Goal: Task Accomplishment & Management: Complete application form

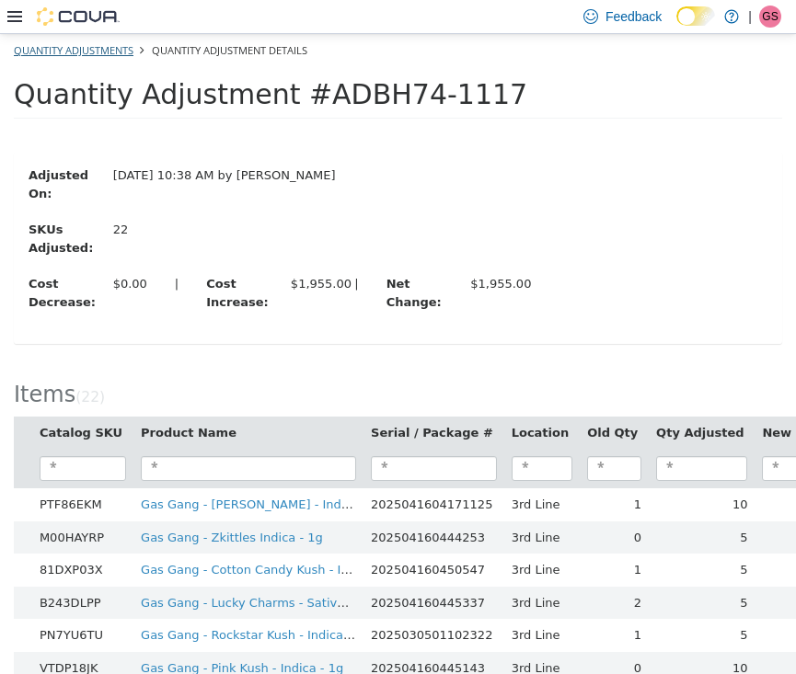
click at [94, 42] on link "Quantity Adjustments" at bounding box center [74, 49] width 120 height 14
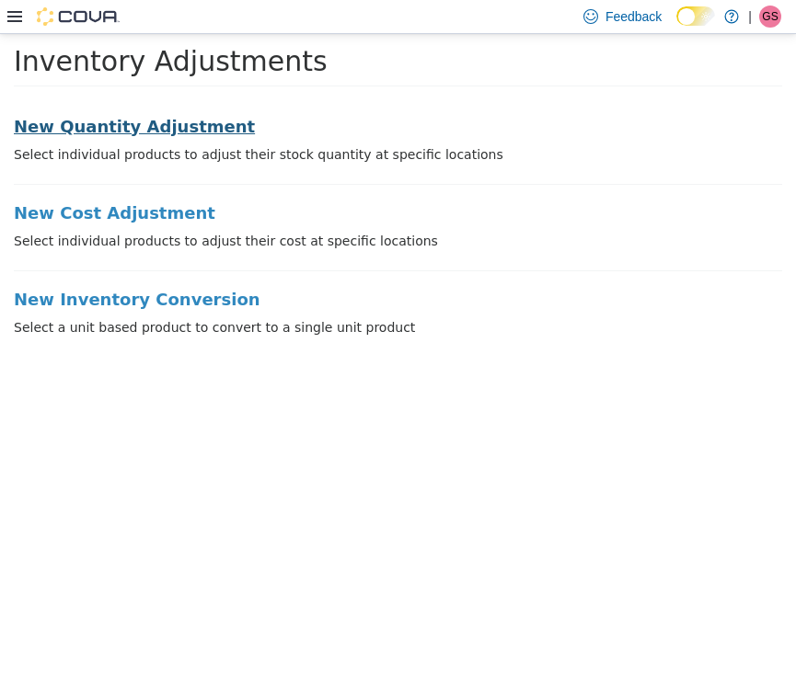
click at [91, 131] on h3 "New Quantity Adjustment" at bounding box center [398, 126] width 768 height 18
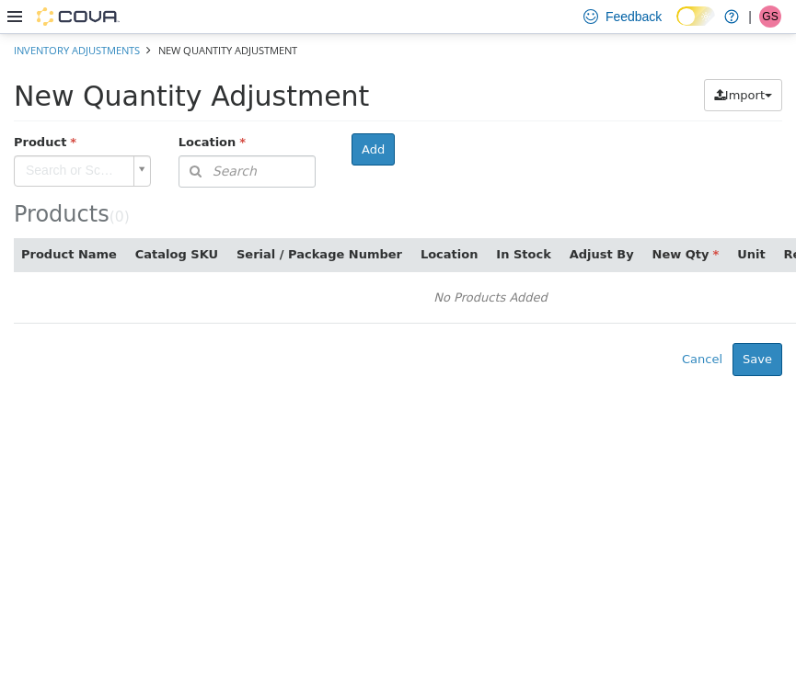
click at [88, 182] on body "× The adjustment request was successfully processed. Inventory Adjustments New …" at bounding box center [398, 204] width 796 height 342
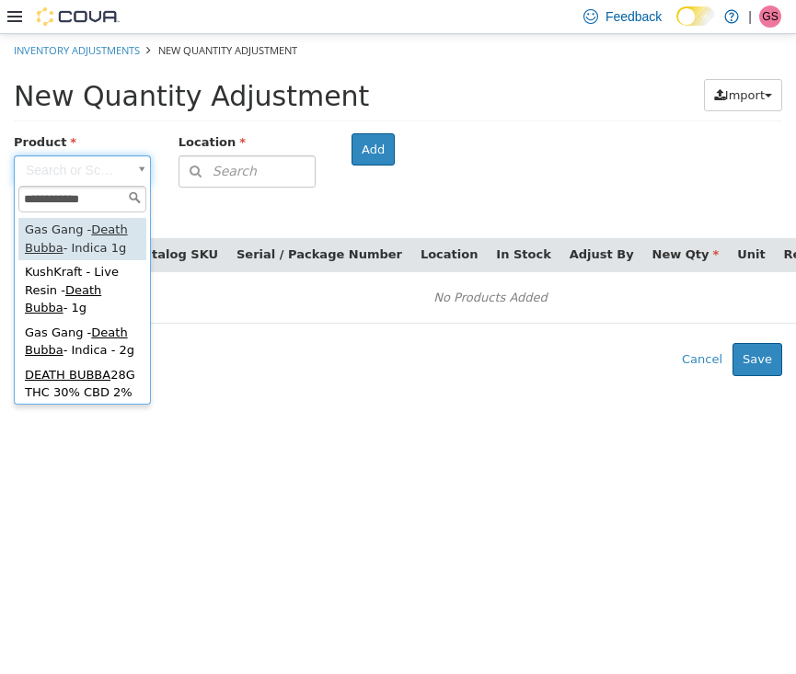
scroll to position [66, 0]
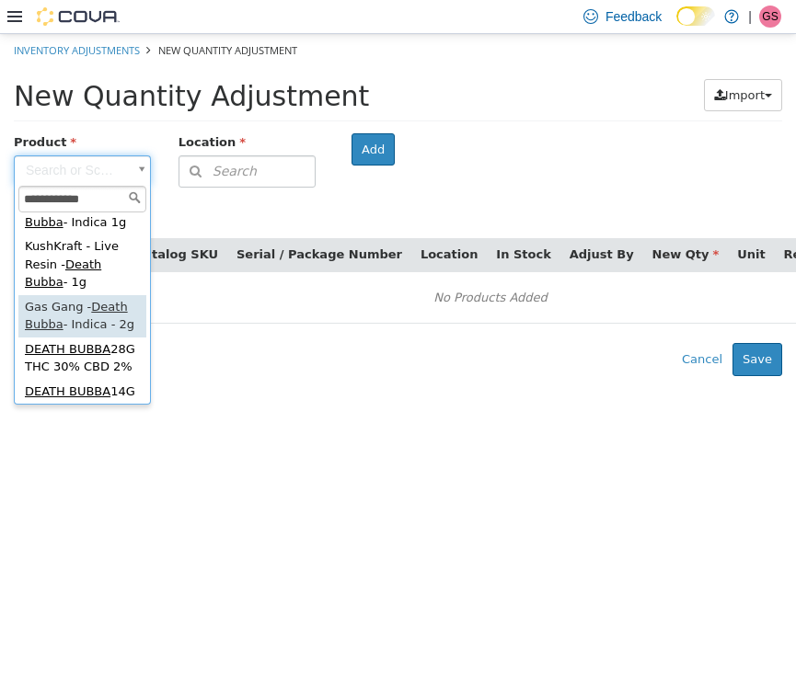
type input "**********"
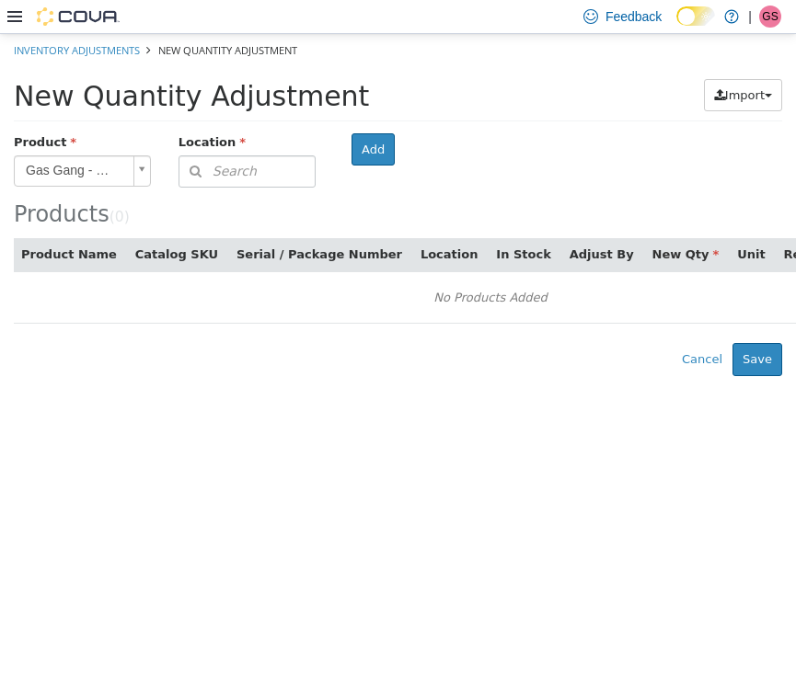
click at [272, 180] on button "Search" at bounding box center [247, 171] width 137 height 32
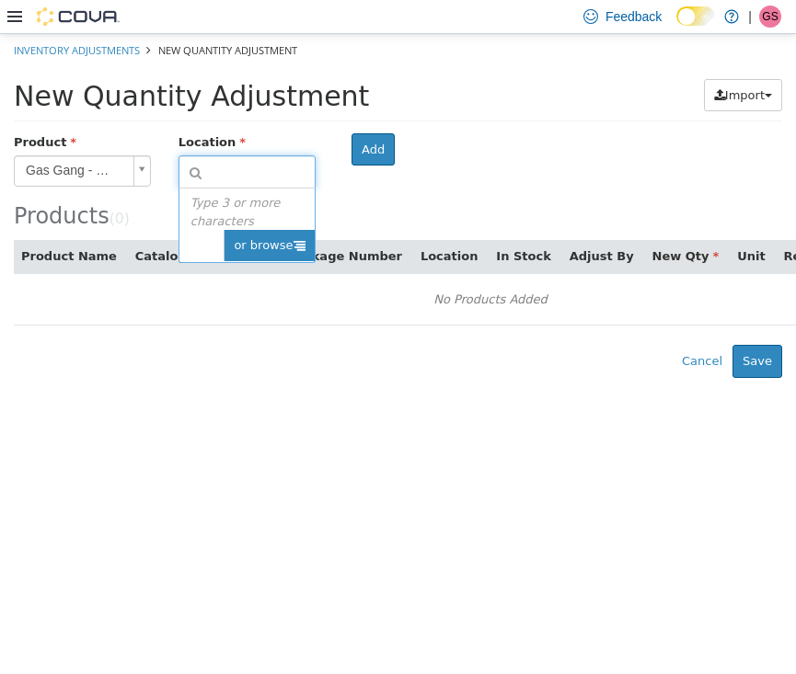
click at [274, 231] on span "or browse" at bounding box center [269, 244] width 90 height 31
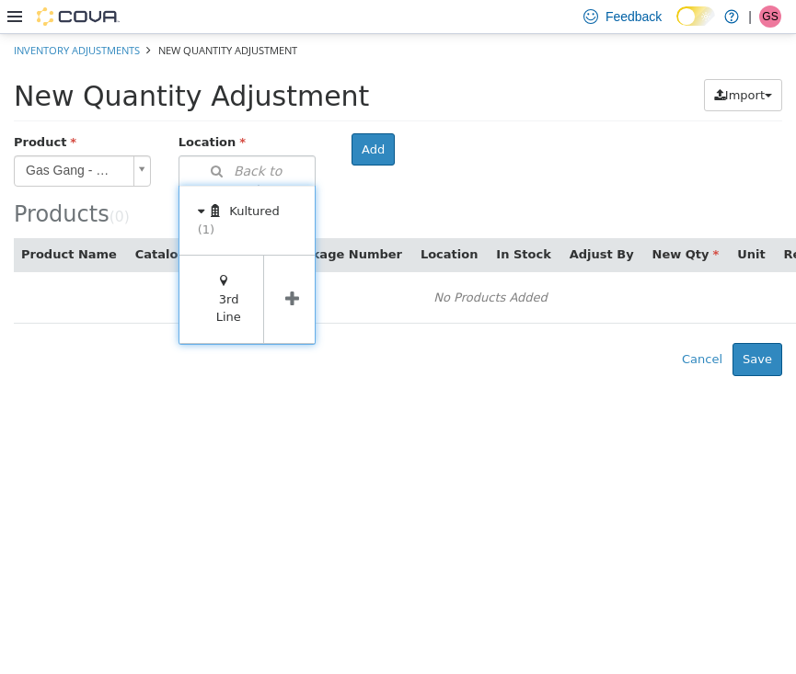
click at [286, 303] on icon at bounding box center [292, 298] width 14 height 17
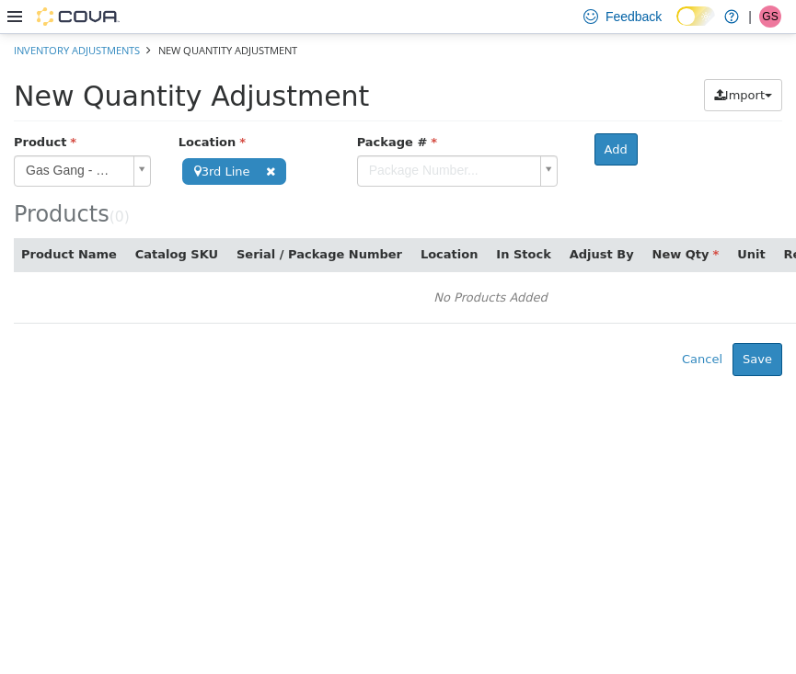
click at [452, 178] on body "**********" at bounding box center [398, 204] width 796 height 342
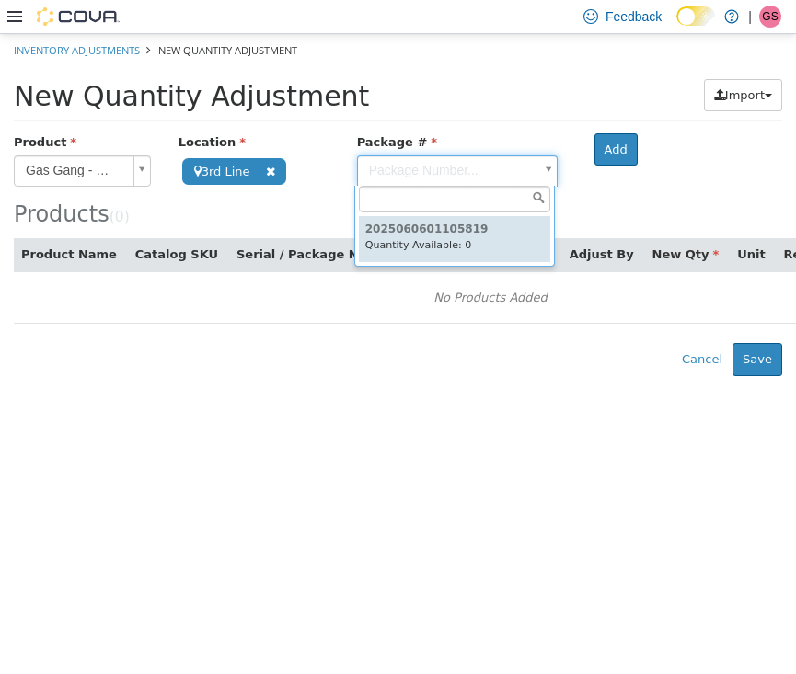
type input "**********"
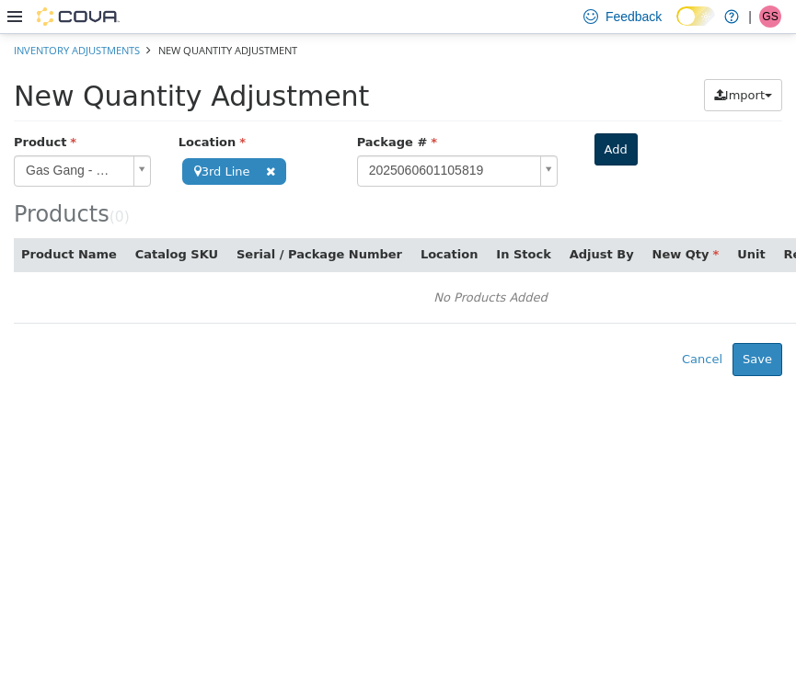
click at [610, 145] on button "Add" at bounding box center [615, 148] width 43 height 33
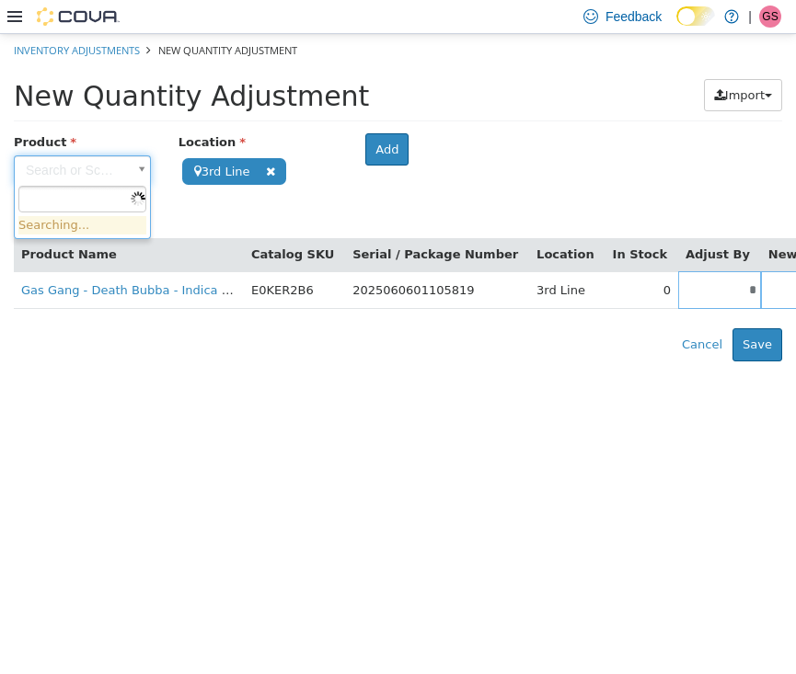
click at [107, 181] on body "**********" at bounding box center [398, 197] width 796 height 328
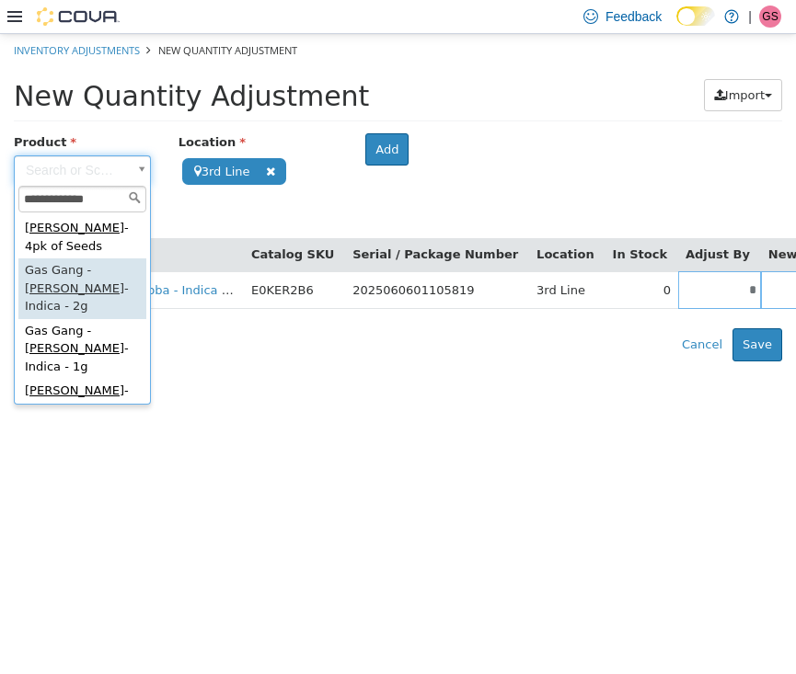
type input "**********"
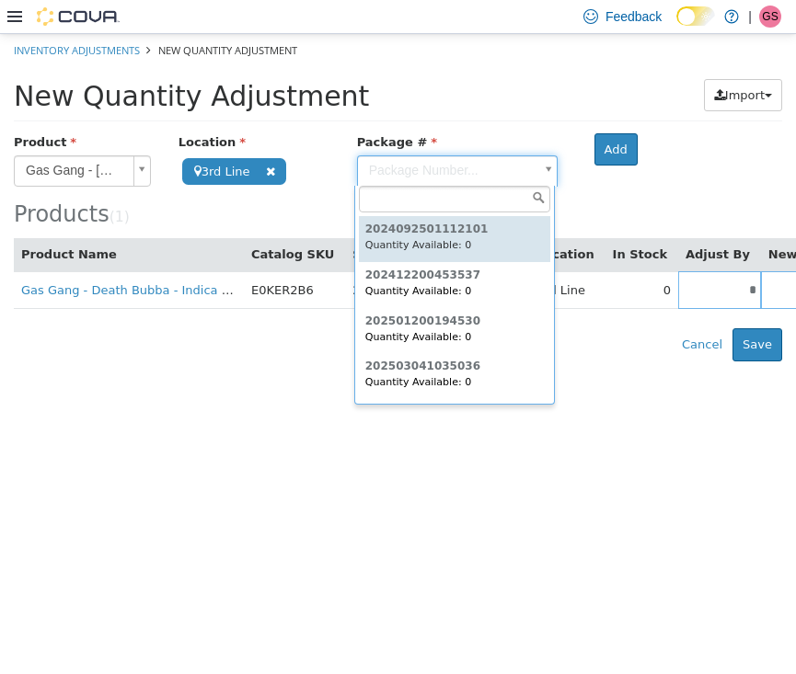
click at [432, 167] on body "**********" at bounding box center [398, 197] width 796 height 328
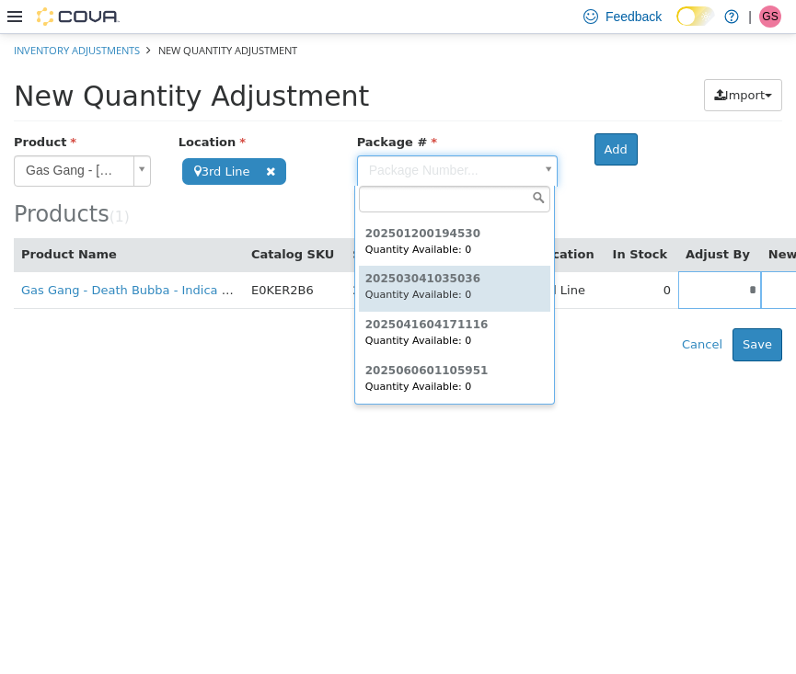
scroll to position [86, 0]
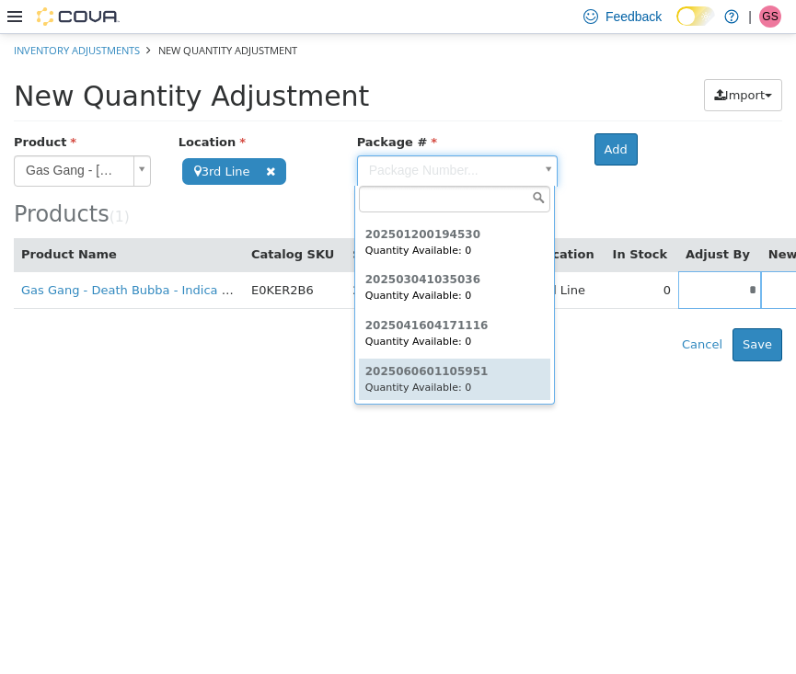
type input "**********"
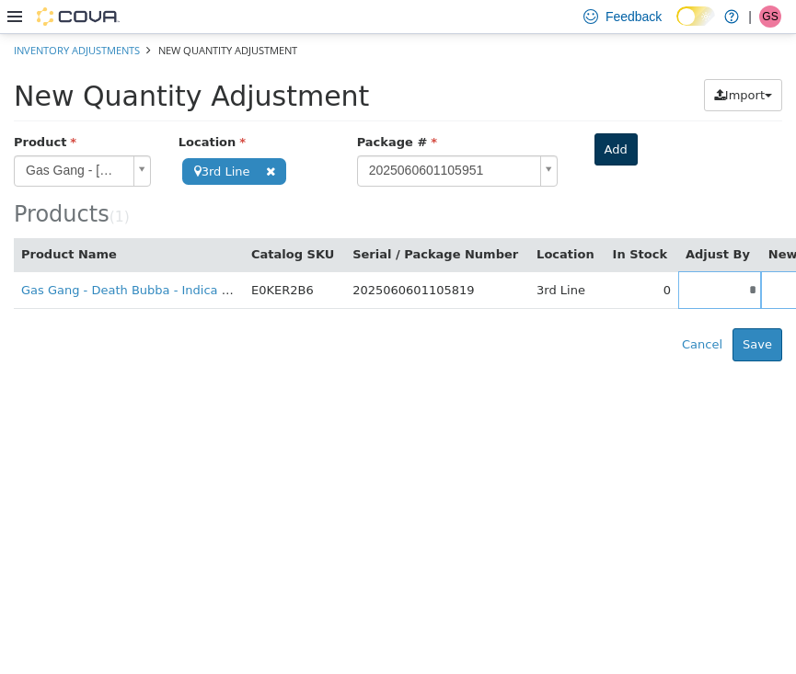
click at [610, 140] on button "Add" at bounding box center [615, 148] width 43 height 33
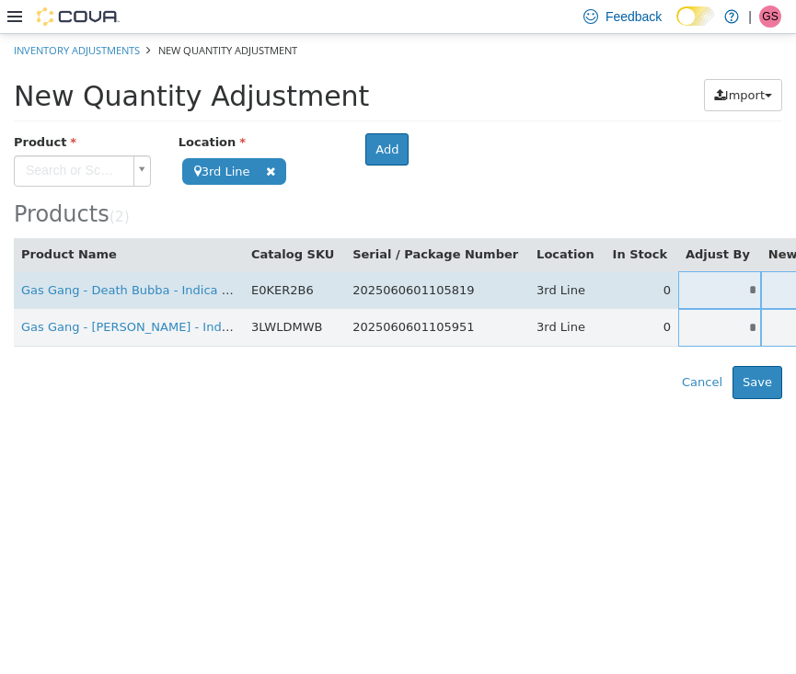
click at [678, 292] on input "*" at bounding box center [719, 289] width 83 height 14
drag, startPoint x: 676, startPoint y: 292, endPoint x: 717, endPoint y: 292, distance: 40.5
click at [717, 292] on tr "Gas Gang - Death Bubba - Indica - 2g E0KER2B6 2025060601105819 3rd Line 0 * * S…" at bounding box center [579, 290] width 1131 height 38
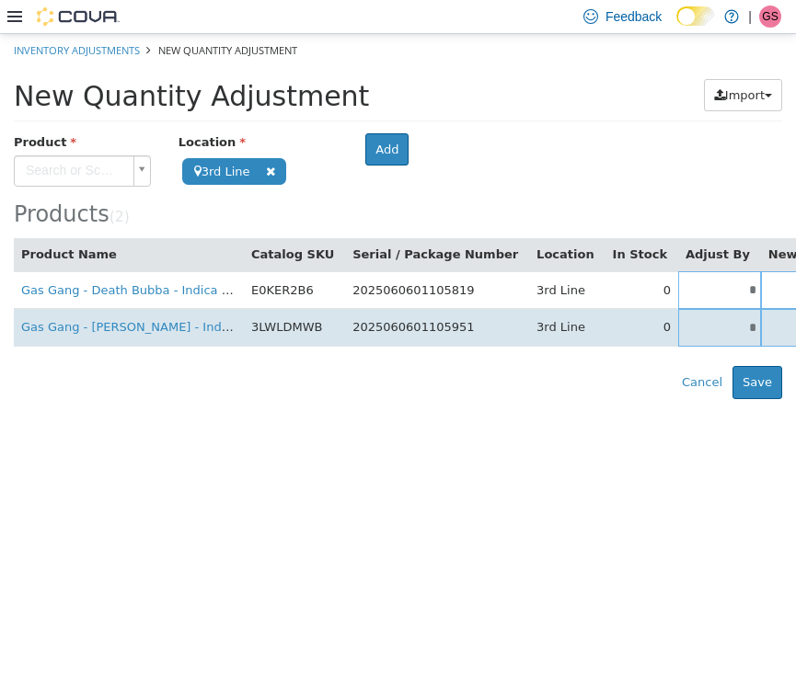
type input "*"
click at [678, 329] on input "*" at bounding box center [719, 327] width 83 height 14
drag, startPoint x: 675, startPoint y: 329, endPoint x: 717, endPoint y: 329, distance: 41.4
click at [717, 329] on tr "Gas Gang - [PERSON_NAME] - Indica - 2g 3LWLDMWB 2025060601105951 3rd Line 0 * *…" at bounding box center [579, 327] width 1131 height 38
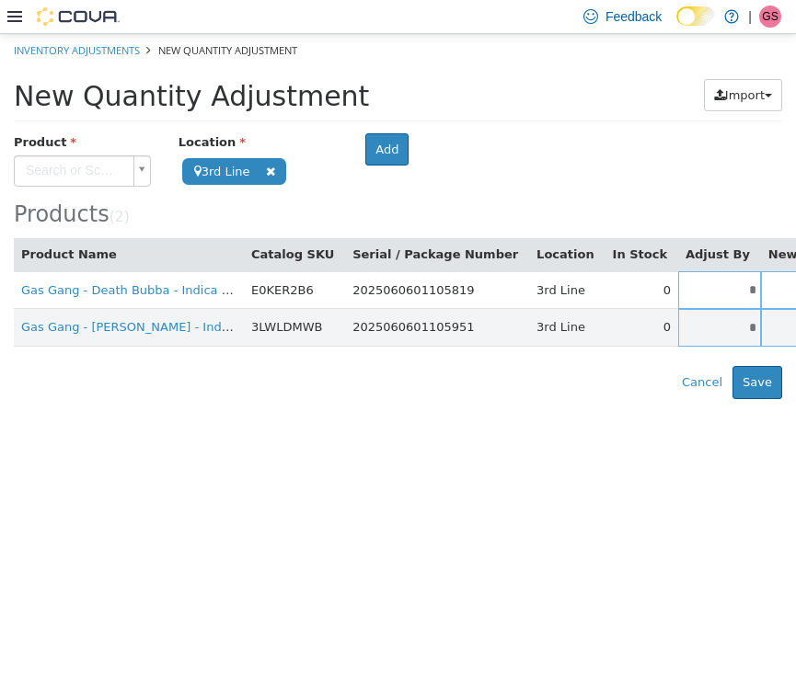
type input "*"
click at [65, 175] on body "**********" at bounding box center [398, 215] width 796 height 365
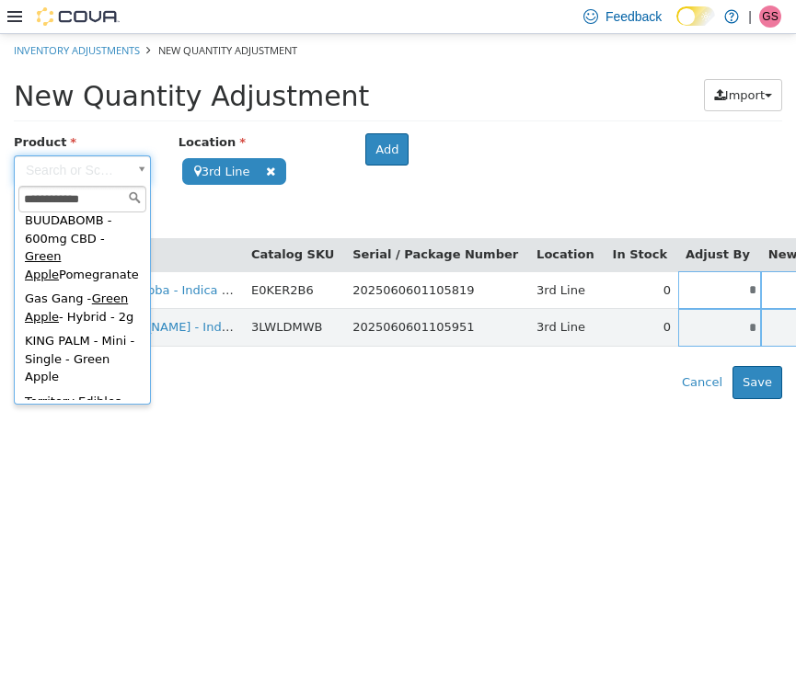
scroll to position [168, 0]
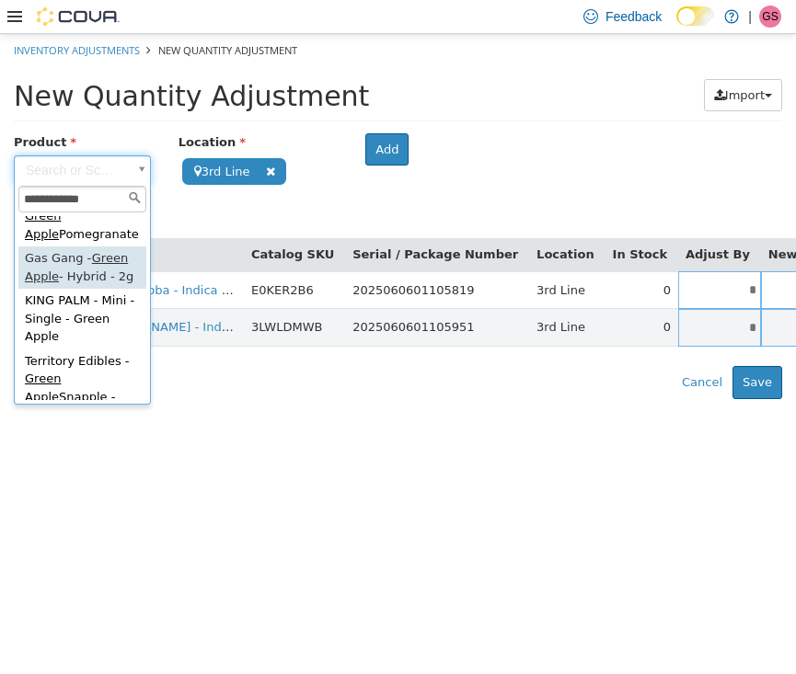
type input "**********"
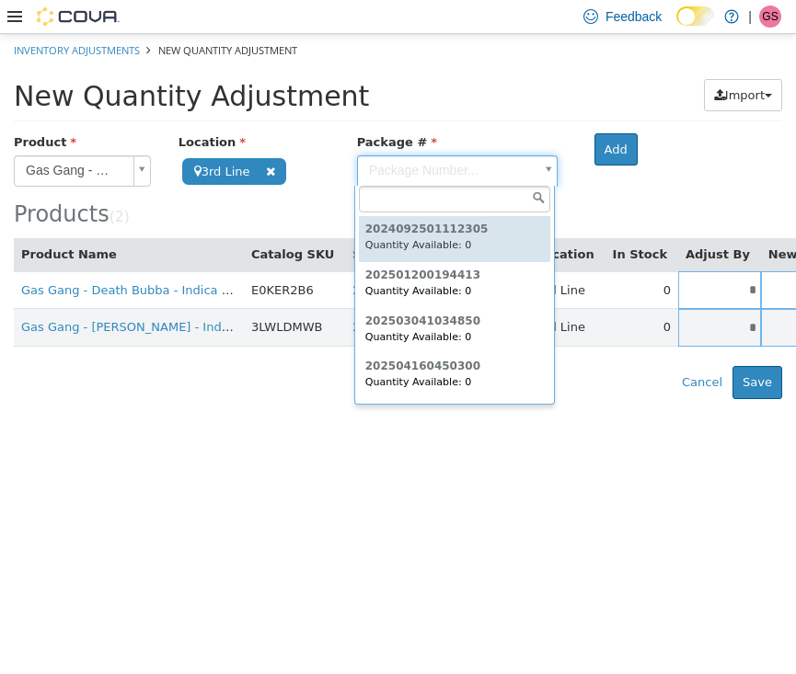
click at [389, 175] on body "**********" at bounding box center [398, 215] width 796 height 365
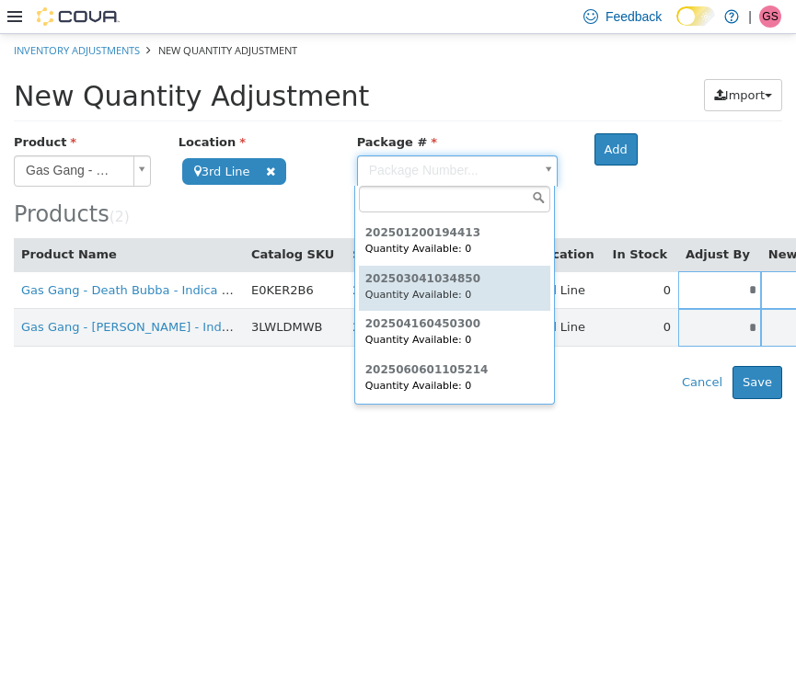
scroll to position [41, 0]
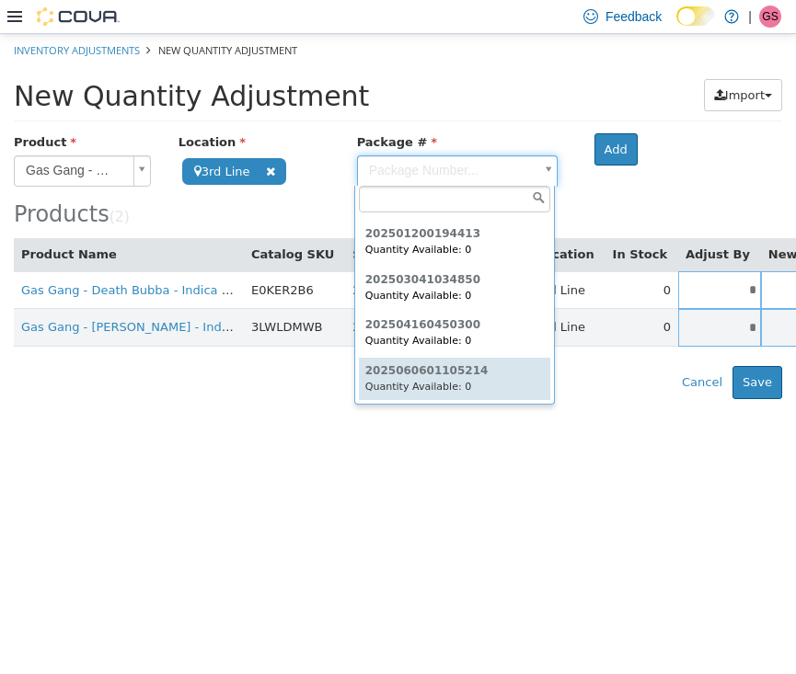
type input "**********"
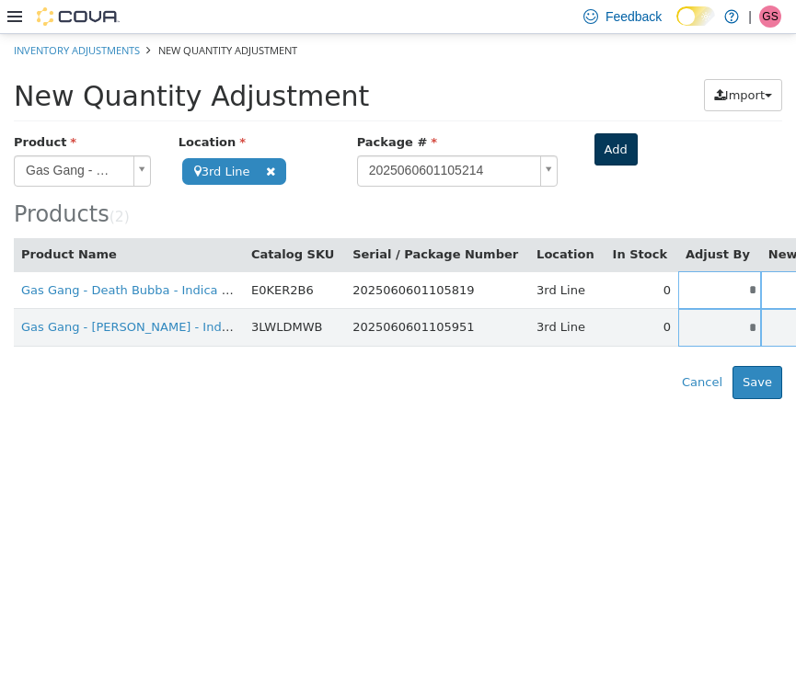
click at [606, 153] on button "Add" at bounding box center [615, 148] width 43 height 33
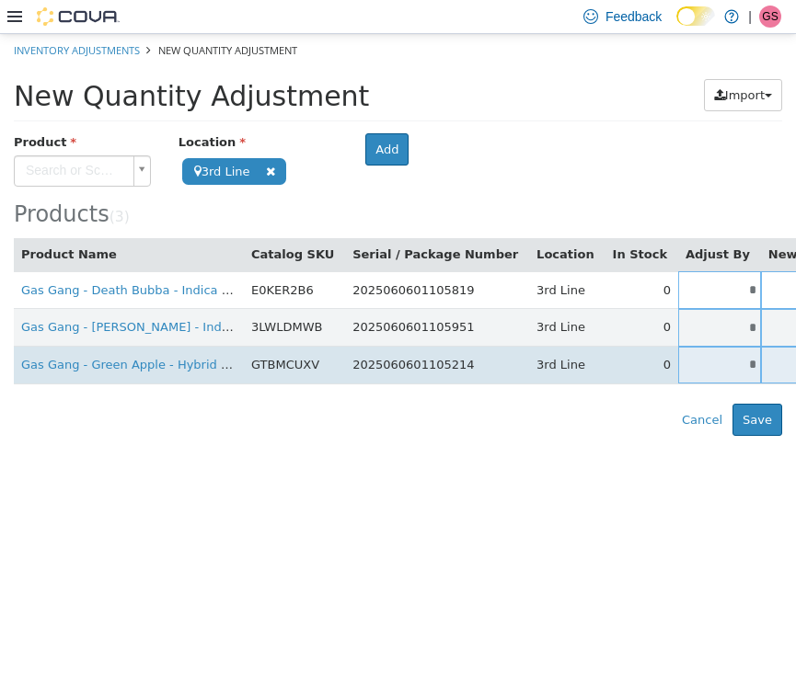
click at [678, 361] on input "*" at bounding box center [719, 364] width 83 height 14
drag, startPoint x: 671, startPoint y: 361, endPoint x: 757, endPoint y: 361, distance: 86.5
click at [757, 361] on tr "Gas Gang - Green Apple - Hybrid - 2g GTBMCUXV 2025060601105214 3rd Line 0 * * S…" at bounding box center [579, 365] width 1131 height 38
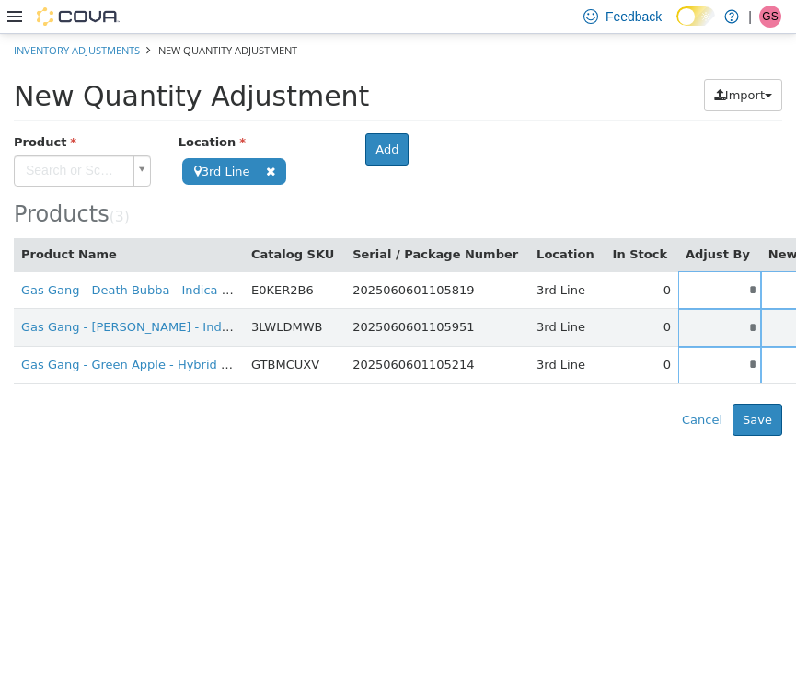
type input "*"
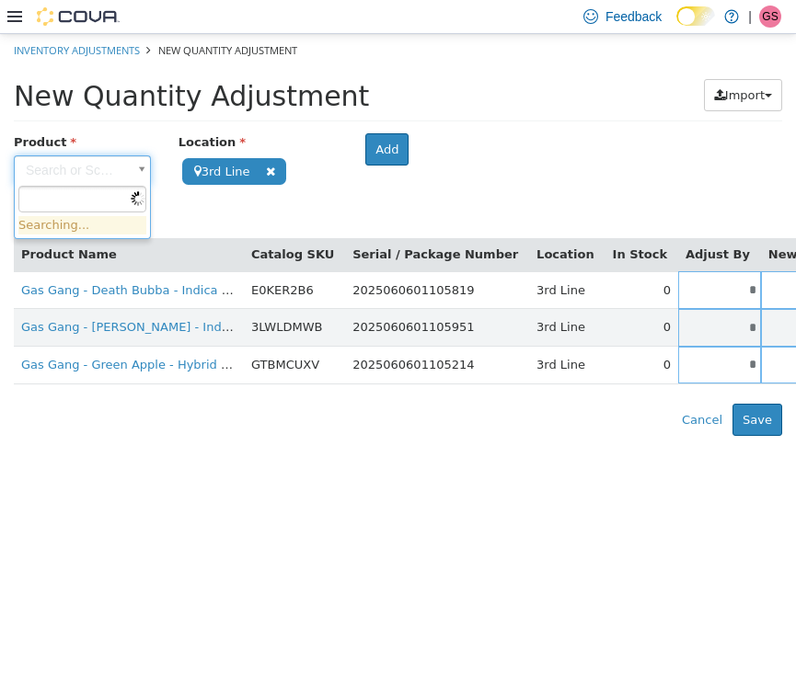
click at [79, 164] on body "**********" at bounding box center [398, 234] width 796 height 402
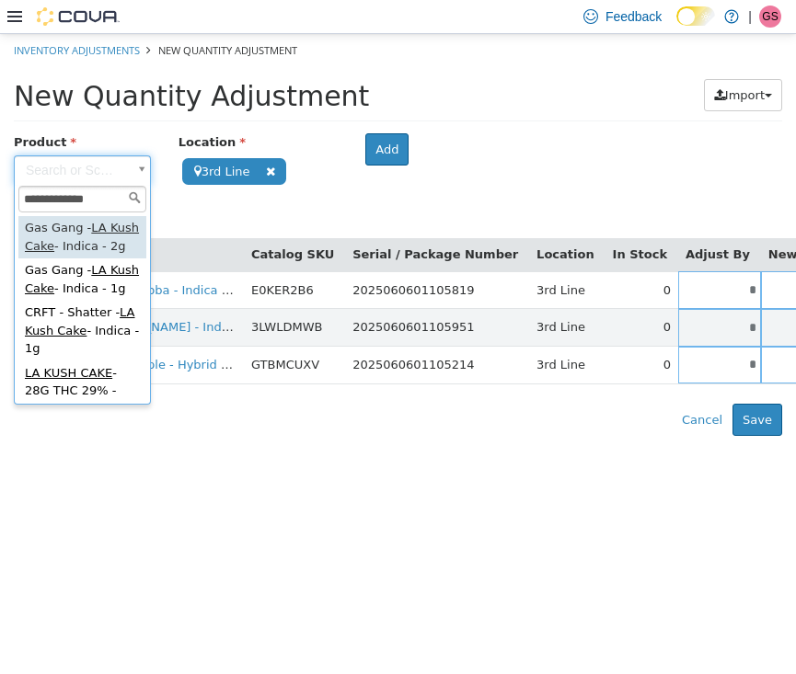
type input "**********"
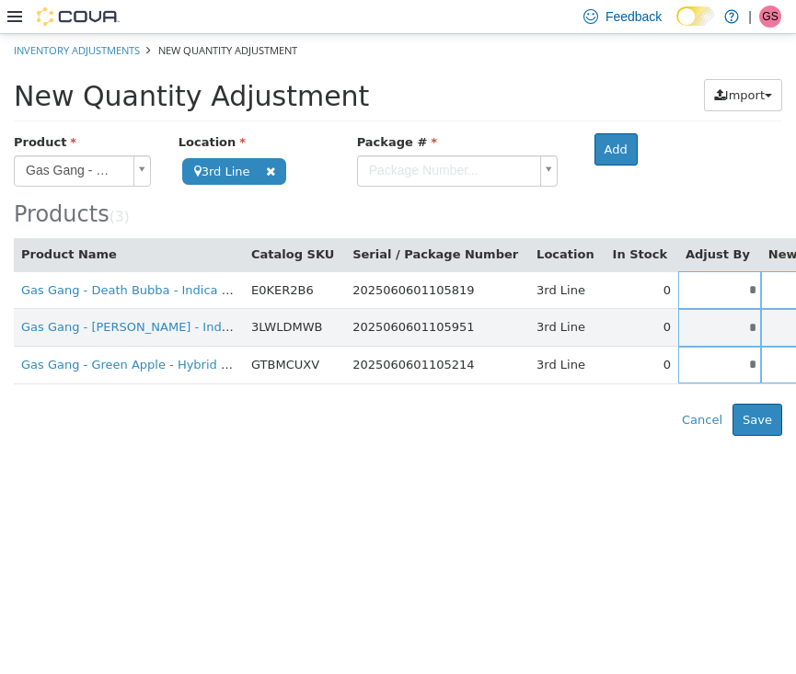
click at [490, 182] on body "**********" at bounding box center [398, 234] width 796 height 402
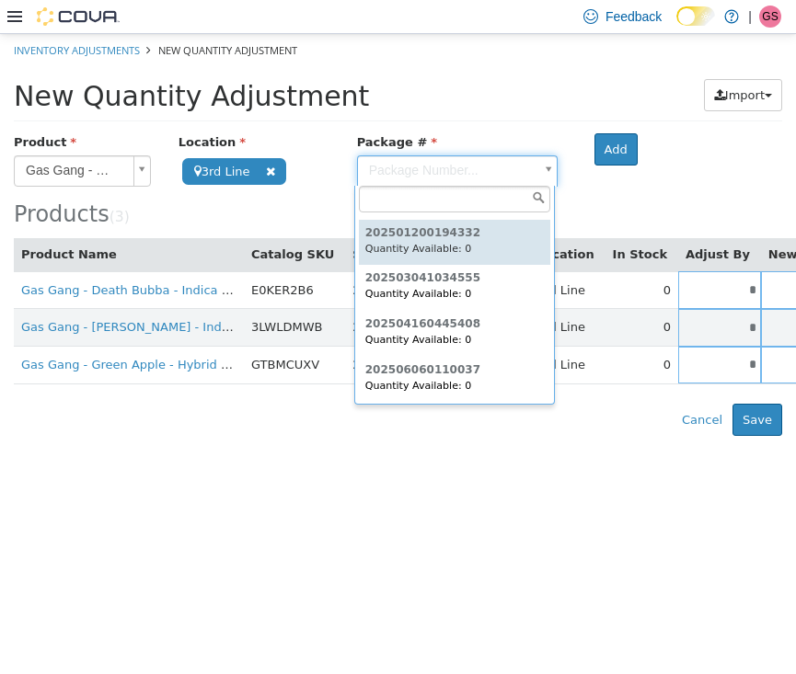
scroll to position [86, 0]
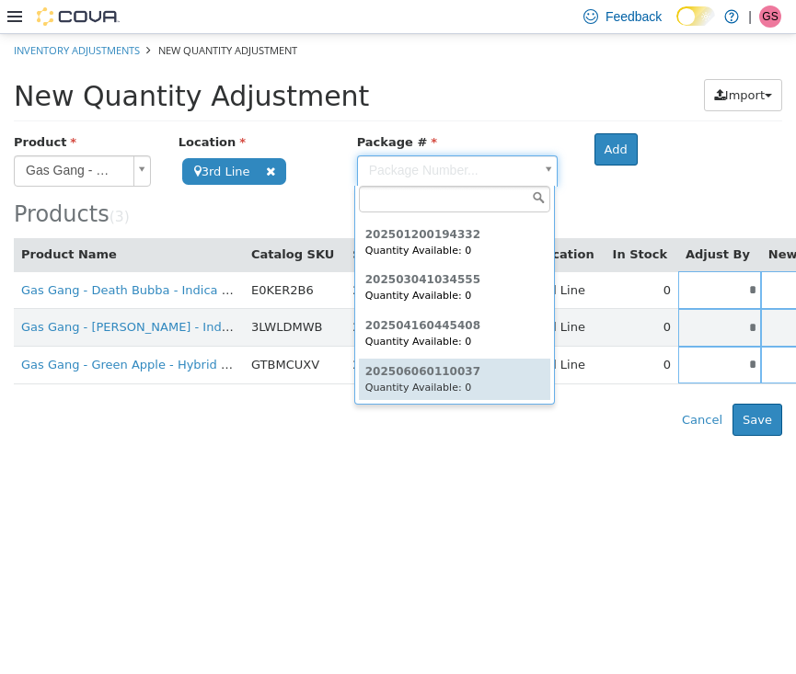
type input "**********"
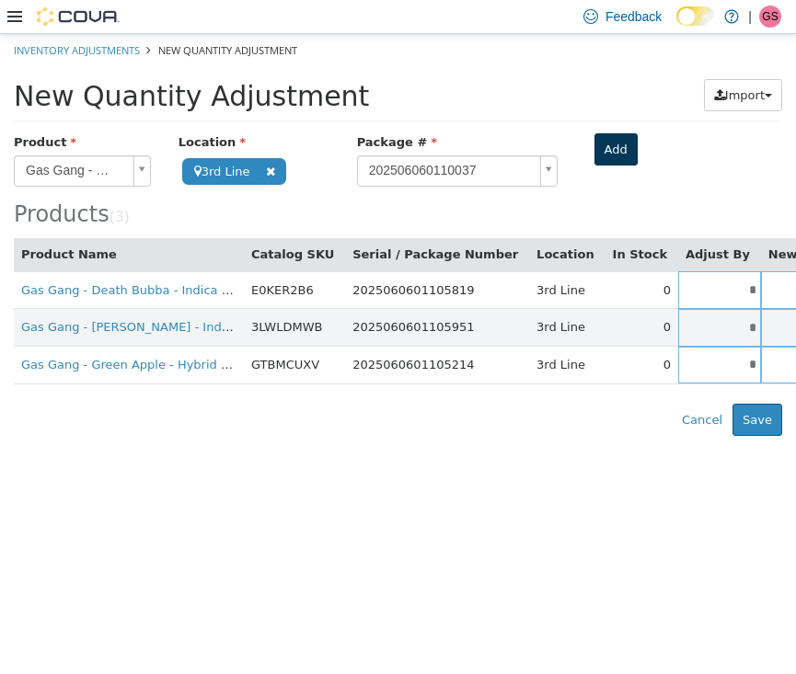
click at [622, 154] on button "Add" at bounding box center [615, 148] width 43 height 33
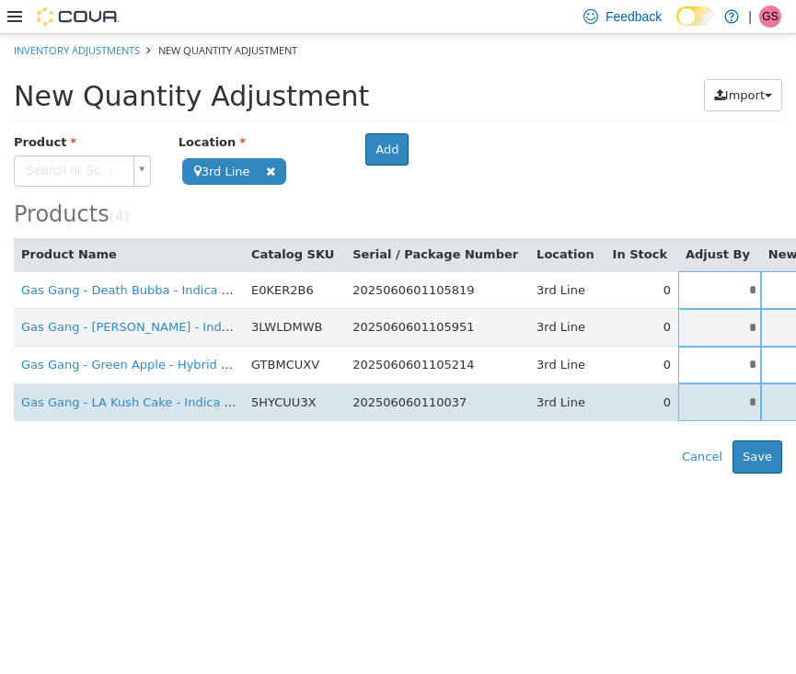
click at [678, 399] on input "*" at bounding box center [719, 402] width 83 height 14
drag, startPoint x: 676, startPoint y: 399, endPoint x: 720, endPoint y: 399, distance: 43.2
click at [720, 399] on tr "Gas Gang - LA Kush Cake - Indica - 2g 5HYCUU3X 202506060110037 3rd Line 0 * * S…" at bounding box center [579, 402] width 1131 height 38
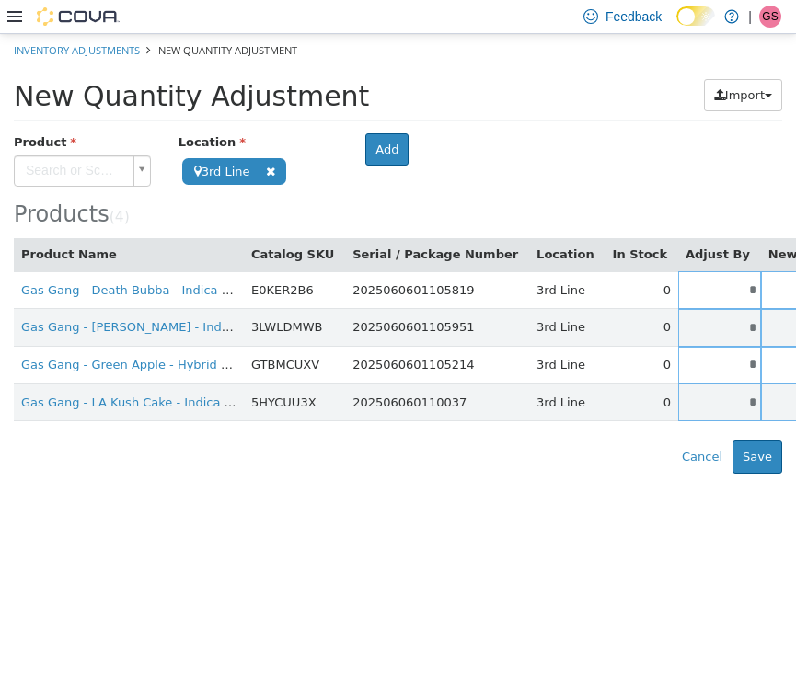
type input "*"
click at [538, 473] on html "**********" at bounding box center [398, 253] width 796 height 440
click at [75, 167] on body "**********" at bounding box center [398, 253] width 796 height 440
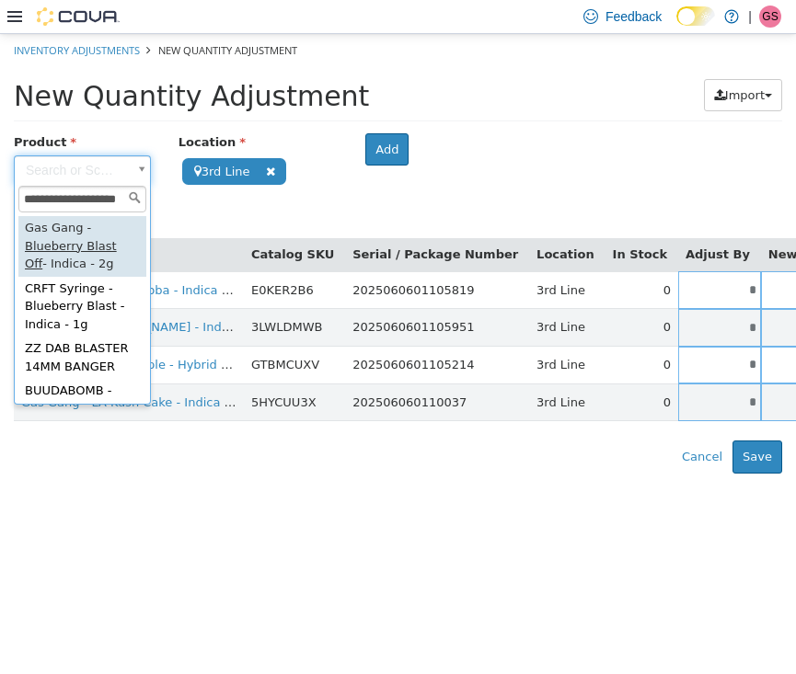
type input "**********"
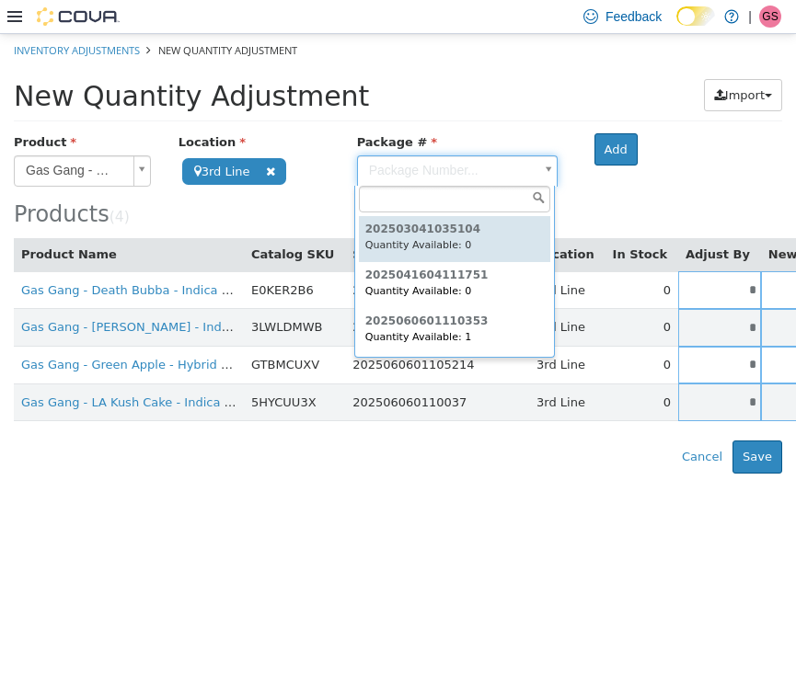
click at [423, 181] on body "**********" at bounding box center [398, 253] width 796 height 440
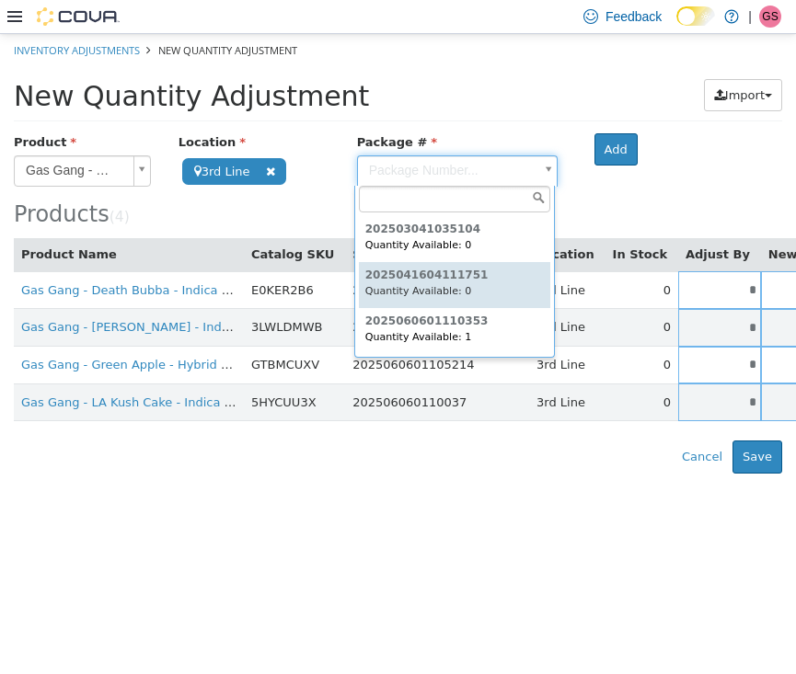
scroll to position [0, 0]
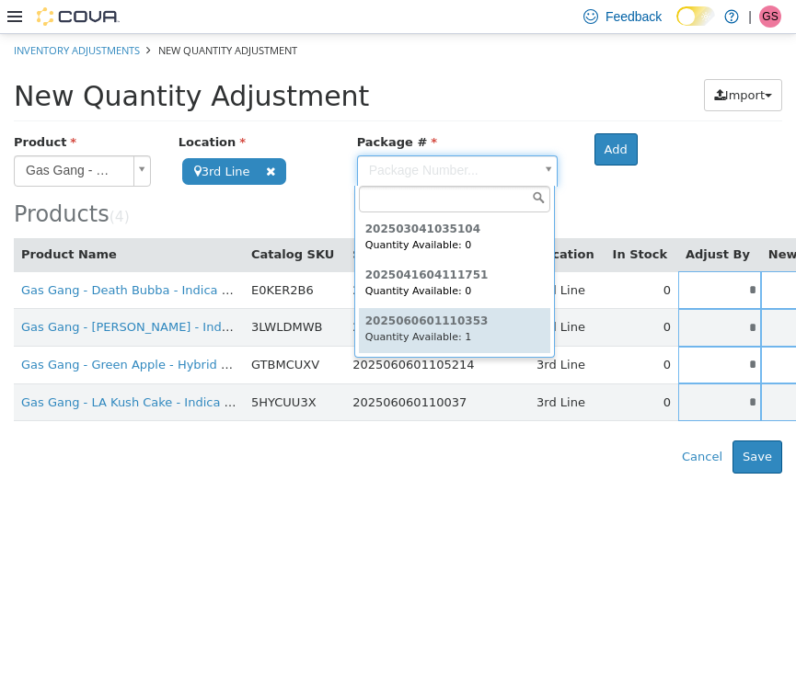
type input "**********"
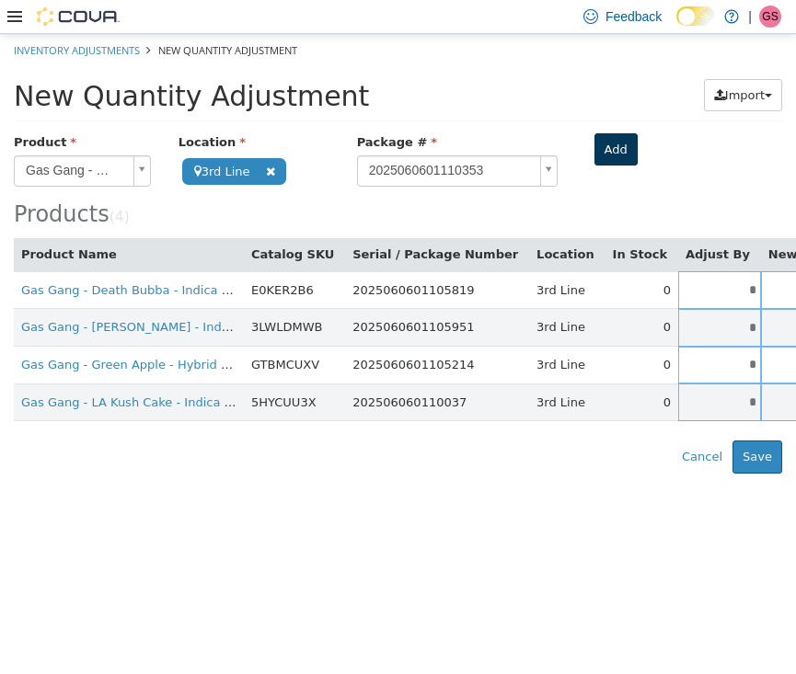
click at [614, 151] on button "Add" at bounding box center [615, 148] width 43 height 33
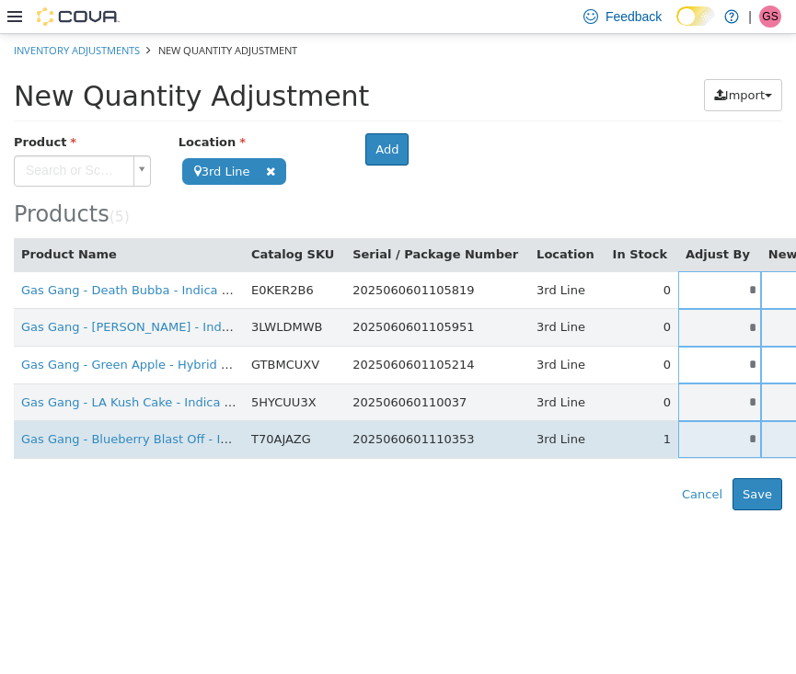
click at [678, 441] on input "*" at bounding box center [719, 439] width 83 height 14
drag, startPoint x: 677, startPoint y: 441, endPoint x: 751, endPoint y: 441, distance: 73.6
click at [751, 441] on tr "Gas Gang - Blueberry Blast Off - Indica - 2g T70AJAZG 2025060601110353 3rd Line…" at bounding box center [579, 439] width 1131 height 38
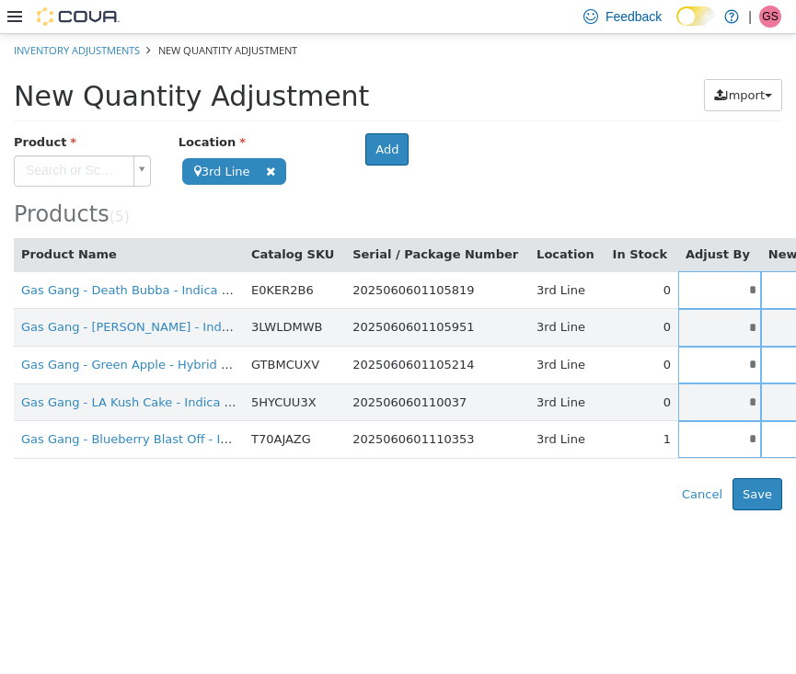
type input "*"
click at [585, 510] on html "**********" at bounding box center [398, 271] width 796 height 477
click at [92, 172] on body "**********" at bounding box center [398, 271] width 796 height 477
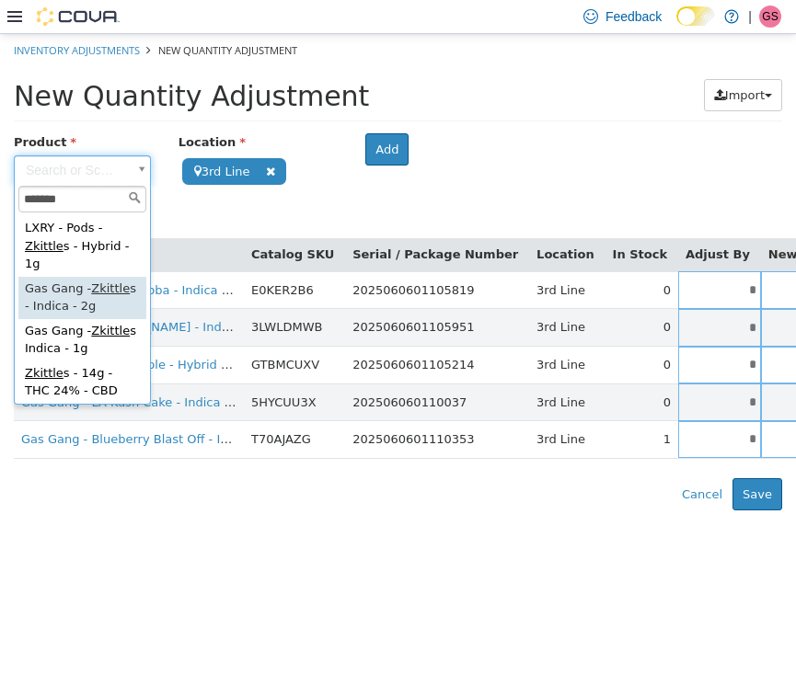
type input "*******"
type input "**********"
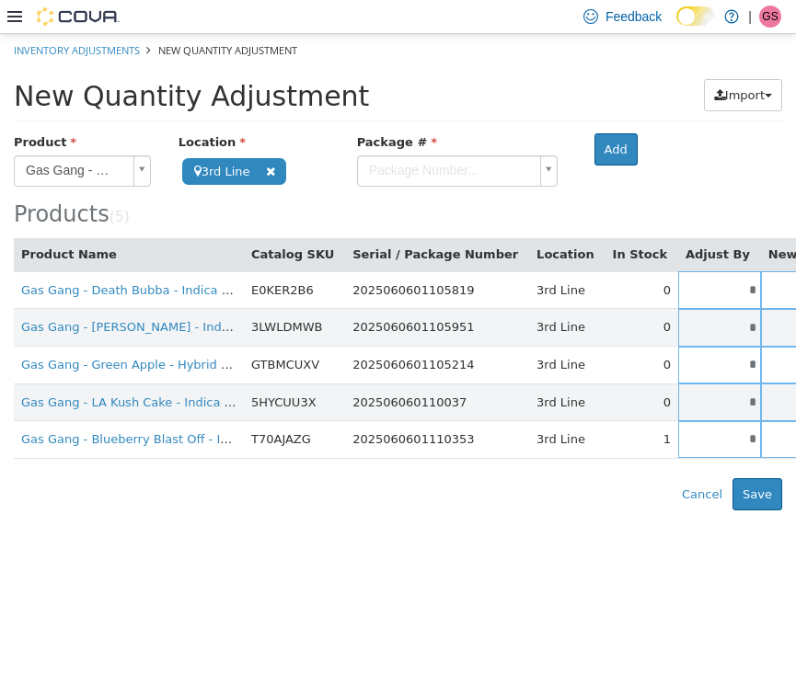
click at [468, 160] on body "**********" at bounding box center [398, 271] width 796 height 477
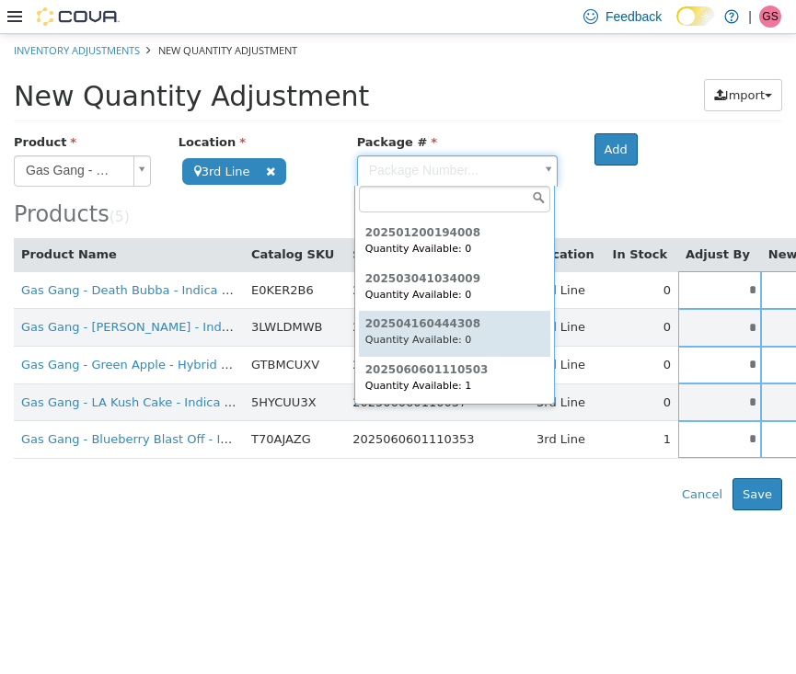
scroll to position [41, 0]
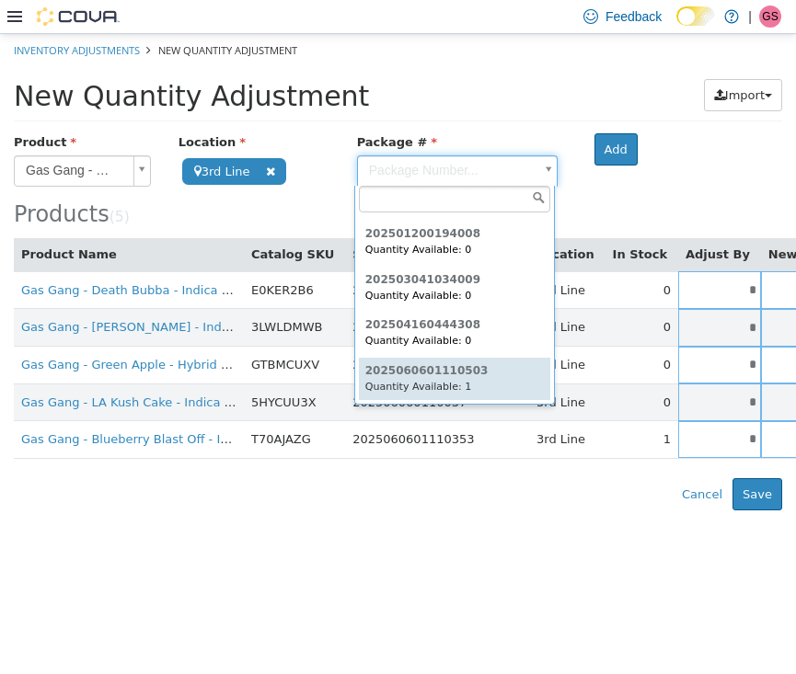
type input "**********"
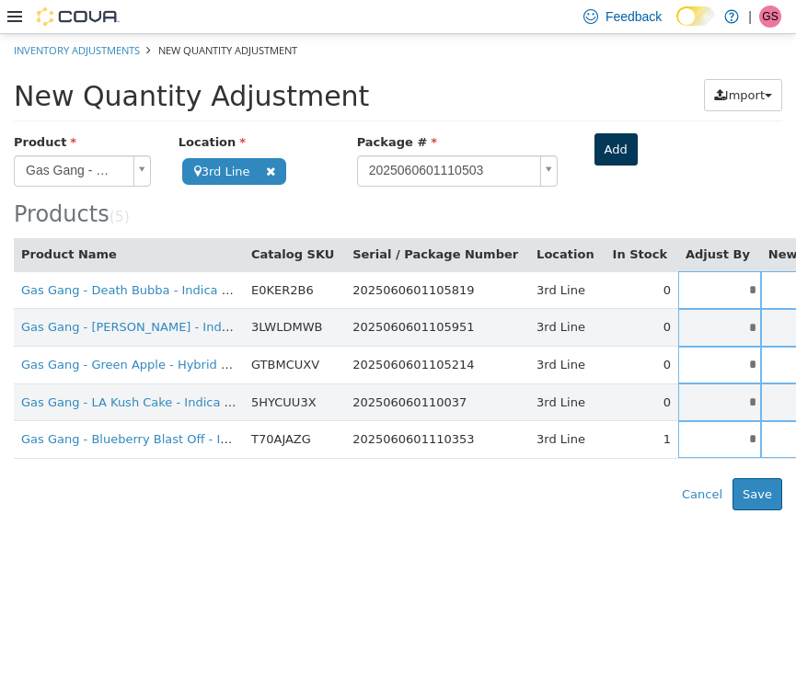
click at [622, 144] on button "Add" at bounding box center [615, 148] width 43 height 33
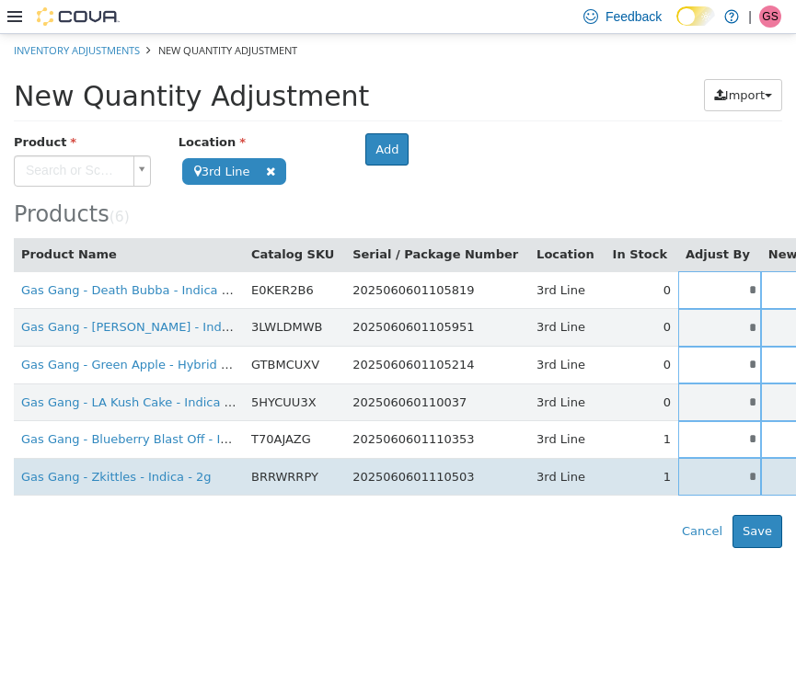
click at [678, 472] on input "*" at bounding box center [719, 476] width 83 height 14
drag, startPoint x: 672, startPoint y: 472, endPoint x: 771, endPoint y: 472, distance: 99.4
click at [771, 472] on tr "Gas Gang - Zkittles - Indica - 2g BRRWRRPY 2025060601110503 3rd Line 1 * * Sing…" at bounding box center [579, 476] width 1131 height 38
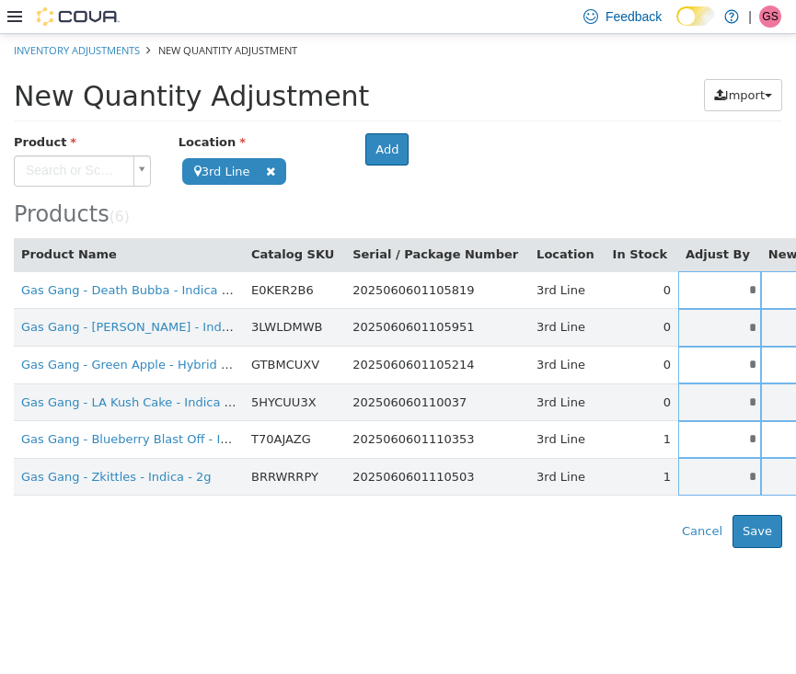
type input "*"
click at [455, 547] on html "**********" at bounding box center [398, 290] width 796 height 514
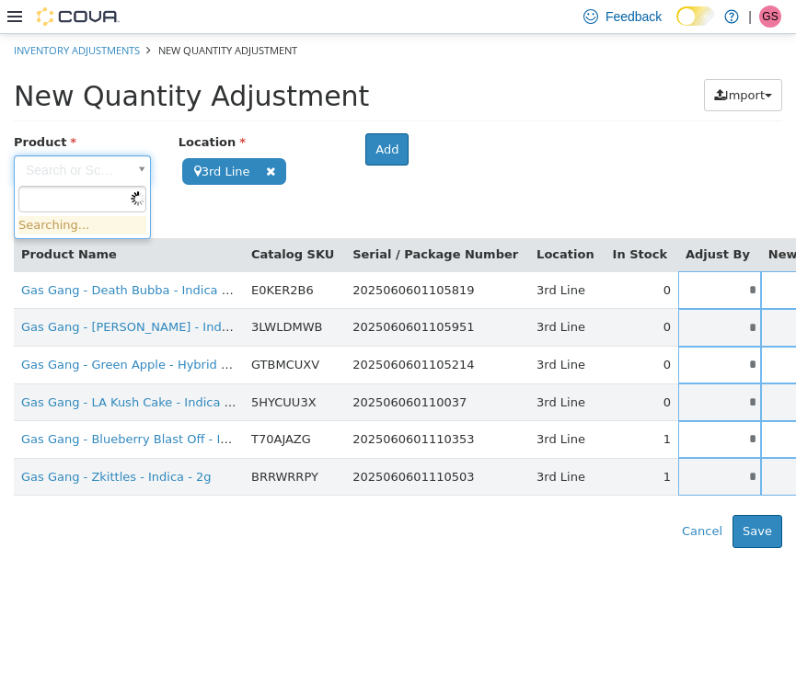
click at [87, 179] on body "**********" at bounding box center [398, 290] width 796 height 514
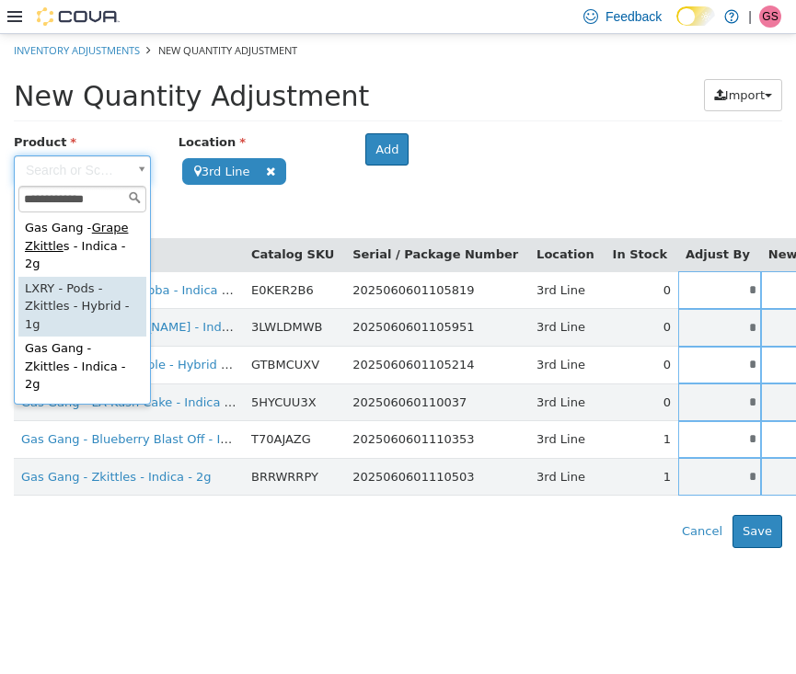
scroll to position [0, 0]
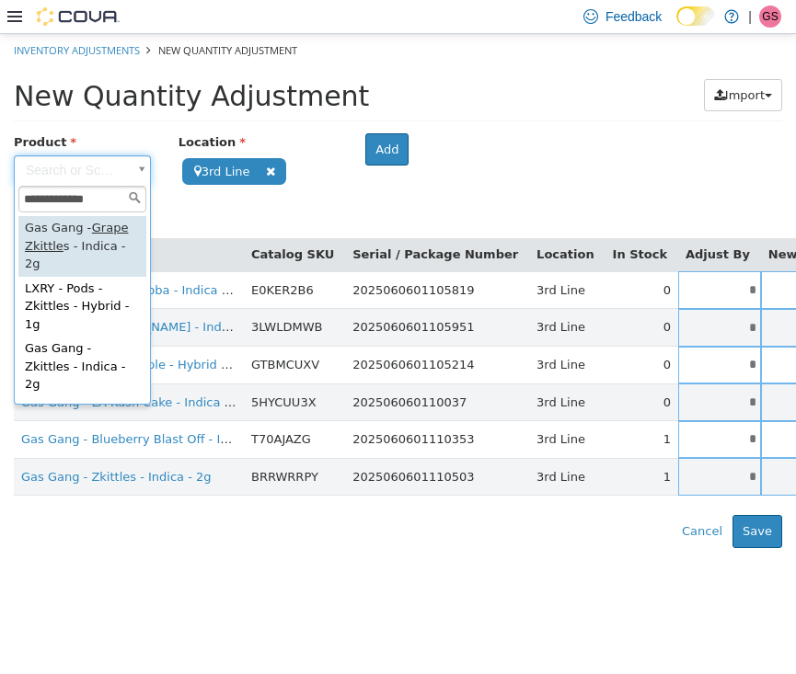
type input "**********"
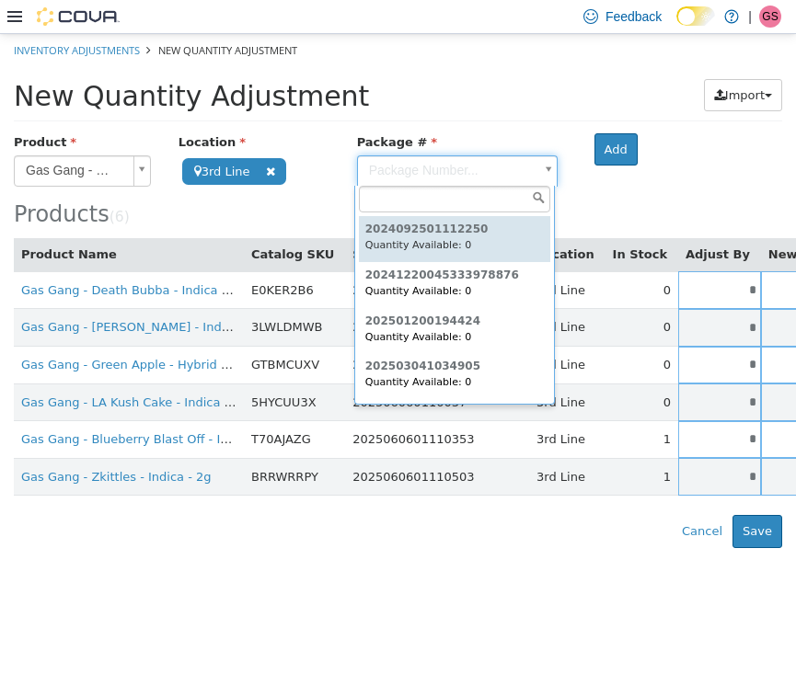
click at [501, 171] on body "**********" at bounding box center [398, 290] width 796 height 514
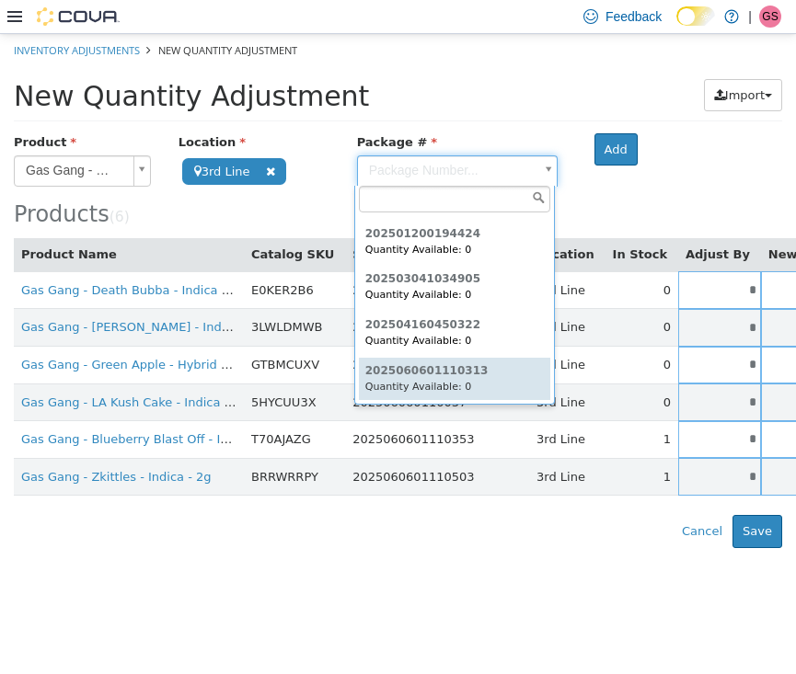
scroll to position [86, 0]
type input "**********"
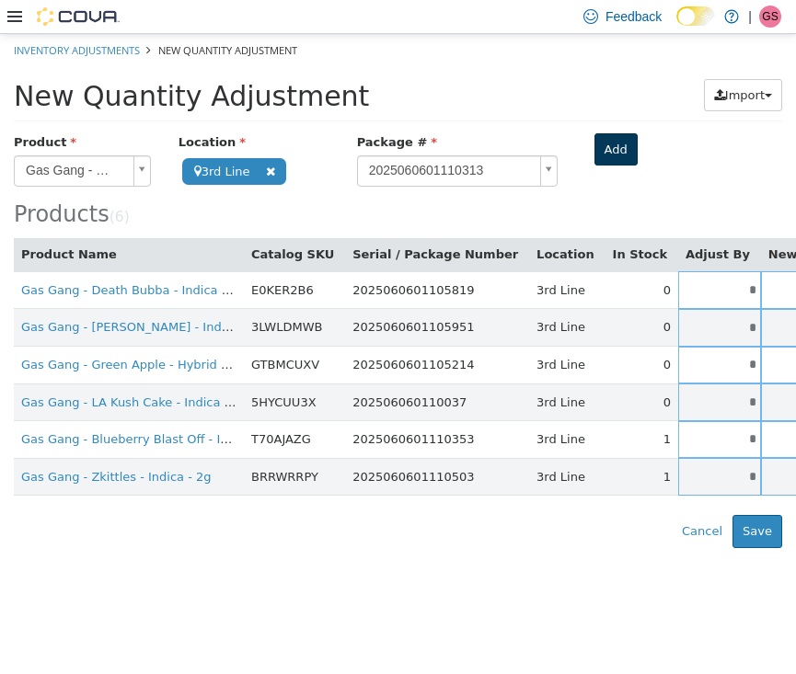
click at [611, 157] on button "Add" at bounding box center [615, 148] width 43 height 33
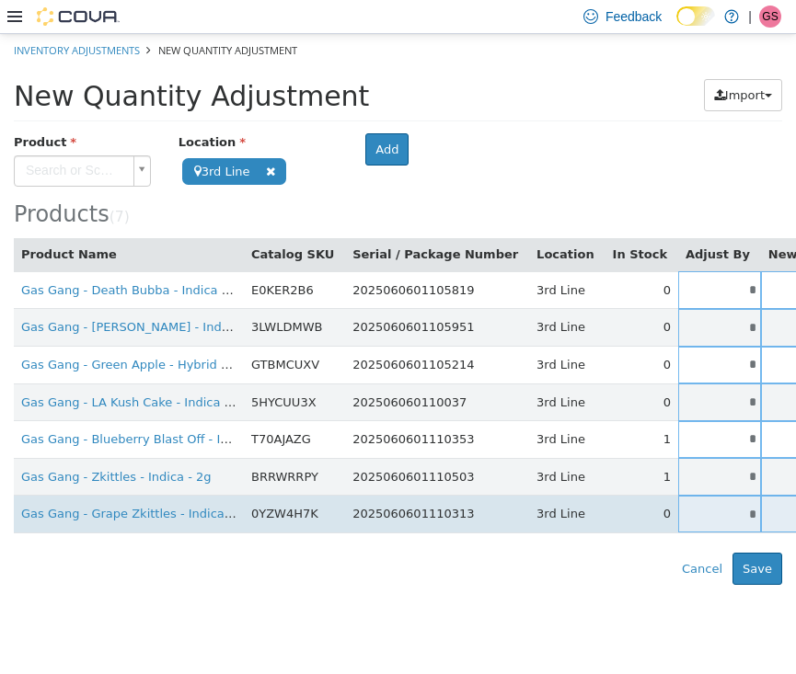
click at [680, 517] on td "*" at bounding box center [719, 514] width 83 height 38
click at [685, 508] on input "*" at bounding box center [719, 514] width 83 height 14
drag, startPoint x: 685, startPoint y: 508, endPoint x: 742, endPoint y: 508, distance: 57.0
click at [741, 508] on tr "Gas Gang - Grape Zkittles - Indica - 2g 0YZW4H7K 2025060601110313 3rd Line 0 * …" at bounding box center [579, 514] width 1131 height 38
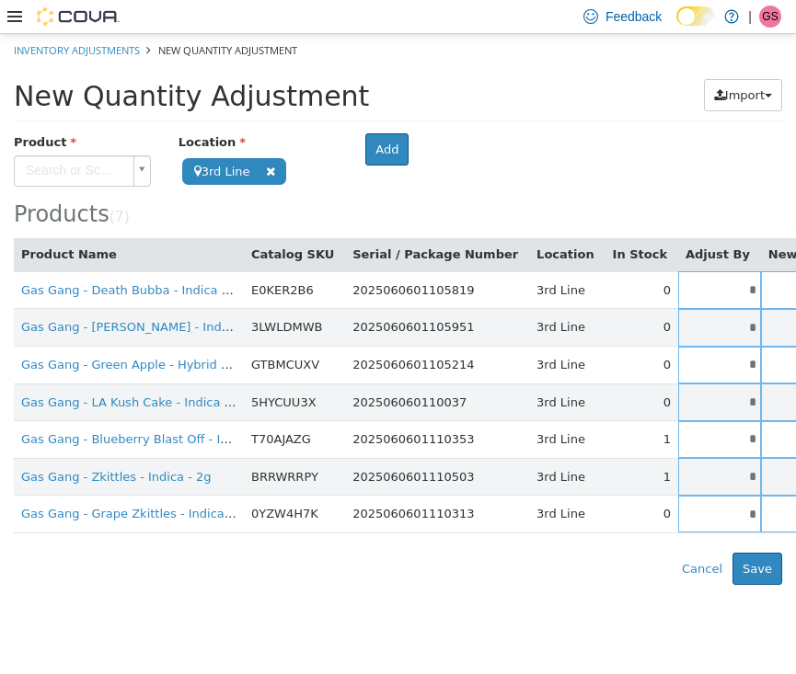
type input "*"
click at [560, 584] on html "**********" at bounding box center [398, 308] width 796 height 551
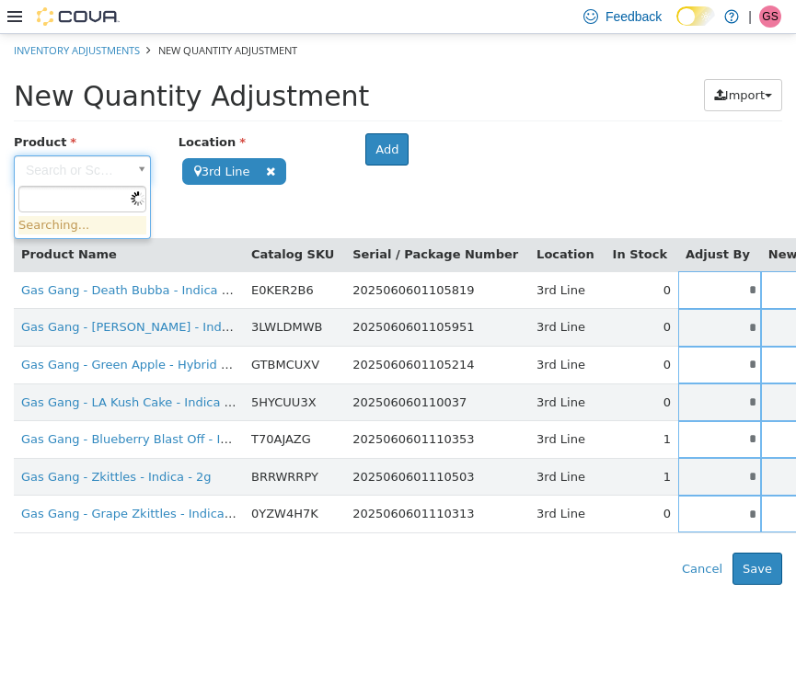
click at [88, 176] on body "**********" at bounding box center [398, 308] width 796 height 551
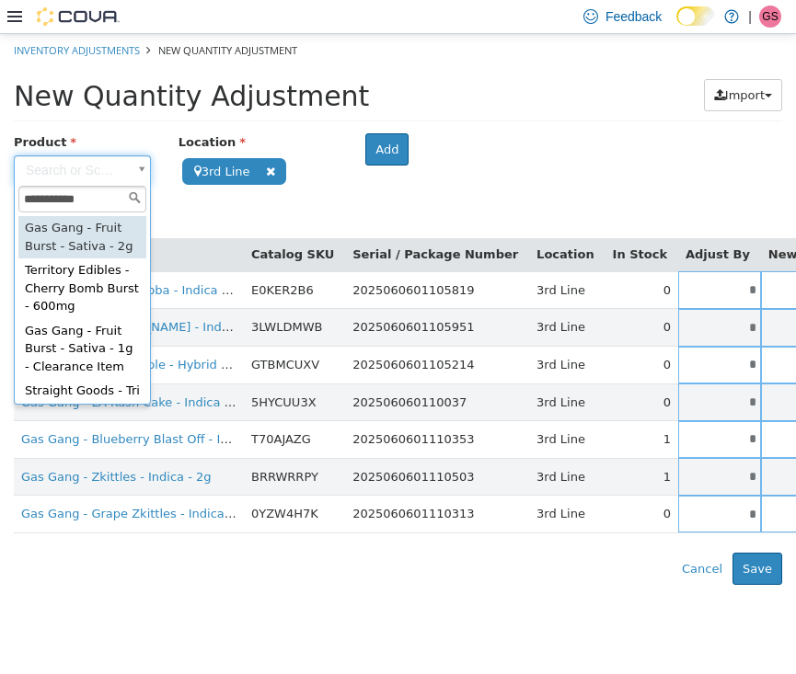
type input "**********"
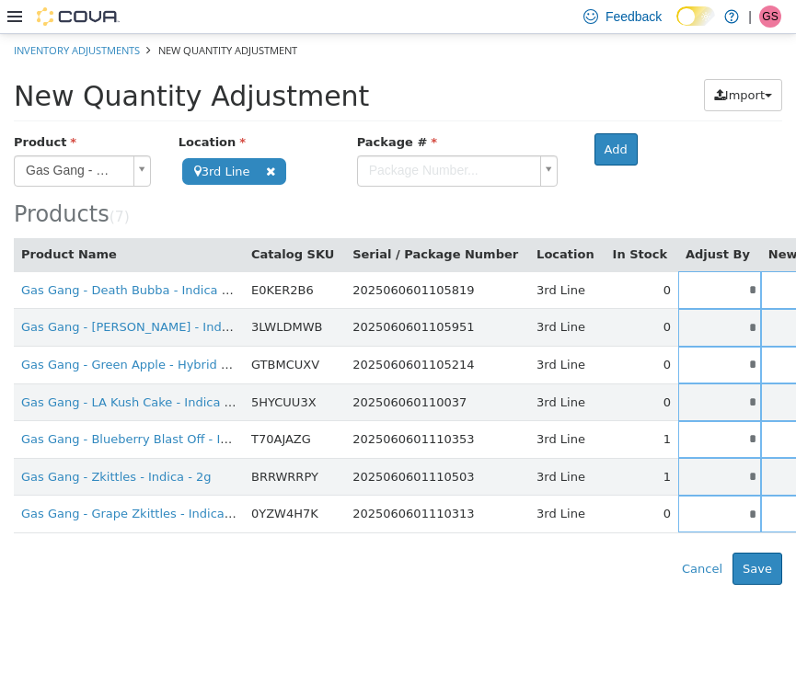
click at [480, 173] on body "**********" at bounding box center [398, 308] width 796 height 551
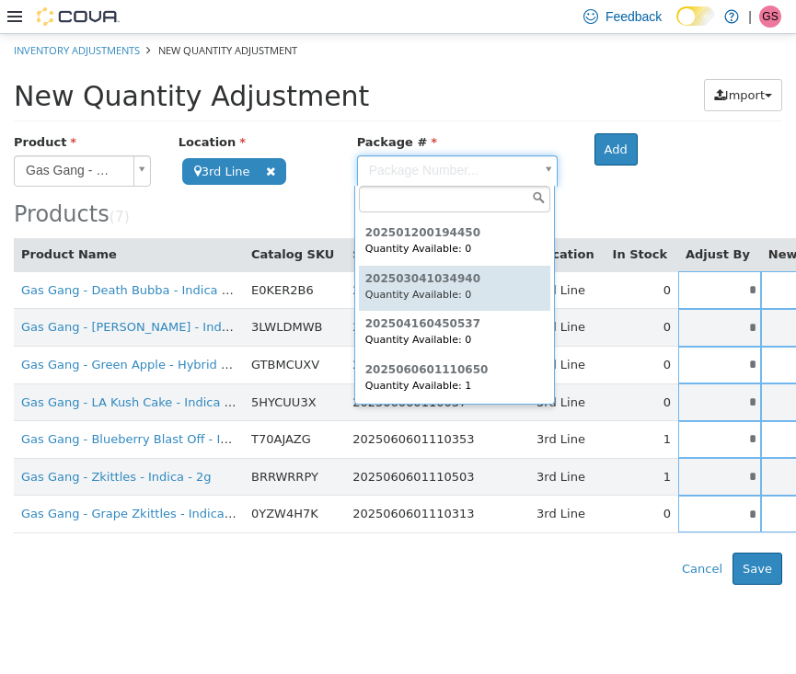
scroll to position [41, 0]
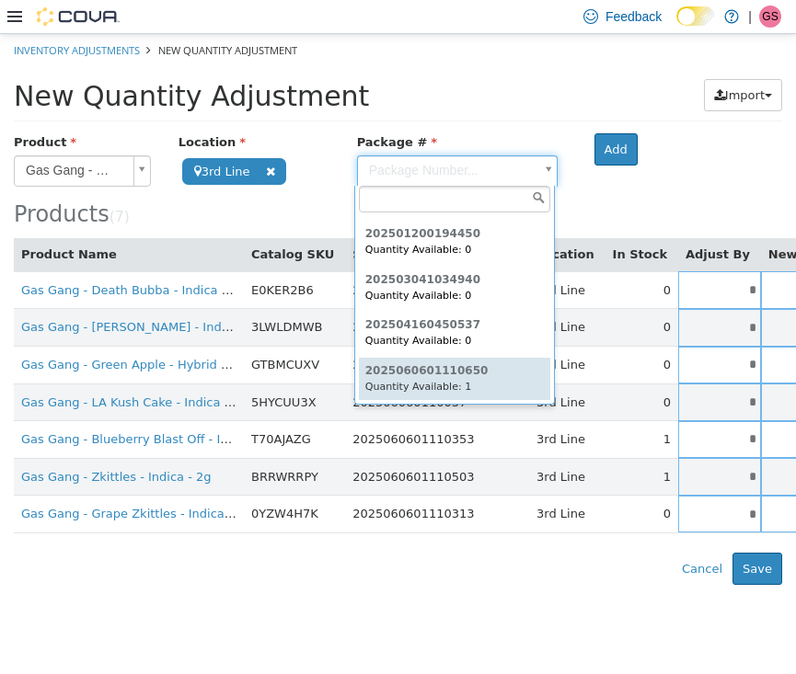
type input "**********"
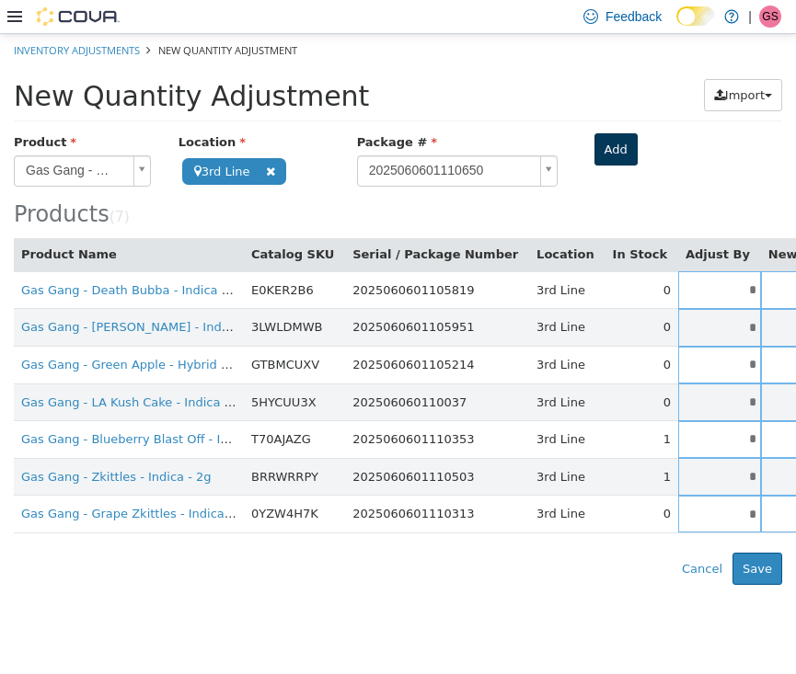
click at [613, 137] on button "Add" at bounding box center [615, 148] width 43 height 33
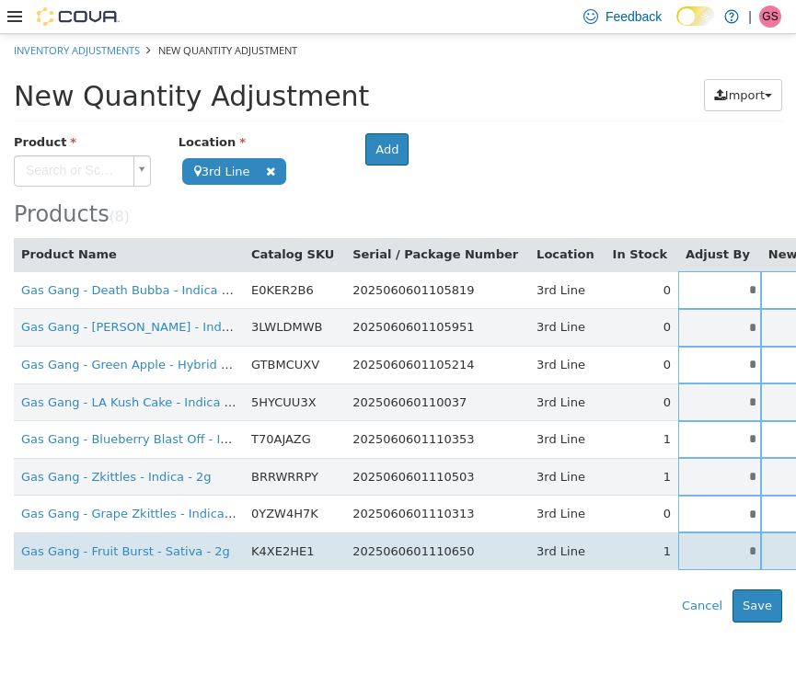
click at [678, 544] on input "*" at bounding box center [719, 551] width 83 height 14
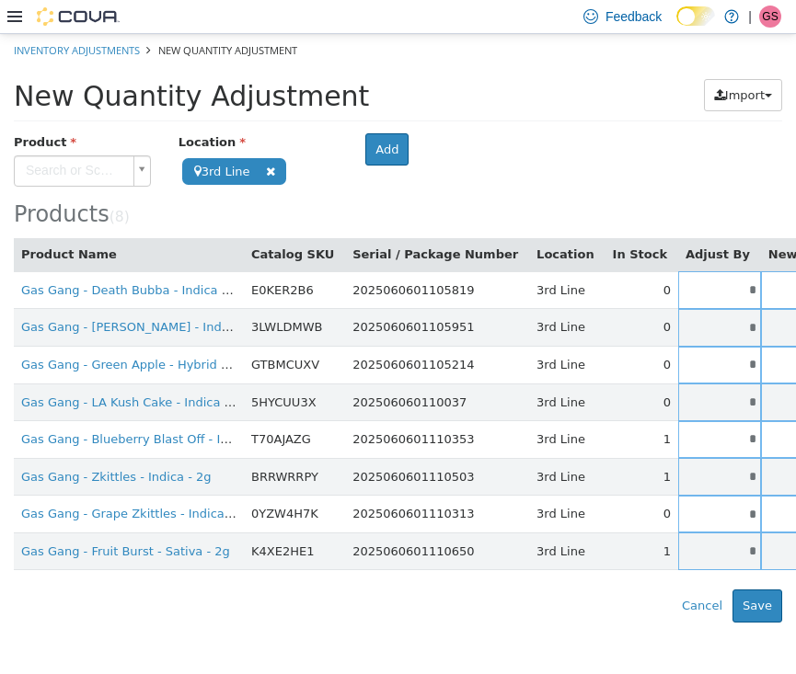
drag, startPoint x: 662, startPoint y: 539, endPoint x: 829, endPoint y: 550, distance: 166.9
click at [795, 550] on html "**********" at bounding box center [398, 327] width 796 height 589
type input "*"
click at [635, 622] on html "**********" at bounding box center [398, 327] width 796 height 589
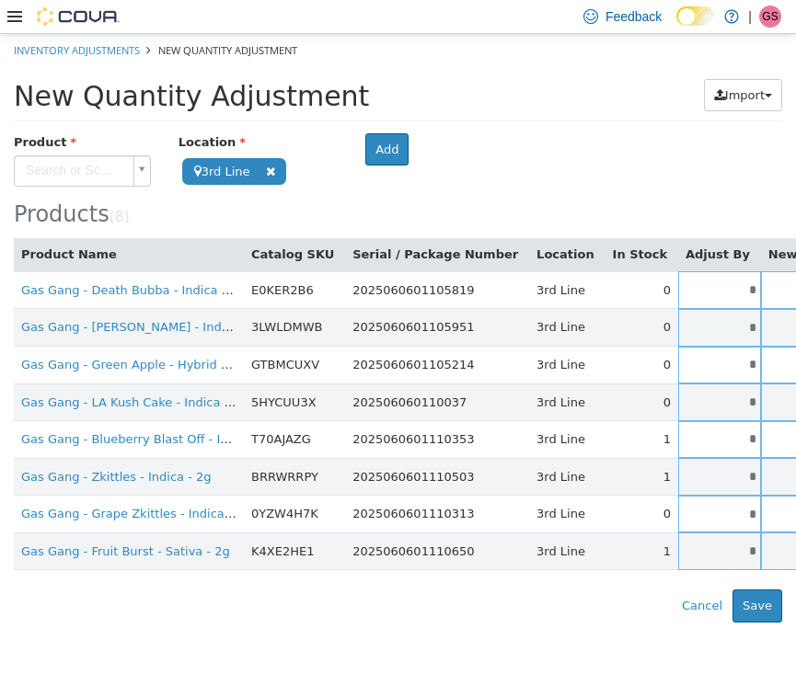
click at [76, 166] on body "**********" at bounding box center [398, 327] width 796 height 589
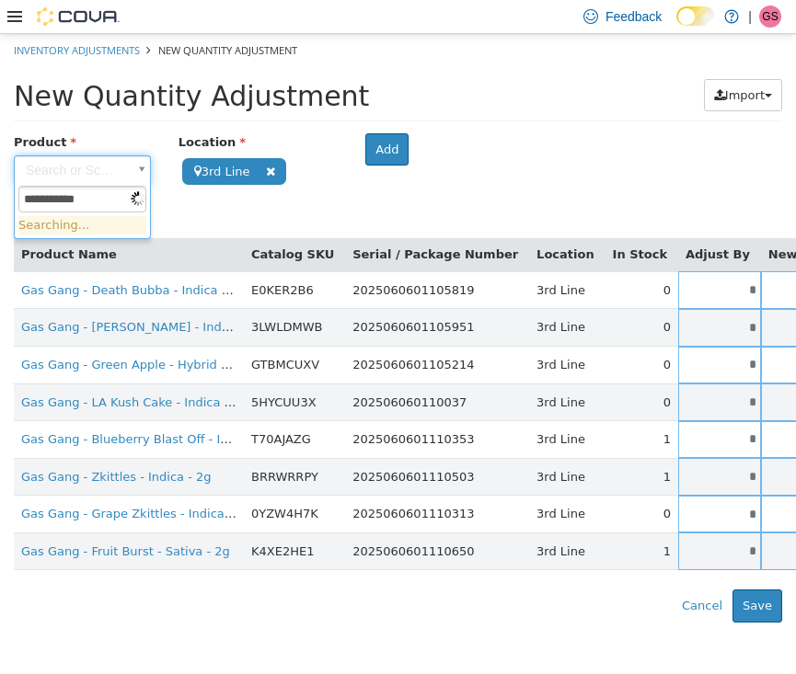
type input "**********"
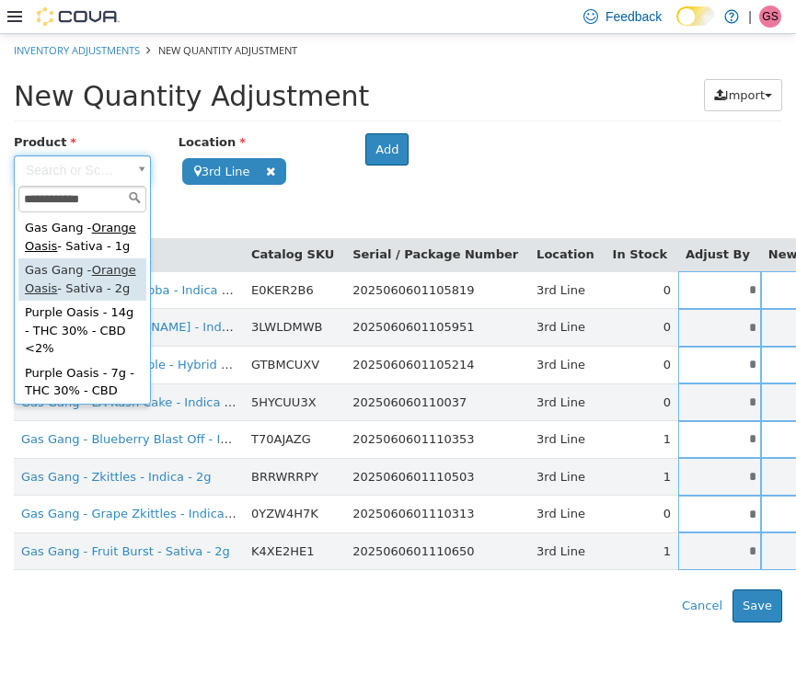
type input "**********"
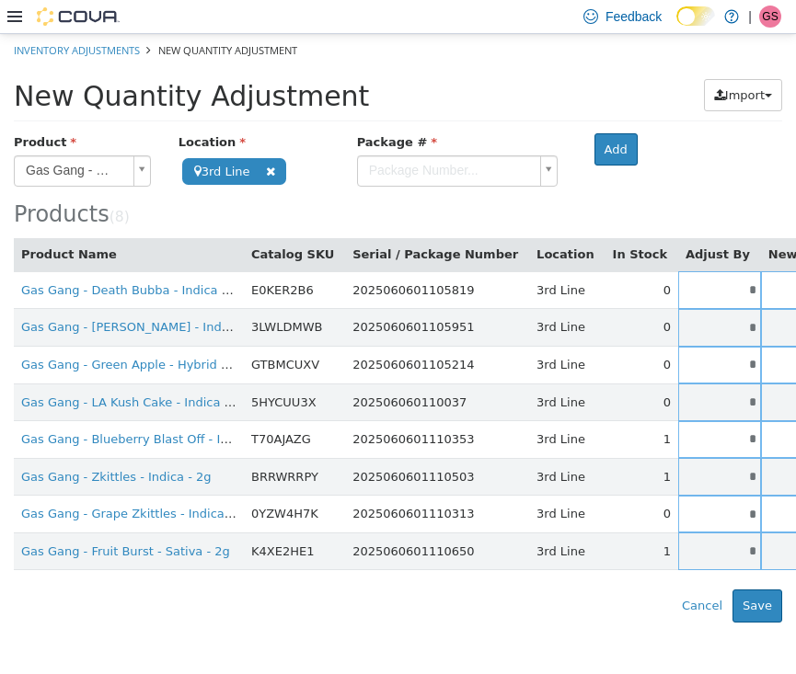
click at [420, 182] on body "**********" at bounding box center [398, 327] width 796 height 589
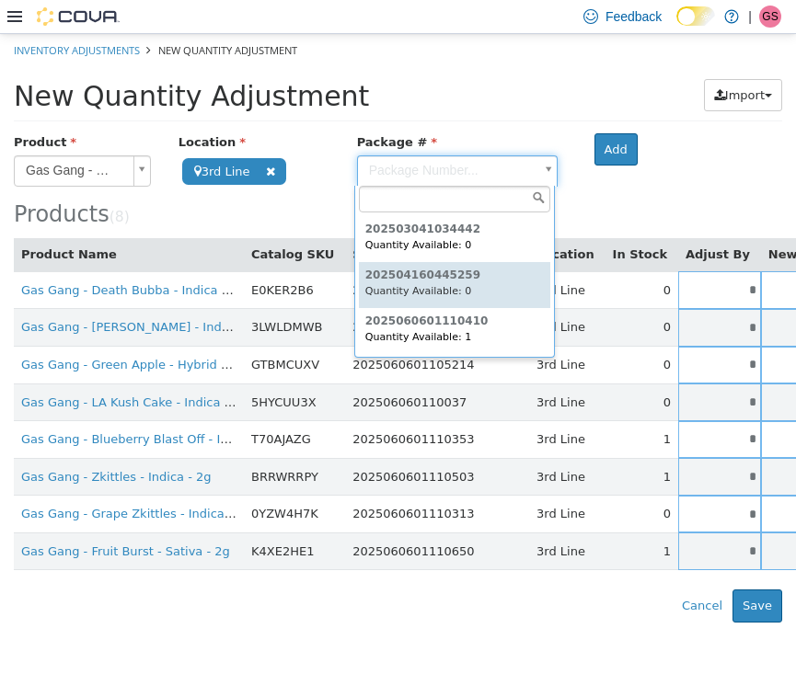
scroll to position [0, 0]
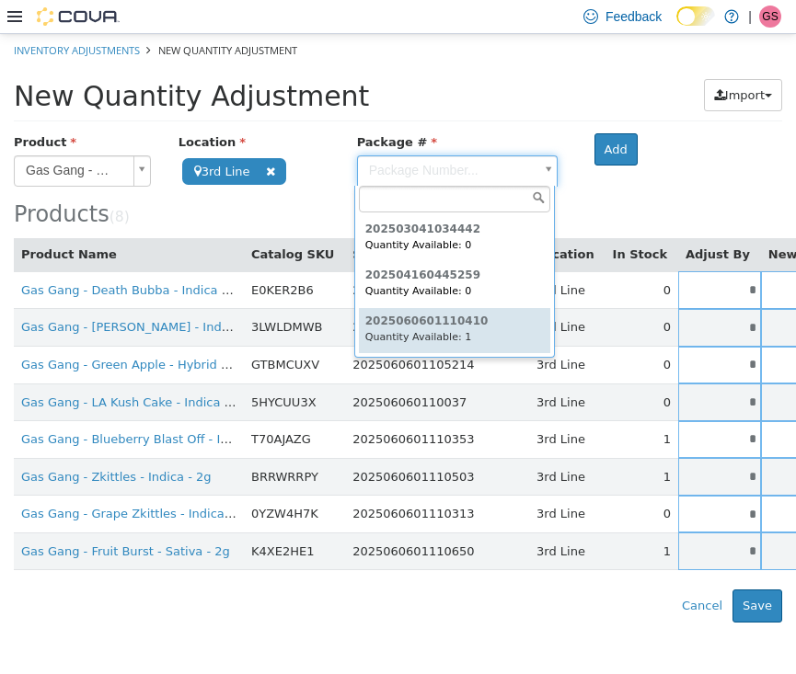
type input "**********"
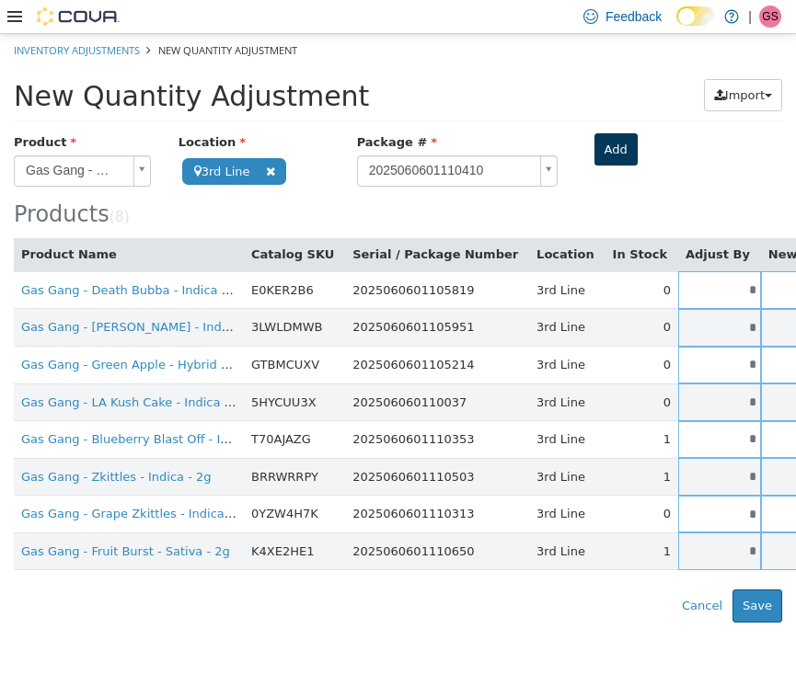
click at [612, 154] on button "Add" at bounding box center [615, 148] width 43 height 33
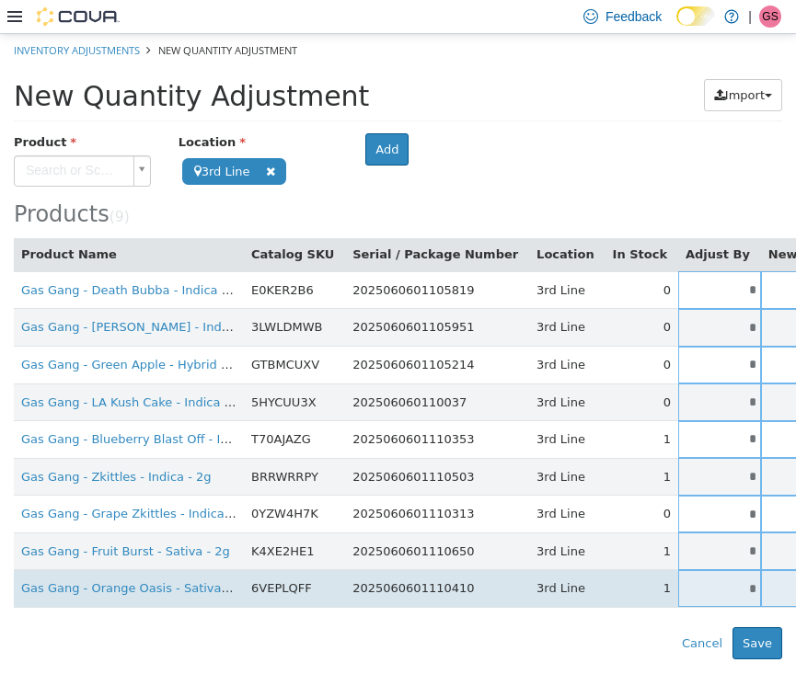
click at [679, 585] on input "*" at bounding box center [719, 589] width 83 height 14
drag, startPoint x: 679, startPoint y: 585, endPoint x: 758, endPoint y: 586, distance: 79.1
click at [758, 586] on tr "Gas Gang - Orange Oasis - Sativa - 2g 6VEPLQFF 2025060601110410 3rd Line 1 * * …" at bounding box center [579, 589] width 1131 height 38
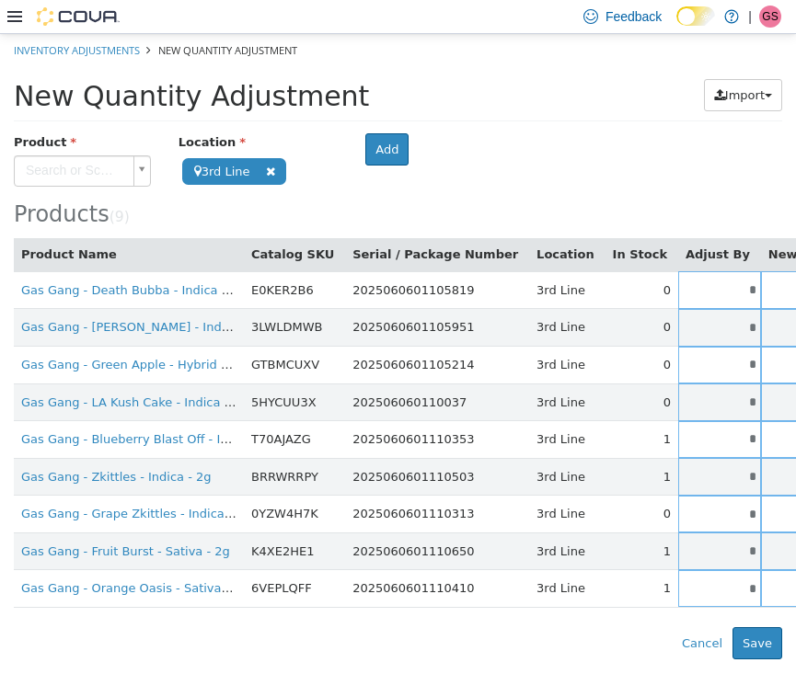
type input "*"
click at [45, 172] on body "**********" at bounding box center [398, 346] width 796 height 626
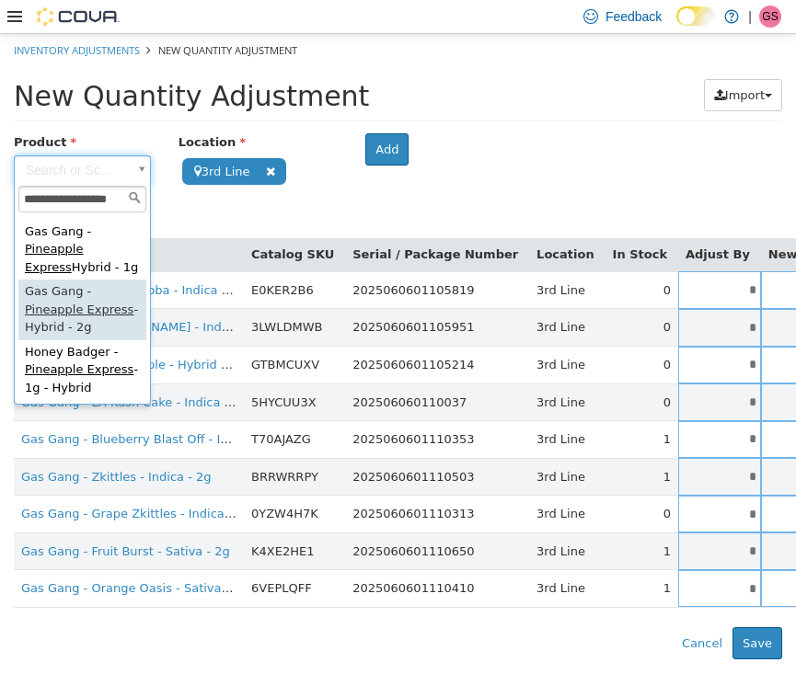
scroll to position [150, 0]
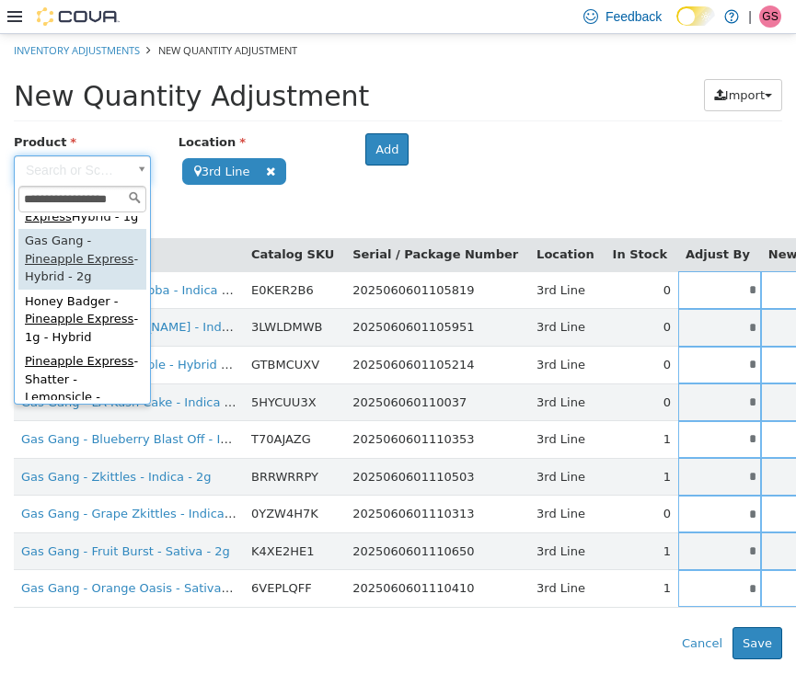
type input "**********"
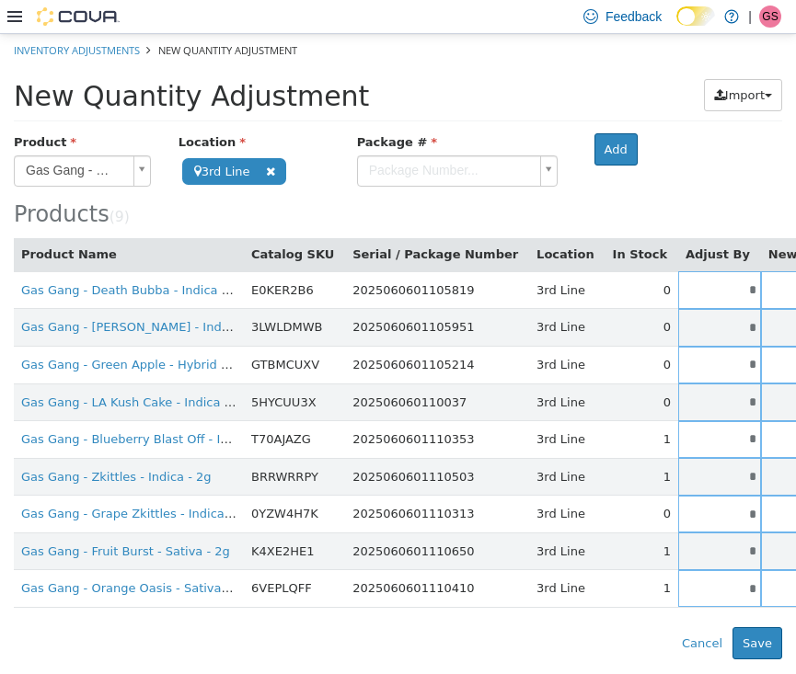
click at [539, 166] on body "**********" at bounding box center [398, 346] width 796 height 626
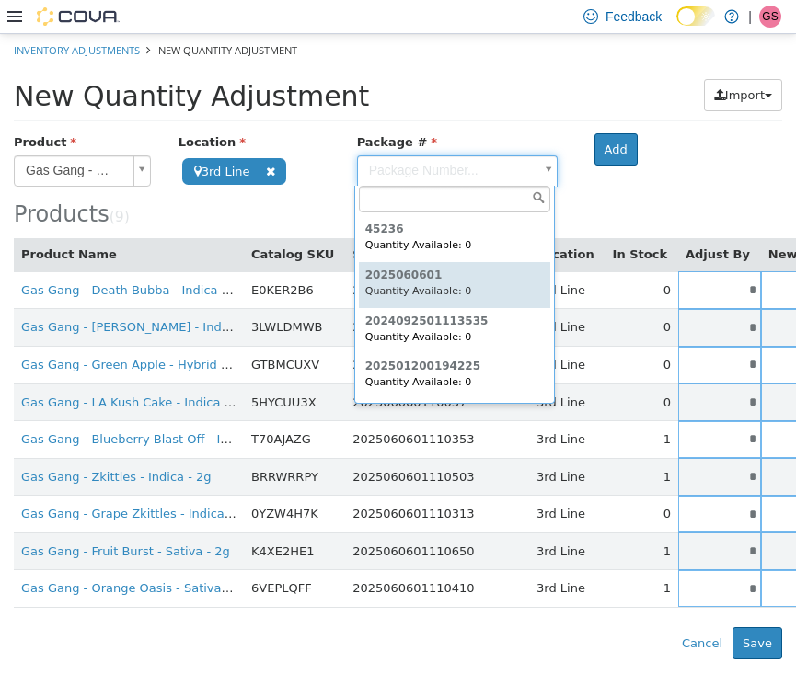
scroll to position [0, 0]
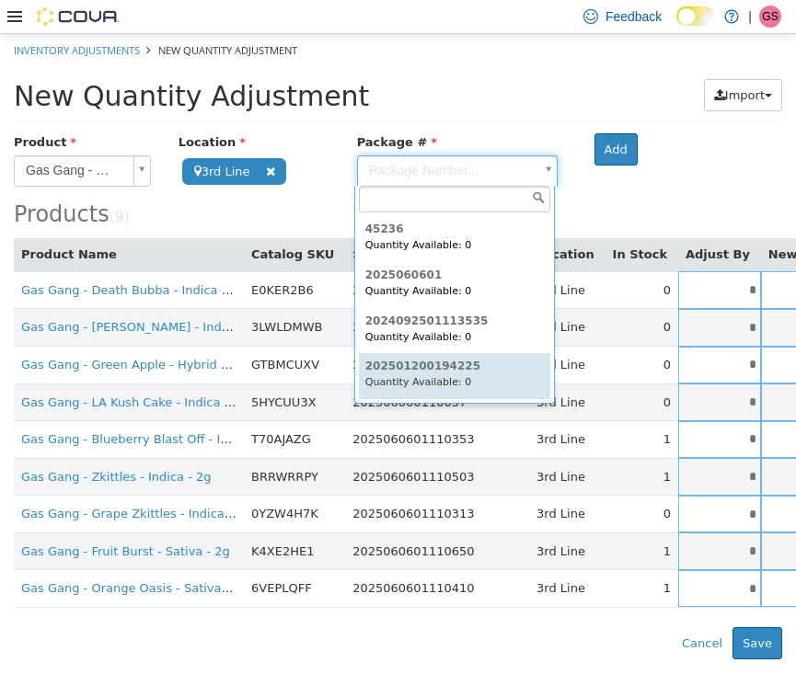
type input "**********"
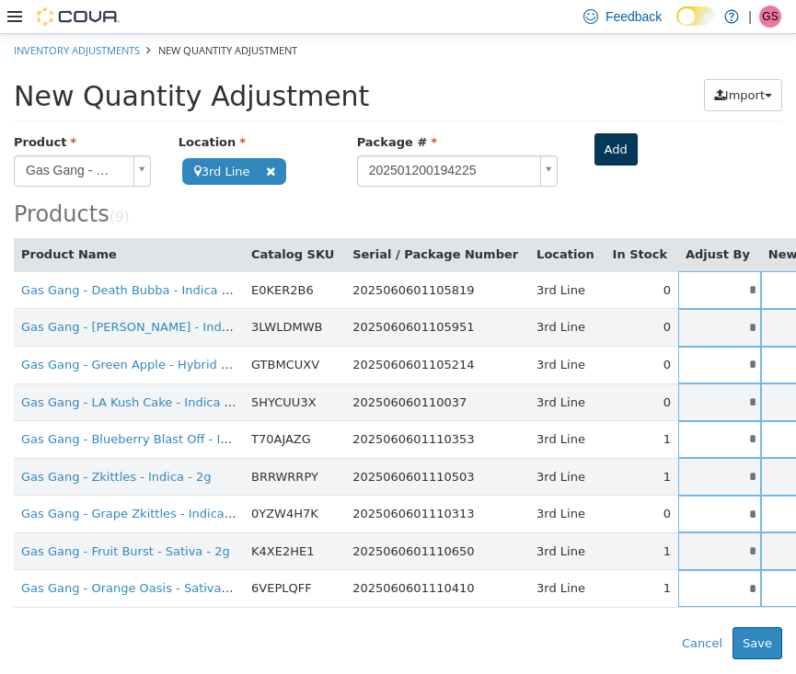
click at [615, 152] on button "Add" at bounding box center [615, 148] width 43 height 33
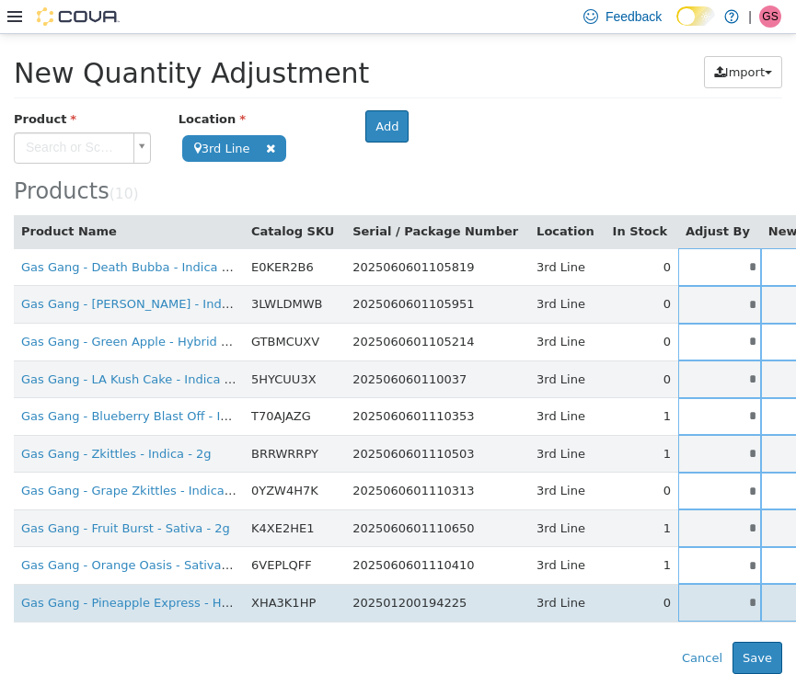
scroll to position [29, 0]
click at [679, 595] on input "*" at bounding box center [719, 602] width 83 height 14
drag, startPoint x: 679, startPoint y: 590, endPoint x: 719, endPoint y: 590, distance: 39.6
click at [719, 590] on tr "Gas Gang - Pineapple Express - Hybrid - 2g XHA3K1HP 202501200194225 3rd Line 0 …" at bounding box center [579, 602] width 1131 height 38
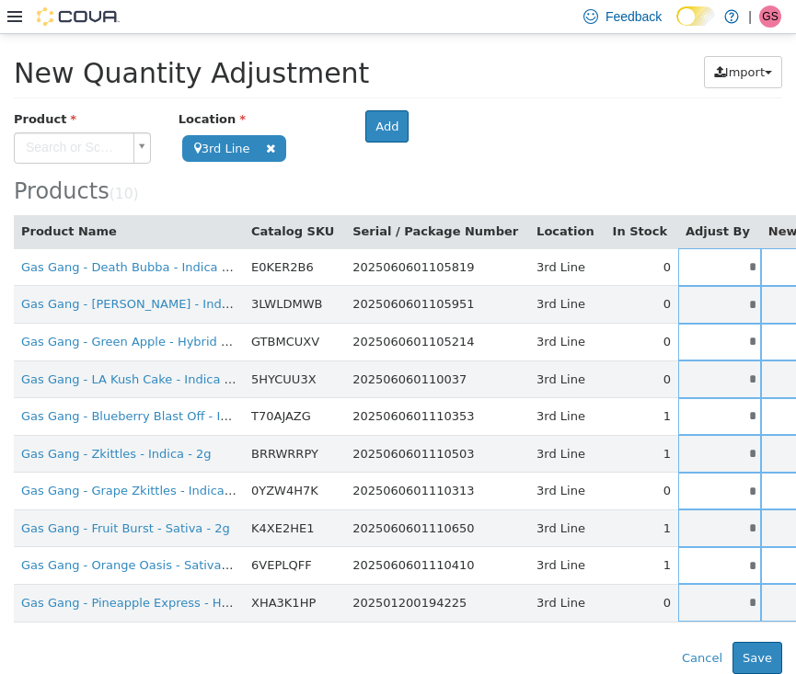
type input "*"
click at [576, 641] on div "Error saving adjustment please resolve the errors above. Cancel Save" at bounding box center [398, 657] width 796 height 33
click at [72, 144] on body "**********" at bounding box center [398, 341] width 796 height 663
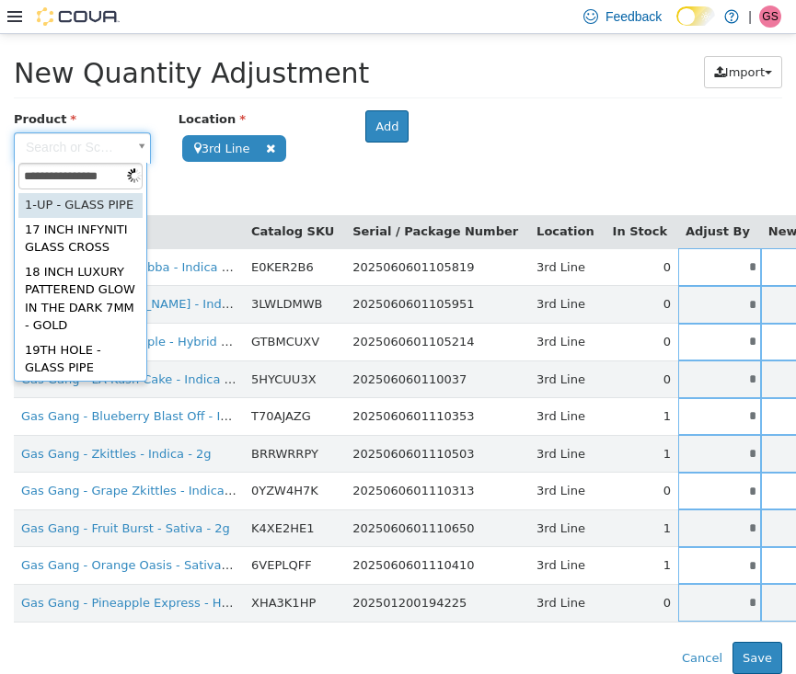
type input "**********"
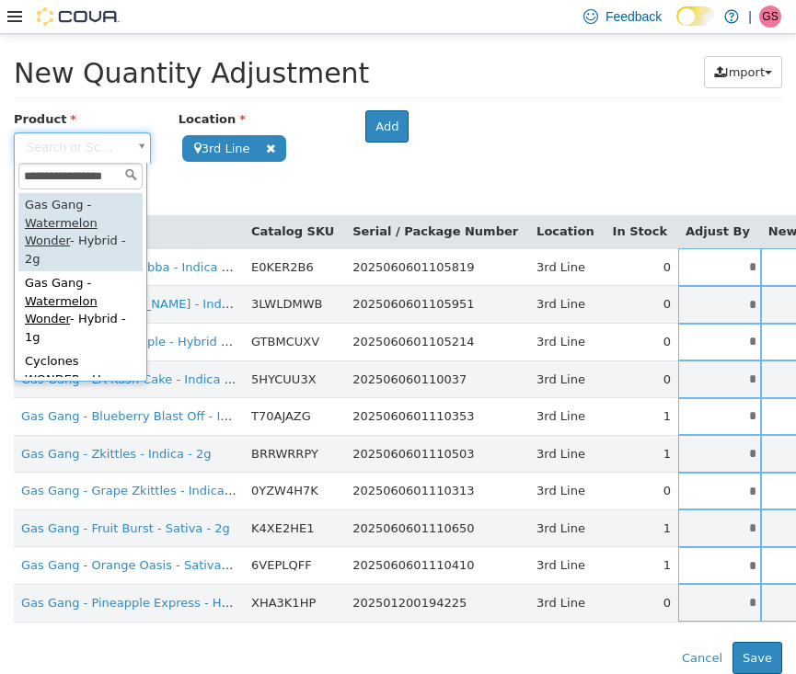
type input "**********"
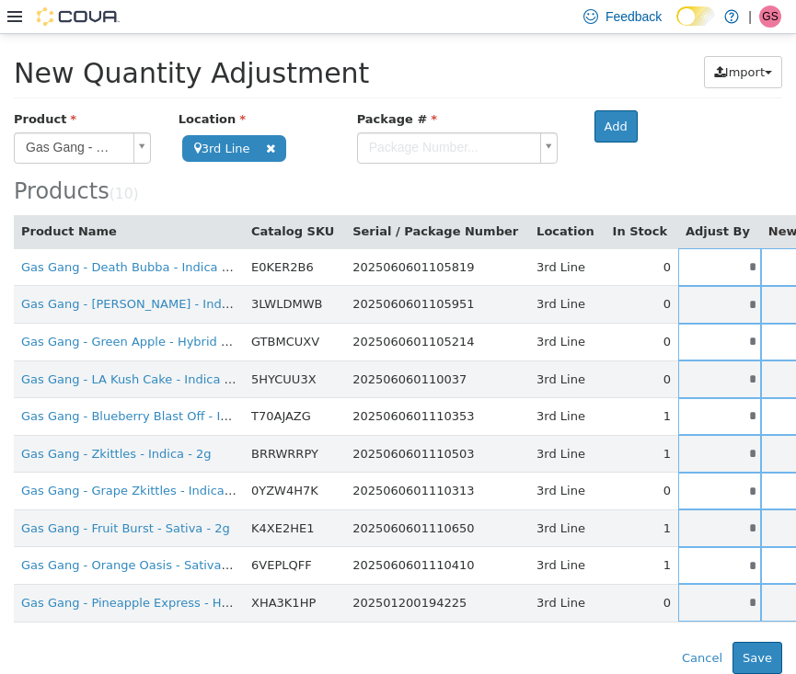
click at [448, 144] on body "**********" at bounding box center [398, 341] width 796 height 663
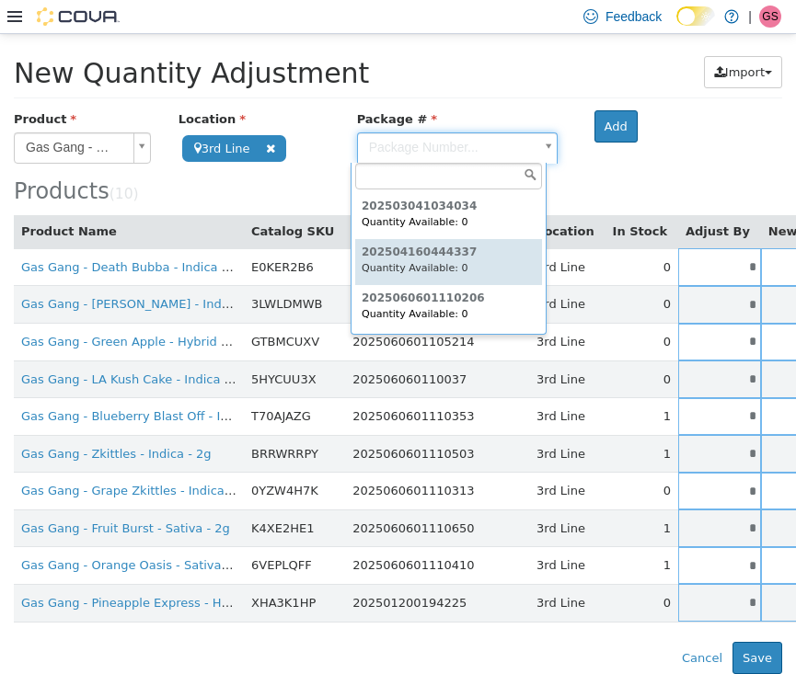
scroll to position [0, 0]
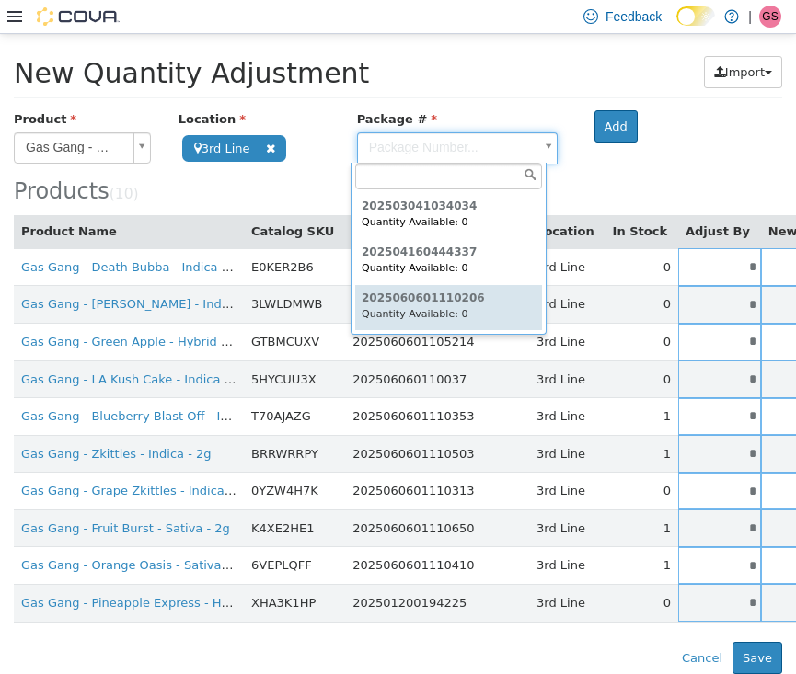
type input "**********"
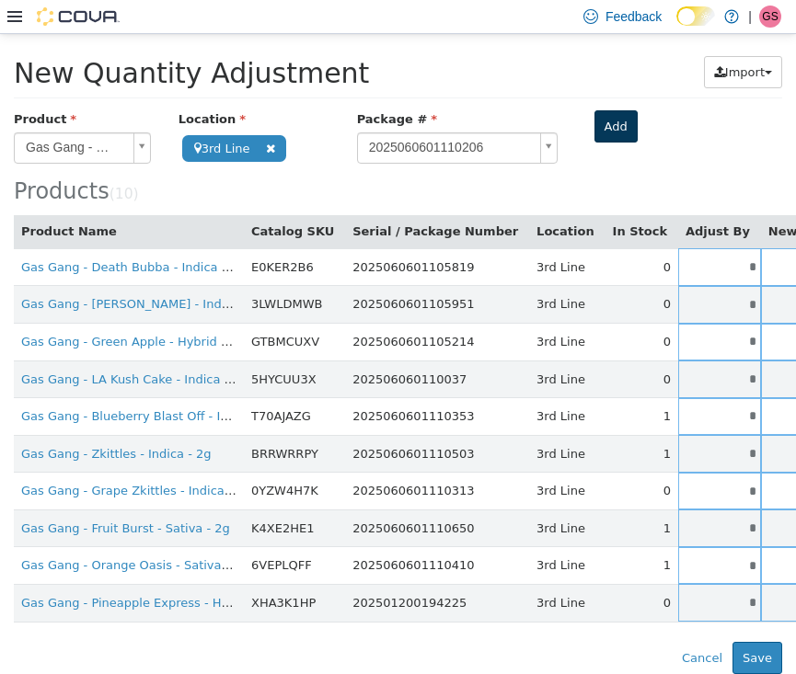
click at [607, 127] on button "Add" at bounding box center [615, 125] width 43 height 33
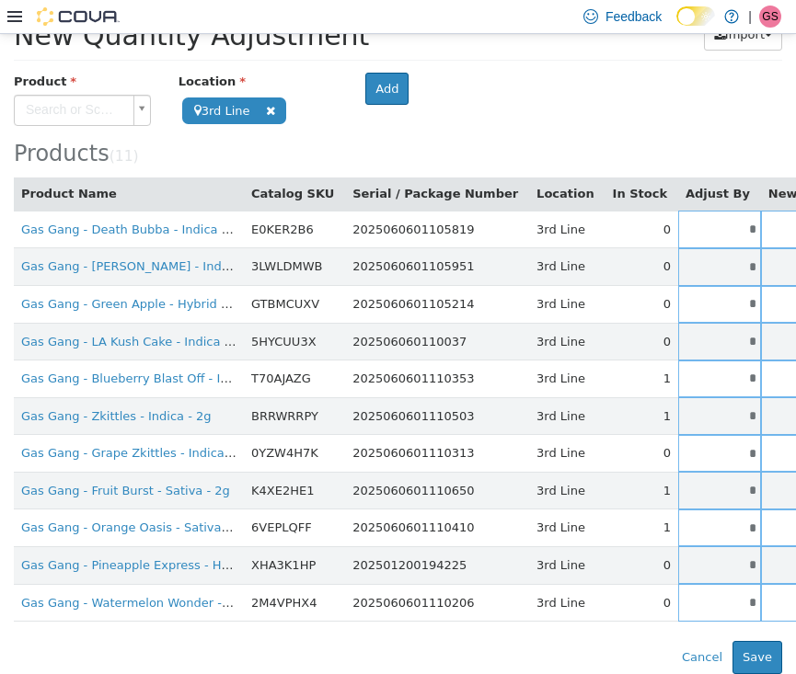
scroll to position [66, 0]
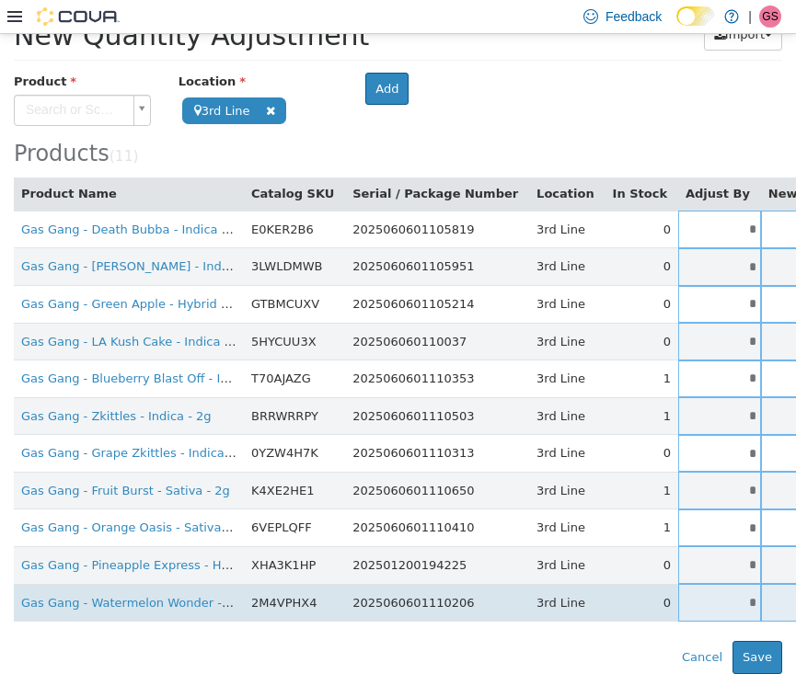
click at [692, 595] on input "*" at bounding box center [719, 602] width 83 height 14
drag, startPoint x: 692, startPoint y: 585, endPoint x: 740, endPoint y: 585, distance: 47.8
click at [740, 585] on tr "Gas Gang - Watermelon Wonder - Hybrid - 2g 2M4VPHX4 2025060601110206 3rd Line 0…" at bounding box center [579, 602] width 1131 height 38
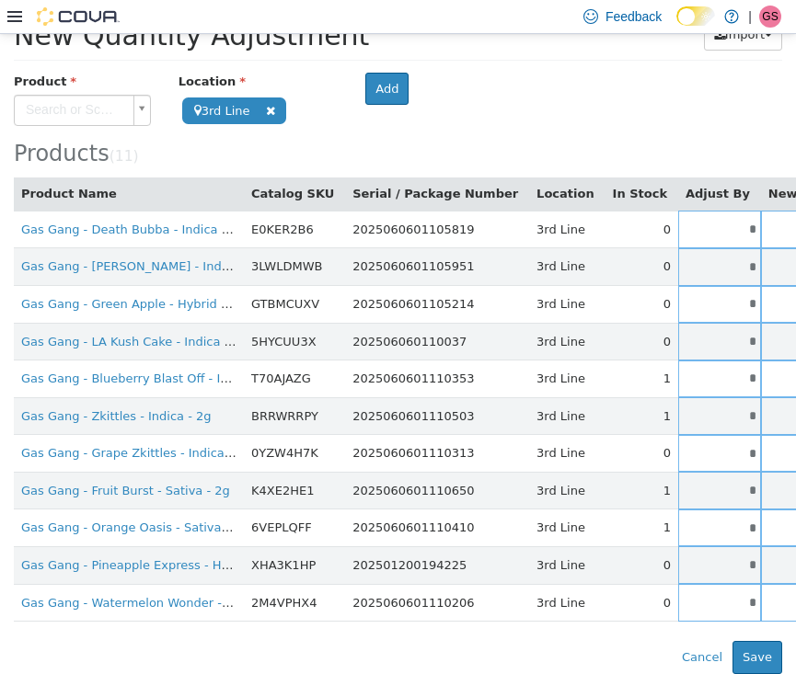
type input "*"
click at [466, 91] on div "Products ( 11 )" at bounding box center [398, 119] width 768 height 94
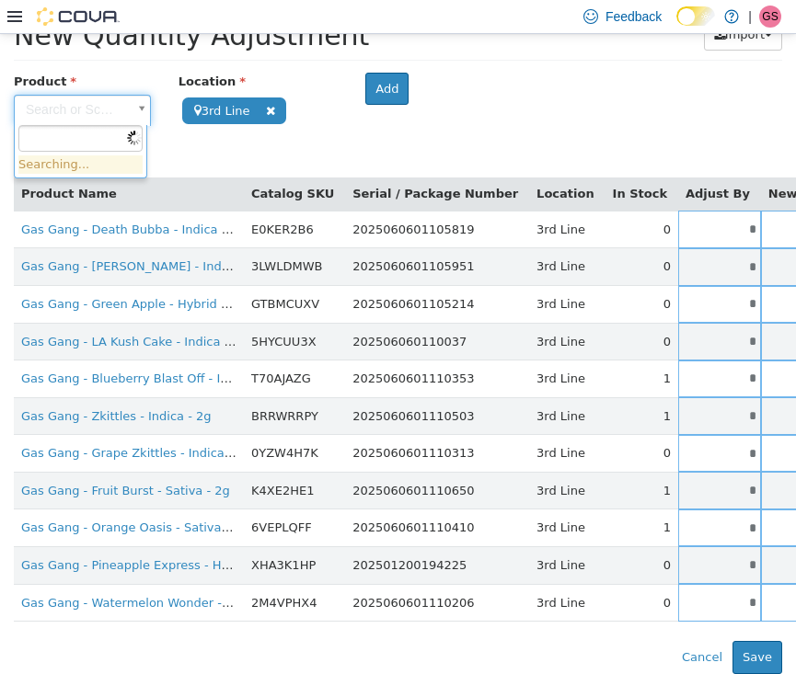
click at [77, 95] on body "**********" at bounding box center [398, 322] width 796 height 701
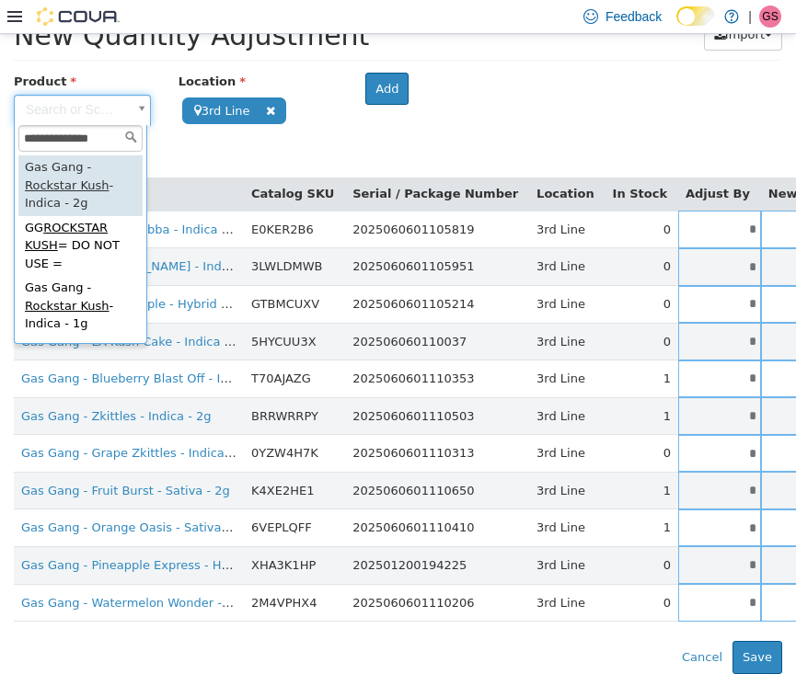
type input "**********"
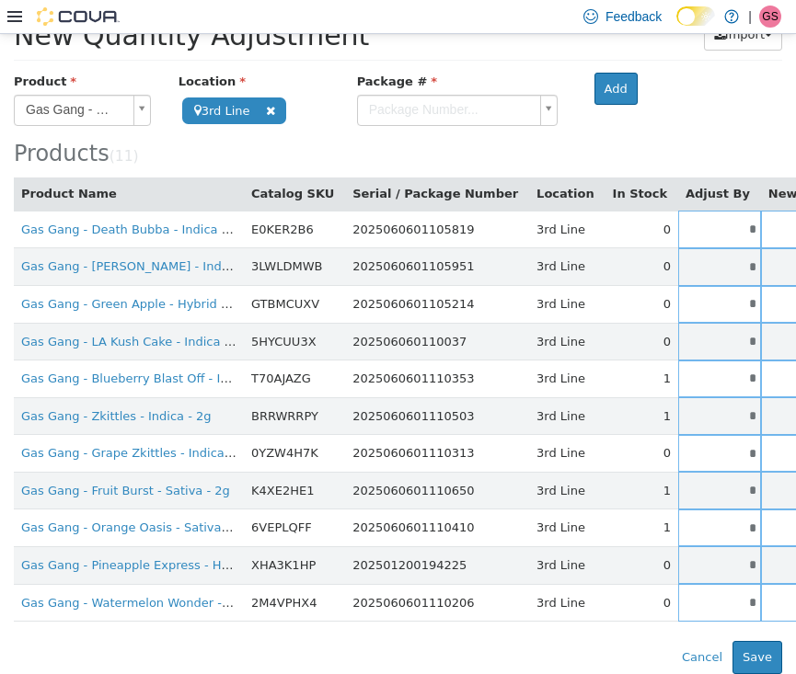
click at [430, 97] on body "**********" at bounding box center [398, 322] width 796 height 701
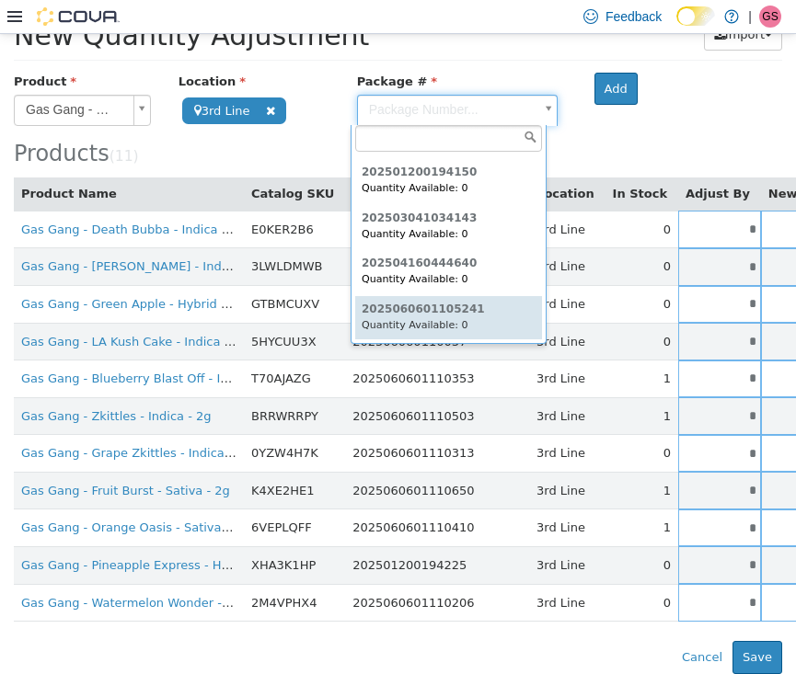
scroll to position [41, 0]
type input "**********"
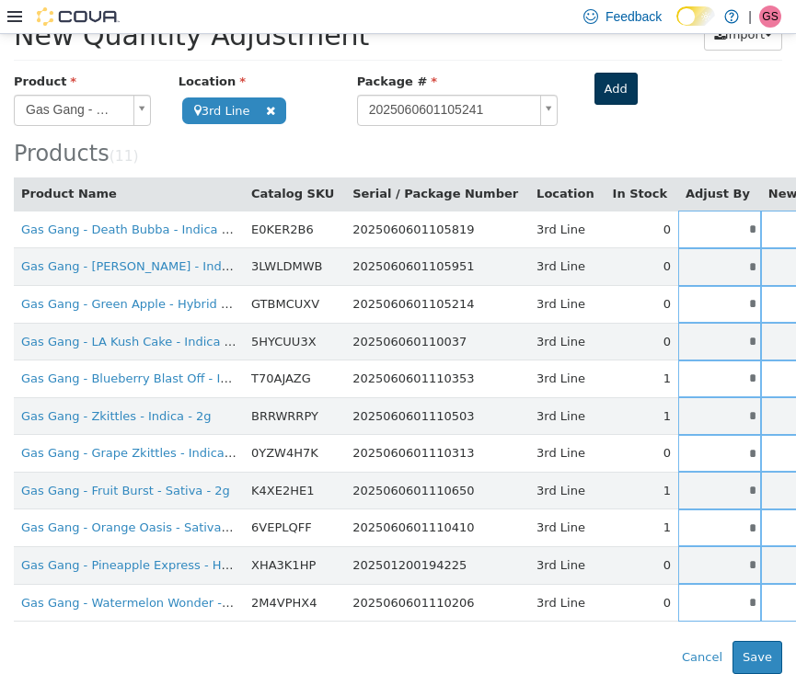
click at [601, 84] on button "Add" at bounding box center [615, 88] width 43 height 33
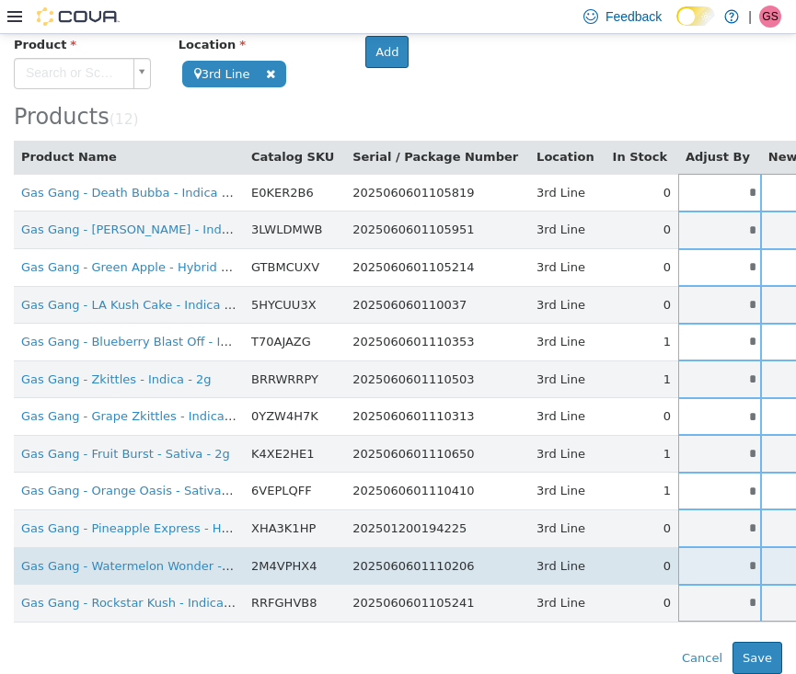
scroll to position [103, 0]
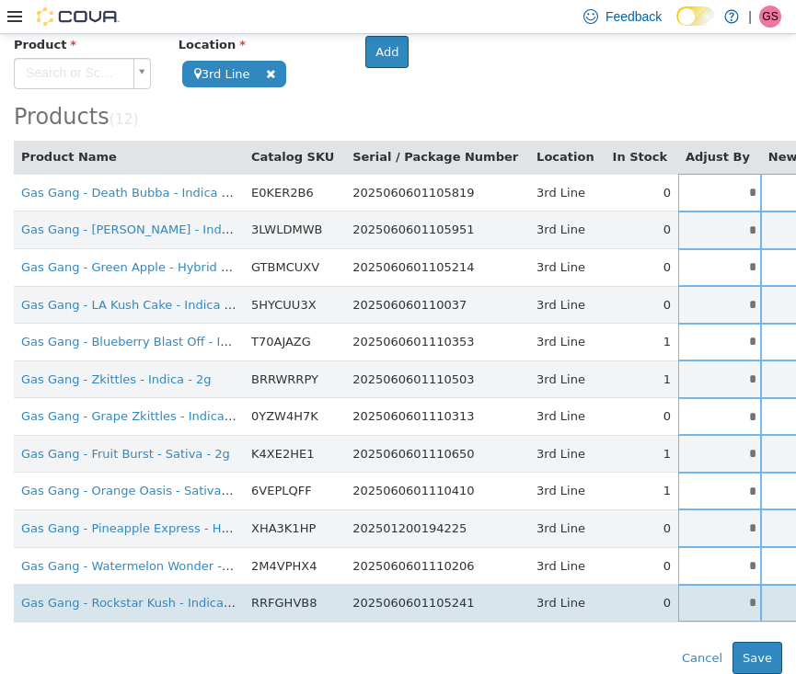
click at [685, 595] on input "*" at bounding box center [719, 602] width 83 height 14
drag, startPoint x: 685, startPoint y: 586, endPoint x: 732, endPoint y: 586, distance: 47.8
click at [732, 586] on tr "Gas Gang - Rockstar Kush - Indica - 2g RRFGHVB8 2025060601105241 3rd Line 0 * *…" at bounding box center [579, 603] width 1131 height 38
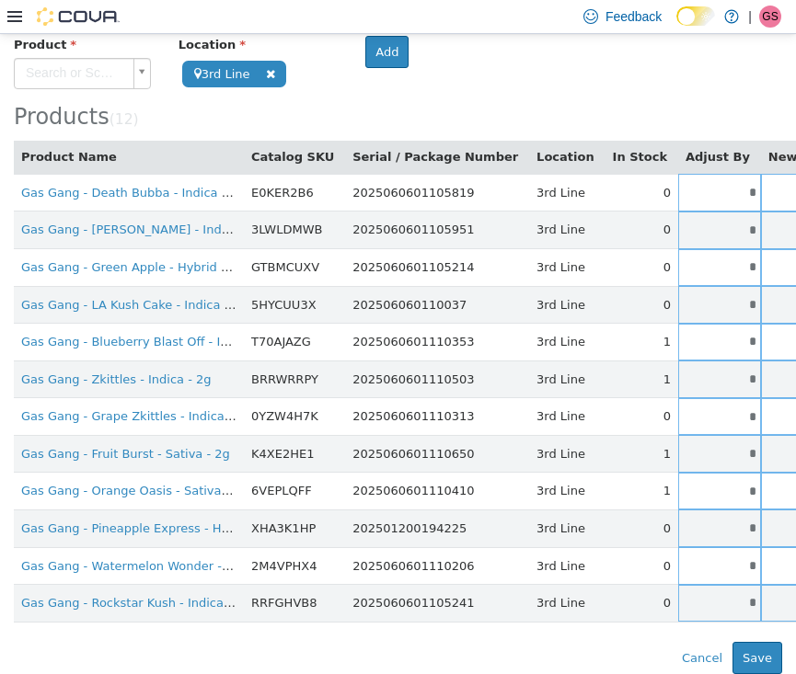
type input "*"
click at [541, 641] on div "Error saving adjustment please resolve the errors above. Cancel Save" at bounding box center [398, 657] width 796 height 33
click at [61, 71] on body "**********" at bounding box center [398, 305] width 796 height 738
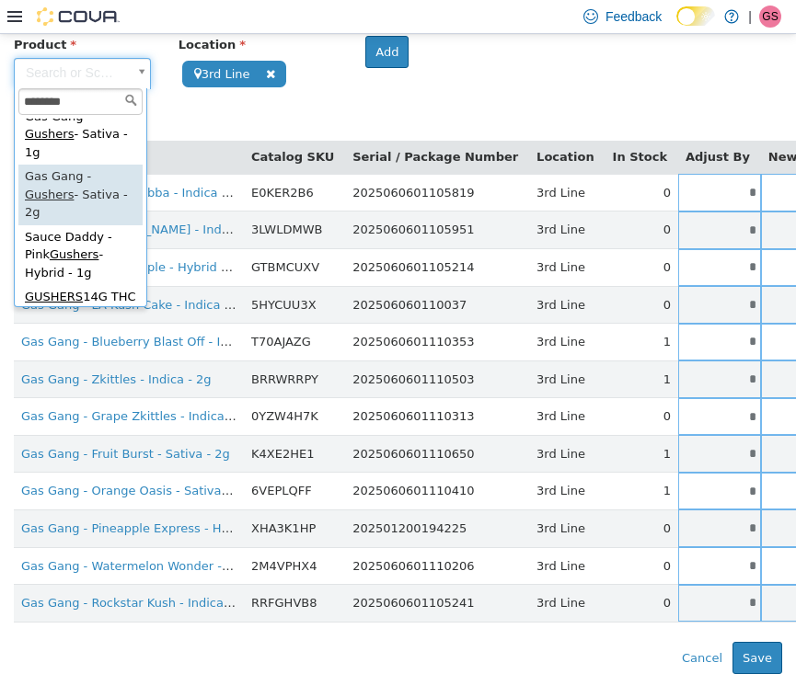
scroll to position [80, 0]
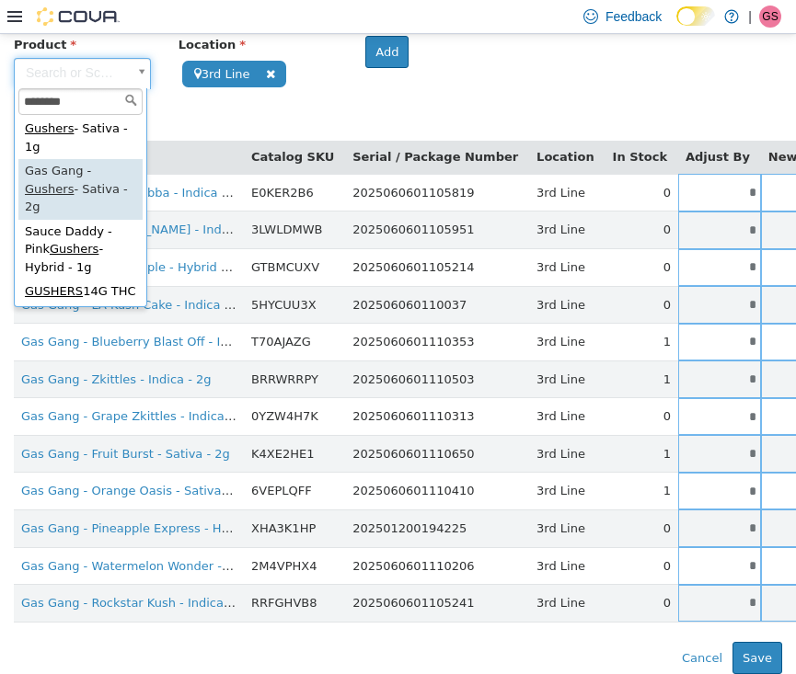
type input "*******"
type input "**********"
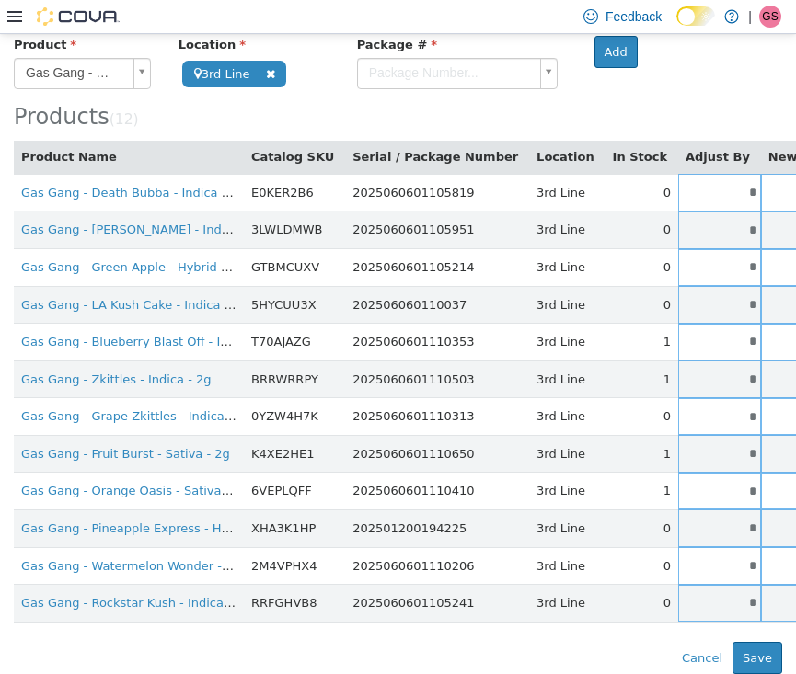
click at [439, 63] on body "**********" at bounding box center [398, 305] width 796 height 738
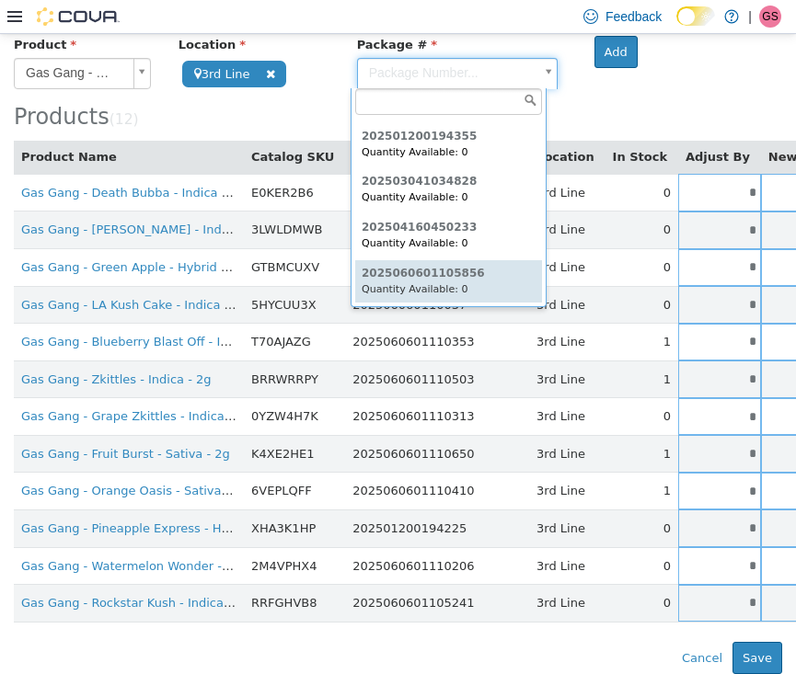
scroll to position [86, 0]
type input "**********"
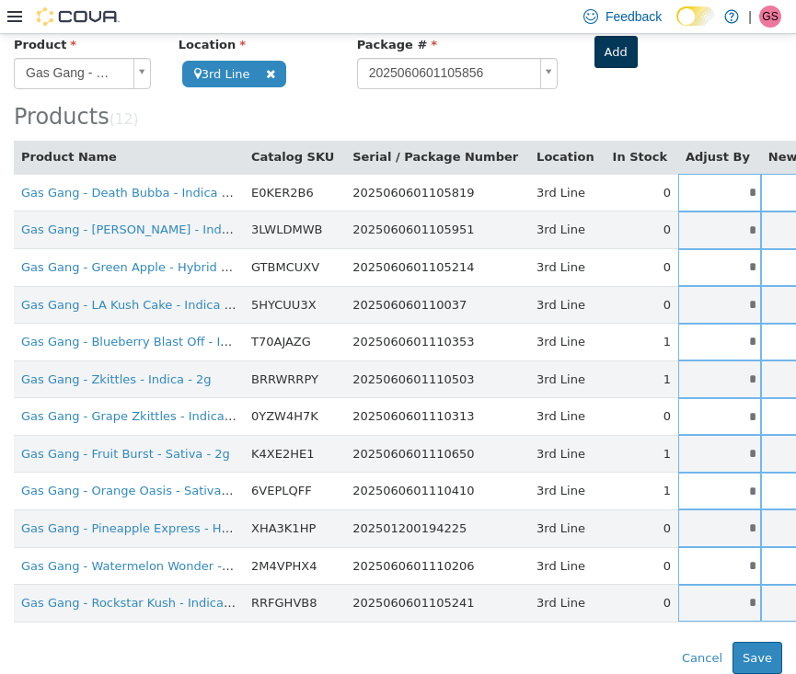
click at [607, 50] on button "Add" at bounding box center [615, 51] width 43 height 33
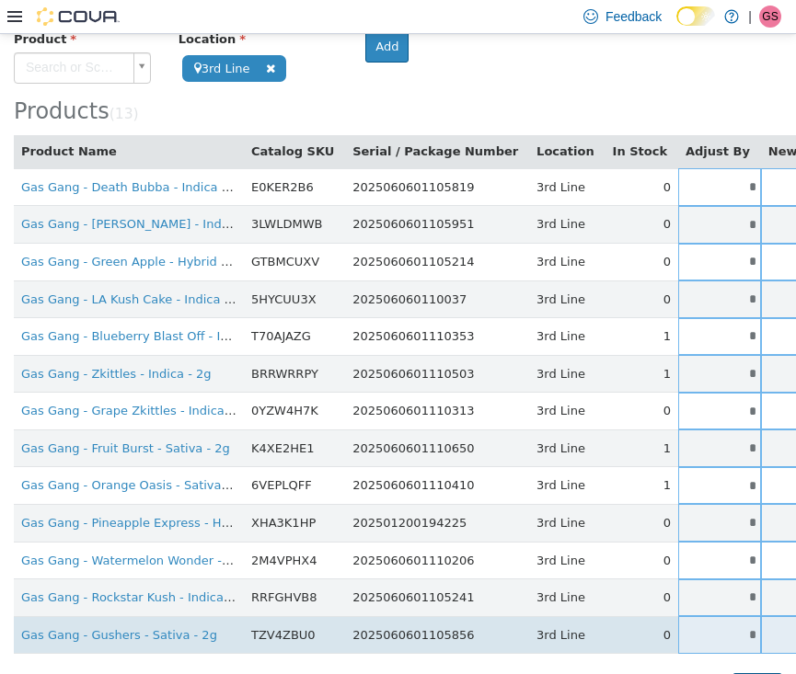
click at [679, 628] on input "*" at bounding box center [719, 635] width 83 height 14
drag, startPoint x: 679, startPoint y: 622, endPoint x: 748, endPoint y: 622, distance: 69.0
click at [748, 622] on tr "Gas Gang - Gushers - Sativa - 2g TZV4ZBU0 2025060601105856 3rd Line 0 * * Singl…" at bounding box center [579, 635] width 1131 height 38
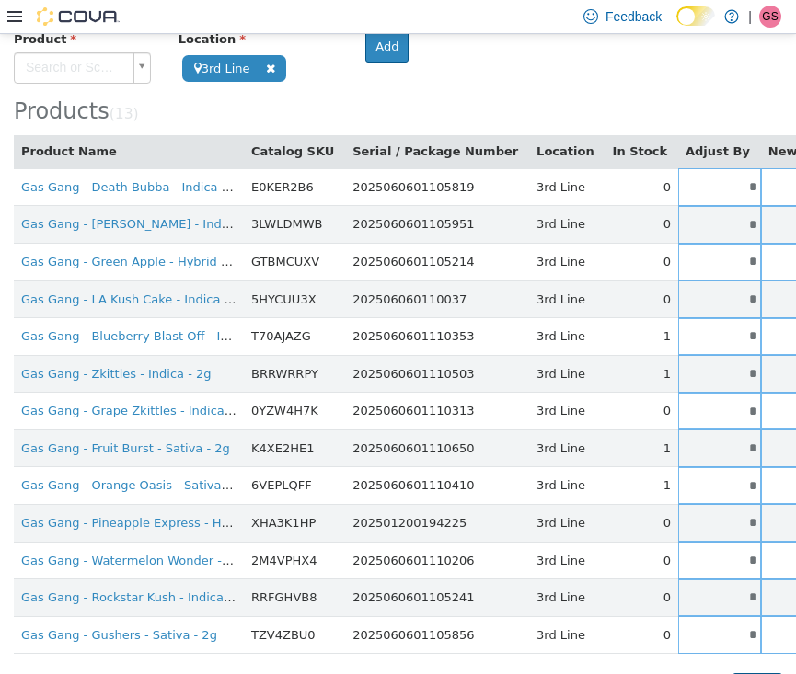
type input "*"
click at [534, 82] on div "Products ( 13 )" at bounding box center [398, 76] width 768 height 94
click at [102, 61] on body "**********" at bounding box center [398, 318] width 796 height 776
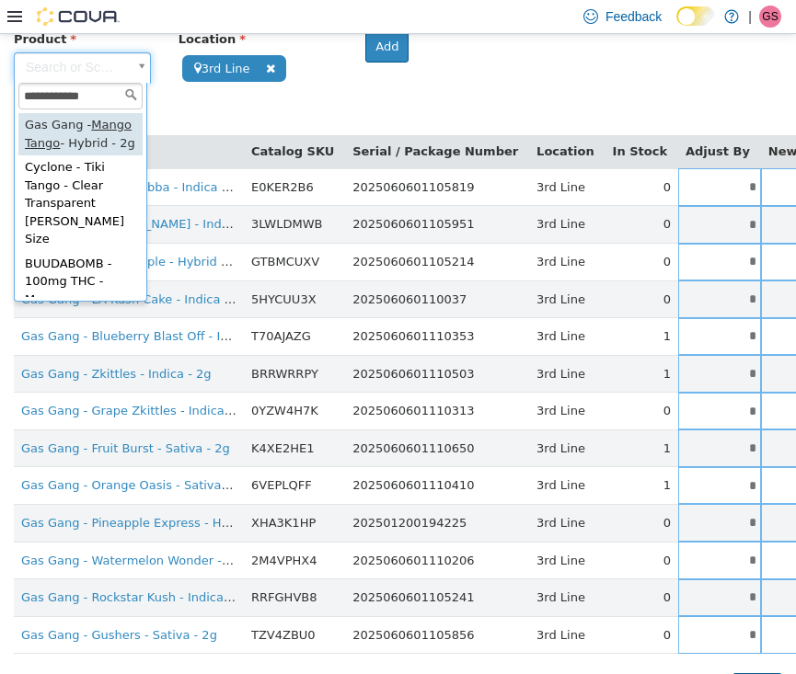
type input "**********"
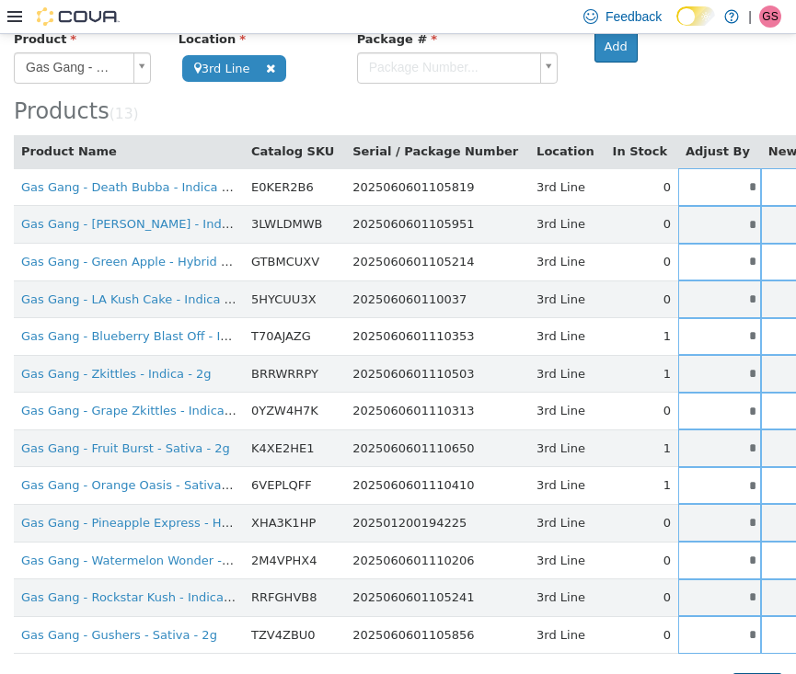
click at [403, 68] on body "**********" at bounding box center [398, 318] width 796 height 776
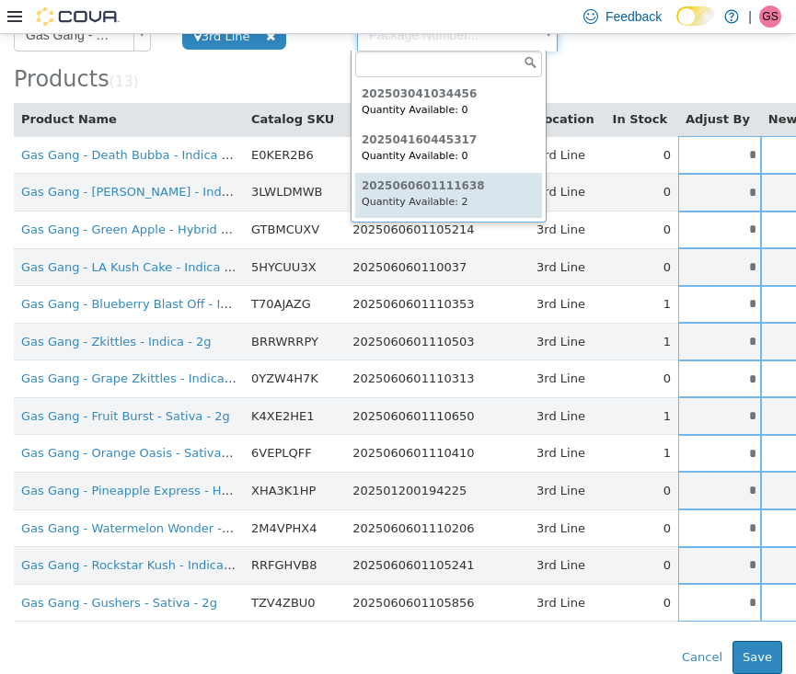
type input "**********"
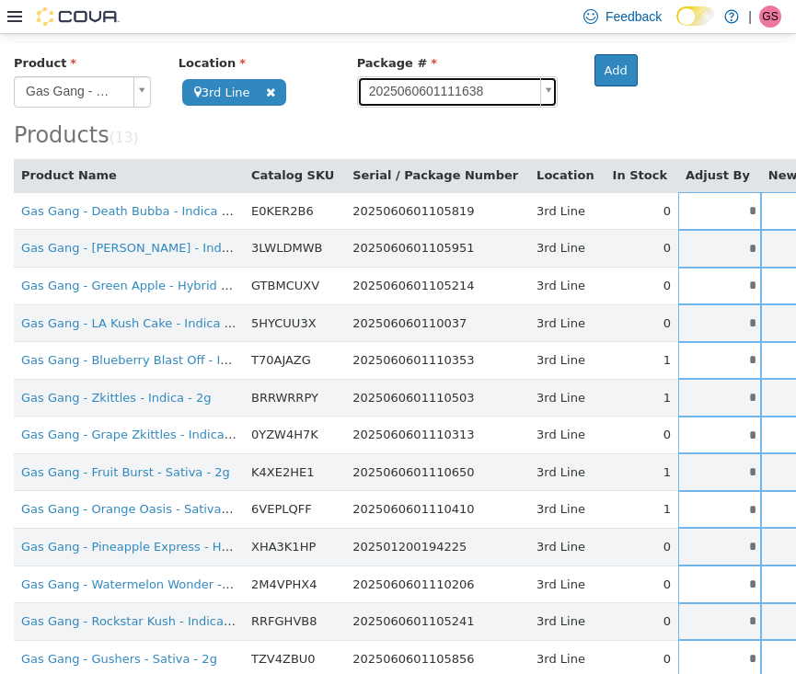
scroll to position [68, 0]
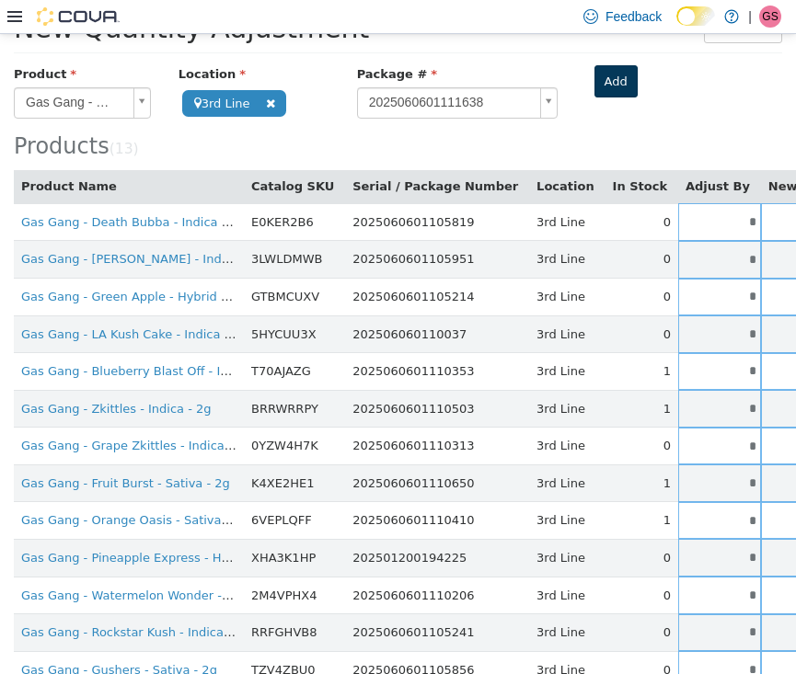
click at [616, 64] on button "Add" at bounding box center [615, 80] width 43 height 33
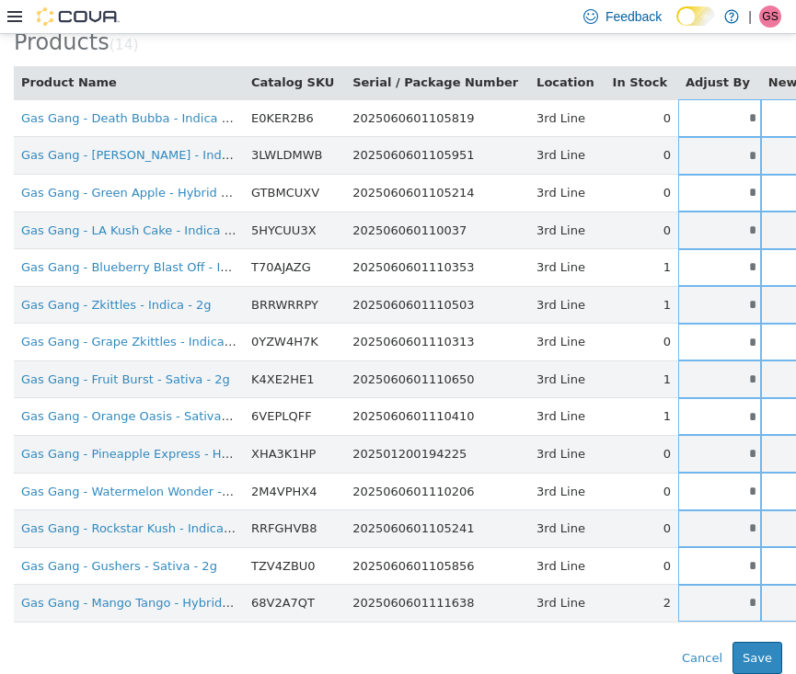
scroll to position [177, 0]
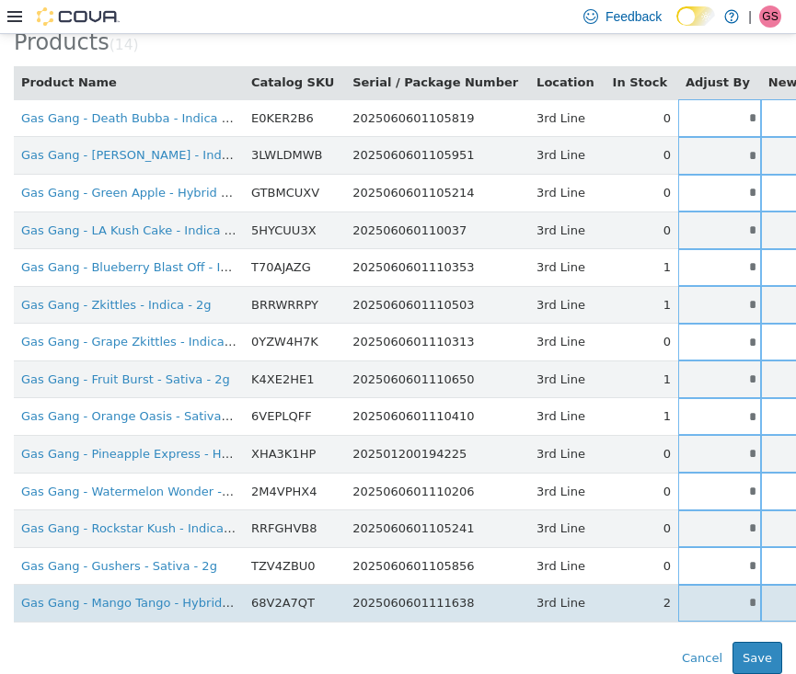
click at [678, 595] on input "*" at bounding box center [719, 602] width 83 height 14
drag, startPoint x: 670, startPoint y: 590, endPoint x: 739, endPoint y: 590, distance: 69.0
click at [739, 590] on tr "Gas Gang - Mango Tango - Hybrid - 2g 68V2A7QT 2025060601111638 3rd Line 2 * * S…" at bounding box center [579, 603] width 1131 height 38
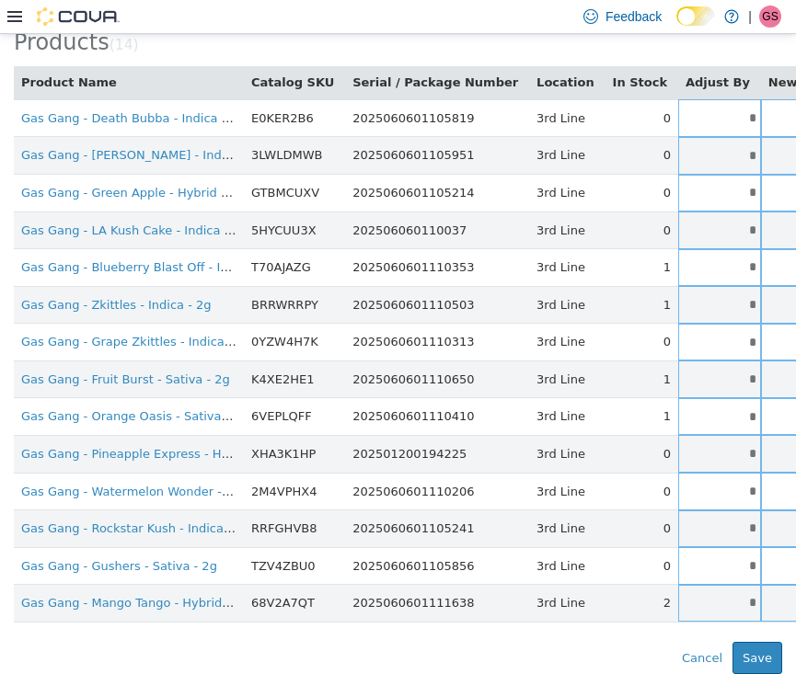
type input "*"
click at [543, 620] on div "**********" at bounding box center [398, 317] width 768 height 714
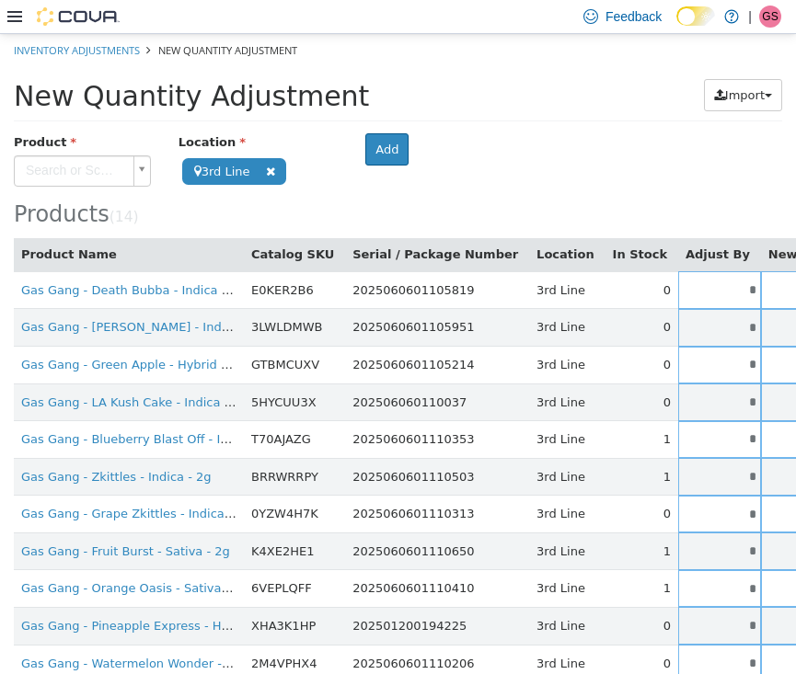
scroll to position [0, 0]
click at [32, 167] on body "**********" at bounding box center [398, 439] width 796 height 812
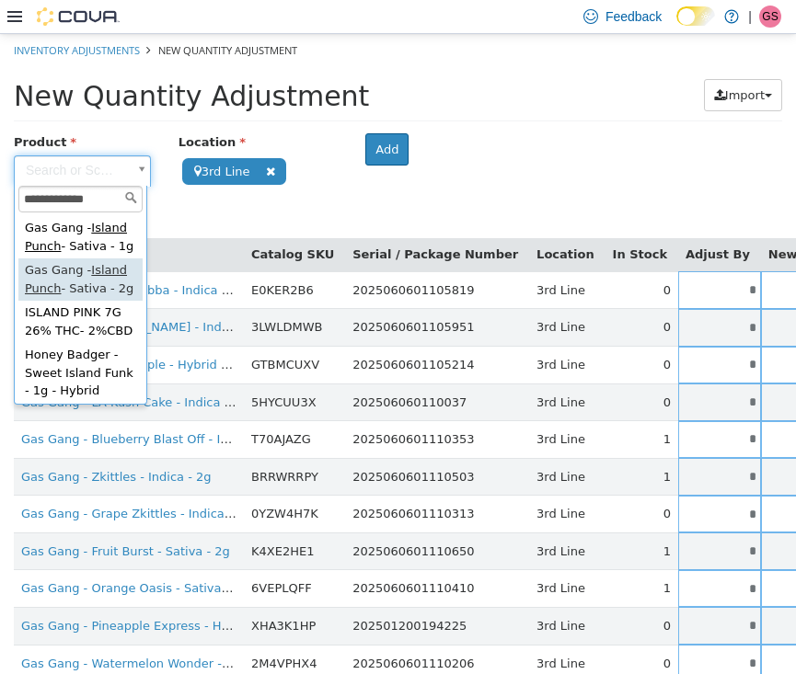
type input "**********"
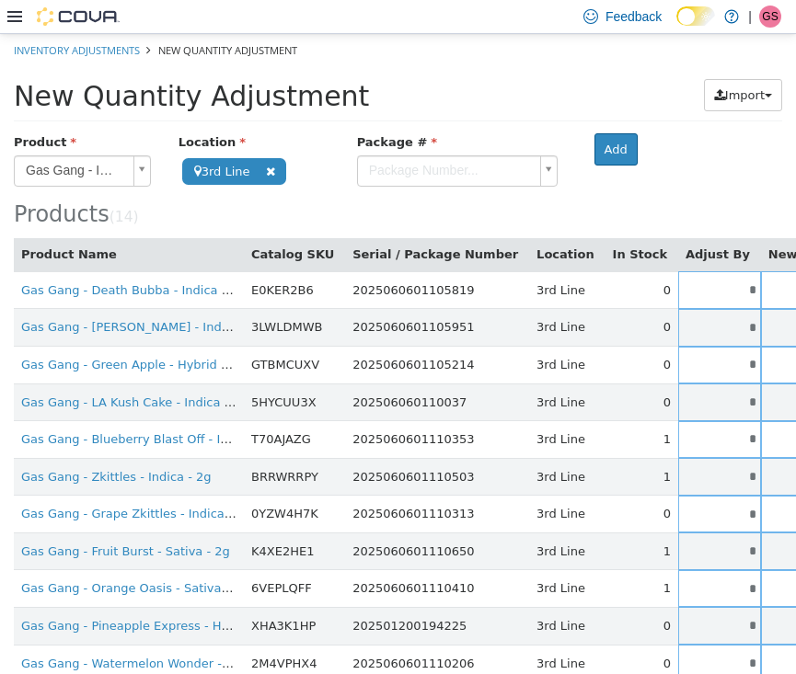
click at [391, 179] on body "**********" at bounding box center [398, 439] width 796 height 812
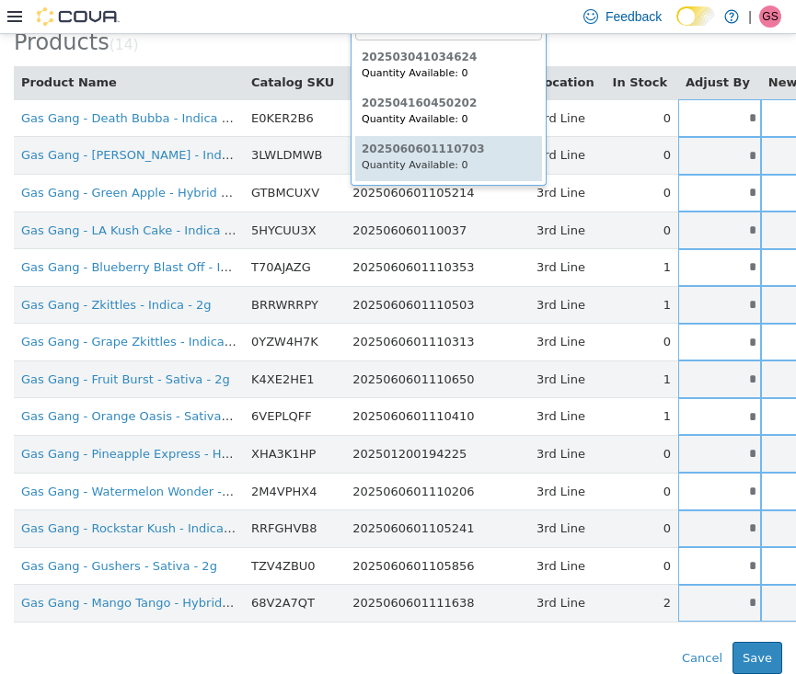
scroll to position [177, 0]
click at [490, 151] on body "**********" at bounding box center [398, 267] width 796 height 812
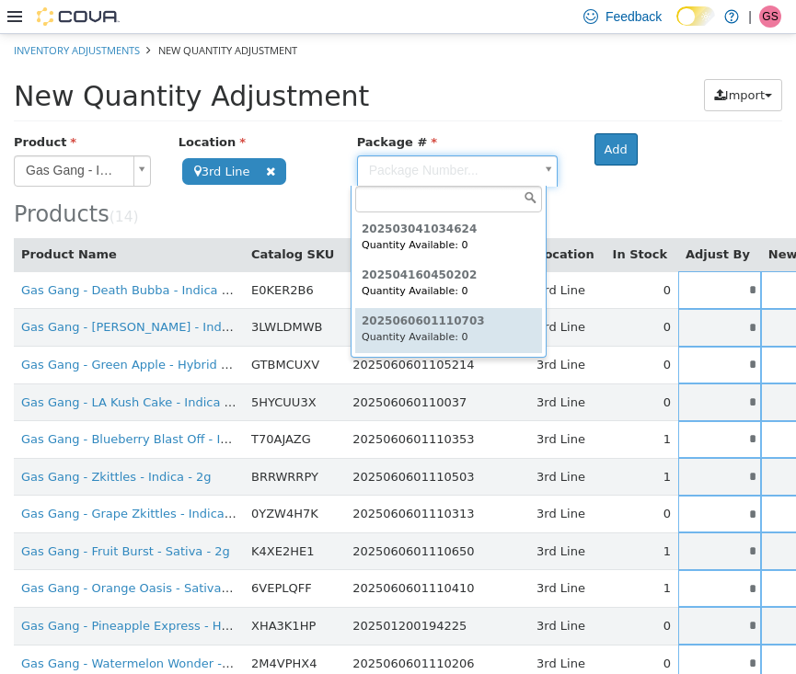
type input "**********"
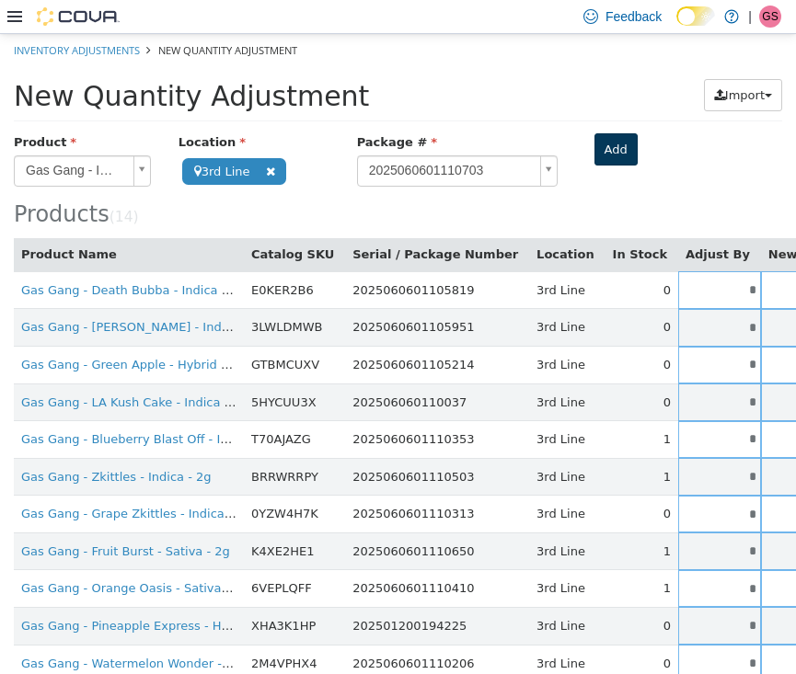
click at [596, 144] on button "Add" at bounding box center [615, 148] width 43 height 33
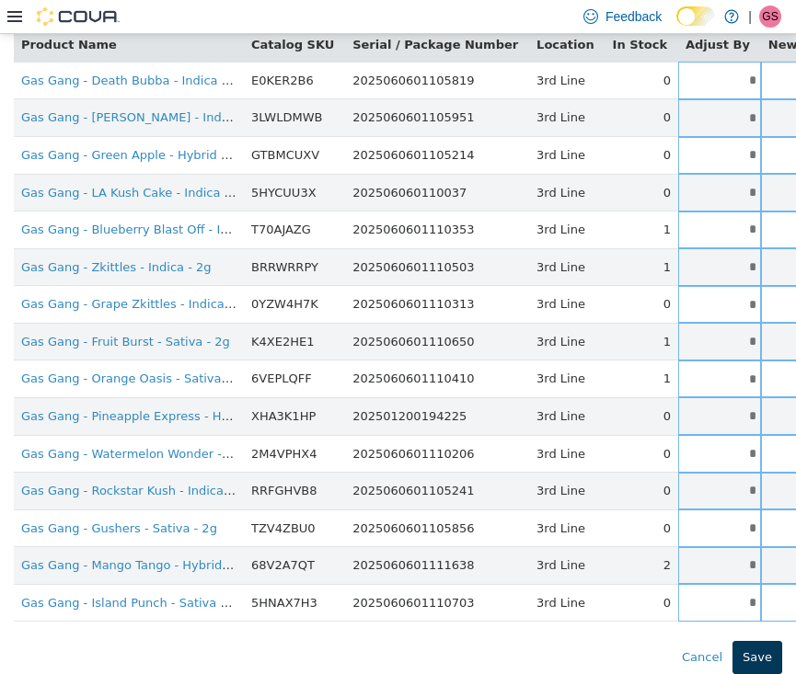
scroll to position [213, 0]
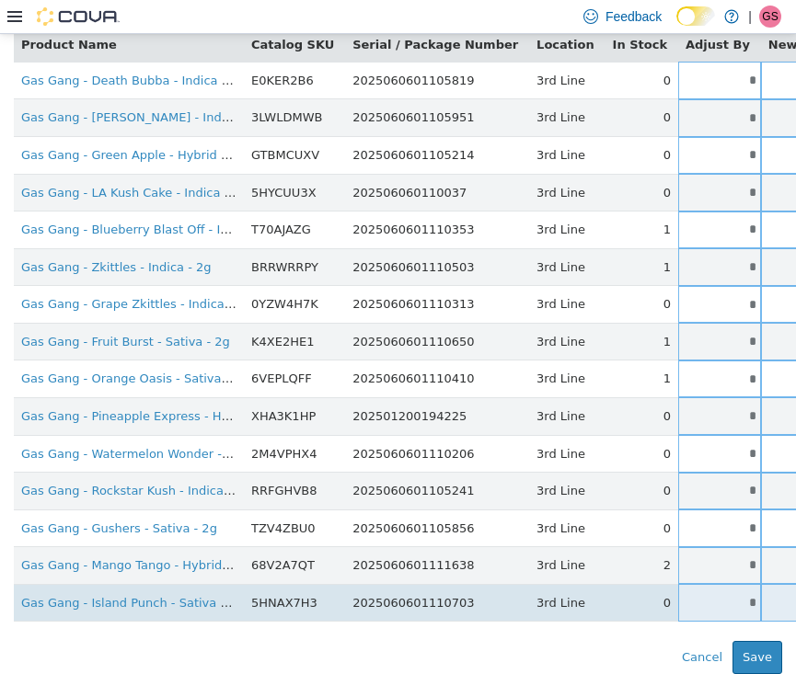
click at [678, 595] on input "*" at bounding box center [719, 602] width 83 height 14
drag, startPoint x: 678, startPoint y: 592, endPoint x: 745, endPoint y: 592, distance: 67.2
click at [745, 592] on tr "Gas Gang - Island Punch - Sativa - 2g 5HNAX7H3 2025060601110703 3rd Line 0 * * …" at bounding box center [579, 602] width 1131 height 38
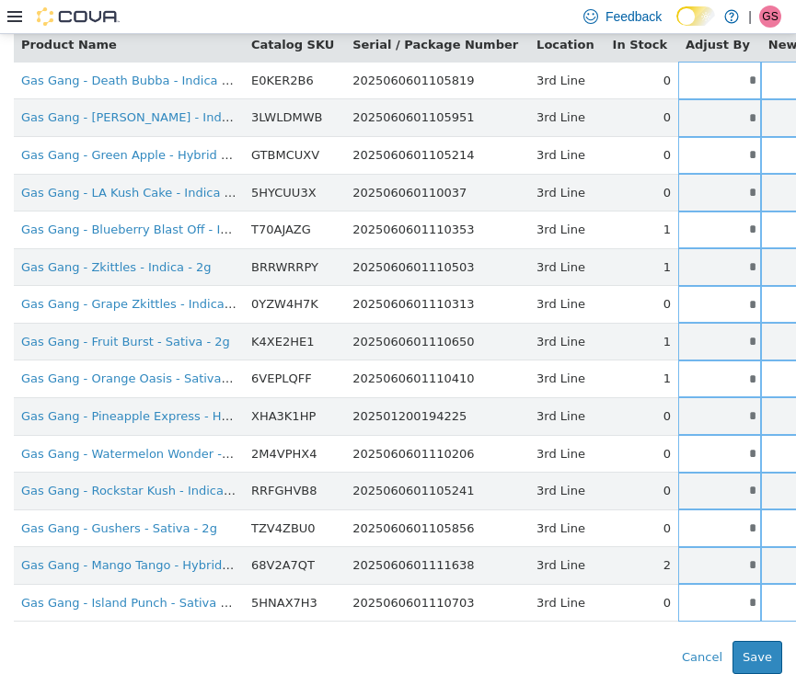
type input "*"
click at [512, 641] on div "Error saving adjustment please resolve the errors above. Cancel Save" at bounding box center [398, 656] width 796 height 33
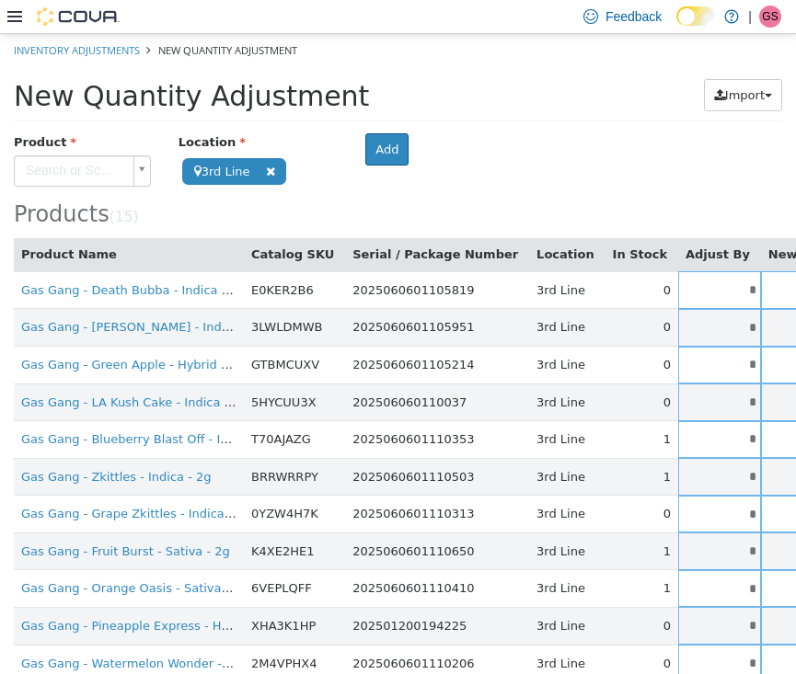
scroll to position [0, 0]
click at [76, 161] on body "**********" at bounding box center [398, 458] width 796 height 850
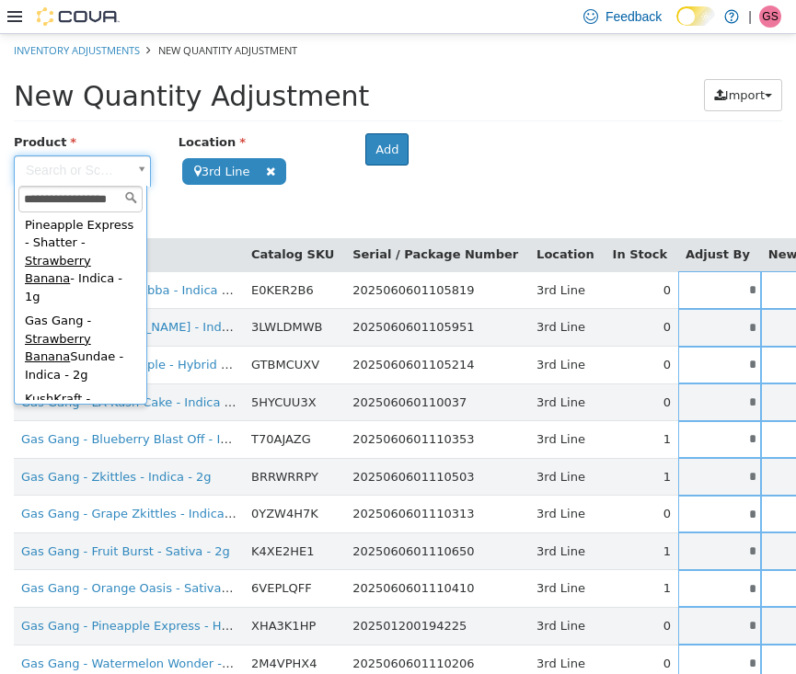
scroll to position [234, 0]
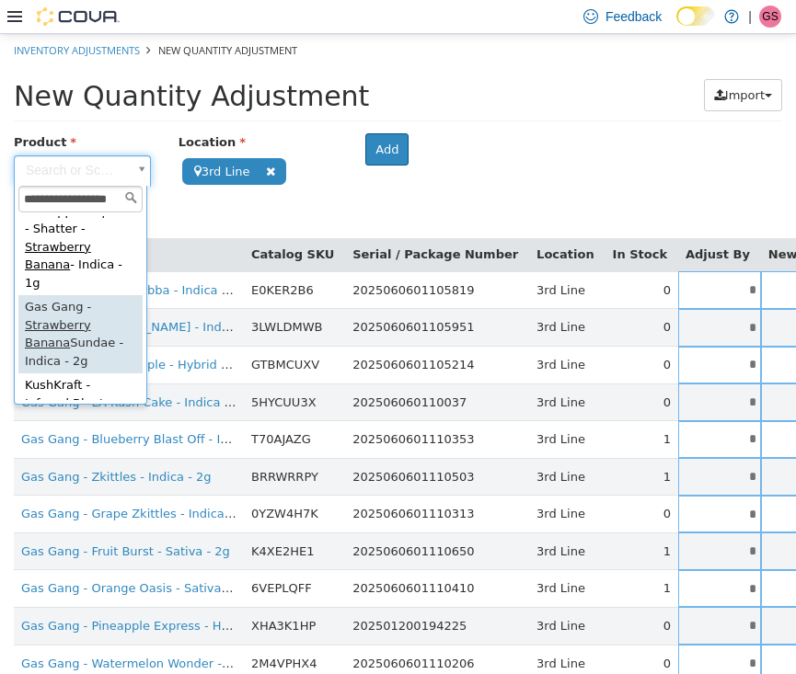
type input "**********"
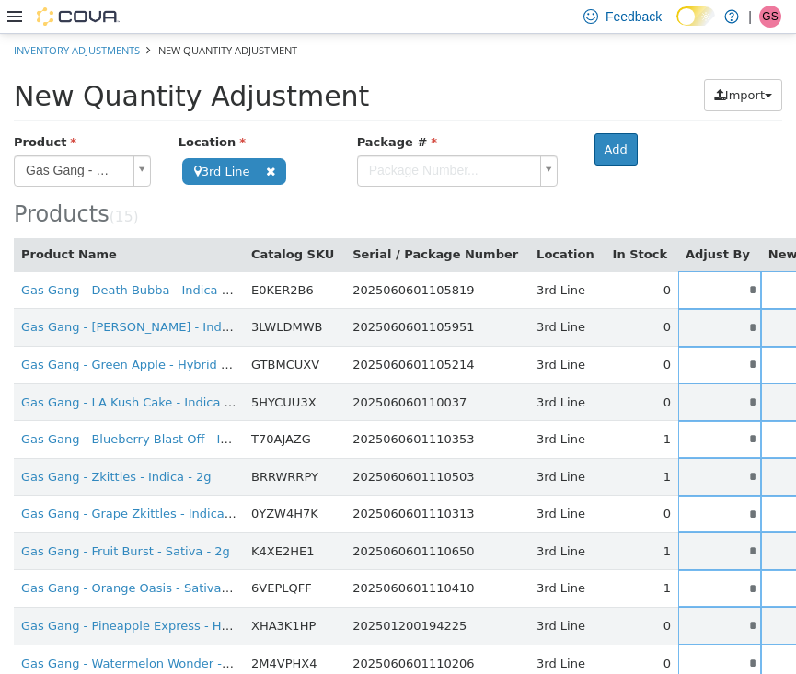
click at [444, 176] on body "**********" at bounding box center [398, 458] width 796 height 850
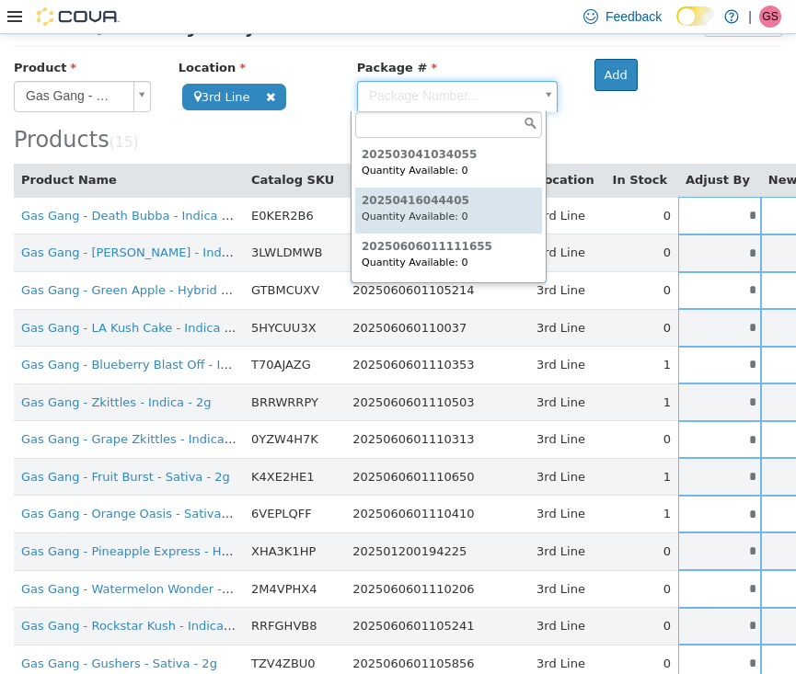
scroll to position [94, 0]
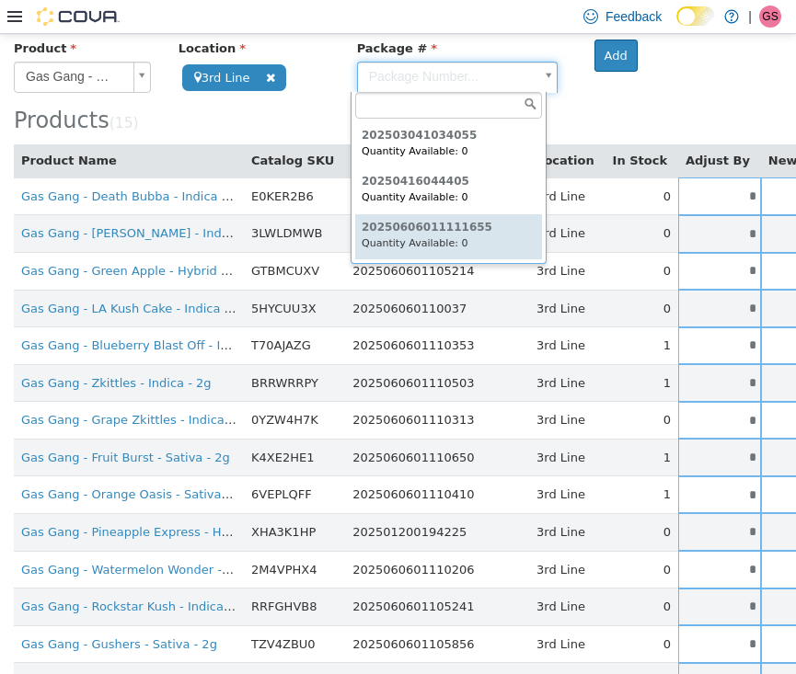
type input "**********"
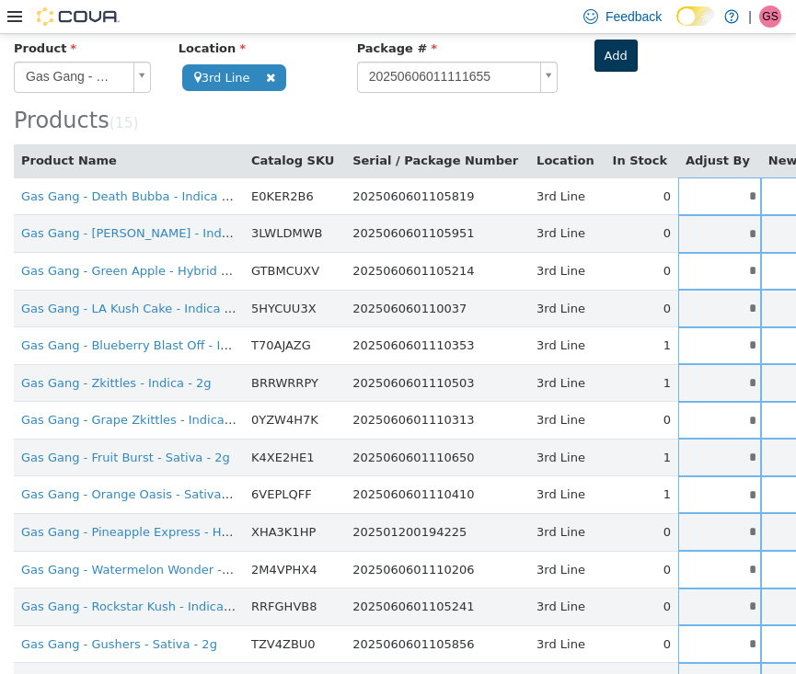
click at [610, 59] on button "Add" at bounding box center [615, 55] width 43 height 33
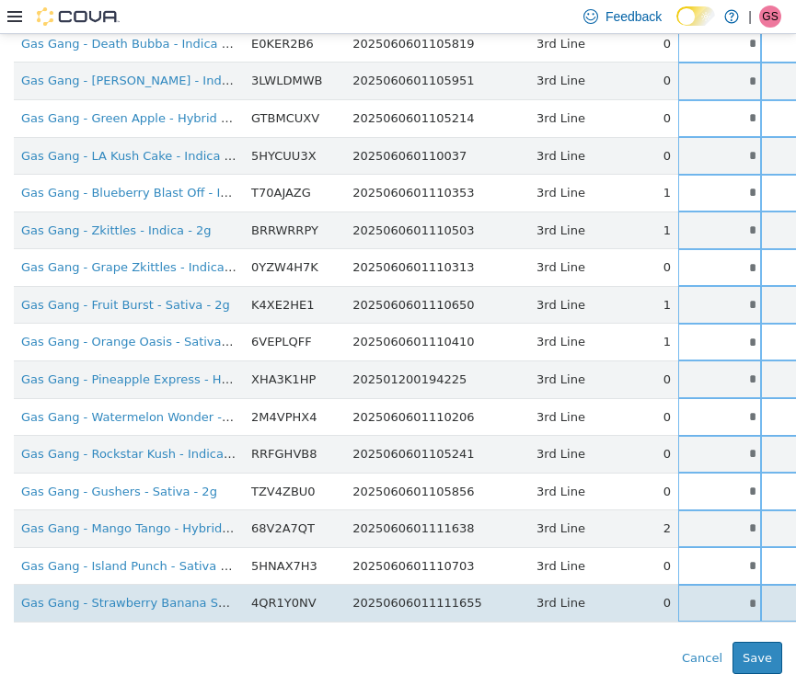
scroll to position [250, 0]
click at [680, 596] on input "*" at bounding box center [719, 603] width 83 height 14
drag, startPoint x: 680, startPoint y: 593, endPoint x: 743, endPoint y: 593, distance: 62.6
click at [743, 593] on tr "Gas Gang - Strawberry Banana Sundae - Indica - 2g 4QR1Y0NV 20250606011111655 3r…" at bounding box center [579, 603] width 1131 height 38
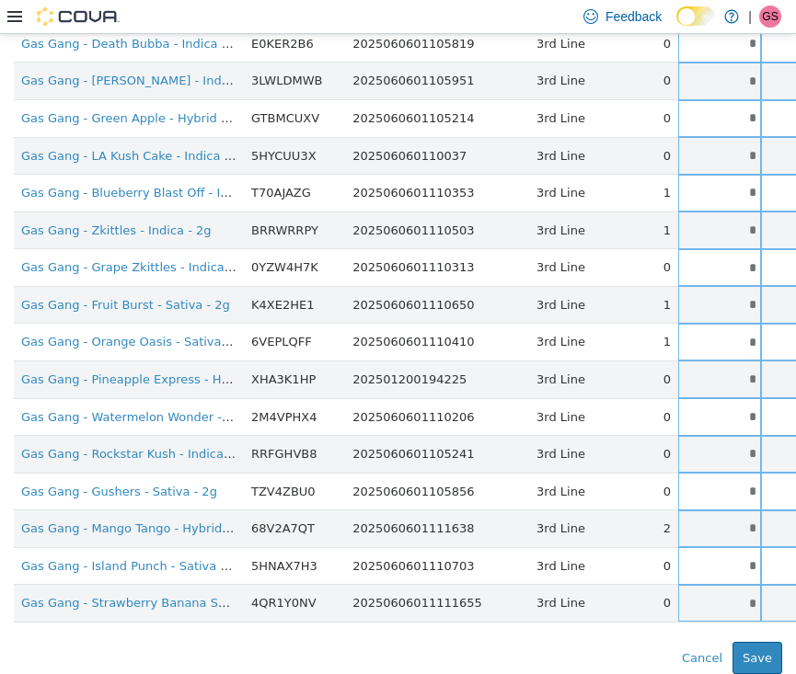
type input "*"
click at [525, 607] on table "Product Name Catalog SKU Serial / Package Number Location In Stock Adjust By Ne…" at bounding box center [579, 306] width 1131 height 631
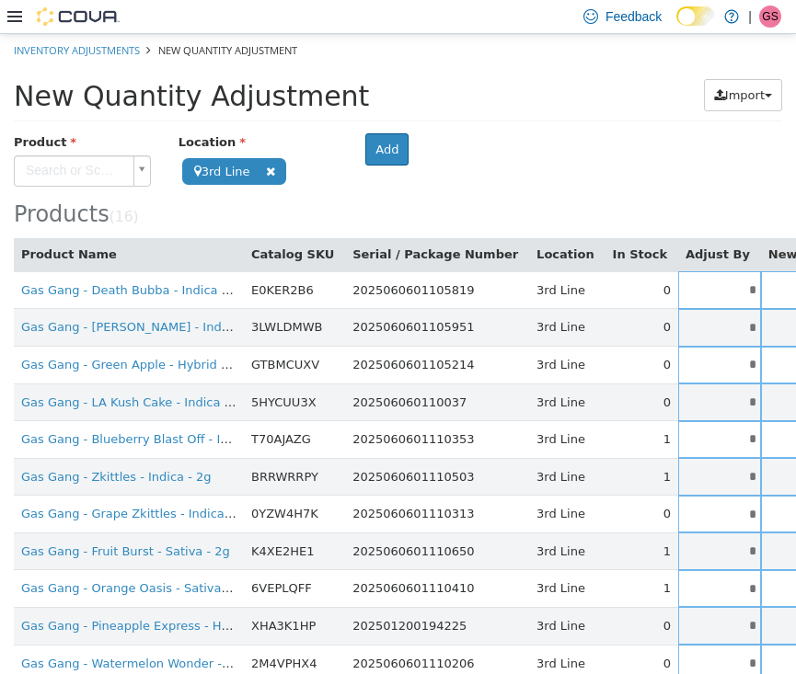
scroll to position [0, 0]
click at [29, 169] on body "**********" at bounding box center [398, 476] width 796 height 887
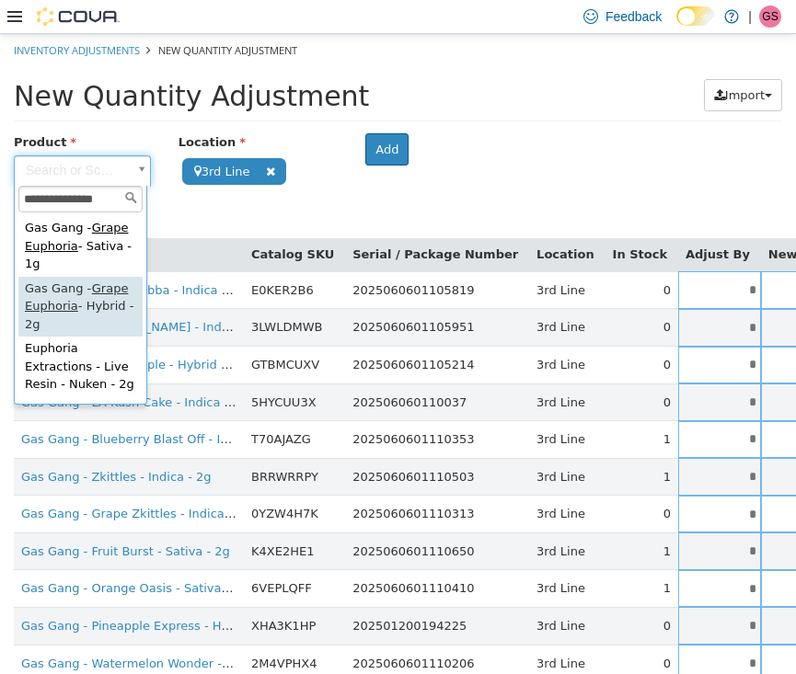
type input "**********"
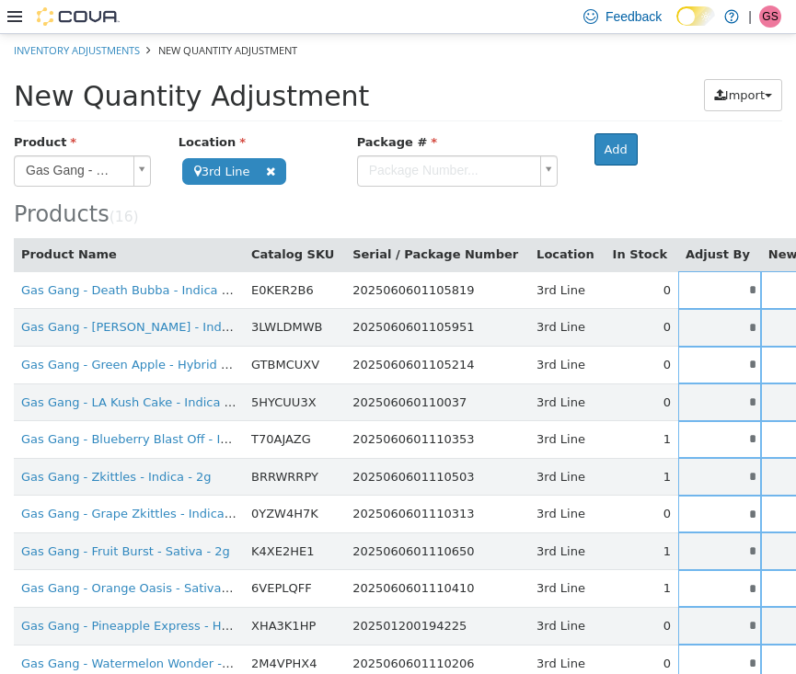
click at [446, 181] on body "**********" at bounding box center [398, 476] width 796 height 887
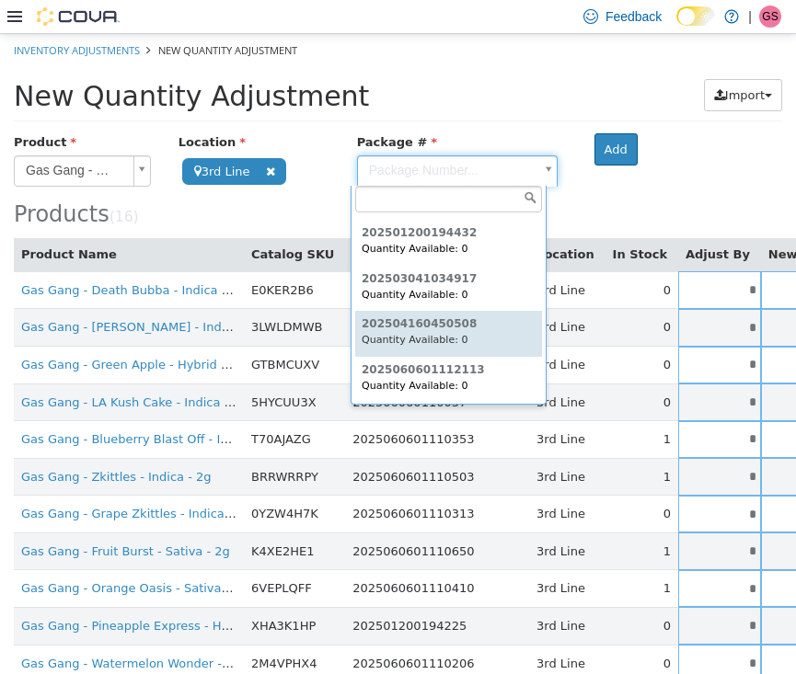
scroll to position [41, 0]
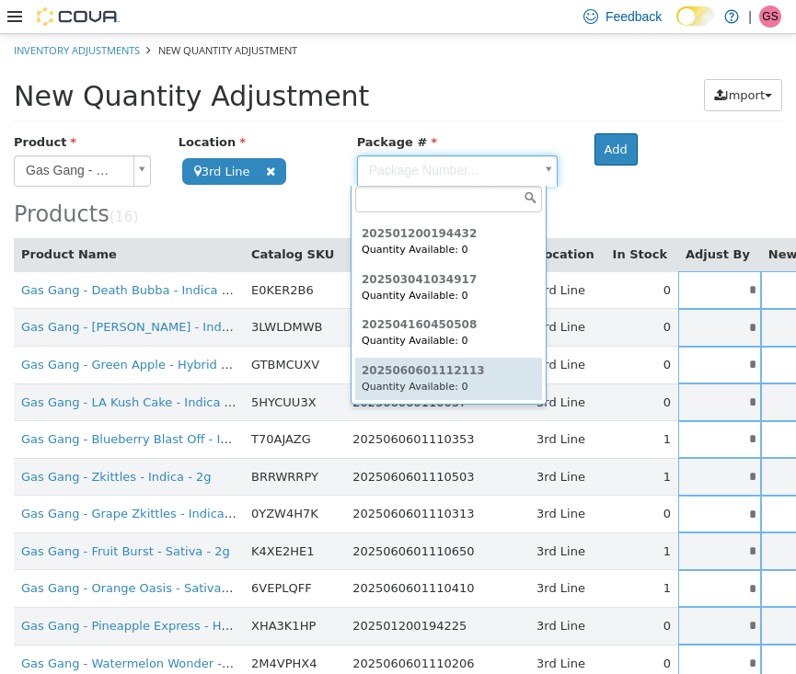
type input "**********"
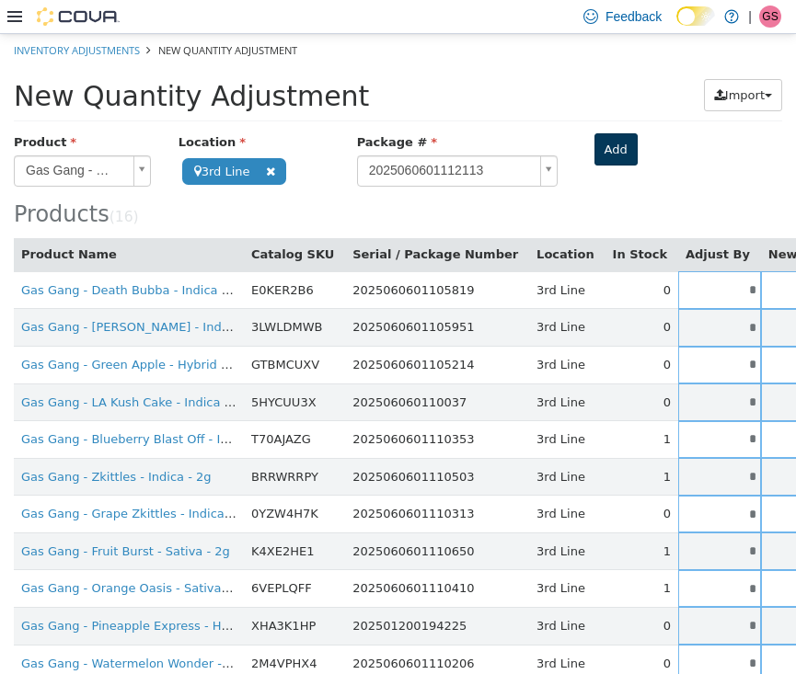
click at [607, 154] on button "Add" at bounding box center [615, 148] width 43 height 33
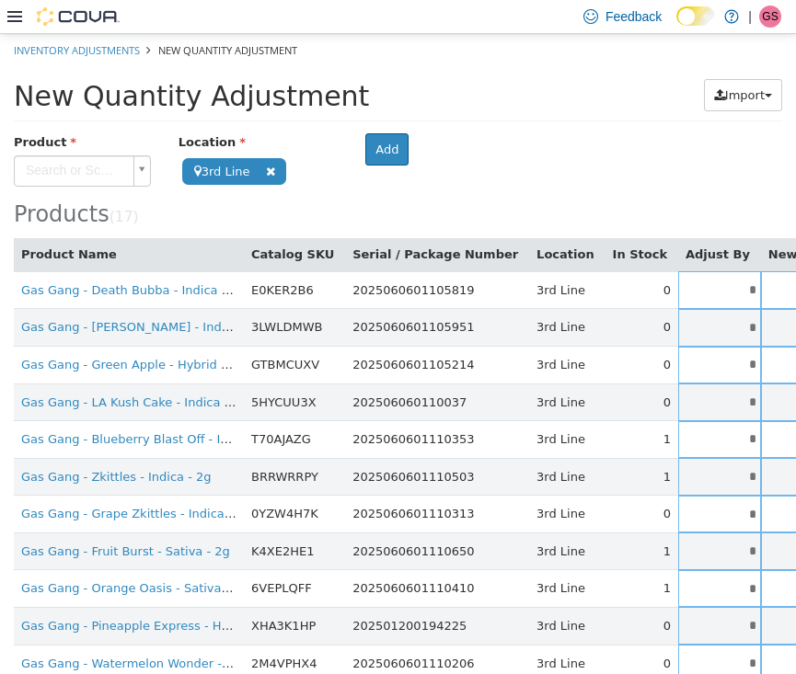
click at [49, 171] on body "**********" at bounding box center [398, 495] width 796 height 925
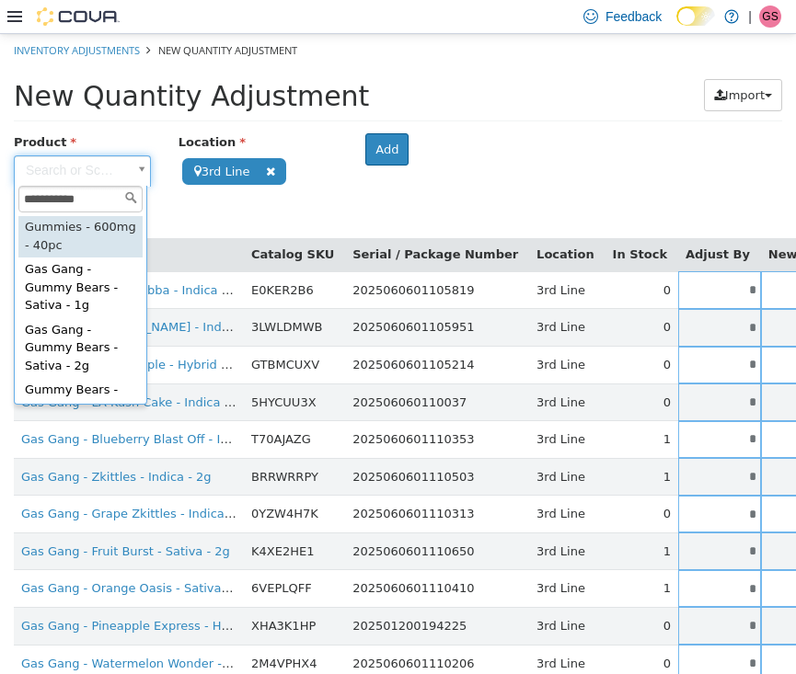
scroll to position [46, 0]
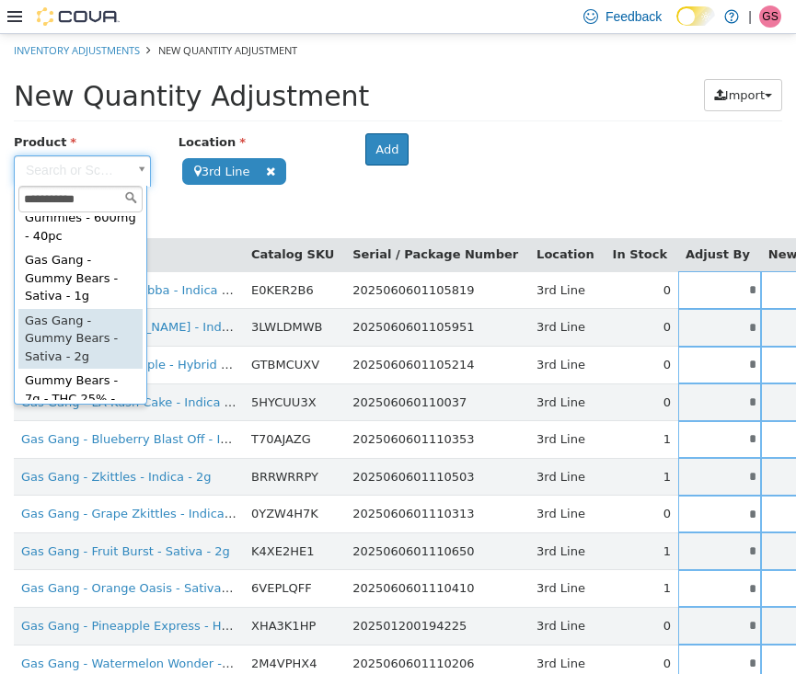
type input "**********"
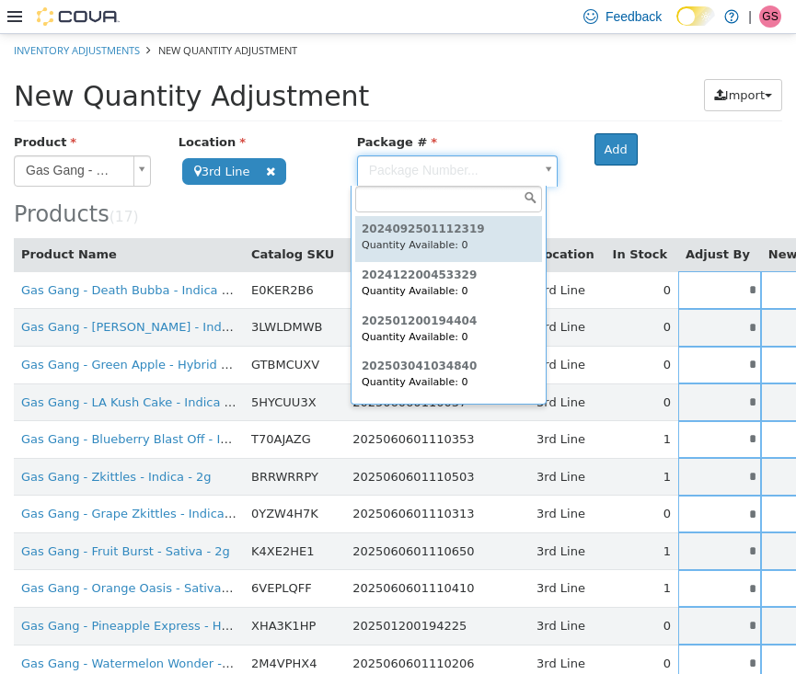
click at [409, 175] on body "**********" at bounding box center [398, 495] width 796 height 925
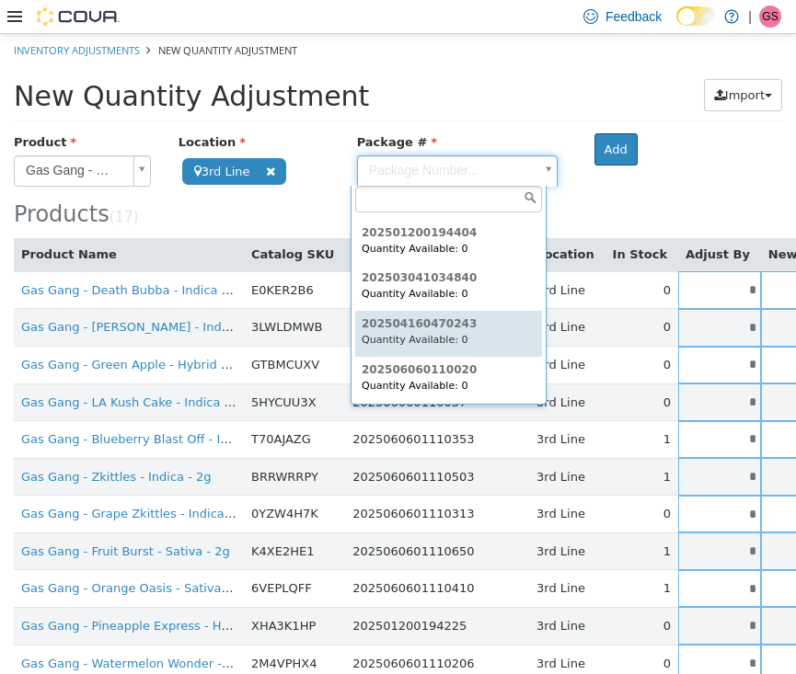
scroll to position [86, 0]
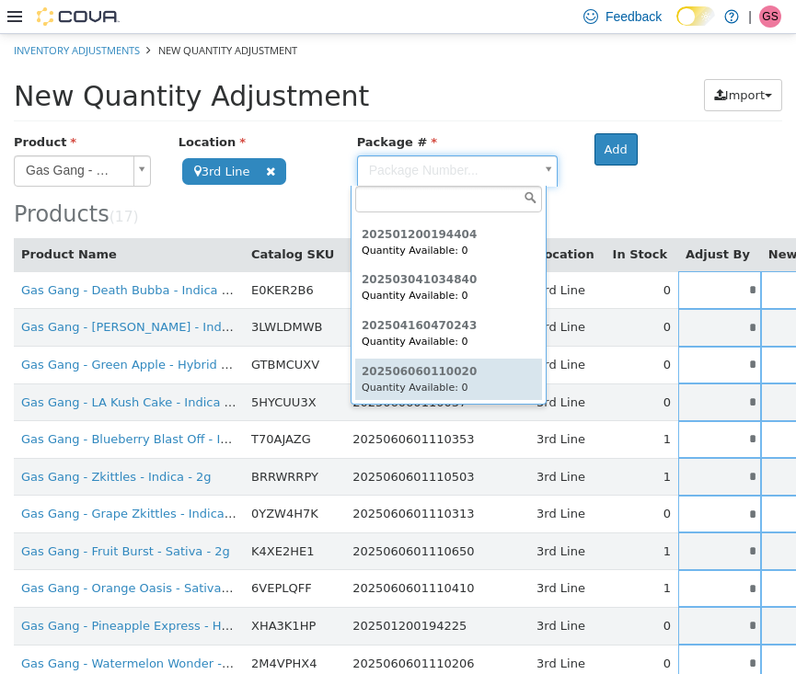
type input "**********"
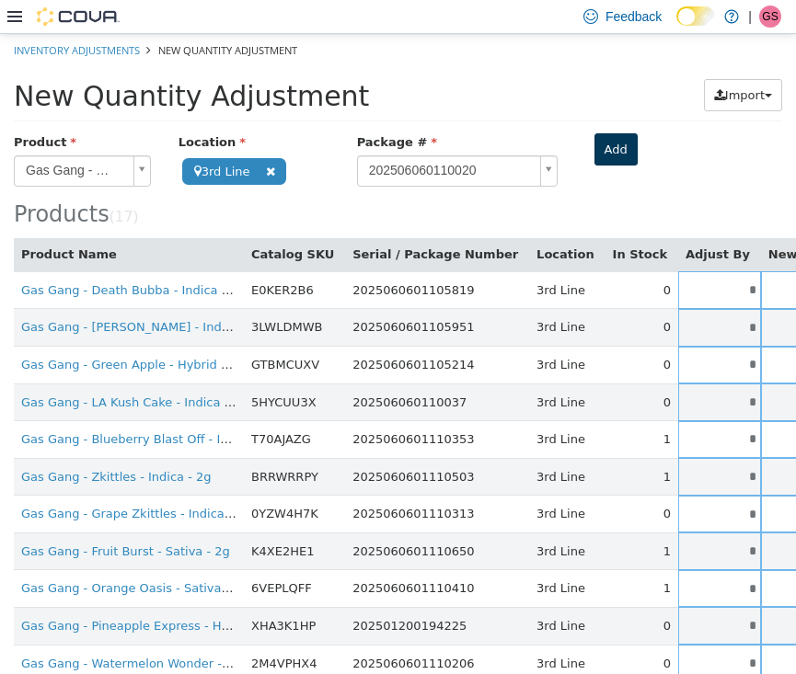
click at [608, 145] on button "Add" at bounding box center [615, 148] width 43 height 33
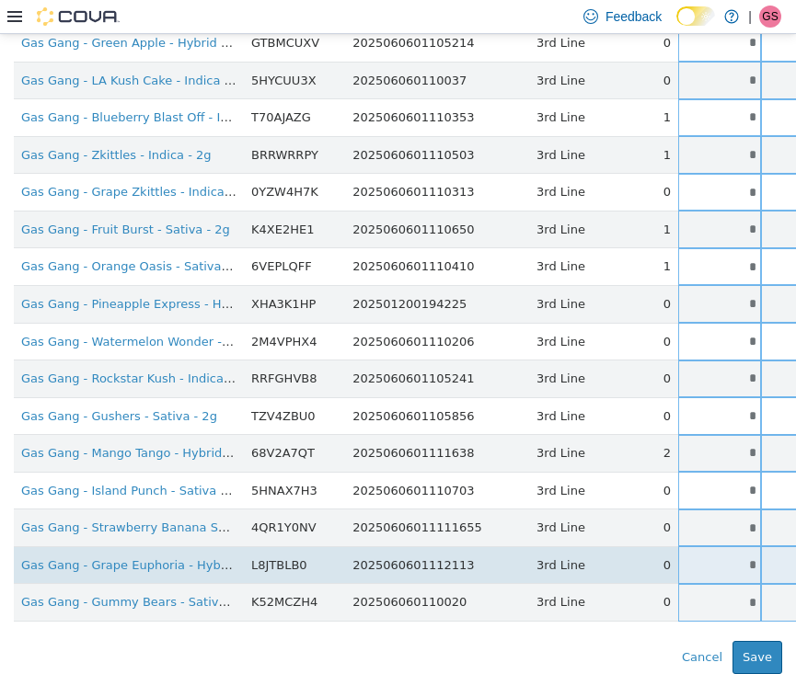
scroll to position [324, 0]
click at [687, 558] on input "*" at bounding box center [719, 565] width 83 height 14
drag, startPoint x: 687, startPoint y: 551, endPoint x: 766, endPoint y: 551, distance: 78.2
click at [766, 551] on tr "Gas Gang - Grape Euphoria - Hybrid - 2g L8JTBLB0 2025060601112113 3rd Line 0 * …" at bounding box center [579, 565] width 1131 height 38
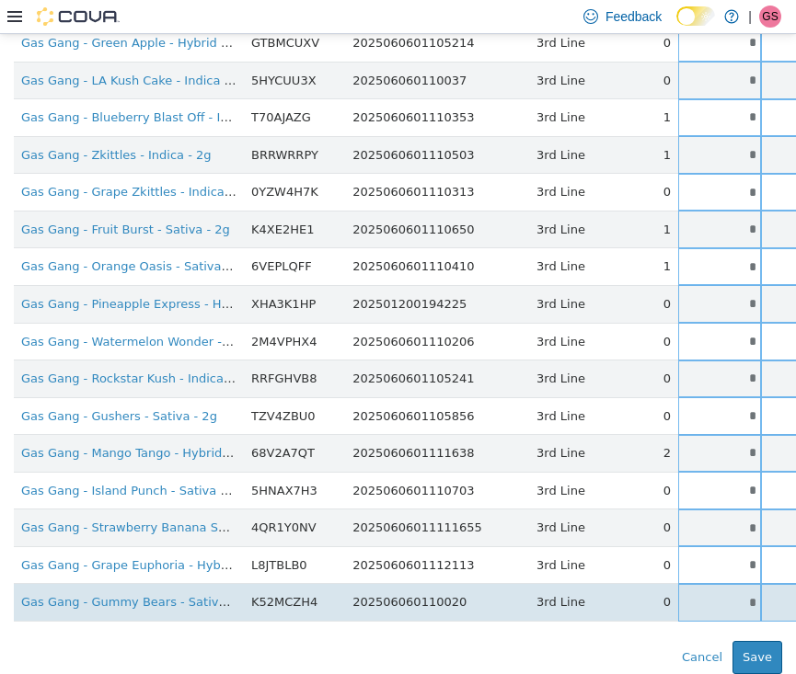
type input "*"
click at [678, 595] on input "*" at bounding box center [719, 602] width 83 height 14
drag, startPoint x: 667, startPoint y: 592, endPoint x: 737, endPoint y: 592, distance: 69.9
click at [737, 592] on tr "Gas Gang - Gummy Bears - Sativa - 2g K52MCZH4 202506060110020 3rd Line 0 * * Si…" at bounding box center [579, 602] width 1131 height 38
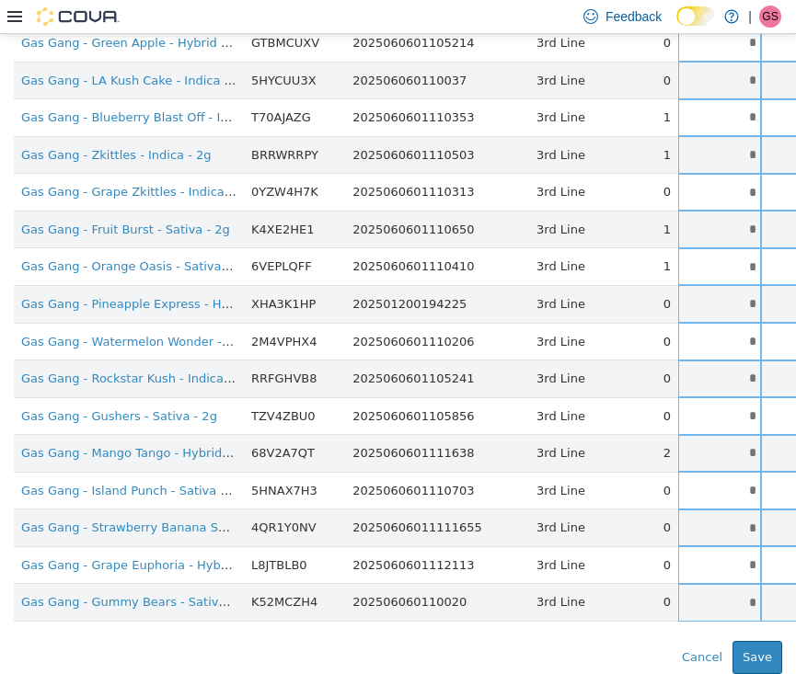
type input "*"
click at [563, 640] on div "Error saving adjustment please resolve the errors above. Cancel Save" at bounding box center [398, 656] width 796 height 33
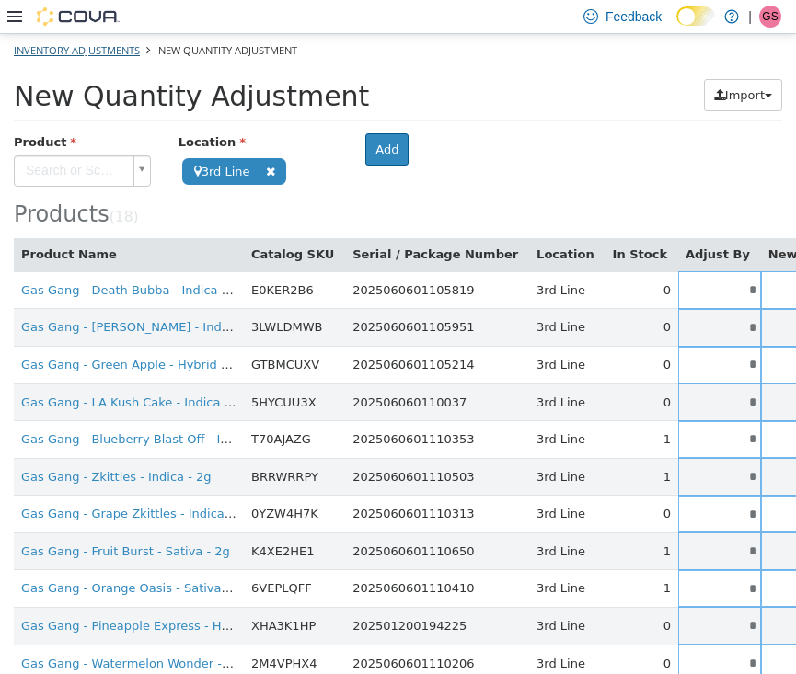
scroll to position [0, 0]
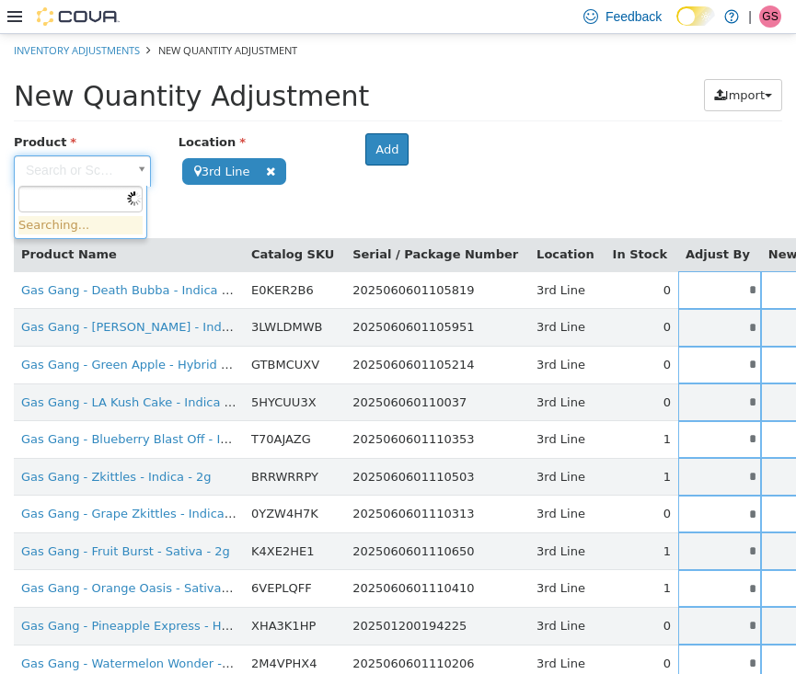
click at [59, 164] on body "**********" at bounding box center [398, 514] width 796 height 962
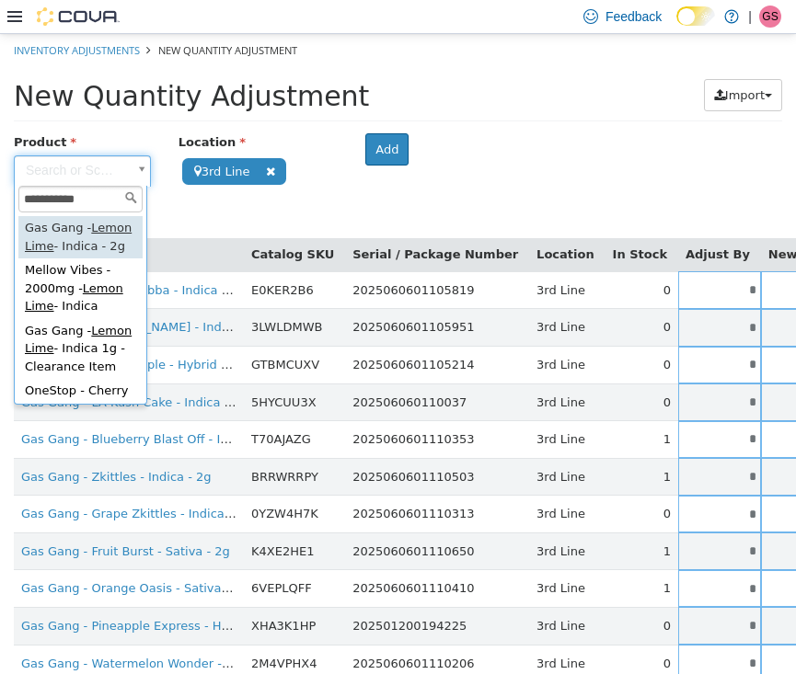
type input "**********"
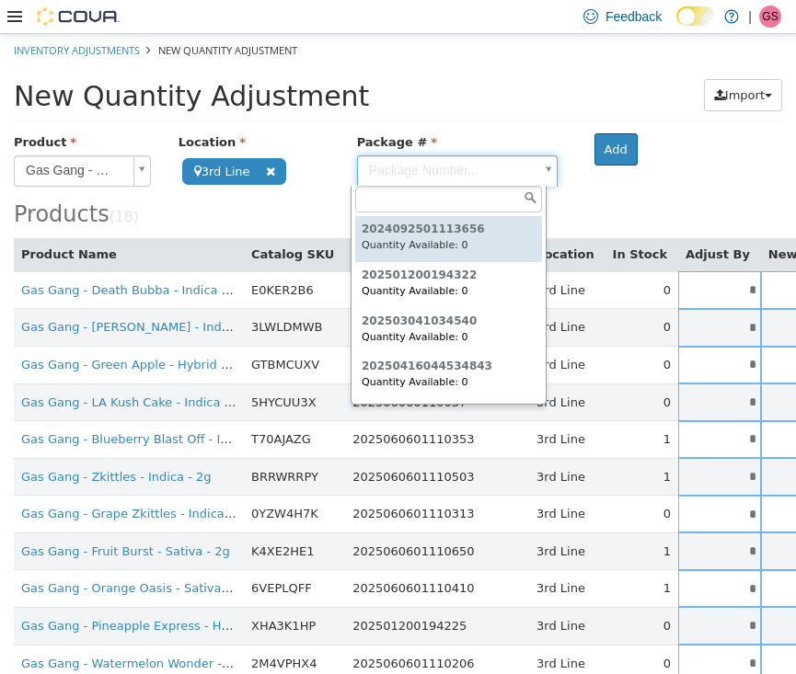
click at [400, 180] on body "**********" at bounding box center [398, 514] width 796 height 962
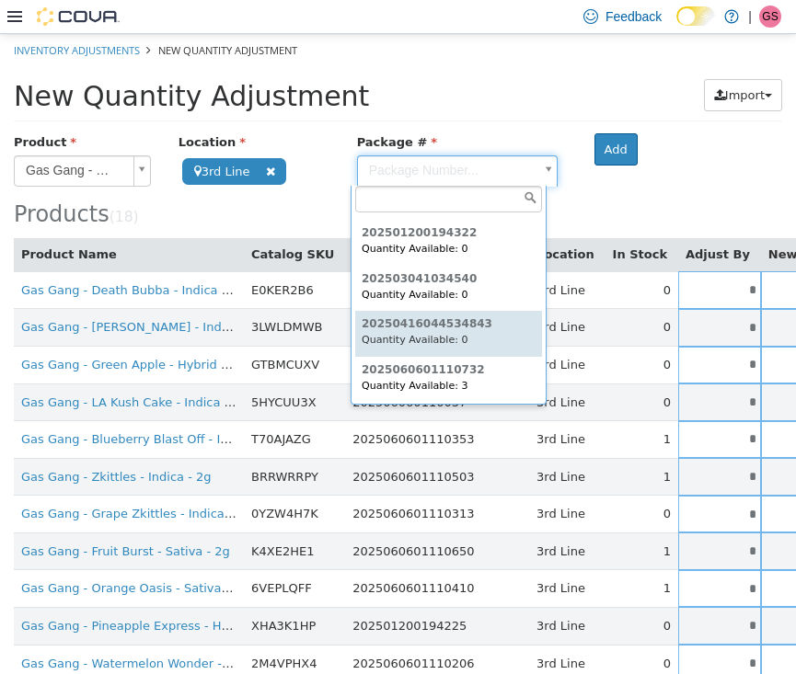
scroll to position [41, 0]
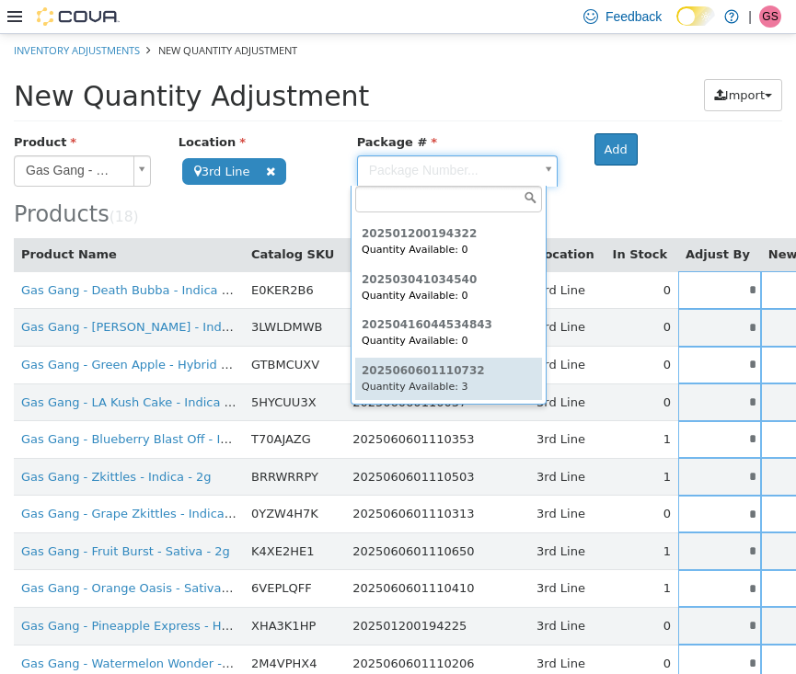
type input "**********"
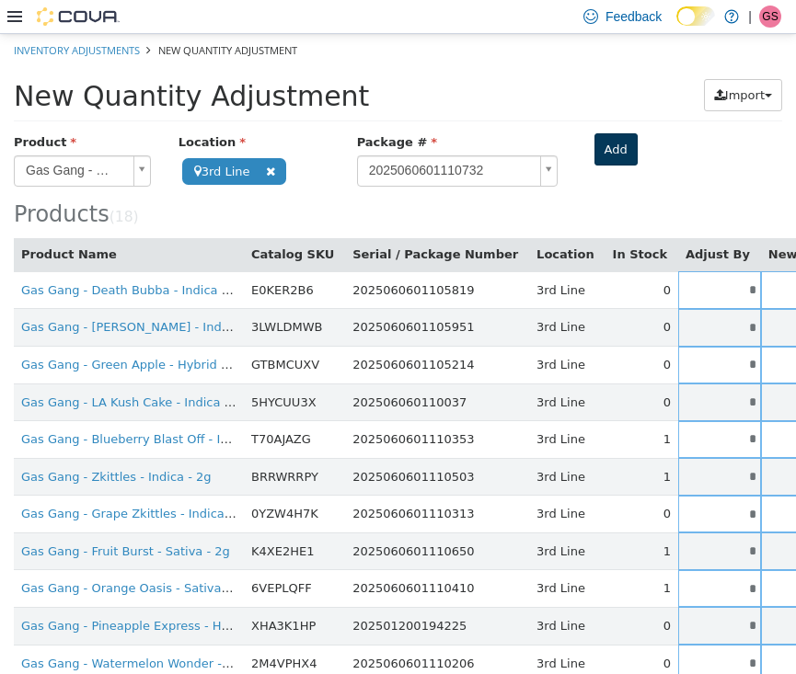
click at [594, 147] on button "Add" at bounding box center [615, 148] width 43 height 33
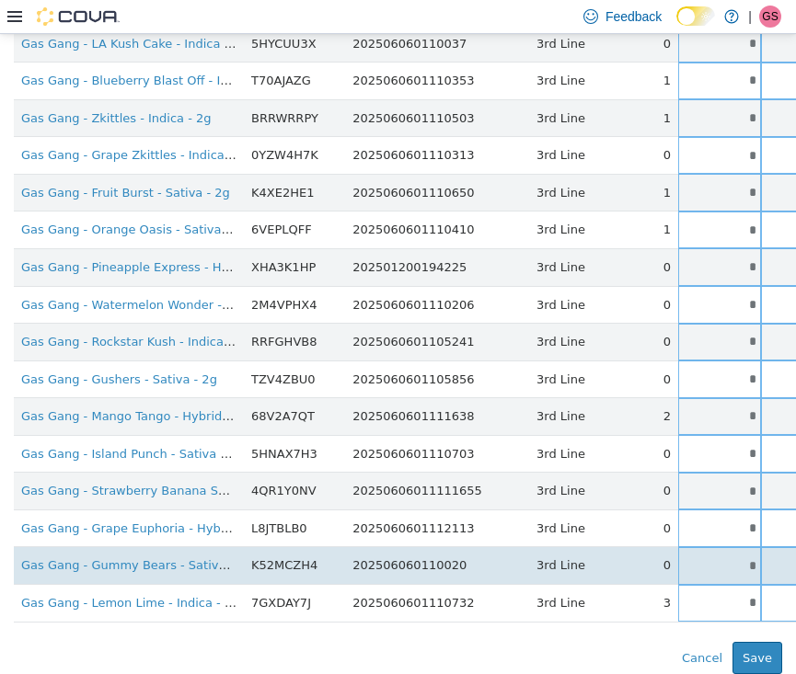
scroll to position [361, 0]
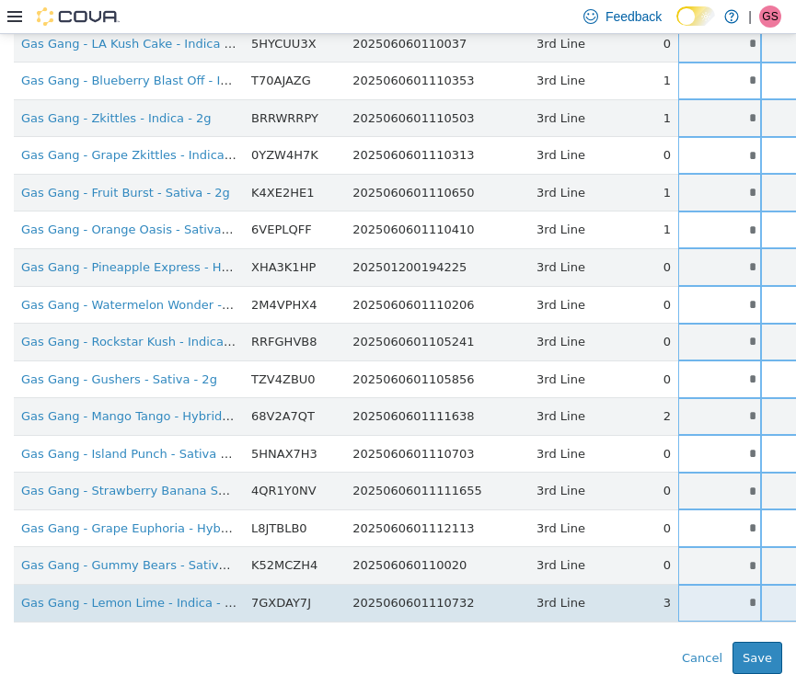
click at [678, 595] on input "*" at bounding box center [719, 602] width 83 height 14
drag, startPoint x: 675, startPoint y: 589, endPoint x: 747, endPoint y: 589, distance: 71.8
click at [747, 589] on tr "Gas Gang - Lemon Lime - Indica - 2g 7GXDAY7J 2025060601110732 3rd Line 3 * * Si…" at bounding box center [579, 603] width 1131 height 38
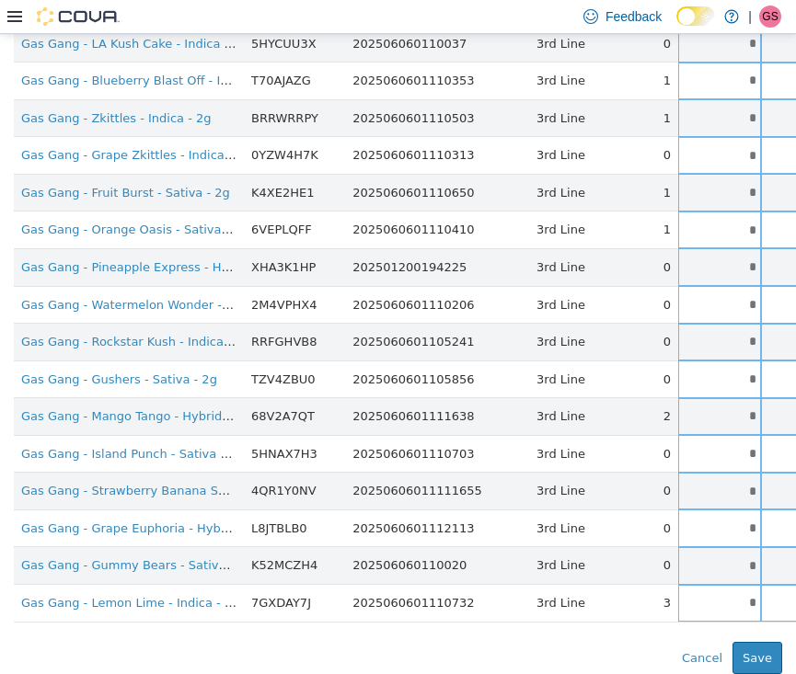
type input "*"
click at [557, 641] on div "Error saving adjustment please resolve the errors above. Cancel Save" at bounding box center [398, 657] width 796 height 33
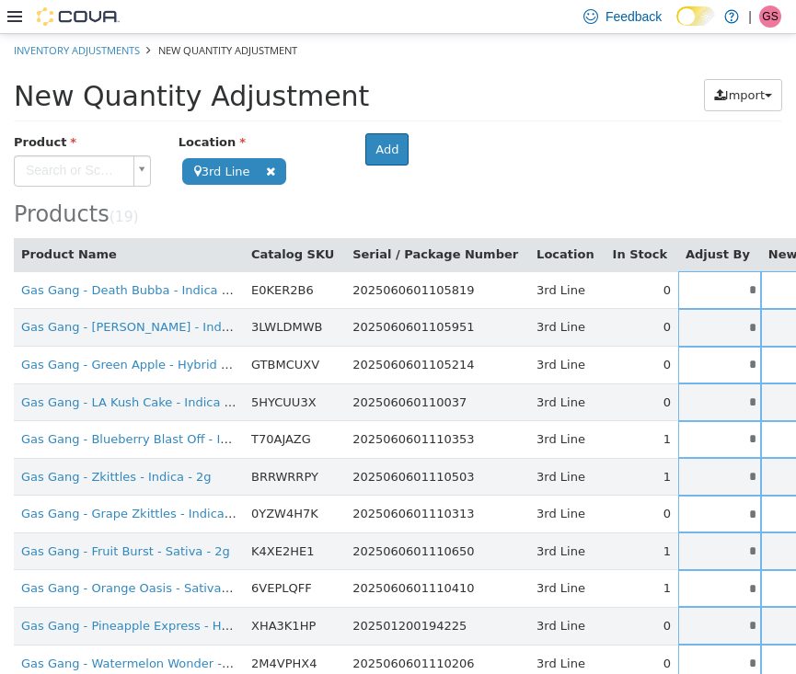
scroll to position [0, 0]
click at [40, 168] on body "**********" at bounding box center [398, 532] width 796 height 999
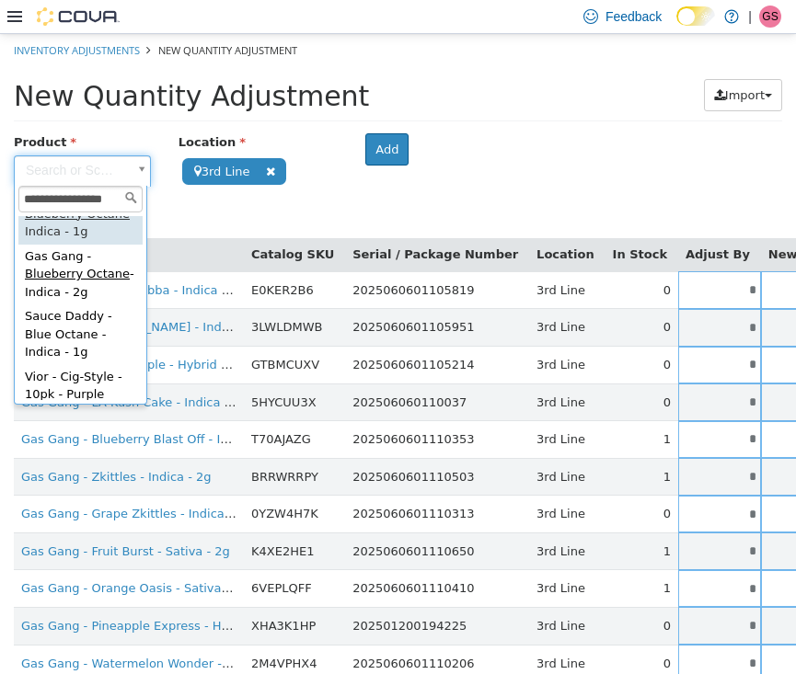
scroll to position [33, 0]
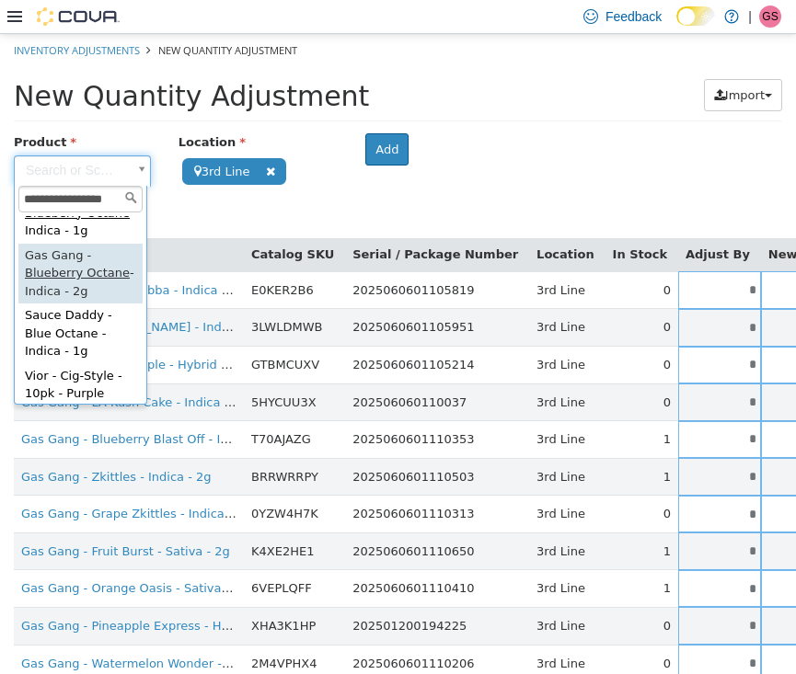
type input "**********"
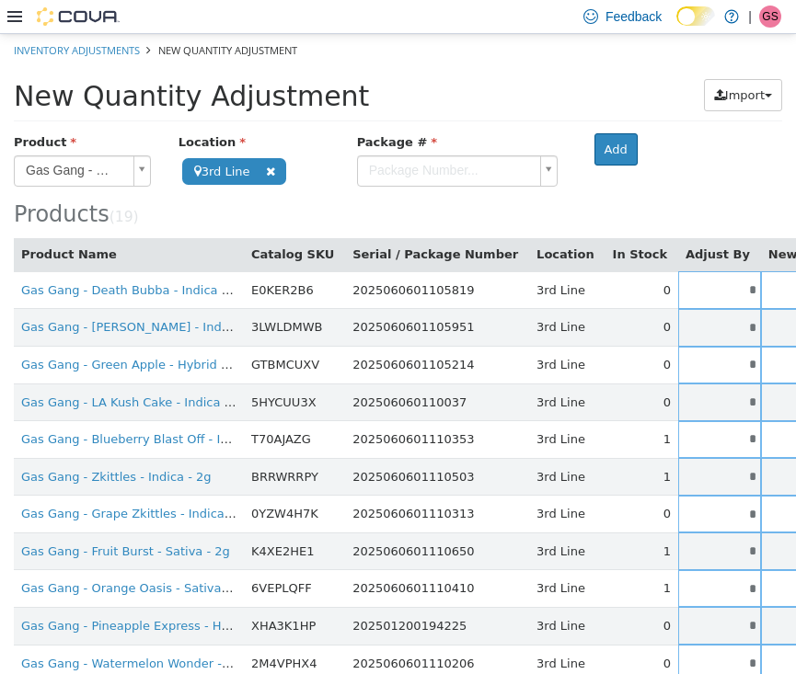
click at [470, 168] on body "**********" at bounding box center [398, 532] width 796 height 999
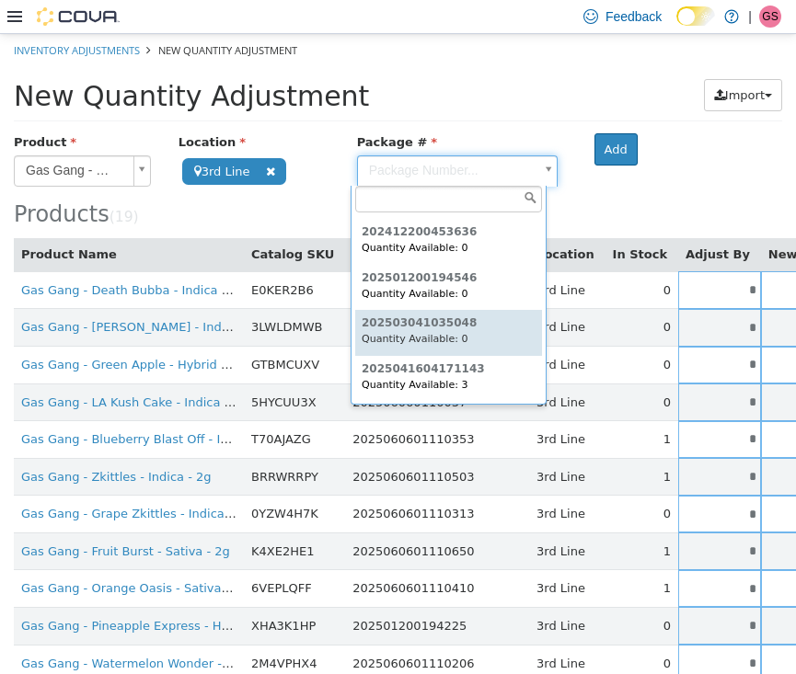
scroll to position [41, 0]
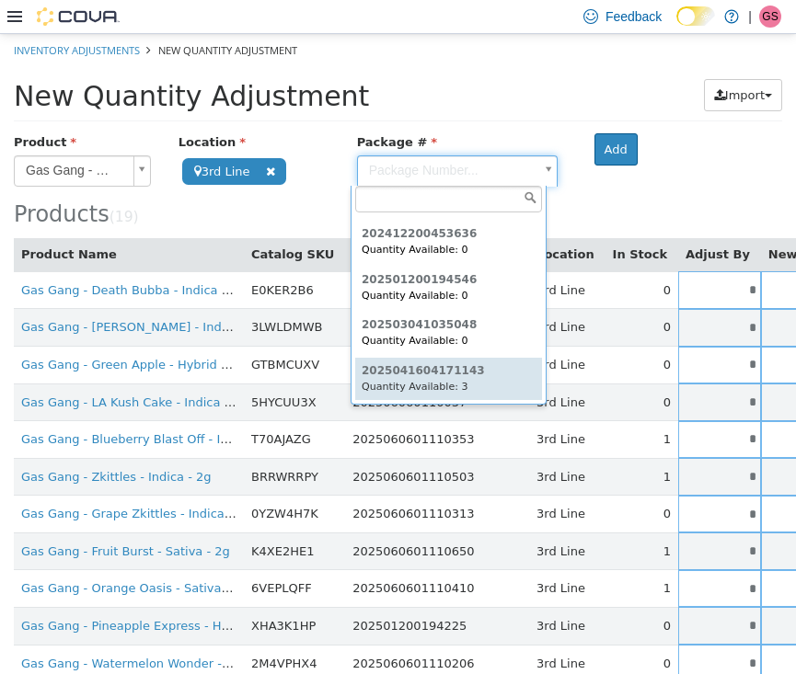
type input "**********"
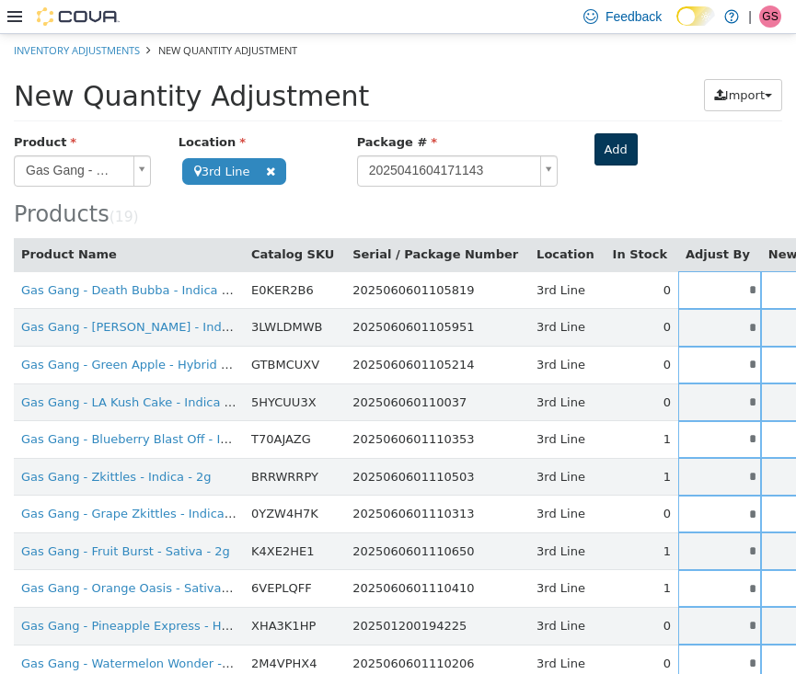
click at [610, 144] on button "Add" at bounding box center [615, 148] width 43 height 33
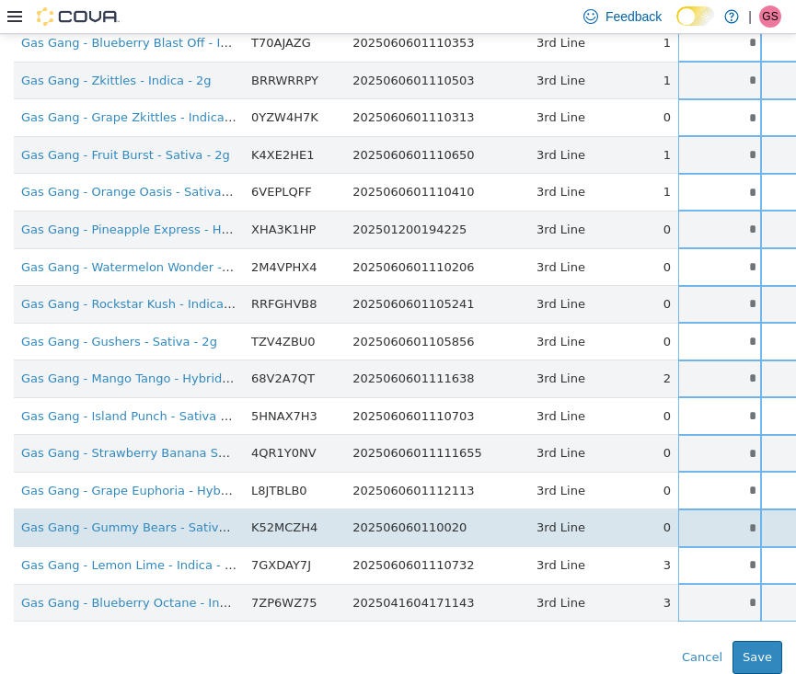
scroll to position [397, 0]
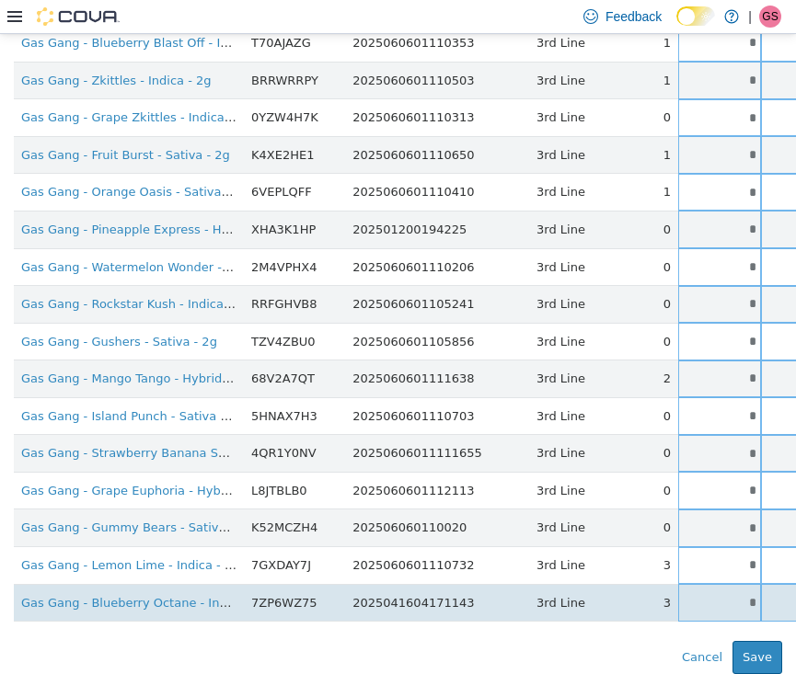
click at [678, 595] on input "*" at bounding box center [719, 602] width 83 height 14
drag, startPoint x: 672, startPoint y: 584, endPoint x: 705, endPoint y: 584, distance: 33.1
click at [705, 584] on tr "Gas Gang - Blueberry Octane - Indica - 2g 7ZP6WZ75 2025041604171143 3rd Line 3 …" at bounding box center [579, 602] width 1131 height 38
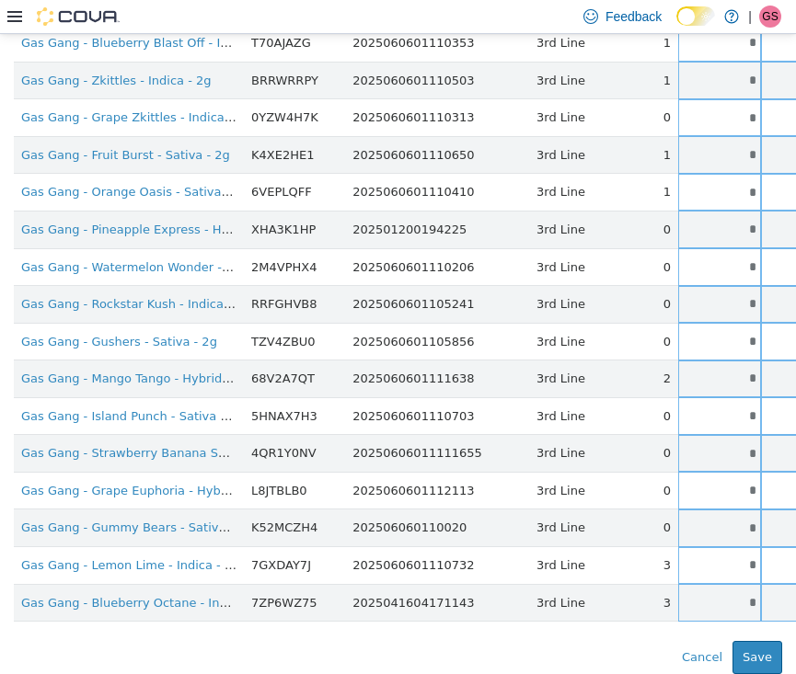
type input "*"
click at [549, 640] on div "Error saving adjustment please resolve the errors above. Cancel Save" at bounding box center [398, 656] width 796 height 33
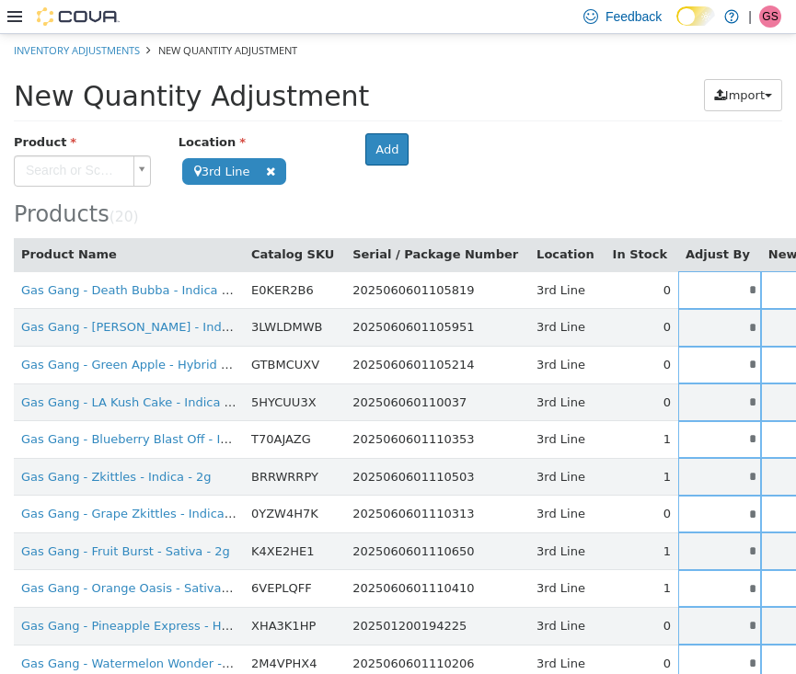
scroll to position [0, 0]
click at [56, 170] on body "**********" at bounding box center [398, 551] width 796 height 1037
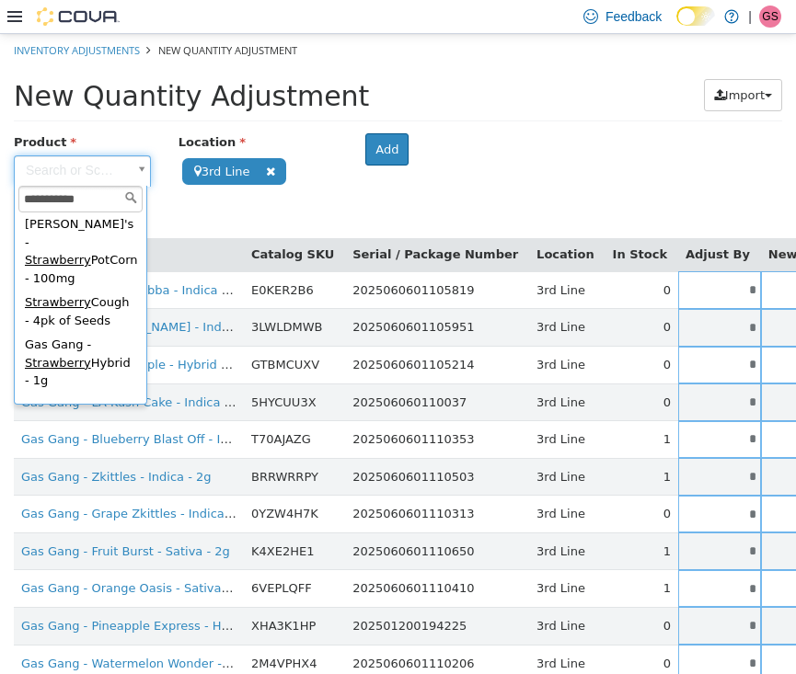
scroll to position [465, 0]
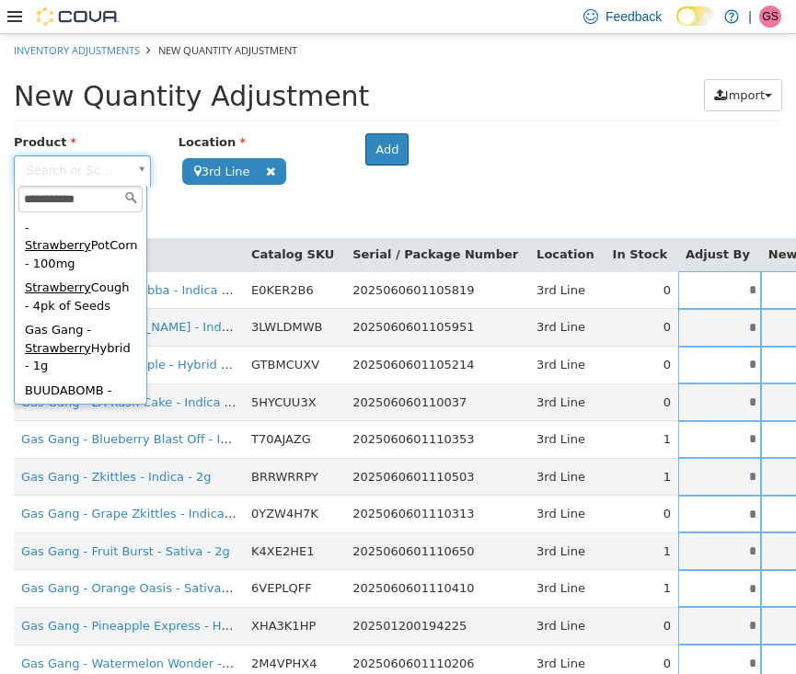
type input "**********"
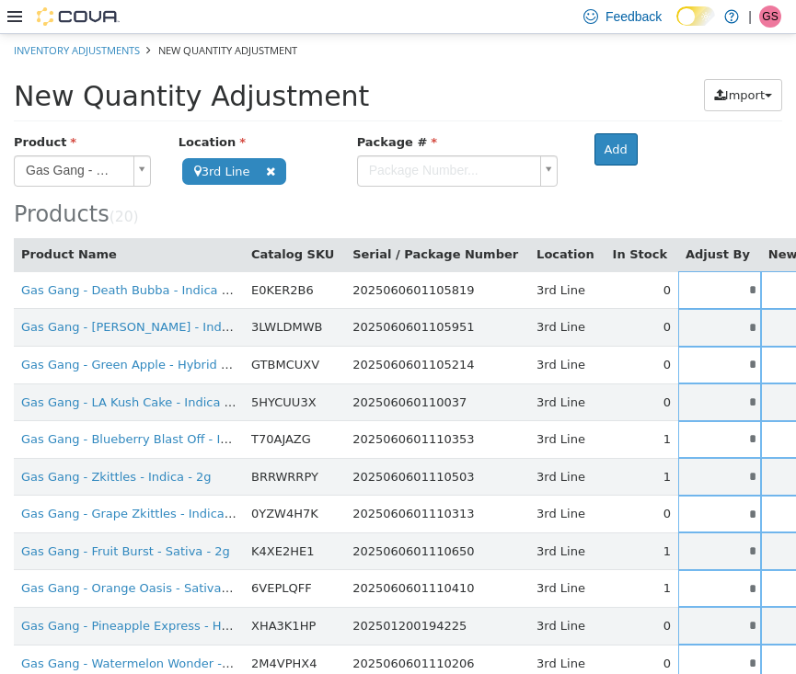
click at [411, 172] on body "**********" at bounding box center [398, 551] width 796 height 1037
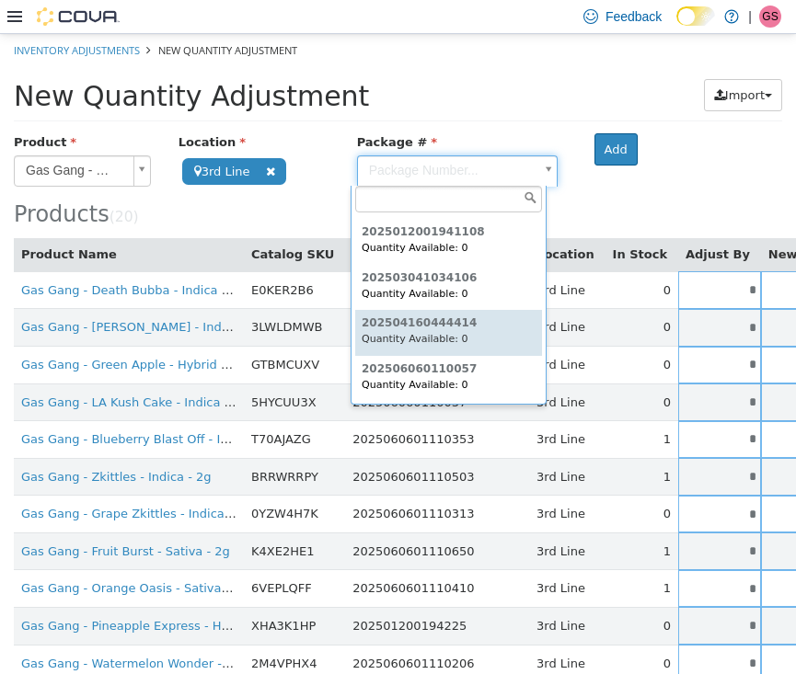
scroll to position [41, 0]
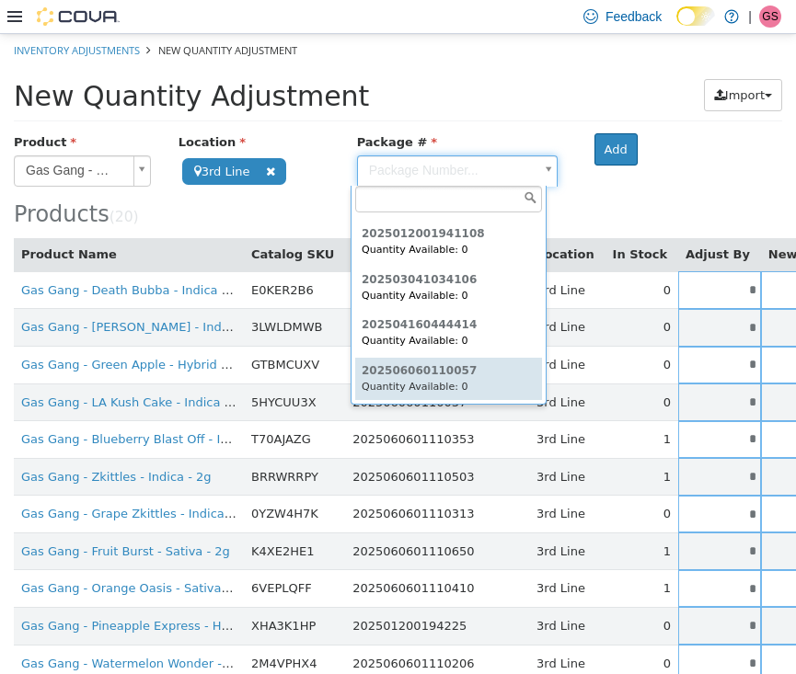
type input "**********"
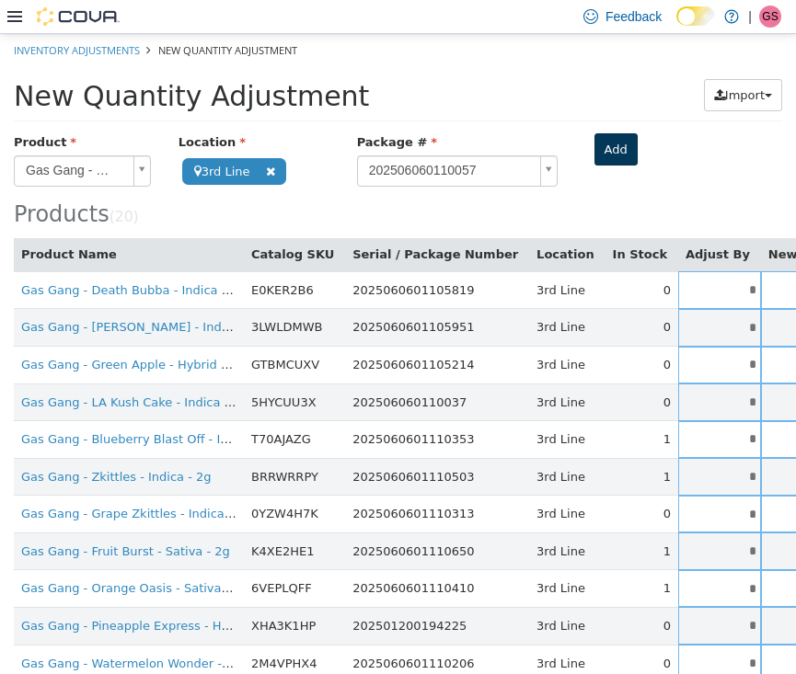
click at [605, 155] on button "Add" at bounding box center [615, 148] width 43 height 33
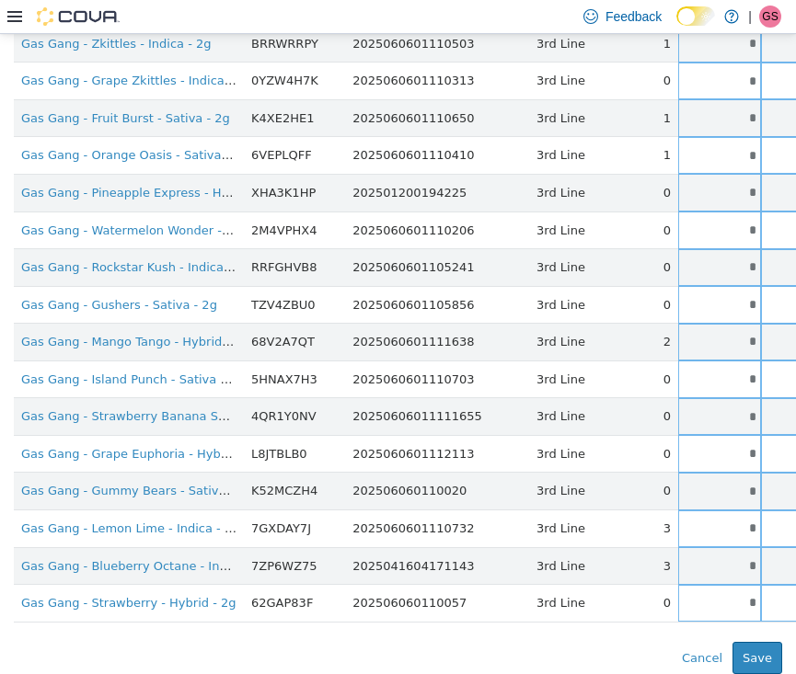
scroll to position [434, 0]
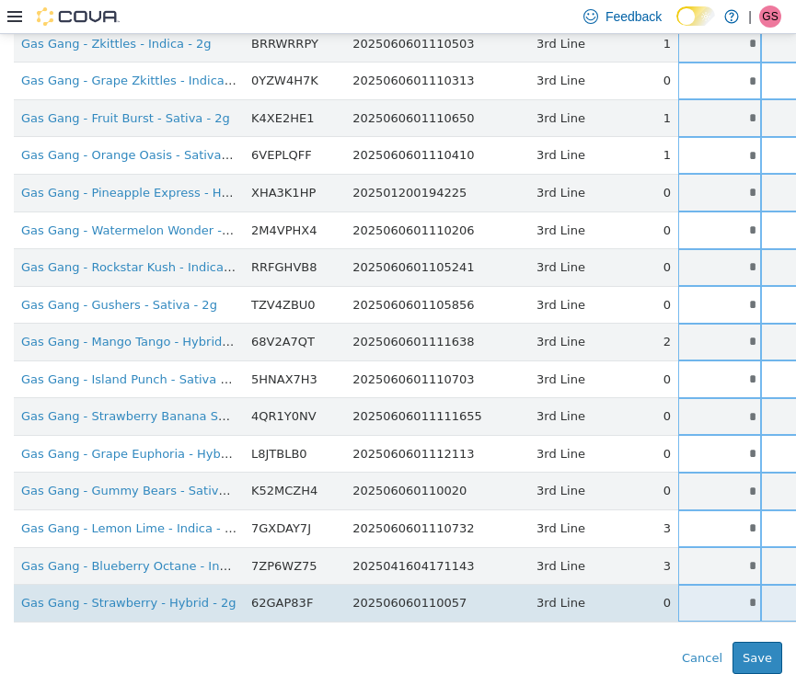
click at [681, 595] on input "*" at bounding box center [719, 602] width 83 height 14
drag, startPoint x: 681, startPoint y: 590, endPoint x: 737, endPoint y: 590, distance: 56.1
click at [737, 590] on tr "Gas Gang - Strawberry - Hybrid - 2g 62GAP83F 202506060110057 3rd Line 0 * * Sin…" at bounding box center [579, 603] width 1131 height 38
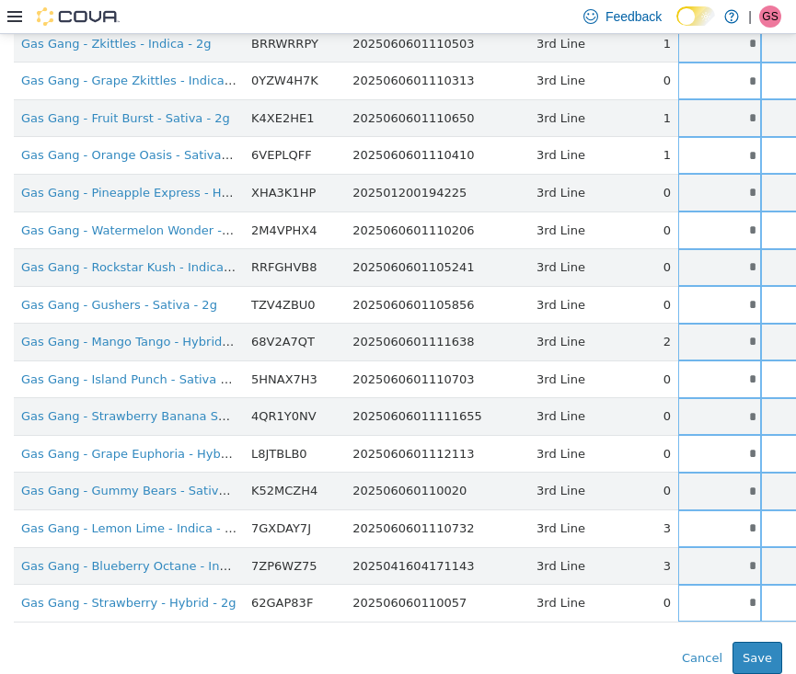
type input "*"
click at [538, 642] on div "Error saving adjustment please resolve the errors above. Cancel Save" at bounding box center [398, 657] width 796 height 33
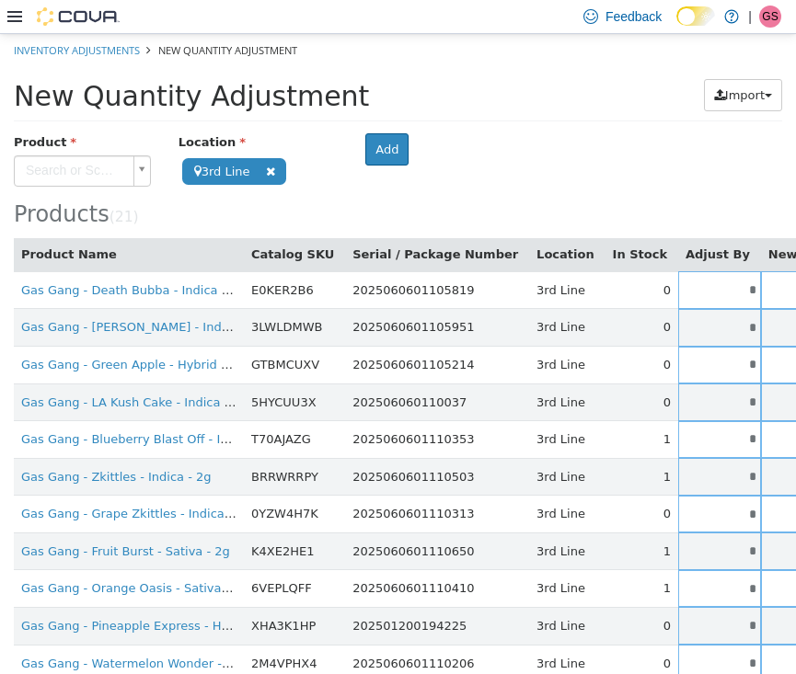
scroll to position [0, 0]
click at [50, 165] on body "**********" at bounding box center [398, 570] width 796 height 1074
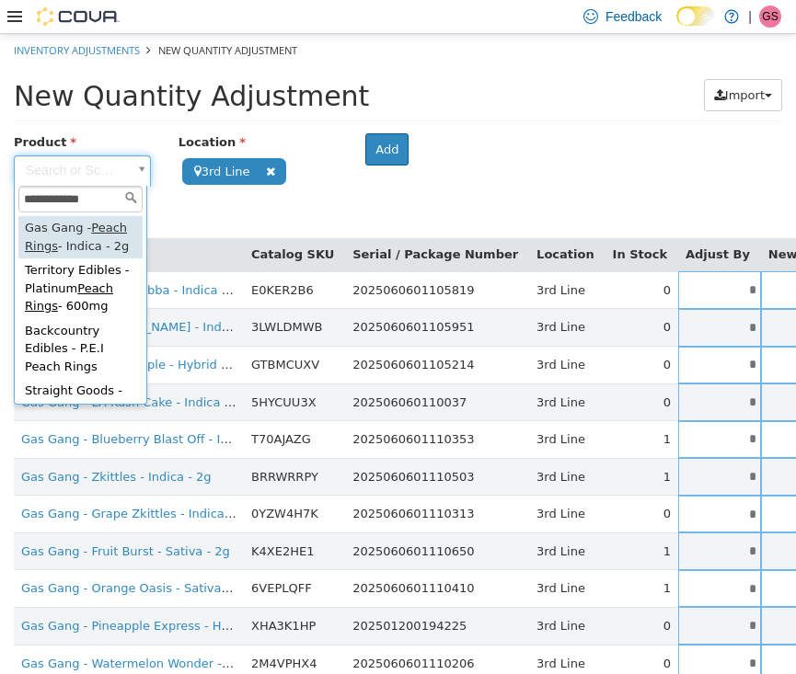
type input "**********"
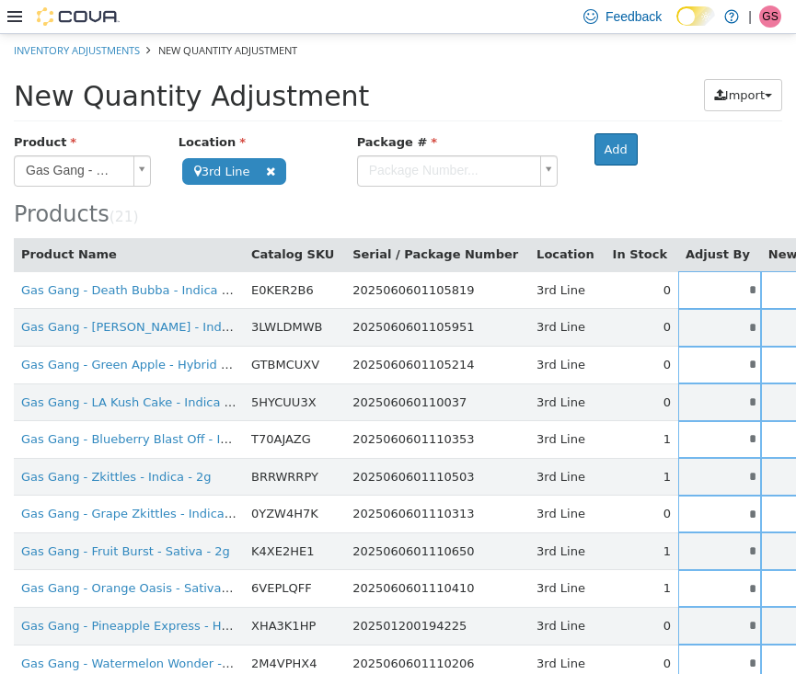
click at [384, 166] on body "**********" at bounding box center [398, 570] width 796 height 1074
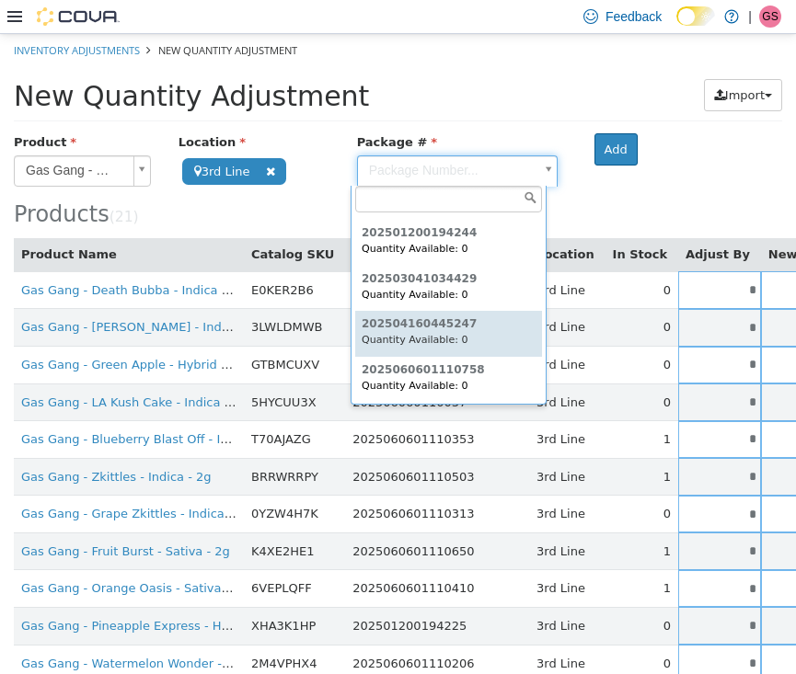
scroll to position [41, 0]
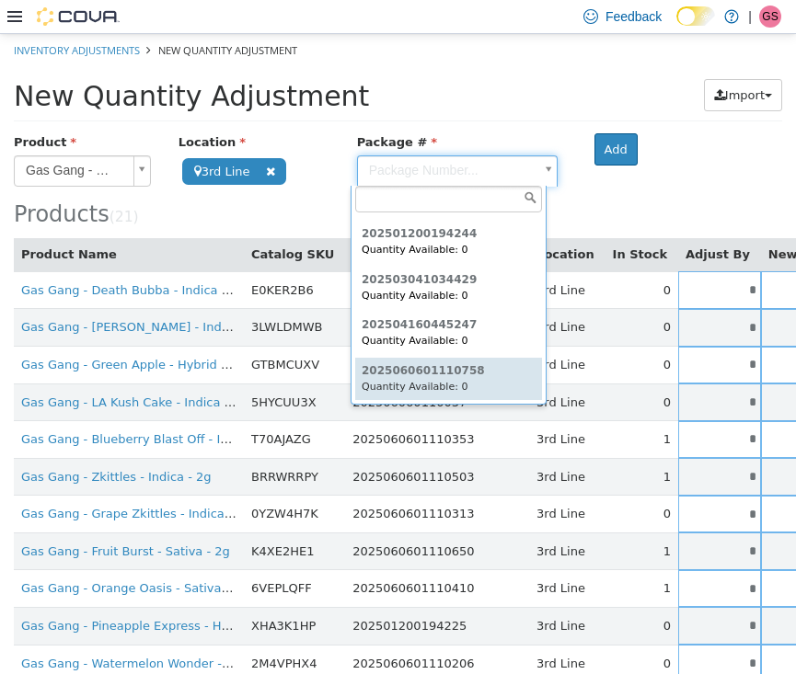
type input "**********"
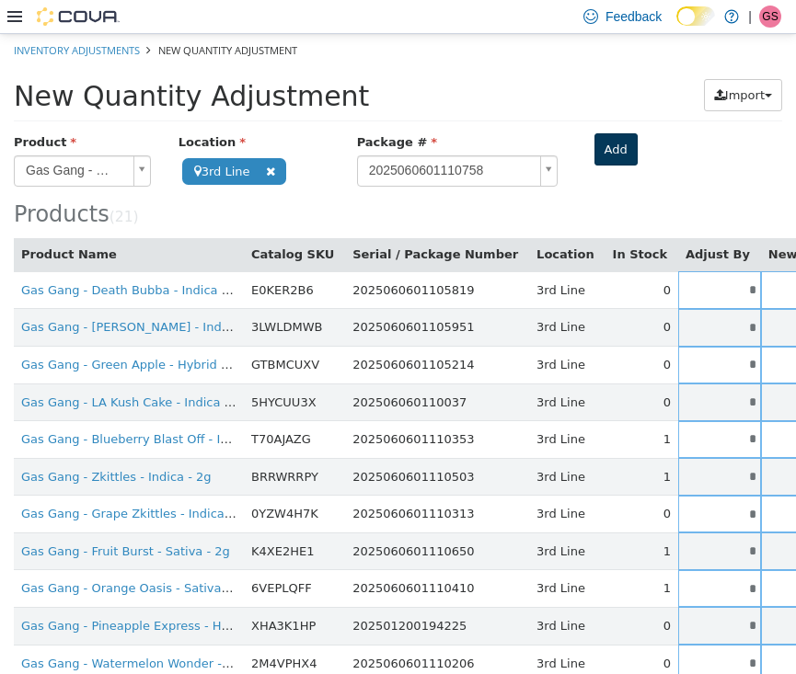
click at [616, 144] on button "Add" at bounding box center [615, 148] width 43 height 33
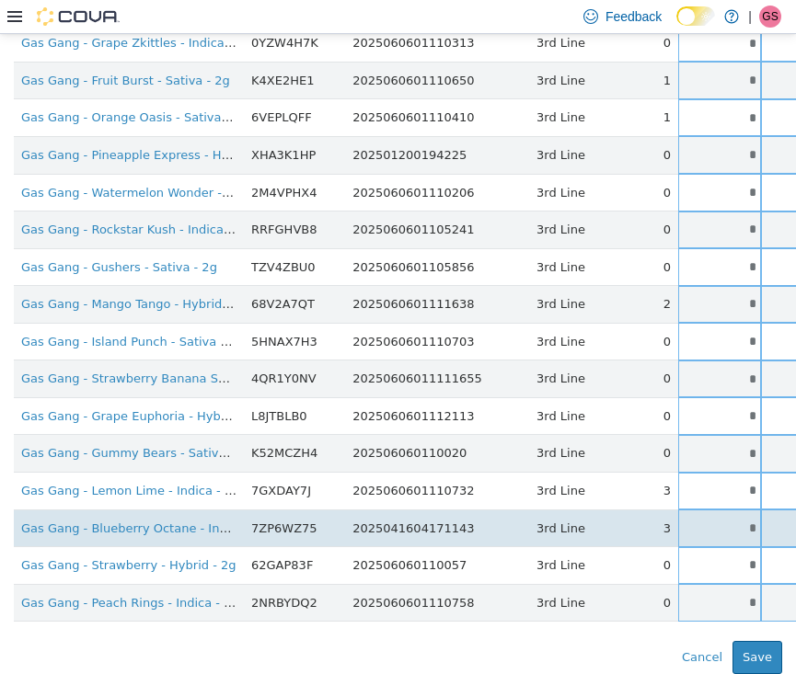
scroll to position [471, 0]
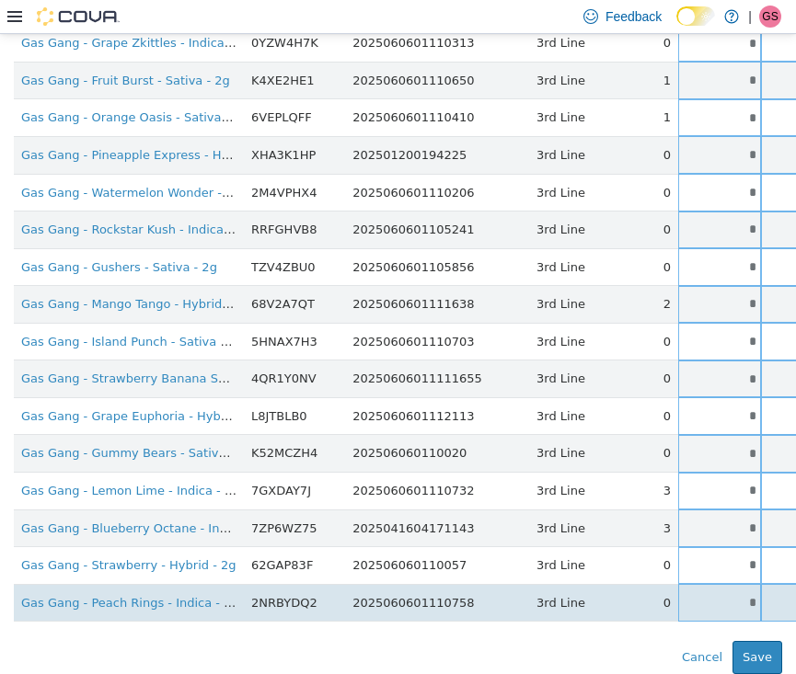
click at [678, 595] on input "*" at bounding box center [719, 602] width 83 height 14
drag, startPoint x: 668, startPoint y: 591, endPoint x: 726, endPoint y: 591, distance: 58.0
click at [726, 591] on tr "Gas Gang - Peach Rings - Indica - 2g 2NRBYDQ2 2025060601110758 3rd Line 0 * * S…" at bounding box center [579, 602] width 1131 height 38
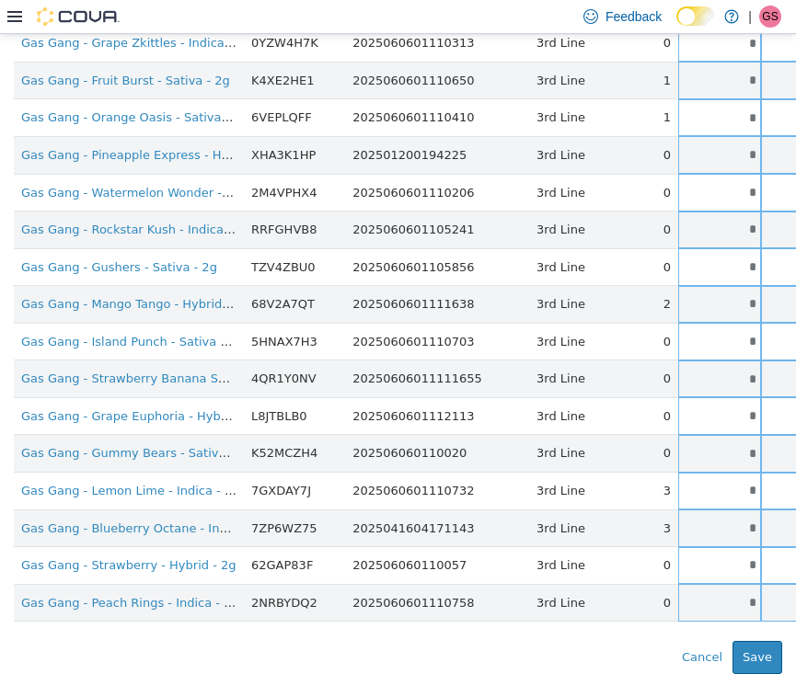
type input "*"
click at [567, 640] on div "Error saving adjustment please resolve the errors above. Cancel Save" at bounding box center [398, 656] width 796 height 33
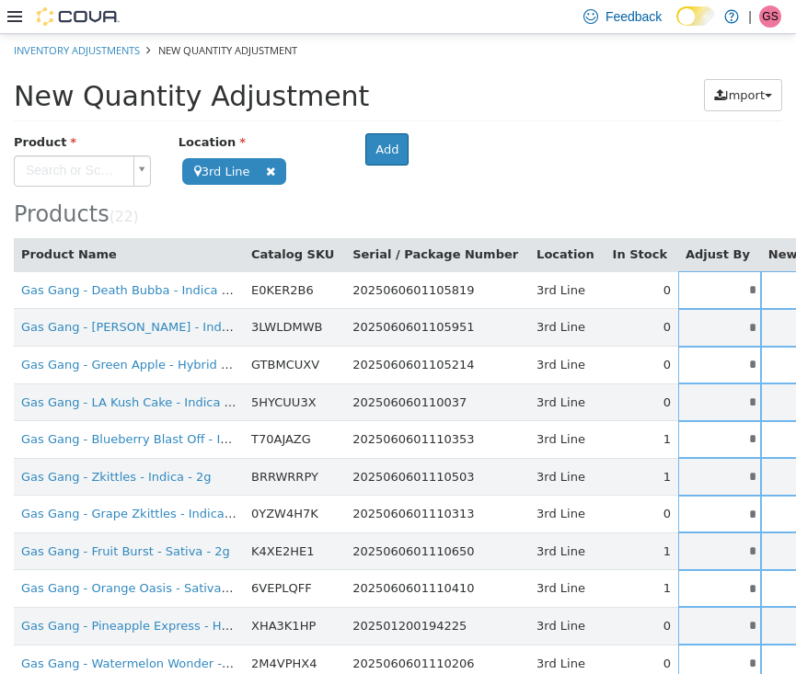
scroll to position [0, 0]
click at [85, 163] on body "**********" at bounding box center [398, 588] width 796 height 1111
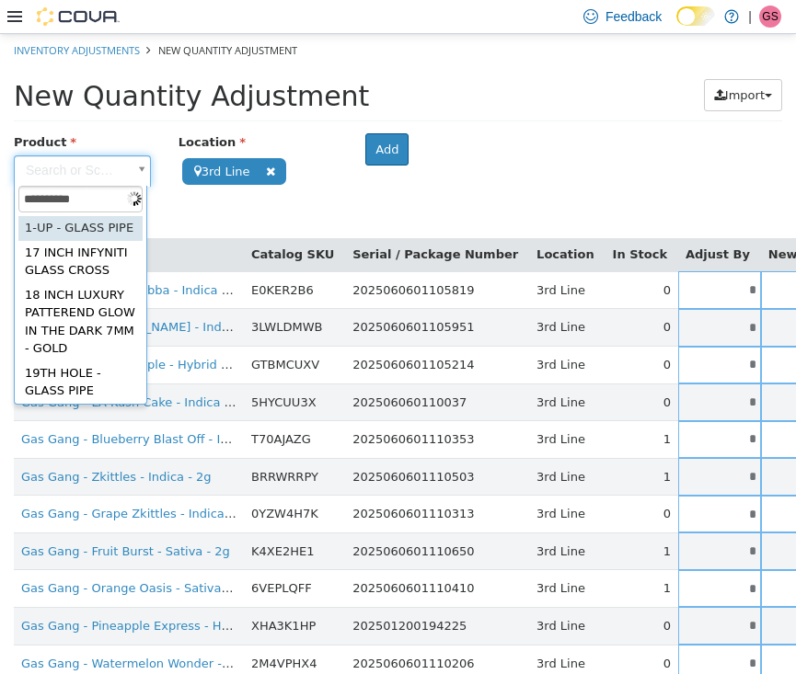
type input "**********"
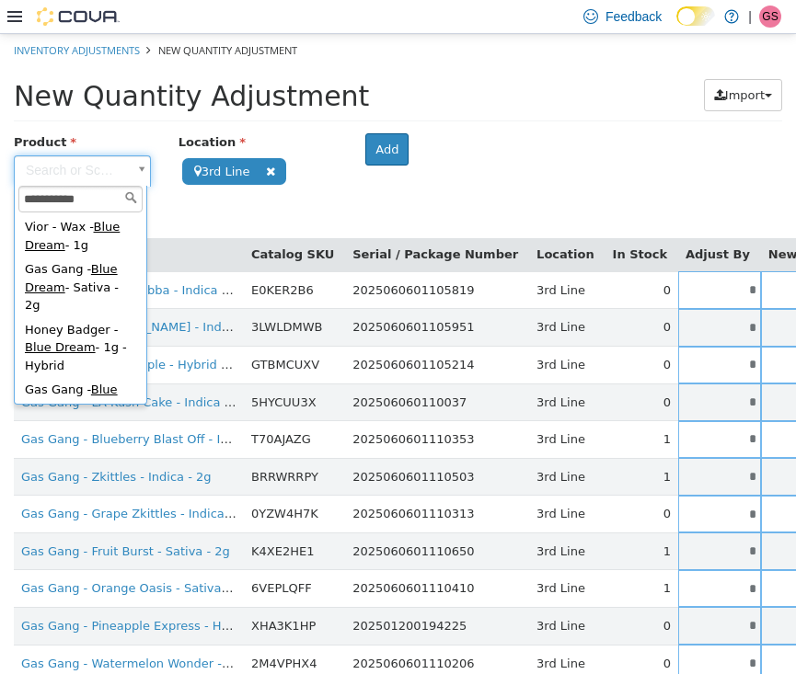
scroll to position [93, 0]
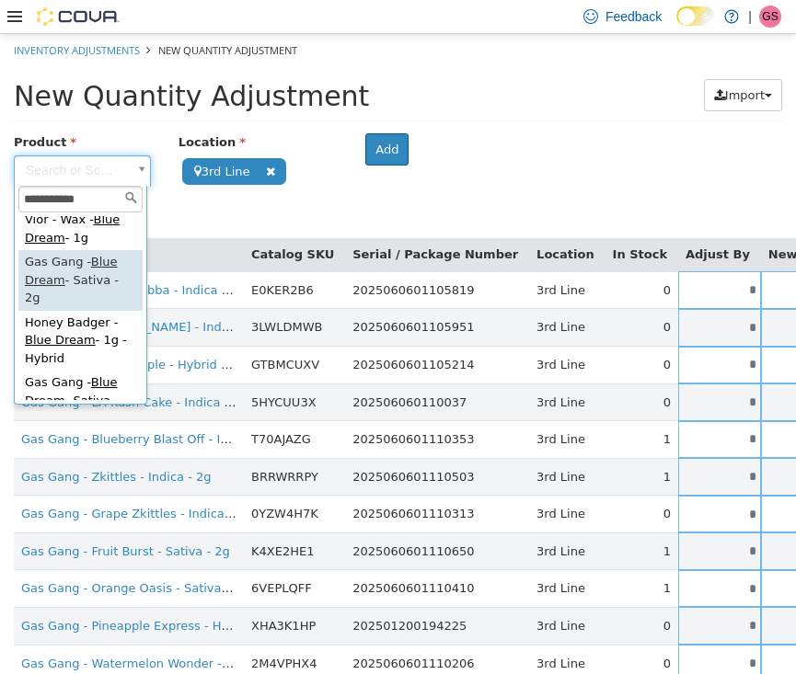
type input "**********"
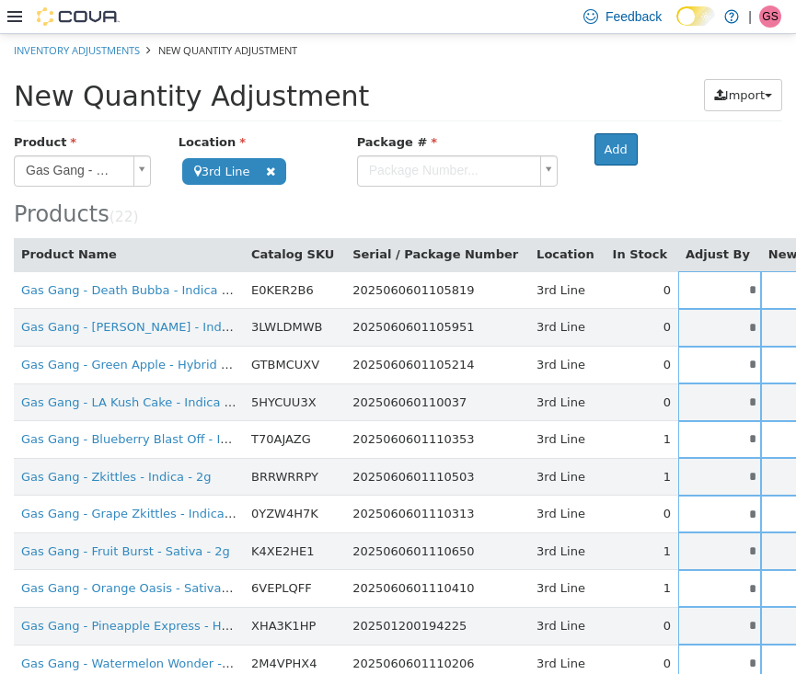
click at [414, 166] on body "**********" at bounding box center [398, 588] width 796 height 1111
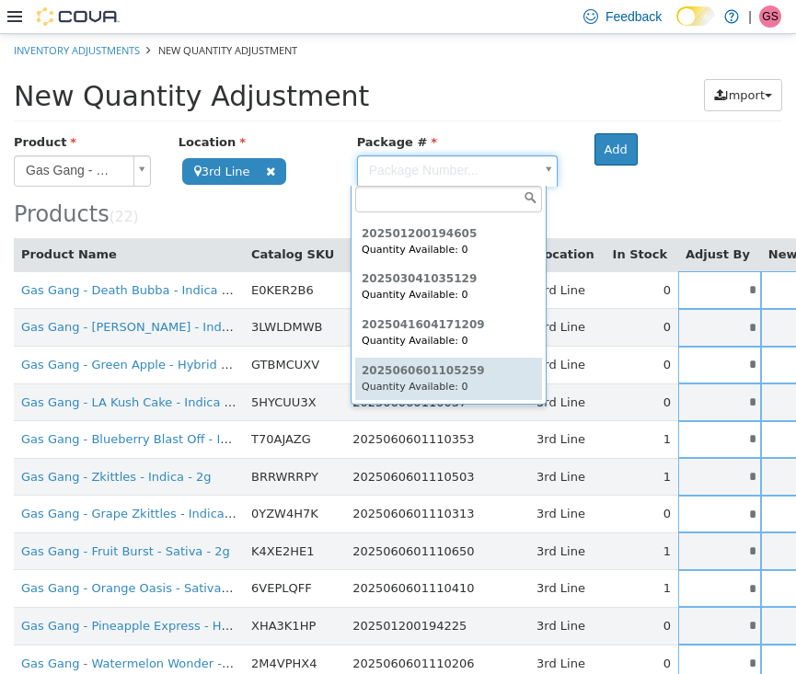
scroll to position [86, 0]
type input "**********"
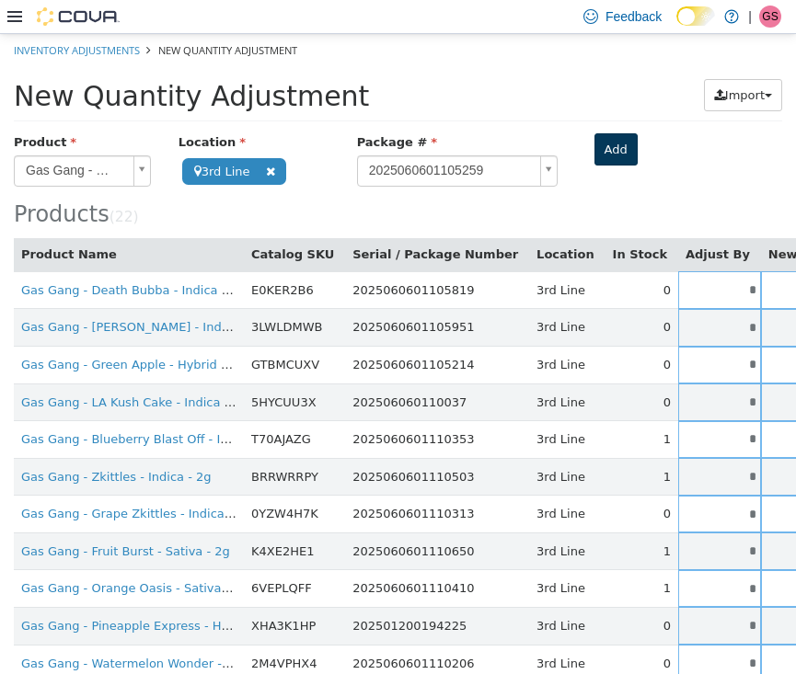
click at [601, 154] on button "Add" at bounding box center [615, 148] width 43 height 33
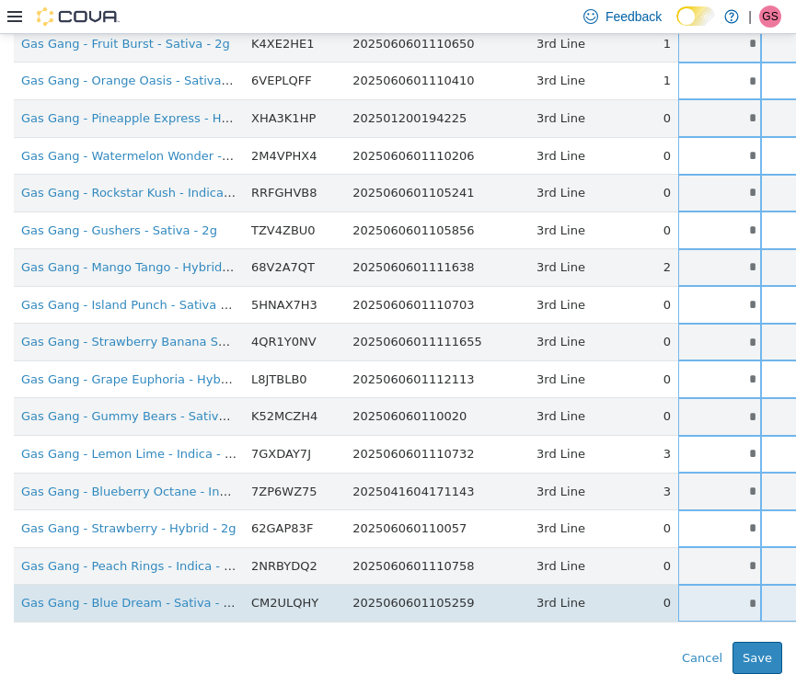
scroll to position [508, 0]
click at [684, 596] on input "*" at bounding box center [719, 603] width 83 height 14
drag, startPoint x: 684, startPoint y: 591, endPoint x: 709, endPoint y: 591, distance: 25.8
click at [709, 591] on tr "Gas Gang - Blue Dream - Sativa - 2g CM2ULQHY 2025060601105259 3rd Line 0 * * Si…" at bounding box center [579, 603] width 1131 height 38
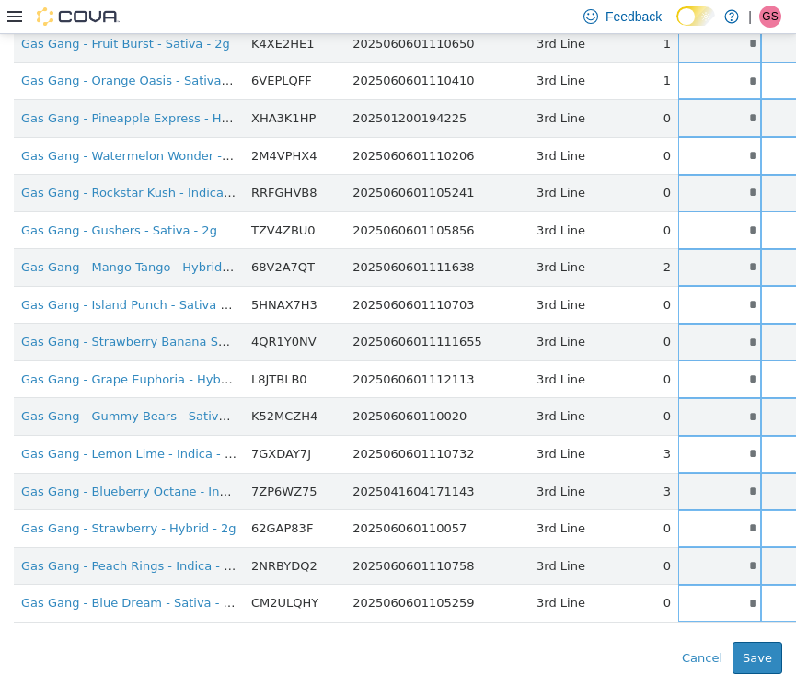
type input "*"
click at [547, 624] on div "**********" at bounding box center [398, 150] width 768 height 1050
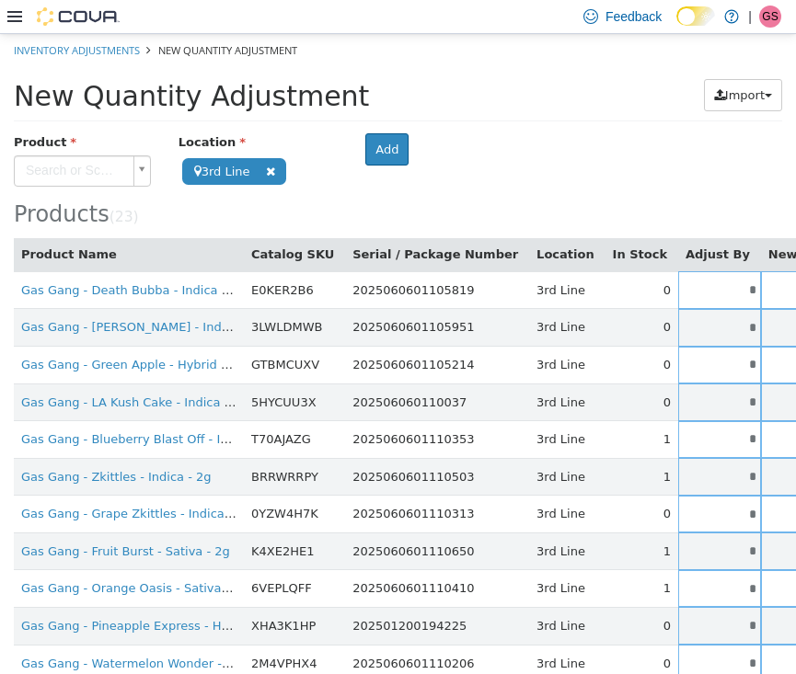
scroll to position [0, 0]
click at [77, 173] on body "**********" at bounding box center [398, 607] width 796 height 1148
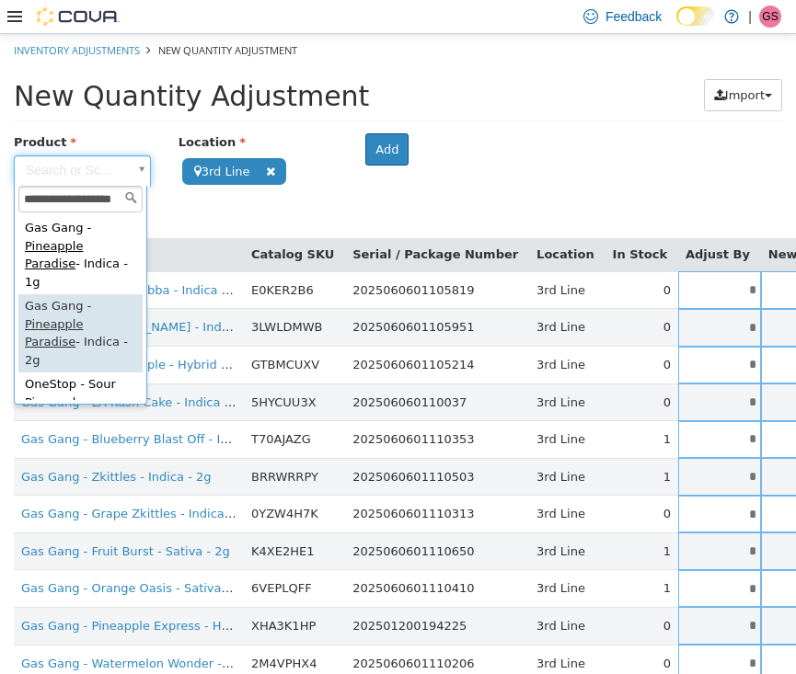
type input "**********"
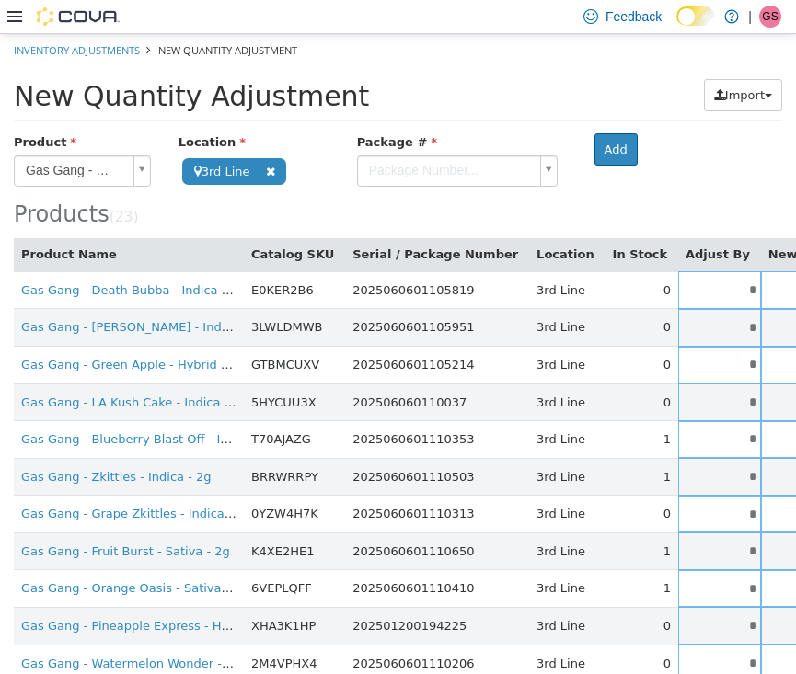
click at [446, 173] on body "**********" at bounding box center [398, 607] width 796 height 1148
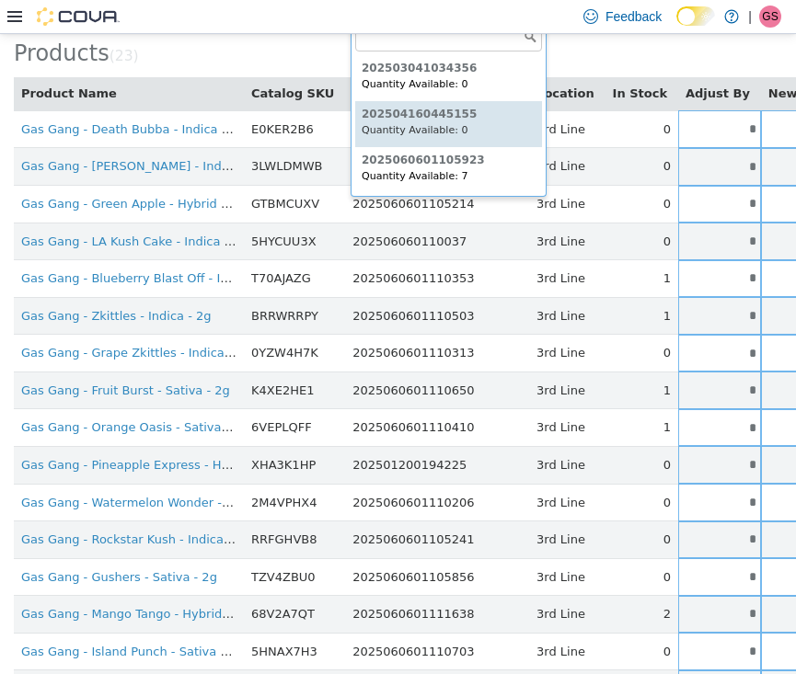
scroll to position [168, 0]
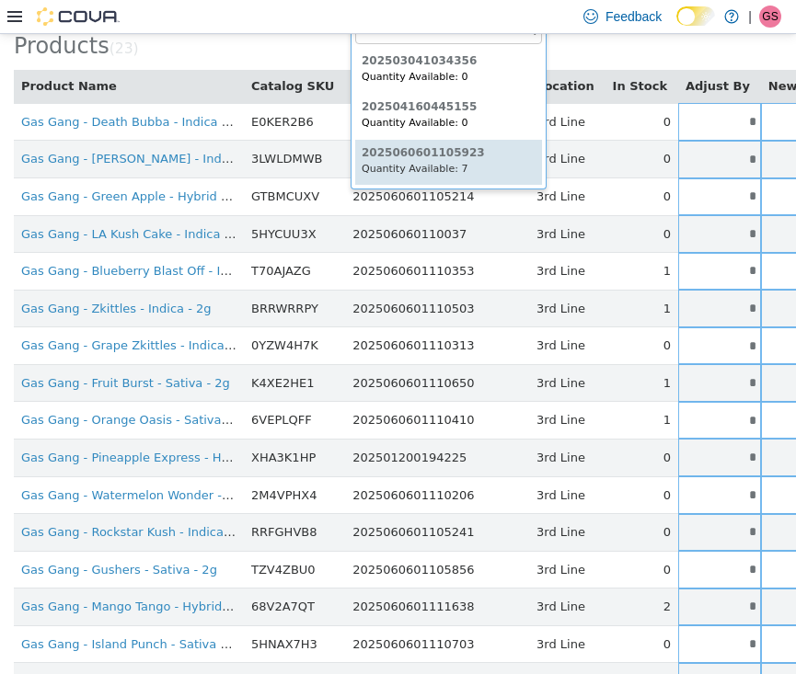
type input "**********"
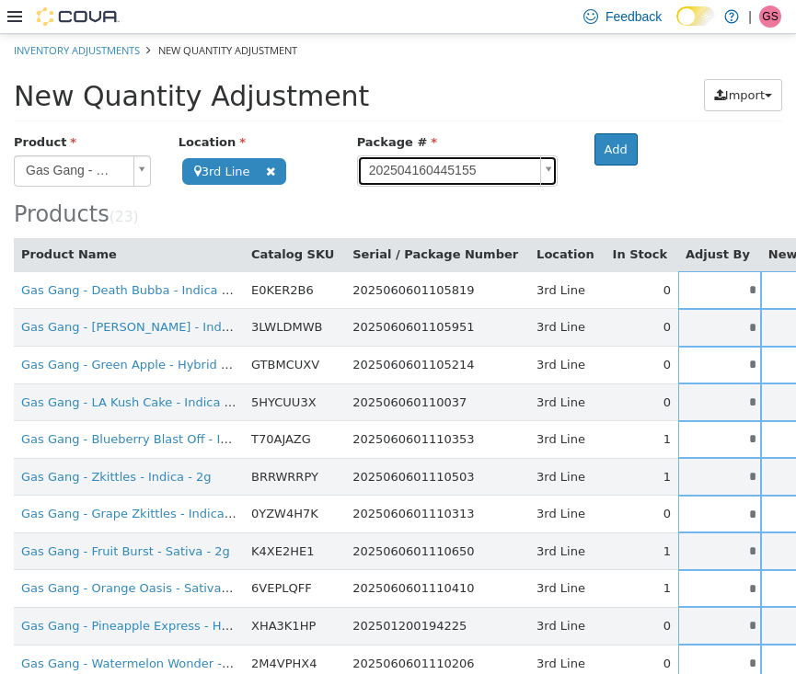
scroll to position [0, 0]
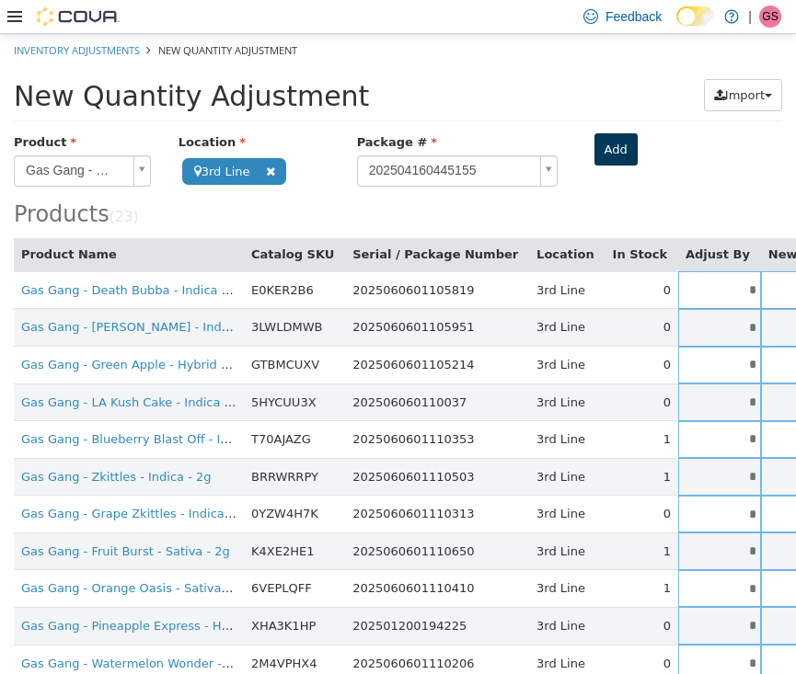
click at [612, 143] on button "Add" at bounding box center [615, 148] width 43 height 33
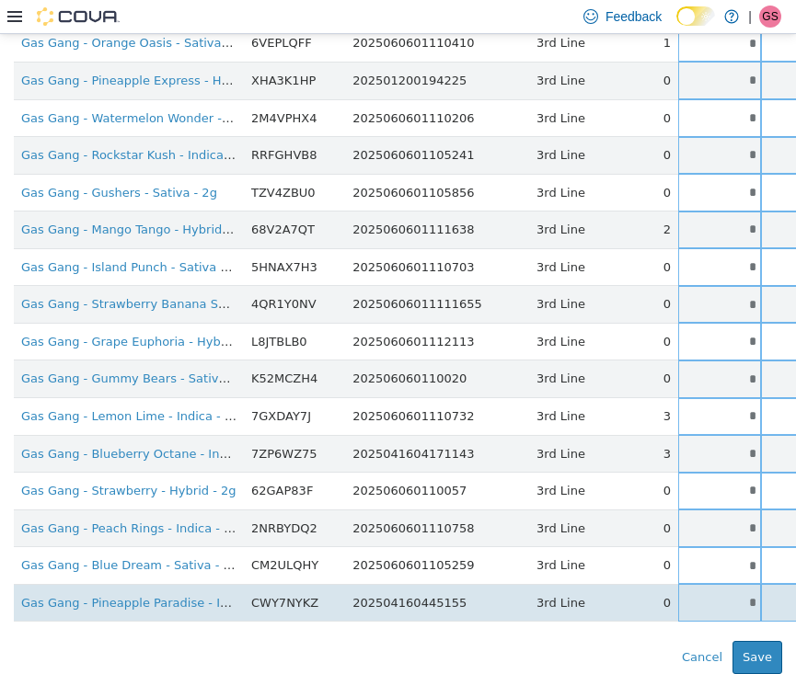
scroll to position [545, 0]
click at [678, 596] on input "*" at bounding box center [719, 603] width 83 height 14
drag, startPoint x: 677, startPoint y: 582, endPoint x: 728, endPoint y: 582, distance: 50.6
click at [728, 584] on tr "Gas Gang - Pineapple Paradise - Indica - 2g CWY7NYKZ 202504160445155 3rd Line 0…" at bounding box center [579, 603] width 1131 height 38
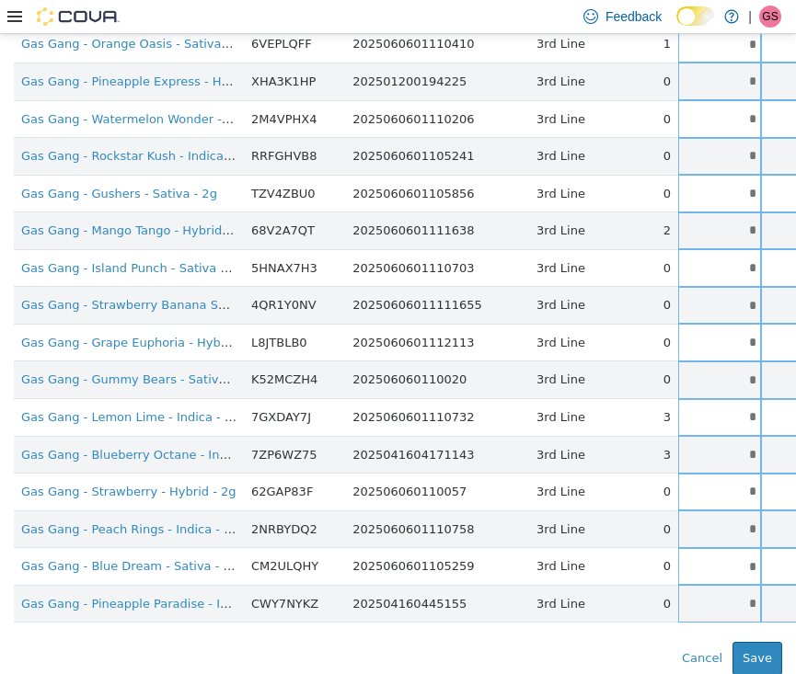
type input "*"
click at [416, 641] on div "Error saving adjustment please resolve the errors above. Cancel Save" at bounding box center [398, 657] width 796 height 33
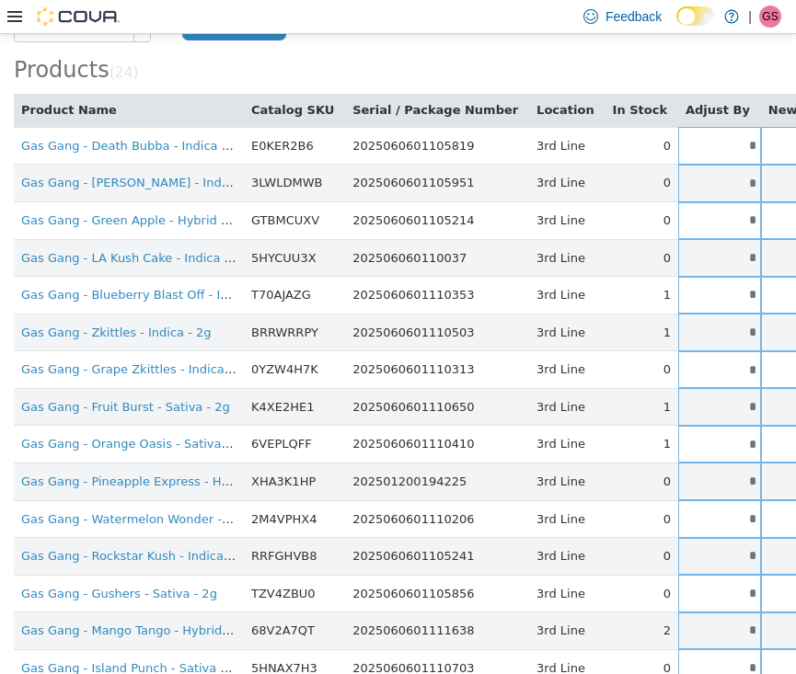
scroll to position [99, 0]
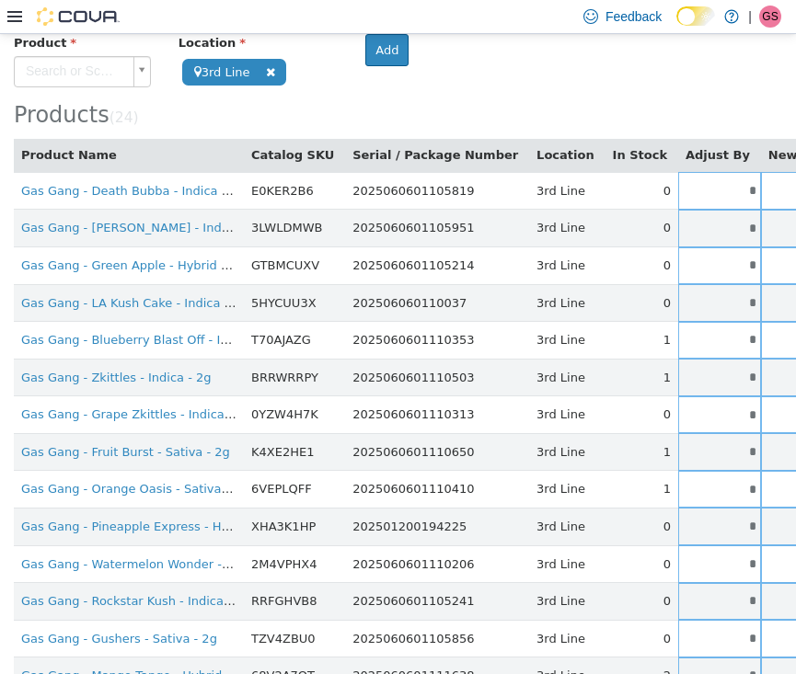
click at [63, 69] on body "**********" at bounding box center [398, 527] width 796 height 1186
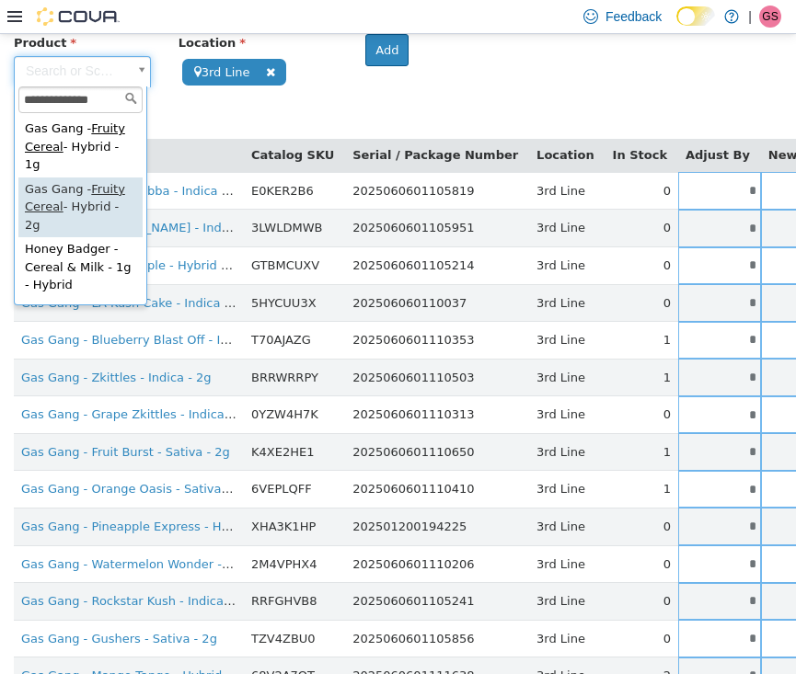
type input "**********"
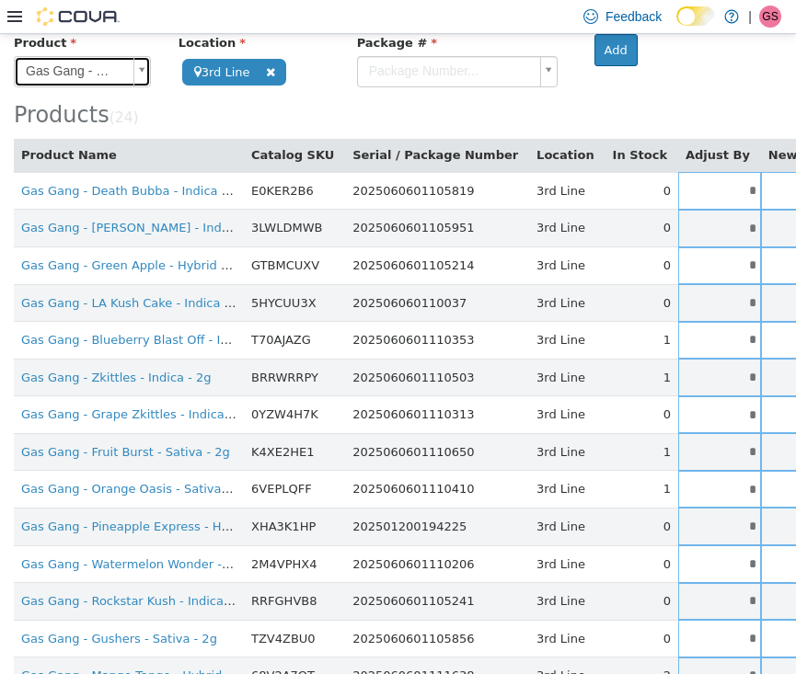
scroll to position [72, 0]
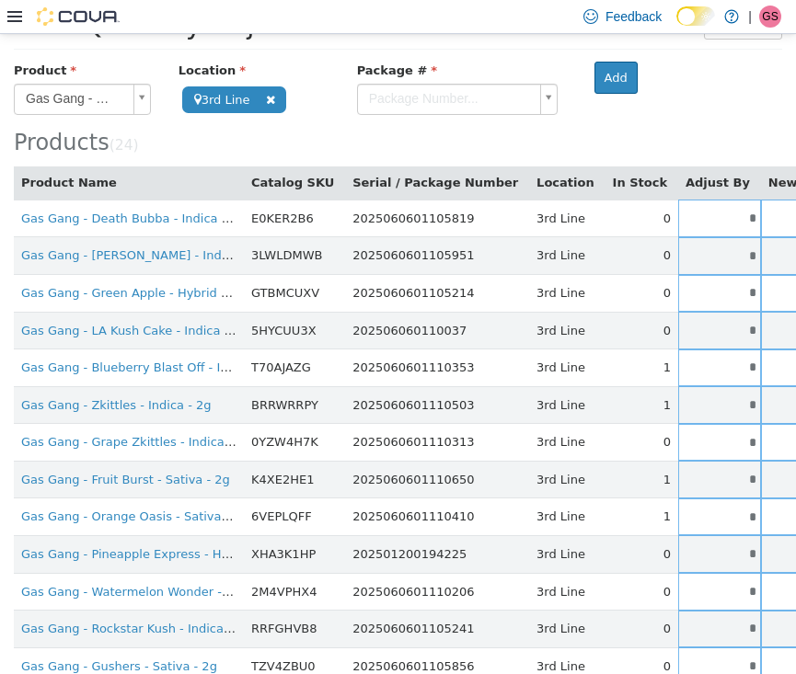
click at [446, 108] on body "**********" at bounding box center [398, 554] width 796 height 1186
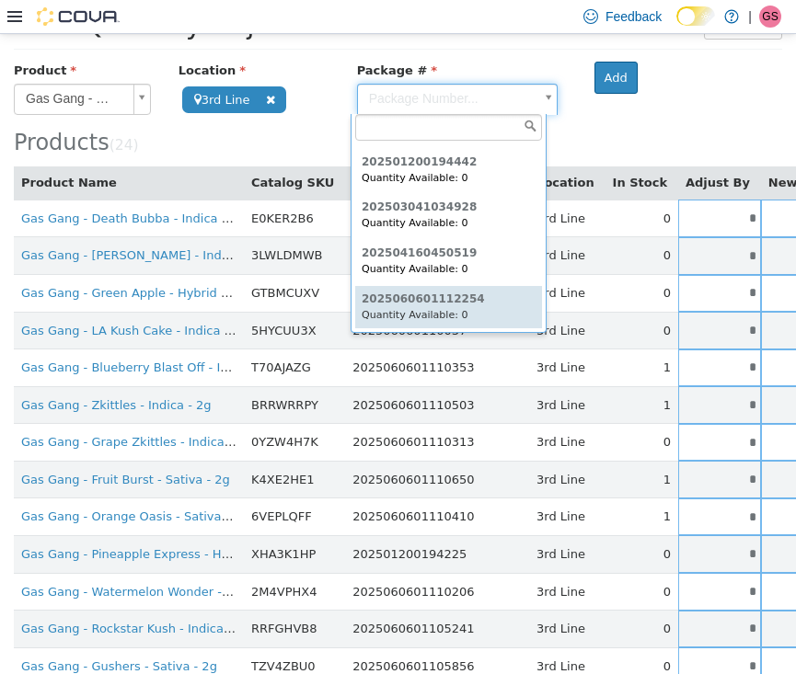
scroll to position [86, 0]
type input "**********"
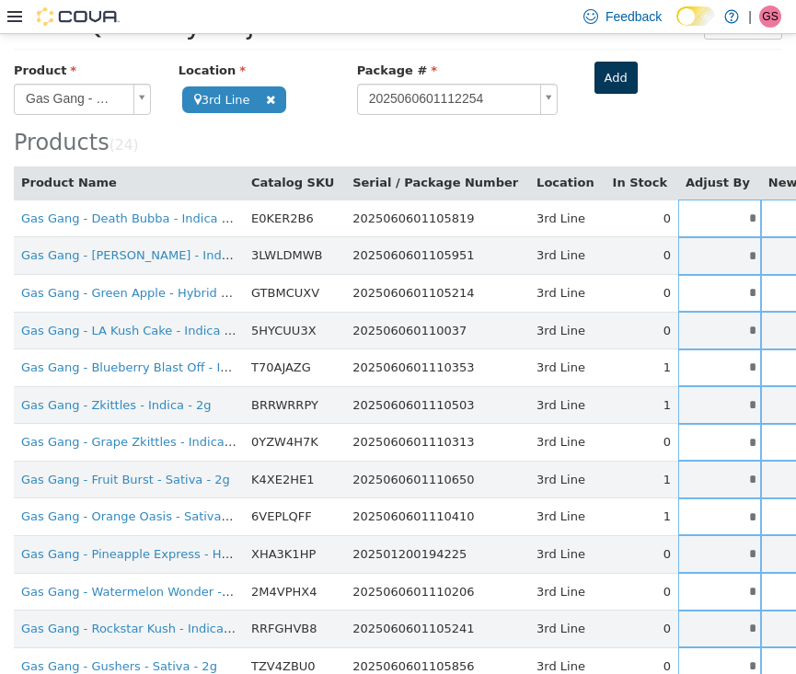
click at [611, 70] on button "Add" at bounding box center [615, 77] width 43 height 33
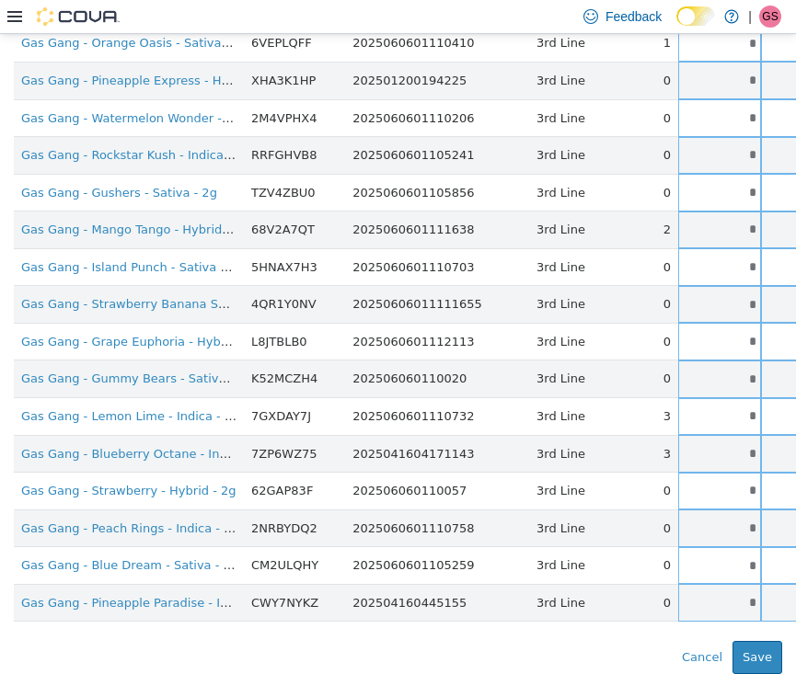
scroll to position [545, 0]
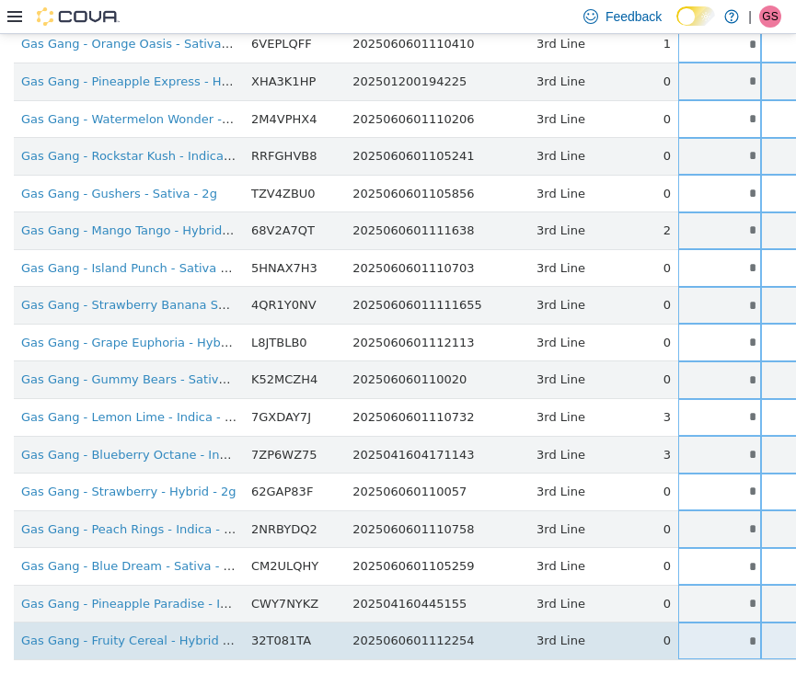
click at [679, 634] on input "*" at bounding box center [719, 641] width 83 height 14
drag, startPoint x: 679, startPoint y: 621, endPoint x: 741, endPoint y: 621, distance: 61.6
click at [741, 622] on tr "Gas Gang - Fruity Cereal - Hybrid - 2g 32T081TA 2025060601112254 3rd Line 0 * *…" at bounding box center [579, 641] width 1131 height 38
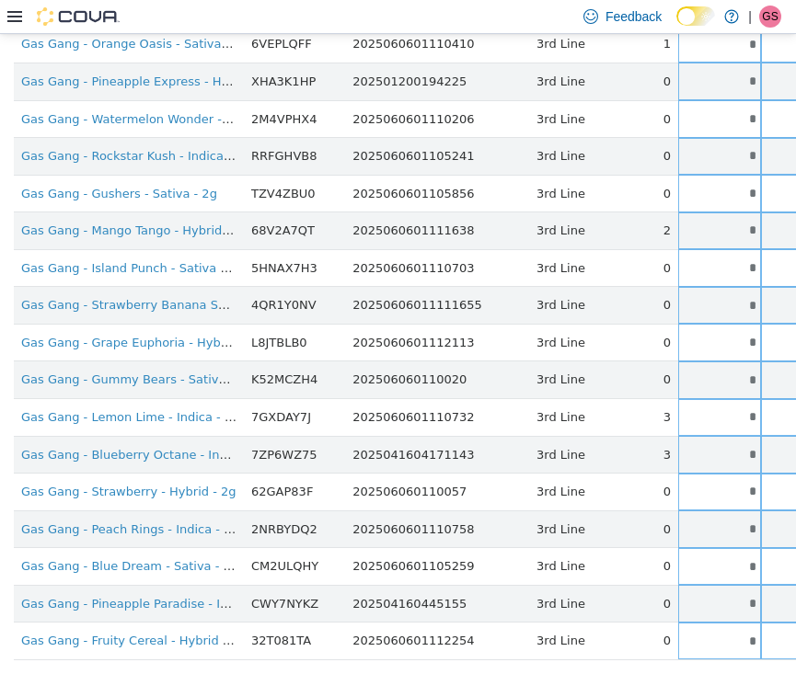
type input "*"
click at [591, 659] on div "**********" at bounding box center [398, 150] width 768 height 1124
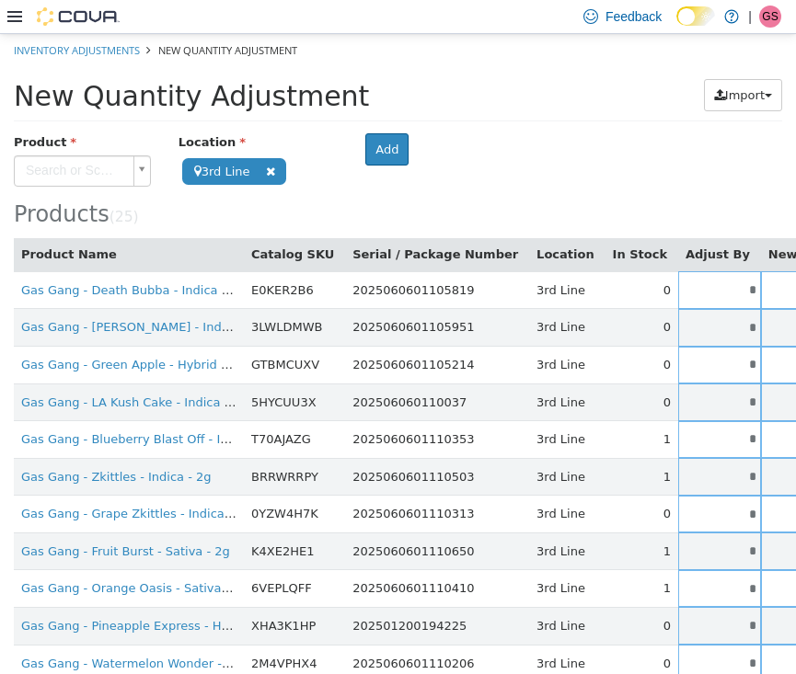
scroll to position [0, 0]
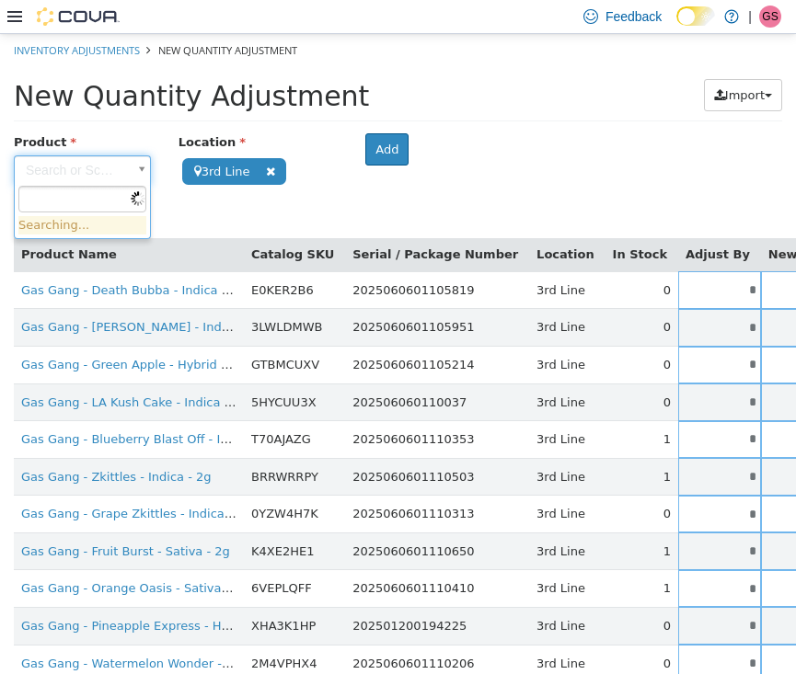
click at [34, 171] on body "**********" at bounding box center [398, 644] width 796 height 1223
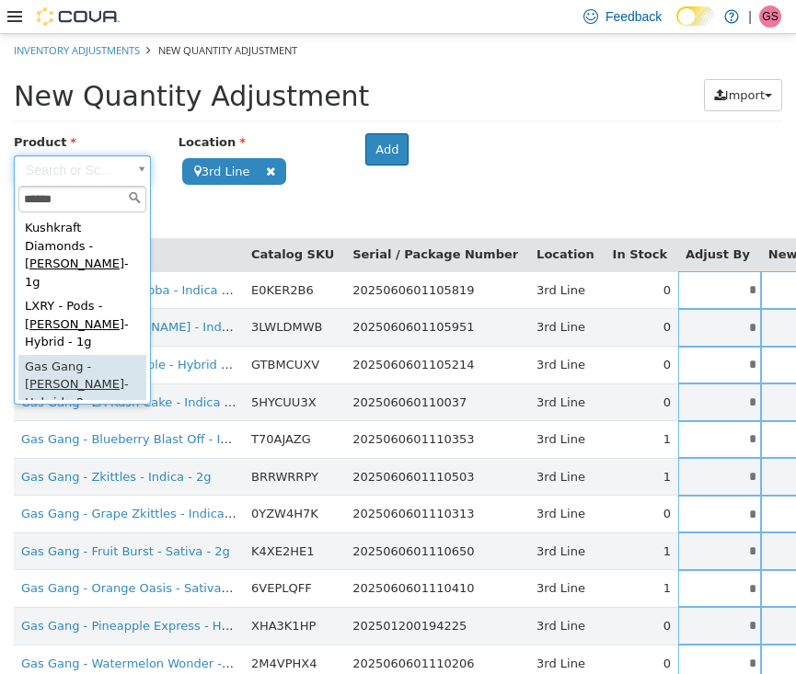
type input "*****"
type input "**********"
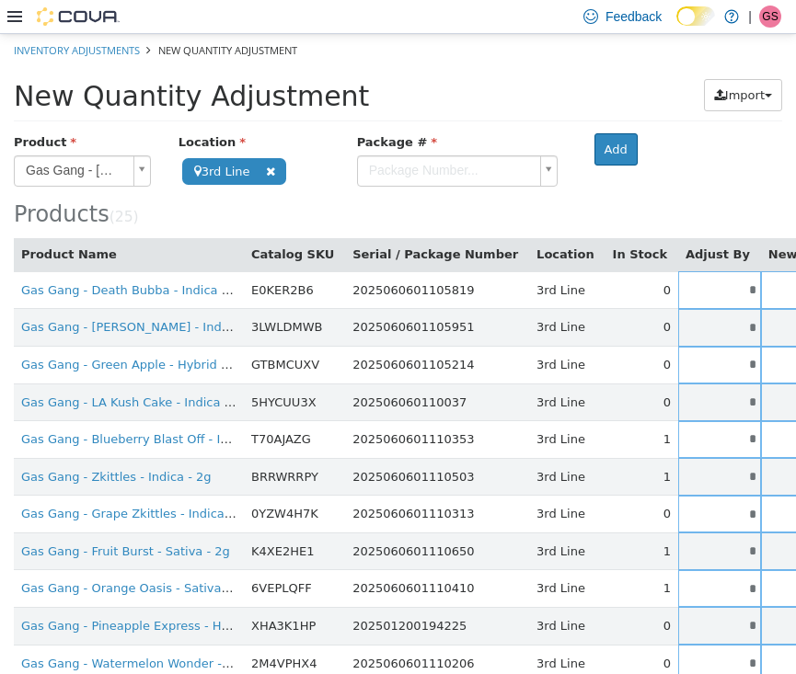
click at [429, 170] on body "**********" at bounding box center [398, 644] width 796 height 1223
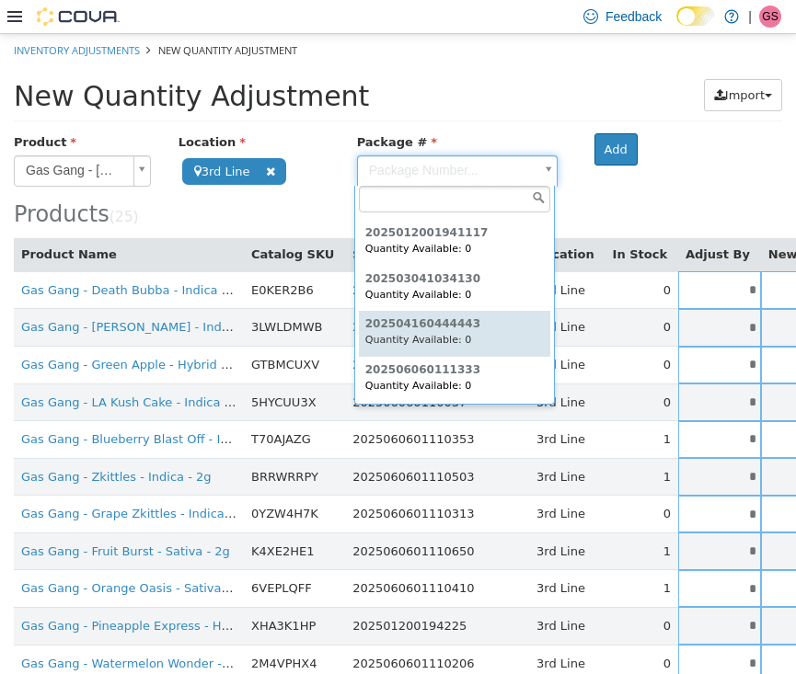
scroll to position [41, 0]
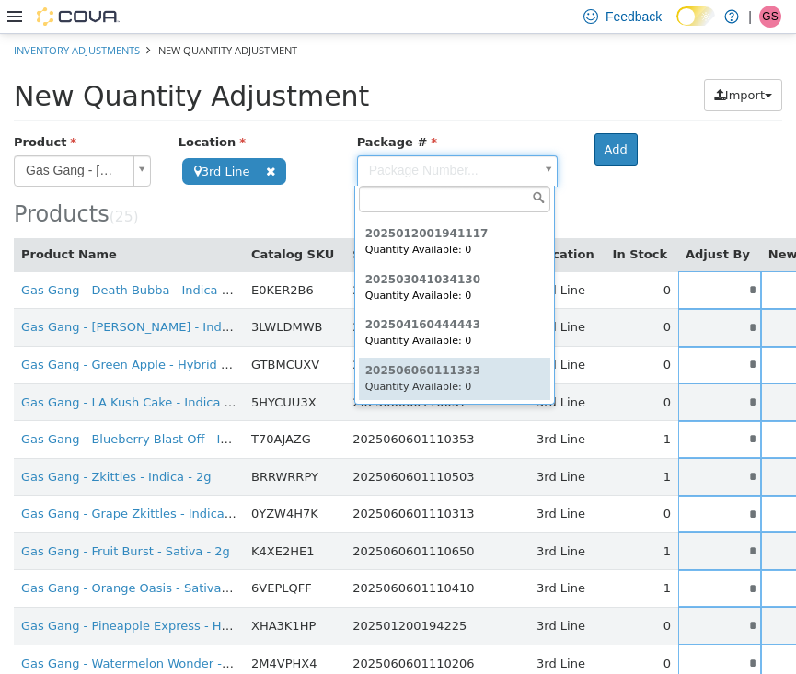
type input "**********"
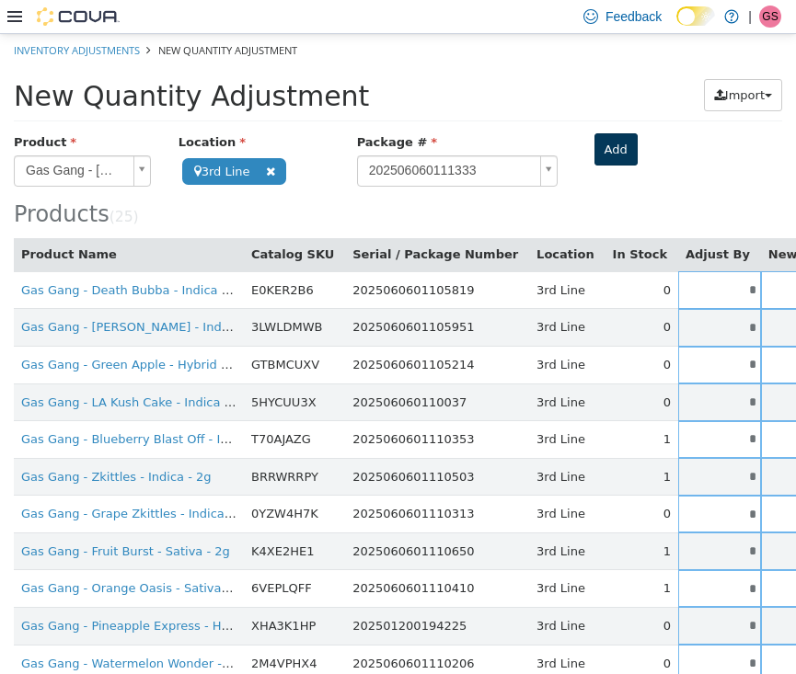
click at [621, 144] on button "Add" at bounding box center [615, 148] width 43 height 33
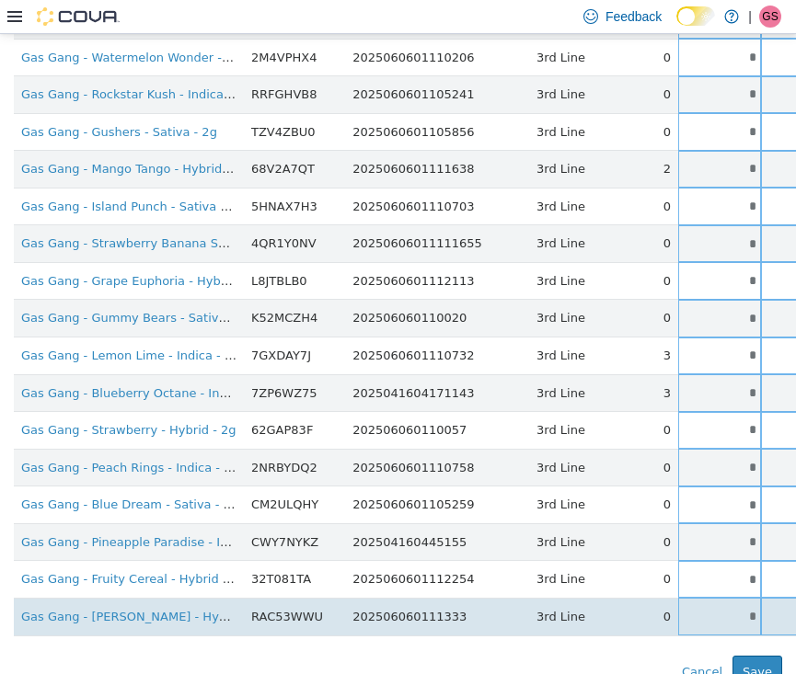
scroll to position [605, 0]
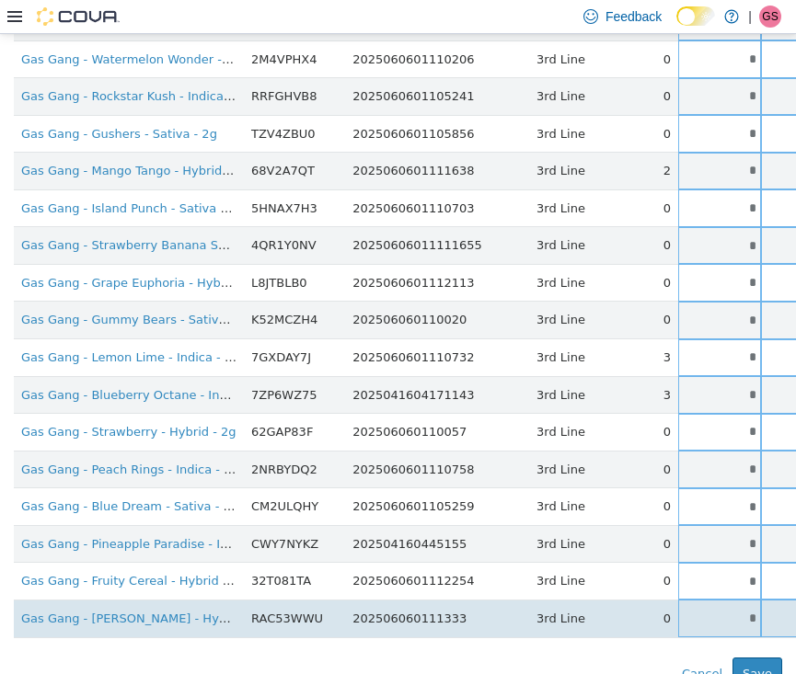
click at [684, 611] on input "*" at bounding box center [719, 618] width 83 height 14
drag, startPoint x: 684, startPoint y: 600, endPoint x: 723, endPoint y: 600, distance: 39.6
click at [722, 600] on tr "Gas Gang - [PERSON_NAME] - Hybrid - 2g RAC53WWU 202506060111333 3rd Line 0 * * …" at bounding box center [579, 618] width 1131 height 38
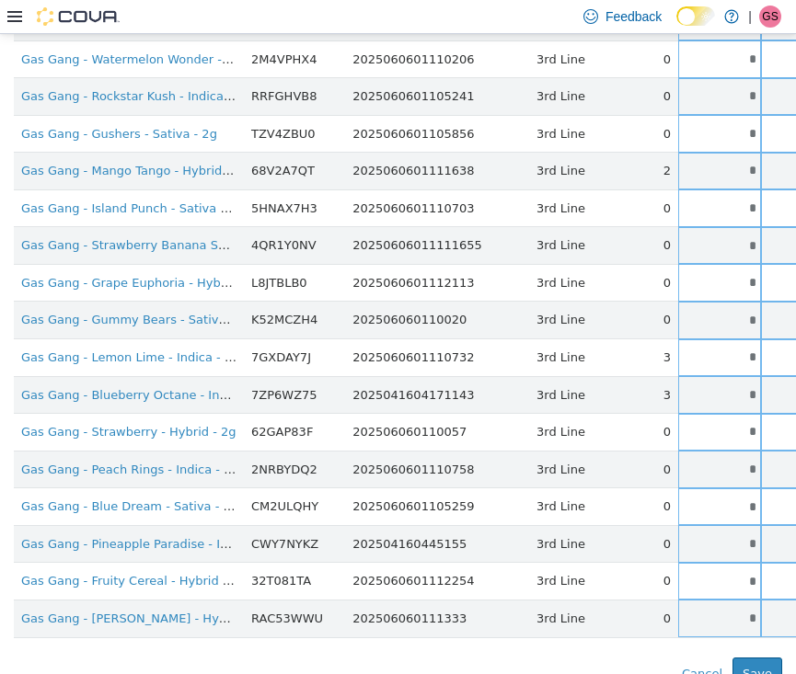
type input "*"
click at [534, 657] on div "Error saving adjustment please resolve the errors above. Cancel Save" at bounding box center [398, 673] width 796 height 33
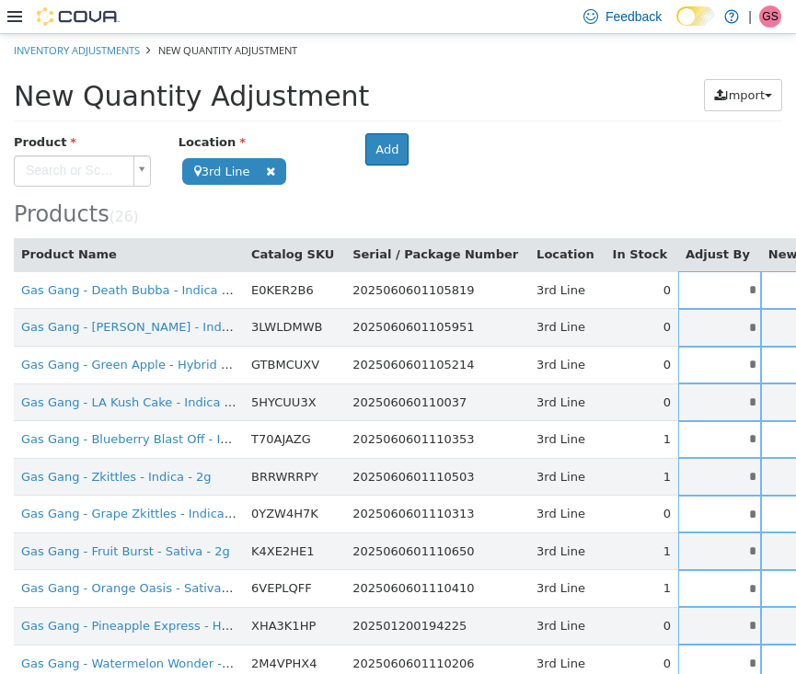
scroll to position [0, 0]
click at [87, 161] on body "**********" at bounding box center [398, 663] width 796 height 1261
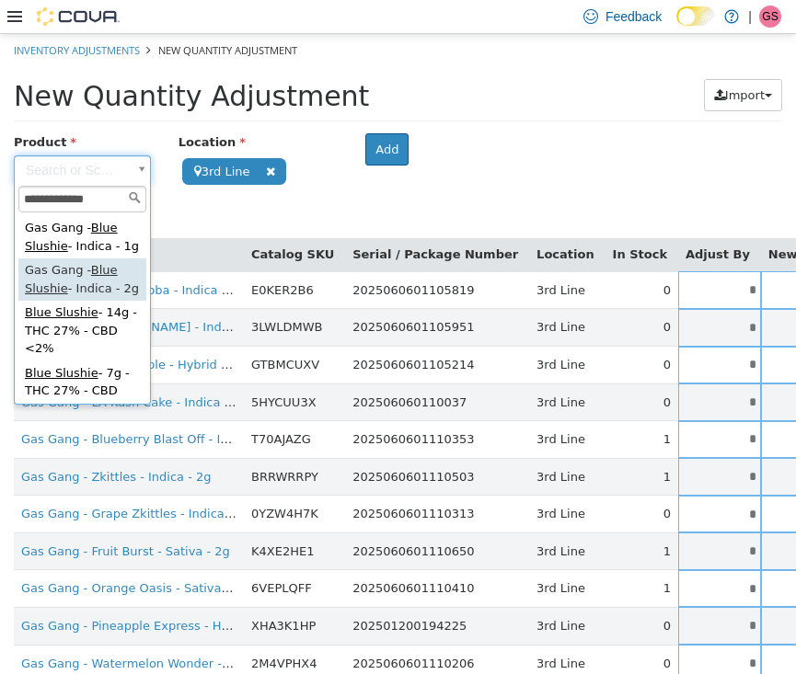
type input "**********"
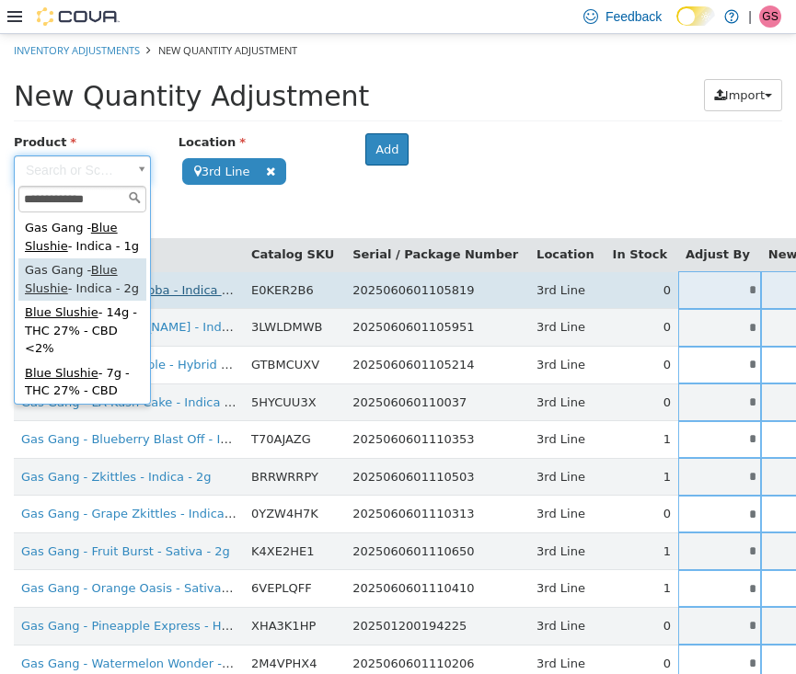
type input "**********"
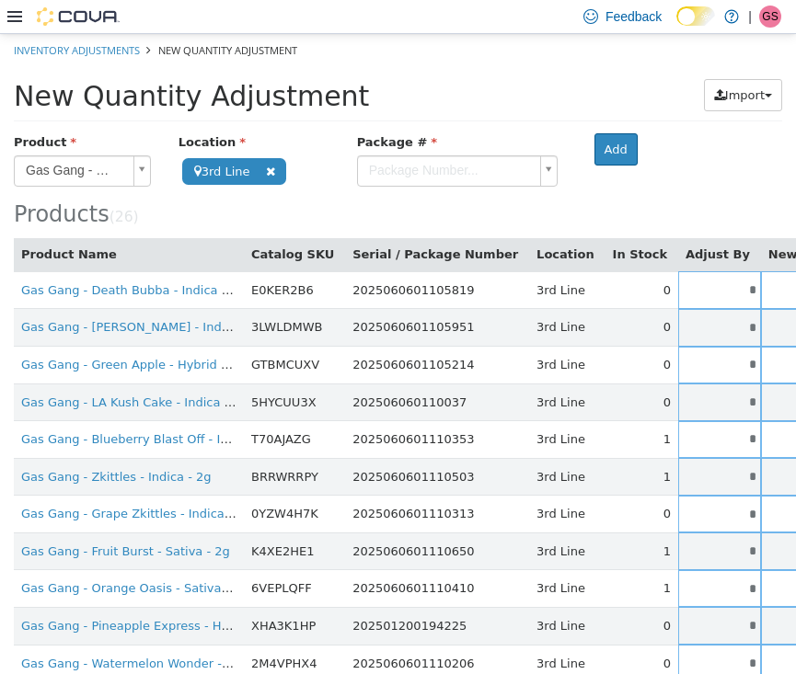
click at [420, 167] on body "**********" at bounding box center [398, 663] width 796 height 1261
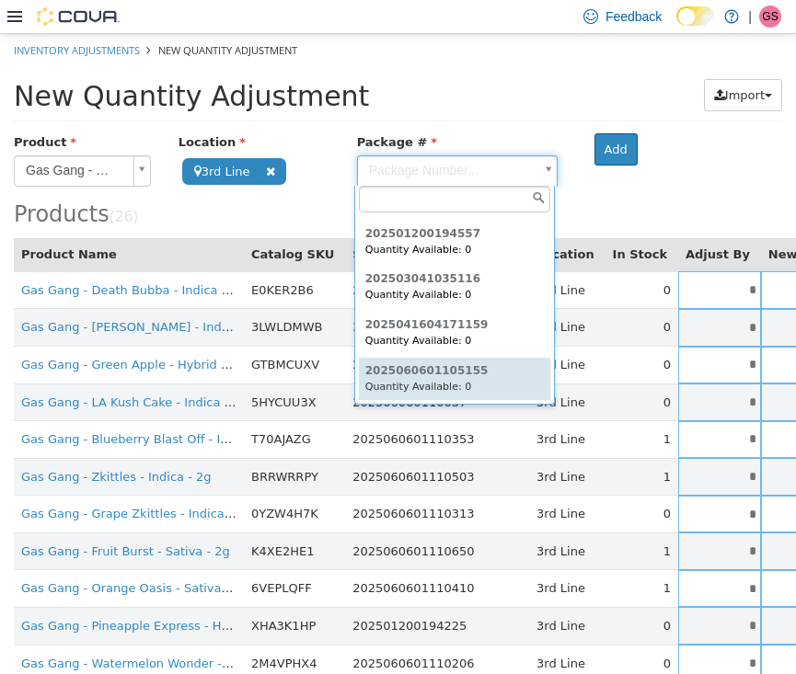
scroll to position [86, 0]
type input "**********"
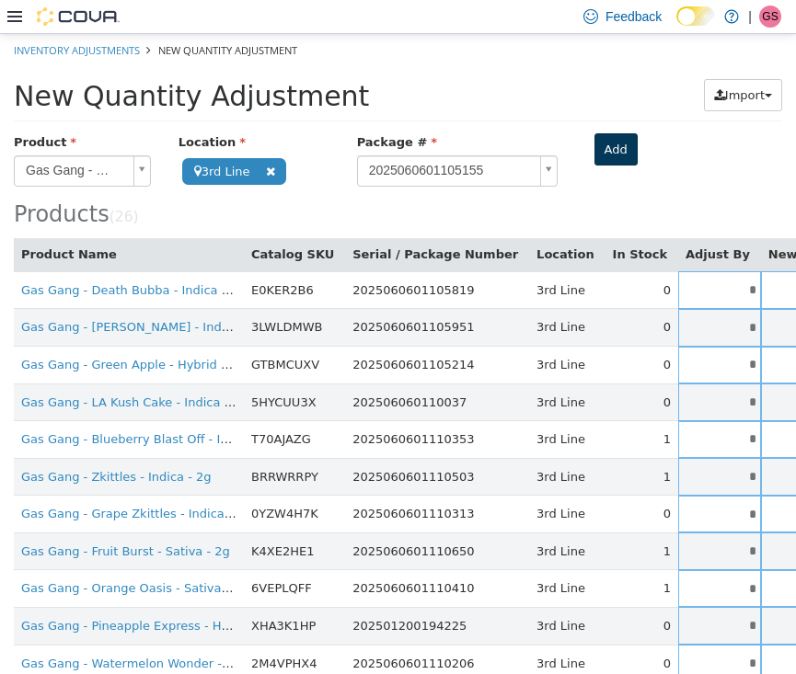
click at [602, 141] on button "Add" at bounding box center [615, 148] width 43 height 33
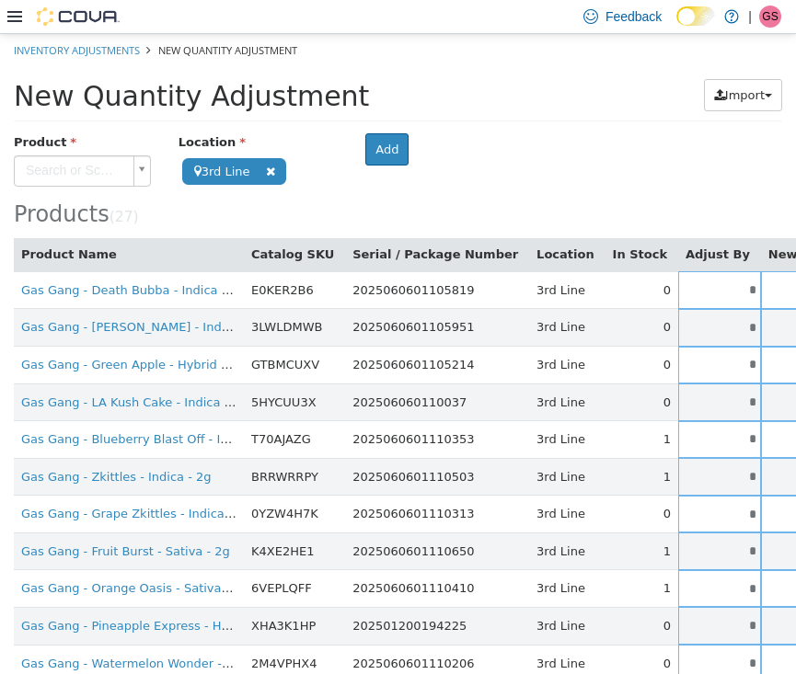
scroll to position [0, 0]
click at [94, 160] on body "**********" at bounding box center [398, 682] width 796 height 1298
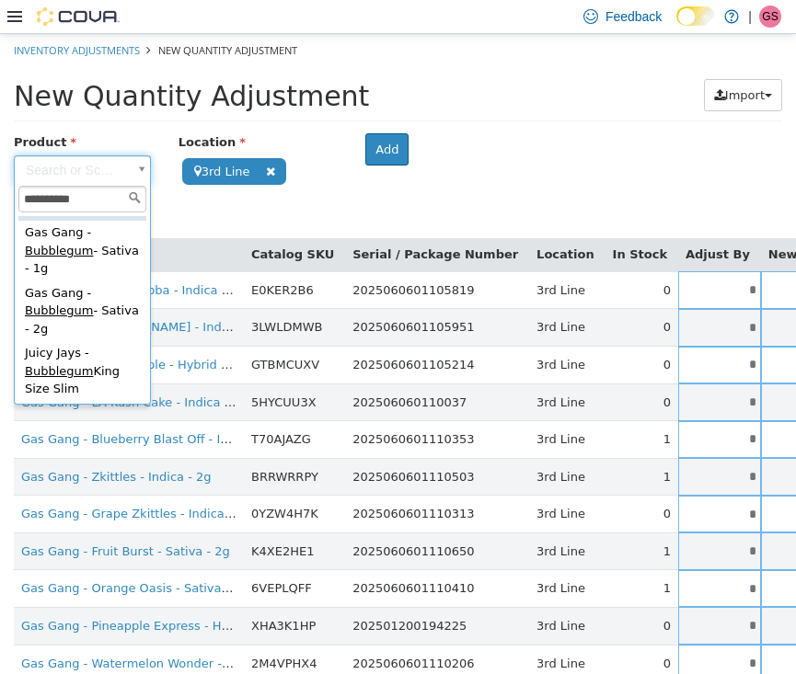
scroll to position [121, 0]
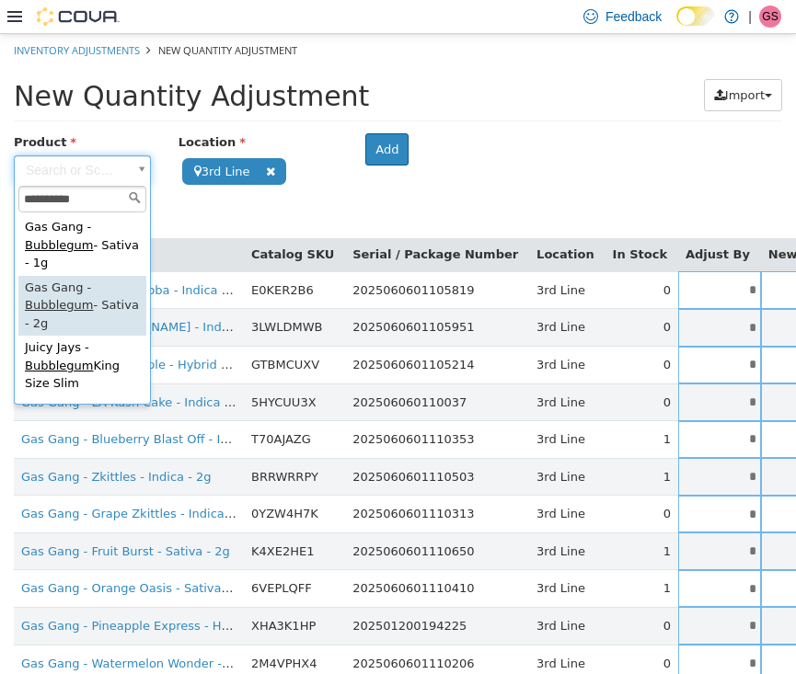
type input "*********"
type input "**********"
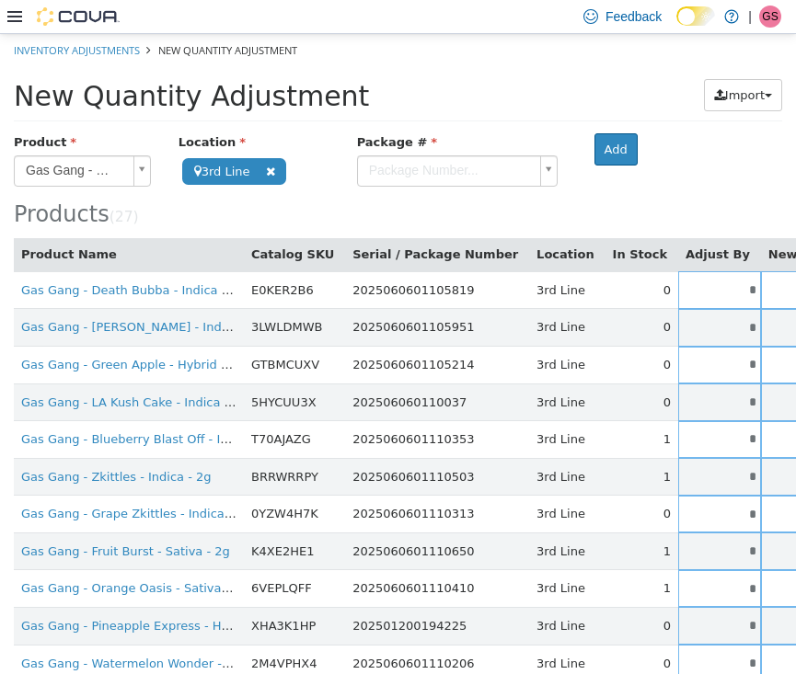
click at [452, 155] on body "**********" at bounding box center [398, 682] width 796 height 1298
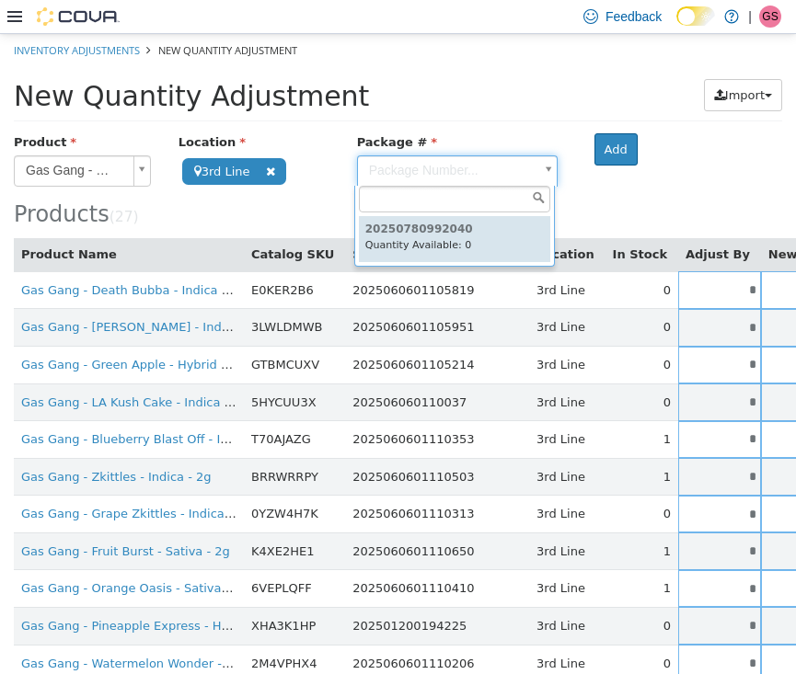
type input "**********"
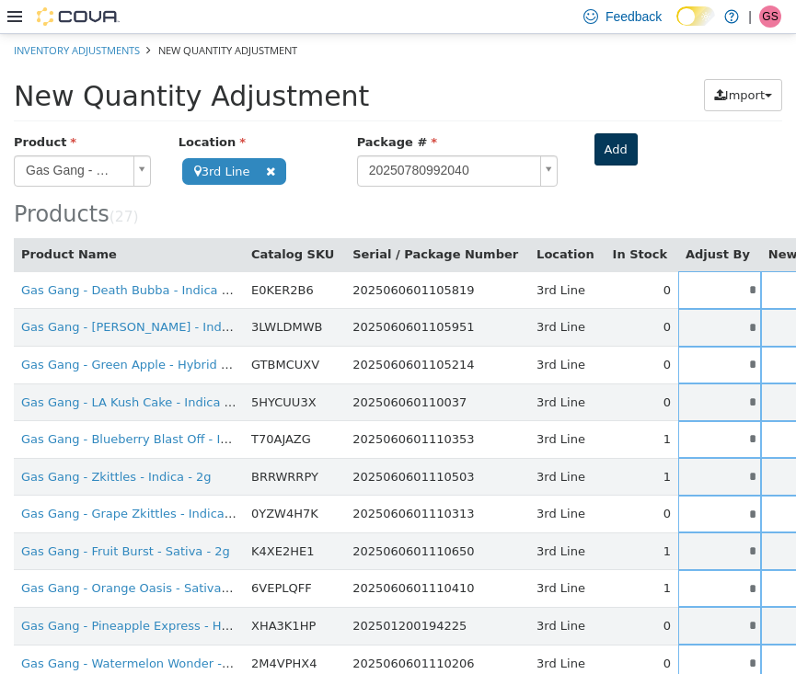
click at [609, 155] on button "Add" at bounding box center [615, 148] width 43 height 33
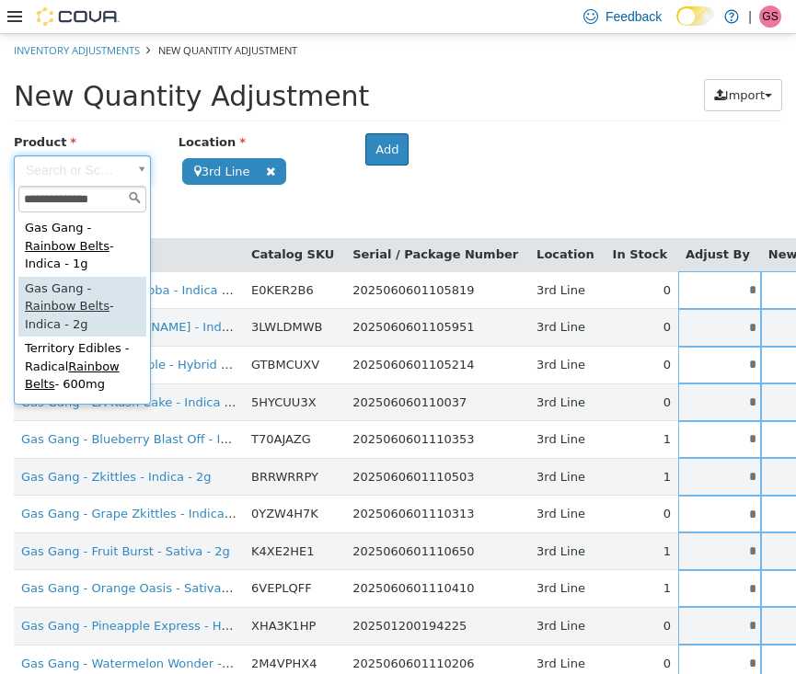
type input "**********"
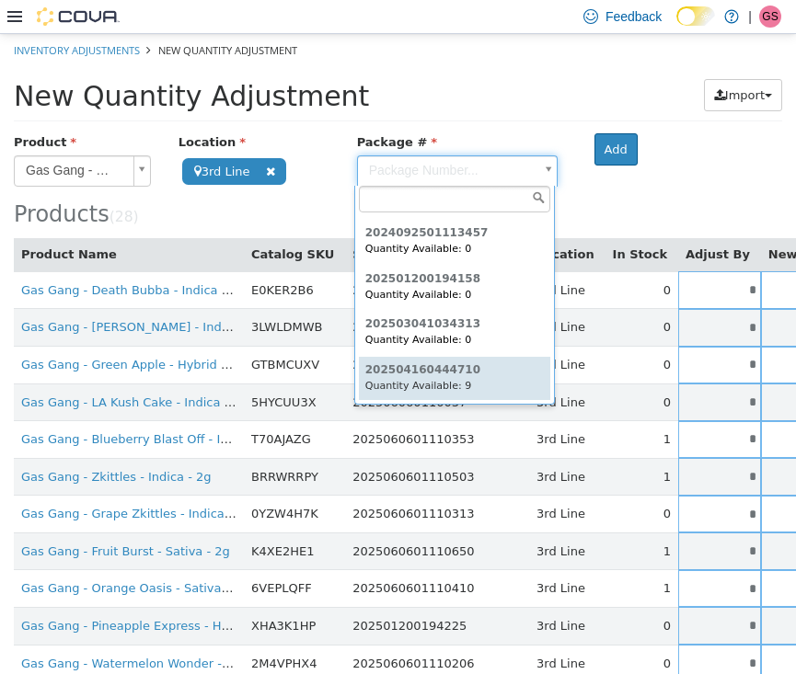
scroll to position [41, 0]
type input "**********"
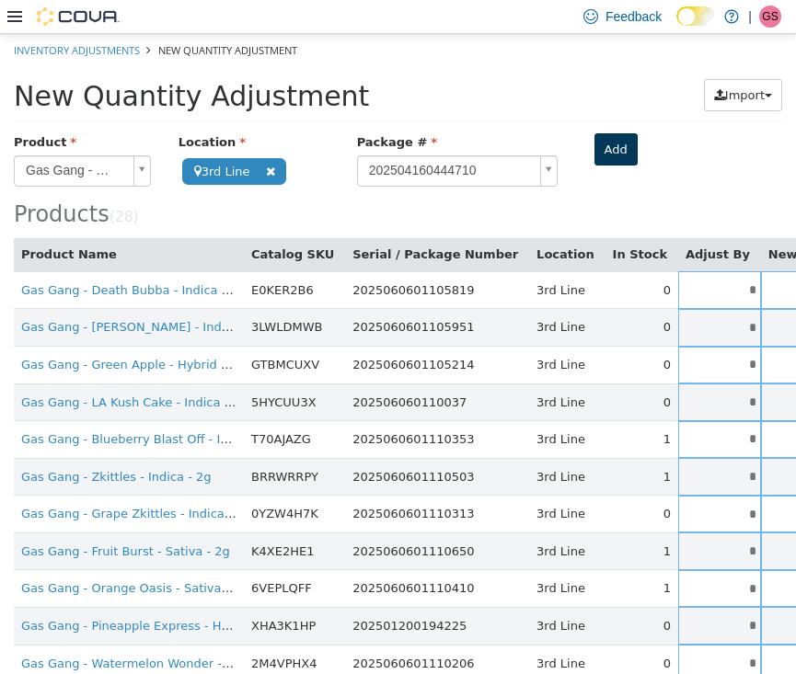
click at [623, 146] on button "Add" at bounding box center [615, 148] width 43 height 33
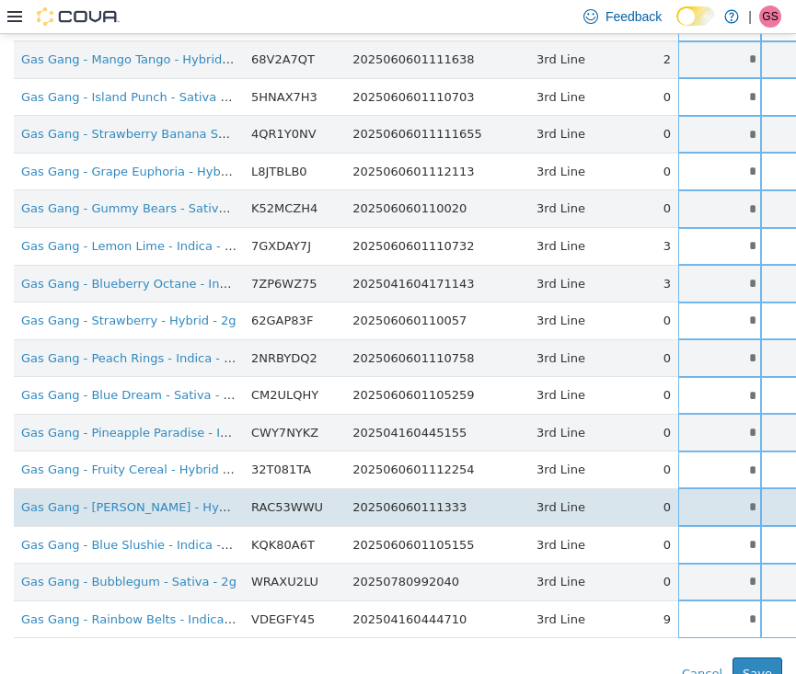
scroll to position [715, 0]
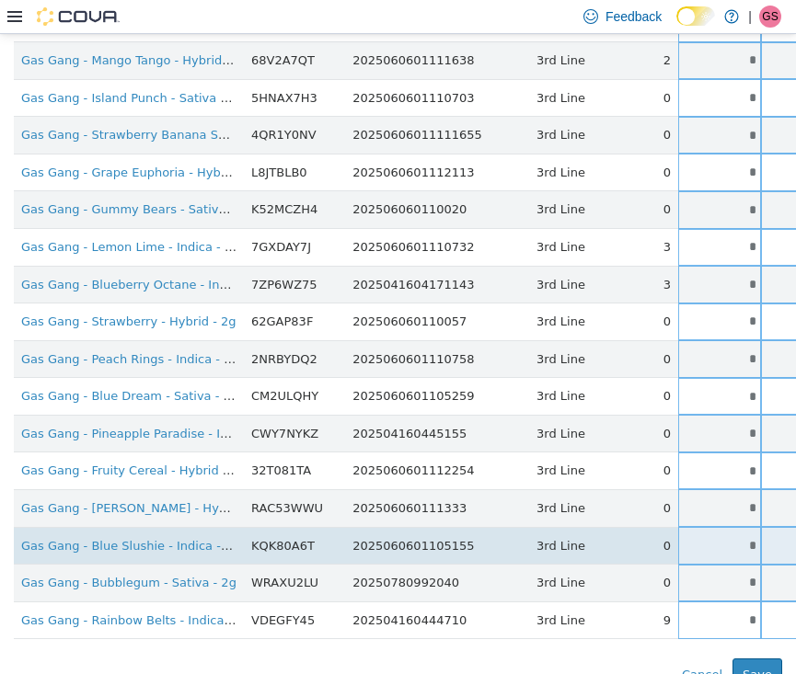
click at [680, 538] on input "*" at bounding box center [719, 545] width 83 height 14
drag, startPoint x: 680, startPoint y: 529, endPoint x: 733, endPoint y: 529, distance: 53.4
click at [730, 529] on tr "Gas Gang - Blue Slushie - Indica - 2g KQK80A6T 2025060601105155 3rd Line 0 * * …" at bounding box center [579, 545] width 1131 height 38
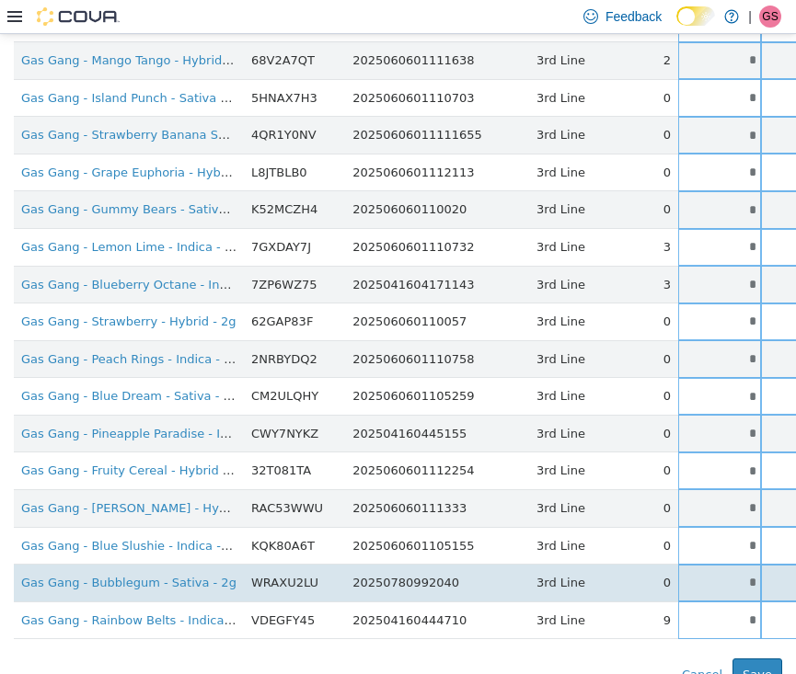
type input "*"
click at [682, 575] on input "*" at bounding box center [719, 582] width 83 height 14
drag, startPoint x: 682, startPoint y: 562, endPoint x: 707, endPoint y: 562, distance: 24.8
click at [707, 564] on tr "Gas Gang - Bubblegum - Sativa - 2g WRAXU2LU 20250780992040 3rd Line 0 * * Singl…" at bounding box center [579, 583] width 1131 height 38
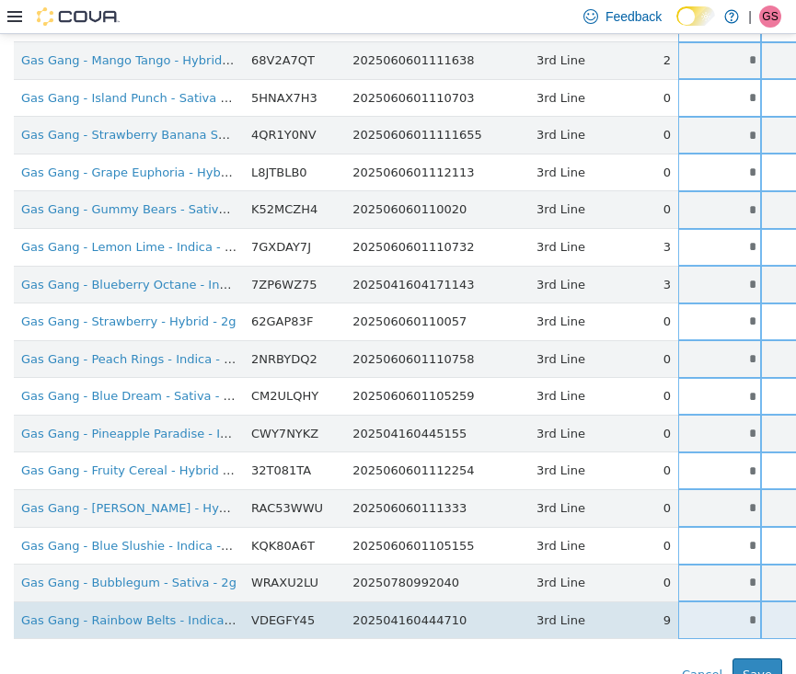
type input "*"
click at [678, 613] on input "*" at bounding box center [719, 620] width 83 height 14
drag, startPoint x: 662, startPoint y: 599, endPoint x: 709, endPoint y: 599, distance: 46.9
click at [709, 601] on tr "Gas Gang - Rainbow Belts - Indica - 2g VDEGFY45 202504160444710 3rd Line 9 * * …" at bounding box center [579, 620] width 1131 height 38
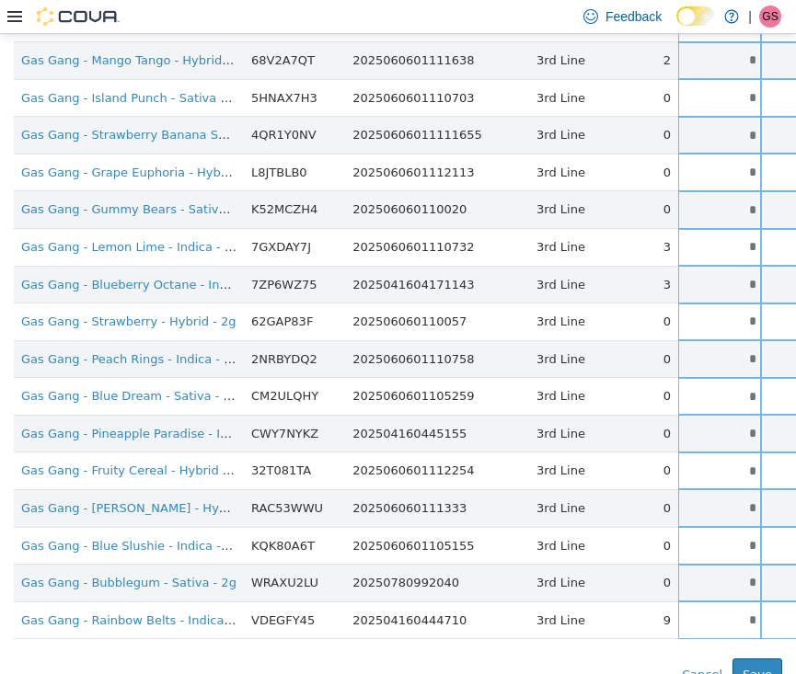
type input "*"
type input "**"
click at [570, 632] on div "**********" at bounding box center [398, 54] width 768 height 1273
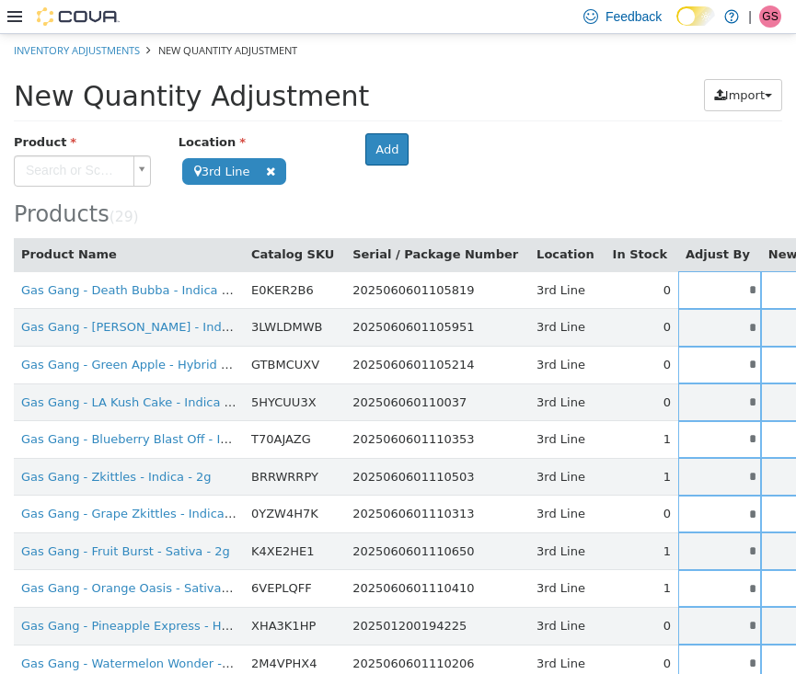
scroll to position [0, 0]
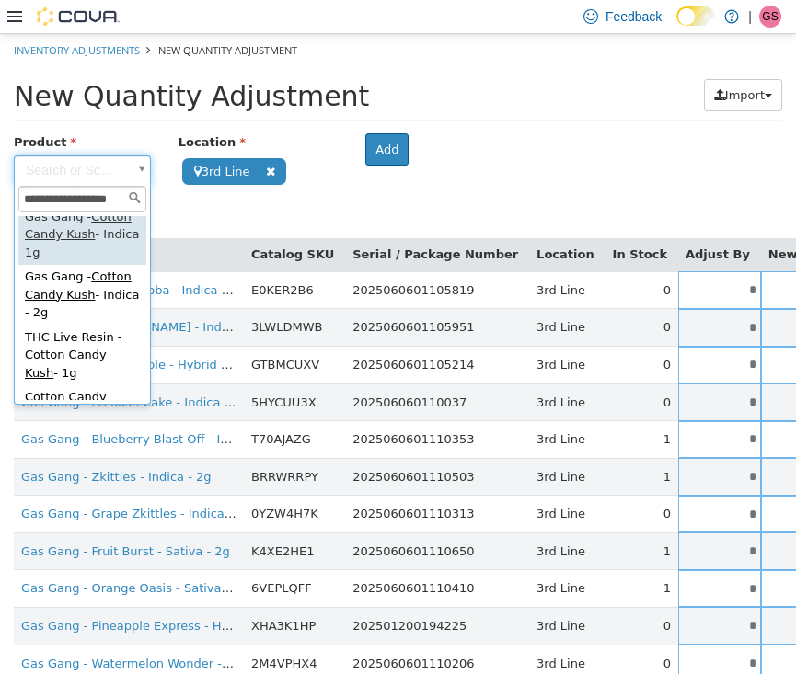
scroll to position [77, 0]
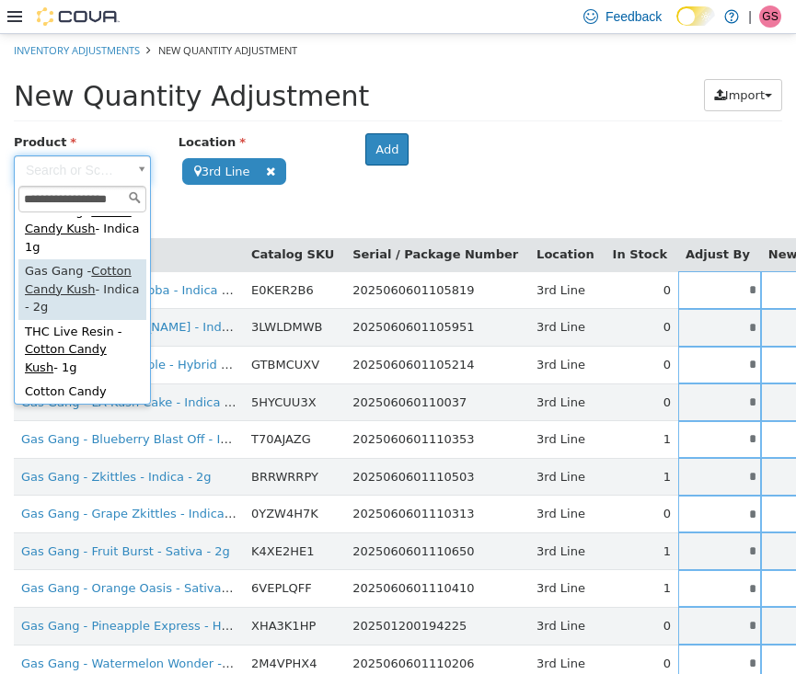
type input "**********"
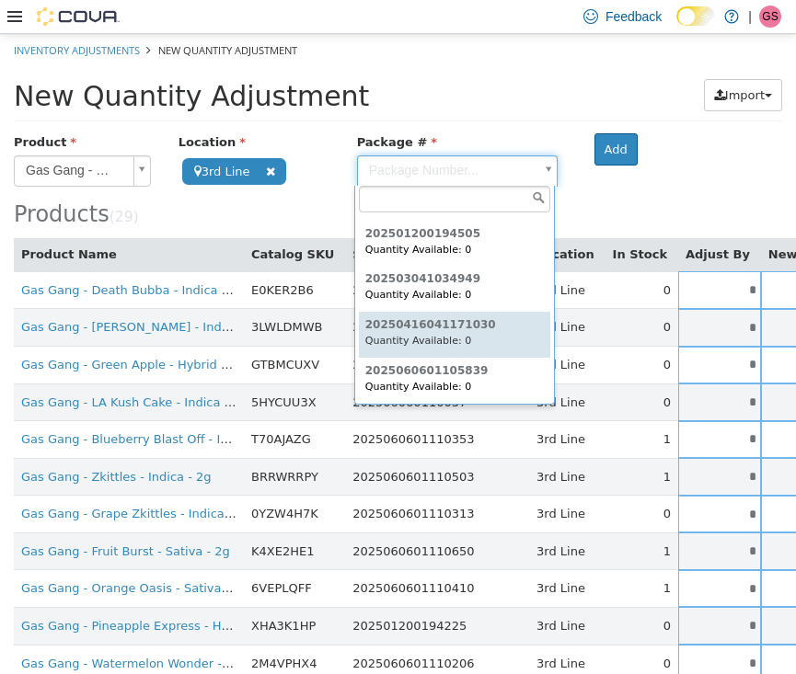
scroll to position [86, 0]
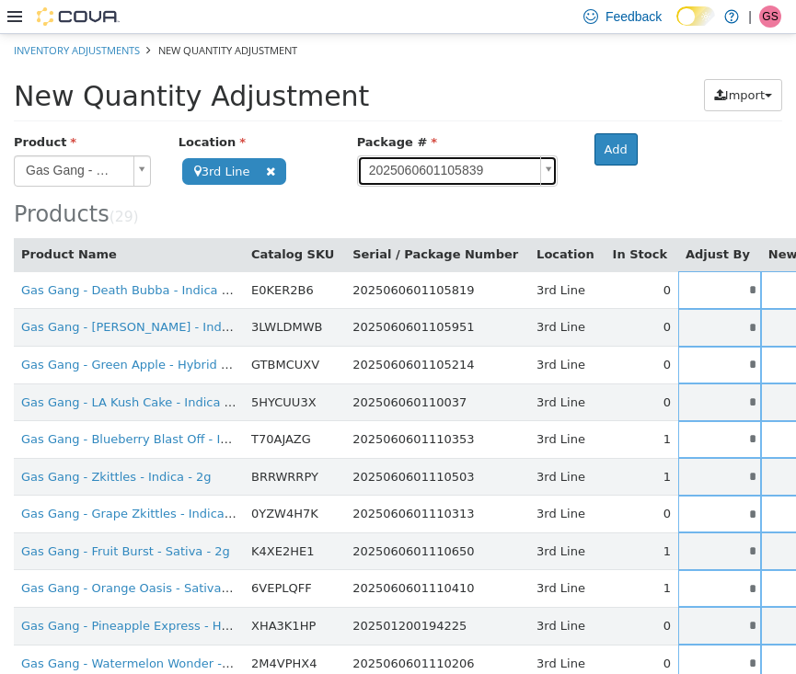
type input "**********"
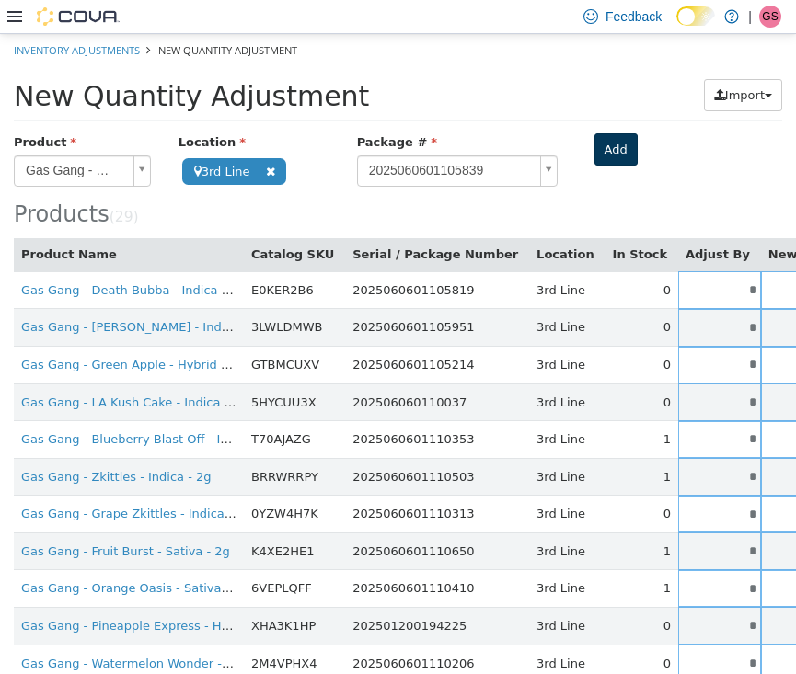
click at [607, 134] on button "Add" at bounding box center [615, 148] width 43 height 33
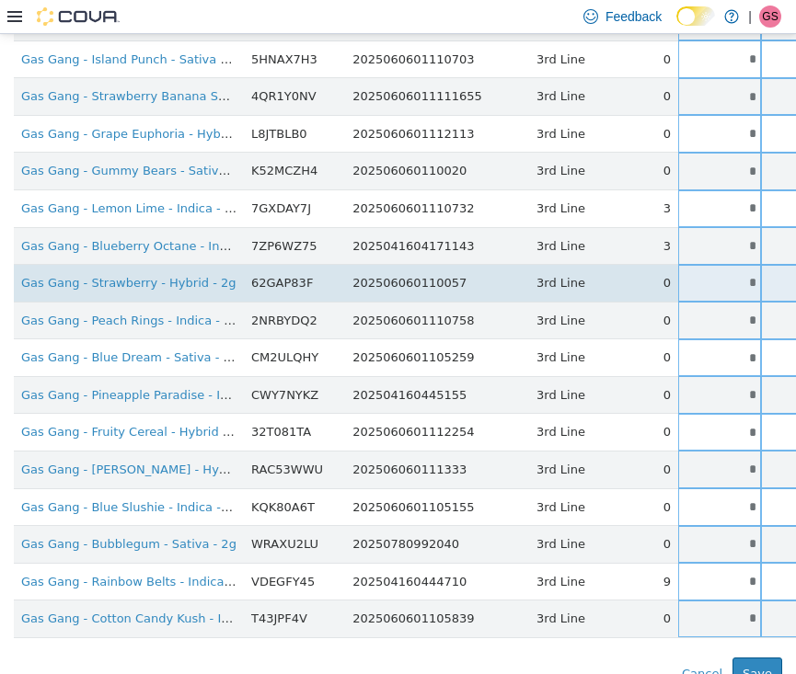
scroll to position [752, 0]
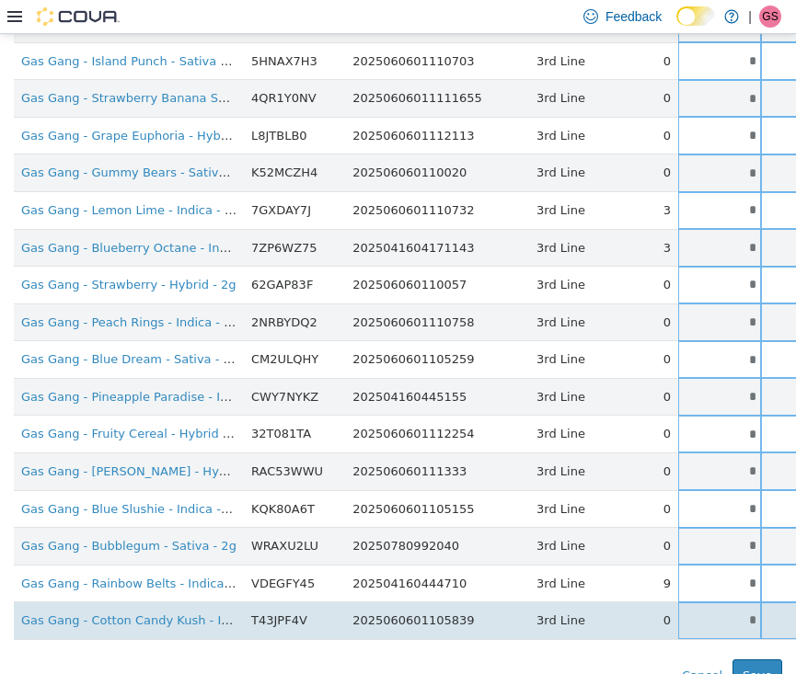
click at [678, 613] on input "*" at bounding box center [719, 620] width 83 height 14
drag, startPoint x: 677, startPoint y: 605, endPoint x: 757, endPoint y: 605, distance: 80.0
click at [757, 605] on tr "Gas Gang - Cotton Candy Kush - Indica - 2g T43JPF4V 2025060601105839 3rd Line 0…" at bounding box center [579, 621] width 1131 height 38
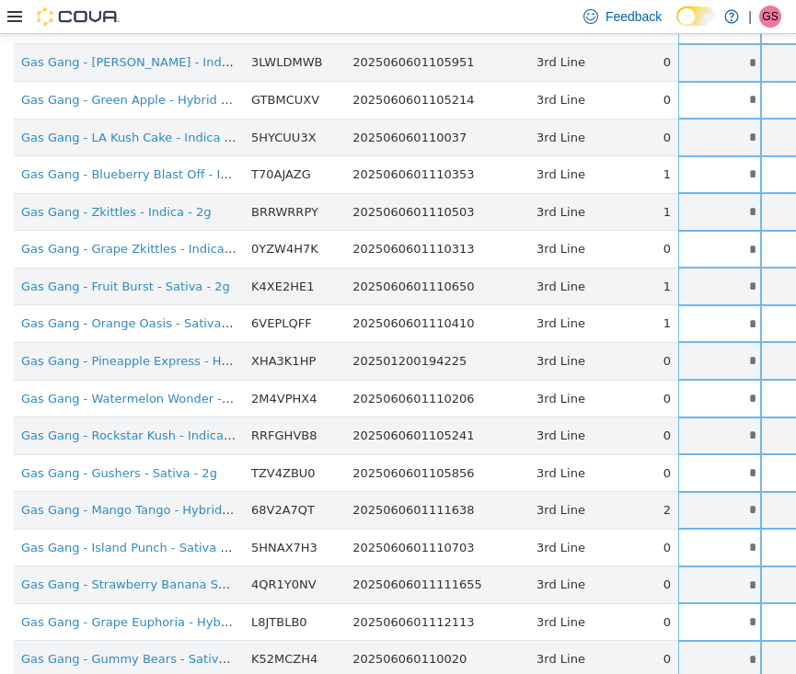
scroll to position [90, 0]
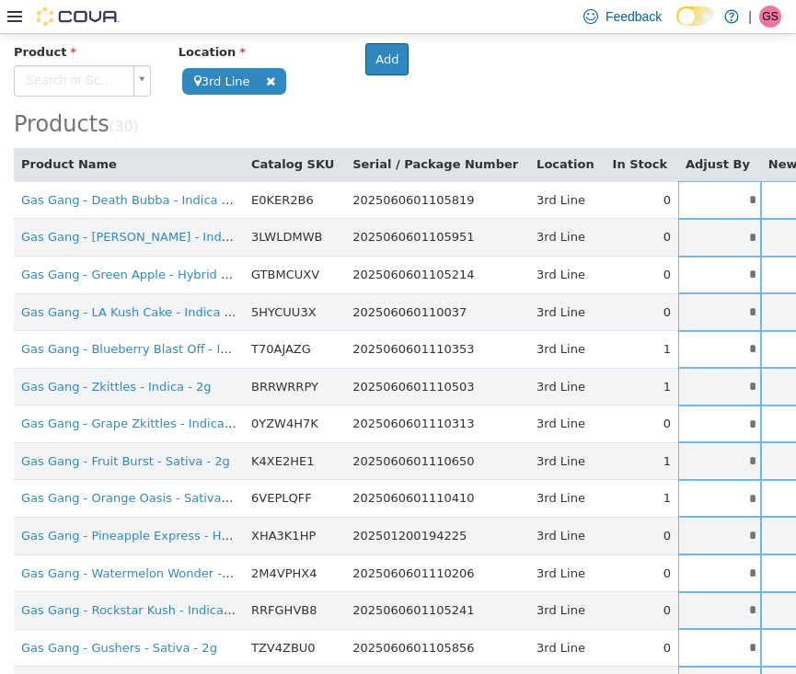
type input "*"
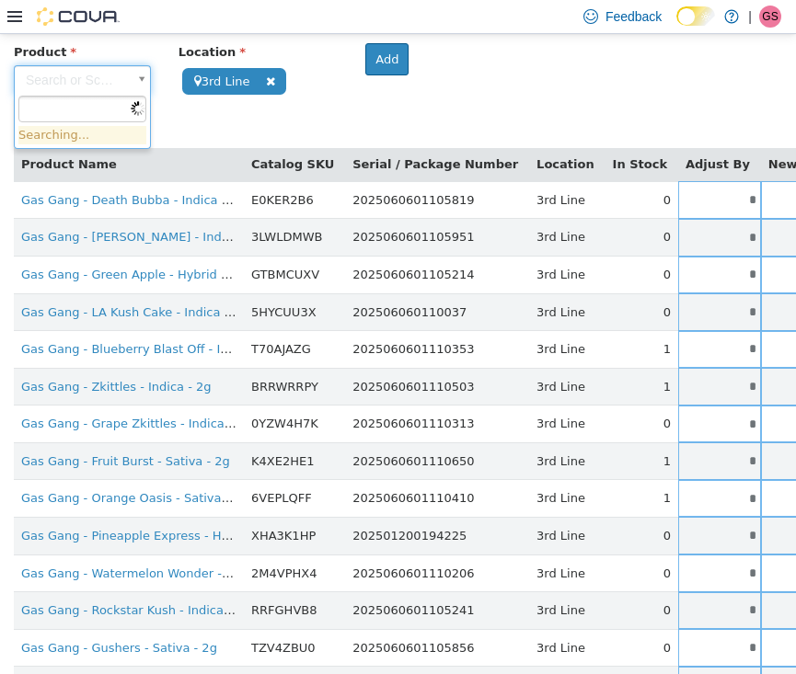
click at [75, 86] on body "**********" at bounding box center [398, 648] width 796 height 1410
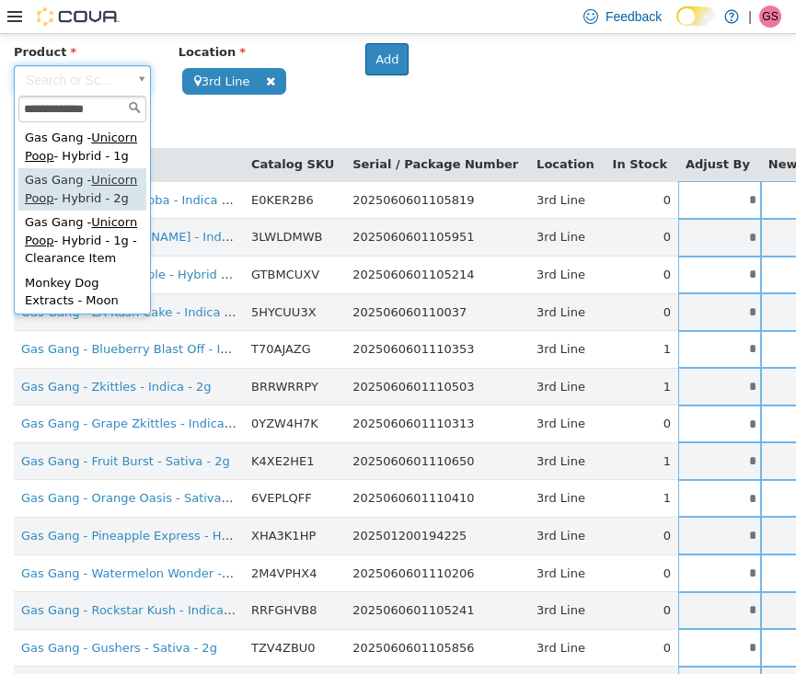
type input "**********"
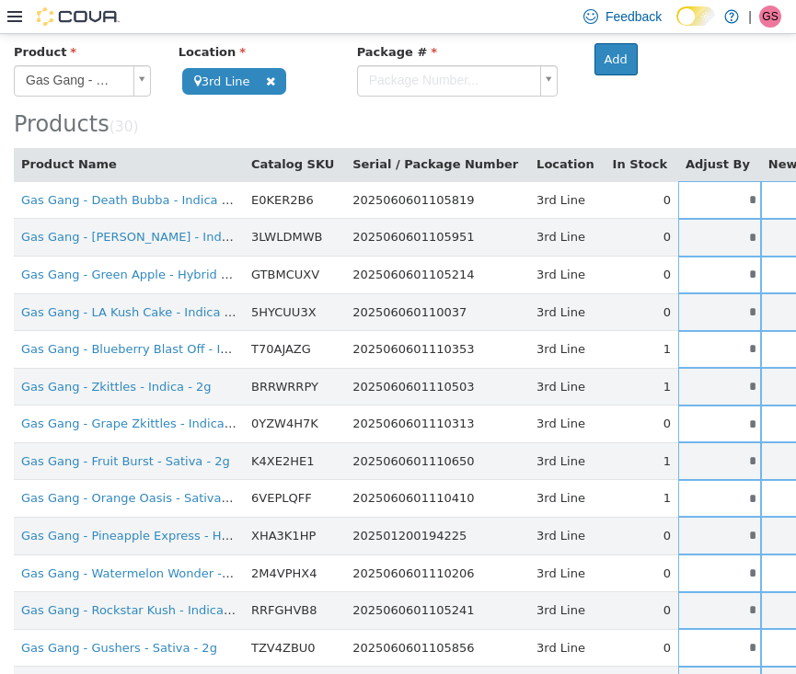
click at [486, 72] on body "**********" at bounding box center [398, 648] width 796 height 1410
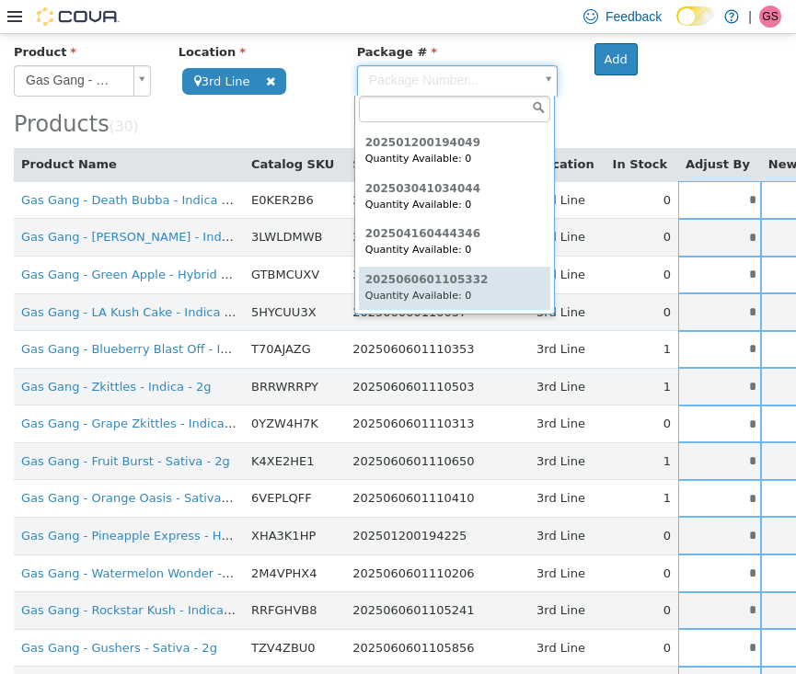
scroll to position [41, 0]
type input "**********"
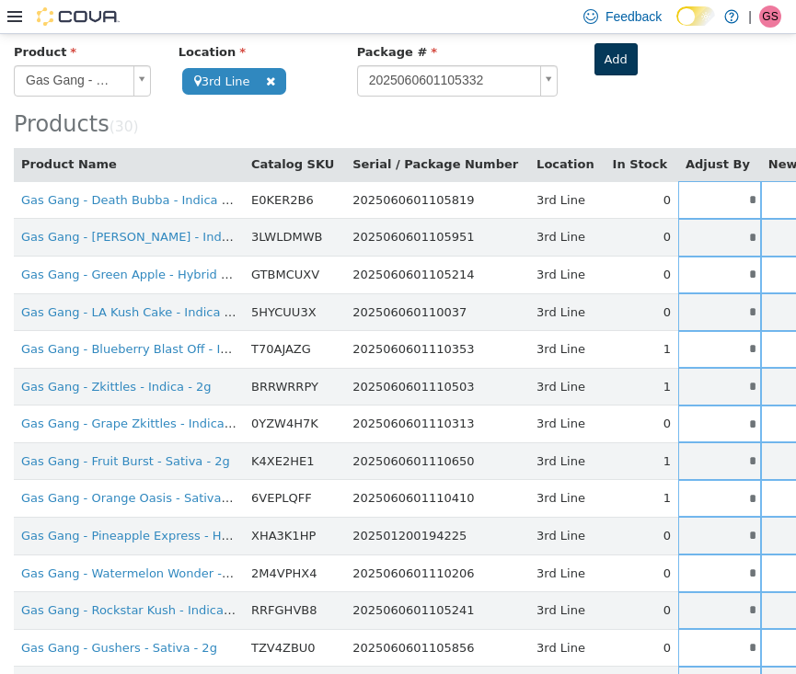
click at [628, 52] on button "Add" at bounding box center [615, 58] width 43 height 33
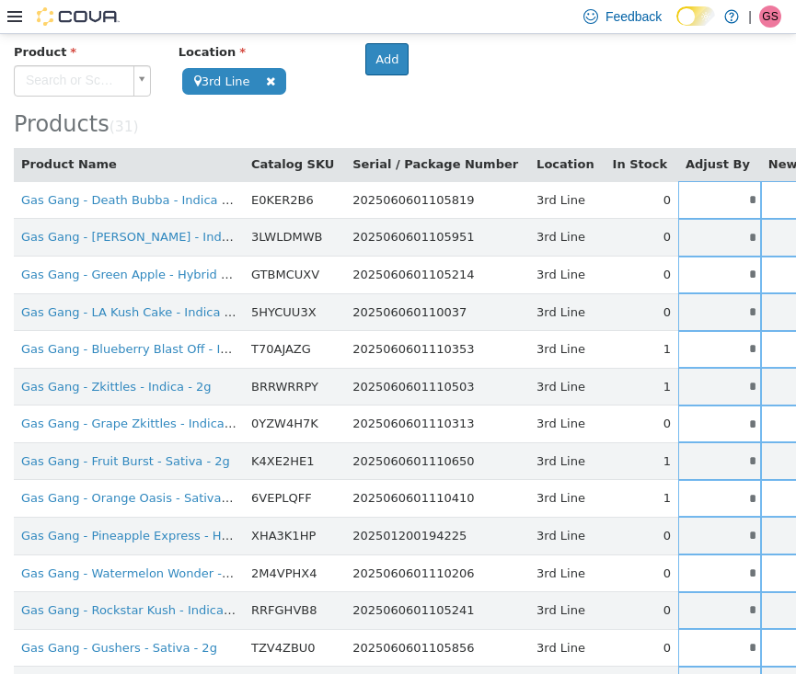
click at [98, 75] on body "**********" at bounding box center [398, 666] width 796 height 1447
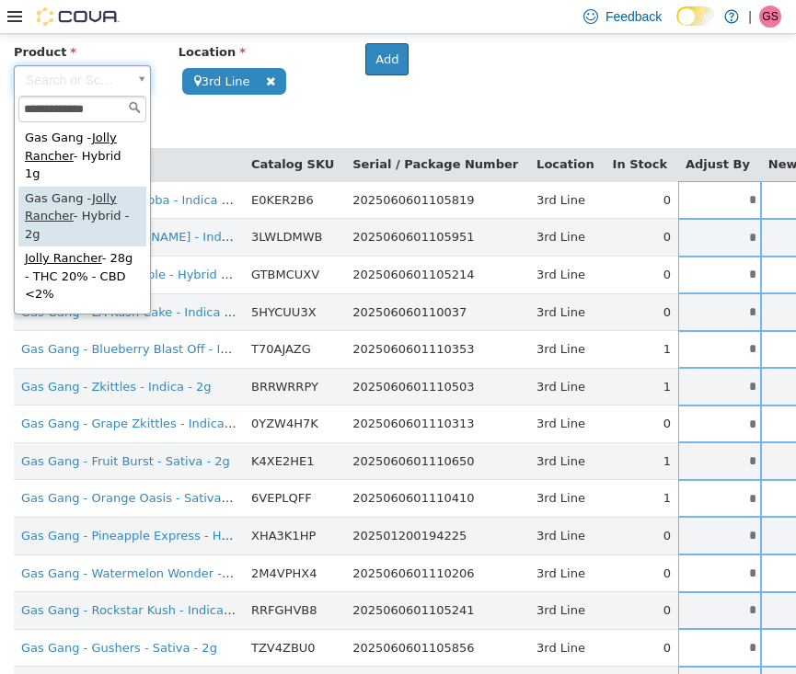
type input "**********"
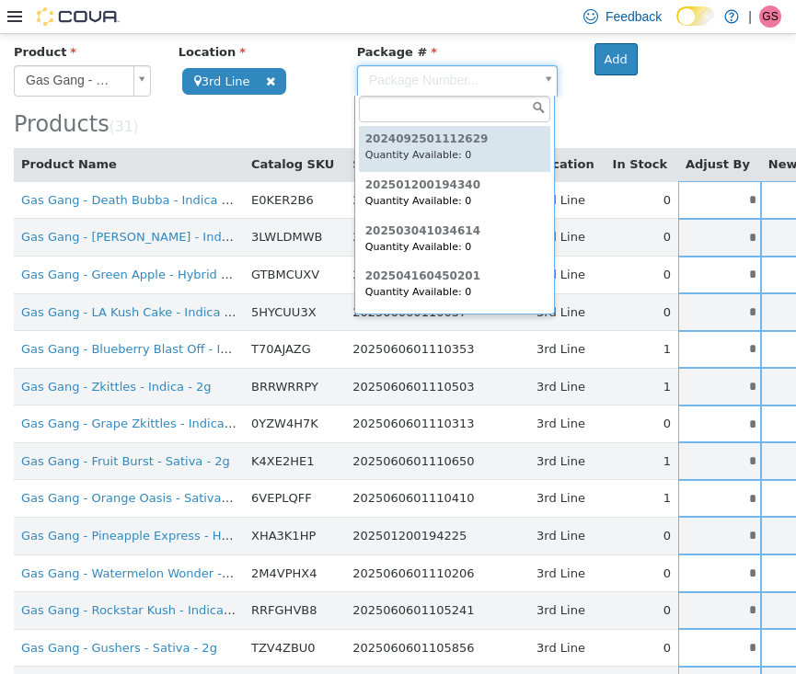
click at [441, 82] on body "**********" at bounding box center [398, 666] width 796 height 1447
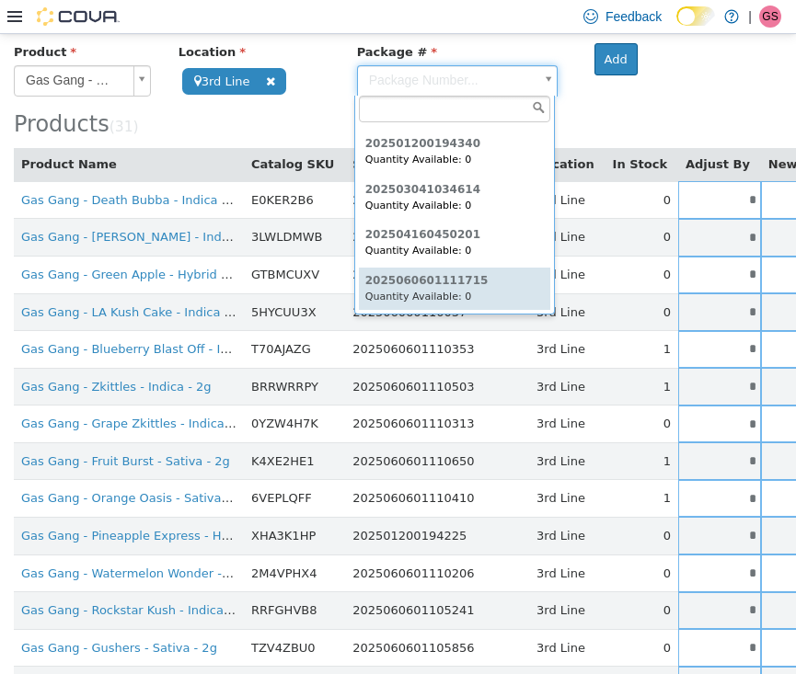
type input "**********"
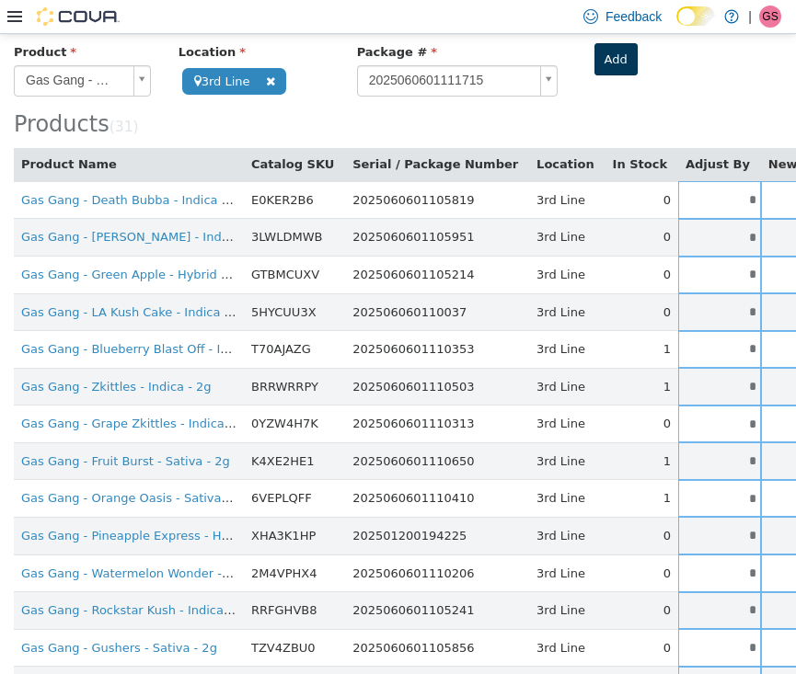
click at [620, 60] on button "Add" at bounding box center [615, 58] width 43 height 33
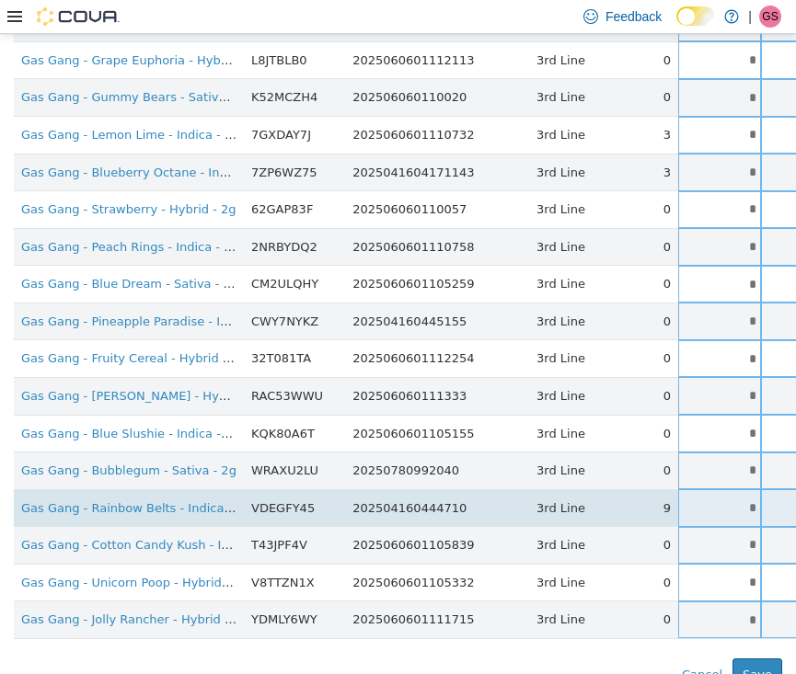
scroll to position [825, 0]
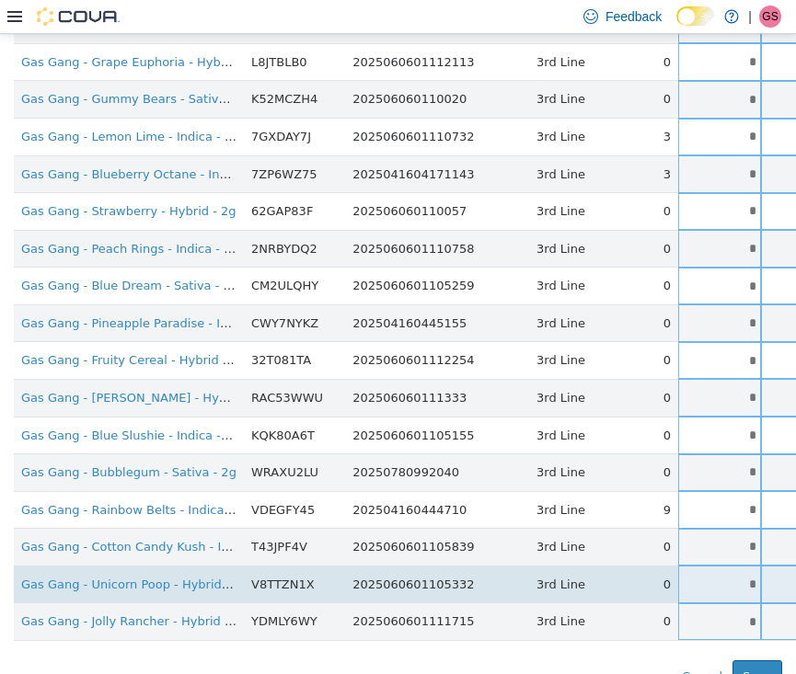
click at [678, 577] on input "*" at bounding box center [719, 584] width 83 height 14
drag, startPoint x: 675, startPoint y: 566, endPoint x: 770, endPoint y: 566, distance: 94.8
click at [768, 566] on tr "Gas Gang - Unicorn Poop - Hybrid - 2g V8TTZN1X 2025060601105332 3rd Line 0 * * …" at bounding box center [579, 584] width 1131 height 38
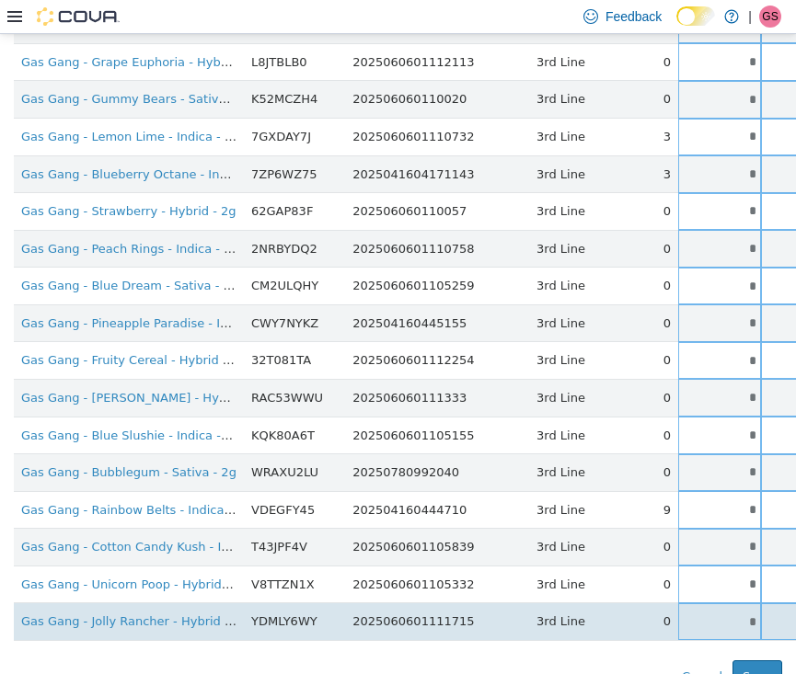
type input "*"
click at [684, 615] on input "*" at bounding box center [719, 622] width 83 height 14
drag, startPoint x: 684, startPoint y: 602, endPoint x: 710, endPoint y: 602, distance: 26.7
click at [710, 603] on tr "Gas Gang - Jolly Rancher - Hybrid - 2g YDMLY6WY 2025060601111715 3rd Line 0 * *…" at bounding box center [579, 622] width 1131 height 38
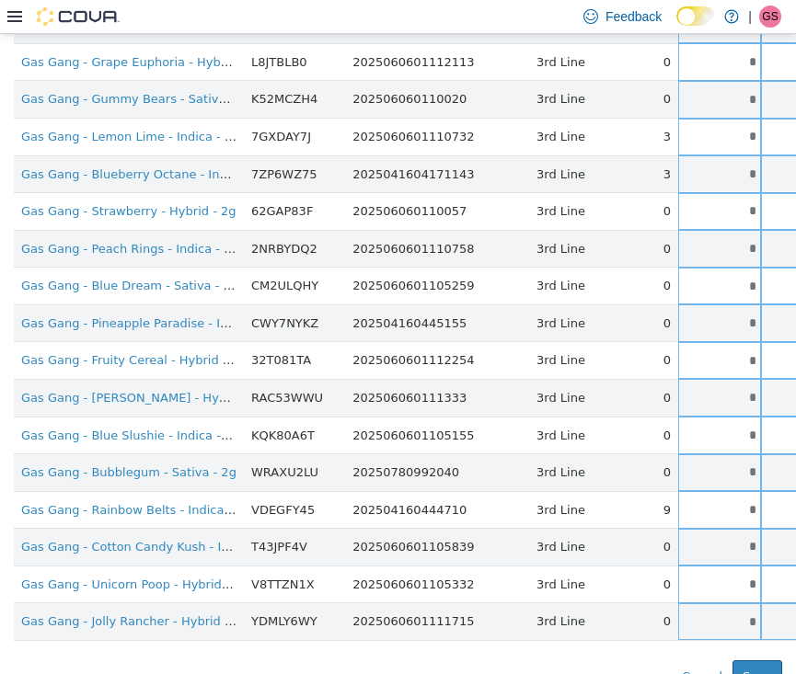
type input "*"
click at [584, 660] on div "Error saving adjustment please resolve the errors above. Cancel Save" at bounding box center [398, 676] width 796 height 33
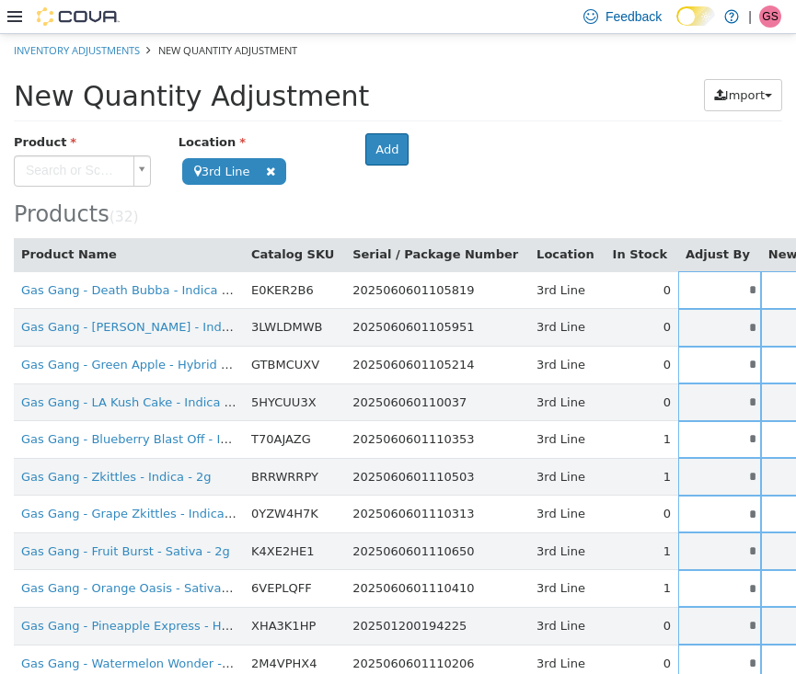
scroll to position [0, 0]
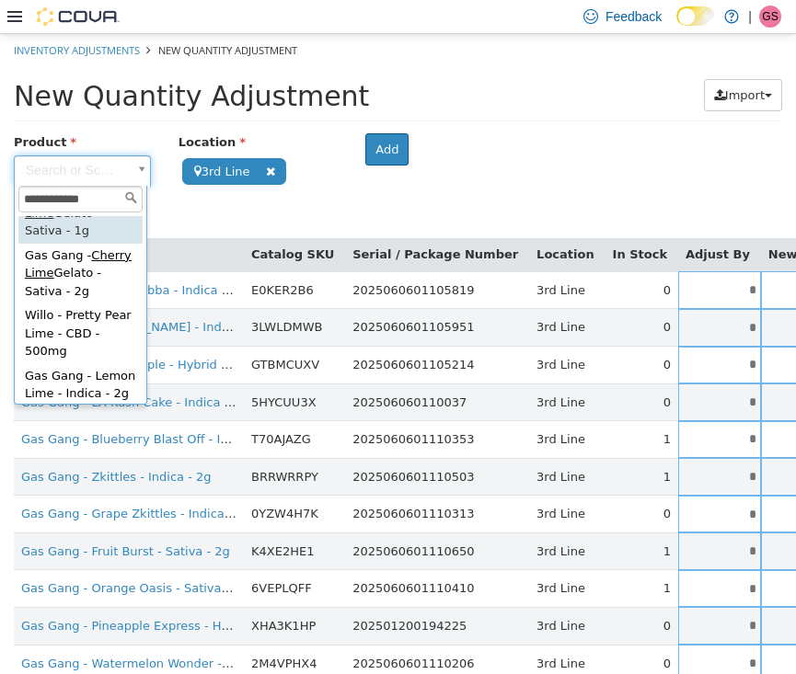
scroll to position [115, 0]
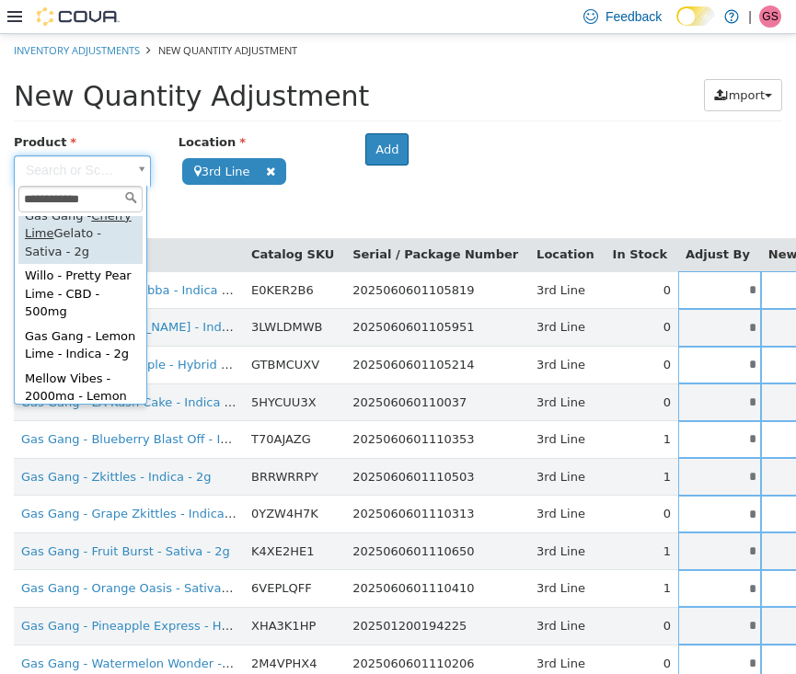
type input "**********"
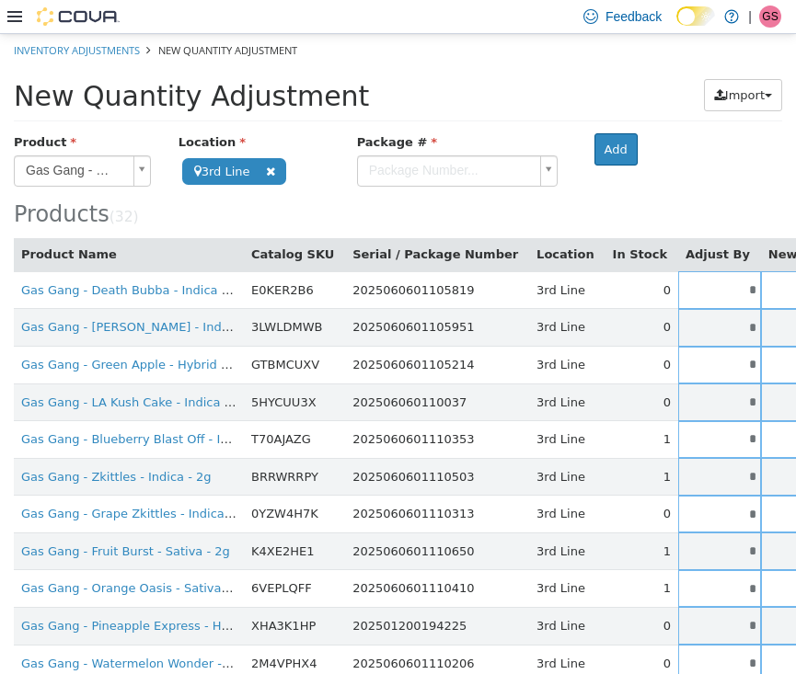
click at [386, 187] on div at bounding box center [457, 187] width 228 height 1
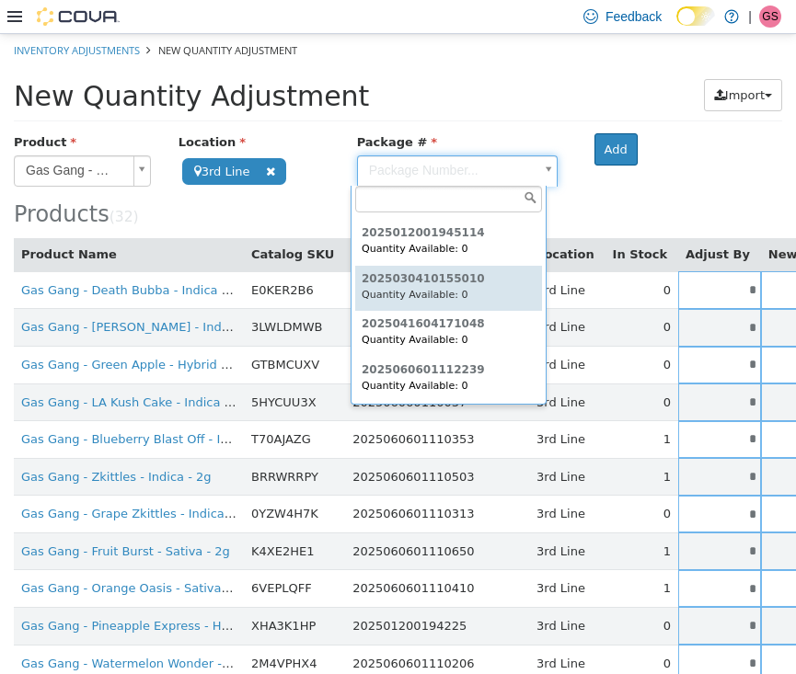
scroll to position [41, 0]
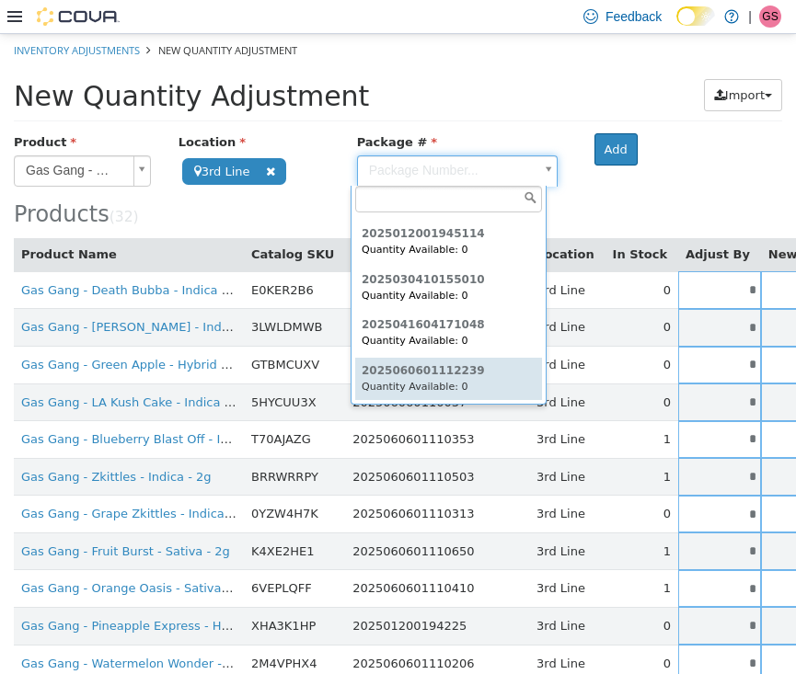
type input "**********"
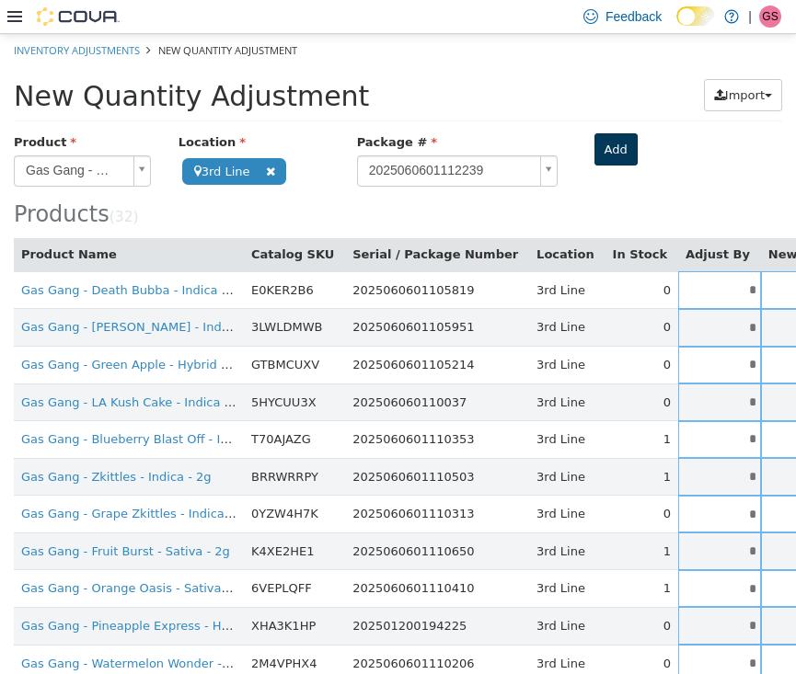
click at [599, 150] on button "Add" at bounding box center [615, 148] width 43 height 33
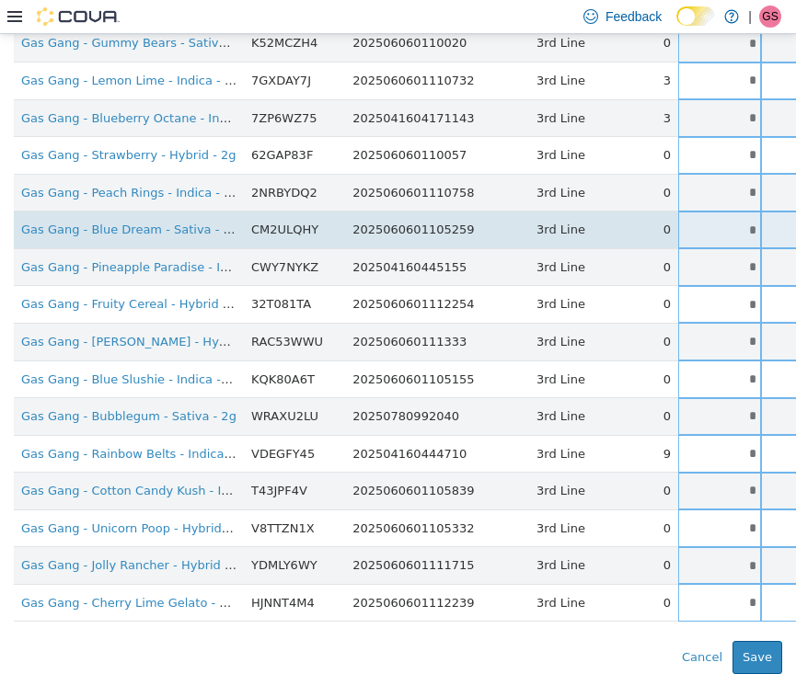
scroll to position [876, 0]
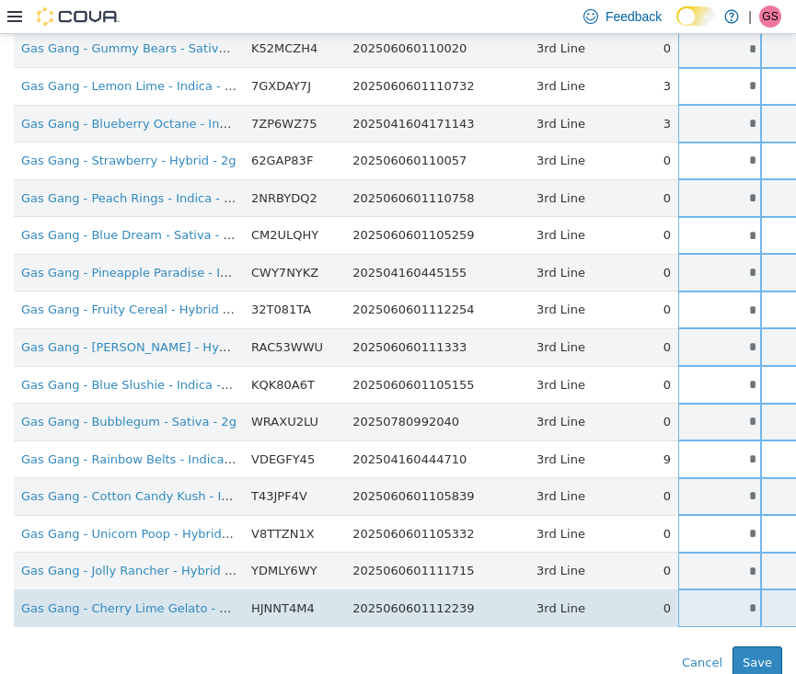
click at [686, 601] on input "*" at bounding box center [719, 608] width 83 height 14
drag, startPoint x: 686, startPoint y: 591, endPoint x: 727, endPoint y: 591, distance: 40.5
click at [727, 591] on tr "Gas Gang - Cherry Lime Gelato - Sativa - 2g HJNNT4M4 2025060601112239 3rd Line …" at bounding box center [579, 608] width 1131 height 38
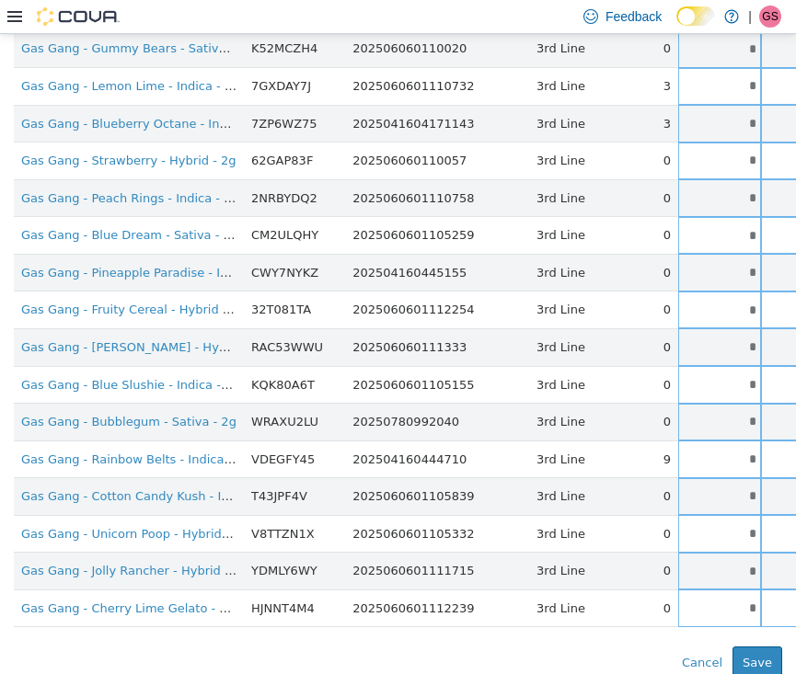
type input "*"
click at [568, 646] on div "Error saving adjustment please resolve the errors above. Cancel Save" at bounding box center [398, 662] width 796 height 33
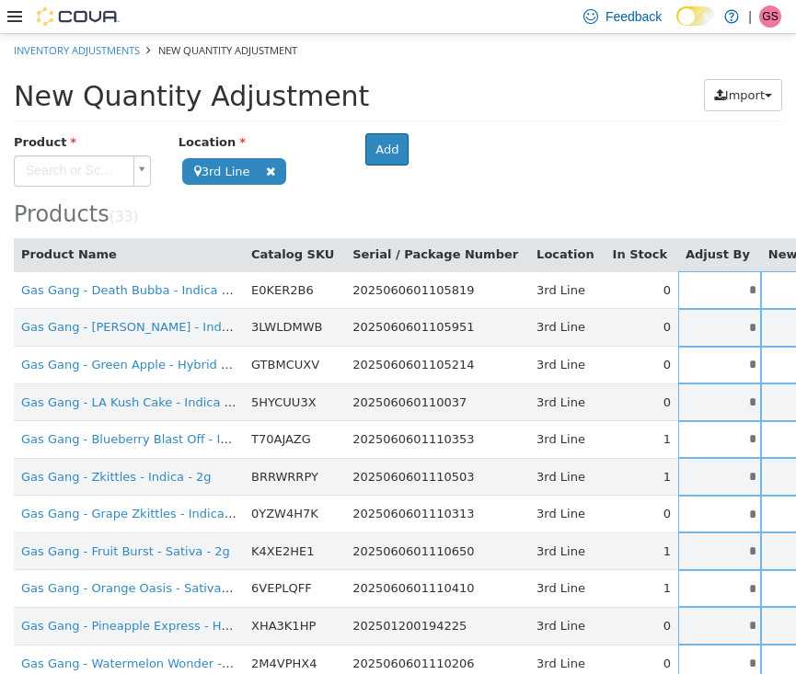
scroll to position [0, 0]
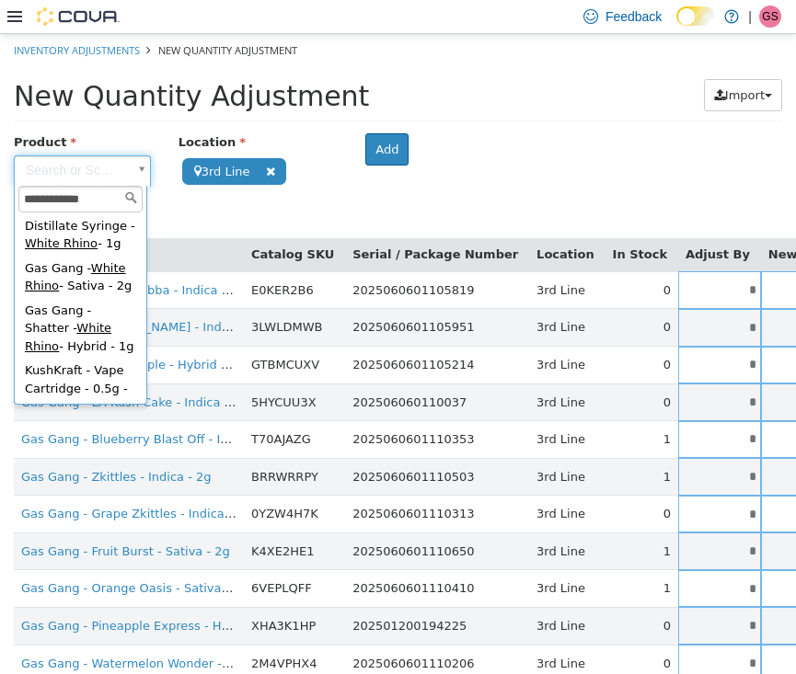
scroll to position [177, 0]
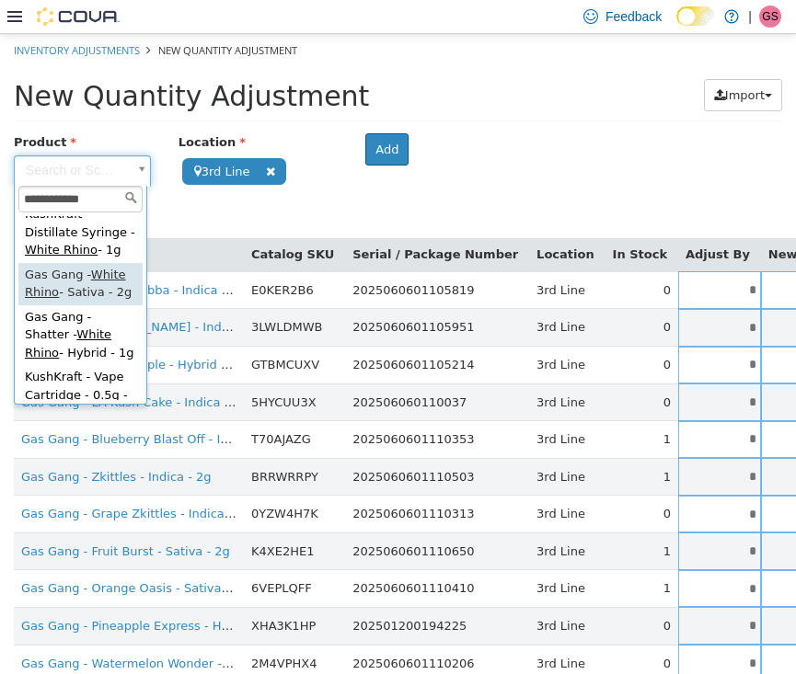
type input "**********"
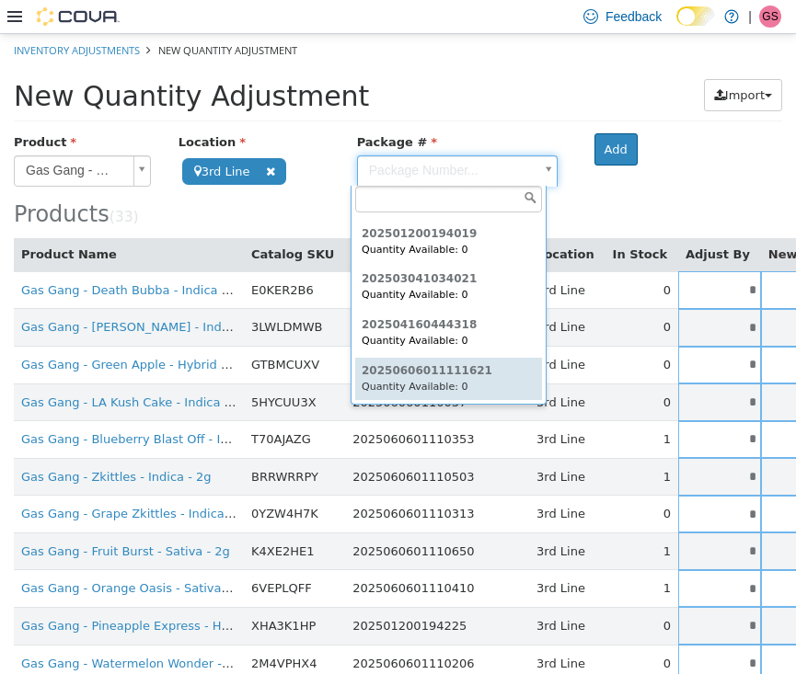
scroll to position [86, 0]
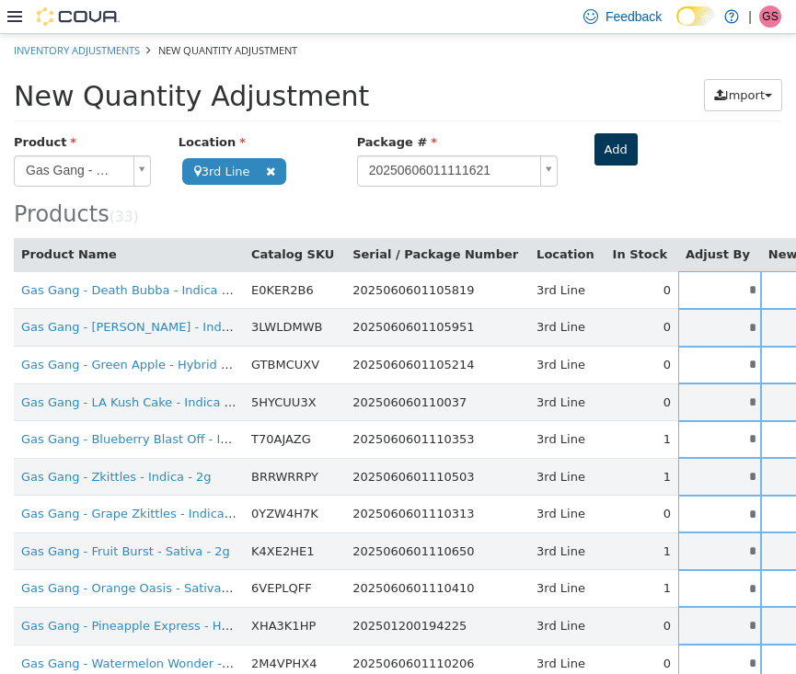
click at [605, 155] on button "Add" at bounding box center [615, 148] width 43 height 33
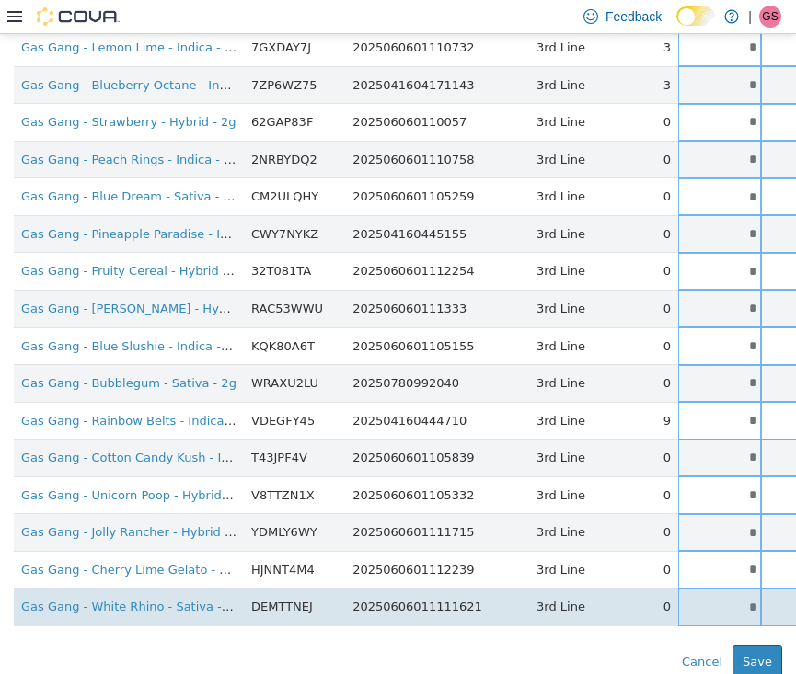
scroll to position [913, 0]
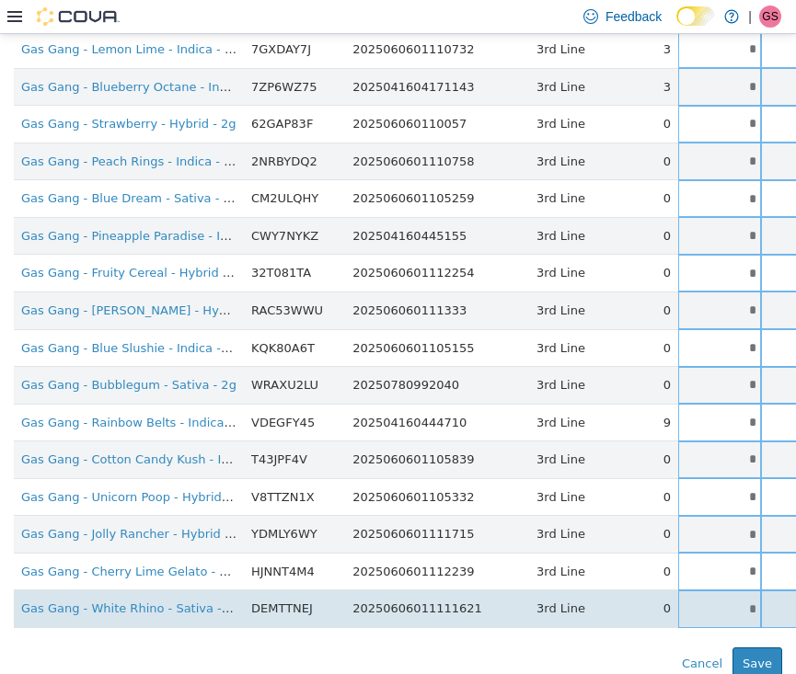
click at [680, 602] on input "*" at bounding box center [719, 609] width 83 height 14
drag, startPoint x: 680, startPoint y: 592, endPoint x: 731, endPoint y: 592, distance: 51.5
click at [731, 592] on tr "Gas Gang - White Rhino - Sativa - 2g DEMTTNEJ 20250606011111621 3rd Line 0 * * …" at bounding box center [579, 609] width 1131 height 38
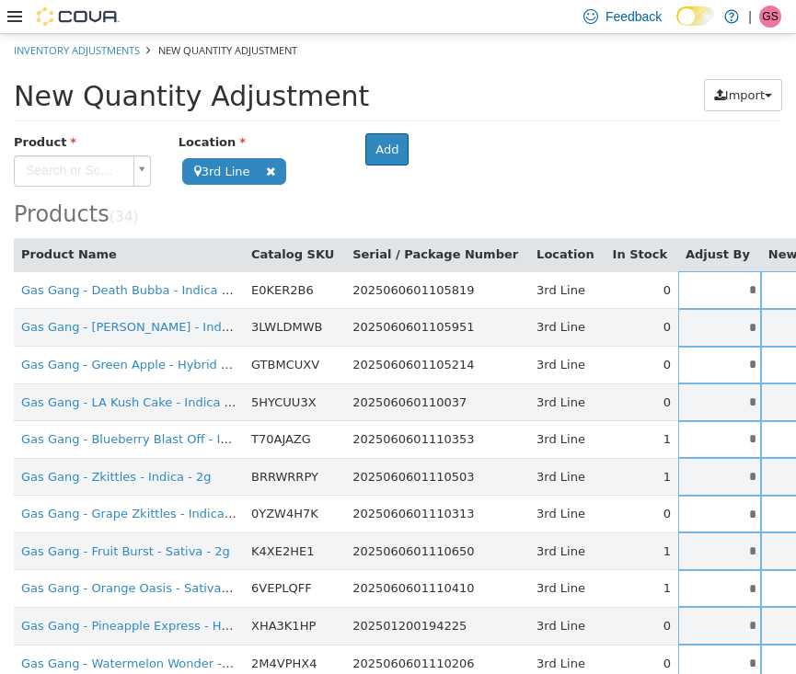
scroll to position [0, 0]
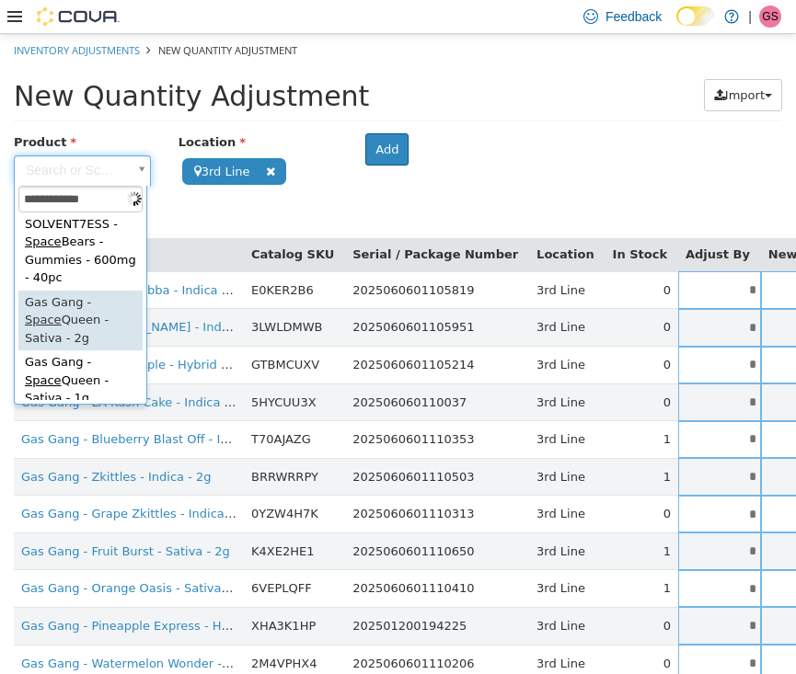
scroll to position [100, 0]
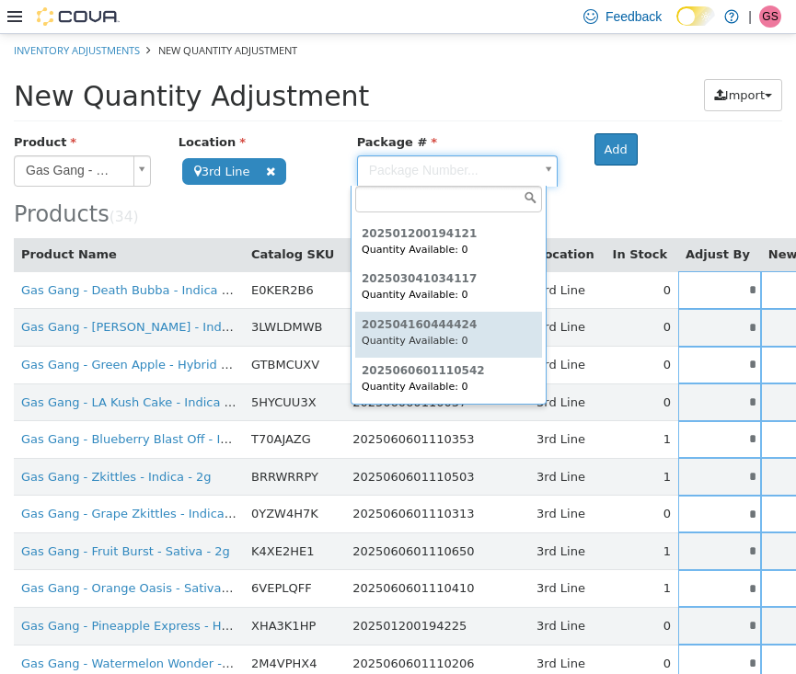
scroll to position [86, 0]
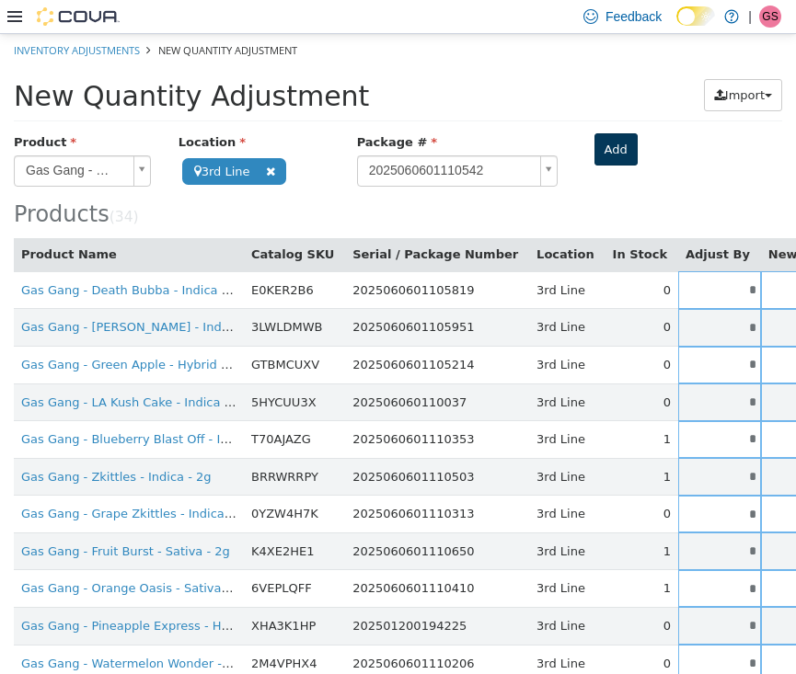
click at [599, 152] on button "Add" at bounding box center [615, 148] width 43 height 33
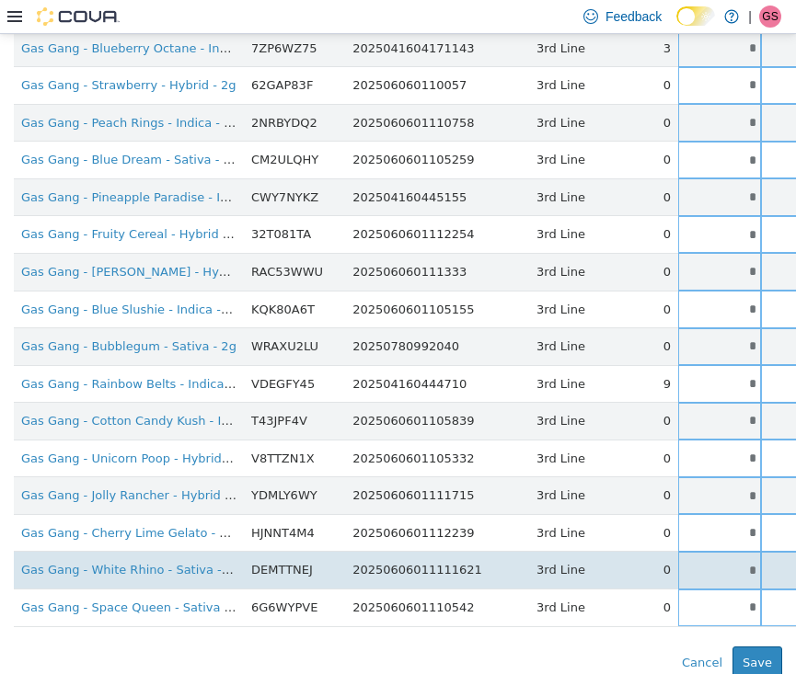
scroll to position [950, 0]
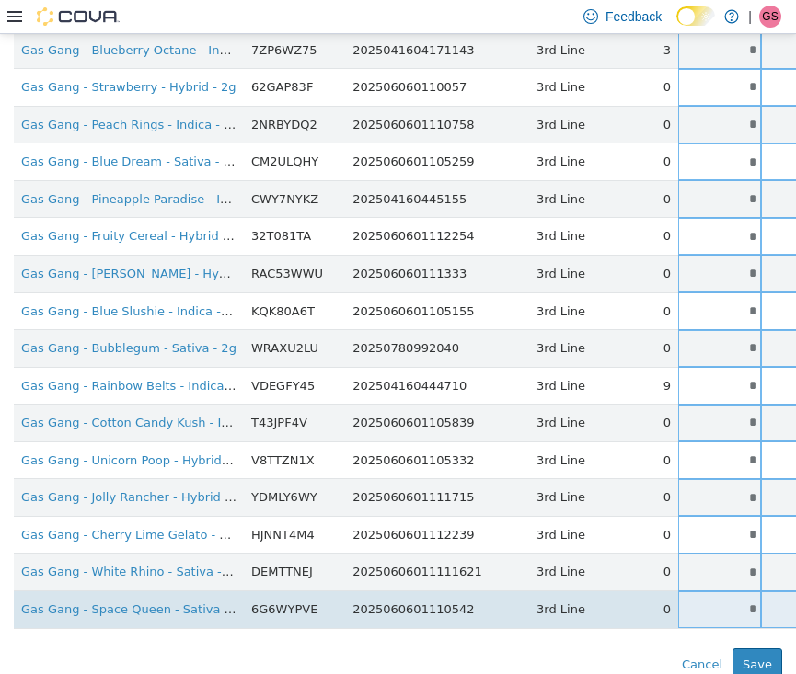
click at [678, 602] on input "*" at bounding box center [719, 609] width 83 height 14
drag, startPoint x: 678, startPoint y: 593, endPoint x: 725, endPoint y: 594, distance: 46.9
click at [725, 594] on tr "Gas Gang - Space Queen - Sativa - 2g 6G6WYPVE 2025060601110542 3rd Line 0 * * S…" at bounding box center [579, 610] width 1131 height 38
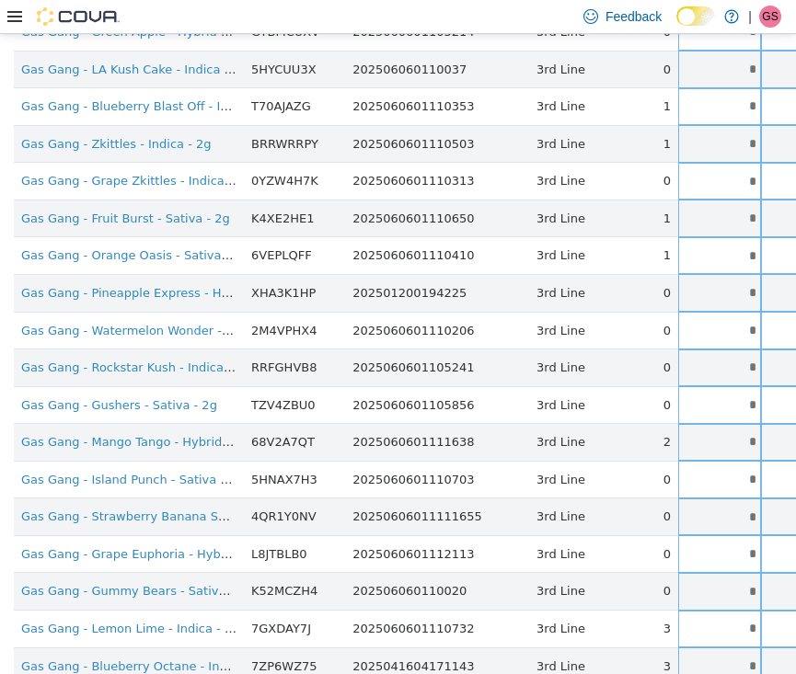
scroll to position [11, 0]
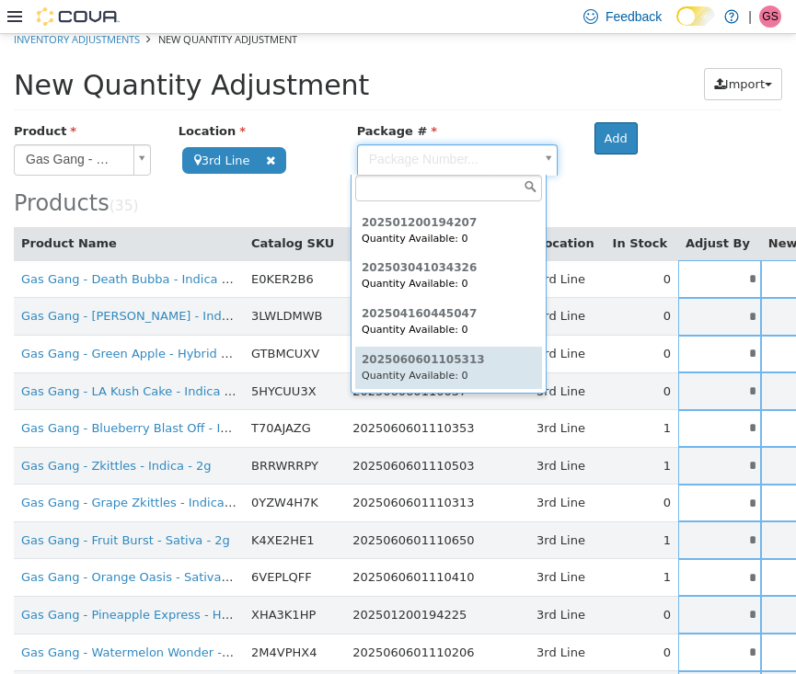
scroll to position [86, 0]
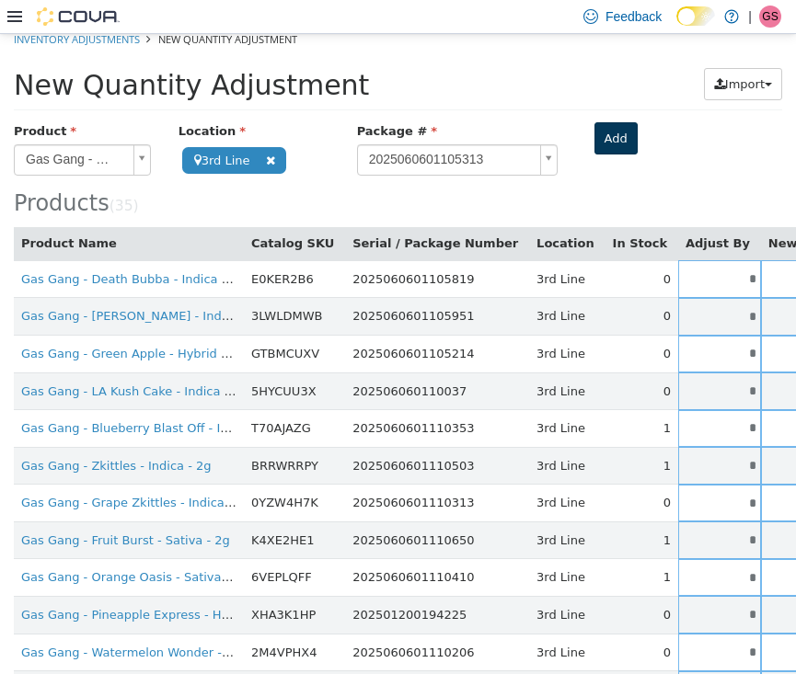
click at [606, 130] on button "Add" at bounding box center [615, 137] width 43 height 33
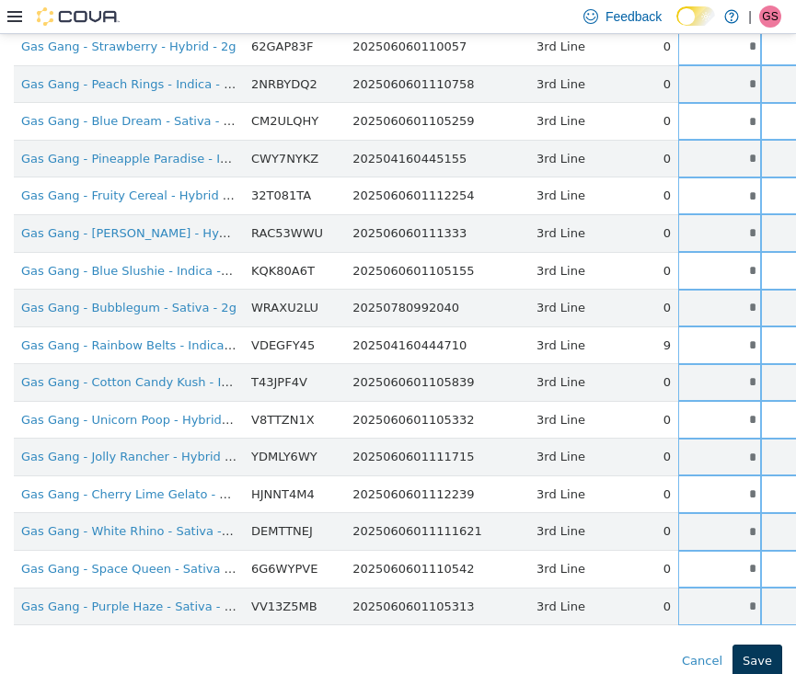
scroll to position [986, 0]
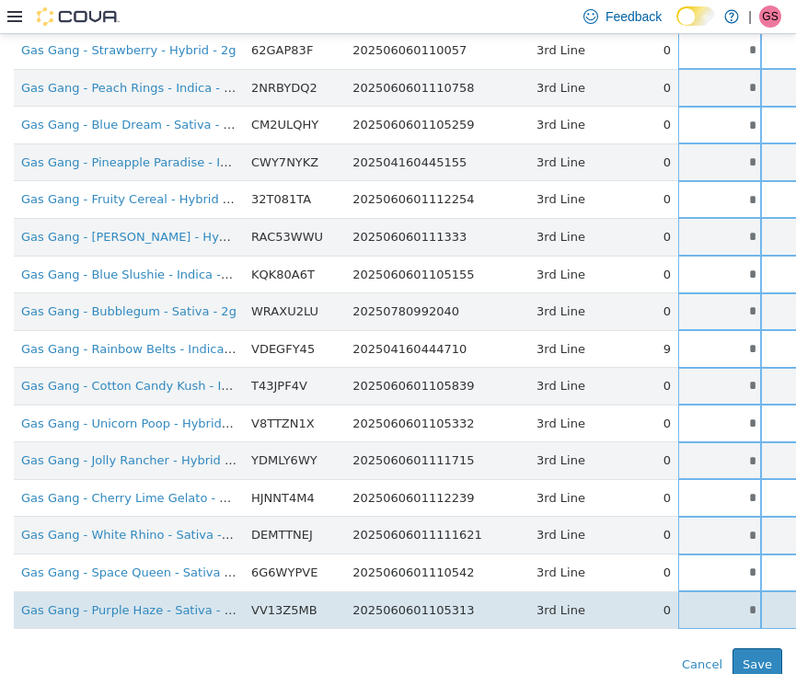
click at [678, 603] on input "*" at bounding box center [719, 610] width 83 height 14
drag, startPoint x: 670, startPoint y: 589, endPoint x: 713, endPoint y: 589, distance: 43.2
click at [713, 591] on tr "Gas Gang - Purple Haze - Sativa - 2g VV13Z5MB 2025060601105313 3rd Line 0 * * S…" at bounding box center [579, 610] width 1131 height 38
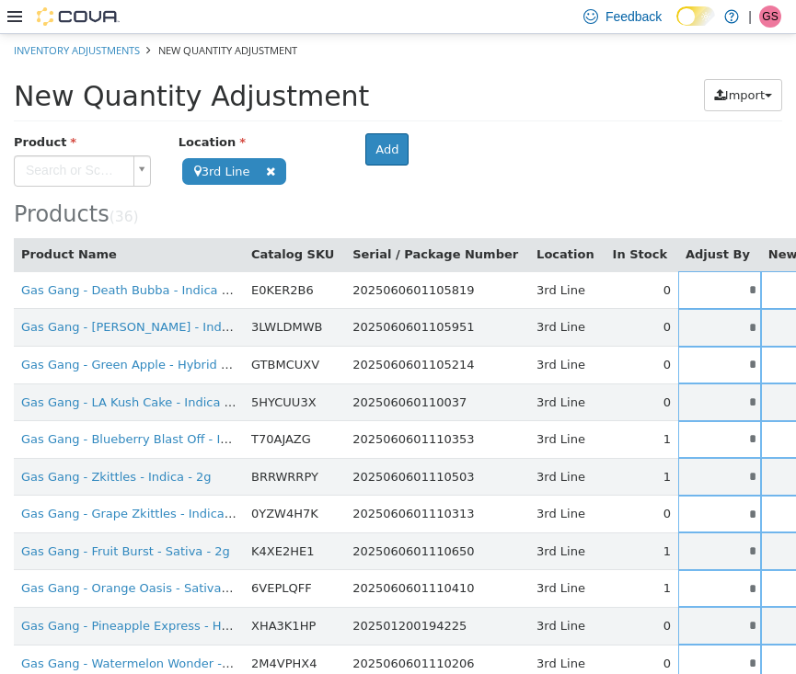
scroll to position [0, 0]
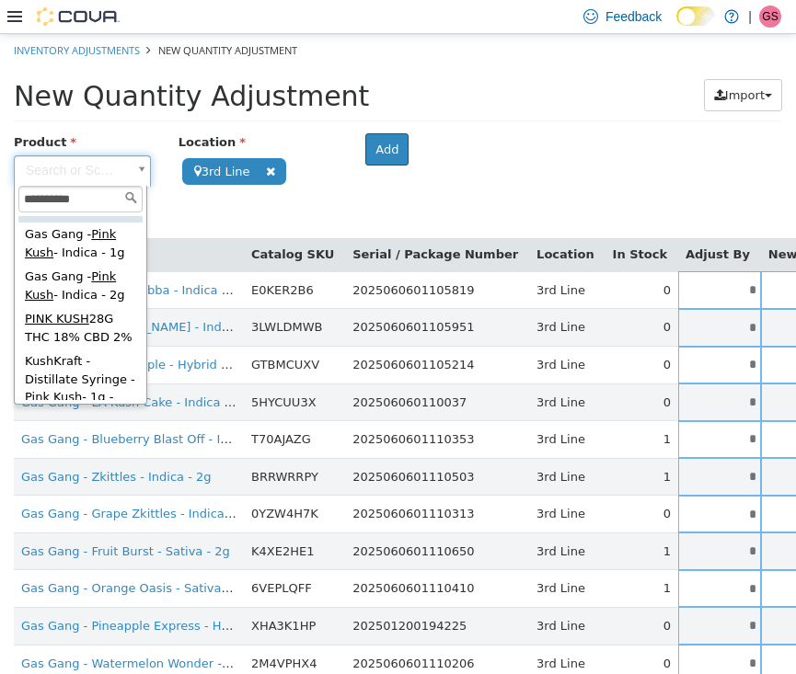
scroll to position [86, 0]
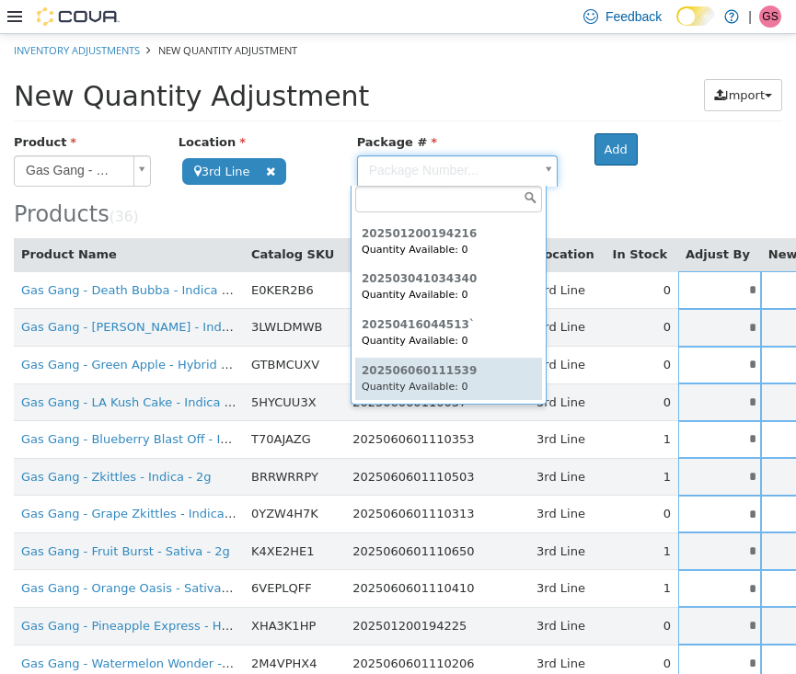
scroll to position [86, 0]
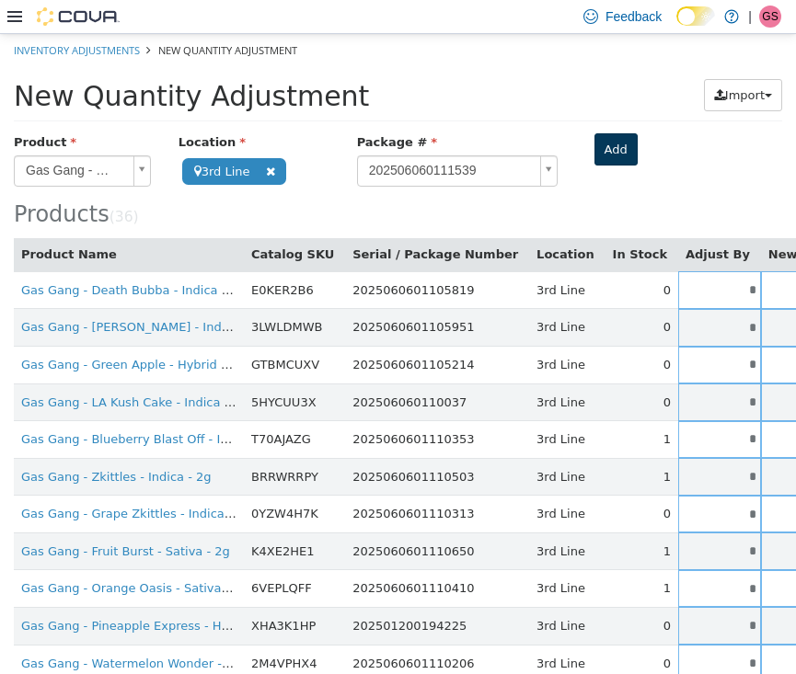
click at [602, 145] on button "Add" at bounding box center [615, 148] width 43 height 33
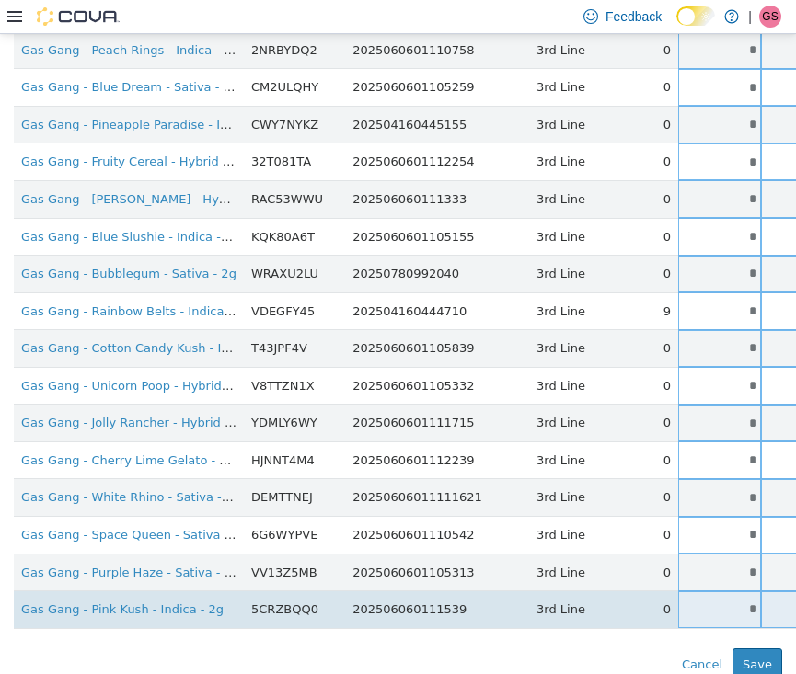
scroll to position [1023, 0]
click at [678, 603] on input "*" at bounding box center [719, 610] width 83 height 14
drag, startPoint x: 678, startPoint y: 588, endPoint x: 732, endPoint y: 589, distance: 54.3
click at [732, 592] on tr "Gas Gang - Pink Kush - Indica - 2g 5CRZBQQ0 202506060111539 3rd Line 0 * * Sing…" at bounding box center [579, 611] width 1131 height 38
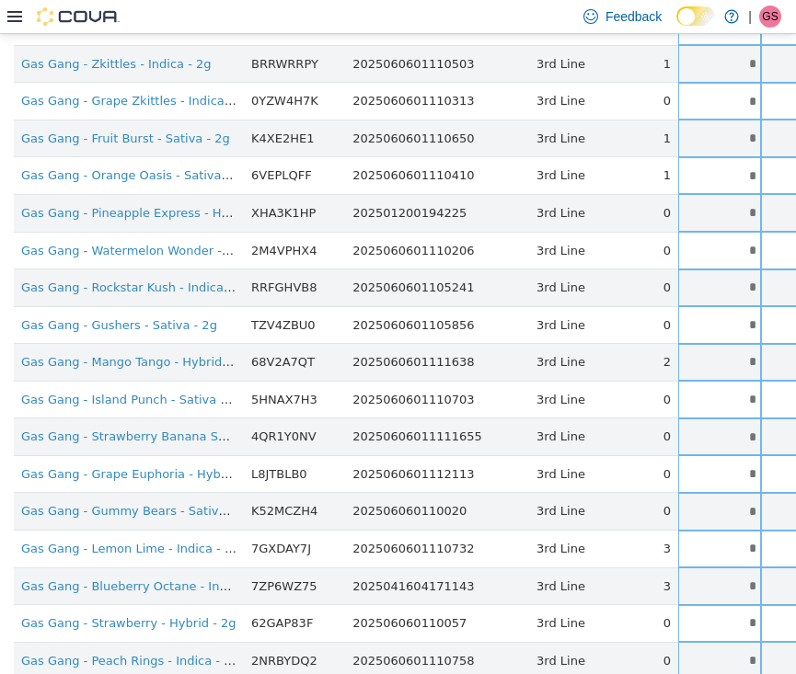
scroll to position [6, 0]
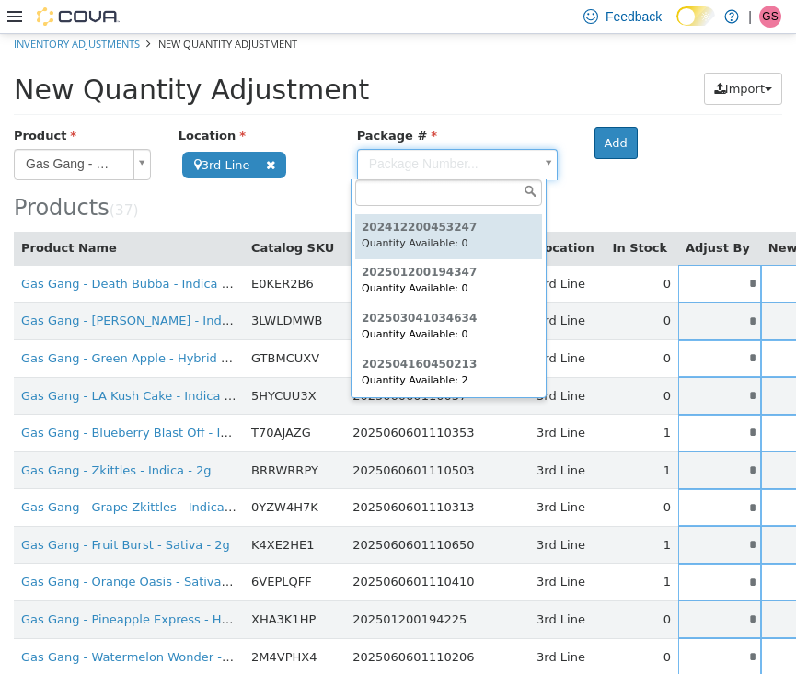
scroll to position [86, 0]
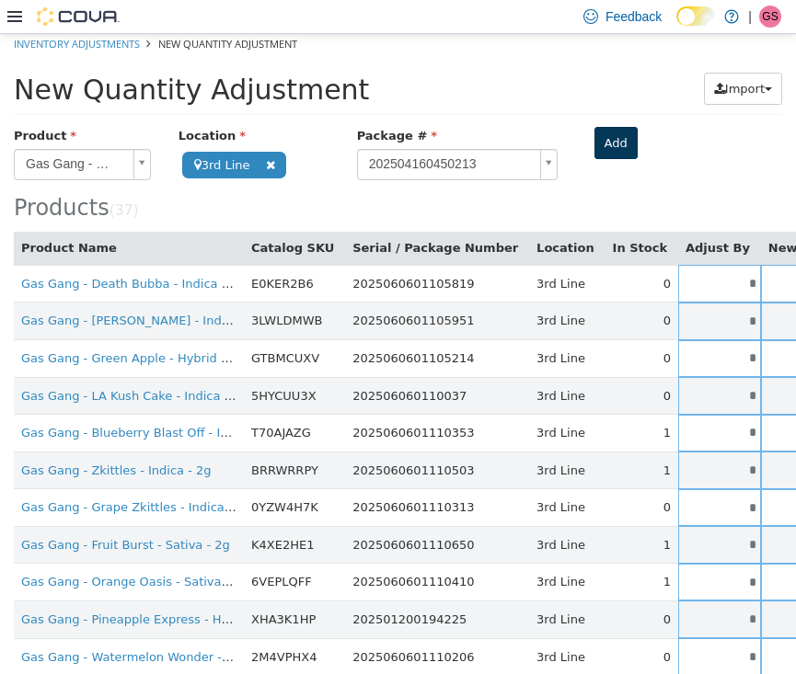
click at [595, 142] on button "Add" at bounding box center [615, 142] width 43 height 33
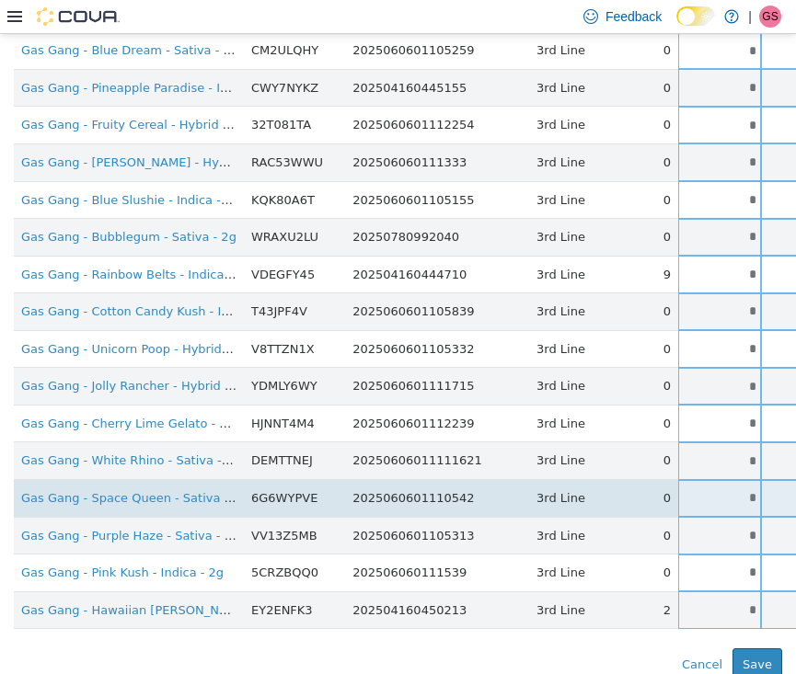
scroll to position [1060, 0]
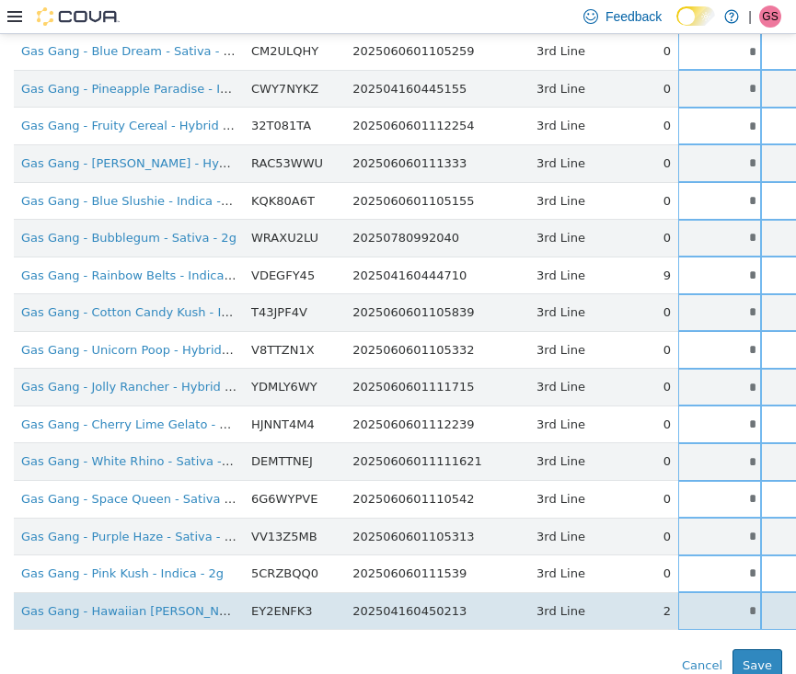
click at [678, 604] on input "*" at bounding box center [719, 611] width 83 height 14
drag, startPoint x: 676, startPoint y: 584, endPoint x: 735, endPoint y: 584, distance: 58.9
click at [738, 592] on tr "Gas Gang - Hawaiian [PERSON_NAME] - Sativa - 2g EY2ENFK3 202504160450213 3rd Li…" at bounding box center [579, 611] width 1131 height 38
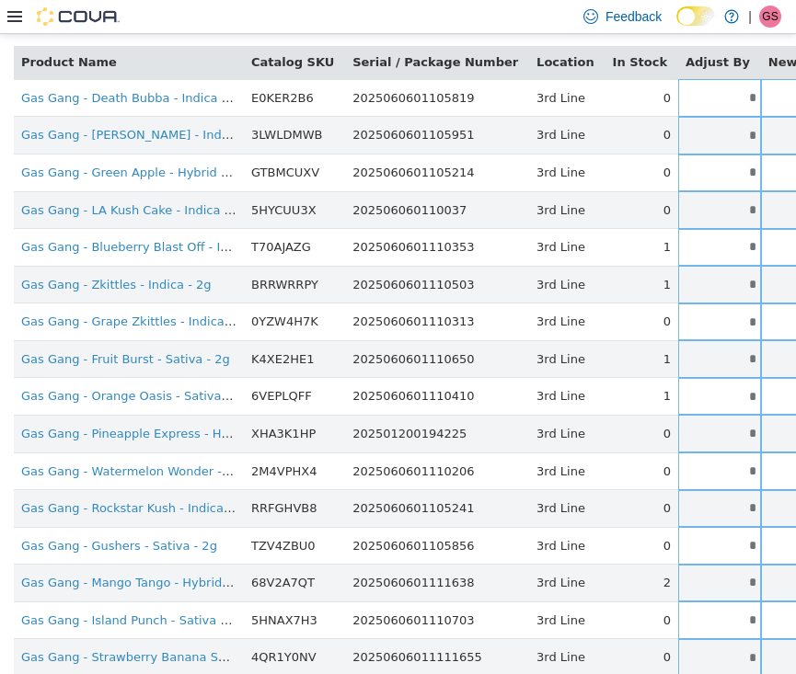
scroll to position [55, 0]
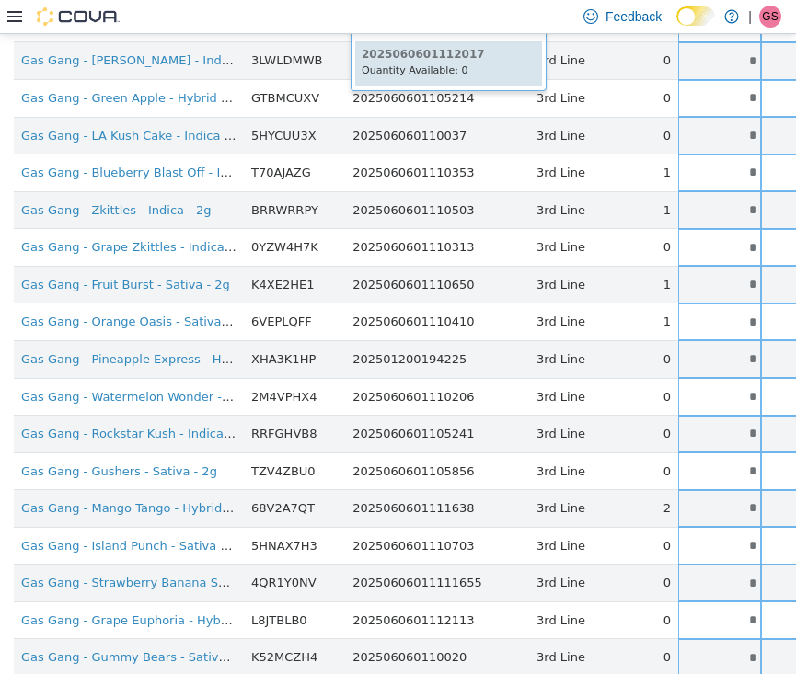
scroll to position [0, 0]
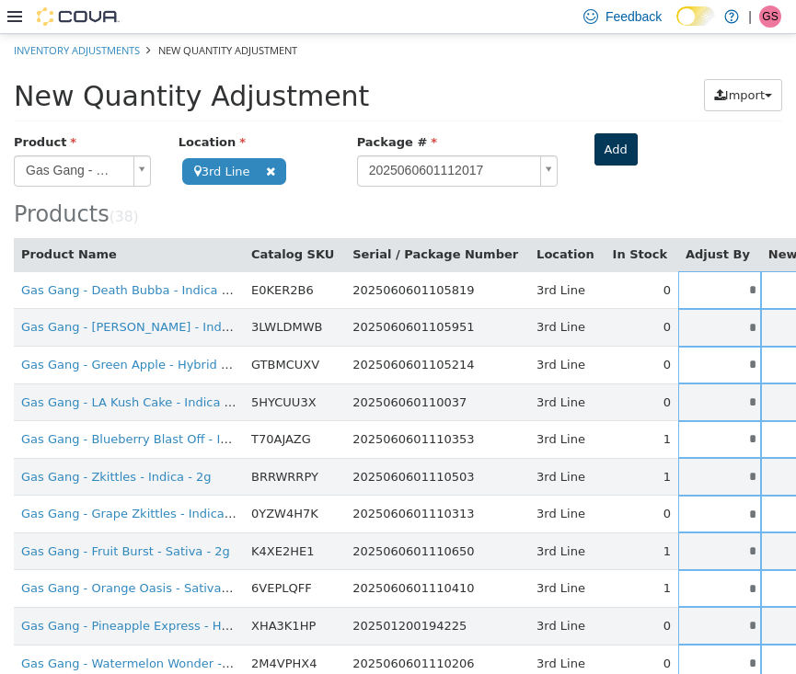
click at [606, 144] on button "Add" at bounding box center [615, 148] width 43 height 33
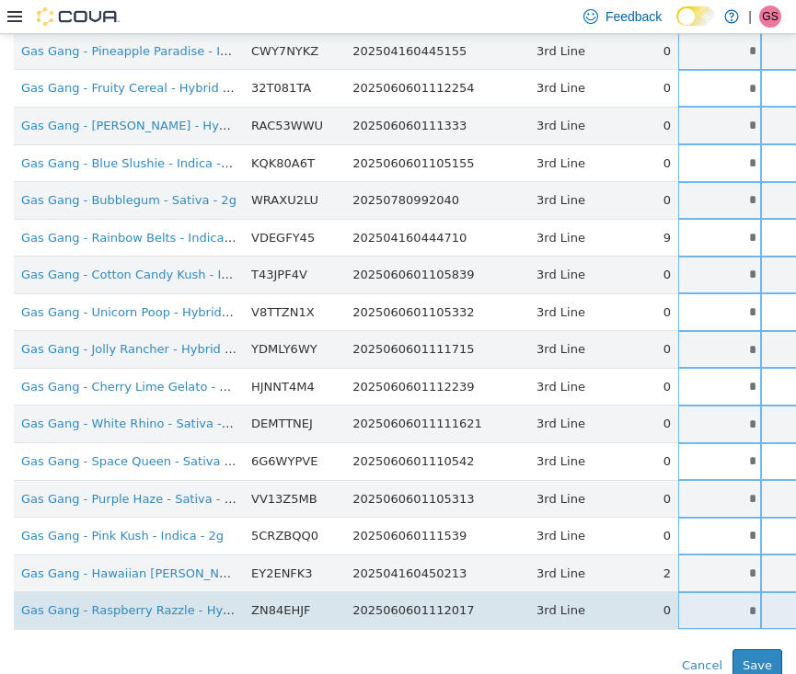
scroll to position [1097, 0]
click at [678, 605] on input "*" at bounding box center [719, 612] width 83 height 14
drag, startPoint x: 671, startPoint y: 590, endPoint x: 708, endPoint y: 590, distance: 37.7
click at [707, 593] on tr "Gas Gang - Raspberry Razzle - Hybrid - 2g ZN84EHJF 2025060601112017 3rd Line 0 …" at bounding box center [579, 612] width 1131 height 38
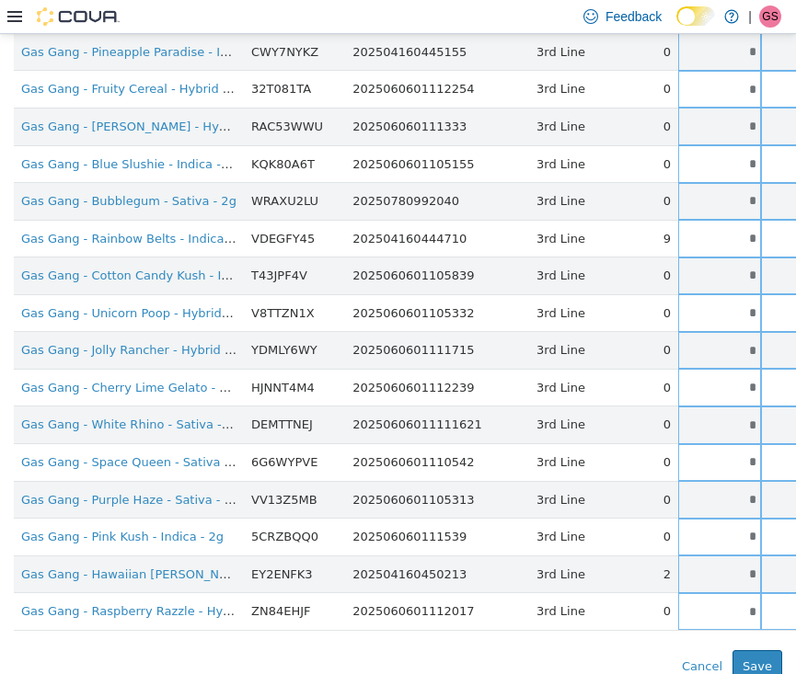
click at [570, 650] on div "Error saving adjustment please resolve the errors above. Cancel Save" at bounding box center [398, 666] width 796 height 33
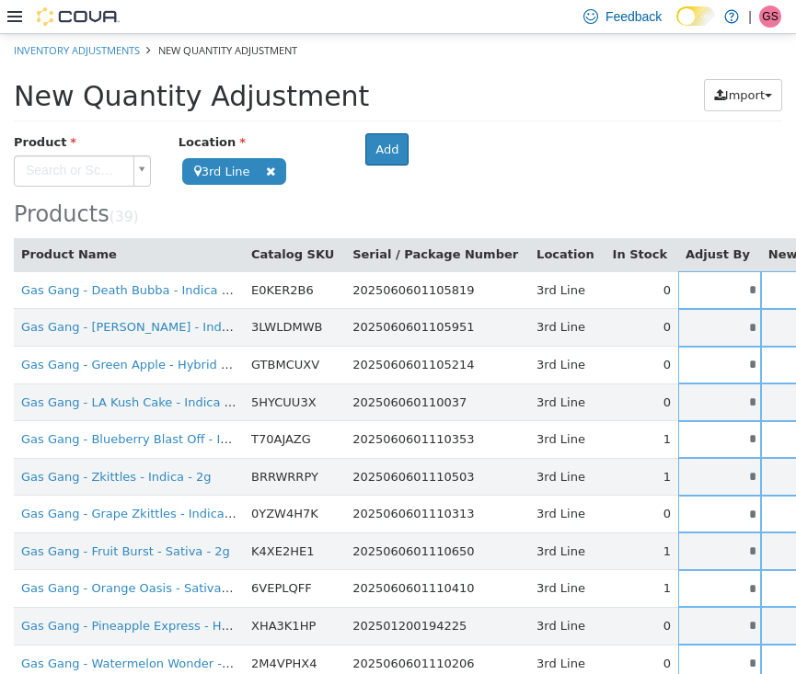
scroll to position [0, 0]
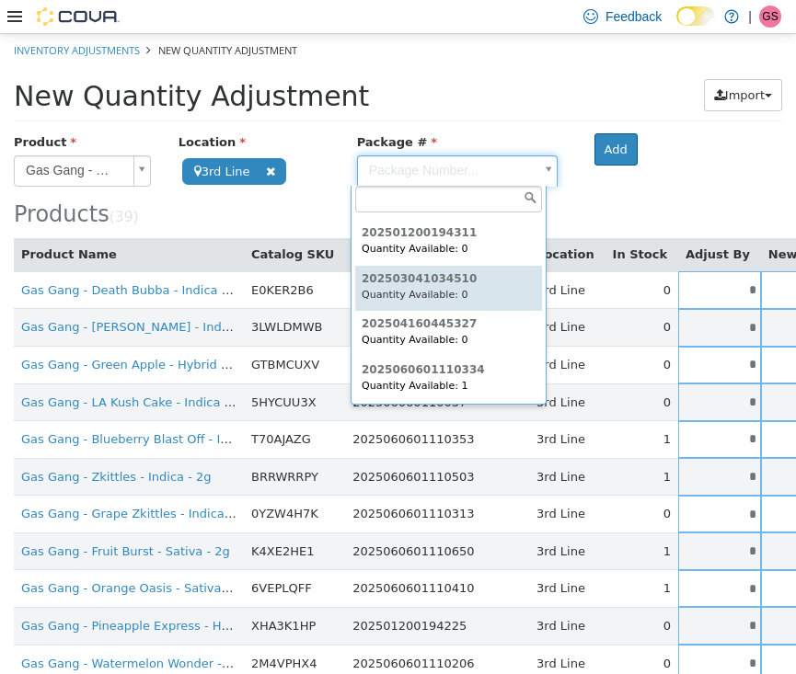
scroll to position [41, 0]
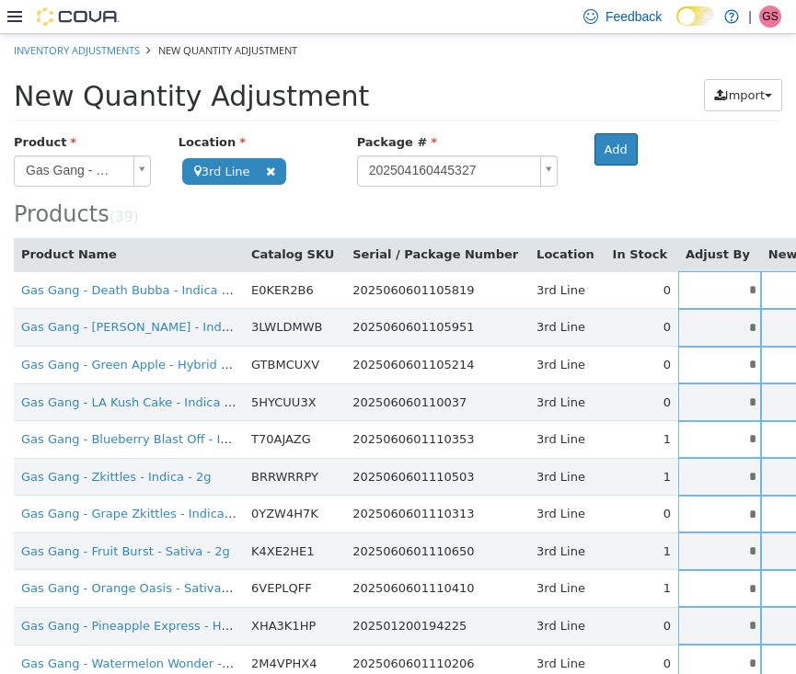
click at [473, 187] on div at bounding box center [457, 187] width 228 height 1
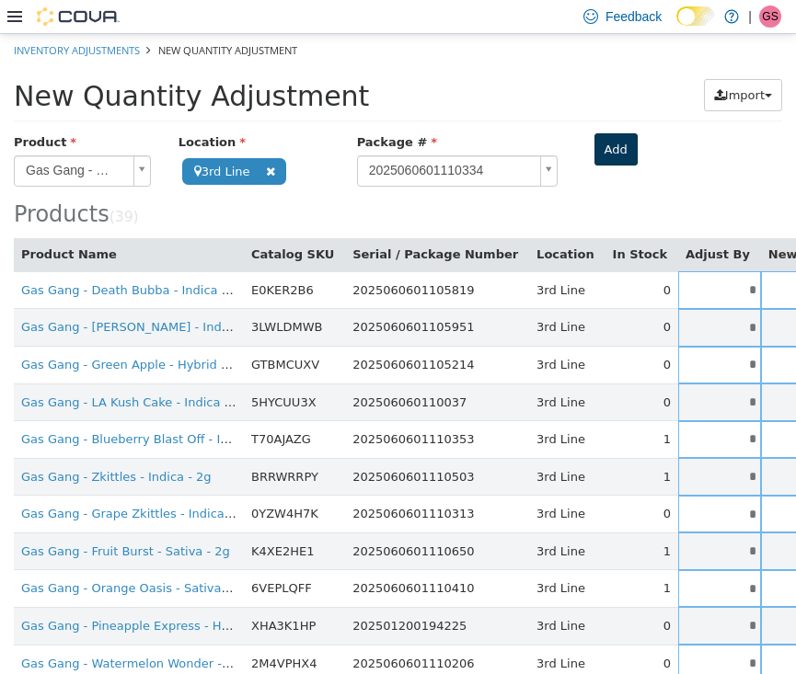
click at [613, 137] on button "Add" at bounding box center [615, 148] width 43 height 33
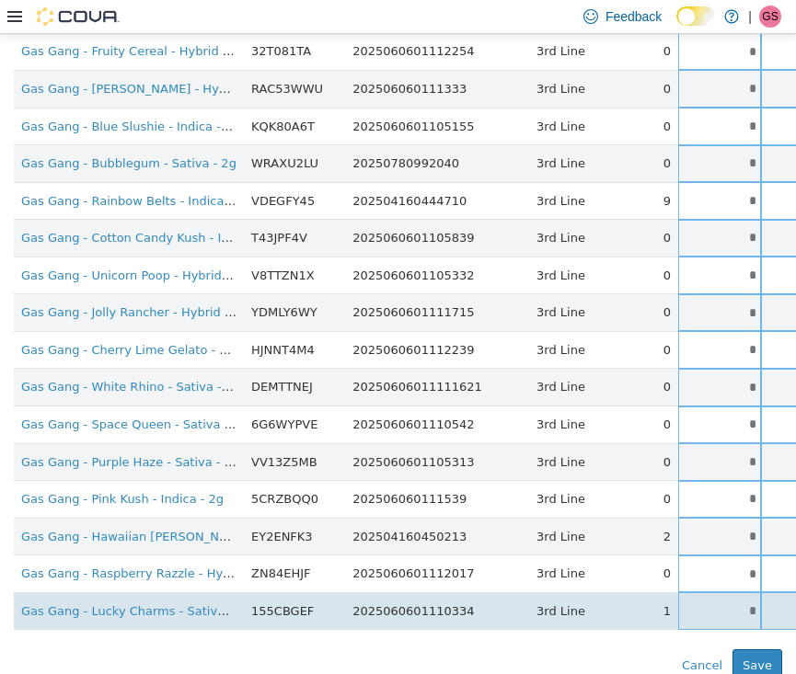
scroll to position [1134, 0]
click at [684, 605] on input "*" at bounding box center [719, 612] width 83 height 14
drag, startPoint x: 684, startPoint y: 591, endPoint x: 719, endPoint y: 591, distance: 35.0
click at [719, 593] on tr "Gas Gang - Lucky Charms - Sativa-Hybrid - 2g 155CBGEF 2025060601110334 3rd Line…" at bounding box center [579, 612] width 1131 height 38
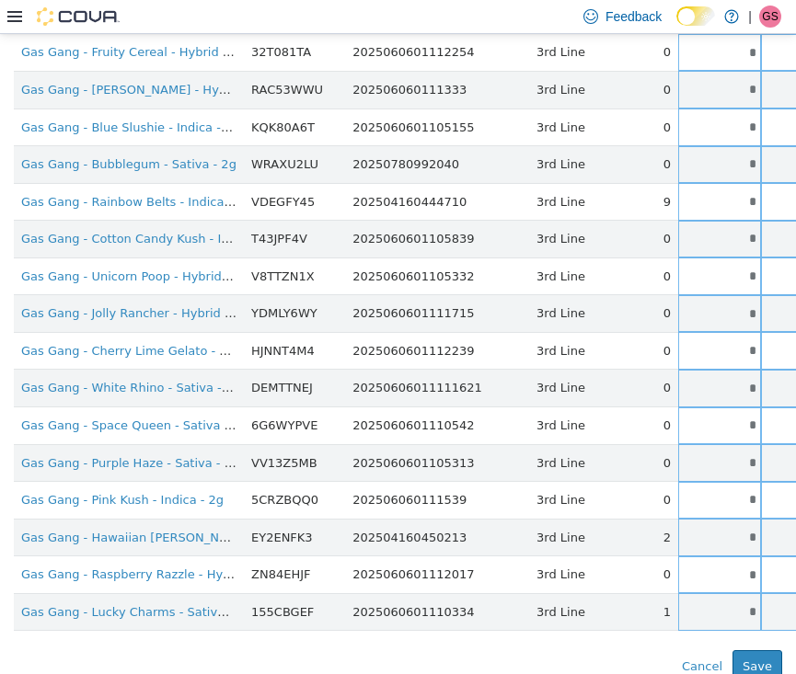
click at [577, 650] on div "Error saving adjustment please resolve the errors above. Cancel Save" at bounding box center [398, 666] width 796 height 33
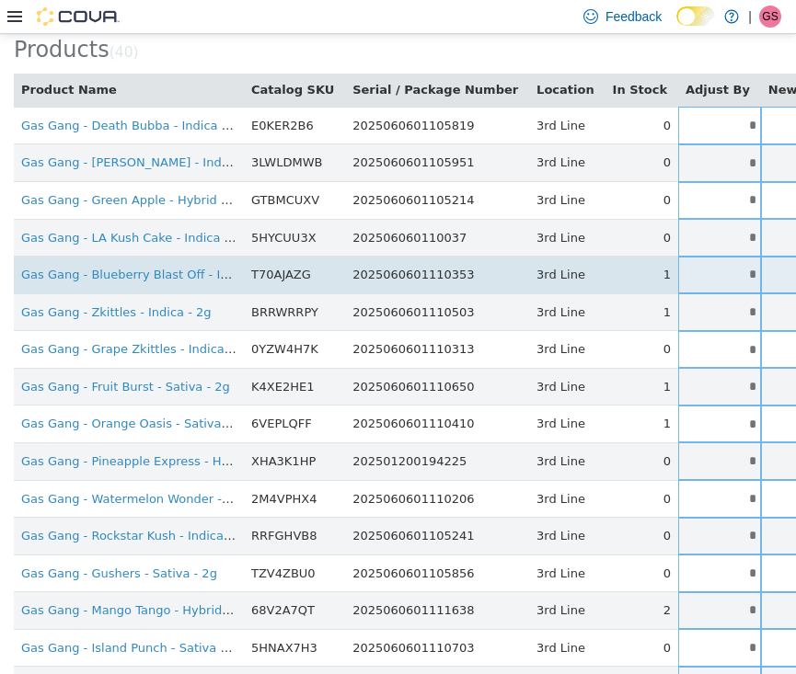
scroll to position [194, 0]
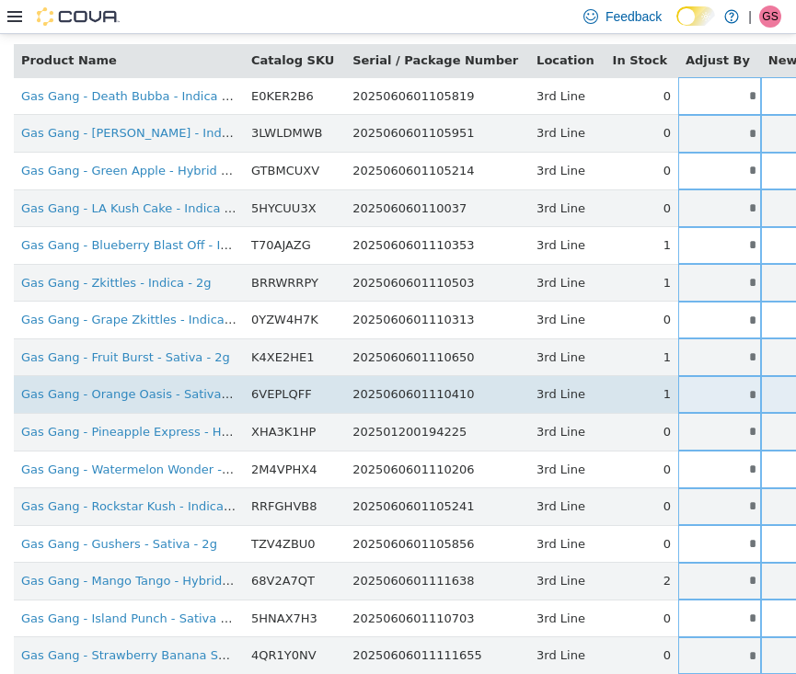
click at [678, 387] on input "*" at bounding box center [719, 394] width 83 height 14
drag, startPoint x: 676, startPoint y: 386, endPoint x: 735, endPoint y: 386, distance: 58.9
click at [734, 386] on tr "Gas Gang - Orange Oasis - Sativa - 2g 6VEPLQFF 2025060601110410 3rd Line 1 * * …" at bounding box center [579, 394] width 1131 height 38
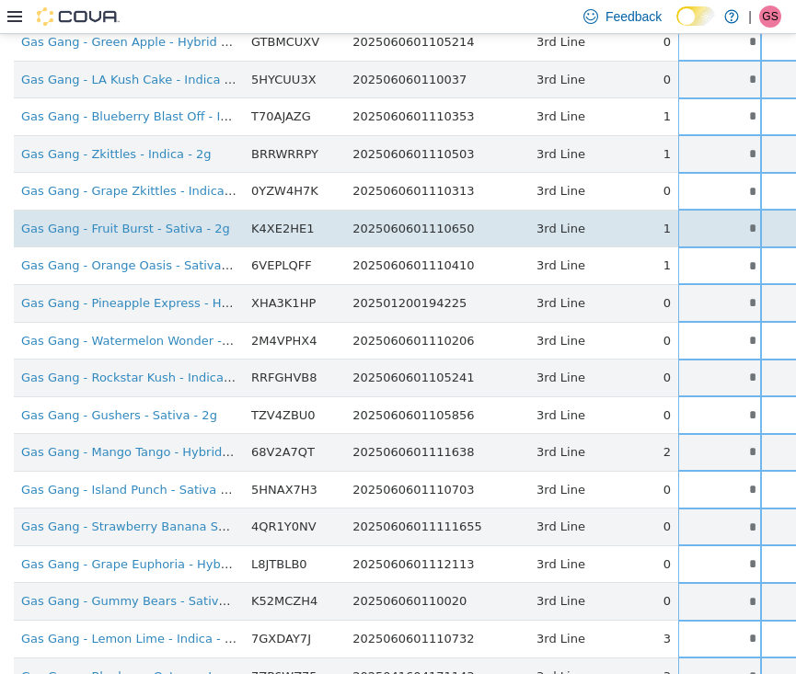
scroll to position [343, 0]
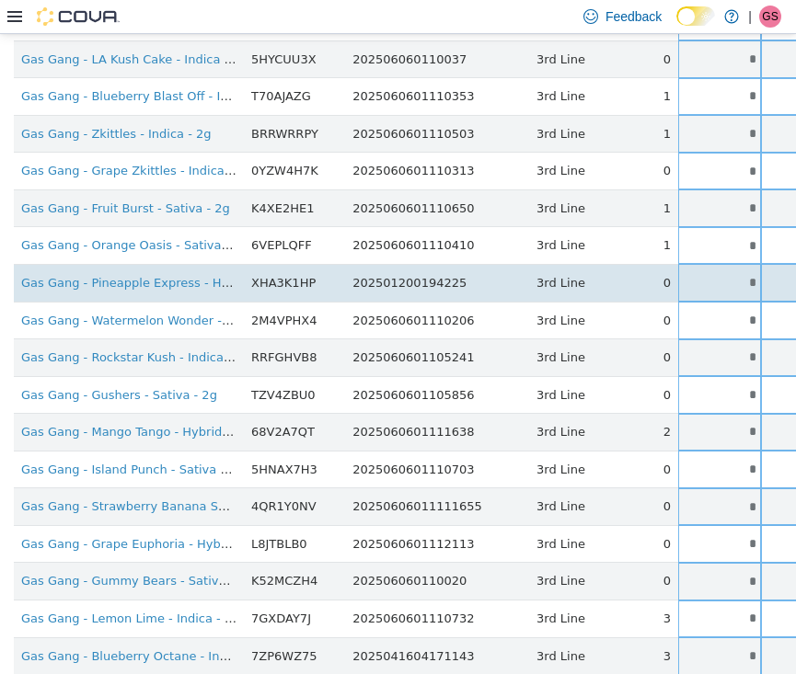
click at [683, 275] on input "*" at bounding box center [719, 282] width 83 height 14
drag, startPoint x: 683, startPoint y: 273, endPoint x: 715, endPoint y: 273, distance: 32.2
click at [712, 273] on tr "Gas Gang - Pineapple Express - Hybrid - 2g XHA3K1HP 202501200194225 3rd Line 0 …" at bounding box center [579, 282] width 1131 height 38
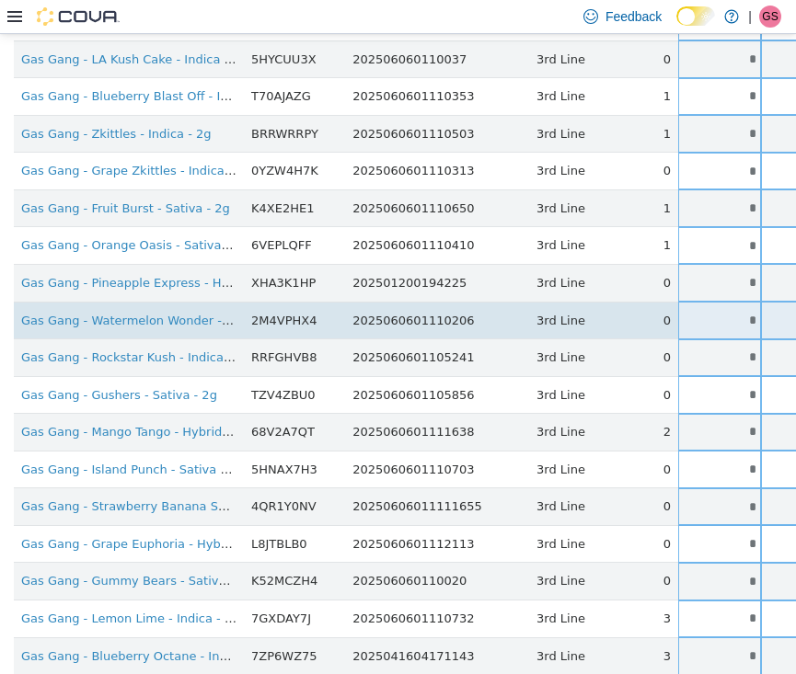
click at [681, 317] on input "*" at bounding box center [719, 320] width 83 height 14
drag, startPoint x: 681, startPoint y: 317, endPoint x: 708, endPoint y: 317, distance: 26.7
click at [706, 317] on tr "Gas Gang - Watermelon Wonder - Hybrid - 2g 2M4VPHX4 2025060601110206 3rd Line 0…" at bounding box center [579, 320] width 1131 height 38
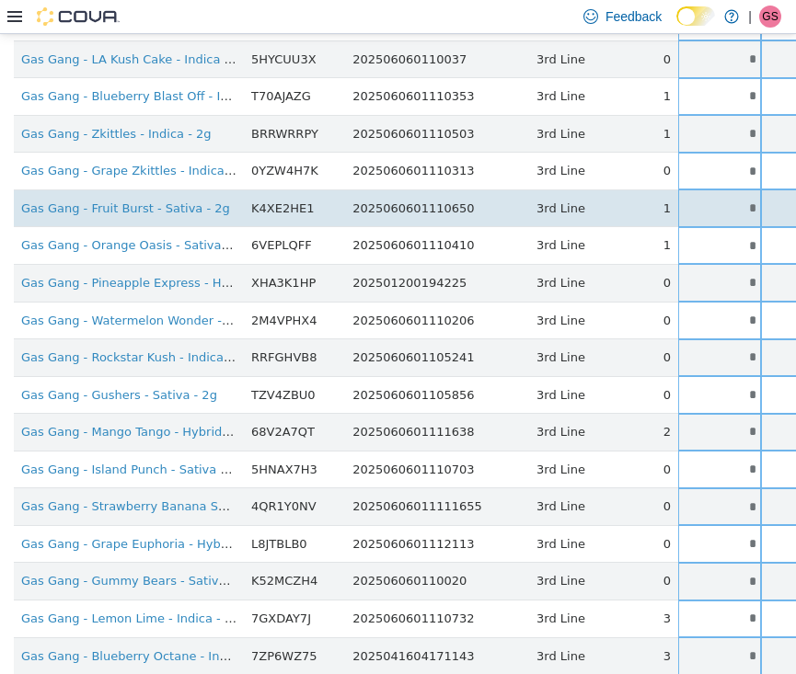
click at [687, 206] on input "*" at bounding box center [719, 208] width 83 height 14
drag, startPoint x: 687, startPoint y: 206, endPoint x: 705, endPoint y: 206, distance: 17.5
click at [705, 206] on tr "Gas Gang - Fruit Burst - Sativa - 2g K4XE2HE1 2025060601110650 3rd Line 1 * * S…" at bounding box center [579, 208] width 1131 height 38
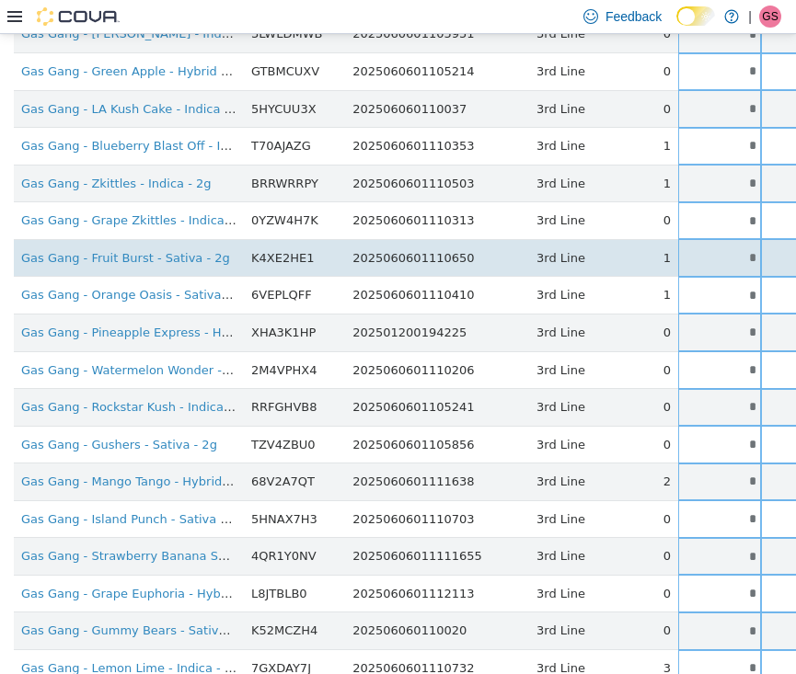
scroll to position [245, 0]
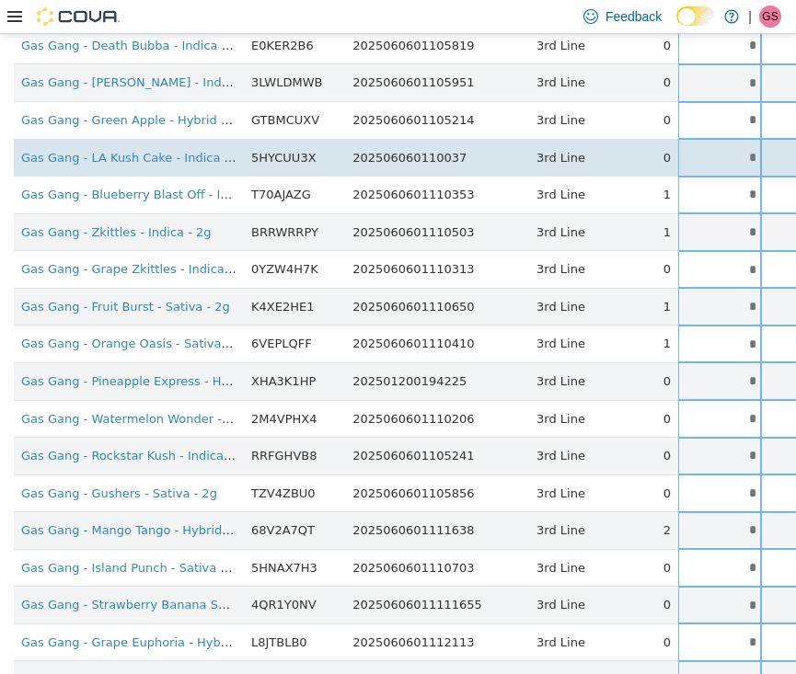
click at [679, 154] on input "*" at bounding box center [719, 157] width 83 height 14
drag, startPoint x: 679, startPoint y: 154, endPoint x: 725, endPoint y: 154, distance: 46.0
click at [725, 154] on tr "Gas Gang - LA Kush Cake - Indica - 2g 5HYCUU3X 202506060110037 3rd Line 0 * * S…" at bounding box center [579, 157] width 1131 height 38
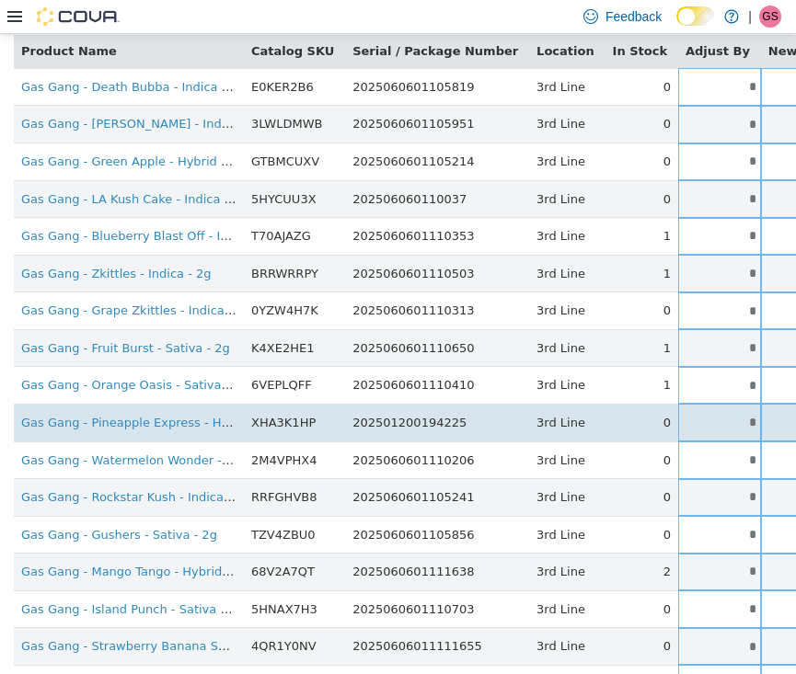
scroll to position [191, 0]
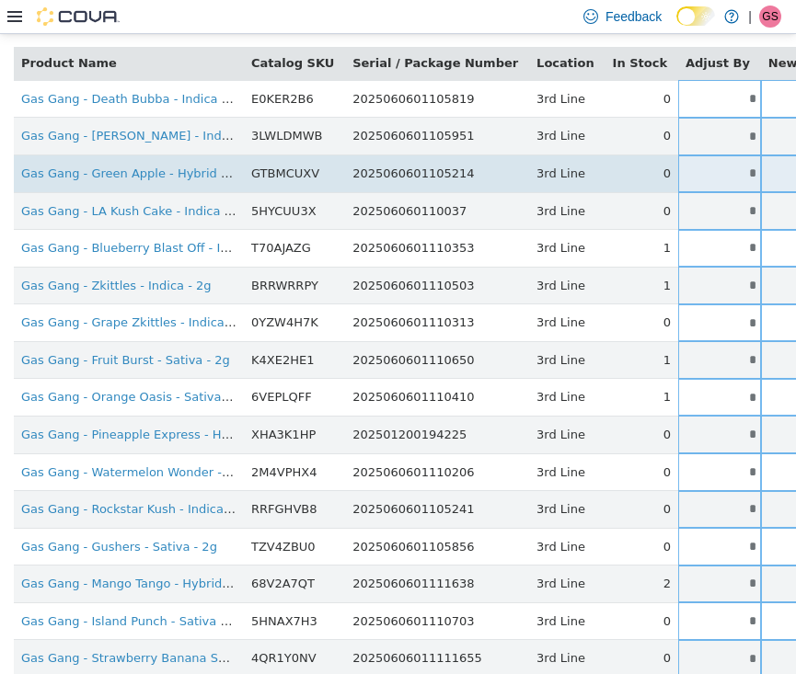
click at [685, 171] on input "*" at bounding box center [719, 173] width 83 height 14
drag, startPoint x: 685, startPoint y: 171, endPoint x: 709, endPoint y: 171, distance: 24.8
click at [708, 171] on tr "Gas Gang - Green Apple - Hybrid - 2g GTBMCUXV 2025060601105214 3rd Line 0 * * S…" at bounding box center [579, 174] width 1131 height 38
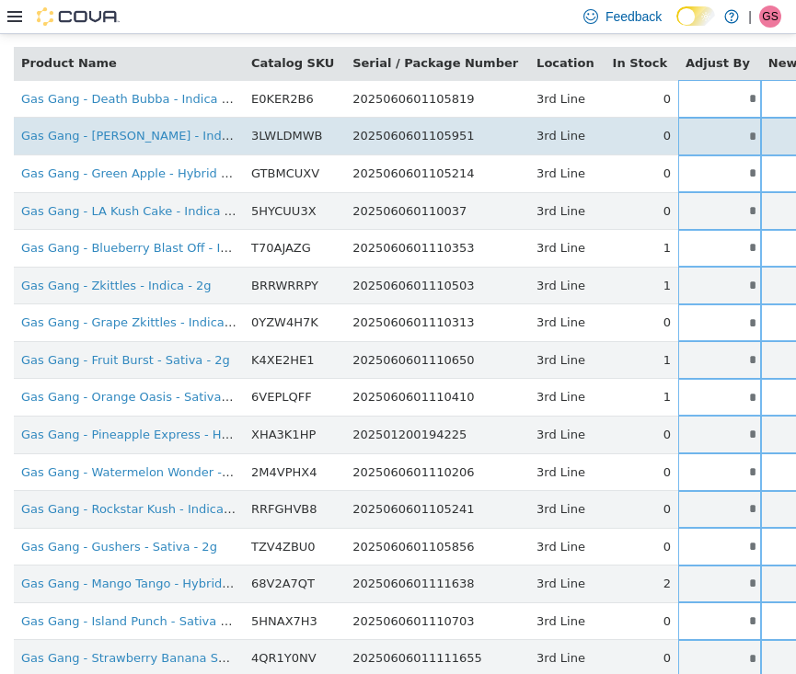
click at [678, 131] on input "*" at bounding box center [719, 136] width 83 height 14
drag, startPoint x: 677, startPoint y: 131, endPoint x: 697, endPoint y: 131, distance: 19.3
click at [697, 131] on input "*" at bounding box center [719, 136] width 83 height 14
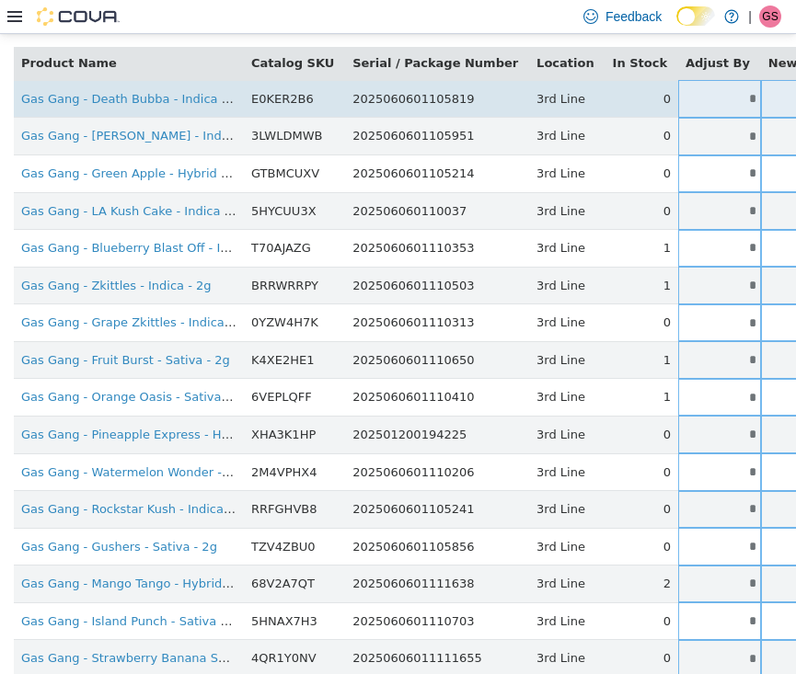
click at [681, 98] on input "*" at bounding box center [719, 98] width 83 height 14
drag, startPoint x: 681, startPoint y: 98, endPoint x: 722, endPoint y: 98, distance: 41.4
click at [722, 98] on tr "Gas Gang - Death Bubba - Indica - 2g E0KER2B6 2025060601105819 3rd Line 0 * * S…" at bounding box center [579, 98] width 1131 height 38
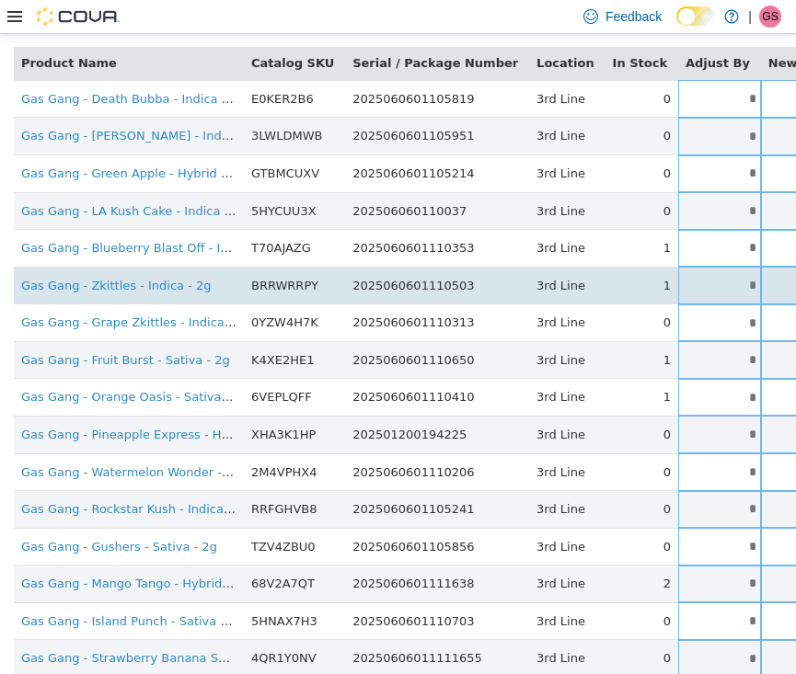
click at [683, 282] on input "*" at bounding box center [719, 285] width 83 height 14
drag, startPoint x: 683, startPoint y: 282, endPoint x: 731, endPoint y: 282, distance: 48.8
click at [731, 282] on tr "Gas Gang - Zkittles - Indica - 2g BRRWRRPY 2025060601110503 3rd Line 1 * * Sing…" at bounding box center [579, 285] width 1131 height 38
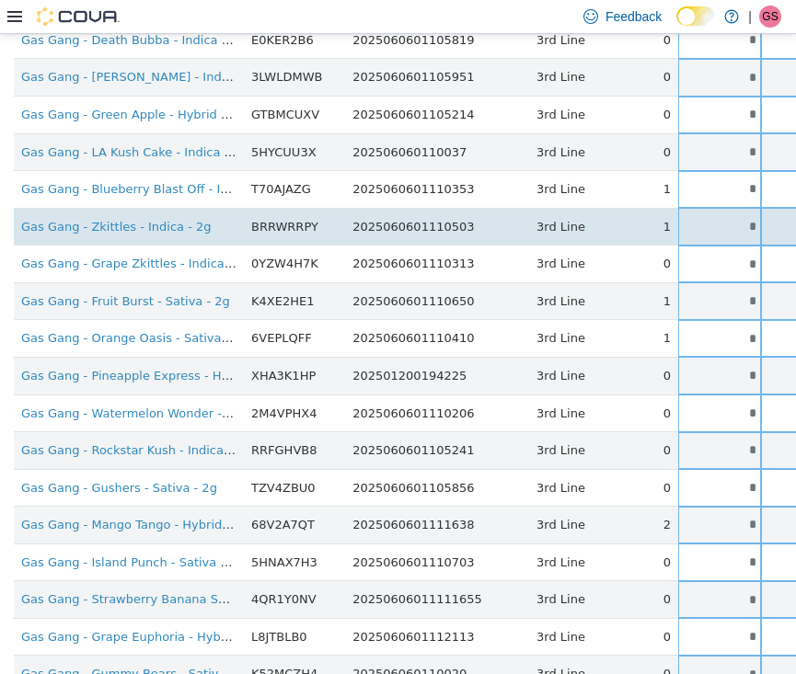
scroll to position [260, 0]
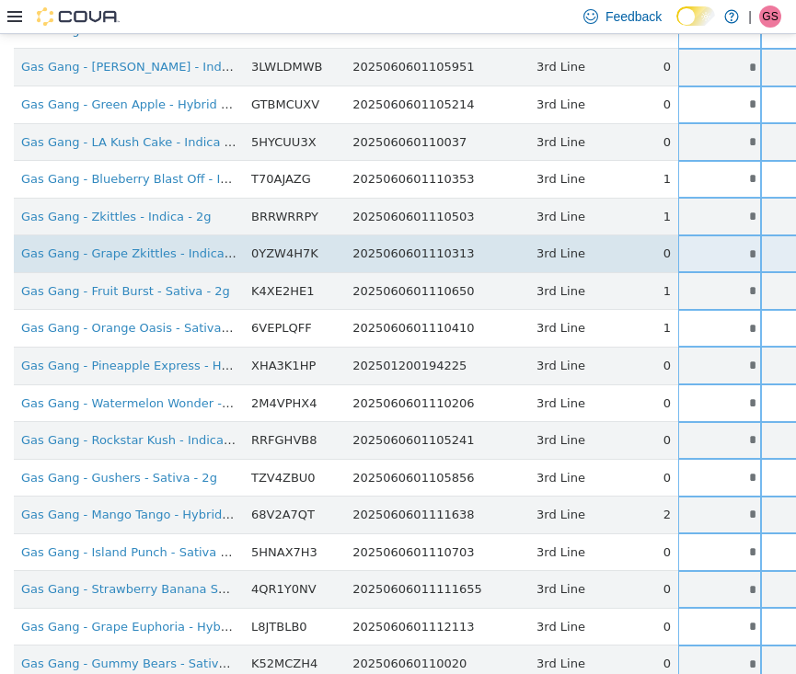
click at [688, 258] on td "*" at bounding box center [719, 254] width 83 height 38
click at [685, 248] on input "*" at bounding box center [719, 254] width 83 height 14
drag, startPoint x: 685, startPoint y: 248, endPoint x: 708, endPoint y: 248, distance: 23.9
click at [708, 248] on tr "Gas Gang - Grape Zkittles - Indica - 2g 0YZW4H7K 2025060601110313 3rd Line 0 * …" at bounding box center [579, 254] width 1131 height 38
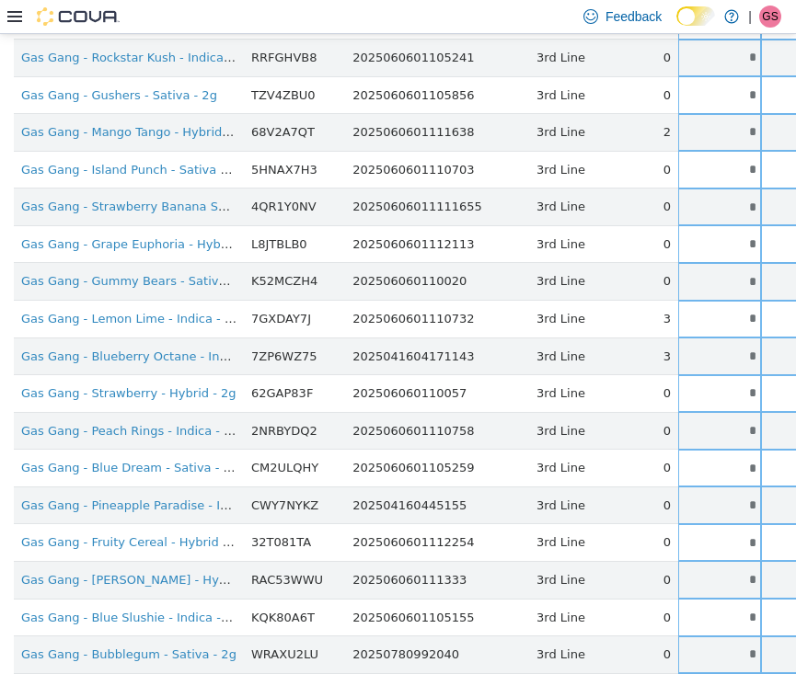
scroll to position [648, 0]
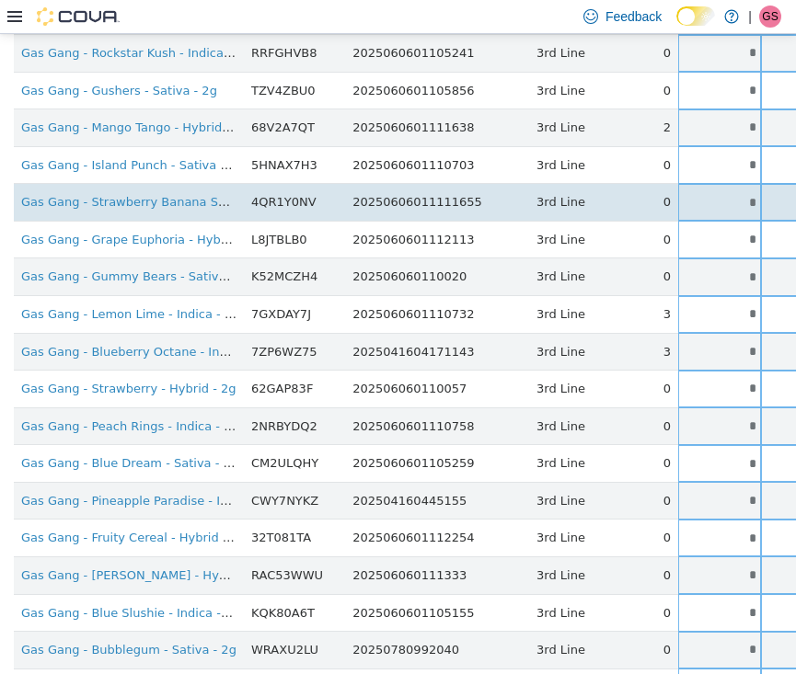
click at [680, 195] on input "*" at bounding box center [719, 202] width 83 height 14
drag, startPoint x: 679, startPoint y: 195, endPoint x: 720, endPoint y: 195, distance: 41.4
click at [718, 195] on tr "Gas Gang - Strawberry Banana Sundae - Indica - 2g 4QR1Y0NV 20250606011111655 3r…" at bounding box center [579, 202] width 1131 height 38
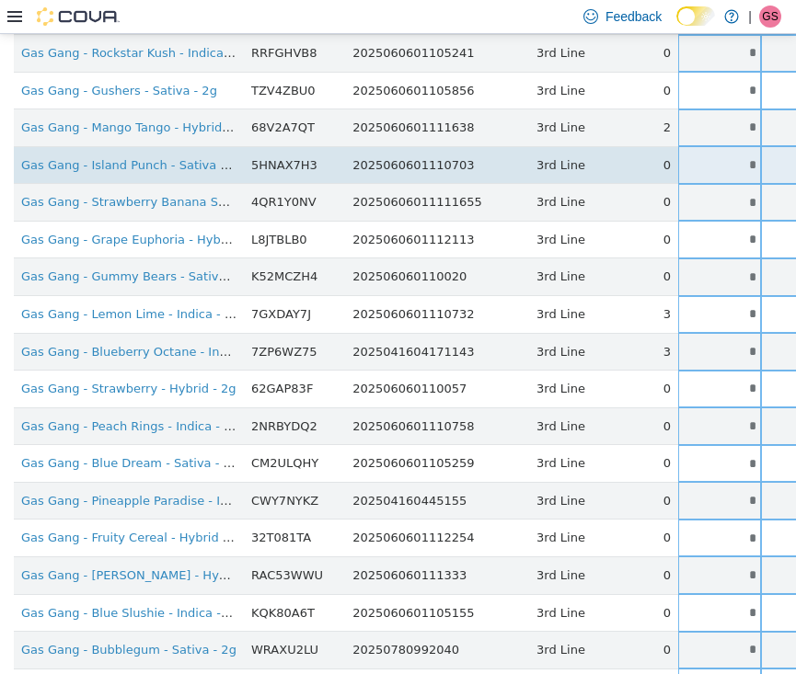
click at [680, 157] on input "*" at bounding box center [719, 164] width 83 height 14
drag, startPoint x: 680, startPoint y: 152, endPoint x: 708, endPoint y: 152, distance: 28.5
click at [708, 152] on tr "Gas Gang - Island Punch - Sativa - 2g 5HNAX7H3 2025060601110703 3rd Line 0 * * …" at bounding box center [579, 164] width 1131 height 38
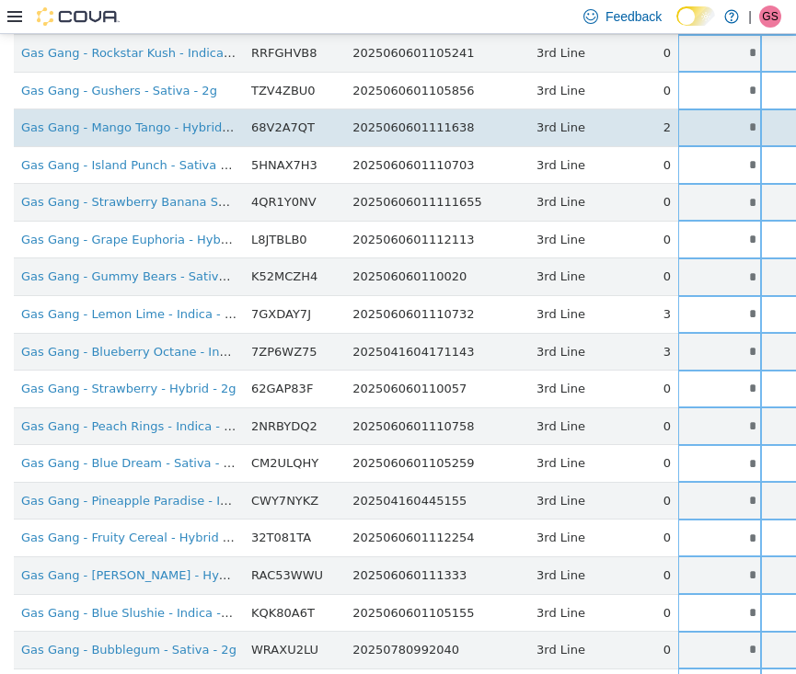
click at [680, 120] on input "*" at bounding box center [719, 127] width 83 height 14
drag, startPoint x: 680, startPoint y: 118, endPoint x: 697, endPoint y: 118, distance: 17.5
click at [697, 120] on input "*" at bounding box center [719, 127] width 83 height 14
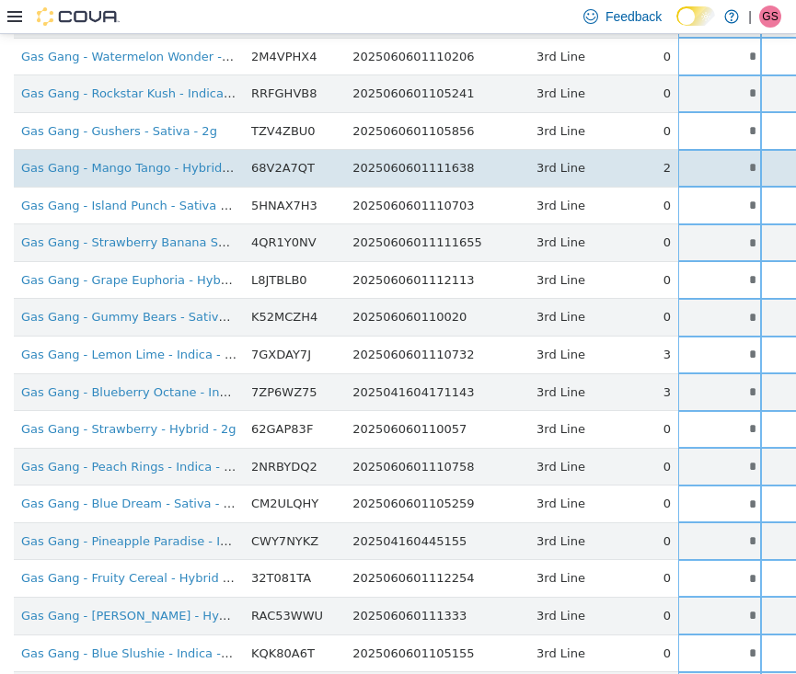
scroll to position [598, 0]
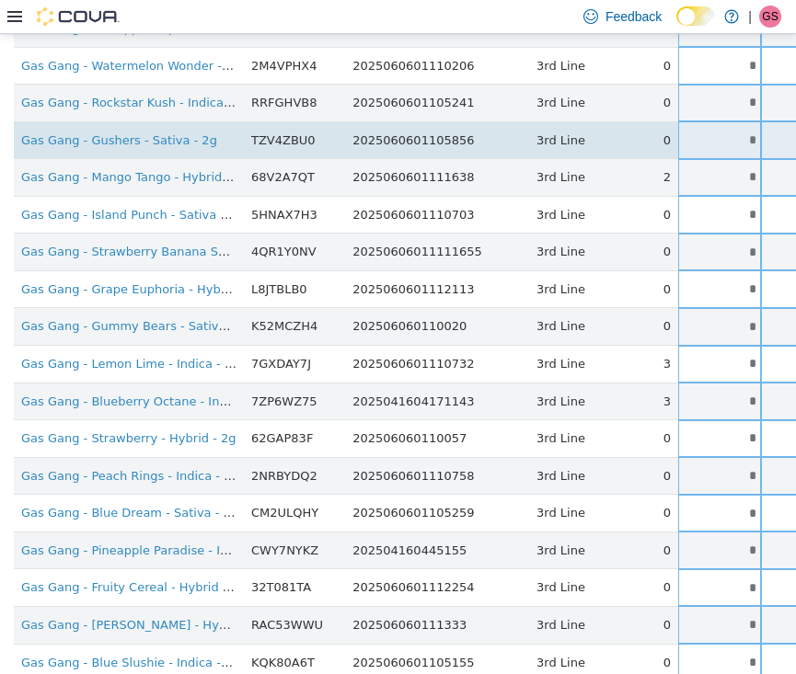
click at [682, 132] on input "*" at bounding box center [719, 139] width 83 height 14
drag, startPoint x: 682, startPoint y: 122, endPoint x: 698, endPoint y: 122, distance: 16.6
click at [698, 132] on input "*" at bounding box center [719, 139] width 83 height 14
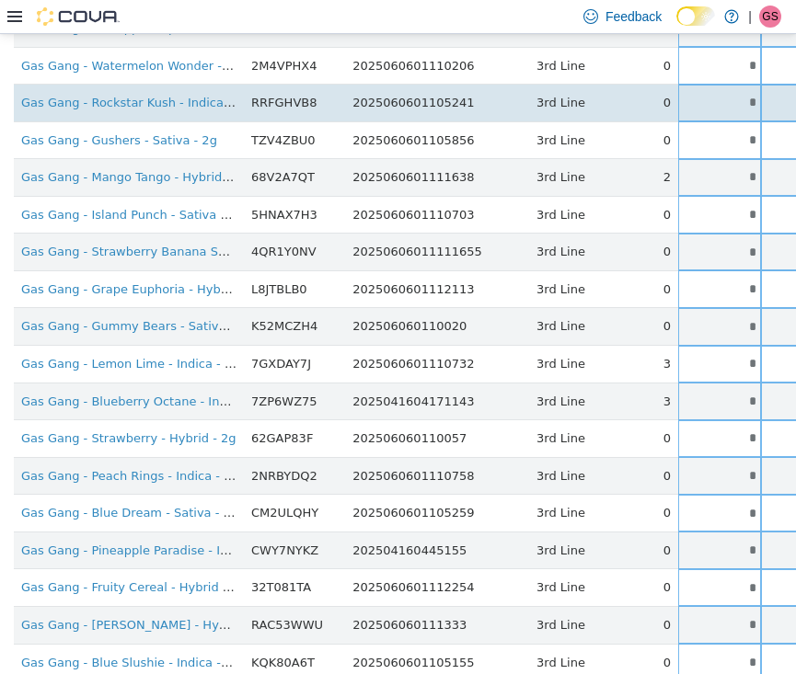
click at [679, 95] on input "*" at bounding box center [719, 102] width 83 height 14
drag, startPoint x: 679, startPoint y: 95, endPoint x: 727, endPoint y: 95, distance: 47.8
click at [727, 95] on tr "Gas Gang - Rockstar Kush - Indica - 2g RRFGHVB8 2025060601105241 3rd Line 0 * *…" at bounding box center [579, 103] width 1131 height 38
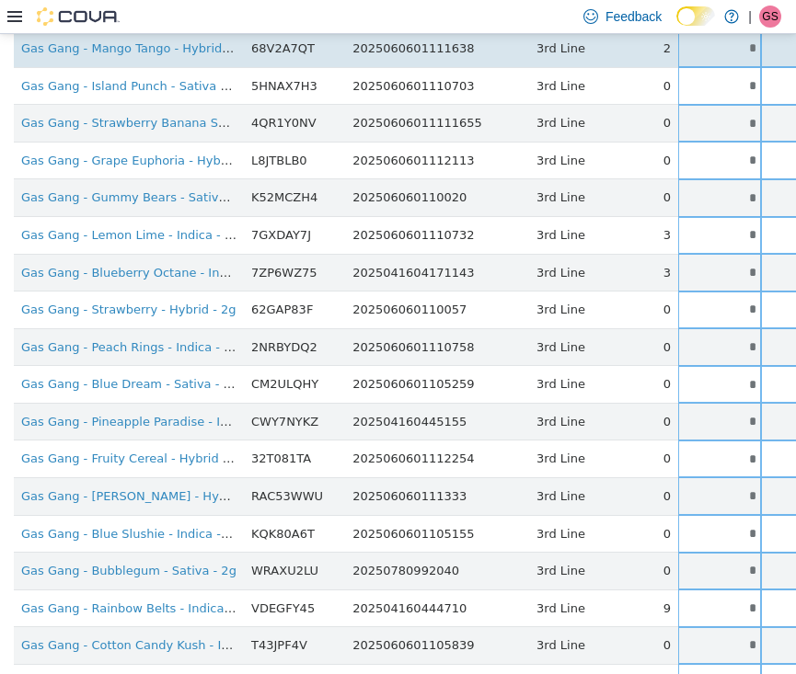
scroll to position [735, 0]
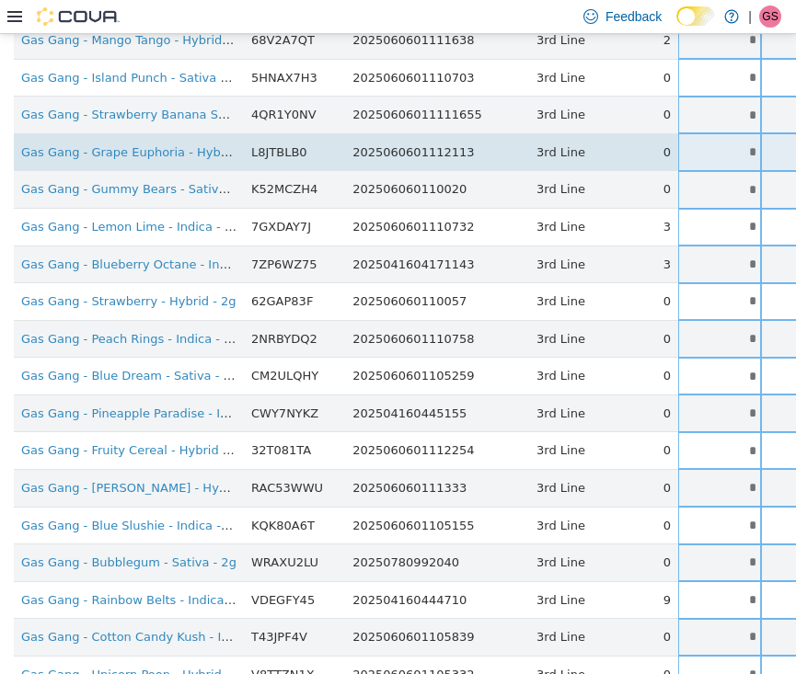
click at [681, 144] on input "*" at bounding box center [719, 151] width 83 height 14
drag, startPoint x: 681, startPoint y: 138, endPoint x: 708, endPoint y: 138, distance: 27.6
click at [708, 138] on tr "Gas Gang - Grape Euphoria - Hybrid - 2g L8JTBLB0 2025060601112113 3rd Line 0 * …" at bounding box center [579, 151] width 1131 height 38
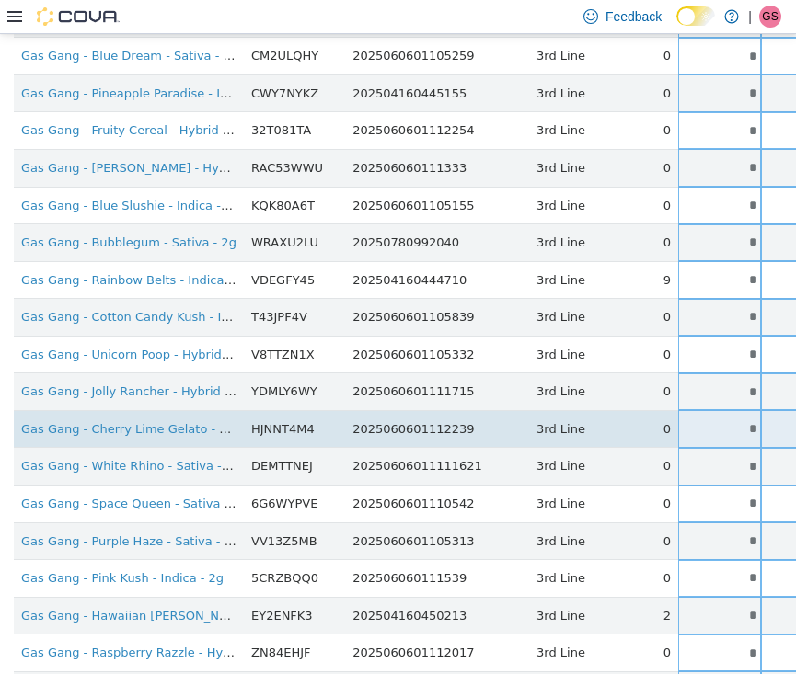
scroll to position [1054, 0]
click at [689, 422] on input "*" at bounding box center [719, 429] width 83 height 14
drag, startPoint x: 682, startPoint y: 409, endPoint x: 716, endPoint y: 409, distance: 34.0
click at [716, 410] on tr "Gas Gang - Cherry Lime Gelato - Sativa - 2g HJNNT4M4 2025060601112239 3rd Line …" at bounding box center [579, 429] width 1131 height 38
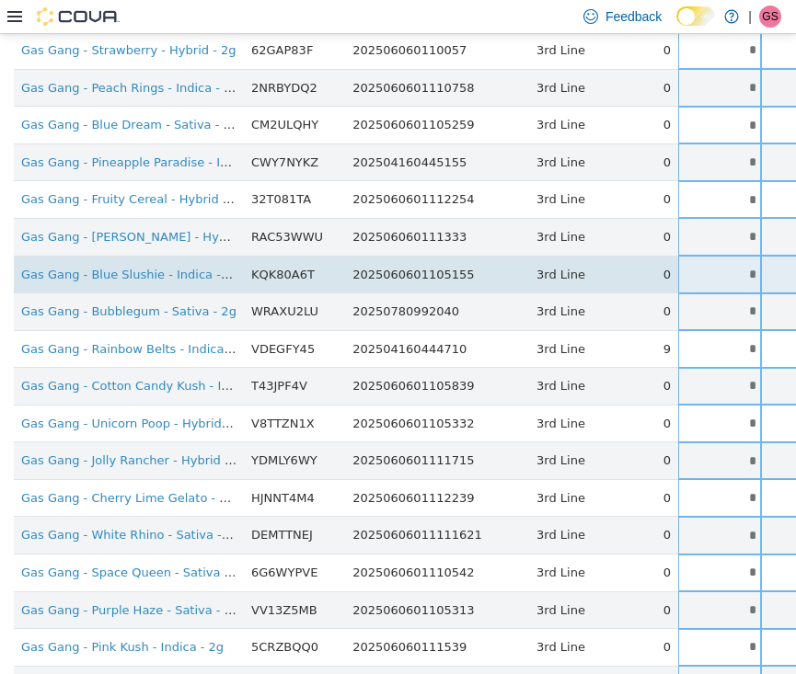
scroll to position [969, 0]
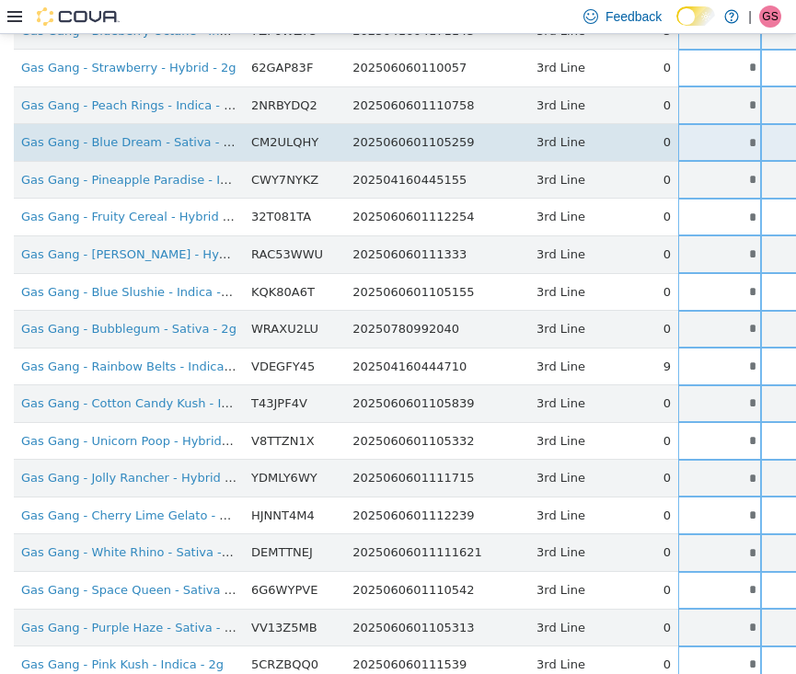
click at [684, 135] on input "*" at bounding box center [719, 142] width 83 height 14
drag, startPoint x: 684, startPoint y: 132, endPoint x: 710, endPoint y: 132, distance: 26.7
click at [710, 132] on tr "Gas Gang - Blue Dream - Sativa - 2g CM2ULQHY 2025060601105259 3rd Line 0 * * Si…" at bounding box center [579, 142] width 1131 height 38
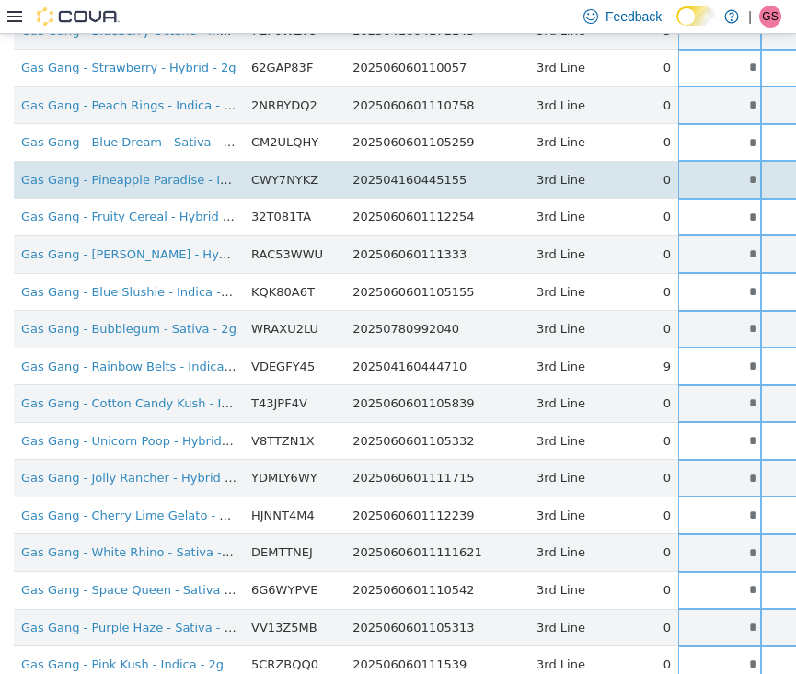
click at [679, 172] on input "*" at bounding box center [719, 179] width 83 height 14
drag, startPoint x: 679, startPoint y: 165, endPoint x: 712, endPoint y: 165, distance: 33.1
click at [712, 165] on tr "Gas Gang - Pineapple Paradise - Indica - 2g CWY7NYKZ 202504160445155 3rd Line 0…" at bounding box center [579, 179] width 1131 height 38
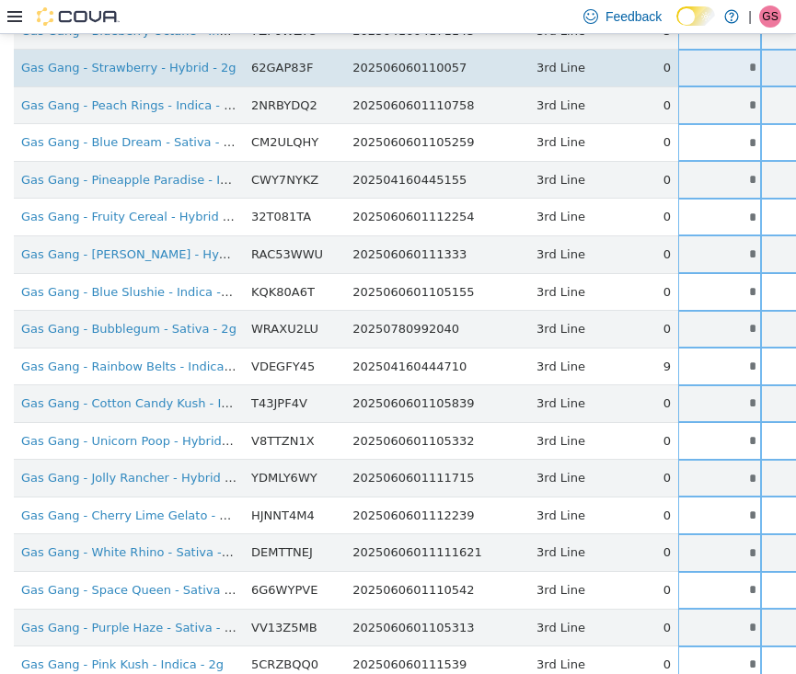
click at [678, 60] on input "*" at bounding box center [719, 67] width 83 height 14
drag, startPoint x: 676, startPoint y: 54, endPoint x: 700, endPoint y: 54, distance: 23.9
click at [700, 60] on input "*" at bounding box center [719, 67] width 83 height 14
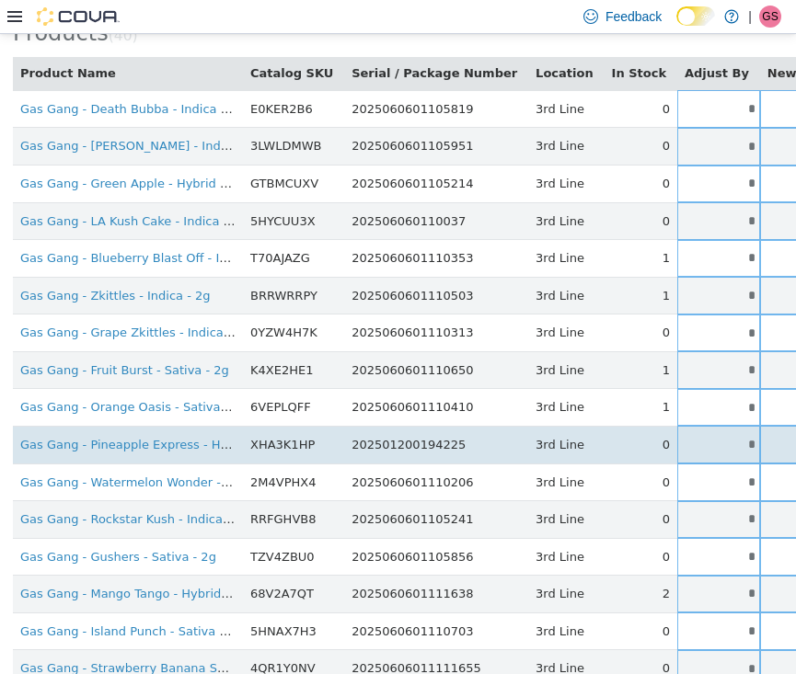
scroll to position [168, 1]
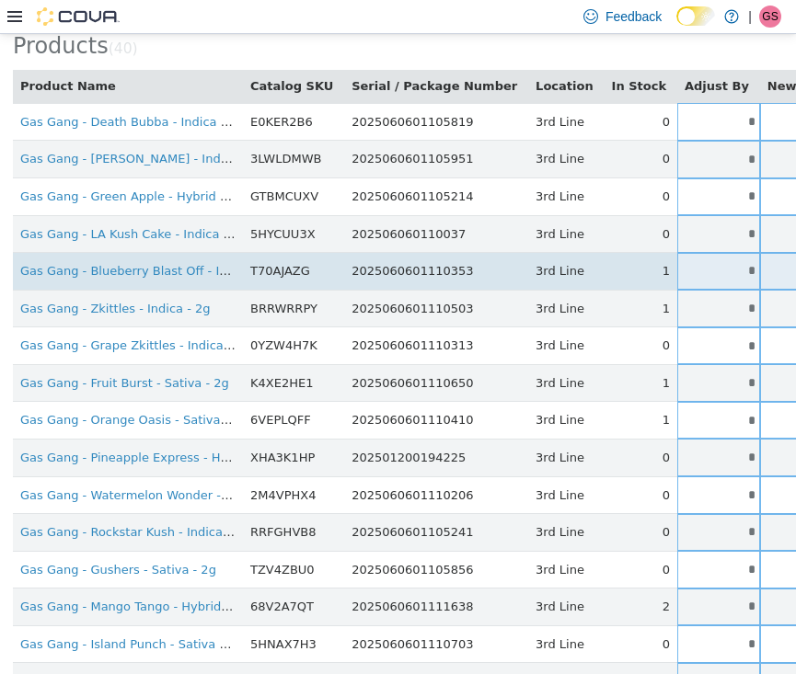
click at [677, 263] on input "*" at bounding box center [718, 270] width 83 height 14
drag, startPoint x: 674, startPoint y: 260, endPoint x: 726, endPoint y: 260, distance: 51.5
click at [726, 260] on tr "Gas Gang - Blueberry Blast Off - Indica - 2g T70AJAZG 2025060601110353 3rd Line…" at bounding box center [578, 271] width 1131 height 38
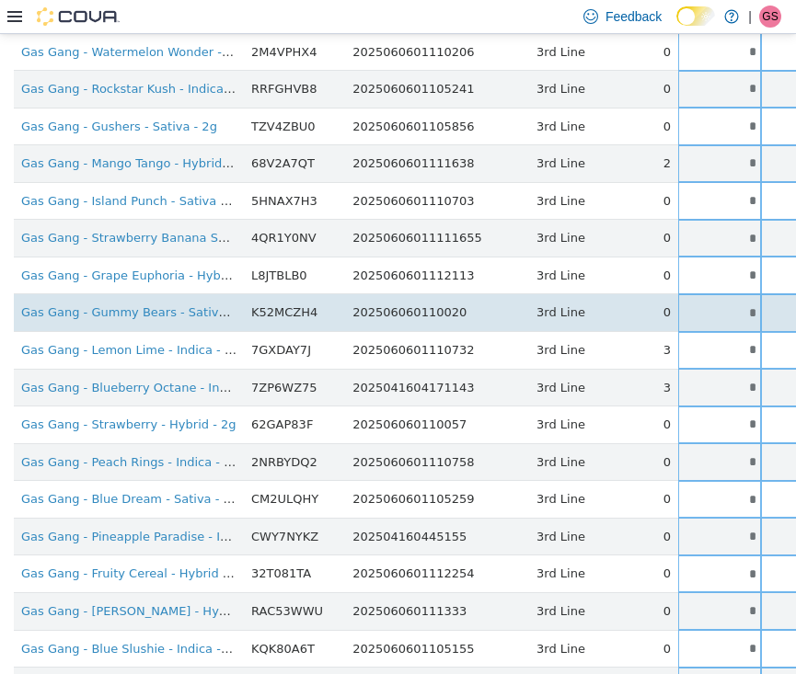
scroll to position [656, 0]
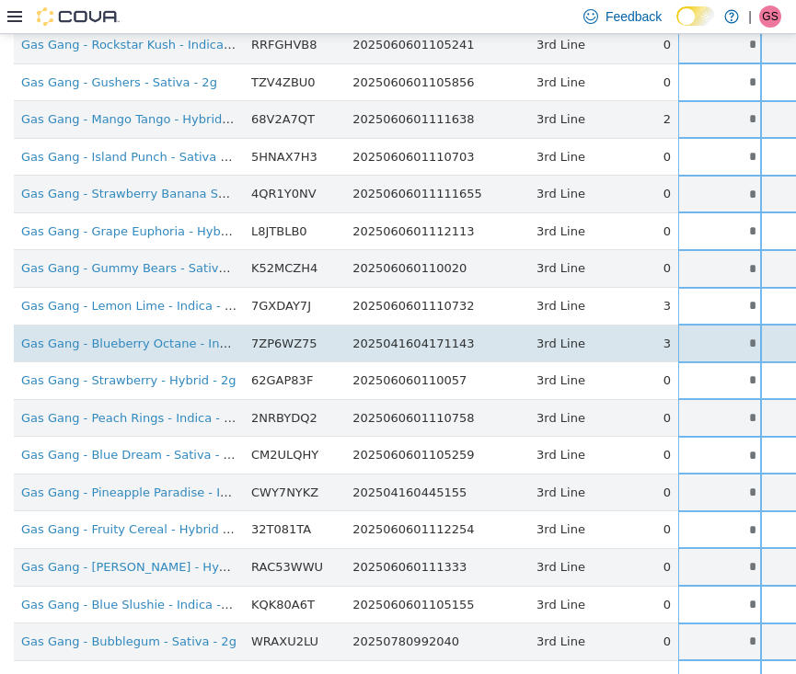
click at [681, 336] on input "*" at bounding box center [719, 343] width 83 height 14
drag, startPoint x: 681, startPoint y: 330, endPoint x: 744, endPoint y: 339, distance: 64.0
click at [744, 338] on tr "Gas Gang - Blueberry Octane - Indica - 2g 7ZP6WZ75 2025041604171143 3rd Line 3 …" at bounding box center [579, 343] width 1131 height 38
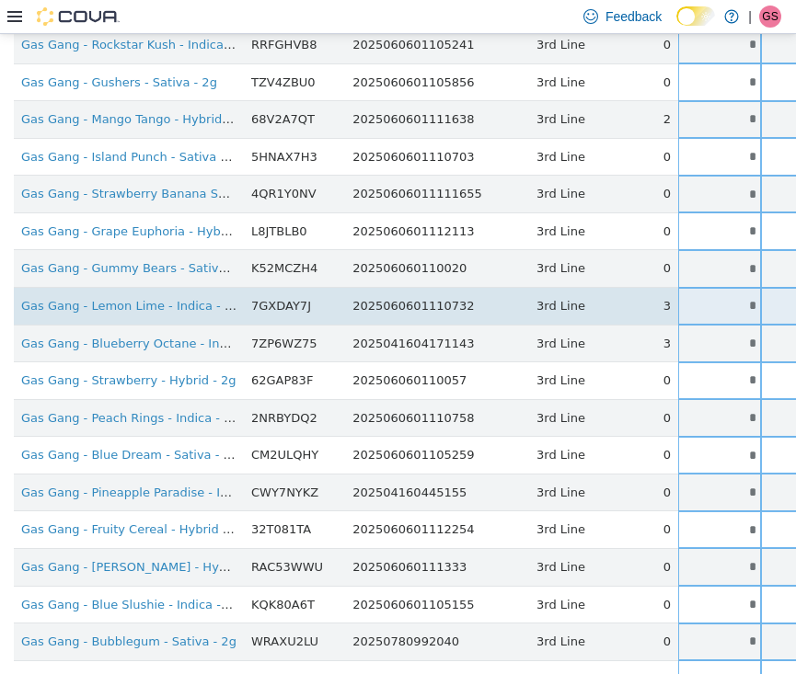
click at [679, 298] on input "*" at bounding box center [719, 305] width 83 height 14
drag, startPoint x: 679, startPoint y: 294, endPoint x: 722, endPoint y: 294, distance: 43.2
click at [722, 294] on tr "Gas Gang - Lemon Lime - Indica - 2g 7GXDAY7J 2025060601110732 3rd Line 3 * * Si…" at bounding box center [579, 306] width 1131 height 38
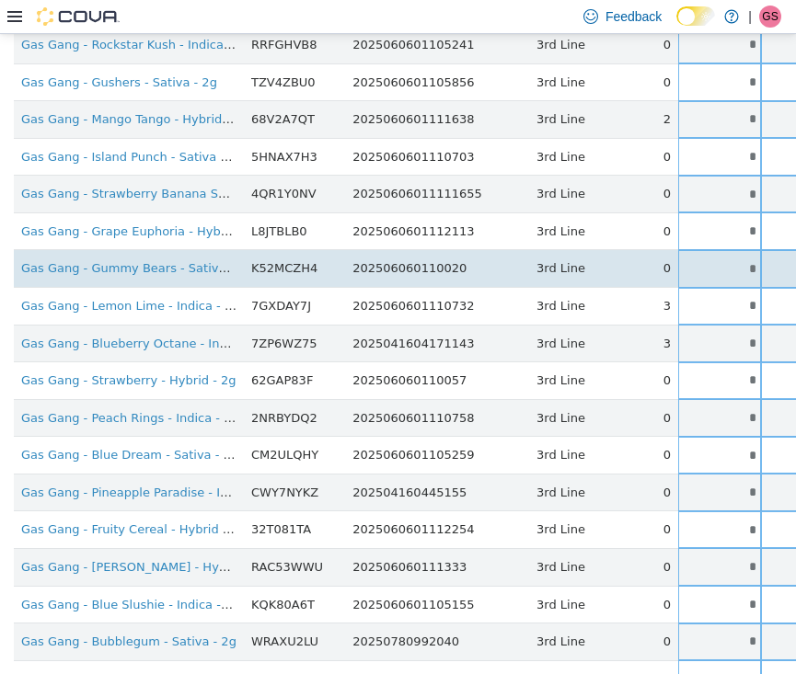
click at [679, 261] on input "*" at bounding box center [719, 268] width 83 height 14
drag, startPoint x: 679, startPoint y: 259, endPoint x: 715, endPoint y: 259, distance: 35.9
click at [715, 259] on tr "Gas Gang - Gummy Bears - Sativa - 2g K52MCZH4 202506060110020 3rd Line 0 * * Si…" at bounding box center [579, 268] width 1131 height 38
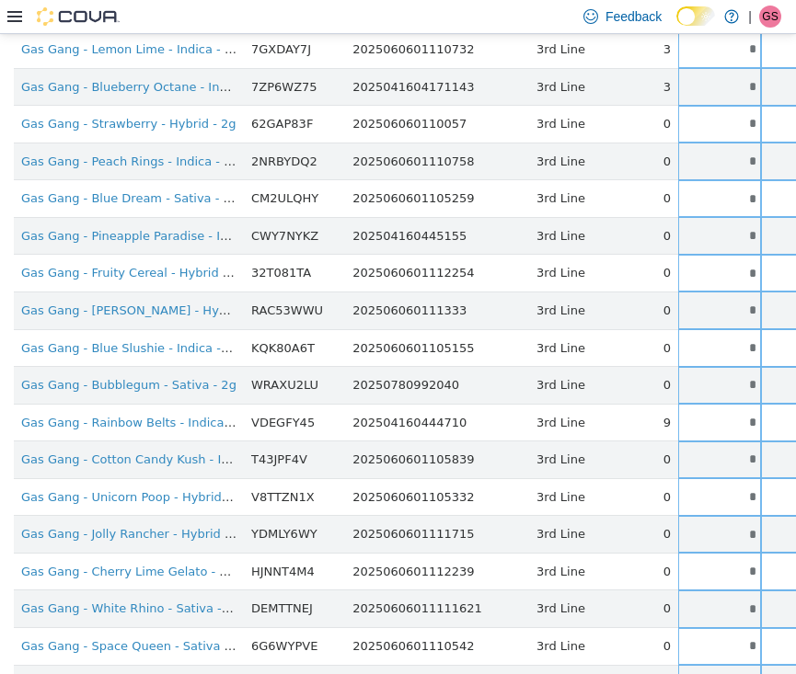
scroll to position [914, 0]
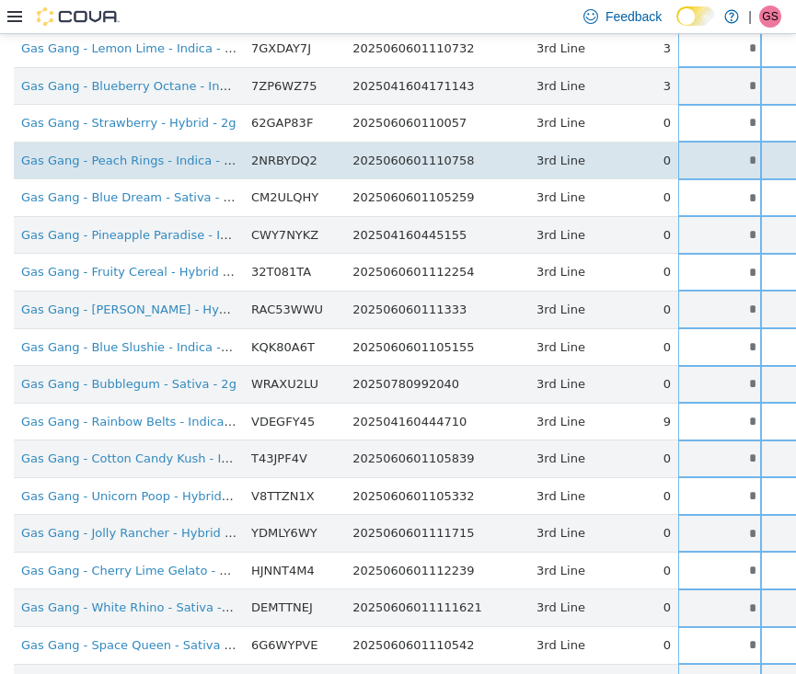
click at [679, 155] on td "*" at bounding box center [719, 160] width 83 height 38
click at [679, 153] on input "*" at bounding box center [719, 160] width 83 height 14
drag, startPoint x: 679, startPoint y: 148, endPoint x: 709, endPoint y: 148, distance: 30.4
click at [709, 148] on tr "Gas Gang - Peach Rings - Indica - 2g 2NRBYDQ2 2025060601110758 3rd Line 0 * * S…" at bounding box center [579, 160] width 1131 height 38
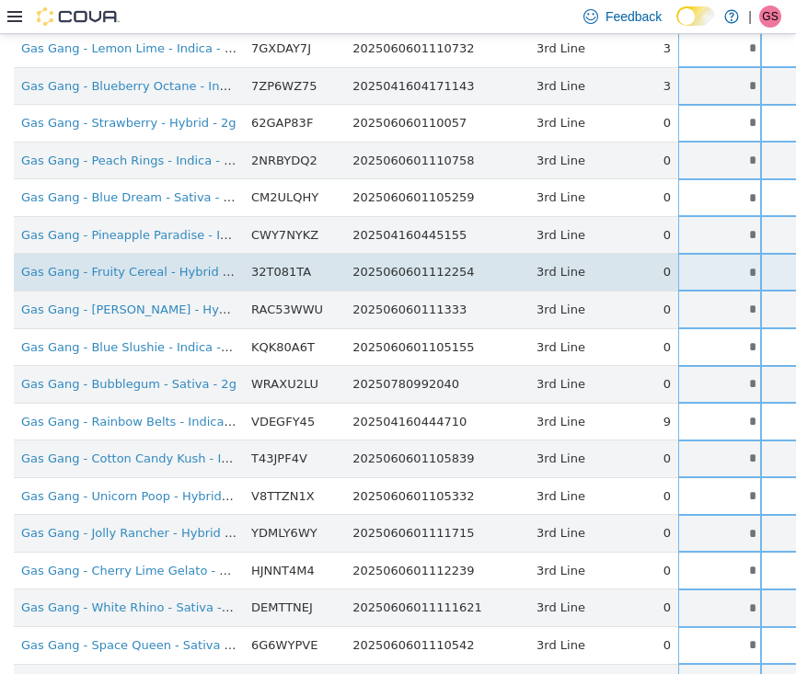
click at [689, 265] on input "*" at bounding box center [719, 272] width 83 height 14
drag, startPoint x: 689, startPoint y: 262, endPoint x: 717, endPoint y: 262, distance: 27.6
click at [713, 262] on tr "Gas Gang - Fruity Cereal - Hybrid - 2g 32T081TA 2025060601112254 3rd Line 0 * *…" at bounding box center [579, 272] width 1131 height 38
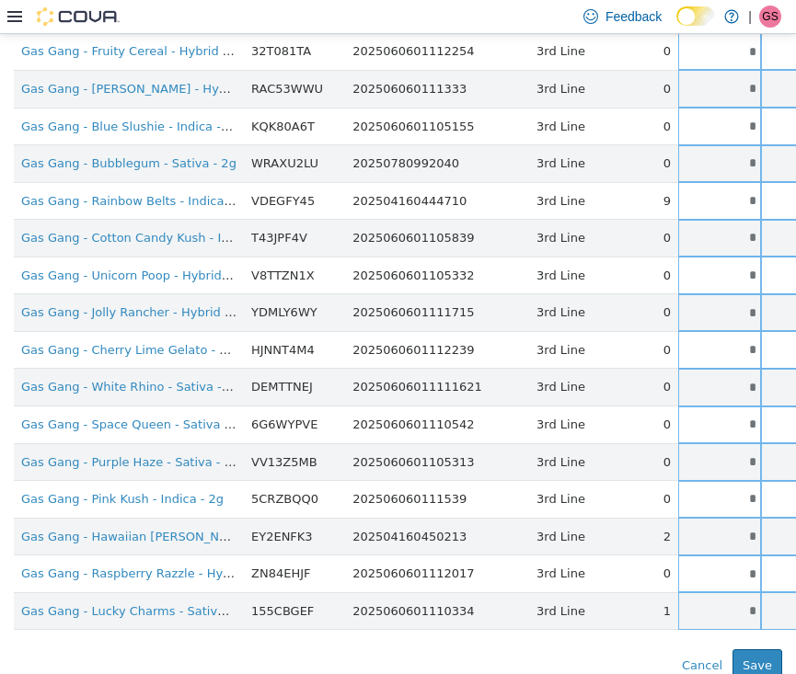
scroll to position [1134, 0]
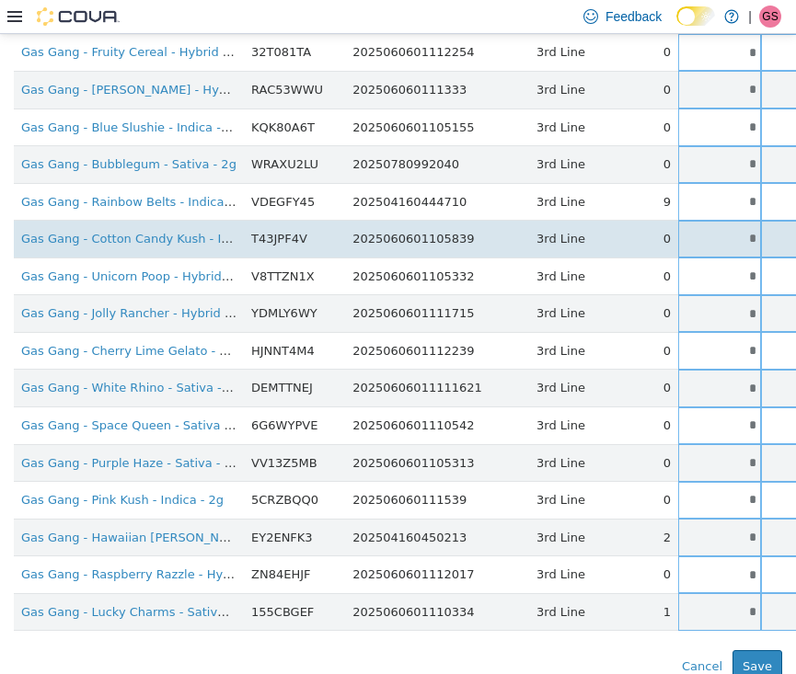
click at [683, 231] on input "*" at bounding box center [719, 238] width 83 height 14
drag, startPoint x: 683, startPoint y: 228, endPoint x: 707, endPoint y: 228, distance: 23.9
click at [707, 228] on tr "Gas Gang - Cotton Candy Kush - Indica - 2g T43JPF4V 2025060601105839 3rd Line 0…" at bounding box center [579, 239] width 1131 height 38
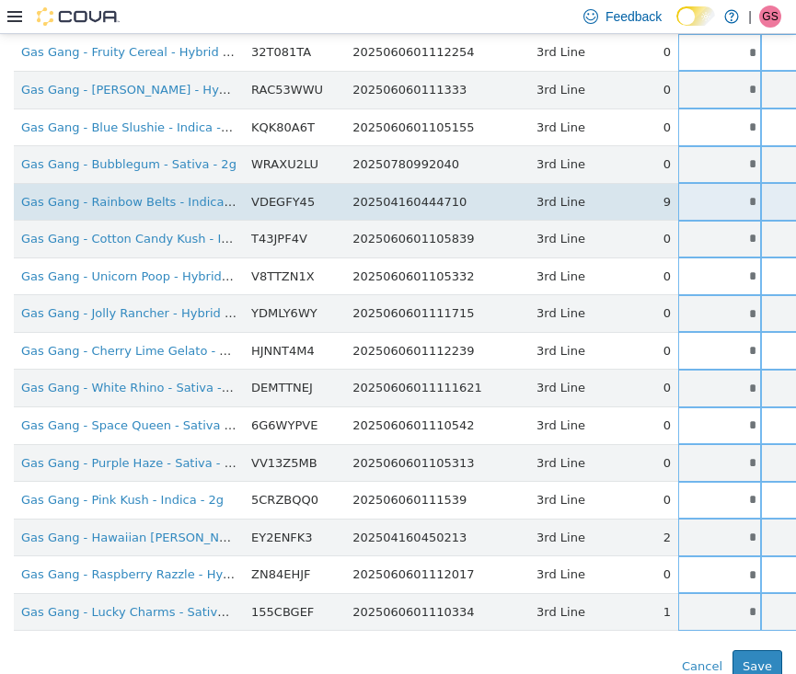
click at [685, 194] on input "*" at bounding box center [719, 201] width 83 height 14
drag, startPoint x: 685, startPoint y: 183, endPoint x: 712, endPoint y: 183, distance: 27.6
click at [708, 183] on tr "Gas Gang - Rainbow Belts - Indica - 2g VDEGFY45 202504160444710 3rd Line 9 * **…" at bounding box center [579, 201] width 1131 height 38
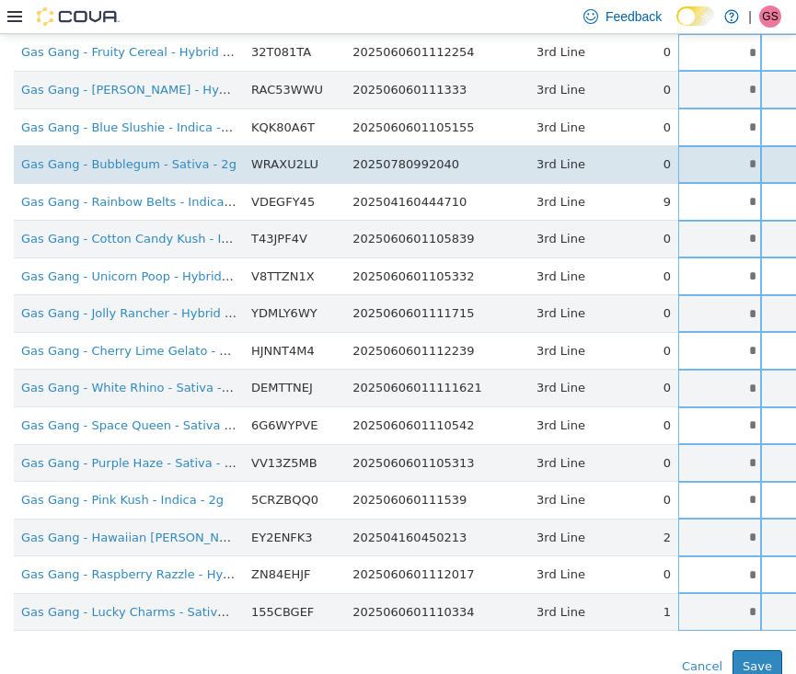
click at [678, 156] on input "*" at bounding box center [719, 163] width 83 height 14
drag, startPoint x: 673, startPoint y: 147, endPoint x: 710, endPoint y: 147, distance: 37.7
click at [710, 147] on tr "Gas Gang - Bubblegum - Sativa - 2g WRAXU2LU 20250780992040 3rd Line 0 * * Singl…" at bounding box center [579, 164] width 1131 height 38
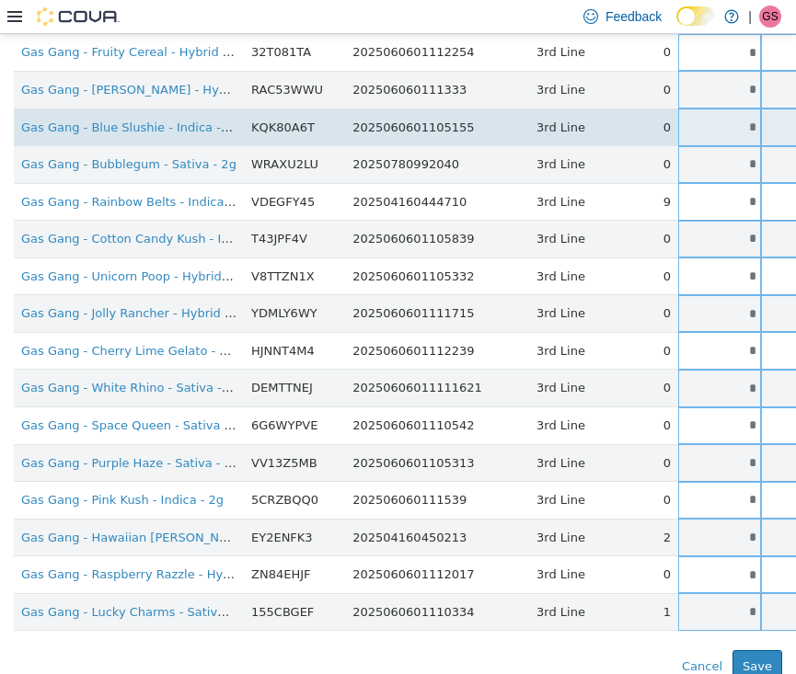
click at [682, 120] on input "*" at bounding box center [719, 127] width 83 height 14
drag, startPoint x: 682, startPoint y: 118, endPoint x: 723, endPoint y: 118, distance: 41.4
click at [723, 118] on tr "Gas Gang - Blue Slushie - Indica - 2g KQK80A6T 2025060601105155 3rd Line 0 * * …" at bounding box center [579, 127] width 1131 height 38
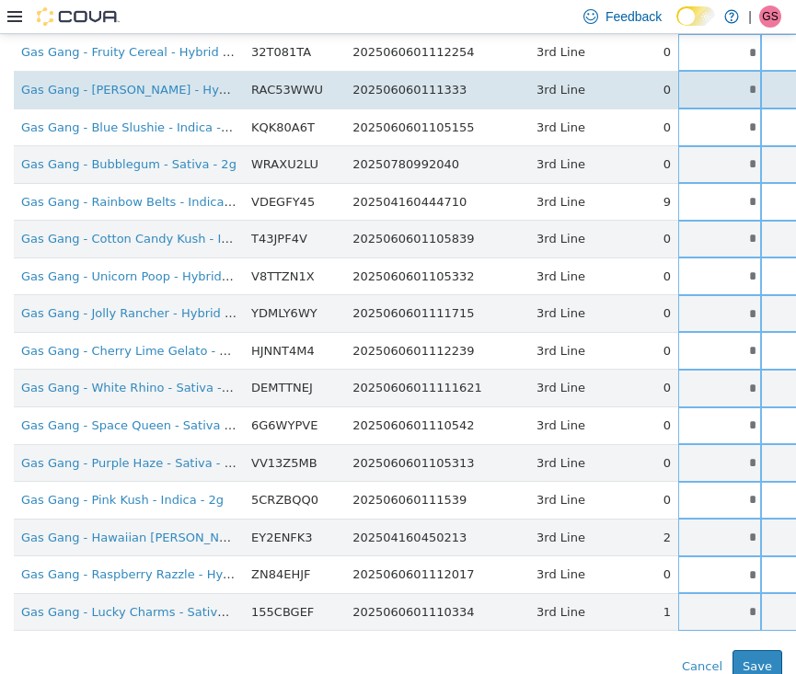
click at [678, 82] on input "*" at bounding box center [719, 89] width 83 height 14
drag, startPoint x: 673, startPoint y: 72, endPoint x: 755, endPoint y: 72, distance: 82.8
click at [755, 72] on tr "Gas Gang - [PERSON_NAME] - Hybrid - 2g RAC53WWU 202506060111333 3rd Line 0 * * …" at bounding box center [579, 89] width 1131 height 38
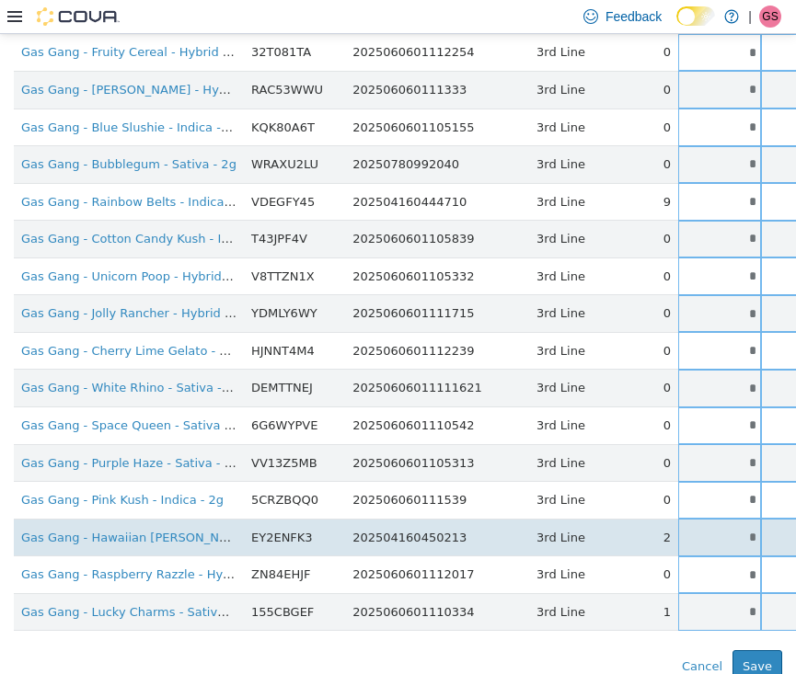
click at [678, 530] on input "*" at bounding box center [719, 537] width 83 height 14
drag, startPoint x: 676, startPoint y: 521, endPoint x: 711, endPoint y: 521, distance: 35.0
click at [711, 521] on tr "Gas Gang - Hawaiian [PERSON_NAME] - Sativa - 2g EY2ENFK3 202504160450213 3rd Li…" at bounding box center [579, 537] width 1131 height 38
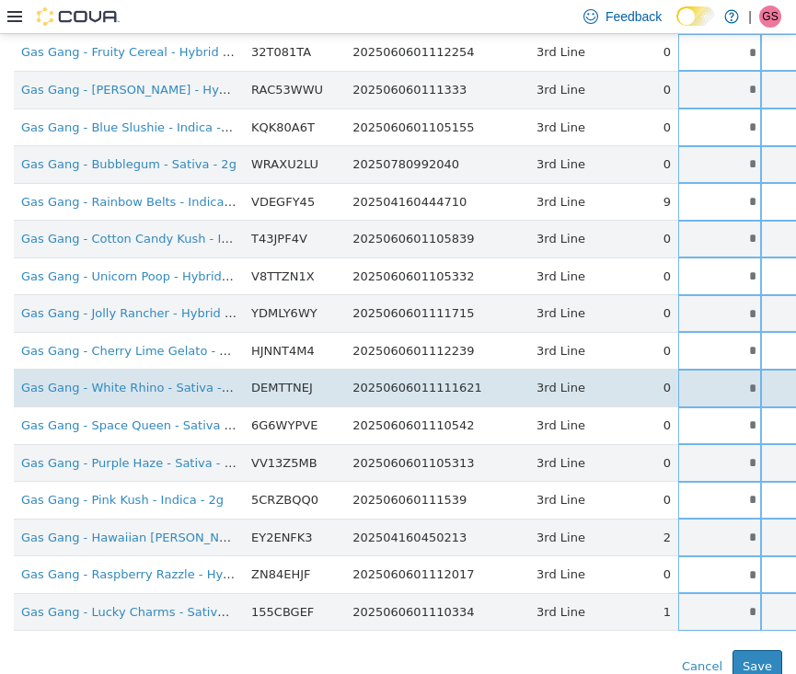
click at [678, 381] on input "*" at bounding box center [719, 388] width 83 height 14
drag, startPoint x: 676, startPoint y: 361, endPoint x: 720, endPoint y: 361, distance: 43.2
click at [720, 369] on tr "Gas Gang - White Rhino - Sativa - 2g DEMTTNEJ 20250606011111621 3rd Line 0 * * …" at bounding box center [579, 388] width 1131 height 38
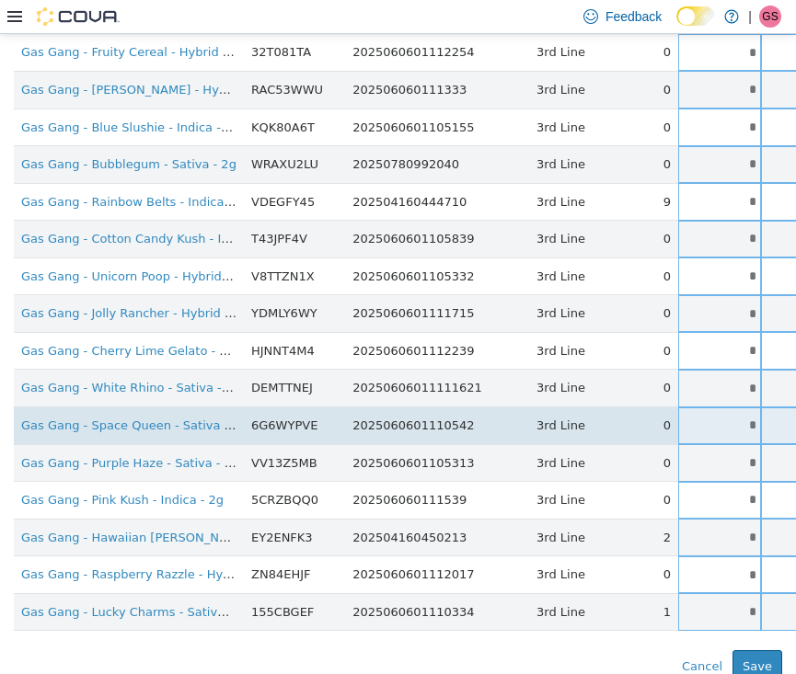
click at [678, 418] on input "*" at bounding box center [719, 425] width 83 height 14
drag, startPoint x: 661, startPoint y: 406, endPoint x: 710, endPoint y: 406, distance: 49.7
click at [710, 407] on tr "Gas Gang - Space Queen - Sativa - 2g 6G6WYPVE 2025060601110542 3rd Line 0 * * S…" at bounding box center [579, 426] width 1131 height 38
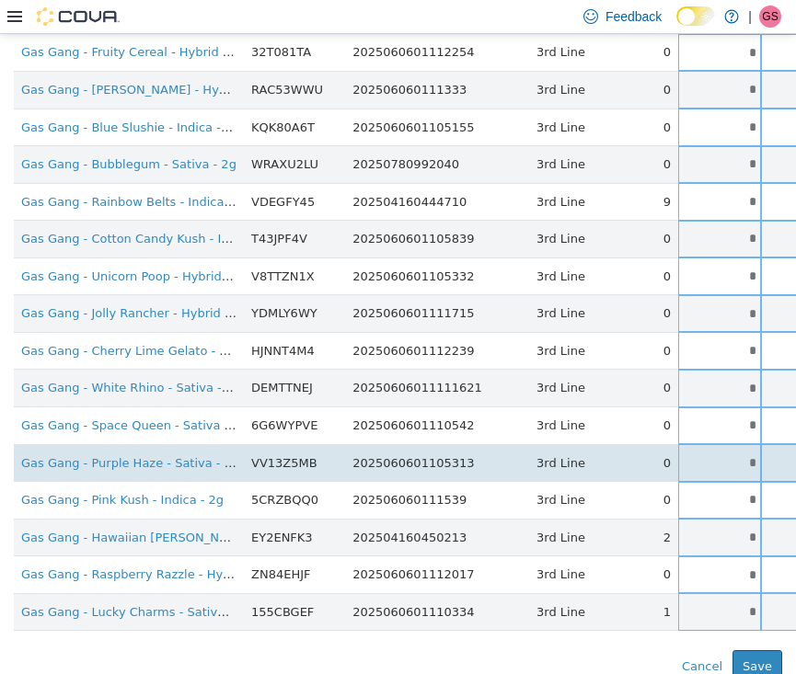
click at [678, 455] on input "*" at bounding box center [719, 462] width 83 height 14
drag, startPoint x: 678, startPoint y: 437, endPoint x: 712, endPoint y: 440, distance: 34.2
click at [713, 443] on tr "Gas Gang - Purple Haze - Sativa - 2g VV13Z5MB 2025060601105313 3rd Line 0 * * S…" at bounding box center [579, 462] width 1131 height 38
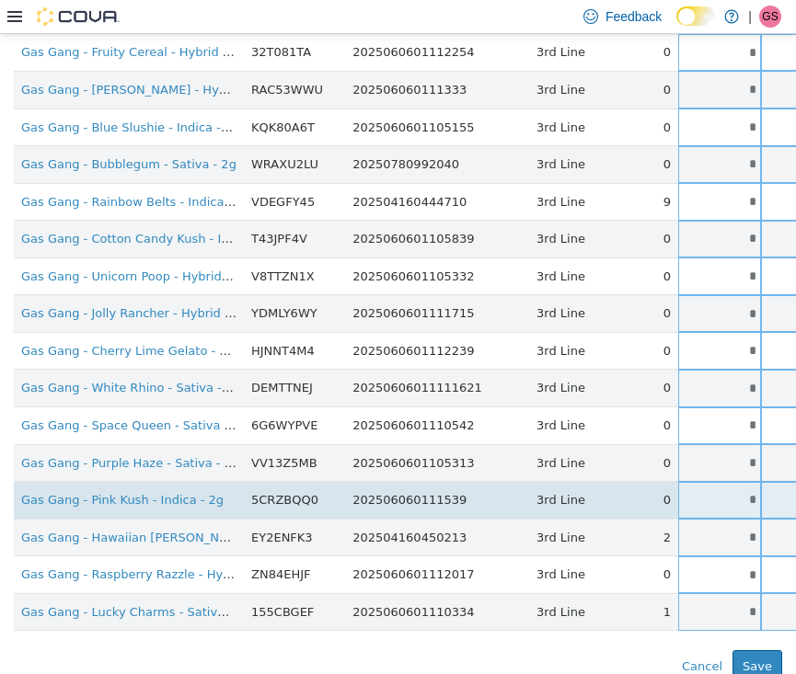
click at [682, 492] on input "*" at bounding box center [719, 499] width 83 height 14
drag, startPoint x: 682, startPoint y: 476, endPoint x: 703, endPoint y: 476, distance: 21.2
click at [700, 492] on input "*" at bounding box center [719, 499] width 83 height 14
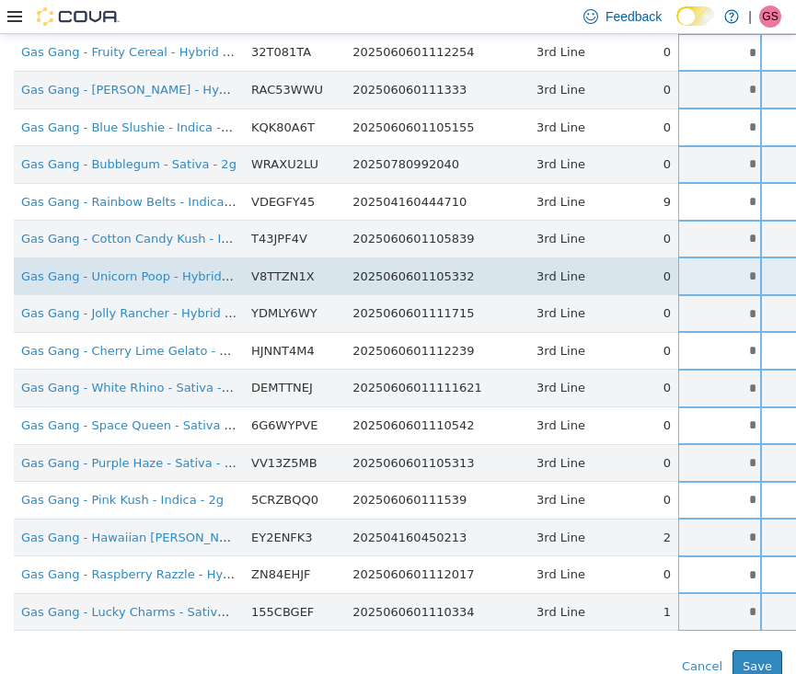
click at [682, 269] on input "*" at bounding box center [719, 276] width 83 height 14
drag, startPoint x: 682, startPoint y: 254, endPoint x: 704, endPoint y: 254, distance: 22.1
click at [704, 257] on tr "Gas Gang - Unicorn Poop - Hybrid - 2g V8TTZN1X 2025060601105332 3rd Line 0 * * …" at bounding box center [579, 276] width 1131 height 38
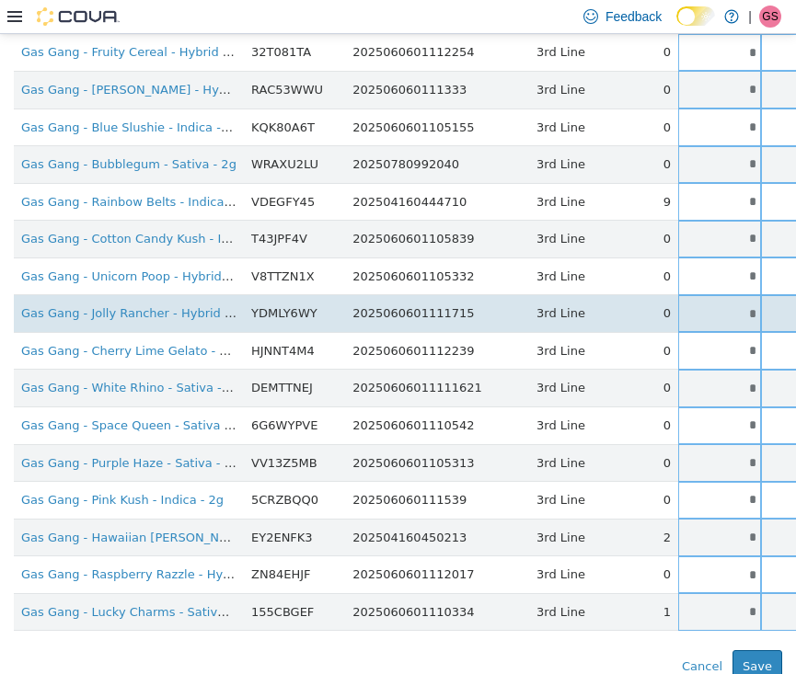
click at [680, 306] on input "*" at bounding box center [719, 313] width 83 height 14
drag, startPoint x: 680, startPoint y: 295, endPoint x: 709, endPoint y: 295, distance: 29.4
click at [709, 295] on tr "Gas Gang - Jolly Rancher - Hybrid - 2g YDMLY6WY 2025060601111715 3rd Line 0 * *…" at bounding box center [579, 313] width 1131 height 38
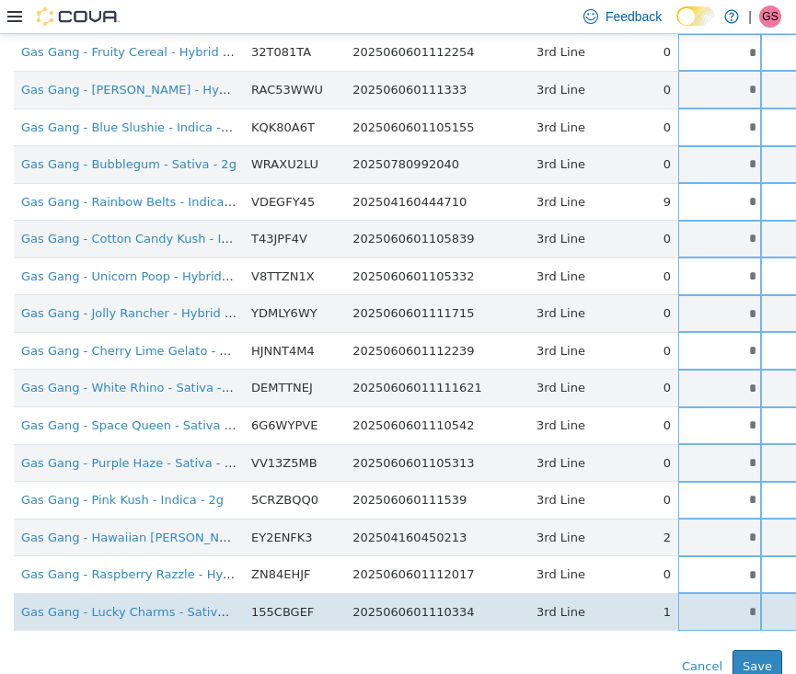
click at [688, 605] on input "*" at bounding box center [719, 612] width 83 height 14
drag, startPoint x: 688, startPoint y: 592, endPoint x: 706, endPoint y: 592, distance: 17.5
click at [706, 593] on tr "Gas Gang - Lucky Charms - Sativa-Hybrid - 2g 155CBGEF 2025060601110334 3rd Line…" at bounding box center [579, 612] width 1131 height 38
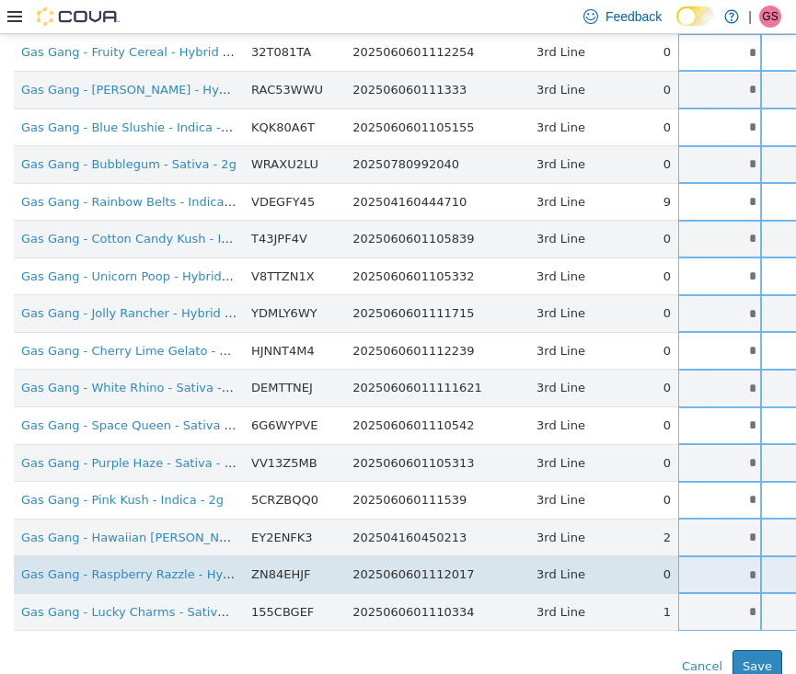
click at [678, 568] on input "*" at bounding box center [719, 575] width 83 height 14
drag, startPoint x: 674, startPoint y: 550, endPoint x: 700, endPoint y: 550, distance: 26.7
click at [700, 568] on input "*" at bounding box center [719, 575] width 83 height 14
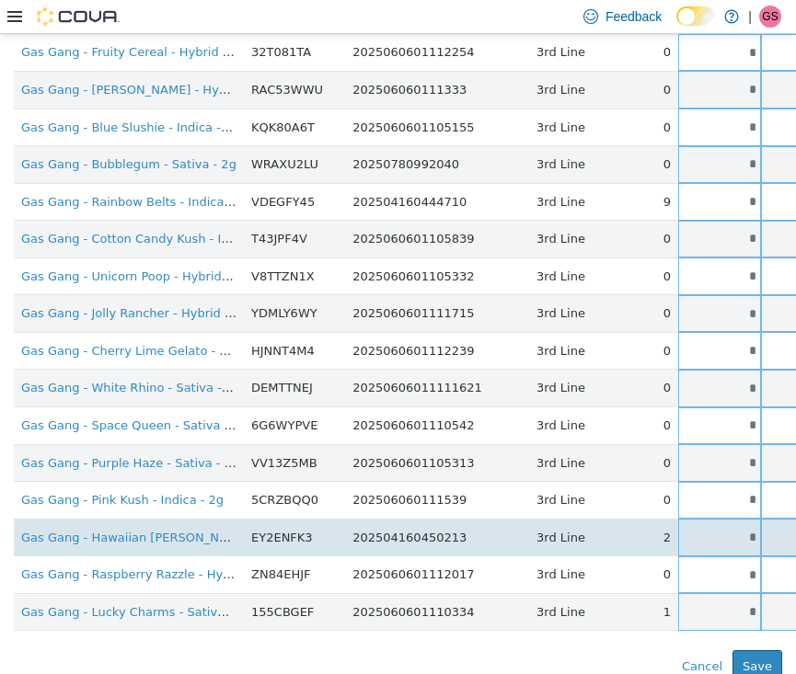
click at [689, 530] on input "*" at bounding box center [719, 537] width 83 height 14
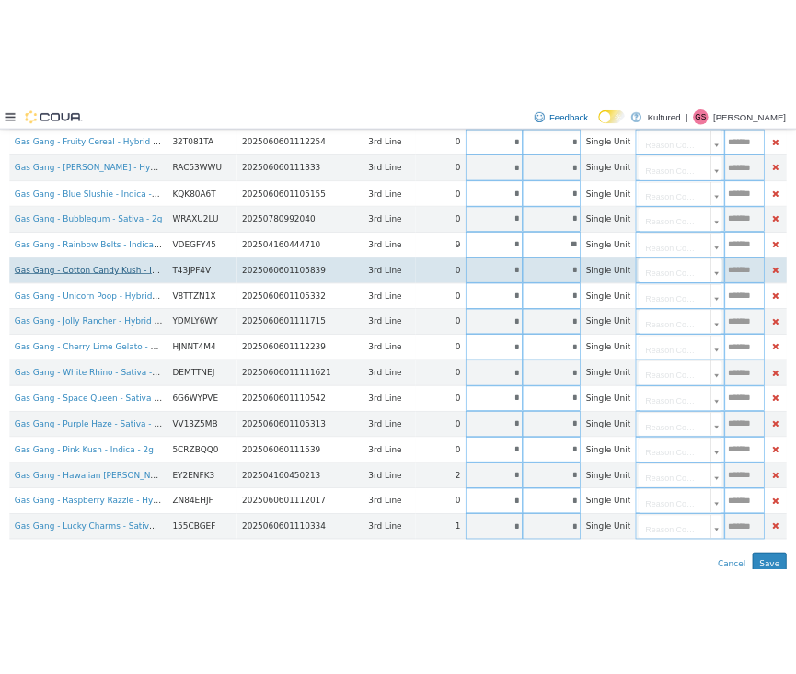
scroll to position [1120, 0]
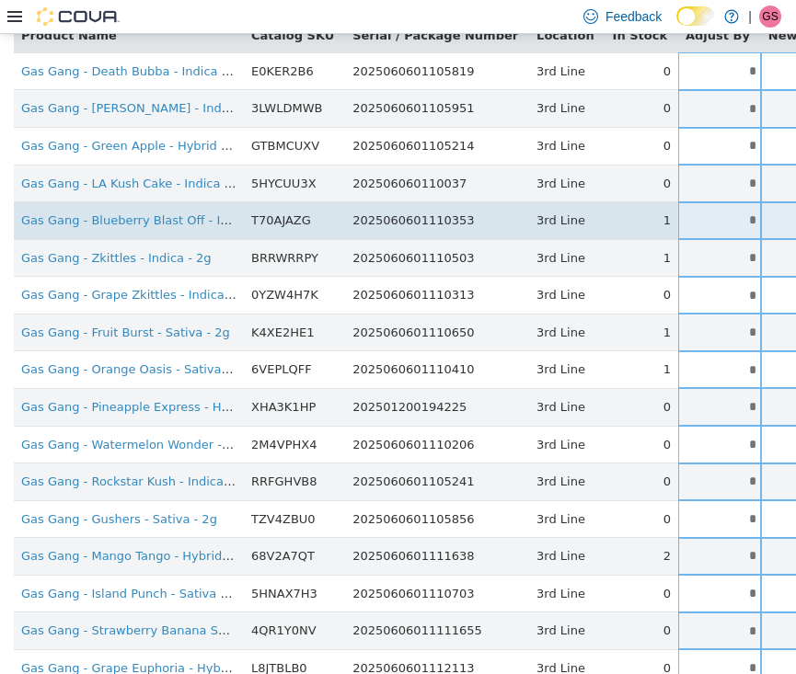
scroll to position [248, 0]
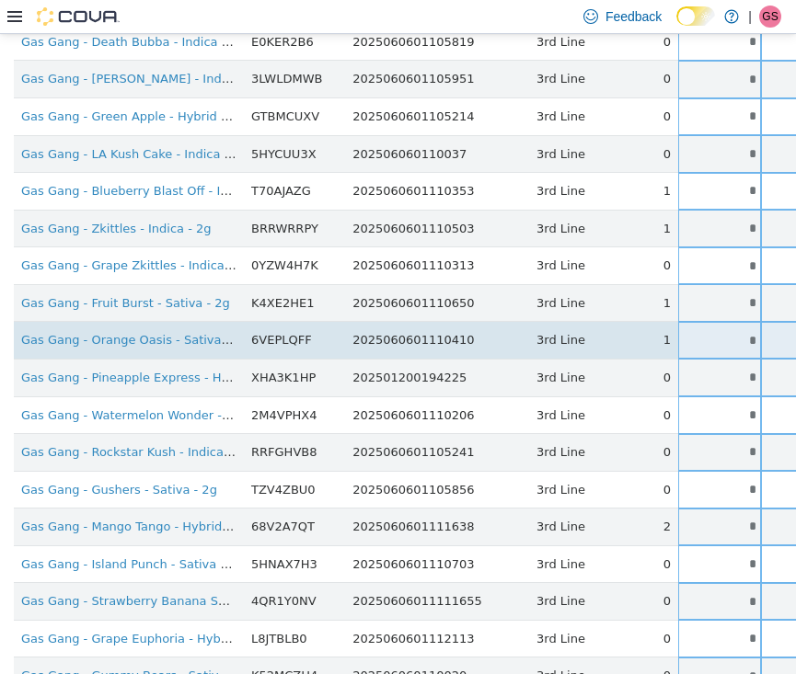
click at [678, 335] on input "*" at bounding box center [719, 340] width 83 height 14
drag, startPoint x: 675, startPoint y: 335, endPoint x: 758, endPoint y: 336, distance: 82.8
click at [758, 336] on tr "Gas Gang - Orange Oasis - Sativa - 2g 6VEPLQFF 2025060601110410 3rd Line 1 * * …" at bounding box center [579, 340] width 1131 height 38
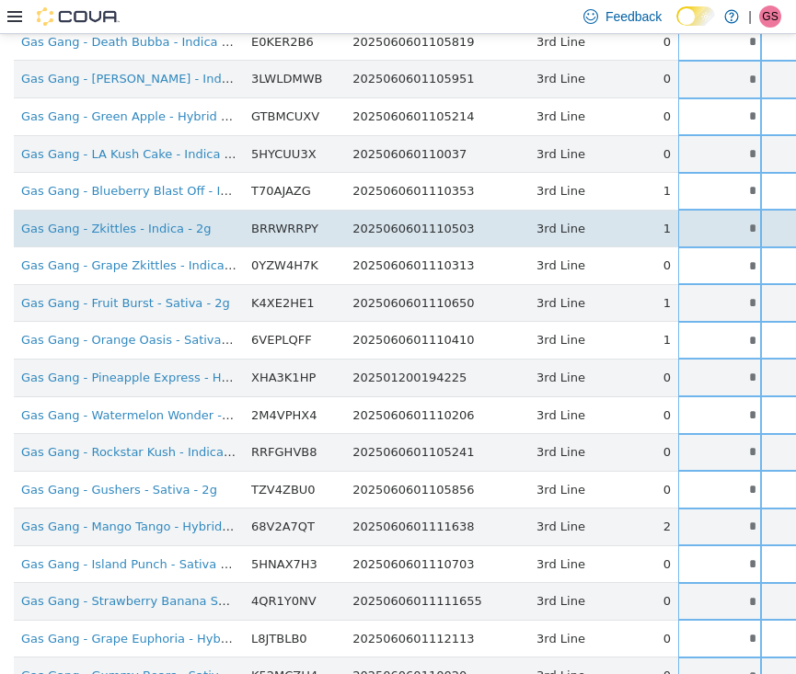
click at [686, 225] on input "*" at bounding box center [719, 228] width 83 height 14
drag, startPoint x: 686, startPoint y: 225, endPoint x: 703, endPoint y: 225, distance: 16.6
click at [699, 225] on input "*" at bounding box center [719, 228] width 83 height 14
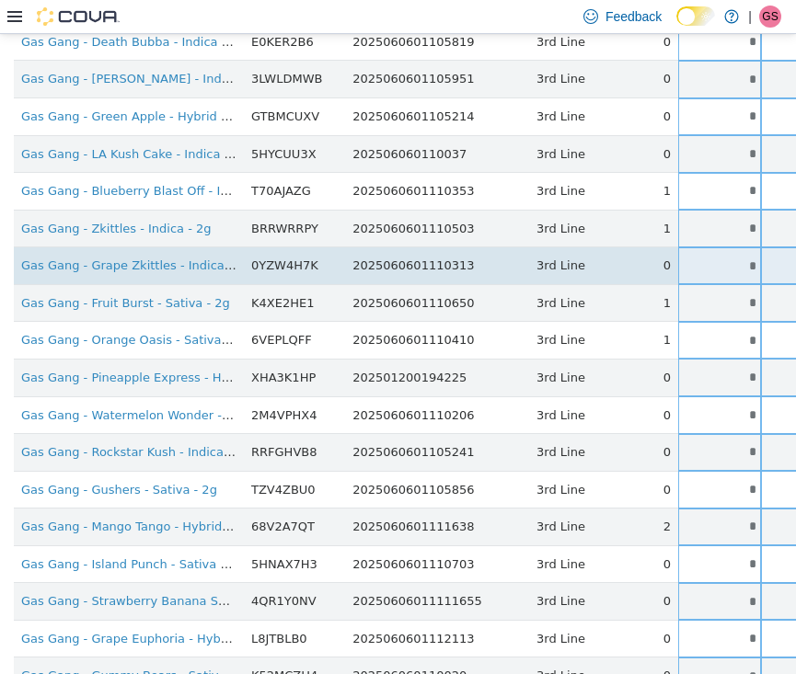
click at [678, 261] on input "*" at bounding box center [719, 266] width 83 height 14
drag, startPoint x: 668, startPoint y: 261, endPoint x: 694, endPoint y: 261, distance: 25.8
click at [689, 261] on input "*" at bounding box center [719, 266] width 83 height 14
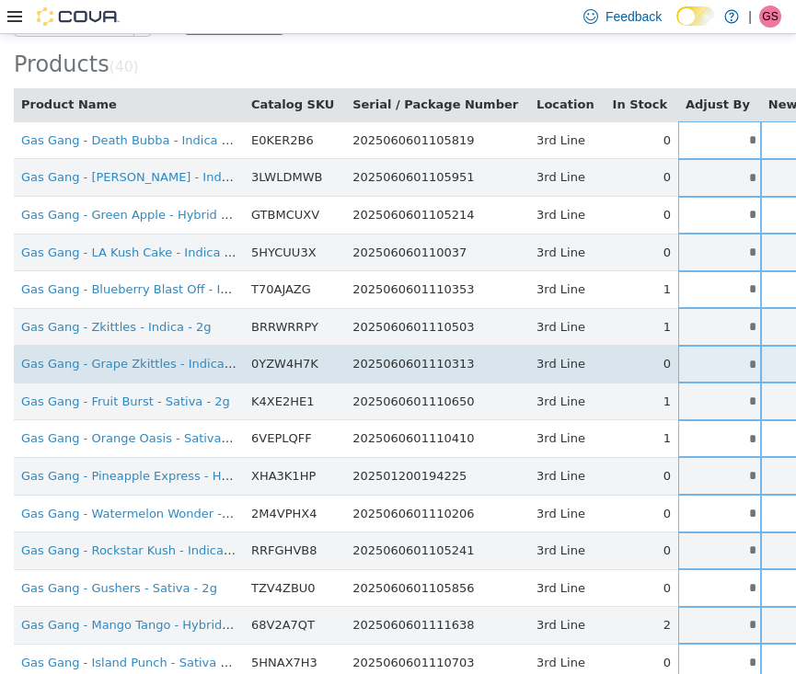
scroll to position [155, 0]
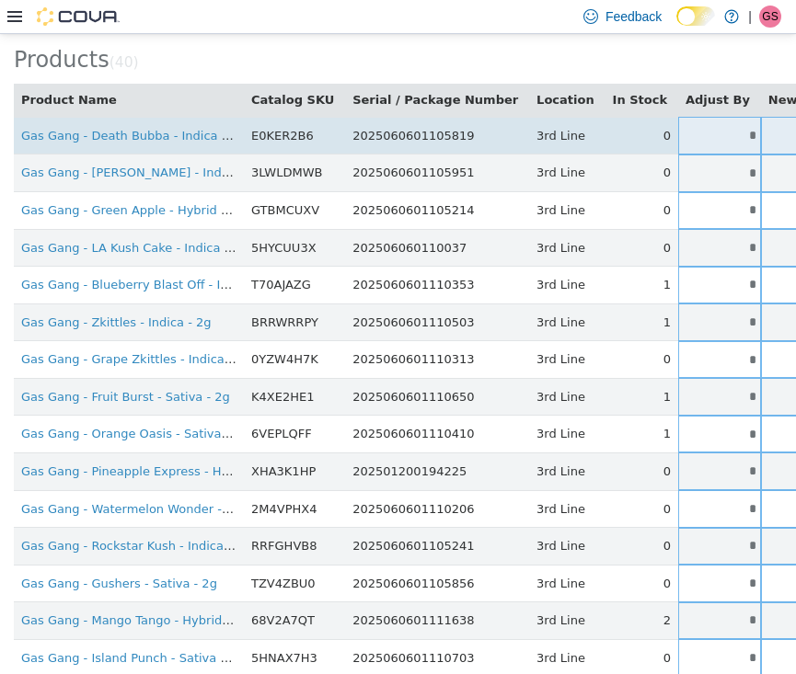
click at [680, 133] on input "*" at bounding box center [719, 135] width 83 height 14
drag, startPoint x: 680, startPoint y: 133, endPoint x: 702, endPoint y: 133, distance: 22.1
click at [697, 133] on input "*" at bounding box center [719, 135] width 83 height 14
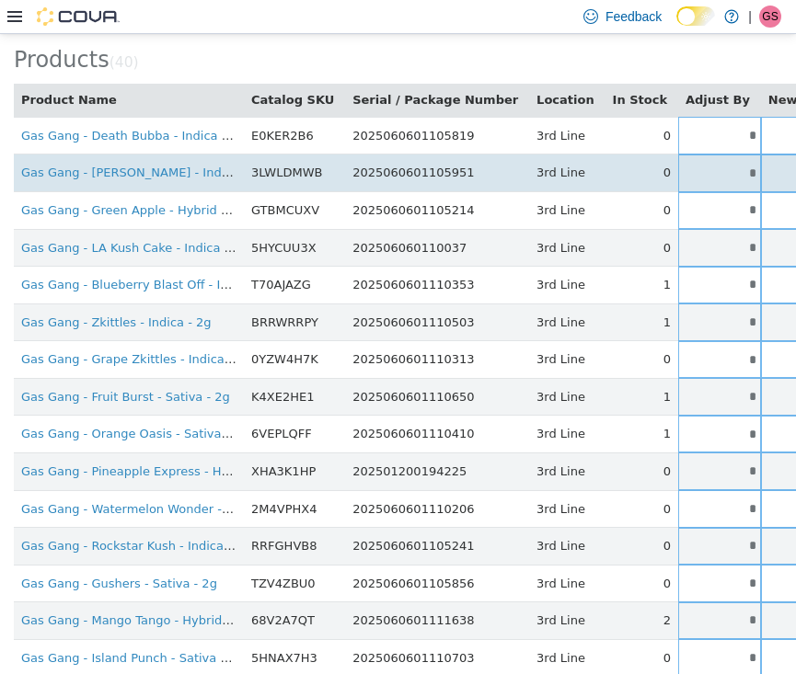
click at [682, 170] on input "*" at bounding box center [719, 173] width 83 height 14
drag, startPoint x: 682, startPoint y: 170, endPoint x: 706, endPoint y: 170, distance: 23.9
click at [703, 170] on input "*" at bounding box center [719, 173] width 83 height 14
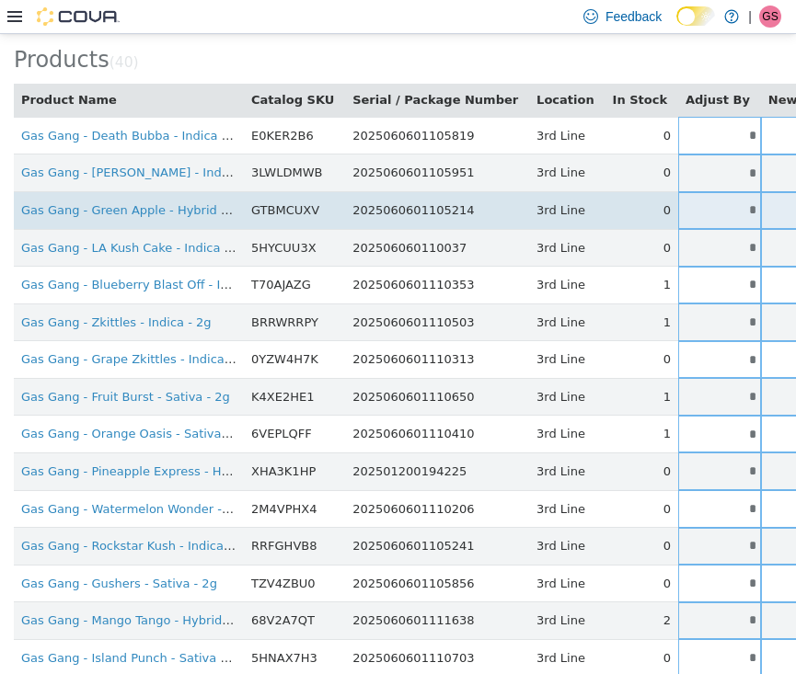
click at [681, 204] on input "*" at bounding box center [719, 209] width 83 height 14
drag, startPoint x: 681, startPoint y: 204, endPoint x: 708, endPoint y: 204, distance: 27.6
click at [703, 204] on input "*" at bounding box center [719, 209] width 83 height 14
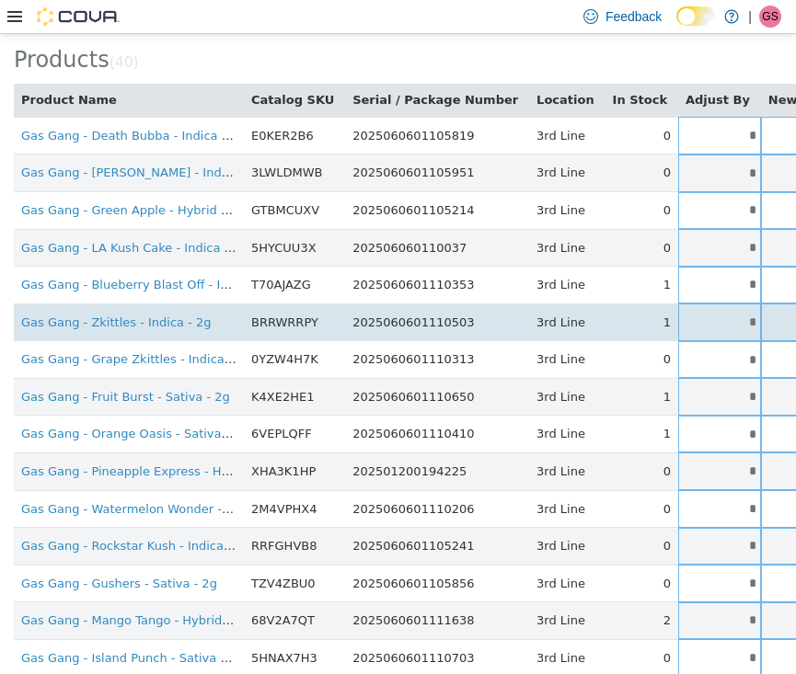
scroll to position [196, 0]
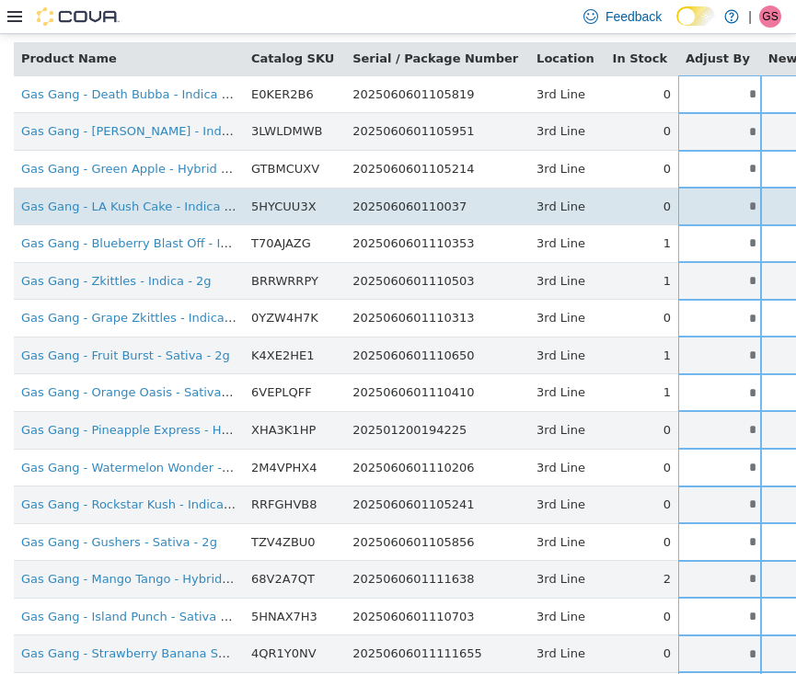
click at [686, 199] on input "*" at bounding box center [719, 206] width 83 height 14
drag, startPoint x: 686, startPoint y: 198, endPoint x: 700, endPoint y: 198, distance: 13.8
click at [700, 199] on input "*" at bounding box center [719, 206] width 83 height 14
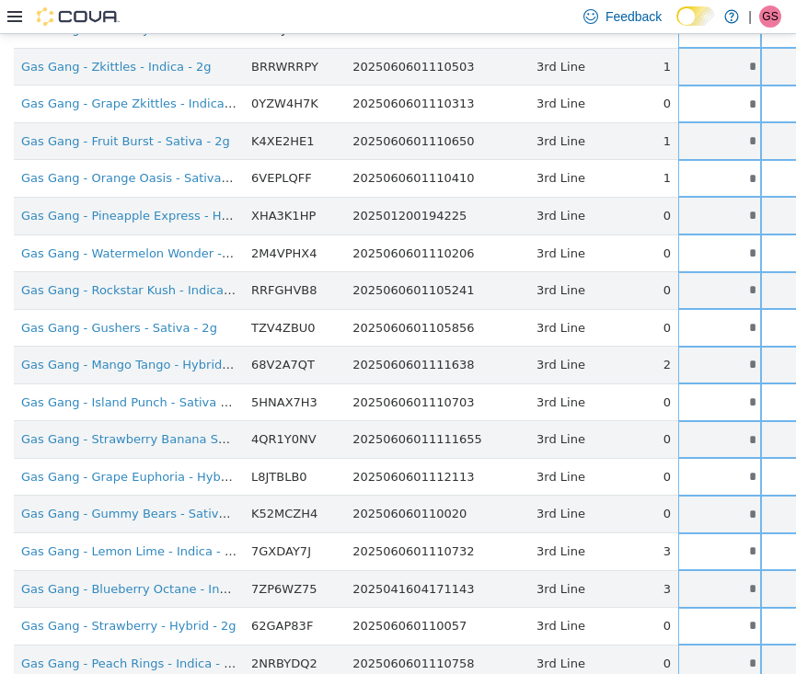
scroll to position [412, 0]
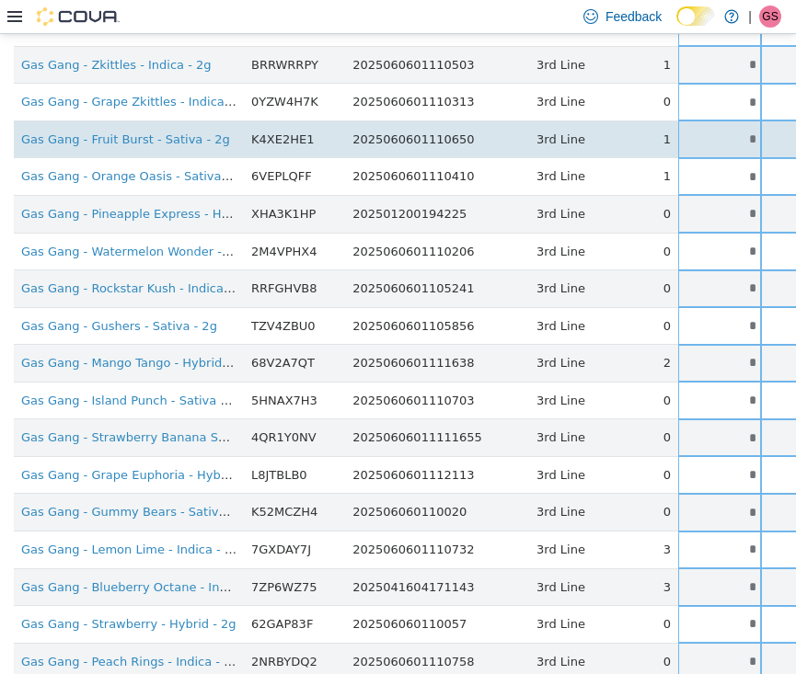
click at [687, 134] on input "*" at bounding box center [719, 139] width 83 height 14
drag, startPoint x: 687, startPoint y: 134, endPoint x: 705, endPoint y: 134, distance: 17.5
click at [703, 134] on input "*" at bounding box center [719, 139] width 83 height 14
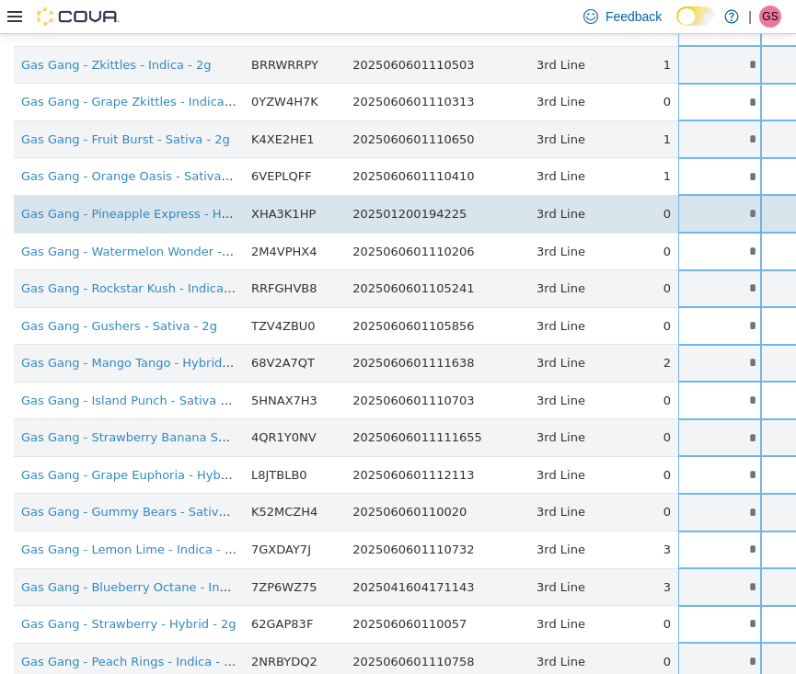
click at [678, 210] on input "*" at bounding box center [719, 213] width 83 height 14
drag, startPoint x: 673, startPoint y: 210, endPoint x: 711, endPoint y: 210, distance: 38.6
click at [711, 210] on tr "Gas Gang - Pineapple Express - Hybrid - 2g XHA3K1HP 202501200194225 3rd Line 0 …" at bounding box center [579, 213] width 1131 height 38
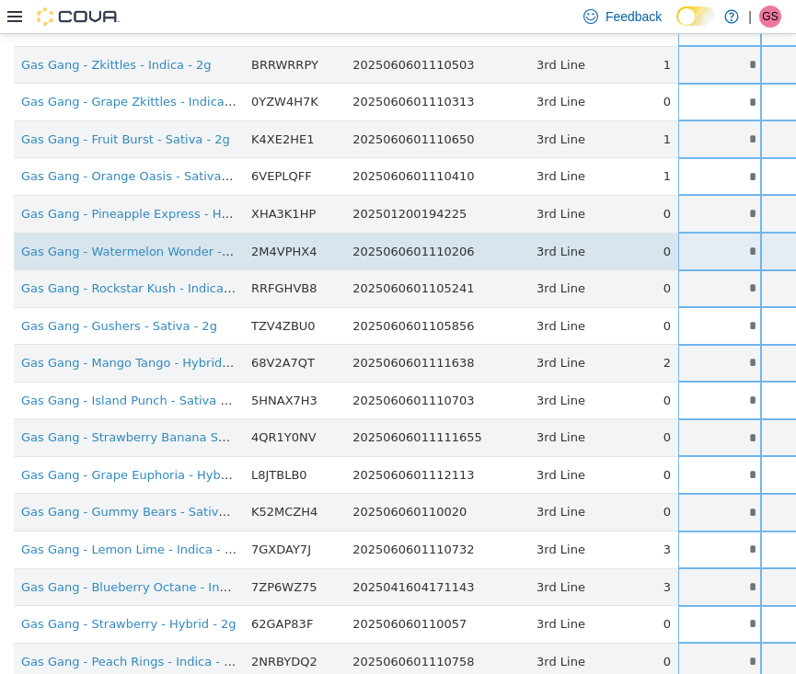
click at [685, 244] on input "*" at bounding box center [719, 251] width 83 height 14
drag, startPoint x: 685, startPoint y: 240, endPoint x: 724, endPoint y: 240, distance: 39.6
click at [724, 240] on tr "Gas Gang - Watermelon Wonder - Hybrid - 2g 2M4VPHX4 2025060601110206 3rd Line 0…" at bounding box center [579, 251] width 1131 height 38
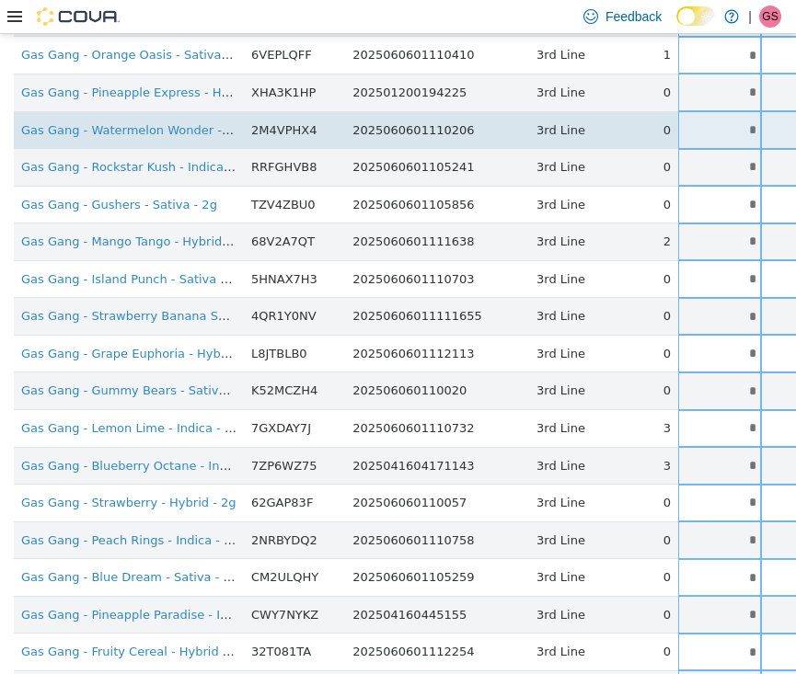
scroll to position [536, 0]
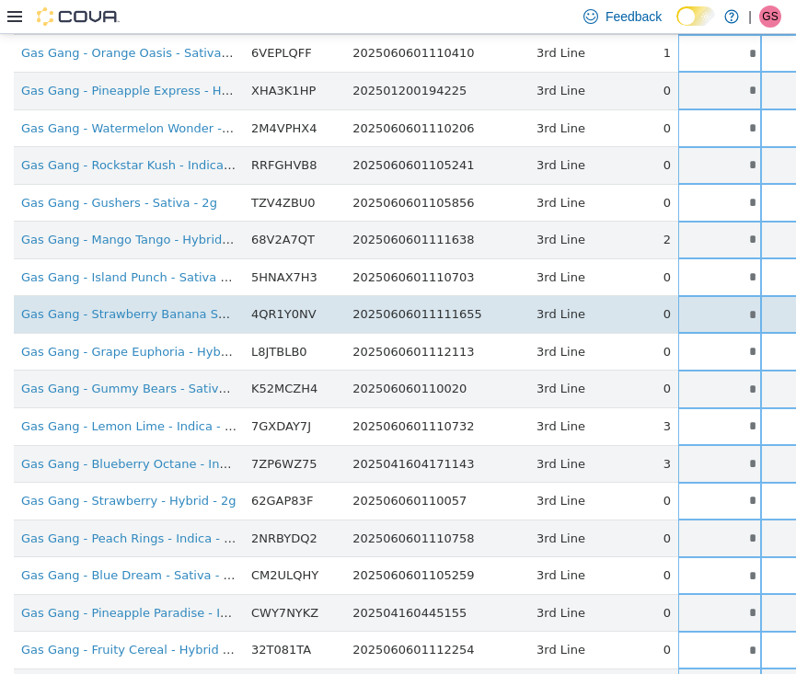
click at [678, 315] on td "*" at bounding box center [719, 314] width 83 height 38
click at [678, 307] on input "*" at bounding box center [719, 314] width 83 height 14
drag, startPoint x: 678, startPoint y: 304, endPoint x: 707, endPoint y: 304, distance: 28.5
click at [704, 304] on tr "Gas Gang - Strawberry Banana Sundae - Indica - 2g 4QR1Y0NV 20250606011111655 3r…" at bounding box center [579, 314] width 1131 height 38
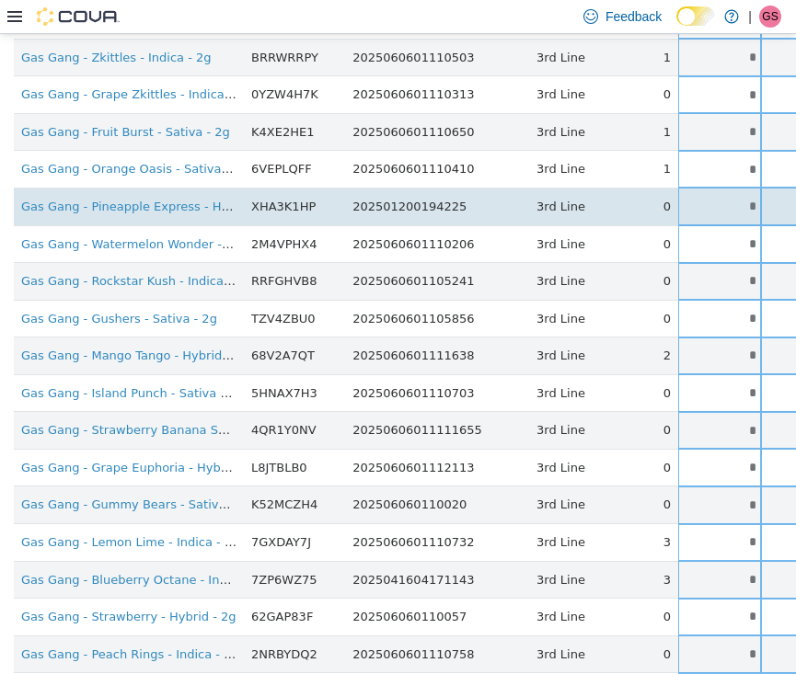
scroll to position [479, 0]
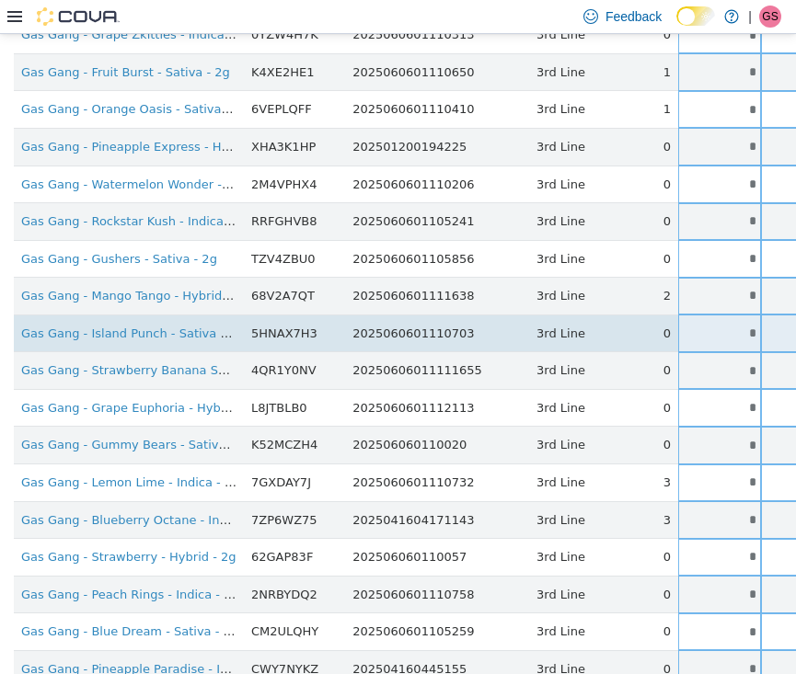
click at [679, 326] on input "*" at bounding box center [719, 333] width 83 height 14
drag, startPoint x: 679, startPoint y: 324, endPoint x: 744, endPoint y: 330, distance: 65.6
click at [744, 330] on tr "Gas Gang - Island Punch - Sativa - 2g 5HNAX7H3 2025060601110703 3rd Line 0 * * …" at bounding box center [579, 333] width 1131 height 38
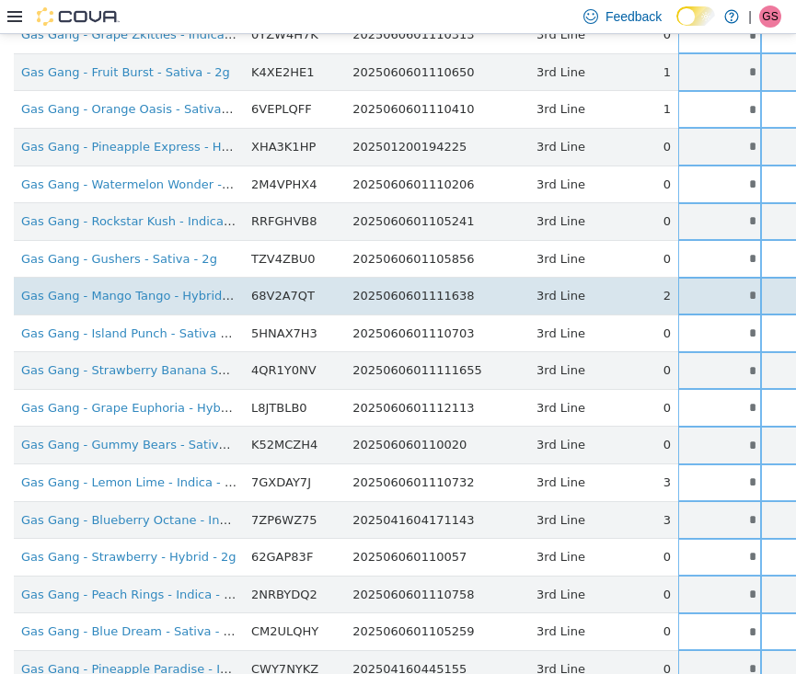
click at [680, 288] on input "*" at bounding box center [719, 295] width 83 height 14
drag, startPoint x: 680, startPoint y: 286, endPoint x: 719, endPoint y: 286, distance: 38.6
click at [719, 286] on tr "Gas Gang - Mango Tango - Hybrid - 2g 68V2A7QT 2025060601111638 3rd Line 2 * * S…" at bounding box center [579, 296] width 1131 height 38
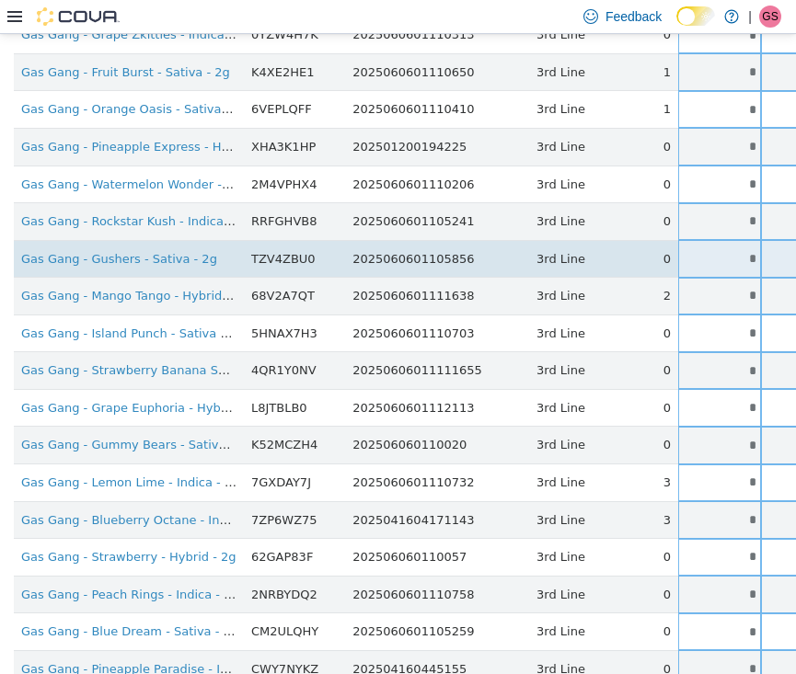
click at [678, 253] on input "*" at bounding box center [719, 258] width 83 height 14
drag, startPoint x: 676, startPoint y: 253, endPoint x: 720, endPoint y: 253, distance: 44.2
click at [718, 253] on tr "Gas Gang - Gushers - Sativa - 2g TZV4ZBU0 2025060601105856 3rd Line 0 * * Singl…" at bounding box center [579, 258] width 1131 height 38
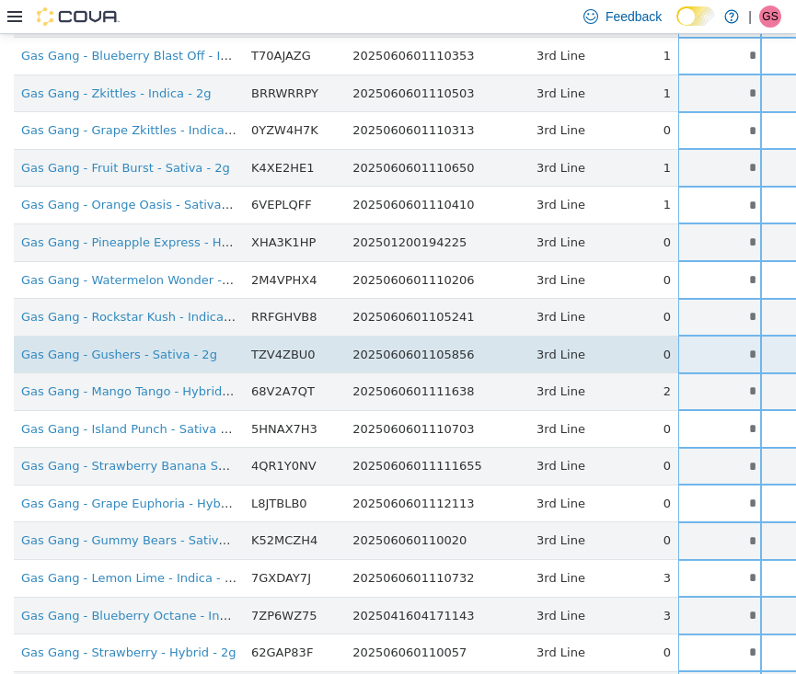
scroll to position [380, 0]
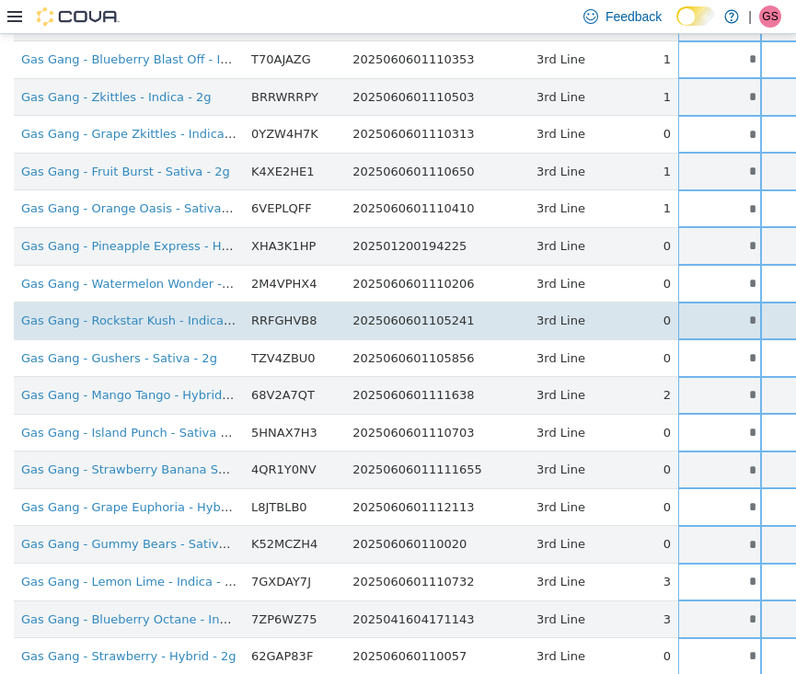
click at [678, 313] on input "*" at bounding box center [719, 320] width 83 height 14
drag, startPoint x: 661, startPoint y: 312, endPoint x: 729, endPoint y: 312, distance: 68.1
click at [729, 312] on tr "Gas Gang - Rockstar Kush - Indica - 2g RRFGHVB8 2025060601105241 3rd Line 0 * *…" at bounding box center [579, 321] width 1131 height 38
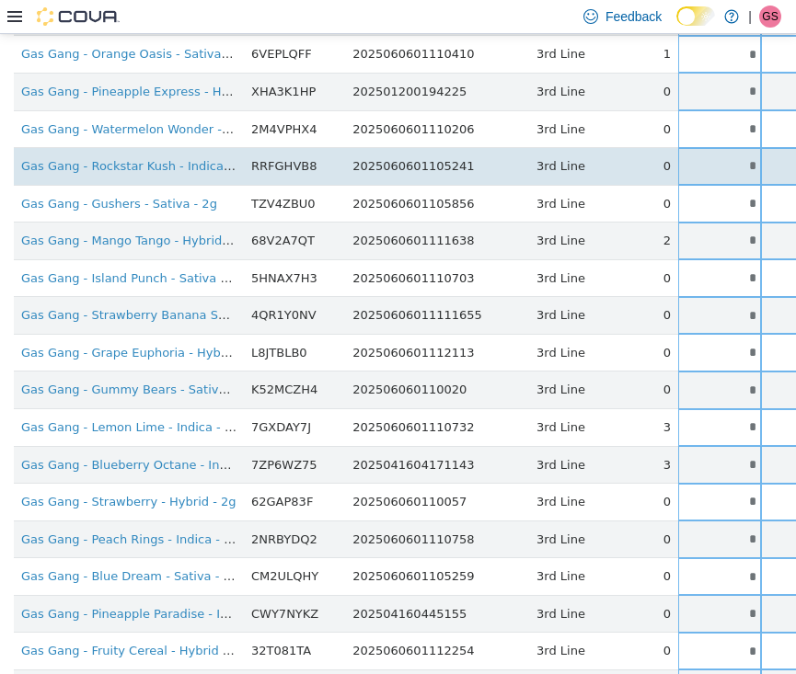
scroll to position [559, 0]
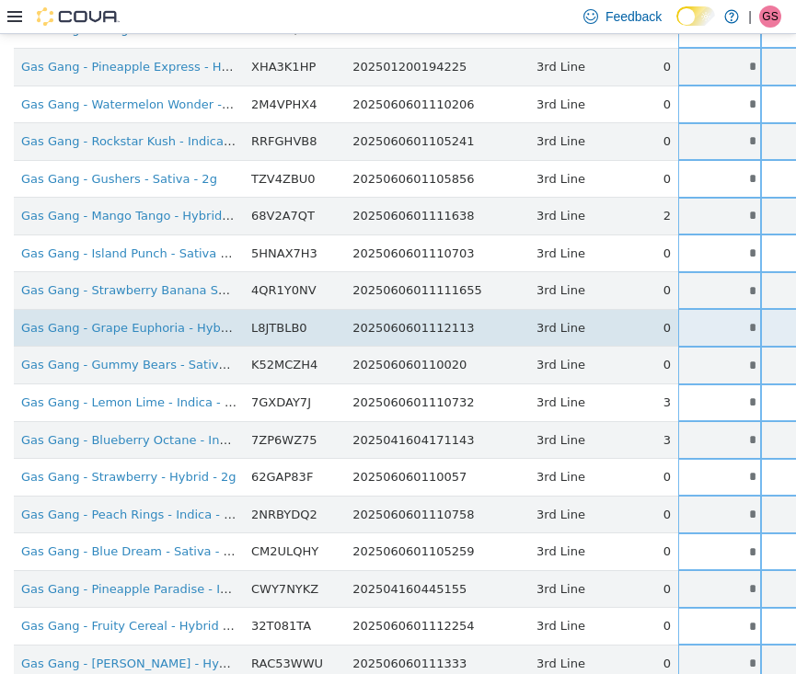
click at [683, 320] on input "*" at bounding box center [719, 327] width 83 height 14
drag, startPoint x: 683, startPoint y: 319, endPoint x: 714, endPoint y: 321, distance: 31.3
click at [705, 319] on tr "Gas Gang - Grape Euphoria - Hybrid - 2g L8JTBLB0 2025060601112113 3rd Line 0 * …" at bounding box center [579, 327] width 1131 height 38
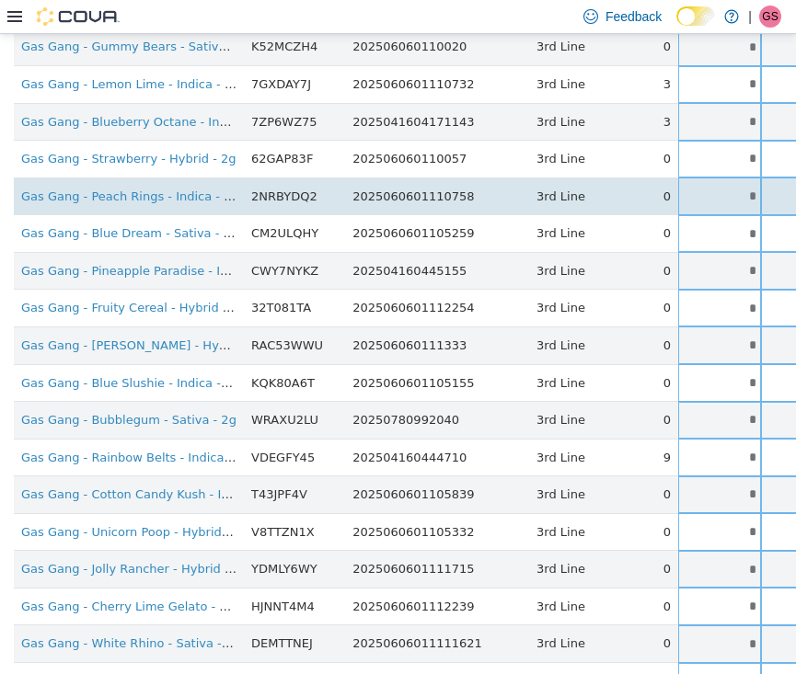
scroll to position [883, 0]
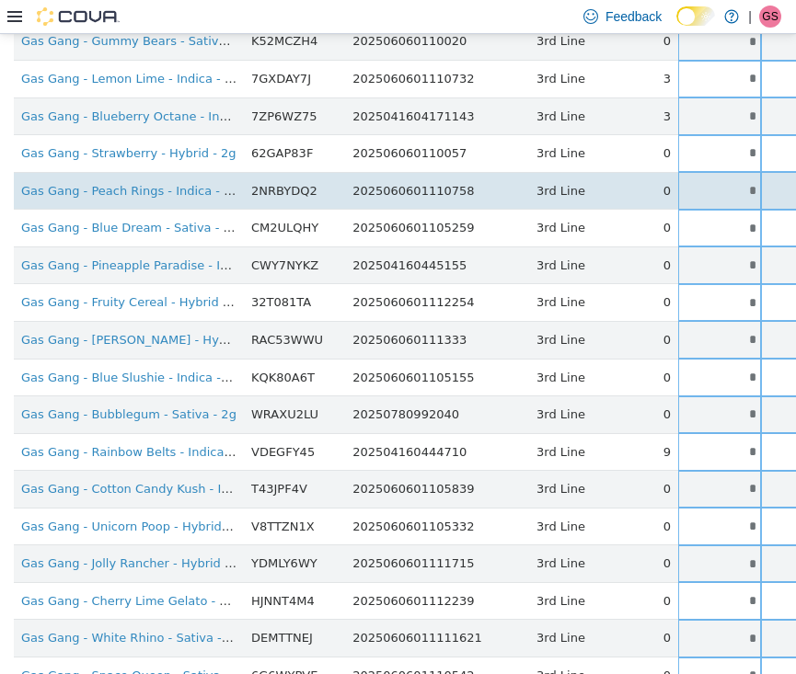
click at [681, 183] on input "*" at bounding box center [719, 190] width 83 height 14
drag, startPoint x: 681, startPoint y: 171, endPoint x: 719, endPoint y: 171, distance: 37.7
click at [717, 171] on tr "Gas Gang - Peach Rings - Indica - 2g 2NRBYDQ2 2025060601110758 3rd Line 0 * * S…" at bounding box center [579, 190] width 1131 height 38
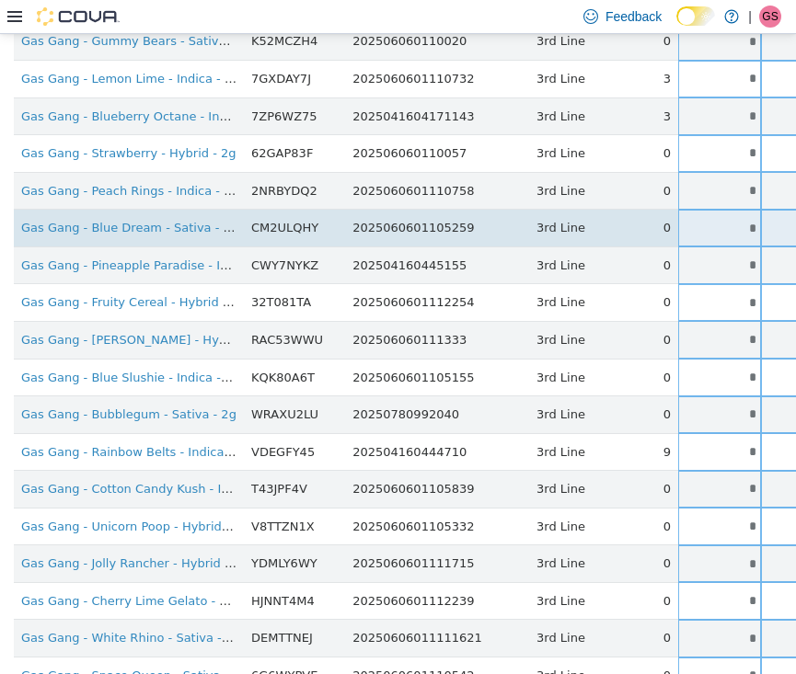
click at [683, 221] on input "*" at bounding box center [719, 228] width 83 height 14
drag, startPoint x: 683, startPoint y: 216, endPoint x: 724, endPoint y: 217, distance: 41.4
click at [723, 216] on tr "Gas Gang - Blue Dream - Sativa - 2g CM2ULQHY 2025060601105259 3rd Line 0 * * Si…" at bounding box center [579, 228] width 1131 height 38
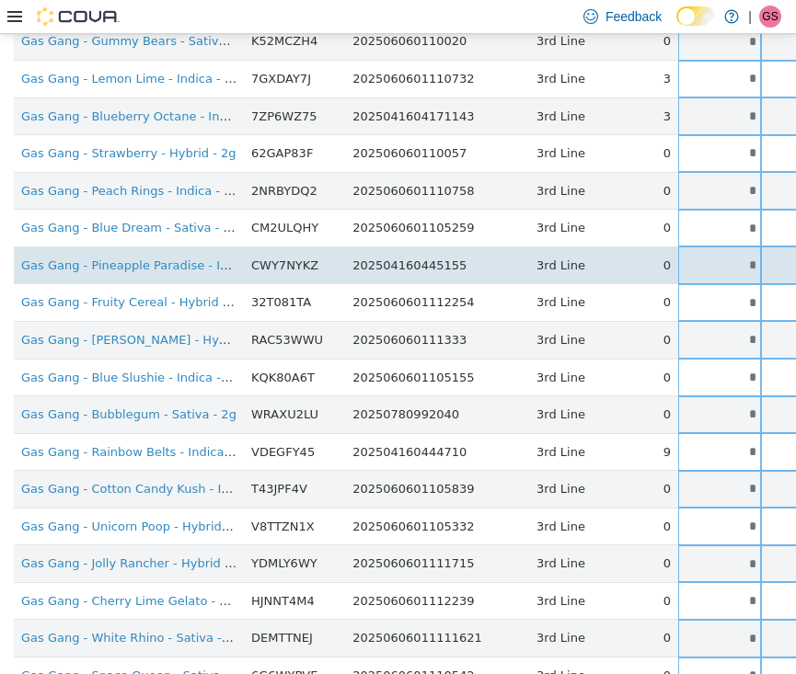
click at [681, 258] on input "*" at bounding box center [719, 265] width 83 height 14
drag, startPoint x: 681, startPoint y: 254, endPoint x: 727, endPoint y: 254, distance: 46.0
click at [727, 254] on tr "Gas Gang - Pineapple Paradise - Indica - 2g CWY7NYKZ 202504160445155 3rd Line 0…" at bounding box center [579, 265] width 1131 height 38
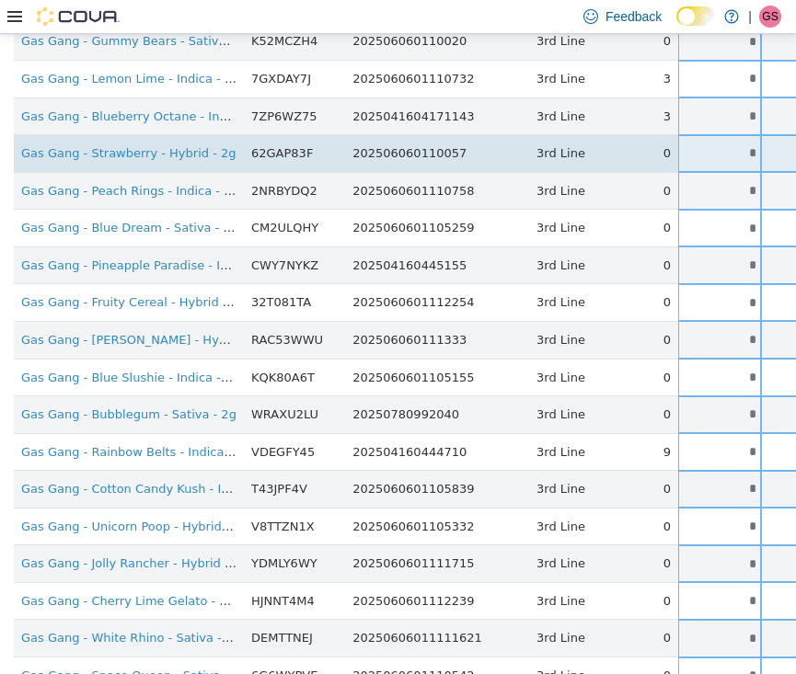
click at [678, 145] on input "*" at bounding box center [719, 152] width 83 height 14
drag, startPoint x: 678, startPoint y: 139, endPoint x: 727, endPoint y: 139, distance: 48.8
click at [727, 139] on tr "Gas Gang - Strawberry - Hybrid - 2g 62GAP83F 202506060110057 3rd Line 0 * * Sin…" at bounding box center [579, 153] width 1131 height 38
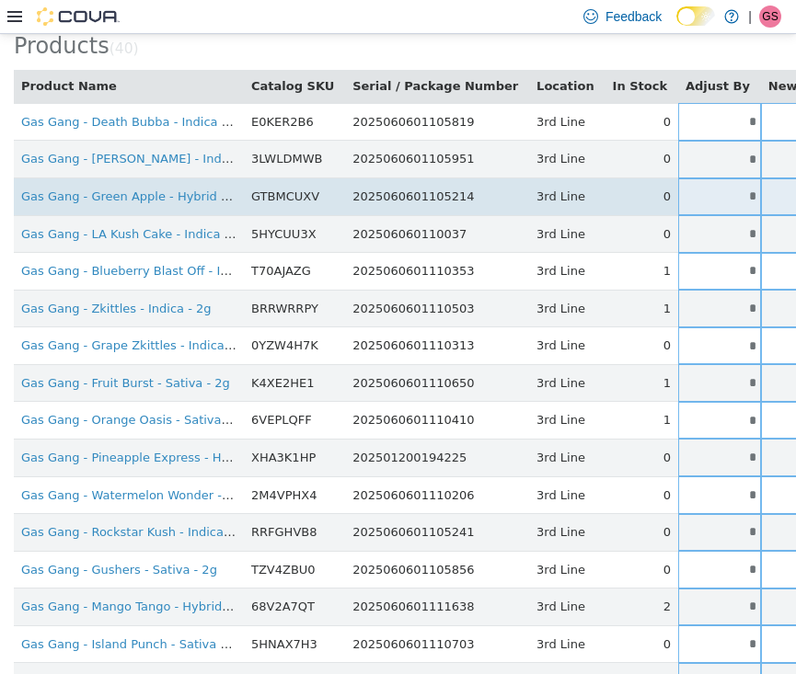
scroll to position [175, 0]
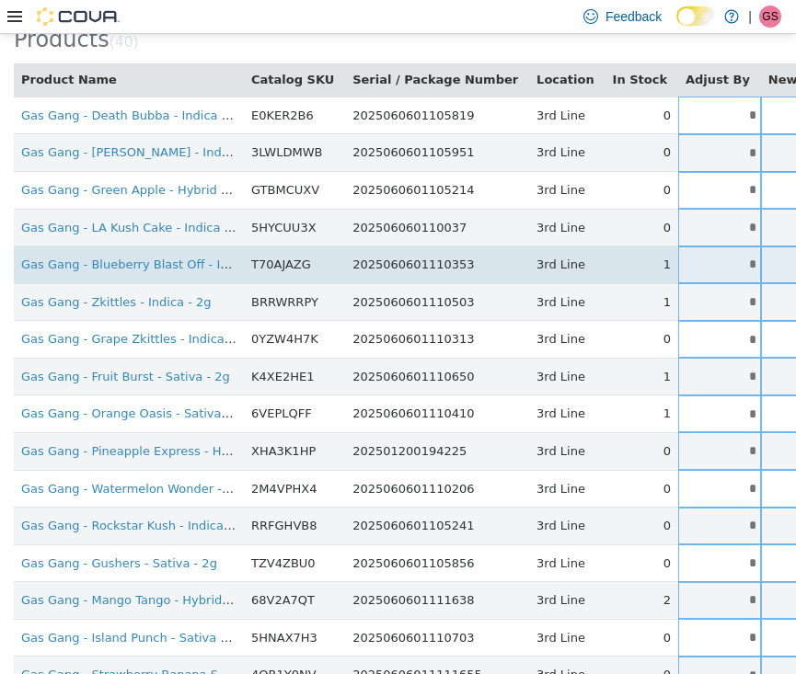
click at [680, 259] on input "*" at bounding box center [719, 264] width 83 height 14
drag, startPoint x: 680, startPoint y: 259, endPoint x: 720, endPoint y: 259, distance: 39.6
click at [720, 259] on tr "Gas Gang - Blueberry Blast Off - Indica - 2g T70AJAZG 2025060601110353 3rd Line…" at bounding box center [579, 265] width 1131 height 38
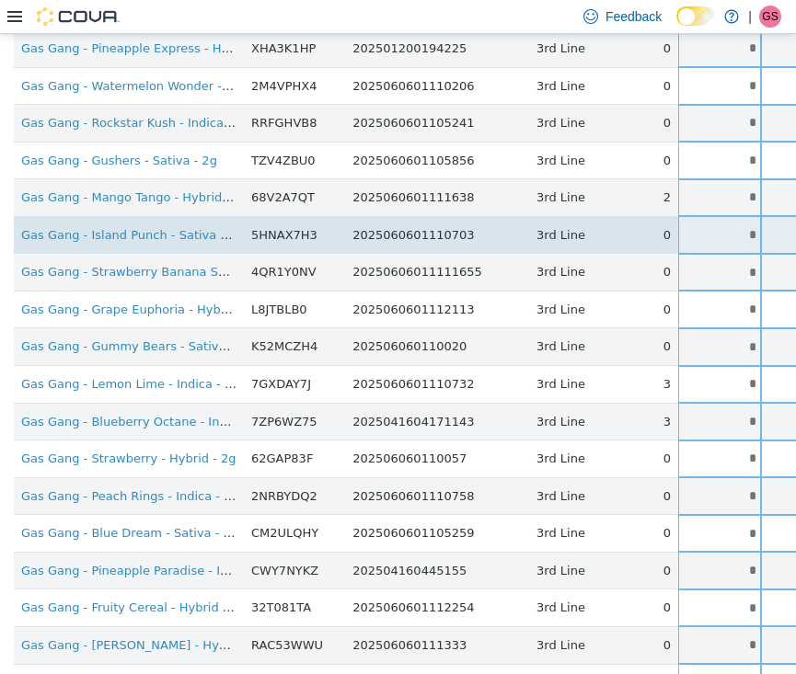
scroll to position [609, 0]
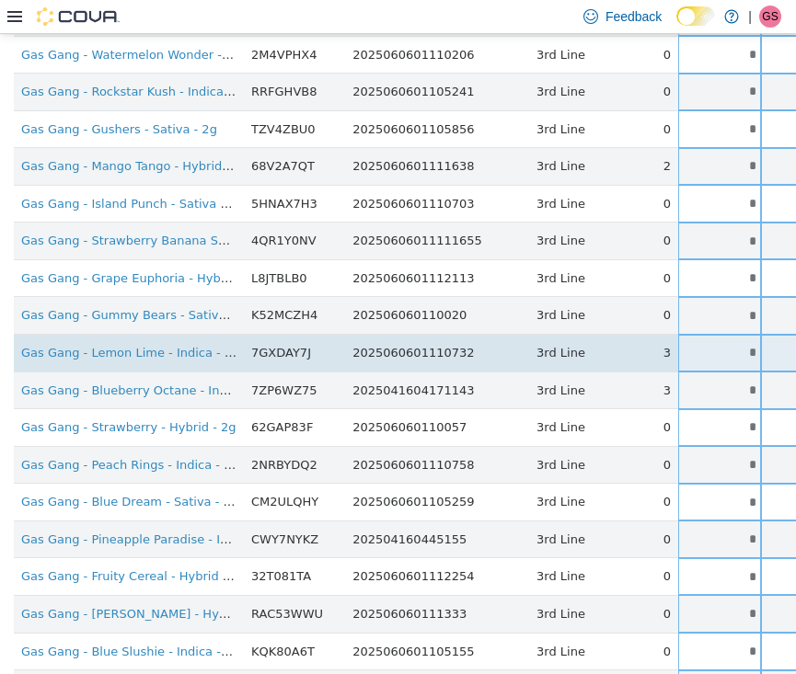
click at [678, 345] on input "*" at bounding box center [719, 352] width 83 height 14
drag, startPoint x: 677, startPoint y: 341, endPoint x: 732, endPoint y: 341, distance: 55.2
click at [732, 341] on tr "Gas Gang - Lemon Lime - Indica - 2g 7GXDAY7J 2025060601110732 3rd Line 3 * * Si…" at bounding box center [579, 353] width 1131 height 38
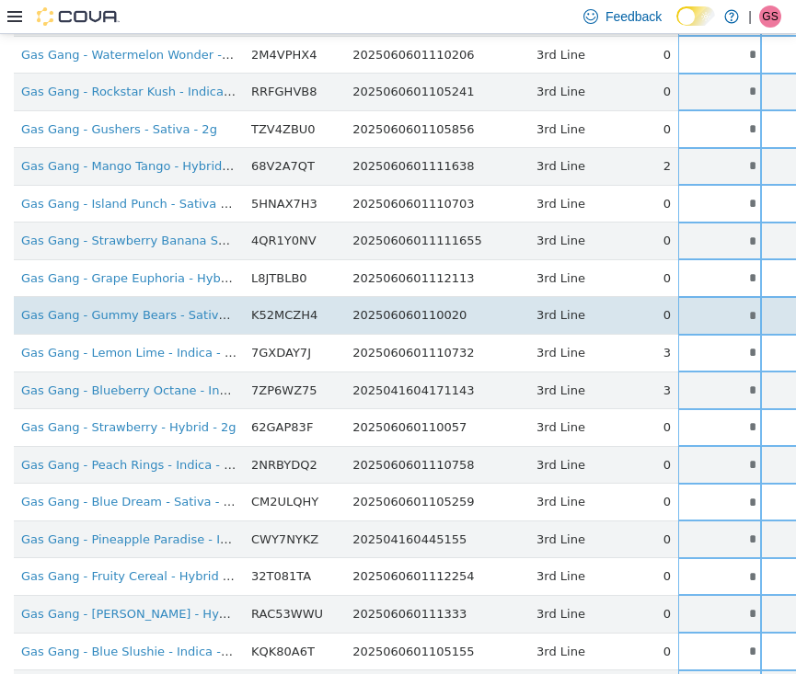
click at [678, 308] on input "*" at bounding box center [719, 315] width 83 height 14
drag, startPoint x: 674, startPoint y: 304, endPoint x: 715, endPoint y: 304, distance: 41.4
click at [715, 304] on tr "Gas Gang - Gummy Bears - Sativa - 2g K52MCZH4 202506060110020 3rd Line 0 * * Si…" at bounding box center [579, 315] width 1131 height 38
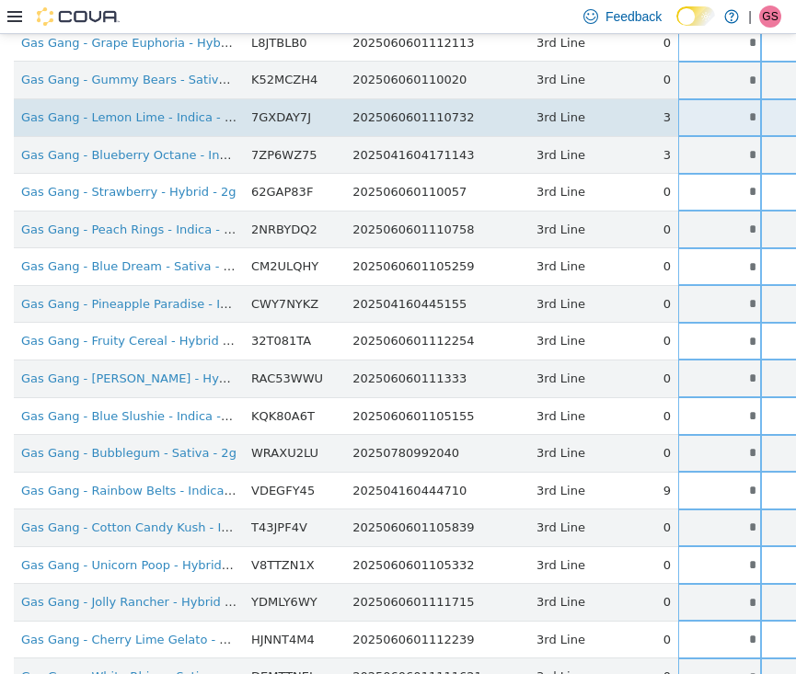
scroll to position [854, 0]
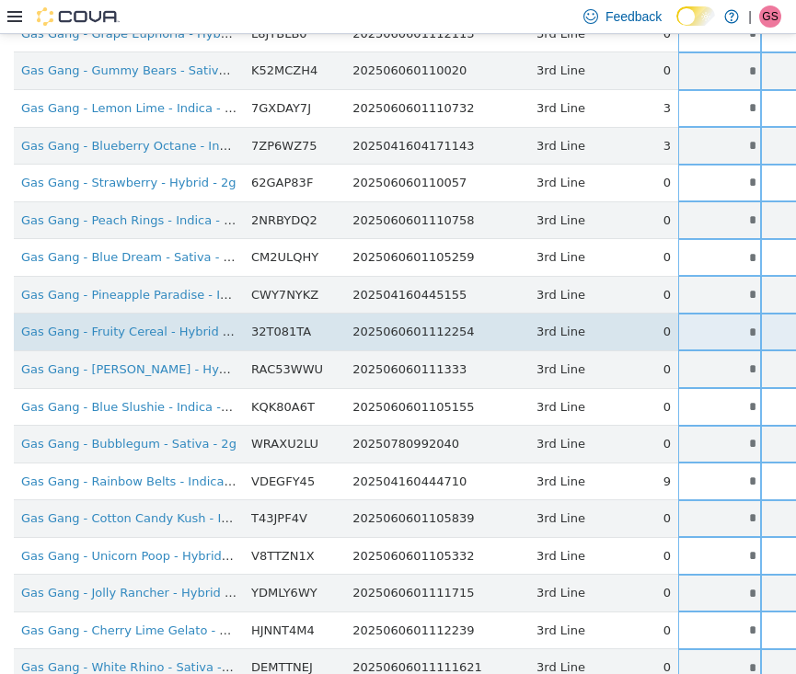
click at [692, 325] on input "*" at bounding box center [719, 332] width 83 height 14
drag, startPoint x: 692, startPoint y: 319, endPoint x: 737, endPoint y: 319, distance: 45.1
click at [736, 319] on tr "Gas Gang - Fruity Cereal - Hybrid - 2g 32T081TA 2025060601112254 3rd Line 0 * *…" at bounding box center [579, 332] width 1131 height 38
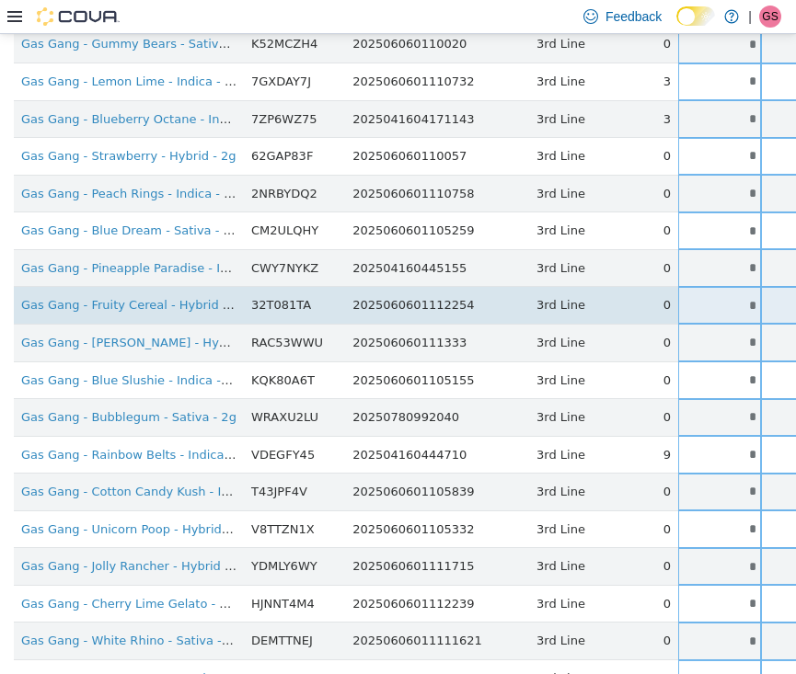
scroll to position [887, 0]
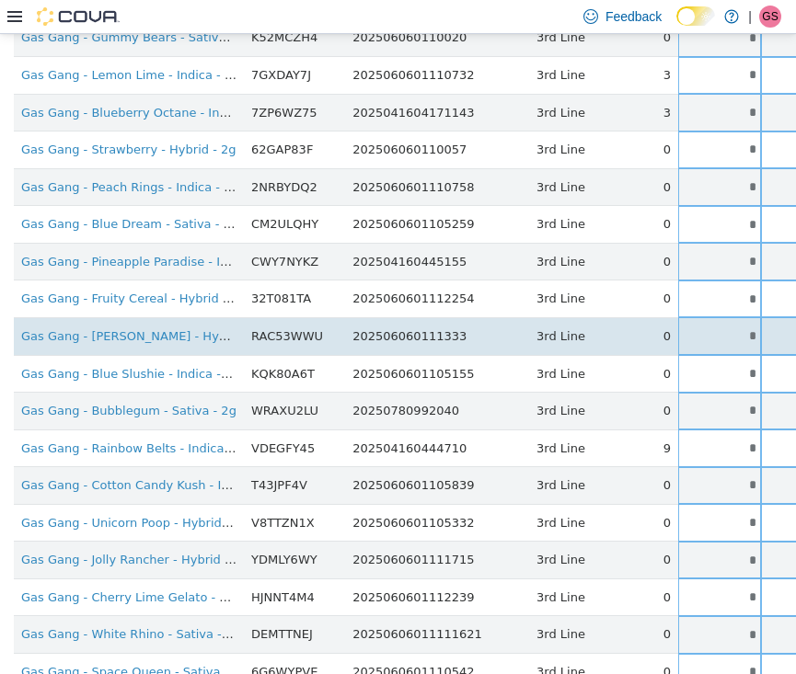
click at [680, 328] on input "*" at bounding box center [719, 335] width 83 height 14
drag, startPoint x: 680, startPoint y: 325, endPoint x: 714, endPoint y: 325, distance: 34.0
click at [713, 325] on tr "Gas Gang - [PERSON_NAME] - Hybrid - 2g RAC53WWU 202506060111333 3rd Line 0 * * …" at bounding box center [579, 336] width 1131 height 38
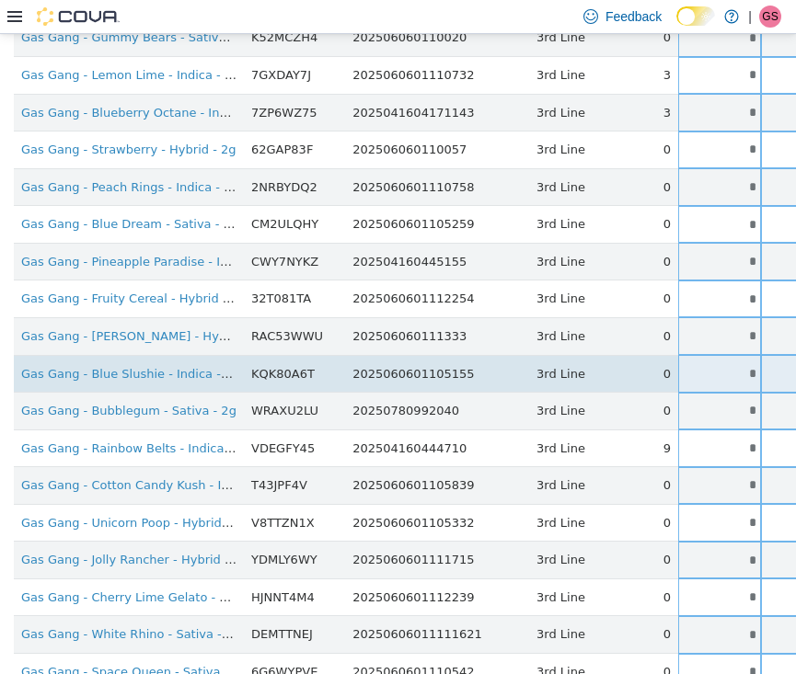
click at [678, 366] on input "*" at bounding box center [719, 373] width 83 height 14
drag, startPoint x: 674, startPoint y: 359, endPoint x: 728, endPoint y: 359, distance: 53.4
click at [728, 359] on tr "Gas Gang - Blue Slushie - Indica - 2g KQK80A6T 2025060601105155 3rd Line 0 * * …" at bounding box center [579, 373] width 1131 height 38
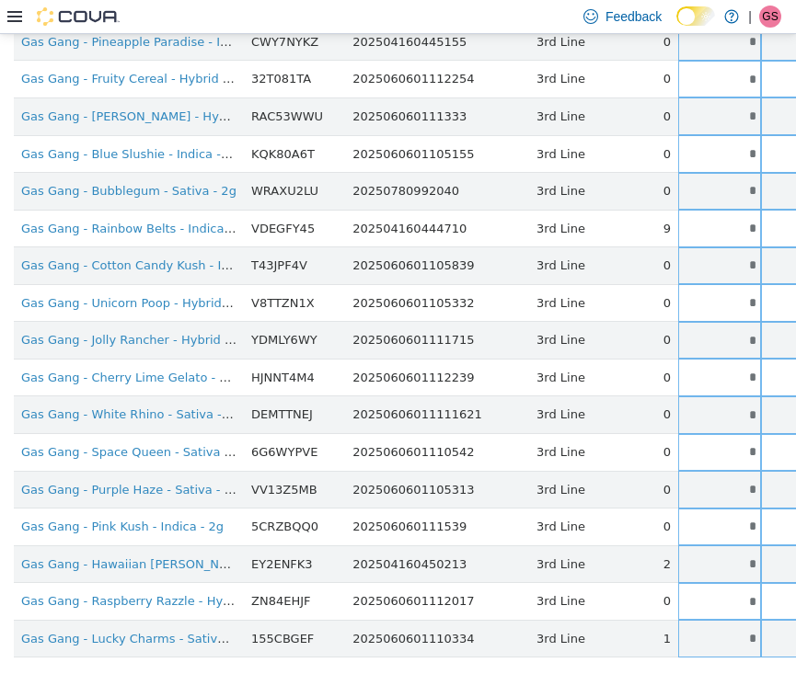
scroll to position [1108, 0]
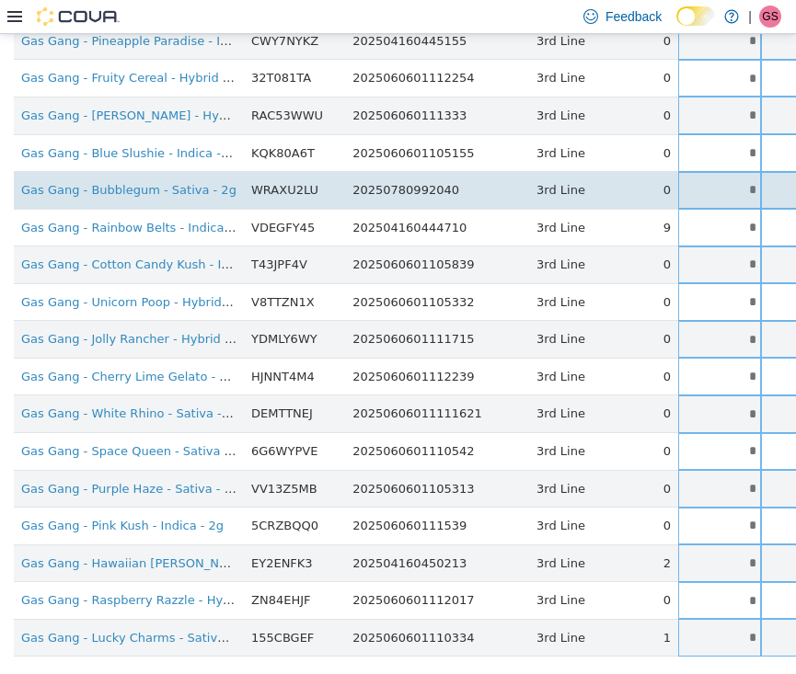
click at [691, 182] on input "*" at bounding box center [719, 189] width 83 height 14
drag, startPoint x: 691, startPoint y: 178, endPoint x: 724, endPoint y: 178, distance: 33.1
click at [722, 178] on tr "Gas Gang - Bubblegum - Sativa - 2g WRAXU2LU 20250780992040 3rd Line 0 * * Singl…" at bounding box center [579, 190] width 1131 height 38
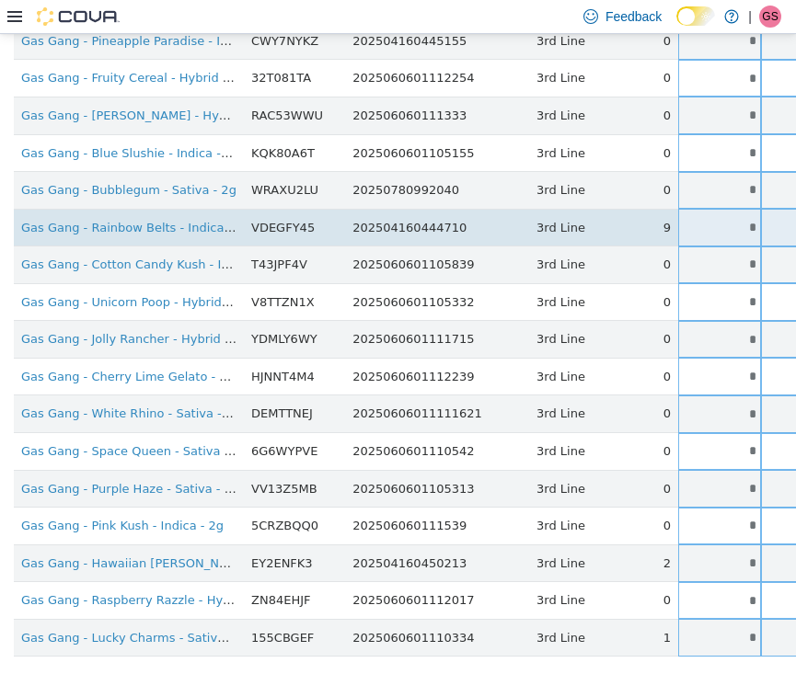
click at [678, 220] on input "*" at bounding box center [719, 227] width 83 height 14
drag, startPoint x: 674, startPoint y: 213, endPoint x: 736, endPoint y: 213, distance: 62.6
click at [735, 213] on tr "Gas Gang - Rainbow Belts - Indica - 2g VDEGFY45 202504160444710 3rd Line 9 * **…" at bounding box center [579, 227] width 1131 height 38
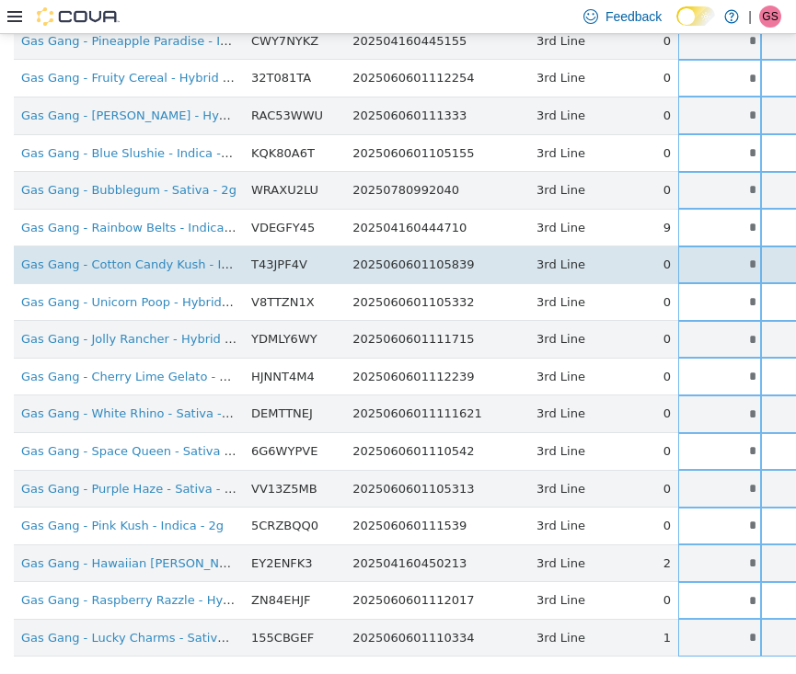
click at [679, 257] on input "*" at bounding box center [719, 264] width 83 height 14
drag, startPoint x: 679, startPoint y: 247, endPoint x: 720, endPoint y: 247, distance: 40.5
click at [720, 247] on tr "Gas Gang - Cotton Candy Kush - Indica - 2g T43JPF4V 2025060601105839 3rd Line 0…" at bounding box center [579, 265] width 1131 height 38
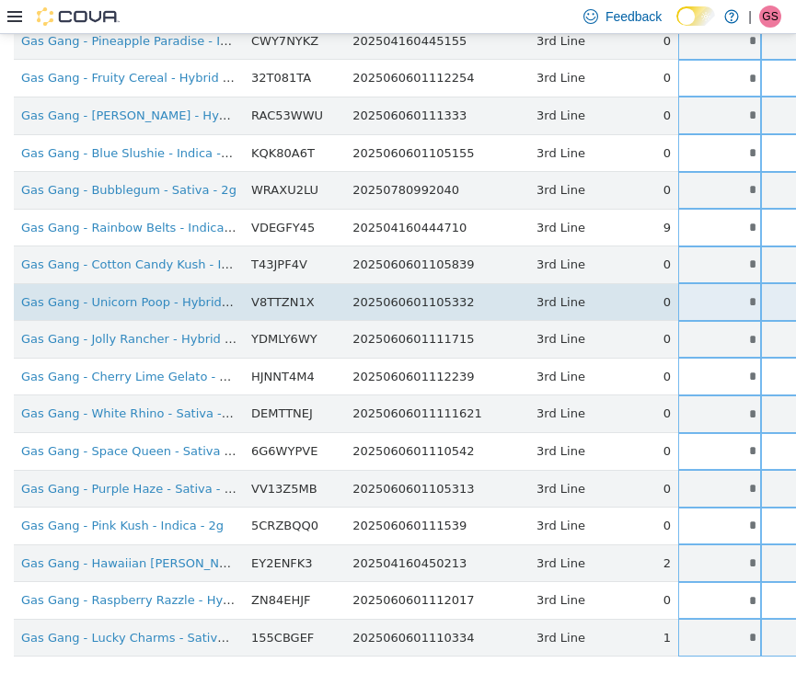
click at [678, 294] on input "*" at bounding box center [719, 301] width 83 height 14
drag, startPoint x: 673, startPoint y: 280, endPoint x: 722, endPoint y: 282, distance: 49.8
click at [722, 282] on tr "Gas Gang - Unicorn Poop - Hybrid - 2g V8TTZN1X 2025060601105332 3rd Line 0 * * …" at bounding box center [579, 301] width 1131 height 38
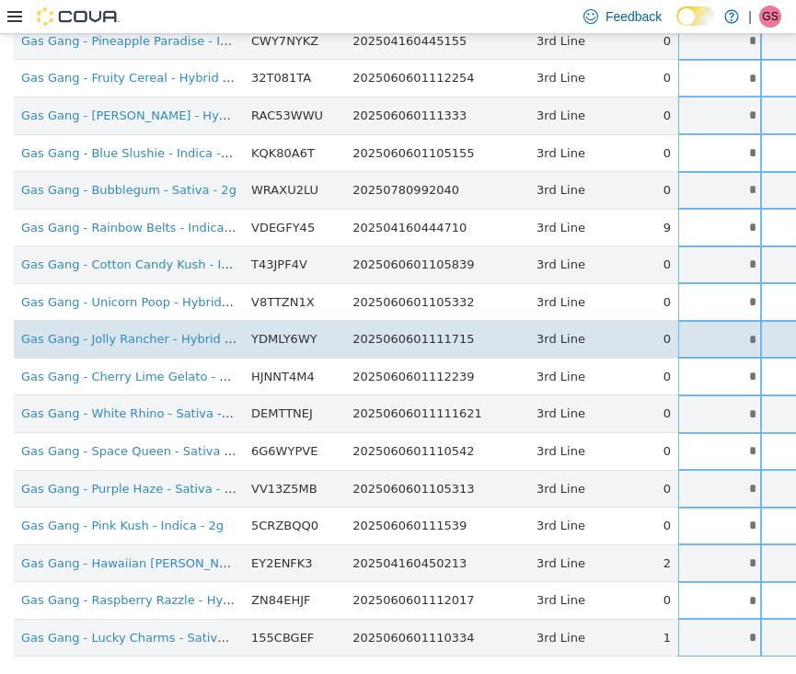
click at [678, 332] on input "*" at bounding box center [719, 339] width 83 height 14
drag, startPoint x: 671, startPoint y: 318, endPoint x: 720, endPoint y: 318, distance: 48.8
click at [720, 320] on tr "Gas Gang - Jolly Rancher - Hybrid - 2g YDMLY6WY 2025060601111715 3rd Line 0 * *…" at bounding box center [579, 339] width 1131 height 38
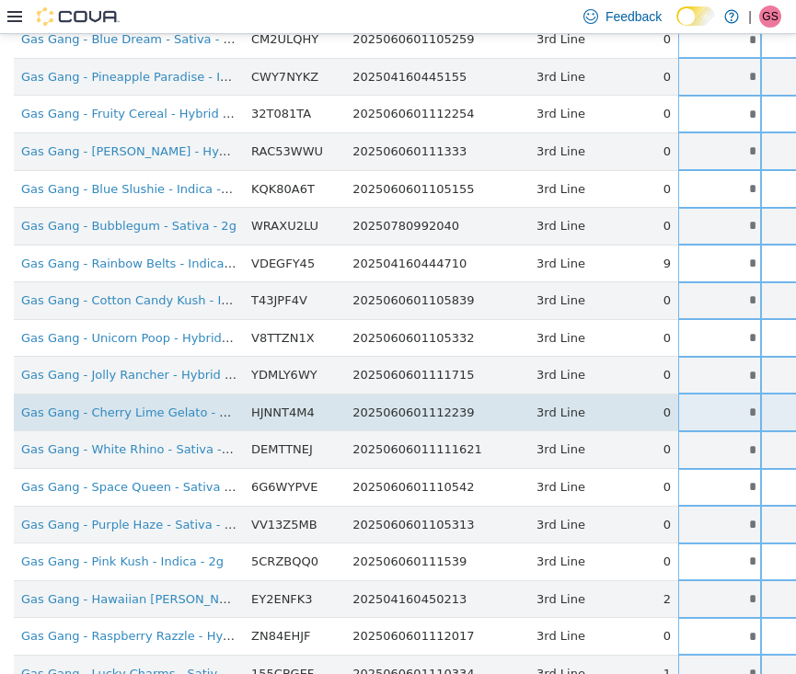
scroll to position [1077, 0]
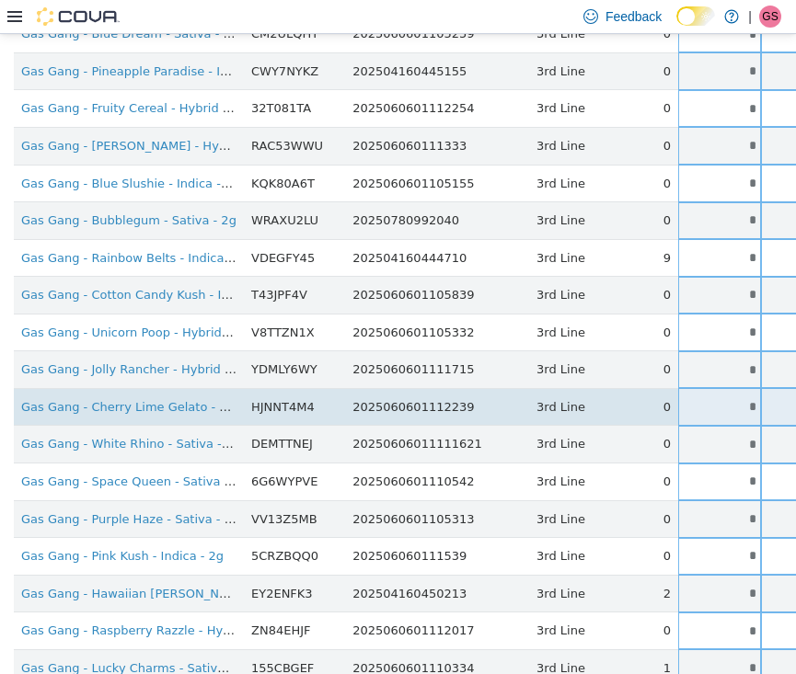
click at [684, 399] on input "*" at bounding box center [719, 406] width 83 height 14
drag, startPoint x: 684, startPoint y: 385, endPoint x: 719, endPoint y: 385, distance: 35.0
click at [718, 387] on tr "Gas Gang - Cherry Lime Gelato - Sativa - 2g HJNNT4M4 2025060601112239 3rd Line …" at bounding box center [579, 406] width 1131 height 38
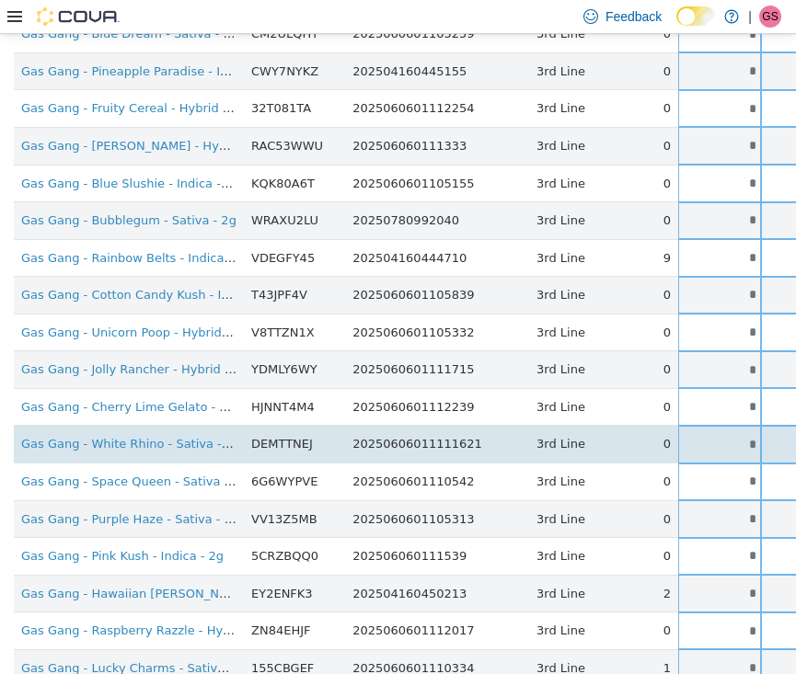
click at [681, 437] on input "*" at bounding box center [719, 444] width 83 height 14
drag, startPoint x: 681, startPoint y: 419, endPoint x: 692, endPoint y: 419, distance: 11.0
click at [692, 437] on input "*" at bounding box center [719, 444] width 83 height 14
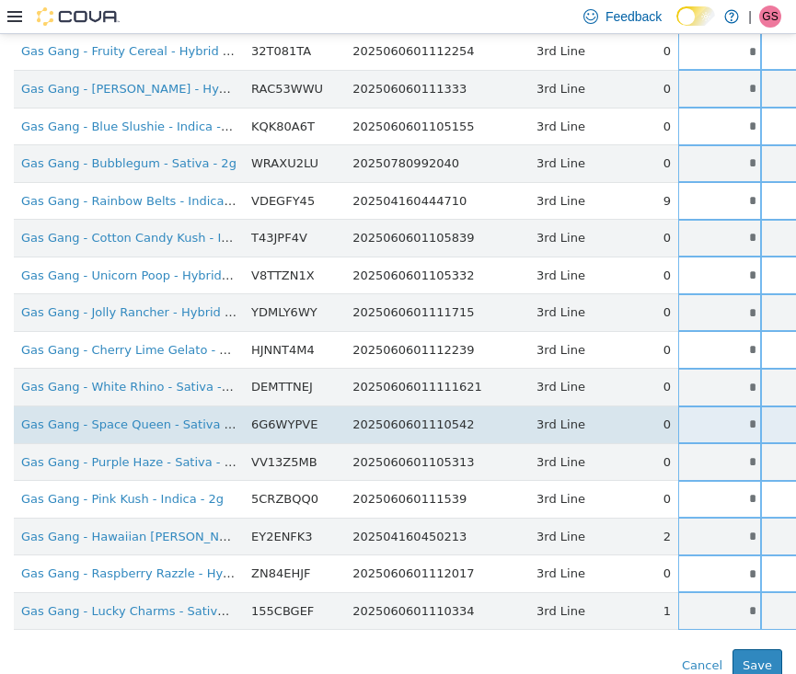
scroll to position [1134, 0]
click at [693, 418] on input "*" at bounding box center [719, 425] width 83 height 14
drag, startPoint x: 694, startPoint y: 403, endPoint x: 735, endPoint y: 403, distance: 41.4
click at [735, 407] on tr "Gas Gang - Space Queen - Sativa - 2g 6G6WYPVE 2025060601110542 3rd Line 0 * * S…" at bounding box center [579, 426] width 1131 height 38
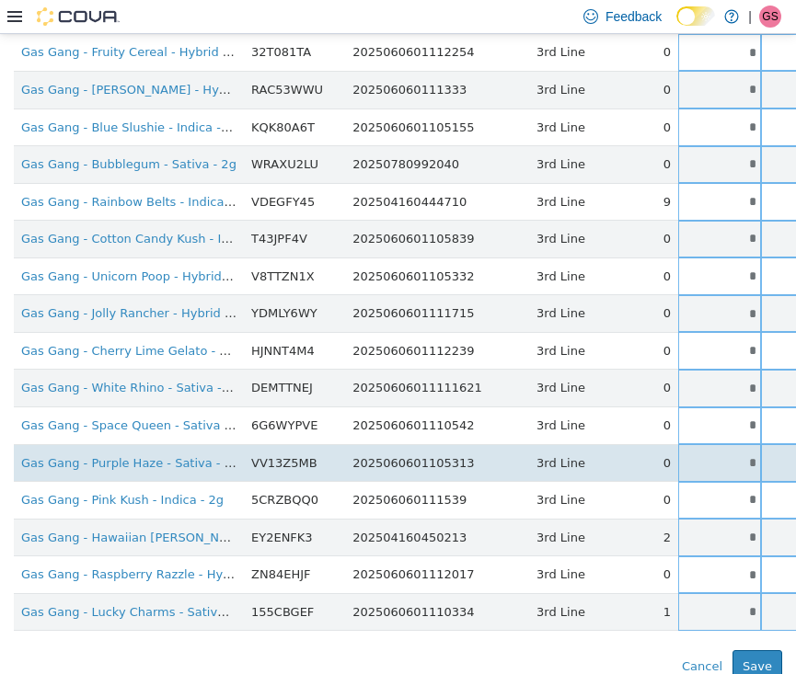
click at [678, 455] on input "*" at bounding box center [719, 462] width 83 height 14
drag, startPoint x: 671, startPoint y: 441, endPoint x: 739, endPoint y: 441, distance: 68.1
click at [739, 443] on tr "Gas Gang - Purple Haze - Sativa - 2g VV13Z5MB 2025060601105313 3rd Line 0 * * S…" at bounding box center [579, 462] width 1131 height 38
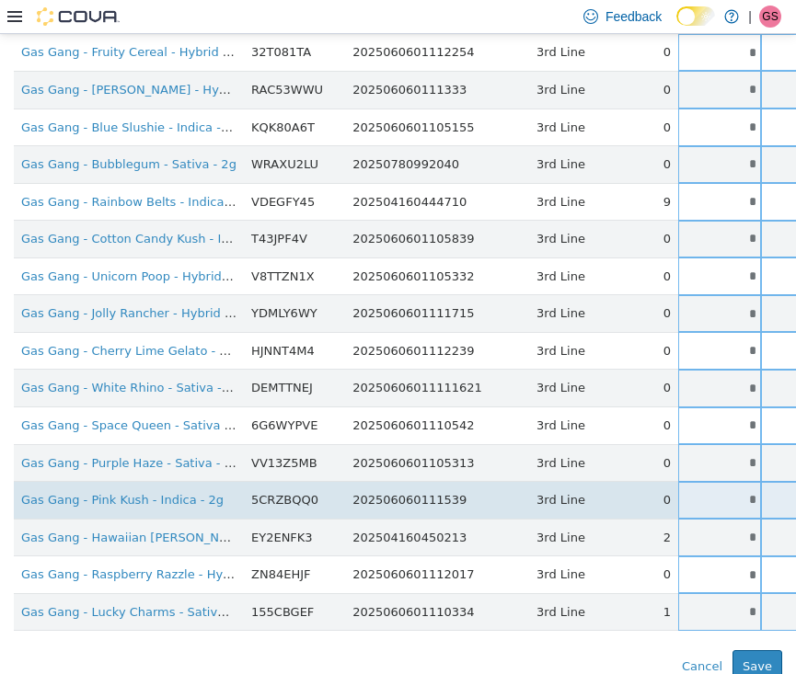
click at [680, 492] on input "*" at bounding box center [719, 499] width 83 height 14
drag, startPoint x: 680, startPoint y: 485, endPoint x: 724, endPoint y: 485, distance: 44.2
click at [724, 485] on tr "Gas Gang - Pink Kush - Indica - 2g 5CRZBQQ0 202506060111539 3rd Line 0 * * Sing…" at bounding box center [579, 500] width 1131 height 38
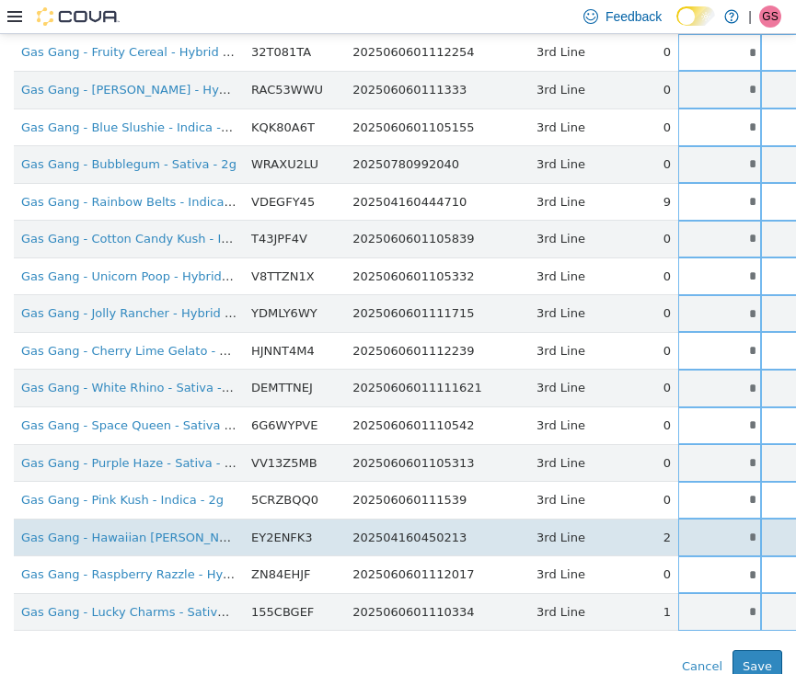
click at [682, 518] on td "*" at bounding box center [719, 537] width 83 height 38
click at [679, 530] on input "*" at bounding box center [719, 537] width 83 height 14
drag, startPoint x: 679, startPoint y: 515, endPoint x: 750, endPoint y: 516, distance: 70.9
click at [750, 518] on tr "Gas Gang - Hawaiian [PERSON_NAME] - Sativa - 2g EY2ENFK3 202504160450213 3rd Li…" at bounding box center [579, 537] width 1131 height 38
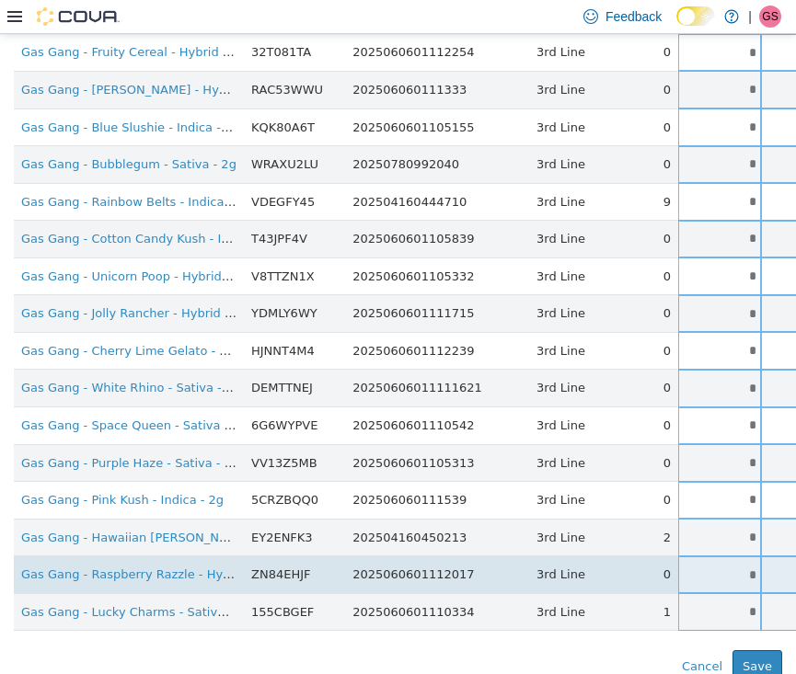
click at [678, 568] on input "*" at bounding box center [719, 575] width 83 height 14
drag, startPoint x: 678, startPoint y: 547, endPoint x: 745, endPoint y: 547, distance: 67.2
click at [746, 556] on tr "Gas Gang - Raspberry Razzle - Hybrid - 2g ZN84EHJF 2025060601112017 3rd Line 0 …" at bounding box center [579, 575] width 1131 height 38
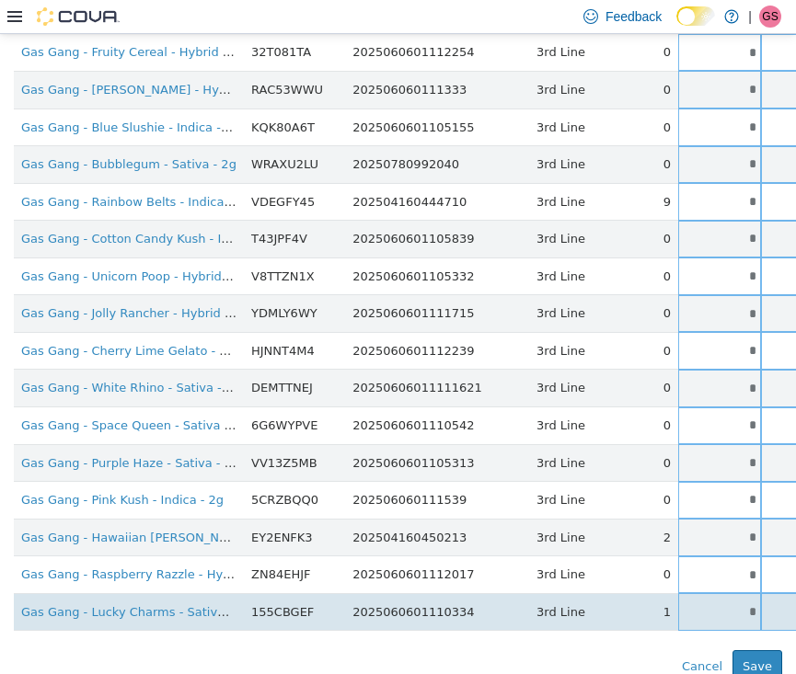
click at [685, 605] on input "*" at bounding box center [719, 612] width 83 height 14
drag, startPoint x: 685, startPoint y: 591, endPoint x: 730, endPoint y: 591, distance: 45.1
click at [730, 593] on tr "Gas Gang - Lucky Charms - Sativa-Hybrid - 2g 155CBGEF 2025060601110334 3rd Line…" at bounding box center [579, 612] width 1131 height 38
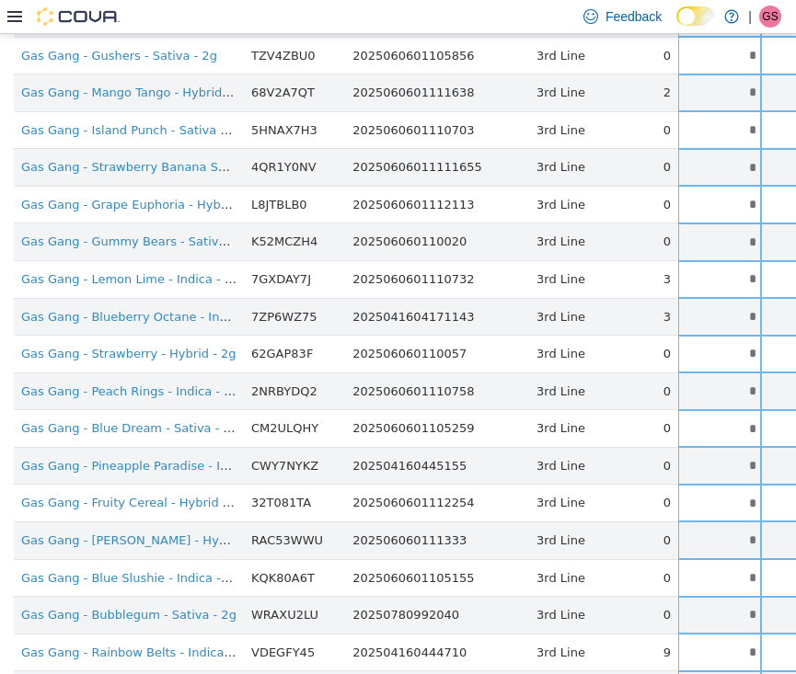
scroll to position [681, 0]
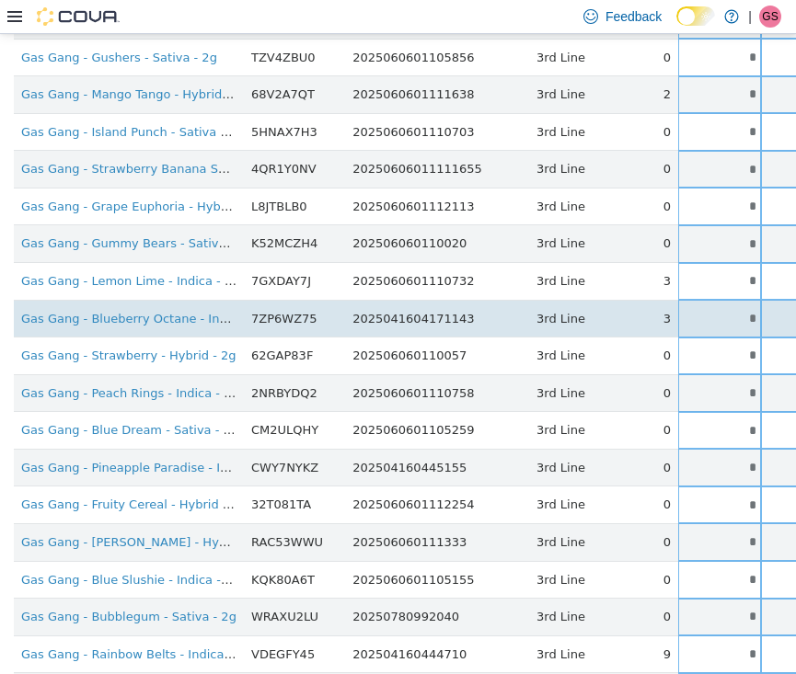
click at [685, 311] on input "*" at bounding box center [719, 318] width 83 height 14
drag, startPoint x: 685, startPoint y: 309, endPoint x: 724, endPoint y: 309, distance: 39.6
click at [724, 309] on tr "Gas Gang - Blueberry Octane - Indica - 2g 7ZP6WZ75 2025041604171143 3rd Line 3 …" at bounding box center [579, 318] width 1131 height 38
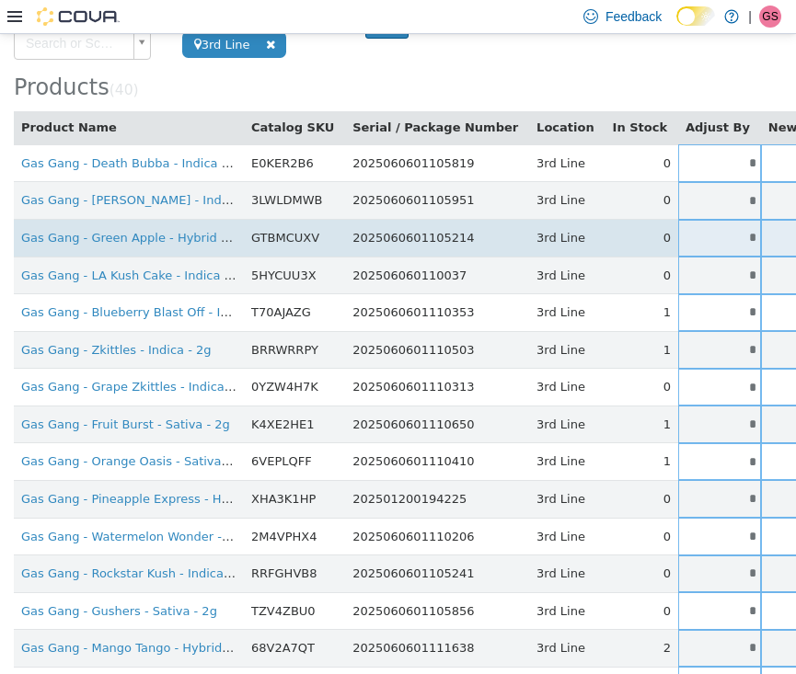
scroll to position [195, 0]
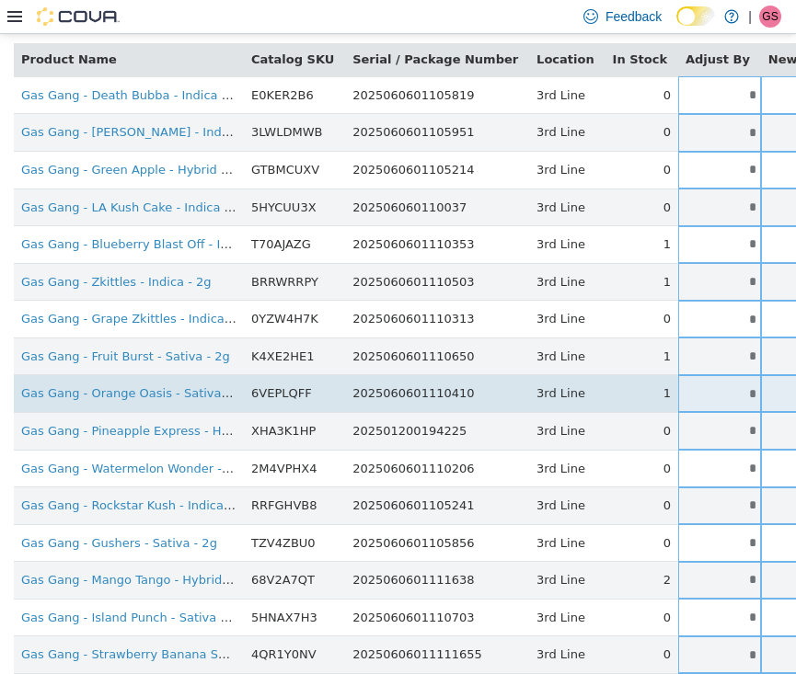
click at [678, 386] on input "*" at bounding box center [719, 393] width 83 height 14
drag, startPoint x: 673, startPoint y: 385, endPoint x: 708, endPoint y: 385, distance: 35.0
click at [708, 385] on tr "Gas Gang - Orange Oasis - Sativa - 2g 6VEPLQFF 2025060601110410 3rd Line 1 * * …" at bounding box center [579, 393] width 1131 height 38
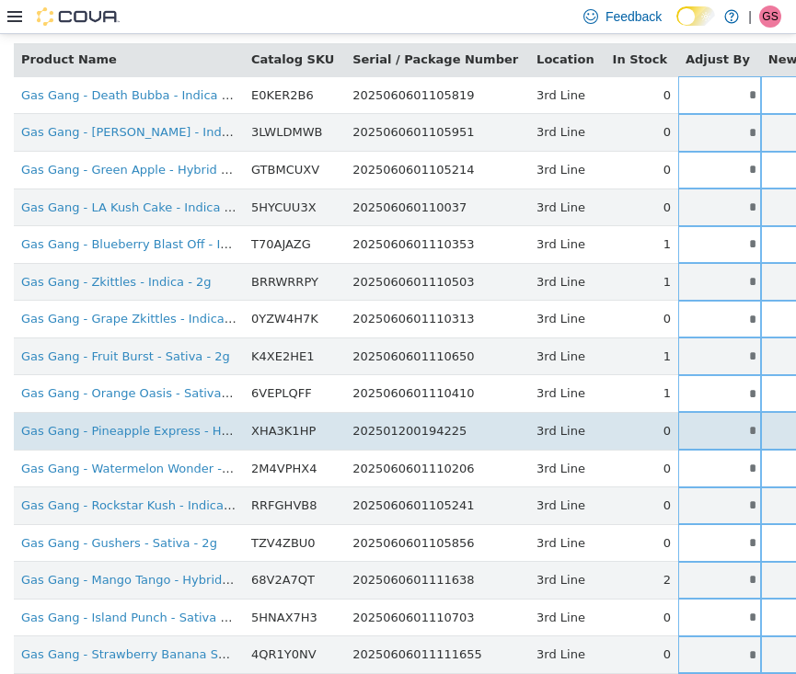
click at [680, 428] on input "*" at bounding box center [719, 430] width 83 height 14
drag, startPoint x: 680, startPoint y: 428, endPoint x: 700, endPoint y: 428, distance: 20.2
click at [697, 428] on input "*" at bounding box center [719, 430] width 83 height 14
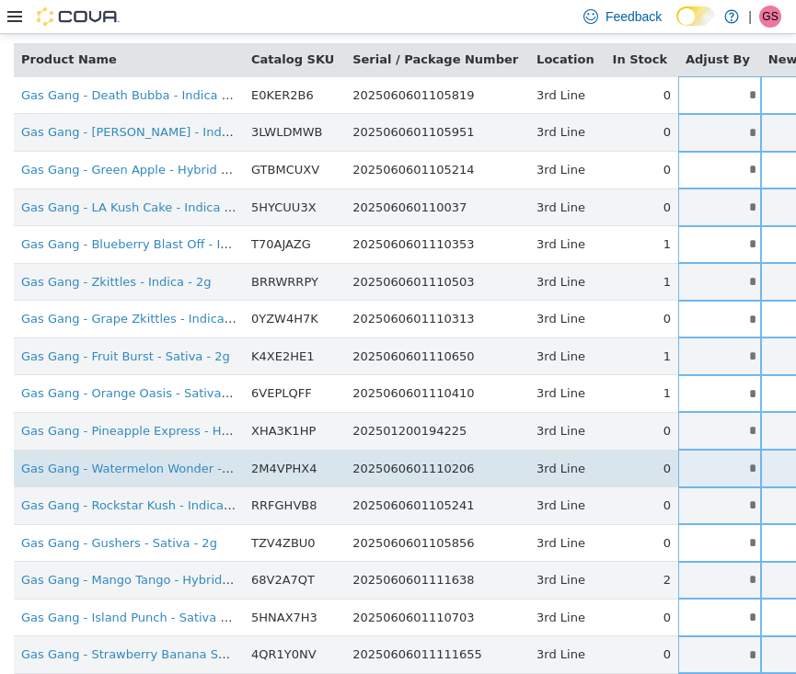
click at [683, 465] on input "*" at bounding box center [719, 468] width 83 height 14
drag, startPoint x: 683, startPoint y: 465, endPoint x: 709, endPoint y: 465, distance: 26.7
click at [708, 465] on tr "Gas Gang - Watermelon Wonder - Hybrid - 2g 2M4VPHX4 2025060601110206 3rd Line 0…" at bounding box center [579, 468] width 1131 height 38
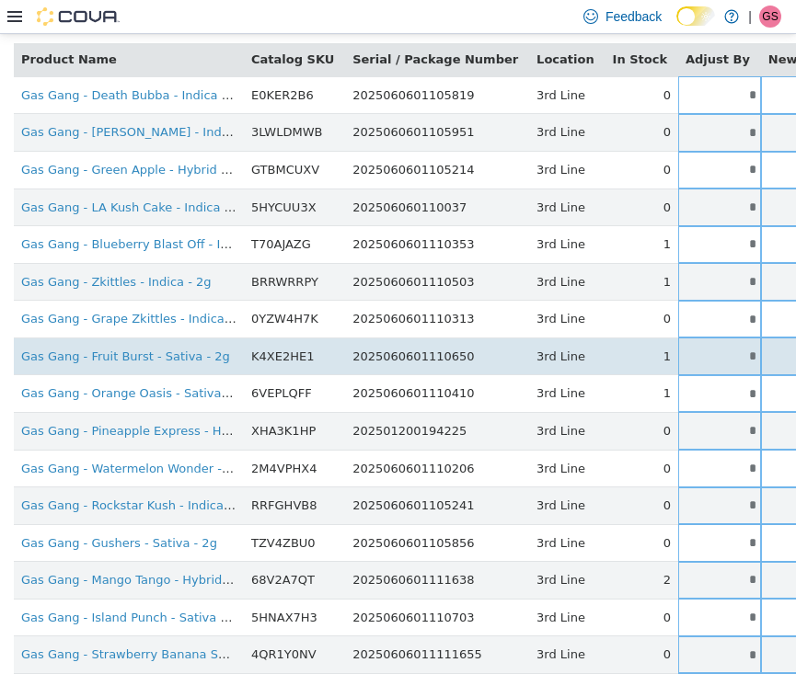
click at [681, 354] on input "*" at bounding box center [719, 356] width 83 height 14
drag, startPoint x: 681, startPoint y: 354, endPoint x: 699, endPoint y: 354, distance: 18.4
click at [699, 354] on input "*" at bounding box center [719, 356] width 83 height 14
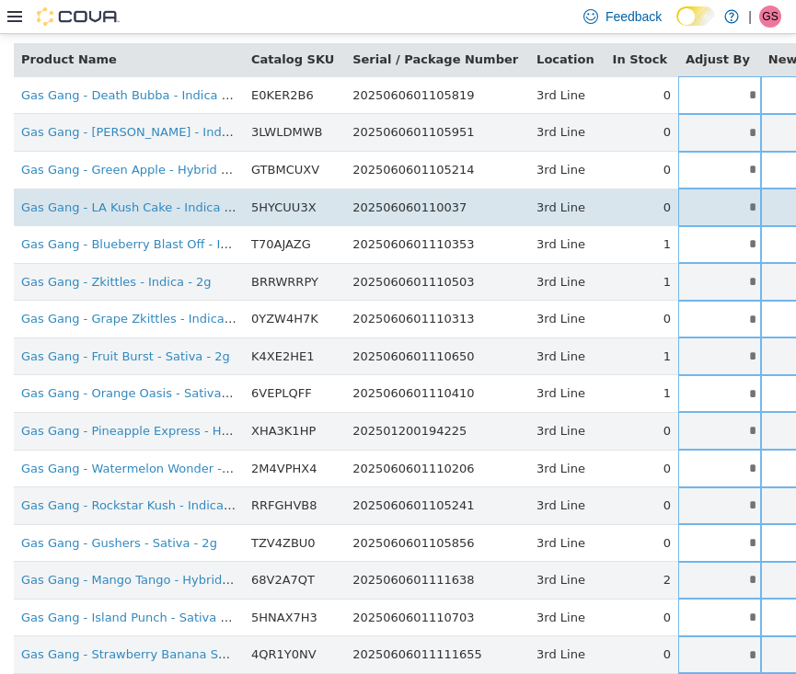
click at [678, 200] on input "*" at bounding box center [719, 207] width 83 height 14
drag, startPoint x: 670, startPoint y: 194, endPoint x: 711, endPoint y: 195, distance: 41.4
click at [711, 195] on tr "Gas Gang - LA Kush Cake - Indica - 2g 5HYCUU3X 202506060110037 3rd Line 0 * * S…" at bounding box center [579, 207] width 1131 height 38
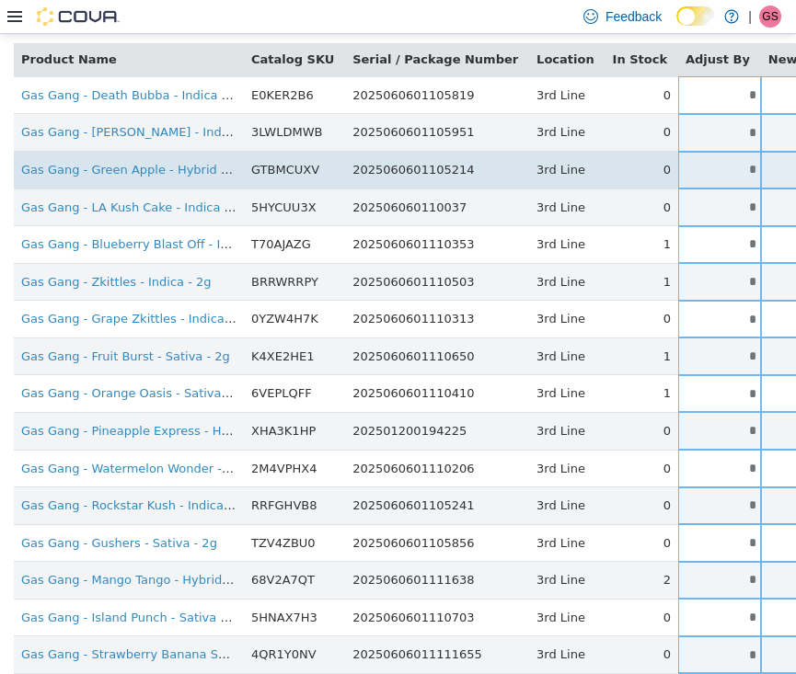
click at [678, 167] on input "*" at bounding box center [719, 169] width 83 height 14
drag, startPoint x: 675, startPoint y: 167, endPoint x: 708, endPoint y: 167, distance: 32.2
click at [708, 167] on tr "Gas Gang - Green Apple - Hybrid - 2g GTBMCUXV 2025060601105214 3rd Line 0 * * S…" at bounding box center [579, 170] width 1131 height 38
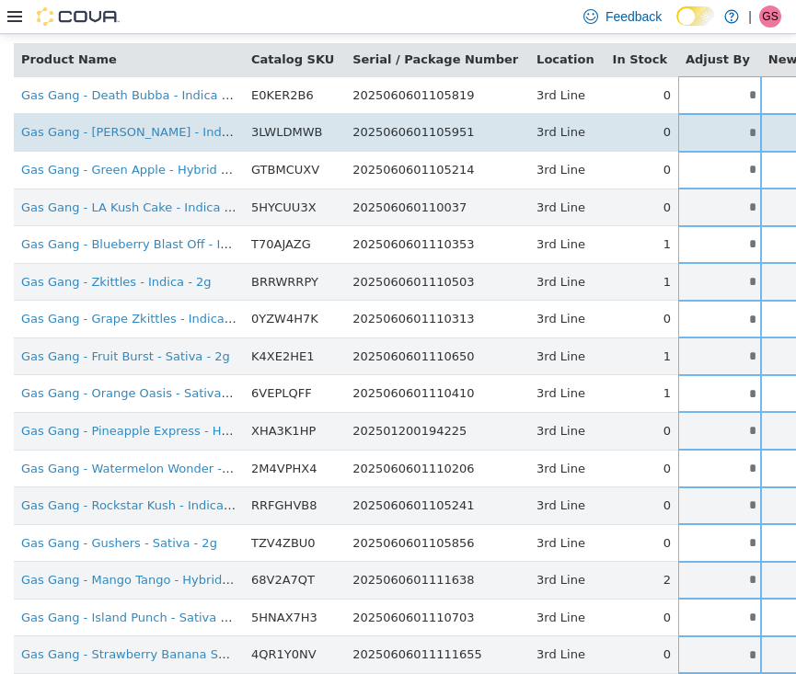
click at [678, 131] on input "*" at bounding box center [719, 132] width 83 height 14
drag, startPoint x: 677, startPoint y: 131, endPoint x: 730, endPoint y: 131, distance: 52.4
click at [730, 131] on tr "Gas Gang - [PERSON_NAME] - Indica - 2g 3LWLDMWB 2025060601105951 3rd Line 0 * *…" at bounding box center [579, 132] width 1131 height 38
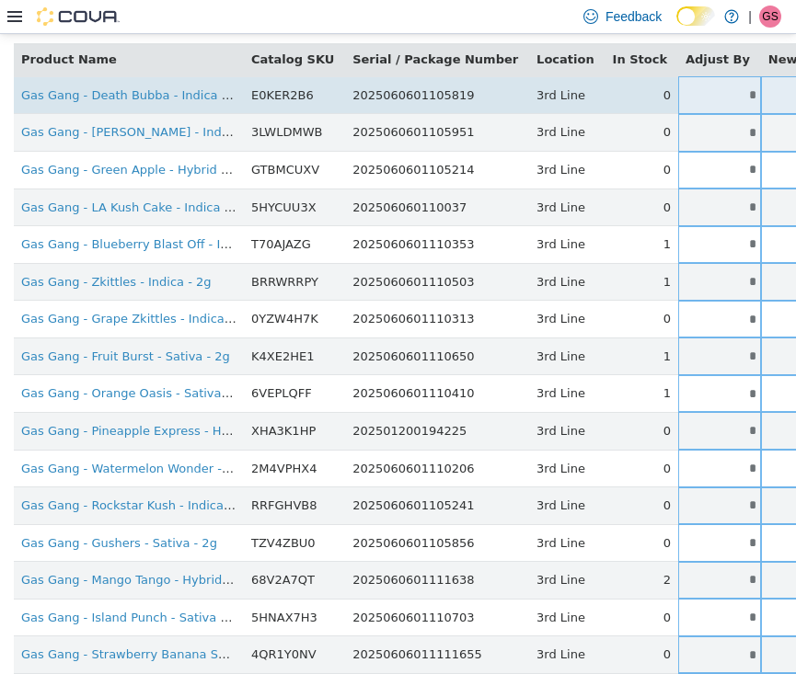
click at [678, 91] on input "*" at bounding box center [719, 94] width 83 height 14
drag, startPoint x: 676, startPoint y: 91, endPoint x: 725, endPoint y: 92, distance: 48.8
click at [725, 92] on tr "Gas Gang - Death Bubba - Indica - 2g E0KER2B6 2025060601105819 3rd Line 0 * * S…" at bounding box center [579, 94] width 1131 height 38
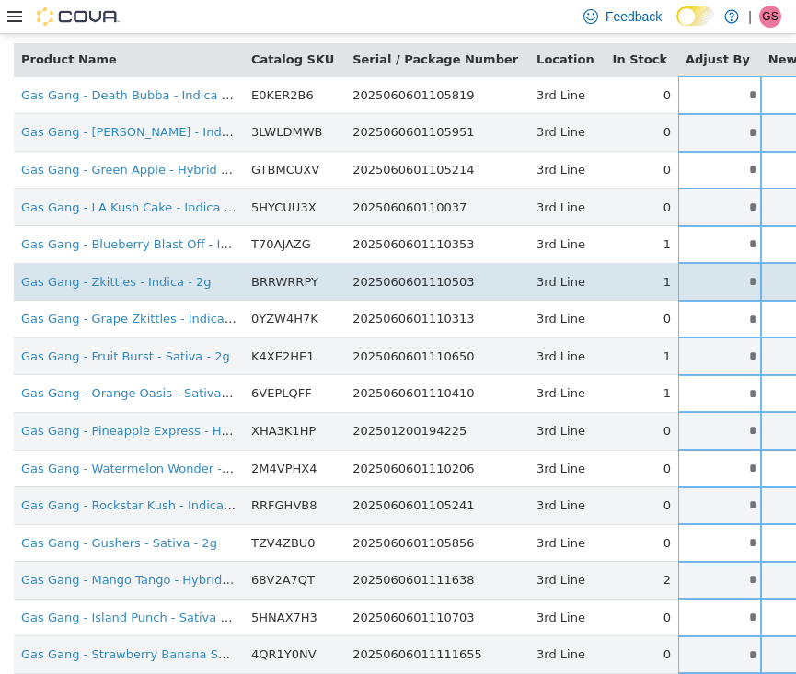
click at [678, 277] on input "*" at bounding box center [719, 281] width 83 height 14
drag, startPoint x: 670, startPoint y: 277, endPoint x: 714, endPoint y: 277, distance: 44.2
click at [714, 277] on tr "Gas Gang - Zkittles - Indica - 2g BRRWRRPY 2025060601110503 3rd Line 1 * * Sing…" at bounding box center [579, 281] width 1131 height 38
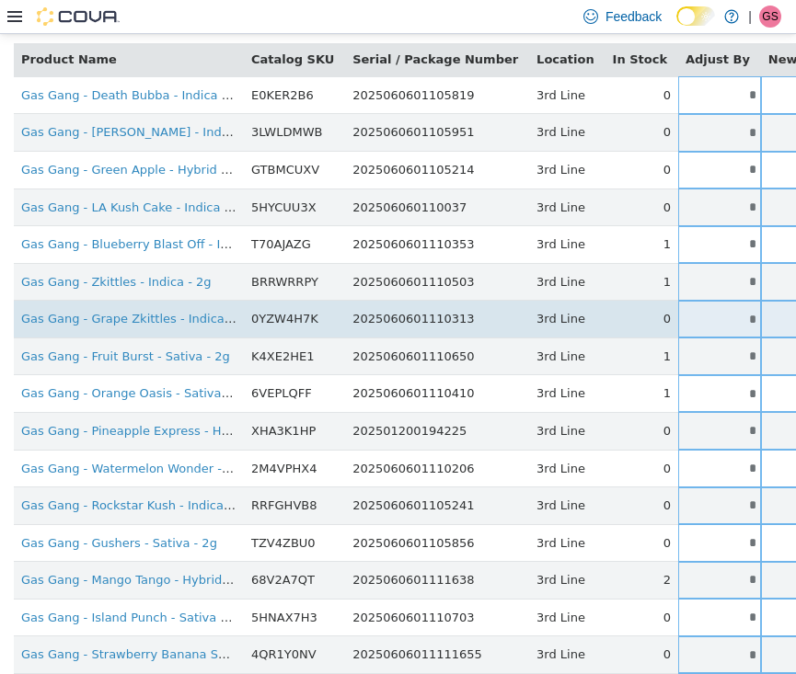
click at [678, 316] on input "*" at bounding box center [719, 319] width 83 height 14
drag, startPoint x: 675, startPoint y: 316, endPoint x: 722, endPoint y: 316, distance: 46.9
click at [722, 316] on tr "Gas Gang - Grape Zkittles - Indica - 2g 0YZW4H7K 2025060601110313 3rd Line 0 * …" at bounding box center [579, 319] width 1131 height 38
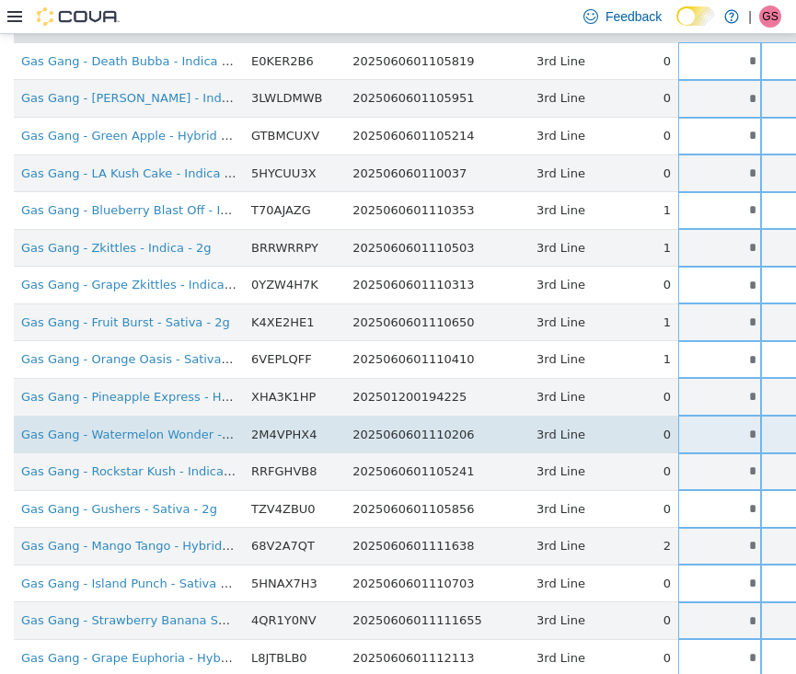
scroll to position [247, 0]
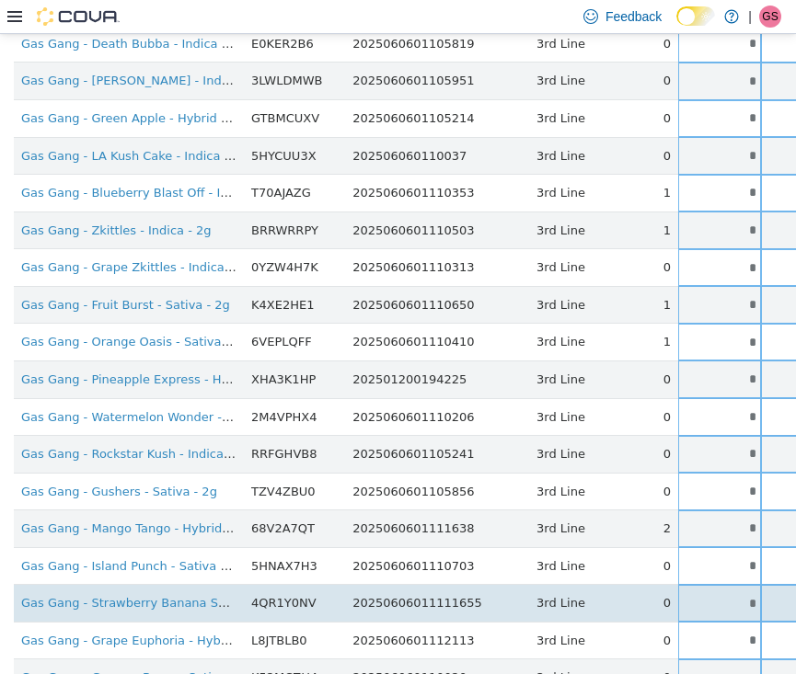
click at [679, 600] on input "*" at bounding box center [719, 603] width 83 height 14
drag, startPoint x: 679, startPoint y: 600, endPoint x: 714, endPoint y: 600, distance: 35.0
click at [713, 600] on tr "Gas Gang - Strawberry Banana Sundae - Indica - 2g 4QR1Y0NV 20250606011111655 3r…" at bounding box center [579, 603] width 1131 height 38
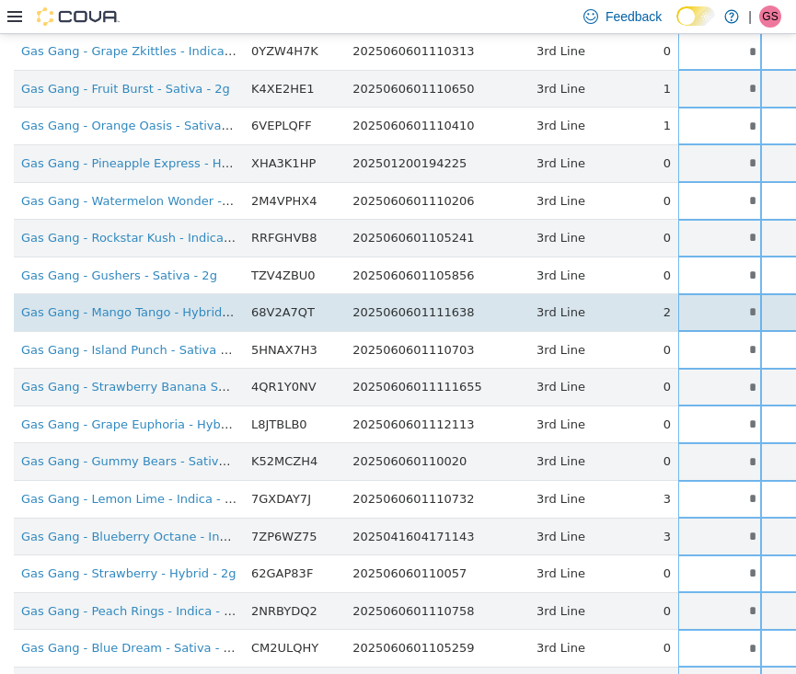
scroll to position [470, 0]
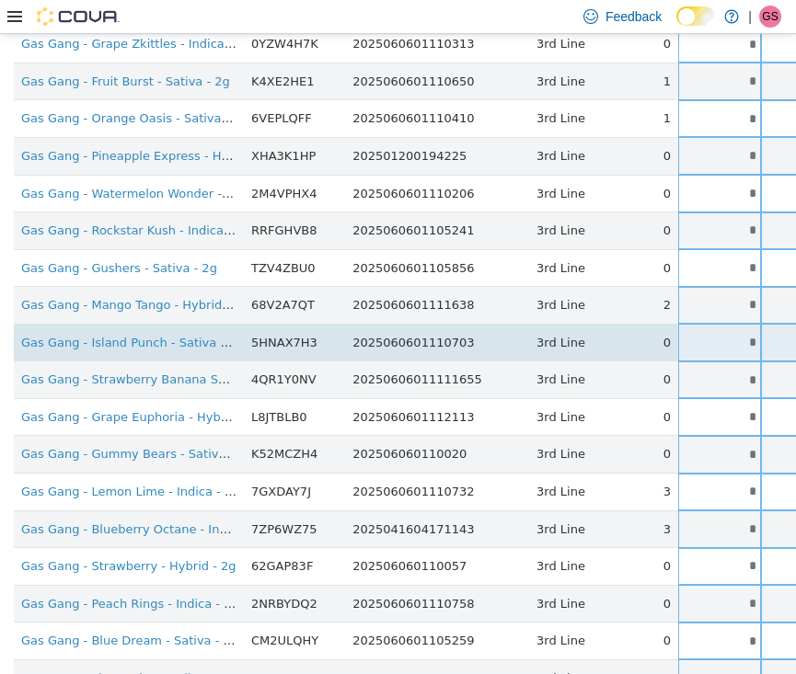
click at [682, 336] on input "*" at bounding box center [719, 342] width 83 height 14
drag, startPoint x: 682, startPoint y: 336, endPoint x: 711, endPoint y: 336, distance: 29.4
click at [707, 336] on tr "Gas Gang - Island Punch - Sativa - 2g 5HNAX7H3 2025060601110703 3rd Line 0 * * …" at bounding box center [579, 342] width 1131 height 38
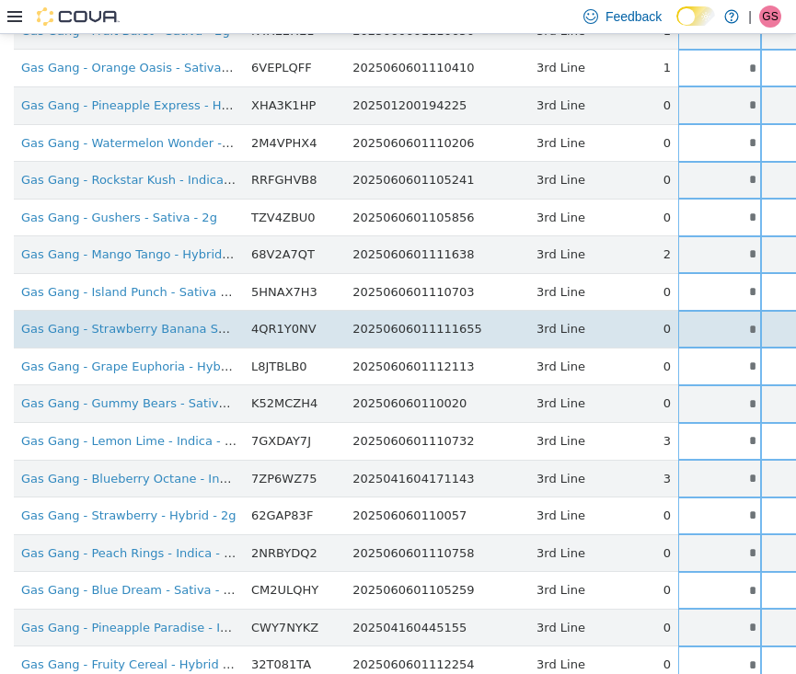
scroll to position [500, 0]
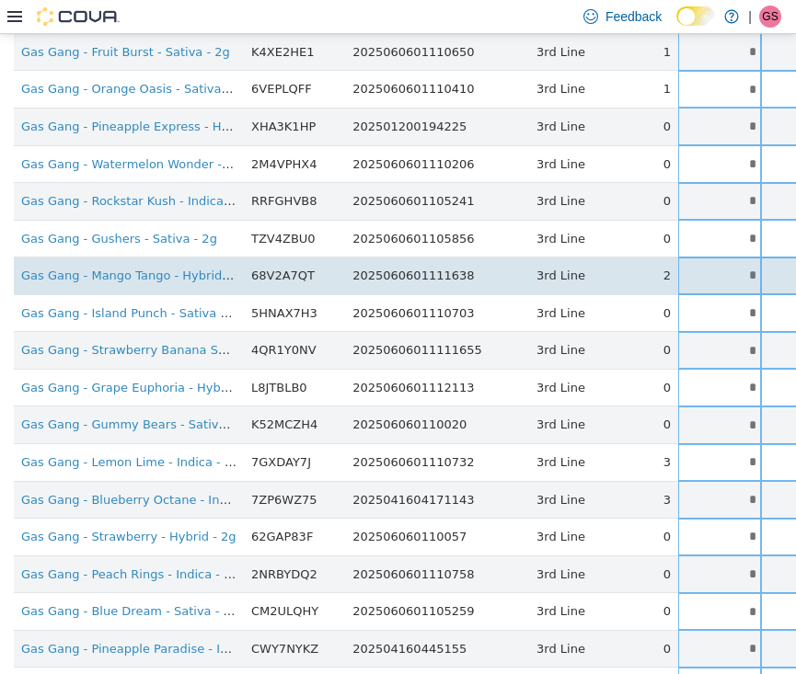
click at [685, 270] on input "*" at bounding box center [719, 275] width 83 height 14
drag, startPoint x: 685, startPoint y: 270, endPoint x: 696, endPoint y: 270, distance: 11.0
click at [695, 270] on input "*" at bounding box center [719, 275] width 83 height 14
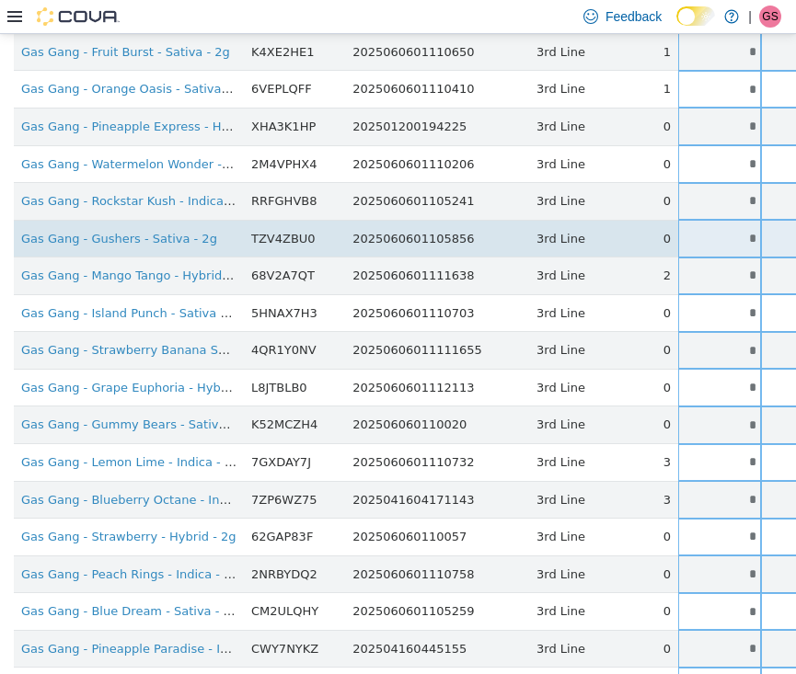
click at [681, 231] on input "*" at bounding box center [719, 238] width 83 height 14
drag, startPoint x: 681, startPoint y: 230, endPoint x: 720, endPoint y: 230, distance: 39.6
click at [720, 230] on tr "Gas Gang - Gushers - Sativa - 2g TZV4ZBU0 2025060601105856 3rd Line 0 * * Singl…" at bounding box center [579, 238] width 1131 height 38
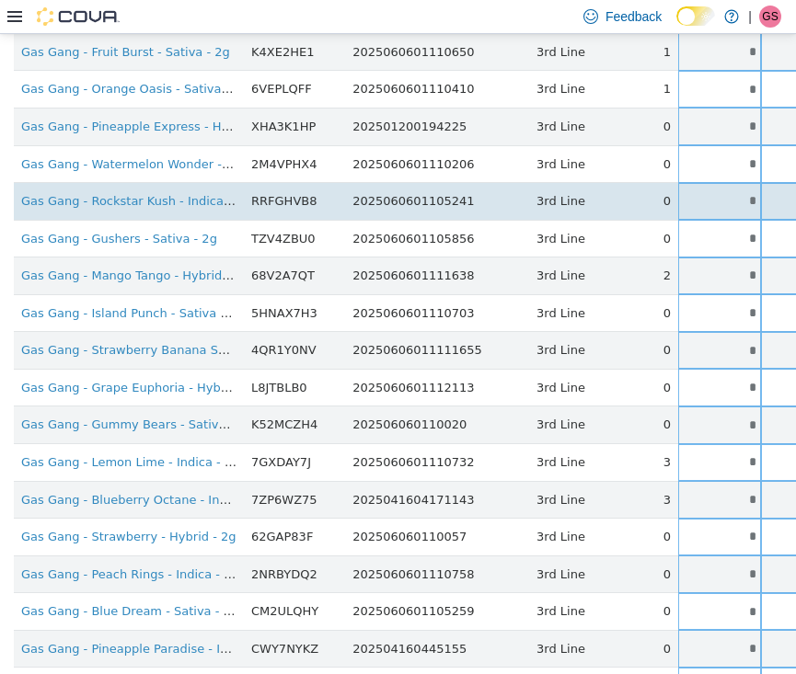
click at [680, 194] on input "*" at bounding box center [719, 200] width 83 height 14
drag, startPoint x: 680, startPoint y: 194, endPoint x: 725, endPoint y: 194, distance: 45.1
click at [725, 194] on tr "Gas Gang - Rockstar Kush - Indica - 2g RRFGHVB8 2025060601105241 3rd Line 0 * *…" at bounding box center [579, 201] width 1131 height 38
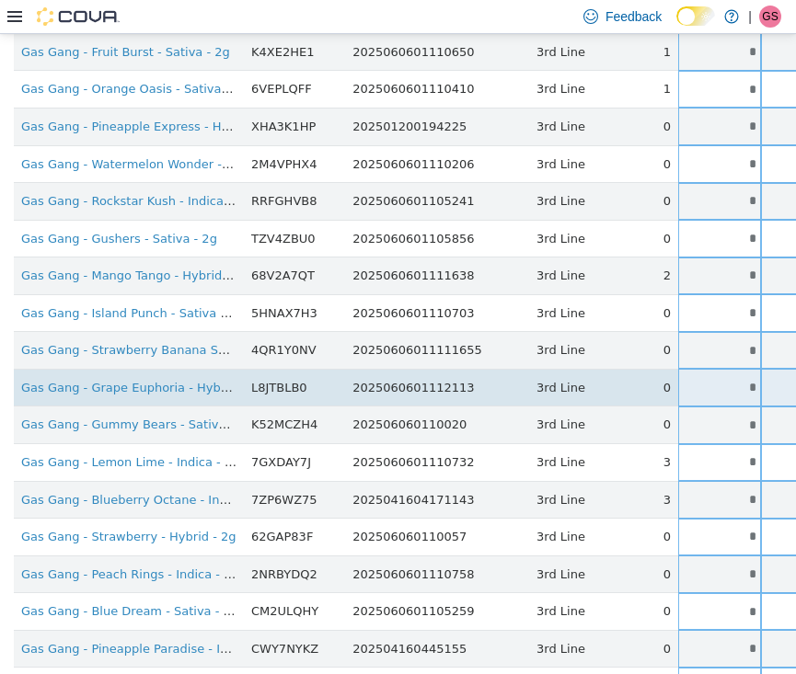
click at [678, 383] on input "*" at bounding box center [719, 387] width 83 height 14
drag, startPoint x: 674, startPoint y: 383, endPoint x: 733, endPoint y: 383, distance: 58.9
click at [733, 383] on tr "Gas Gang - Grape Euphoria - Hybrid - 2g L8JTBLB0 2025060601112113 3rd Line 0 * …" at bounding box center [579, 387] width 1131 height 38
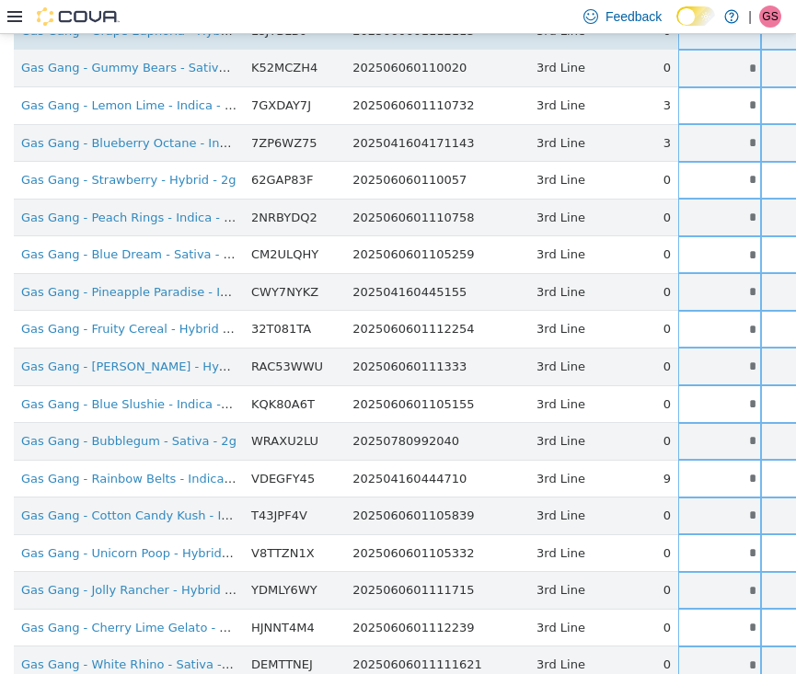
scroll to position [906, 0]
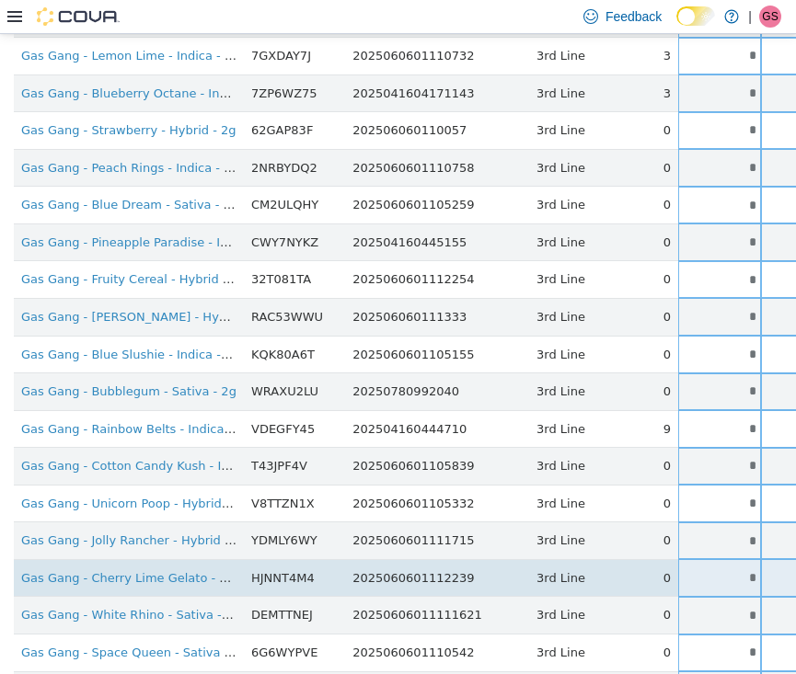
click at [683, 569] on td "*" at bounding box center [719, 578] width 83 height 38
click at [683, 570] on input "*" at bounding box center [719, 577] width 83 height 14
drag, startPoint x: 683, startPoint y: 563, endPoint x: 702, endPoint y: 563, distance: 19.3
click at [702, 570] on input "*" at bounding box center [719, 577] width 83 height 14
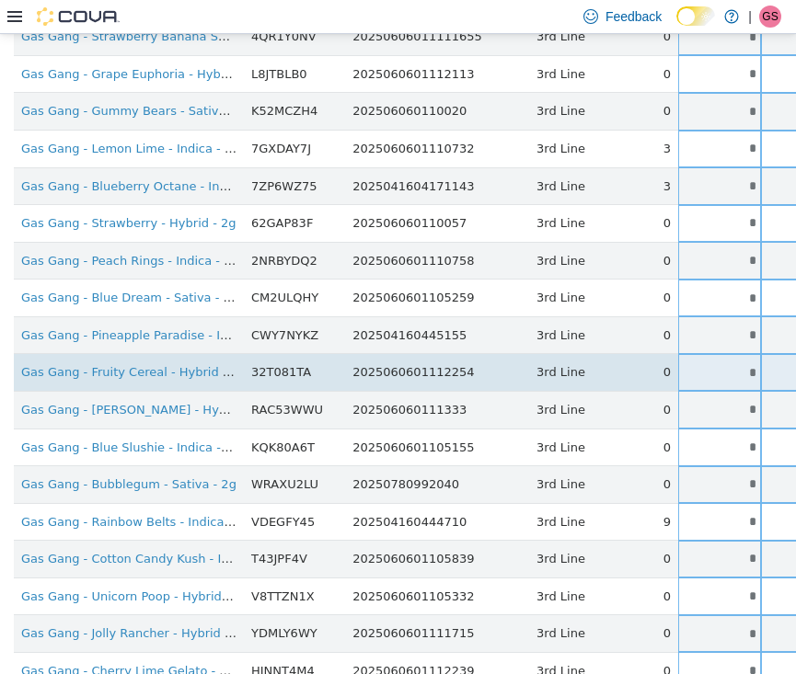
scroll to position [826, 0]
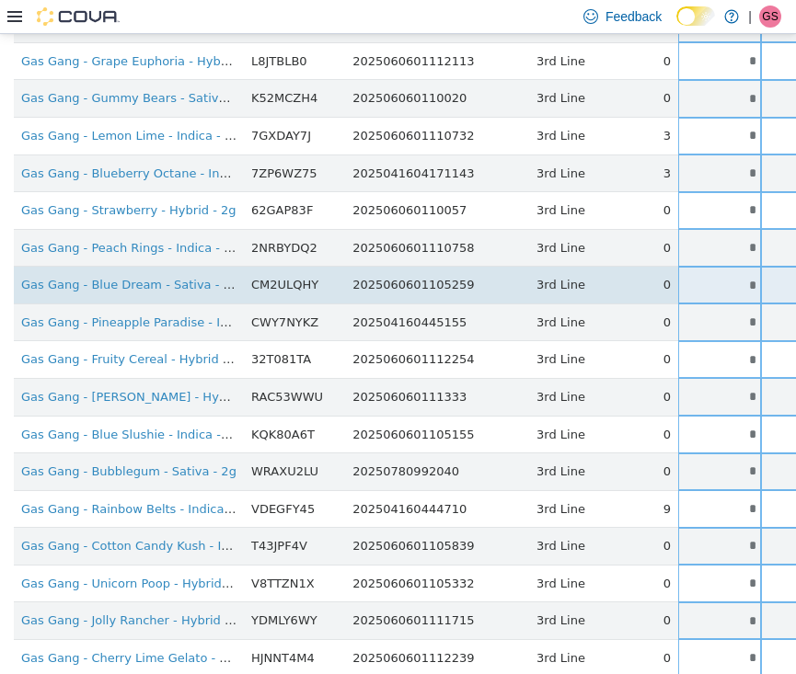
click at [687, 278] on input "*" at bounding box center [719, 285] width 83 height 14
drag, startPoint x: 687, startPoint y: 271, endPoint x: 703, endPoint y: 271, distance: 15.6
click at [703, 278] on input "*" at bounding box center [719, 285] width 83 height 14
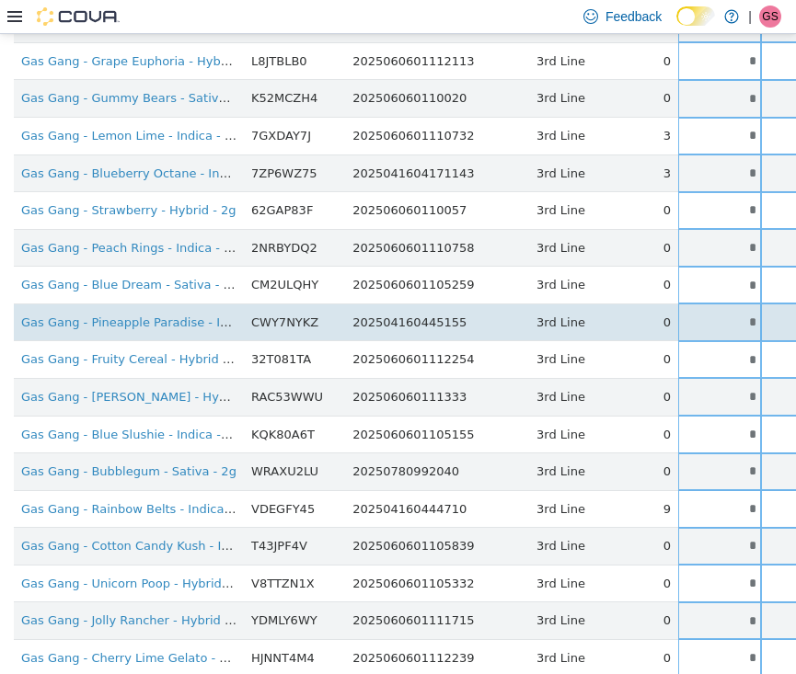
click at [690, 315] on input "*" at bounding box center [719, 322] width 83 height 14
drag, startPoint x: 690, startPoint y: 304, endPoint x: 722, endPoint y: 304, distance: 32.2
click at [721, 304] on tr "Gas Gang - Pineapple Paradise - Indica - 2g CWY7NYKZ 202504160445155 3rd Line 0…" at bounding box center [579, 322] width 1131 height 38
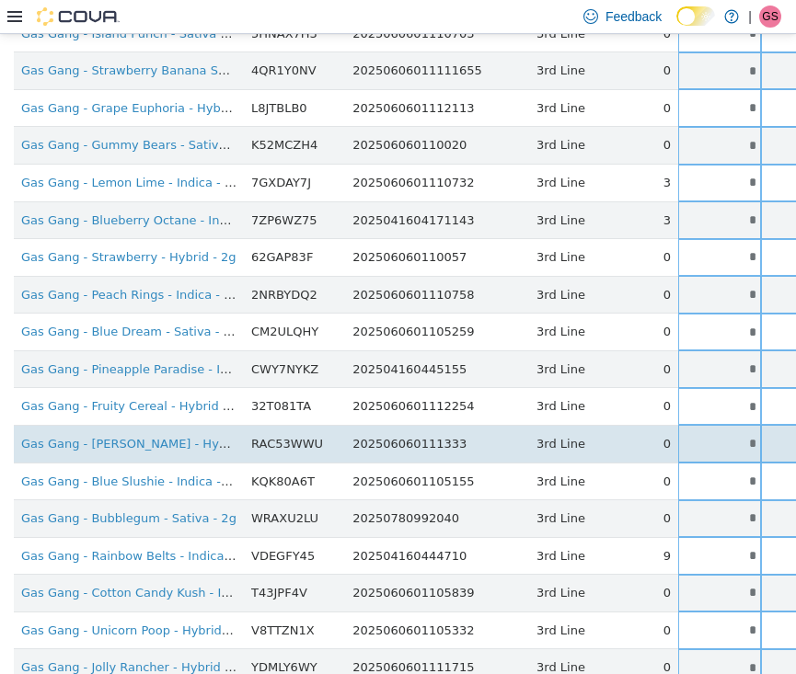
scroll to position [751, 0]
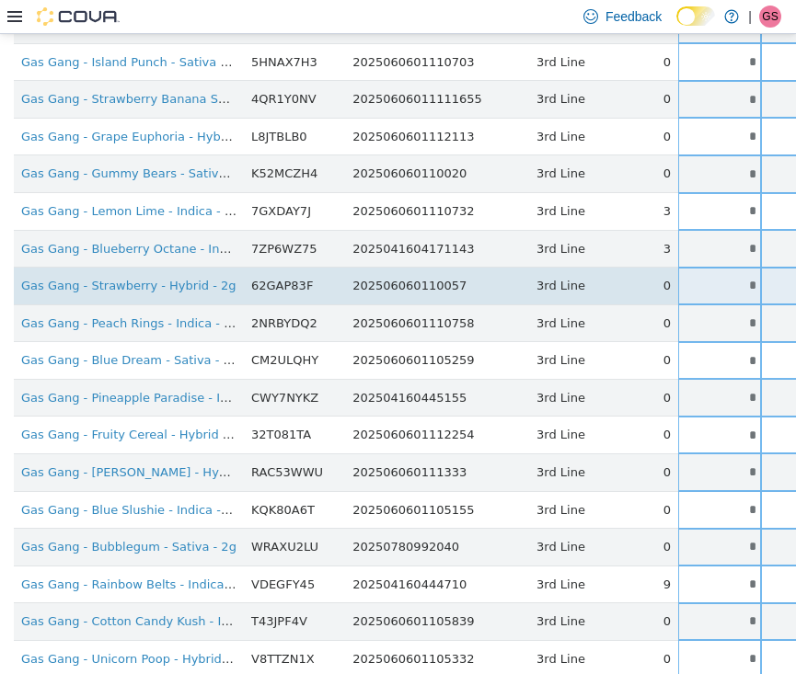
click at [678, 278] on input "*" at bounding box center [719, 285] width 83 height 14
drag, startPoint x: 660, startPoint y: 269, endPoint x: 738, endPoint y: 269, distance: 78.2
click at [738, 269] on tr "Gas Gang - Strawberry - Hybrid - 2g 62GAP83F 202506060110057 3rd Line 0 * * Sin…" at bounding box center [579, 286] width 1131 height 38
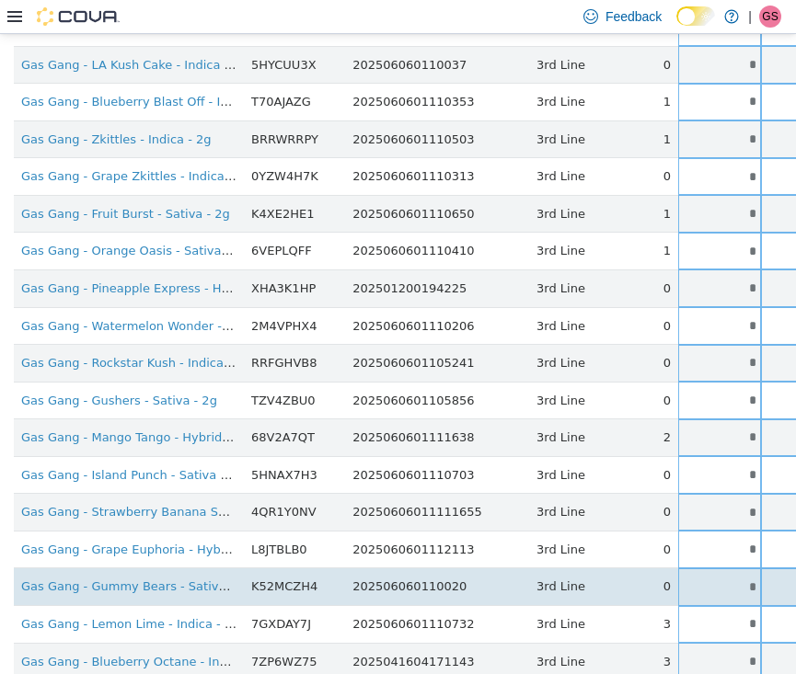
scroll to position [303, 0]
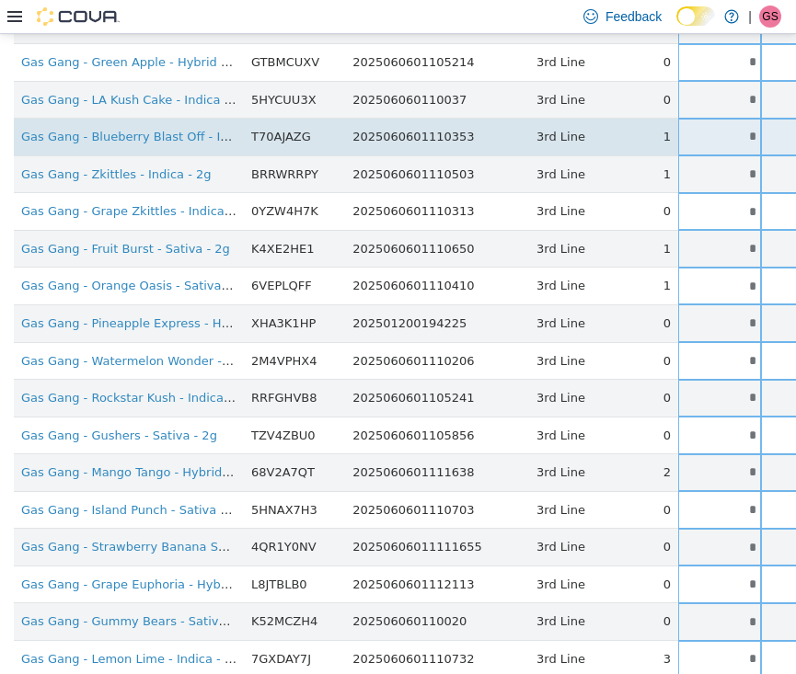
click at [678, 129] on input "*" at bounding box center [719, 136] width 83 height 14
drag, startPoint x: 673, startPoint y: 129, endPoint x: 715, endPoint y: 129, distance: 42.3
click at [715, 129] on tr "Gas Gang - Blueberry Blast Off - Indica - 2g T70AJAZG 2025060601110353 3rd Line…" at bounding box center [579, 137] width 1131 height 38
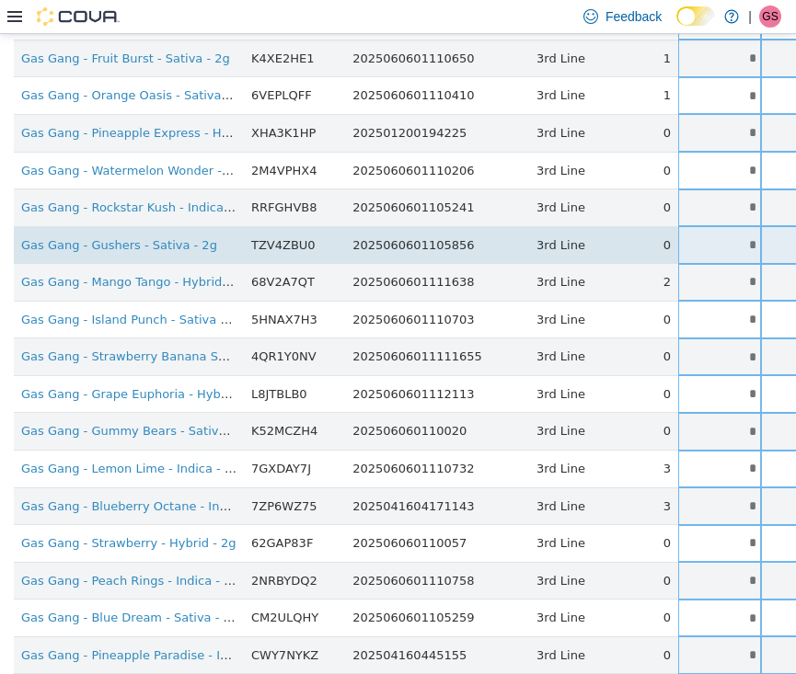
scroll to position [501, 0]
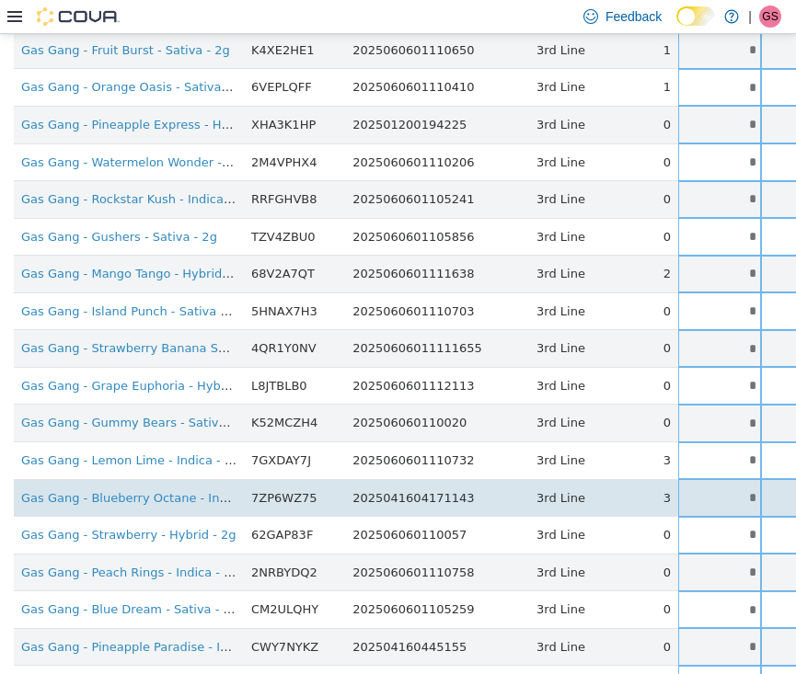
click at [679, 490] on input "*" at bounding box center [719, 497] width 83 height 14
drag, startPoint x: 679, startPoint y: 486, endPoint x: 715, endPoint y: 486, distance: 35.9
click at [713, 486] on tr "Gas Gang - Blueberry Octane - Indica - 2g 7ZP6WZ75 2025041604171143 3rd Line 3 …" at bounding box center [579, 497] width 1131 height 38
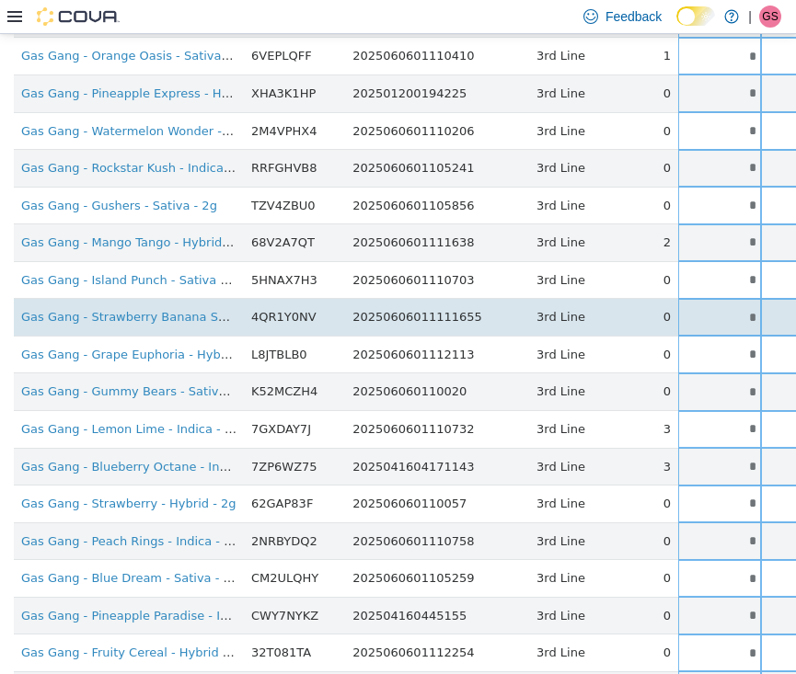
scroll to position [547, 0]
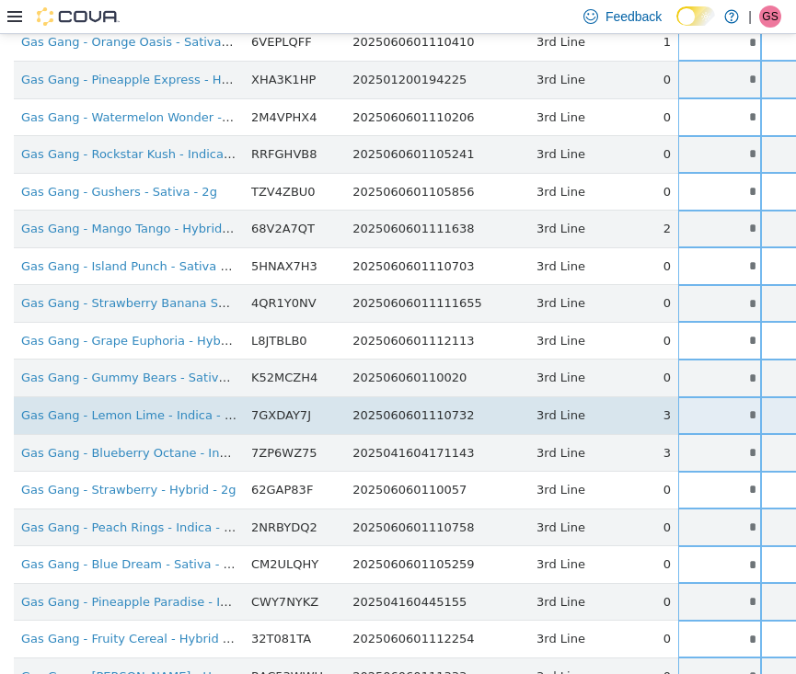
click at [678, 408] on input "*" at bounding box center [719, 415] width 83 height 14
drag, startPoint x: 674, startPoint y: 404, endPoint x: 747, endPoint y: 410, distance: 73.9
click at [747, 410] on tr "Gas Gang - Lemon Lime - Indica - 2g 7GXDAY7J 2025060601110732 3rd Line 3 * * Si…" at bounding box center [579, 416] width 1131 height 38
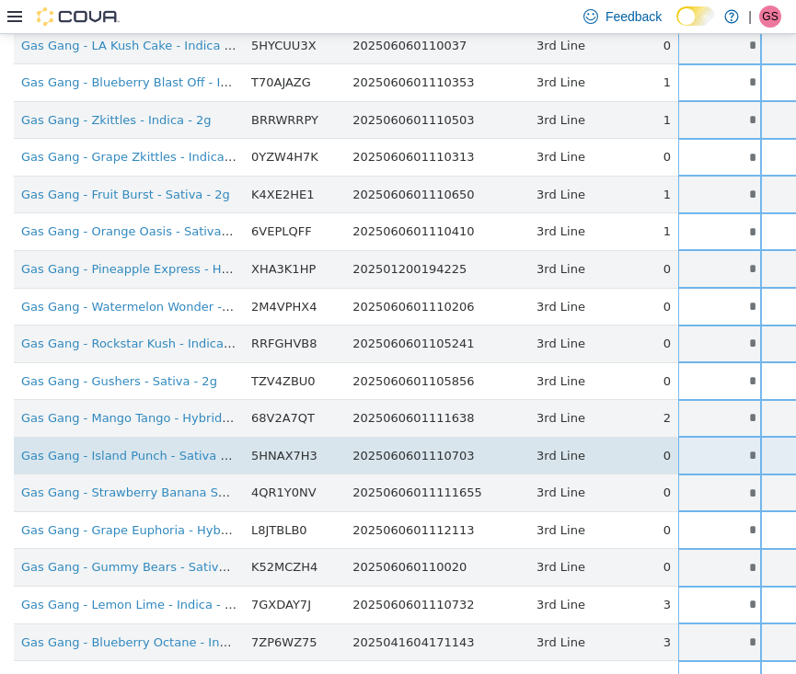
scroll to position [252, 0]
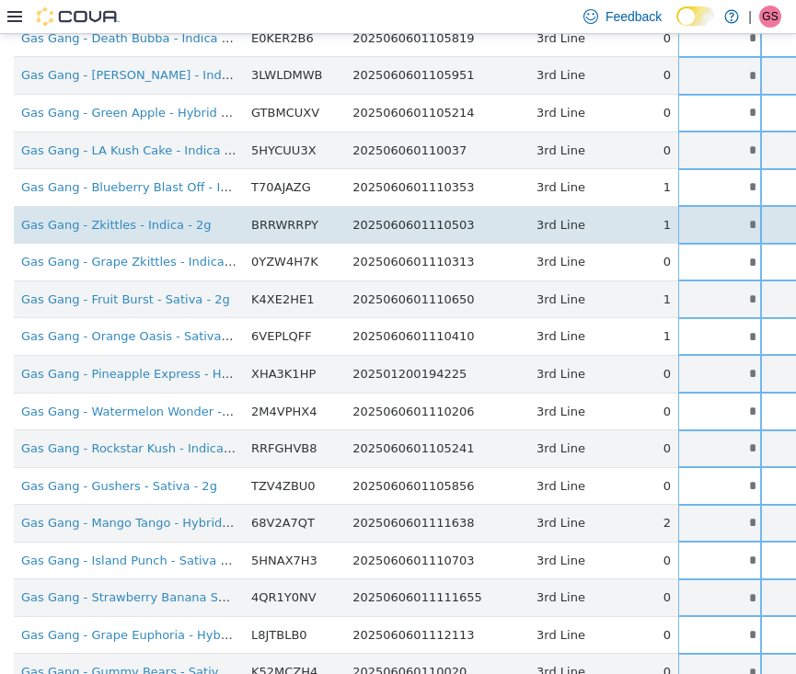
click at [678, 217] on input "*" at bounding box center [719, 224] width 83 height 14
drag, startPoint x: 675, startPoint y: 217, endPoint x: 741, endPoint y: 221, distance: 65.4
click at [741, 221] on tr "Gas Gang - Zkittles - Indica - 2g BRRWRRPY 2025060601110503 3rd Line 1 * * Sing…" at bounding box center [579, 224] width 1131 height 38
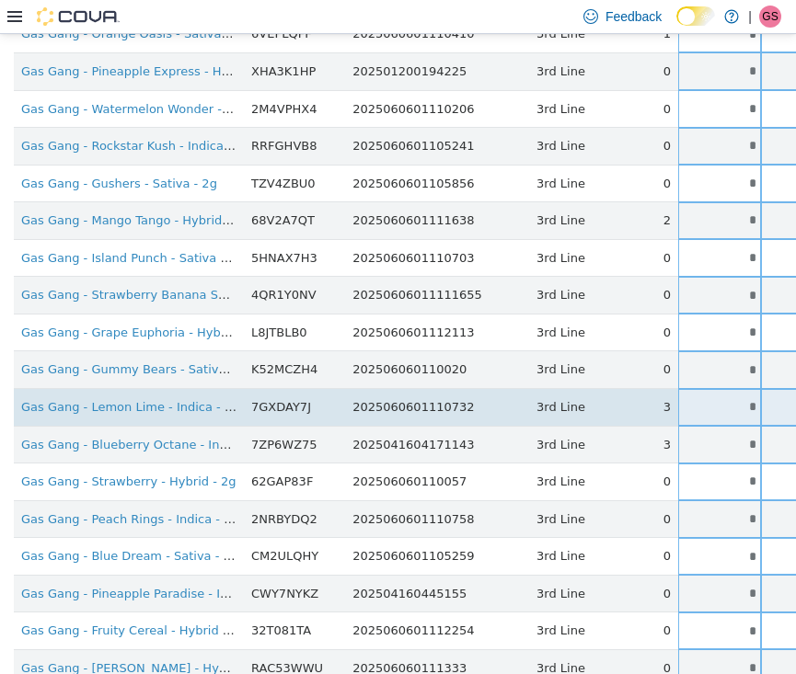
scroll to position [577, 0]
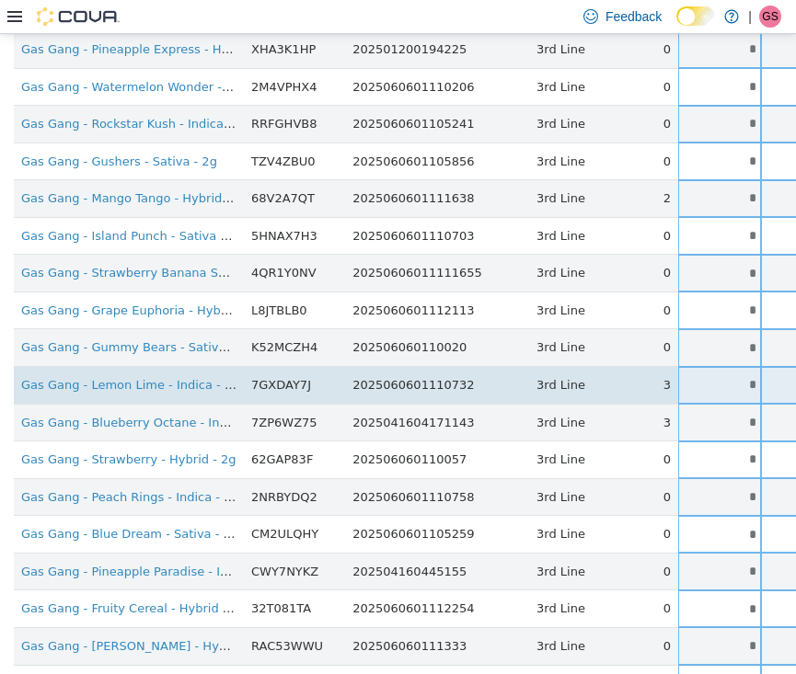
click at [685, 377] on input "*" at bounding box center [719, 384] width 83 height 14
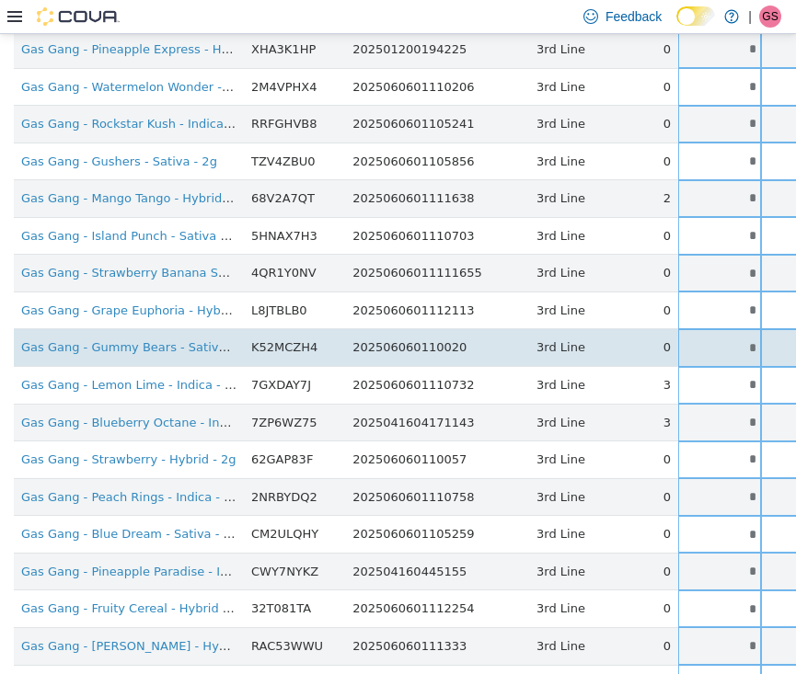
click at [692, 341] on input "*" at bounding box center [719, 347] width 83 height 14
drag, startPoint x: 692, startPoint y: 341, endPoint x: 730, endPoint y: 341, distance: 37.7
click at [730, 341] on tr "Gas Gang - Gummy Bears - Sativa - 2g K52MCZH4 202506060110020 3rd Line 0 * * Si…" at bounding box center [579, 347] width 1131 height 38
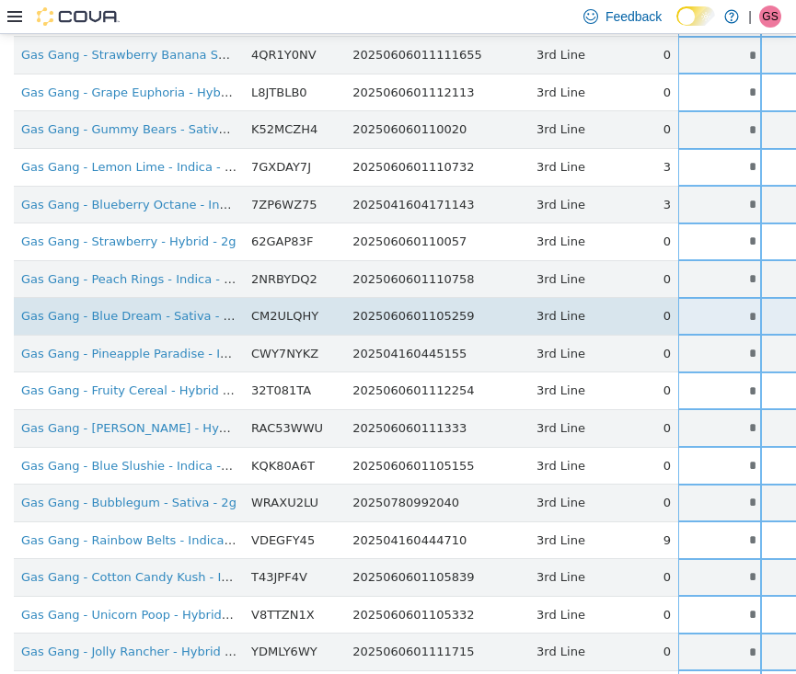
scroll to position [800, 0]
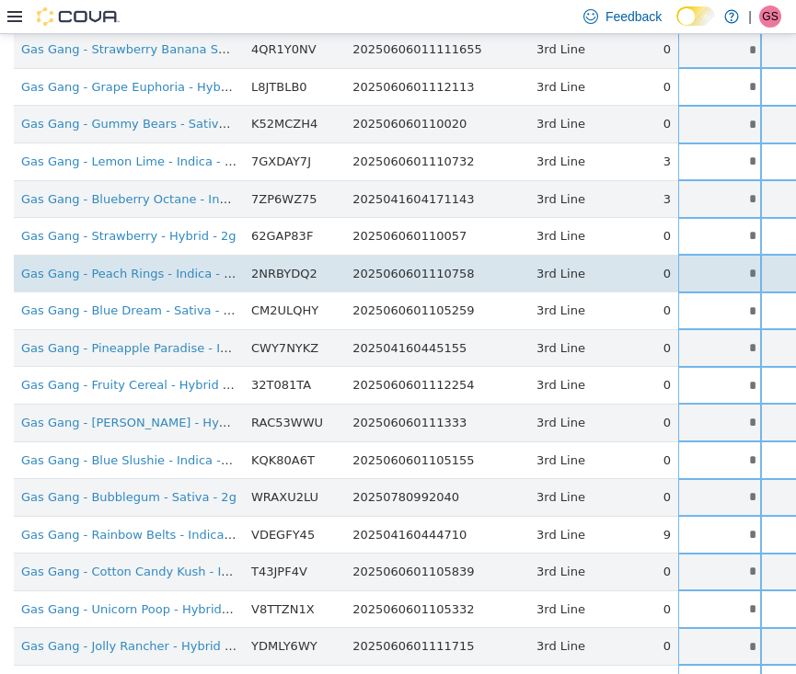
click at [679, 266] on input "*" at bounding box center [719, 273] width 83 height 14
drag, startPoint x: 679, startPoint y: 263, endPoint x: 720, endPoint y: 263, distance: 40.5
click at [720, 263] on tr "Gas Gang - Peach Rings - Indica - 2g 2NRBYDQ2 2025060601110758 3rd Line 0 * * S…" at bounding box center [579, 273] width 1131 height 38
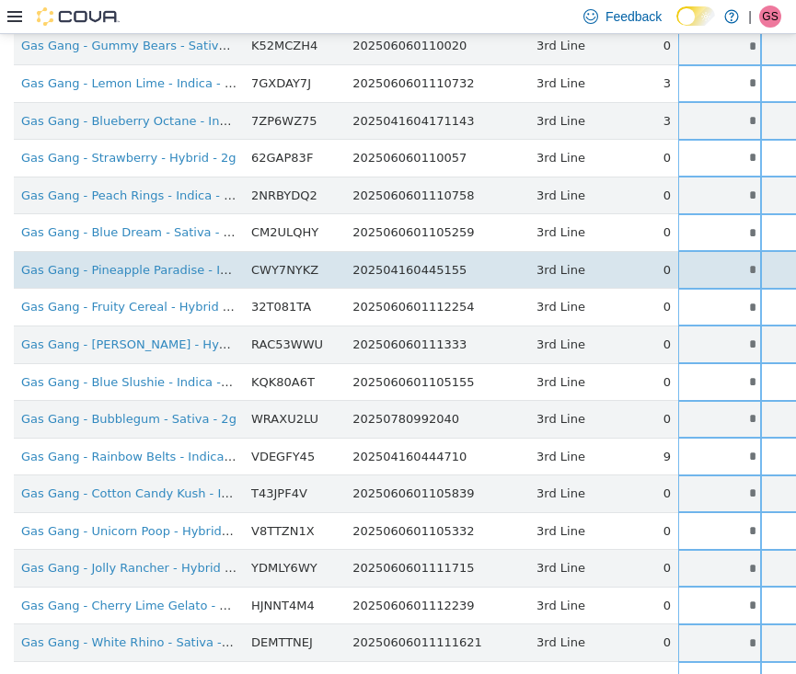
scroll to position [892, 0]
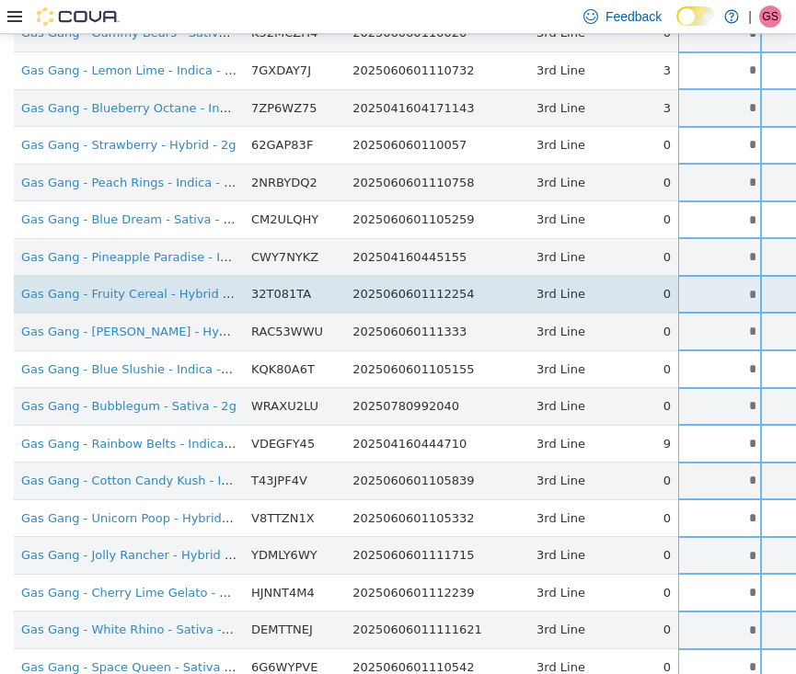
click at [692, 287] on input "*" at bounding box center [719, 294] width 83 height 14
drag, startPoint x: 692, startPoint y: 280, endPoint x: 730, endPoint y: 280, distance: 37.7
click at [730, 280] on tr "Gas Gang - Fruity Cereal - Hybrid - 2g 32T081TA 2025060601112254 3rd Line 0 * *…" at bounding box center [579, 294] width 1131 height 38
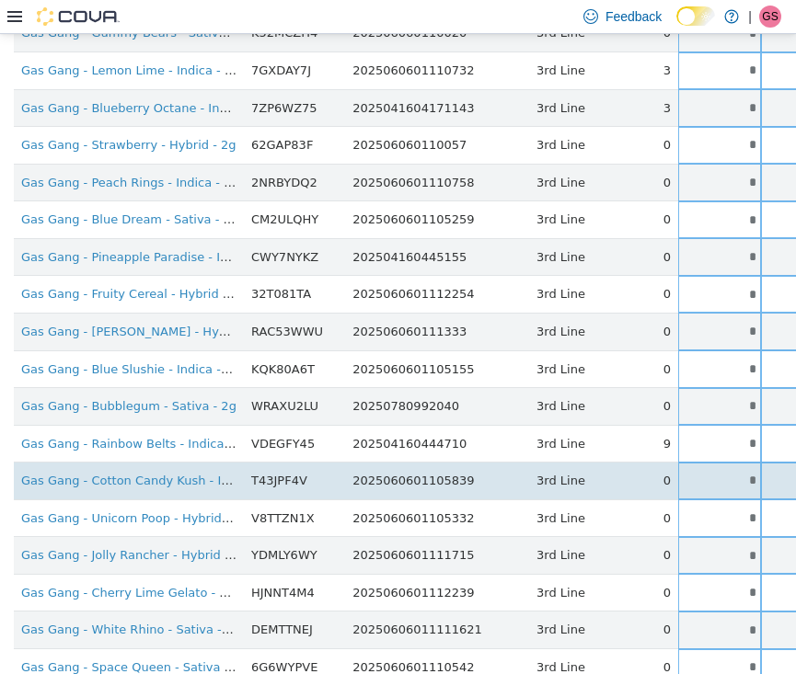
click at [685, 473] on input "*" at bounding box center [719, 480] width 83 height 14
drag, startPoint x: 685, startPoint y: 461, endPoint x: 732, endPoint y: 461, distance: 47.8
click at [732, 462] on tr "Gas Gang - Cotton Candy Kush - Indica - 2g T43JPF4V 2025060601105839 3rd Line 0…" at bounding box center [579, 481] width 1131 height 38
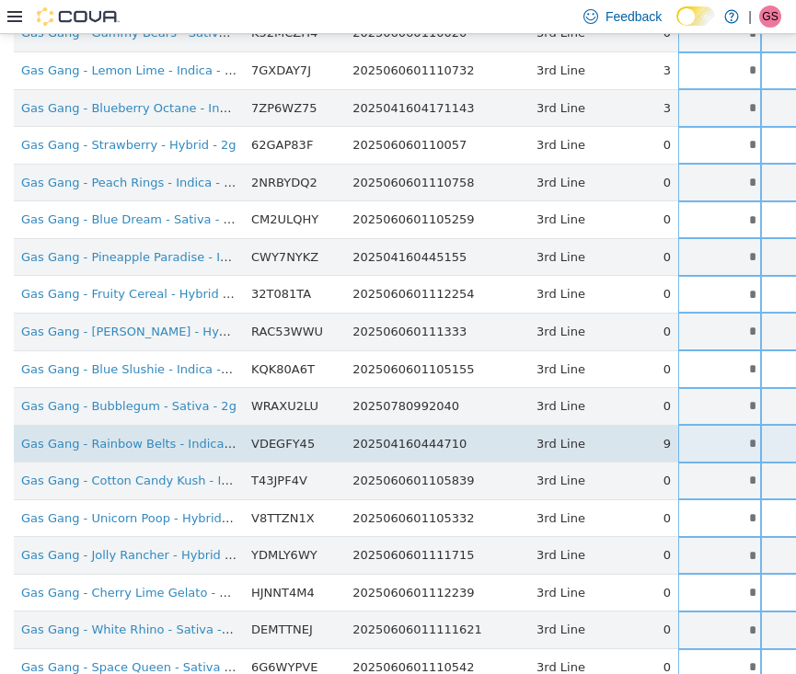
click at [678, 436] on input "*" at bounding box center [719, 443] width 83 height 14
drag, startPoint x: 666, startPoint y: 428, endPoint x: 745, endPoint y: 432, distance: 79.2
click at [745, 432] on tr "Gas Gang - Rainbow Belts - Indica - 2g VDEGFY45 202504160444710 3rd Line 9 * **…" at bounding box center [579, 443] width 1131 height 38
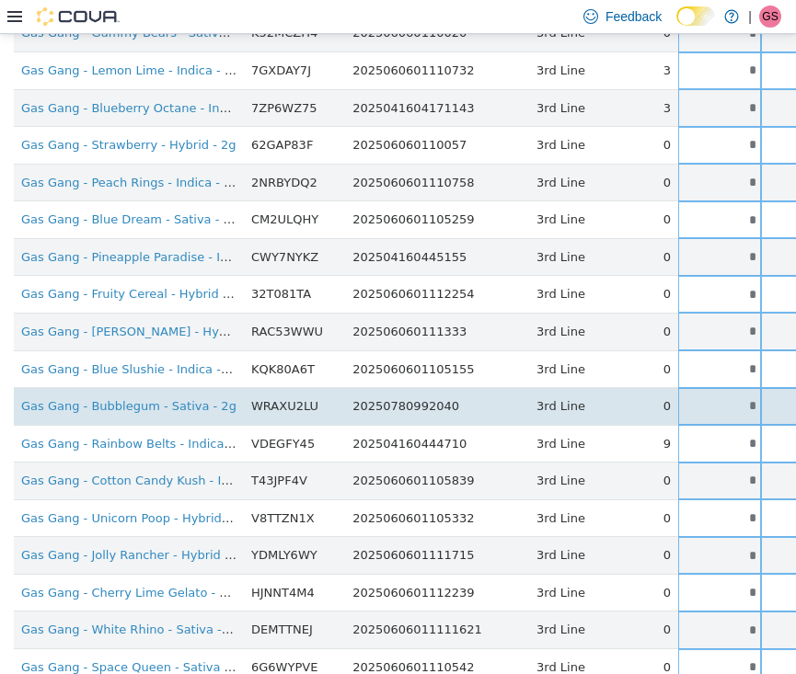
click at [683, 398] on input "*" at bounding box center [719, 405] width 83 height 14
drag, startPoint x: 683, startPoint y: 387, endPoint x: 707, endPoint y: 387, distance: 23.9
click at [706, 387] on tr "Gas Gang - Bubblegum - Sativa - 2g WRAXU2LU 20250780992040 3rd Line 0 * * Singl…" at bounding box center [579, 406] width 1131 height 38
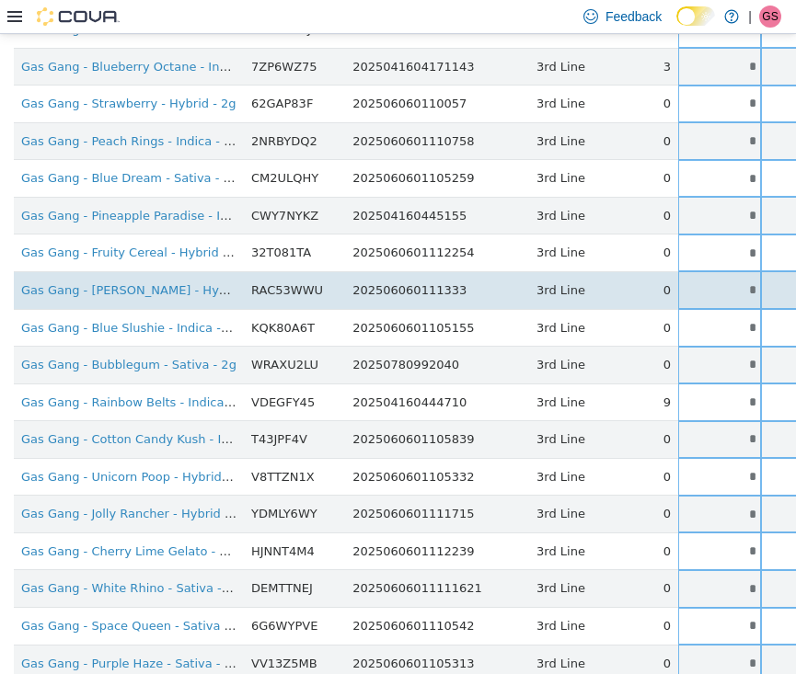
scroll to position [964, 0]
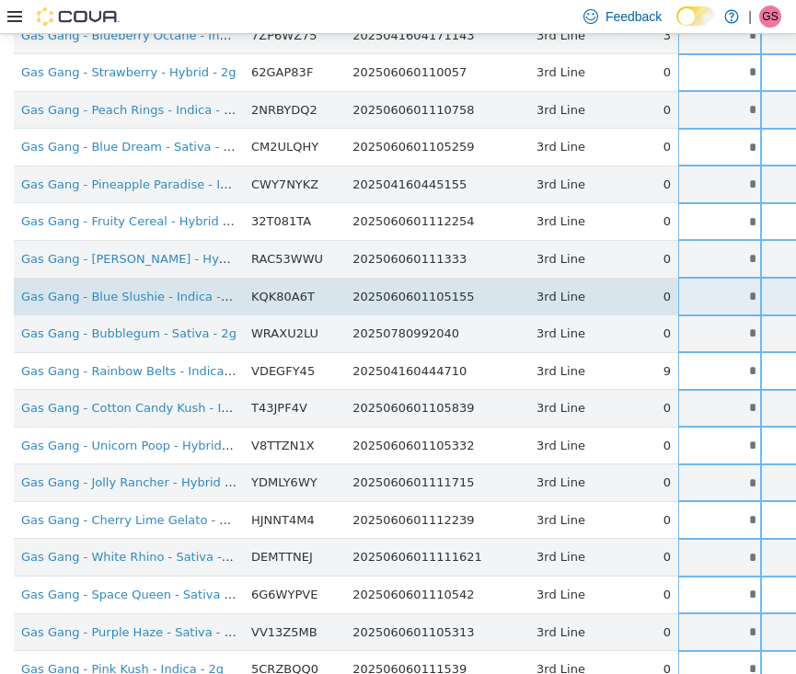
click at [685, 289] on input "*" at bounding box center [719, 296] width 83 height 14
drag, startPoint x: 685, startPoint y: 279, endPoint x: 744, endPoint y: 279, distance: 59.8
click at [744, 279] on tr "Gas Gang - Blue Slushie - Indica - 2g KQK80A6T 2025060601105155 3rd Line 0 * * …" at bounding box center [579, 296] width 1131 height 38
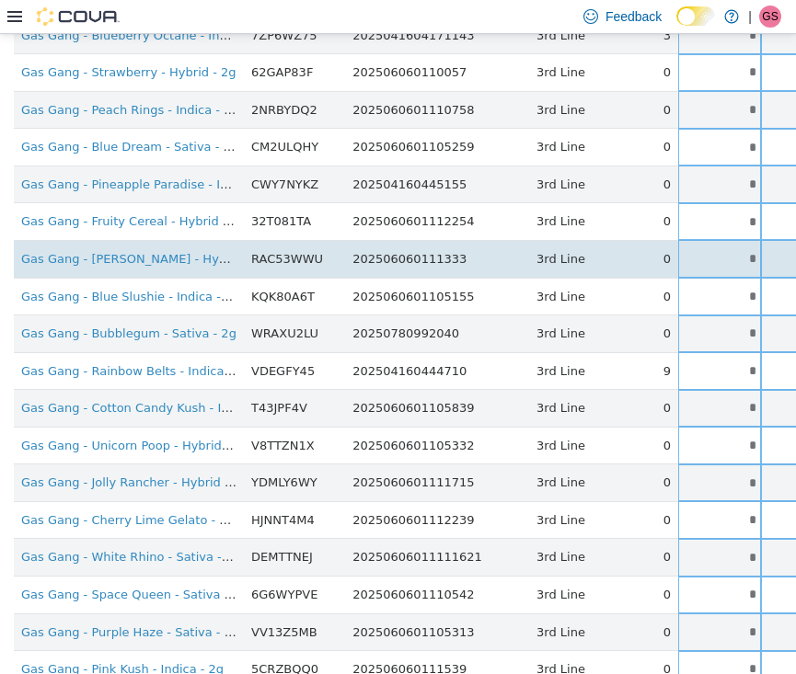
click at [678, 251] on input "*" at bounding box center [719, 258] width 83 height 14
drag, startPoint x: 676, startPoint y: 241, endPoint x: 724, endPoint y: 241, distance: 47.8
click at [724, 241] on tr "Gas Gang - [PERSON_NAME] - Hybrid - 2g RAC53WWU 202506060111333 3rd Line 0 * * …" at bounding box center [579, 258] width 1131 height 38
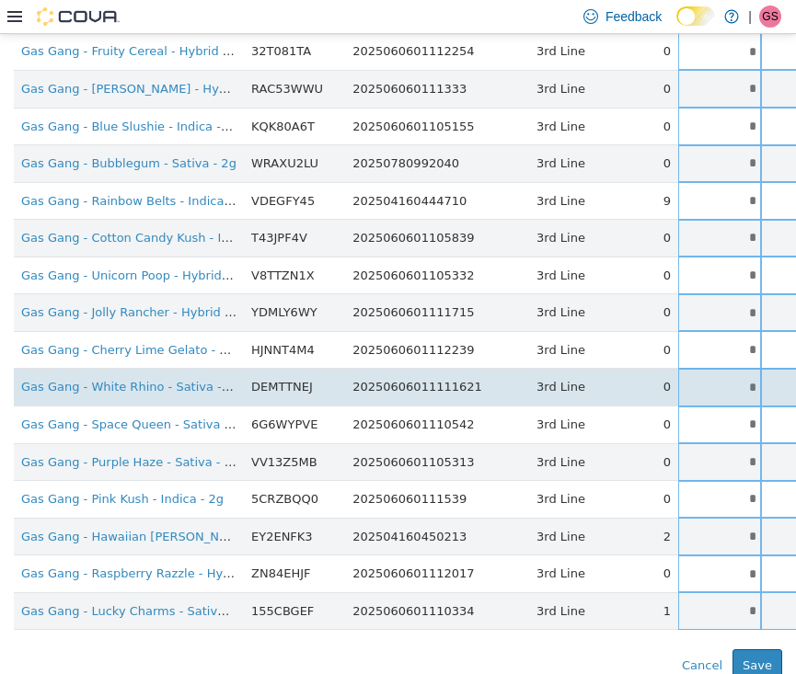
scroll to position [1134, 0]
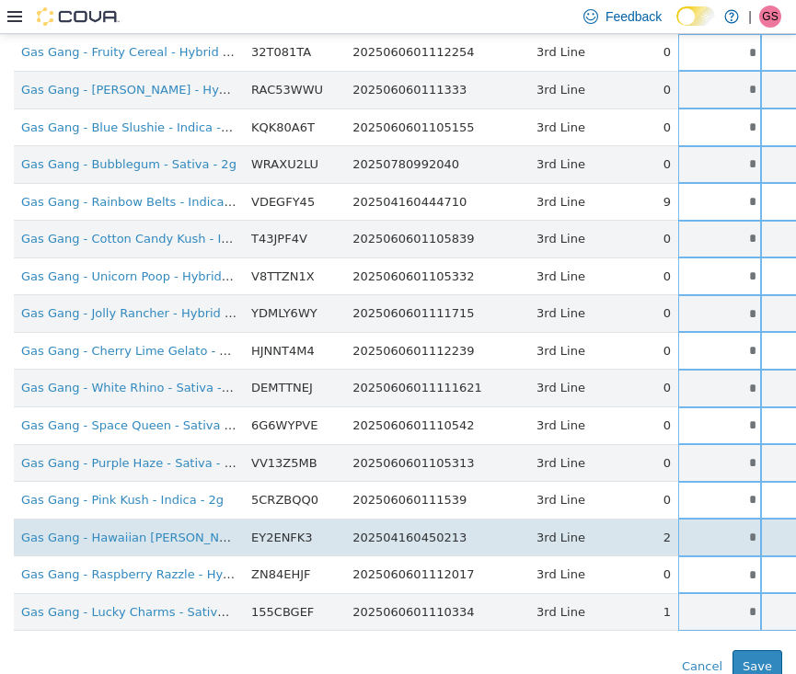
click at [678, 530] on input "*" at bounding box center [719, 537] width 83 height 14
drag, startPoint x: 676, startPoint y: 512, endPoint x: 739, endPoint y: 512, distance: 62.6
click at [739, 518] on tr "Gas Gang - Hawaiian [PERSON_NAME] - Sativa - 2g EY2ENFK3 202504160450213 3rd Li…" at bounding box center [579, 537] width 1131 height 38
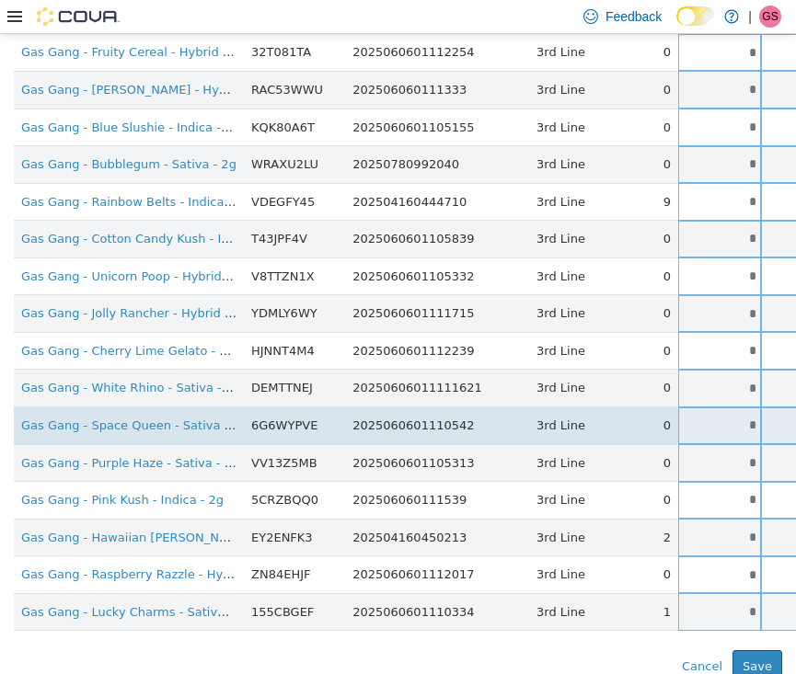
click at [678, 418] on input "*" at bounding box center [719, 425] width 83 height 14
drag, startPoint x: 668, startPoint y: 404, endPoint x: 722, endPoint y: 404, distance: 54.3
click at [722, 407] on tr "Gas Gang - Space Queen - Sativa - 2g 6G6WYPVE 2025060601110542 3rd Line 0 * * S…" at bounding box center [579, 426] width 1131 height 38
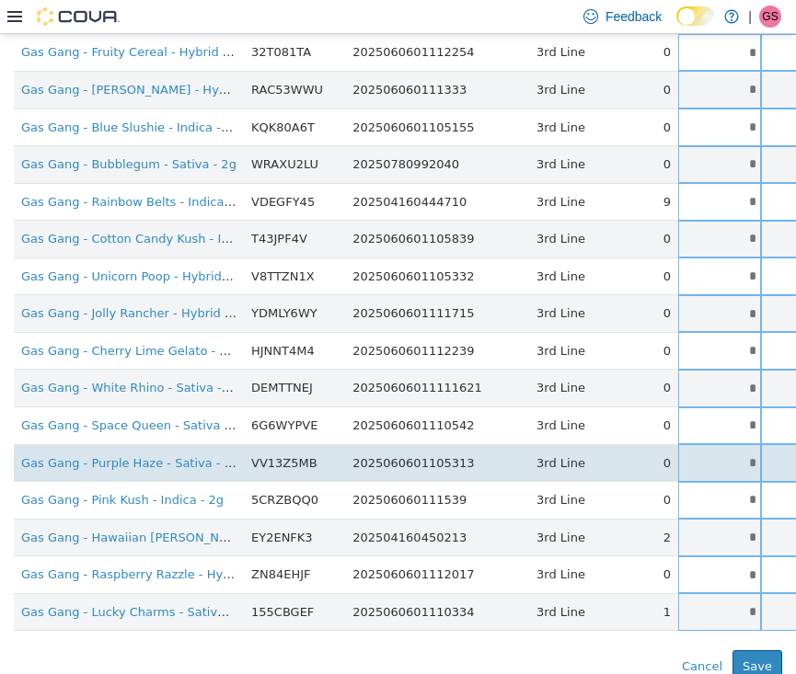
click at [683, 455] on input "*" at bounding box center [719, 462] width 83 height 14
drag, startPoint x: 683, startPoint y: 443, endPoint x: 715, endPoint y: 443, distance: 32.2
click at [713, 443] on tr "Gas Gang - Purple Haze - Sativa - 2g VV13Z5MB 2025060601105313 3rd Line 0 * * S…" at bounding box center [579, 462] width 1131 height 38
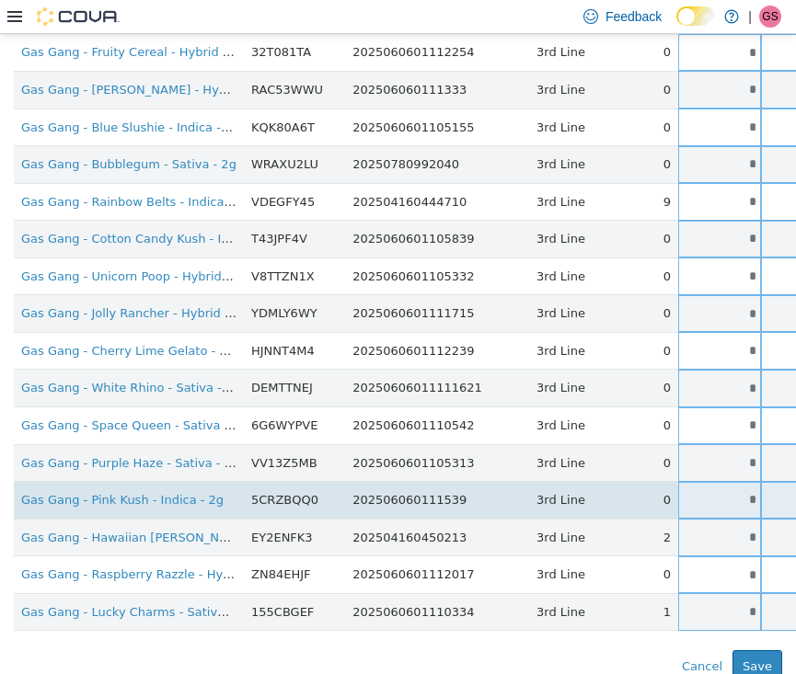
click at [682, 492] on input "*" at bounding box center [719, 499] width 83 height 14
drag, startPoint x: 682, startPoint y: 476, endPoint x: 730, endPoint y: 476, distance: 47.8
click at [730, 481] on tr "Gas Gang - Pink Kush - Indica - 2g 5CRZBQQ0 202506060111539 3rd Line 0 * * Sing…" at bounding box center [579, 500] width 1131 height 38
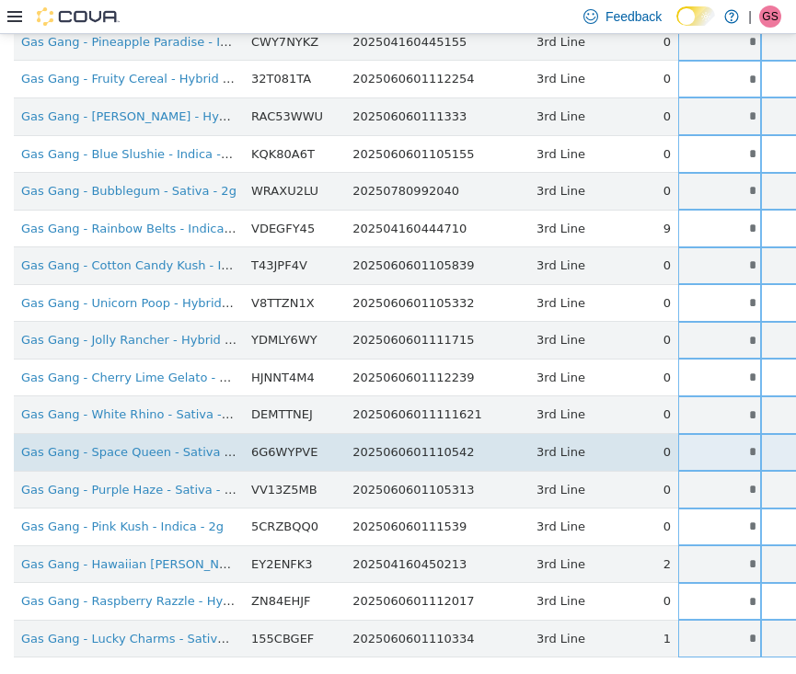
scroll to position [1077, 0]
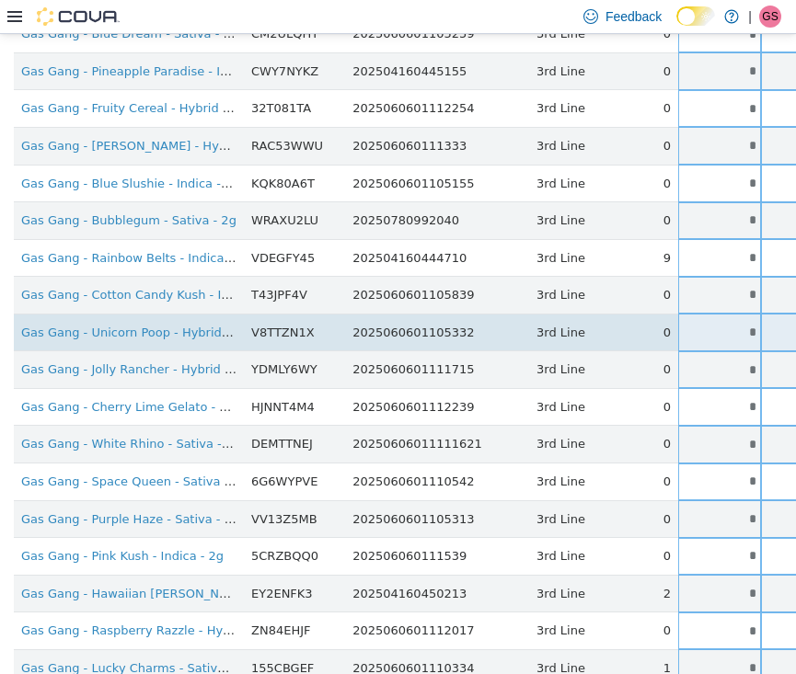
click at [678, 325] on input "*" at bounding box center [719, 332] width 83 height 14
drag, startPoint x: 675, startPoint y: 306, endPoint x: 720, endPoint y: 308, distance: 44.2
click at [704, 313] on tr "Gas Gang - Unicorn Poop - Hybrid - 2g V8TTZN1X 2025060601105332 3rd Line 0 * * …" at bounding box center [579, 332] width 1131 height 38
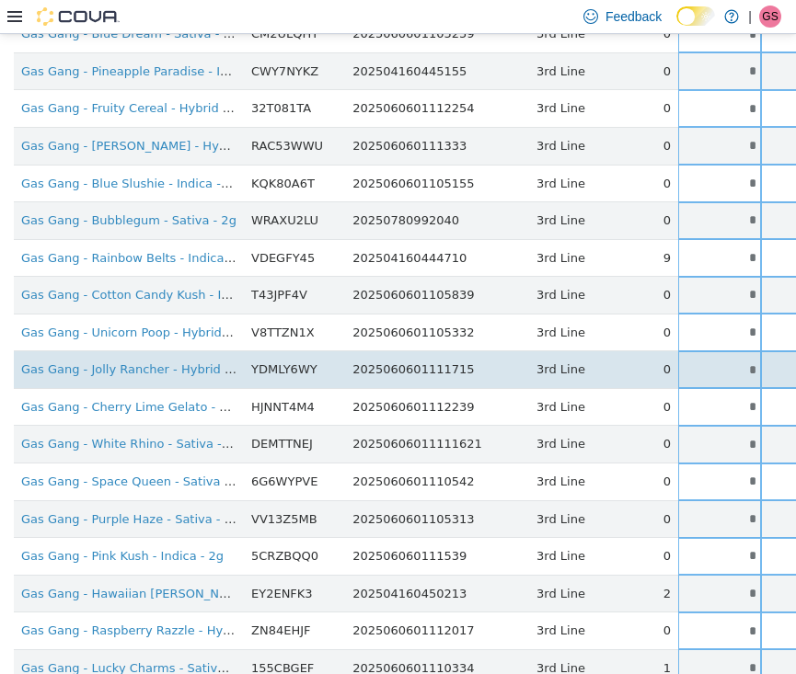
click at [678, 363] on input "*" at bounding box center [719, 370] width 83 height 14
drag, startPoint x: 676, startPoint y: 356, endPoint x: 730, endPoint y: 356, distance: 53.4
click at [730, 356] on tr "Gas Gang - Jolly Rancher - Hybrid - 2g YDMLY6WY 2025060601111715 3rd Line 0 * *…" at bounding box center [579, 370] width 1131 height 38
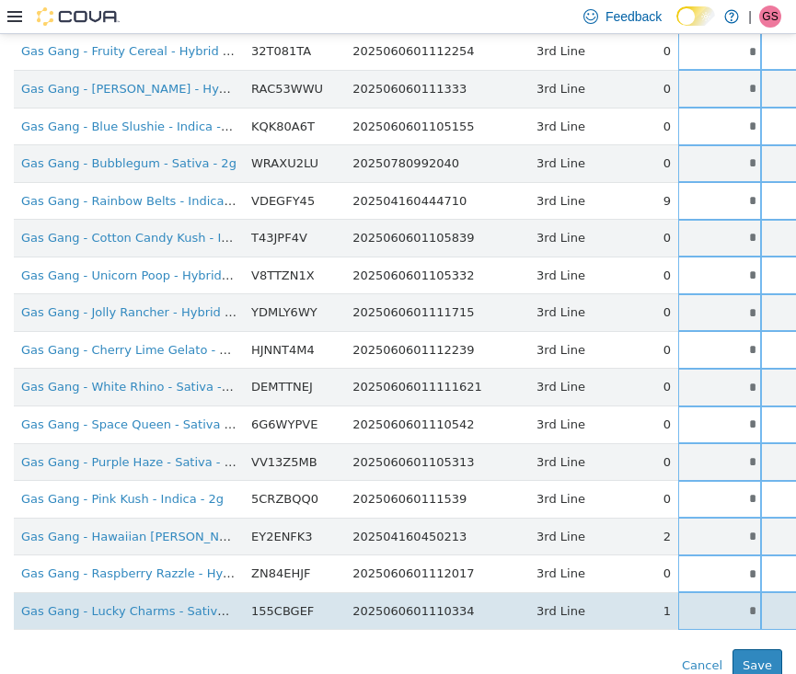
scroll to position [1134, 0]
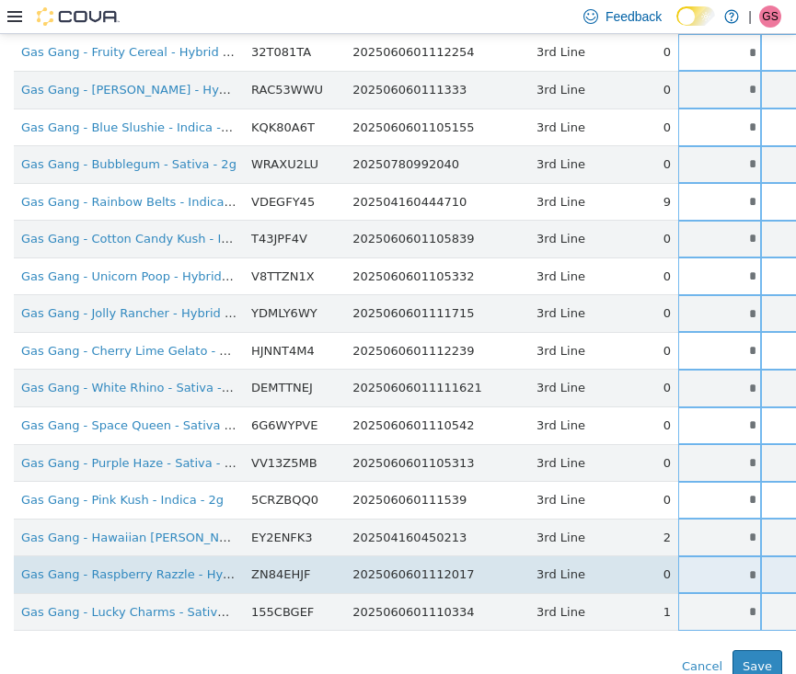
click at [680, 568] on input "*" at bounding box center [719, 575] width 83 height 14
drag, startPoint x: 680, startPoint y: 554, endPoint x: 723, endPoint y: 554, distance: 43.2
click at [723, 556] on tr "Gas Gang - Raspberry Razzle - Hybrid - 2g ZN84EHJF 2025060601112017 3rd Line 0 …" at bounding box center [579, 575] width 1131 height 38
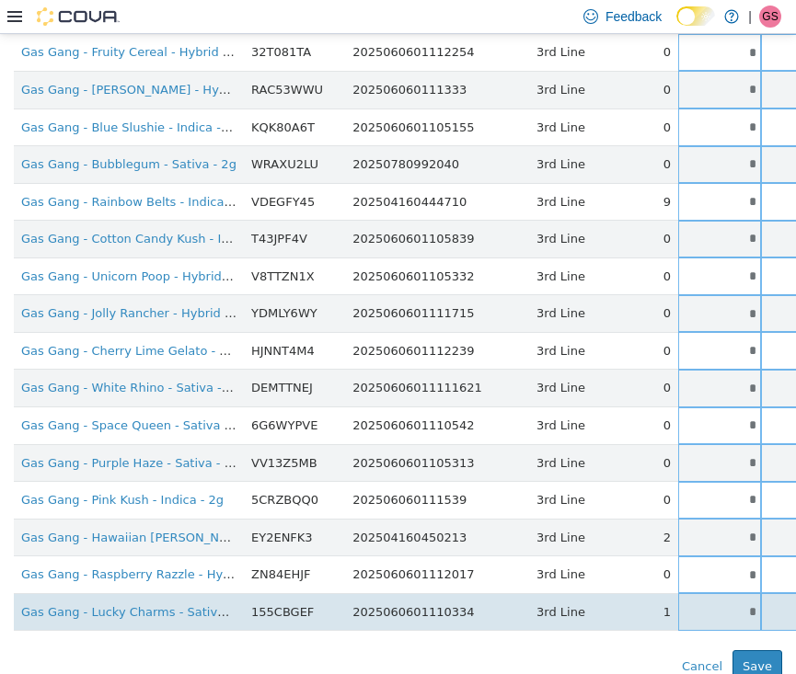
click at [678, 605] on input "*" at bounding box center [719, 612] width 83 height 14
drag, startPoint x: 672, startPoint y: 593, endPoint x: 718, endPoint y: 593, distance: 46.0
click at [718, 593] on tr "Gas Gang - Lucky Charms - Sativa-Hybrid - 2g 155CBGEF 2025060601110334 3rd Line…" at bounding box center [579, 612] width 1131 height 38
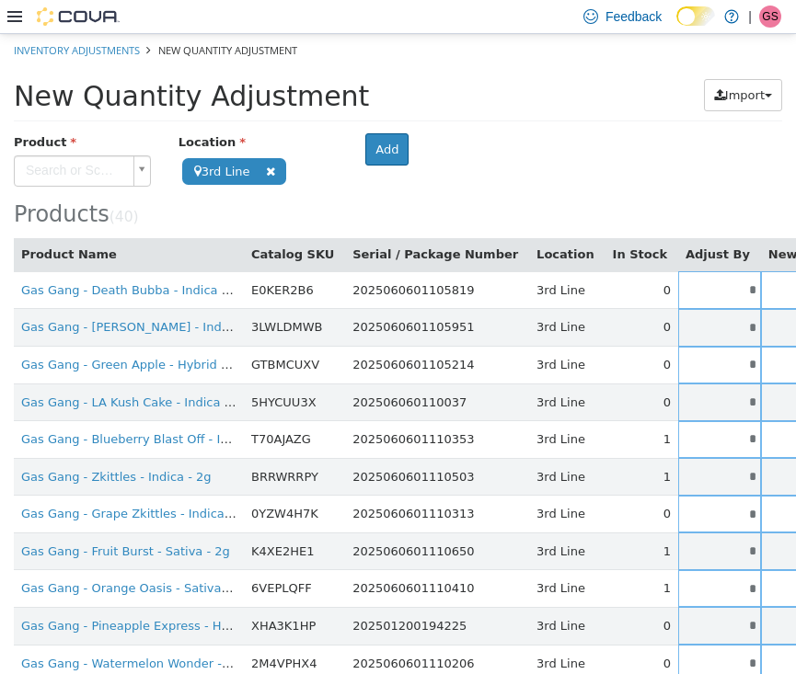
scroll to position [0, 0]
click at [625, 193] on div "Products ( 40 )" at bounding box center [398, 179] width 768 height 94
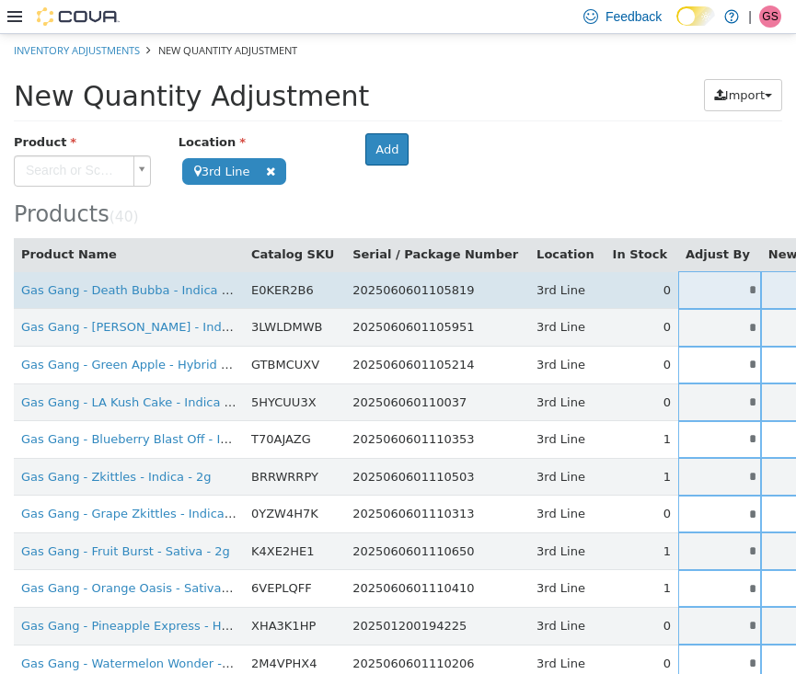
click at [678, 286] on input "*" at bounding box center [719, 289] width 83 height 14
drag, startPoint x: 678, startPoint y: 286, endPoint x: 735, endPoint y: 286, distance: 57.0
click at [735, 286] on tr "Gas Gang - Death Bubba - Indica - 2g E0KER2B6 2025060601105819 3rd Line 0 * * S…" at bounding box center [579, 290] width 1131 height 38
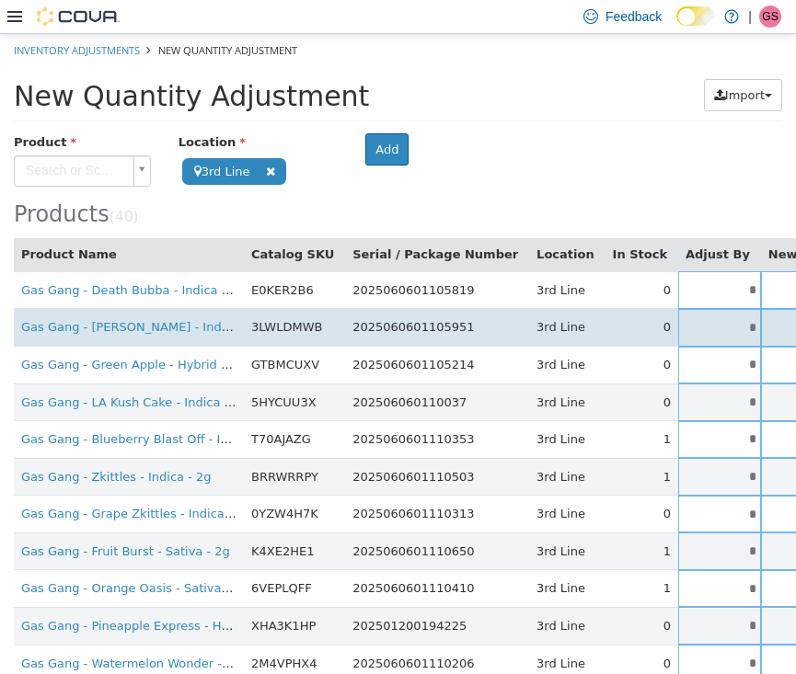
click at [678, 326] on input "*" at bounding box center [719, 327] width 83 height 14
drag, startPoint x: 677, startPoint y: 326, endPoint x: 771, endPoint y: 326, distance: 93.9
click at [771, 326] on tr "Gas Gang - [PERSON_NAME] - Indica - 2g 3LWLDMWB 2025060601105951 3rd Line 0 * *…" at bounding box center [579, 327] width 1131 height 38
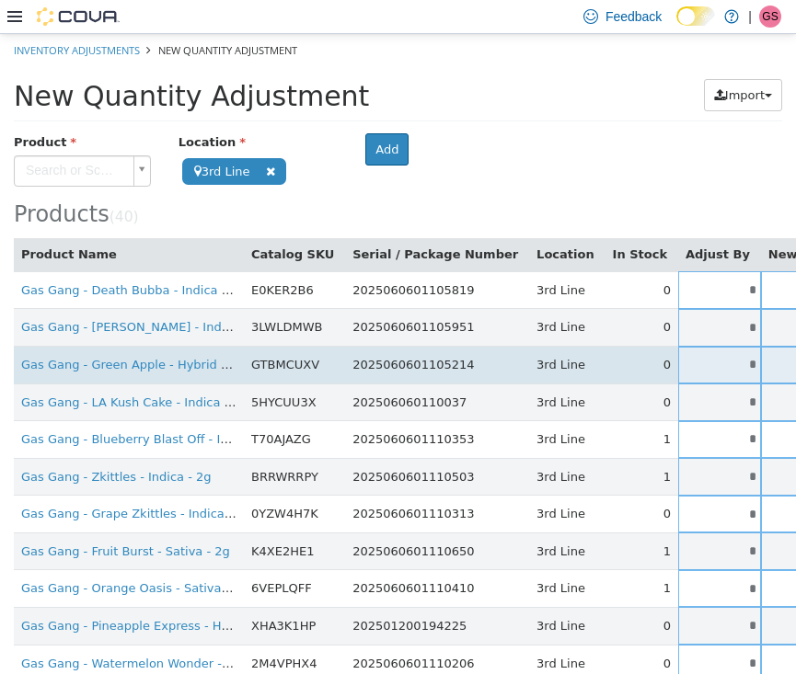
click at [678, 364] on input "*" at bounding box center [719, 364] width 83 height 14
drag, startPoint x: 677, startPoint y: 364, endPoint x: 726, endPoint y: 364, distance: 48.8
click at [726, 364] on tr "Gas Gang - Green Apple - Hybrid - 2g GTBMCUXV 2025060601105214 3rd Line 0 * * S…" at bounding box center [579, 365] width 1131 height 38
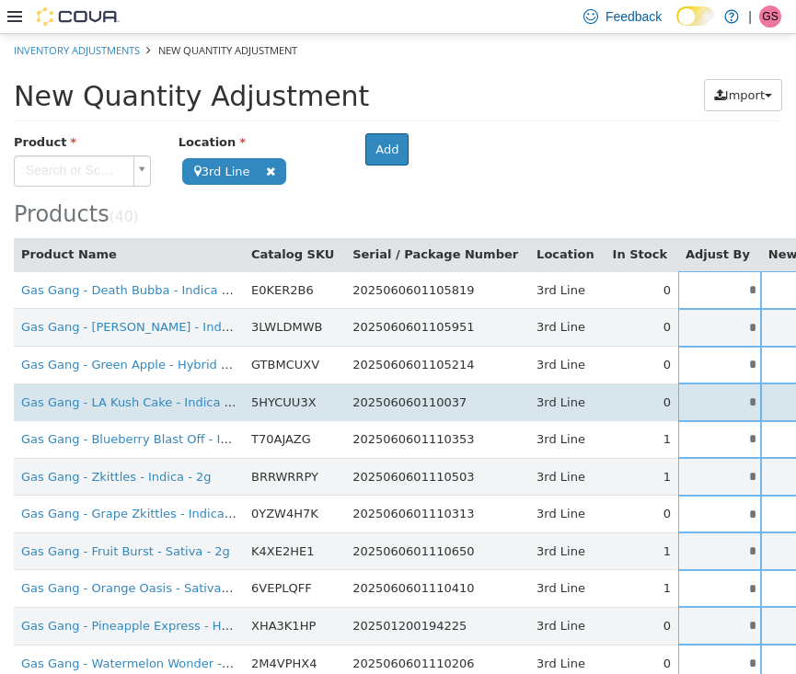
click at [683, 396] on input "*" at bounding box center [719, 402] width 83 height 14
drag, startPoint x: 683, startPoint y: 396, endPoint x: 720, endPoint y: 396, distance: 37.7
click at [720, 396] on tr "Gas Gang - LA Kush Cake - Indica - 2g 5HYCUU3X 202506060110037 3rd Line 0 * * S…" at bounding box center [579, 402] width 1131 height 38
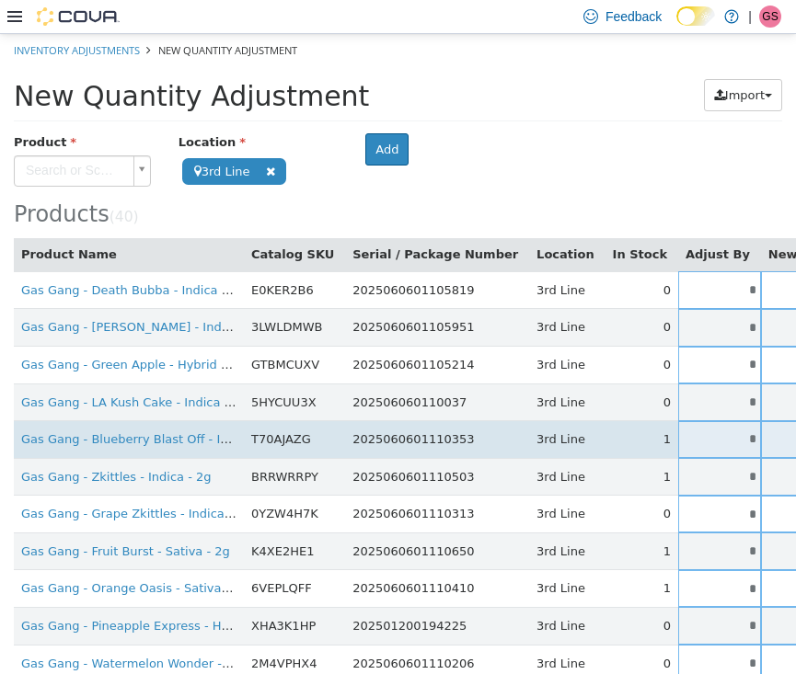
click at [685, 432] on input "*" at bounding box center [719, 439] width 83 height 14
drag, startPoint x: 685, startPoint y: 431, endPoint x: 734, endPoint y: 431, distance: 48.8
click at [734, 431] on tr "Gas Gang - Blueberry Blast Off - Indica - 2g T70AJAZG 2025060601110353 3rd Line…" at bounding box center [579, 439] width 1131 height 38
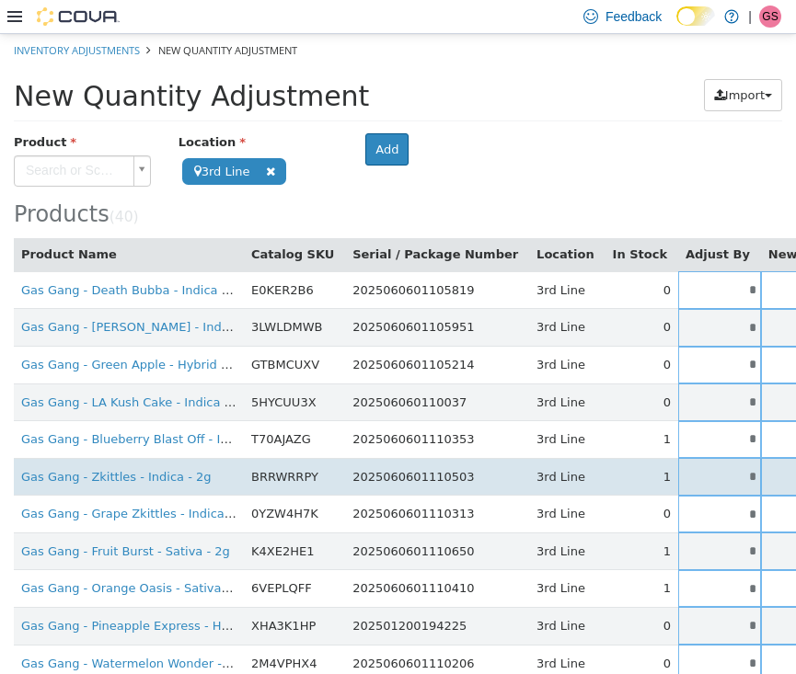
click at [684, 469] on input "*" at bounding box center [719, 476] width 83 height 14
drag, startPoint x: 684, startPoint y: 465, endPoint x: 704, endPoint y: 465, distance: 20.2
click at [704, 465] on tr "Gas Gang - Zkittles - Indica - 2g BRRWRRPY 2025060601110503 3rd Line 1 * * Sing…" at bounding box center [579, 476] width 1131 height 38
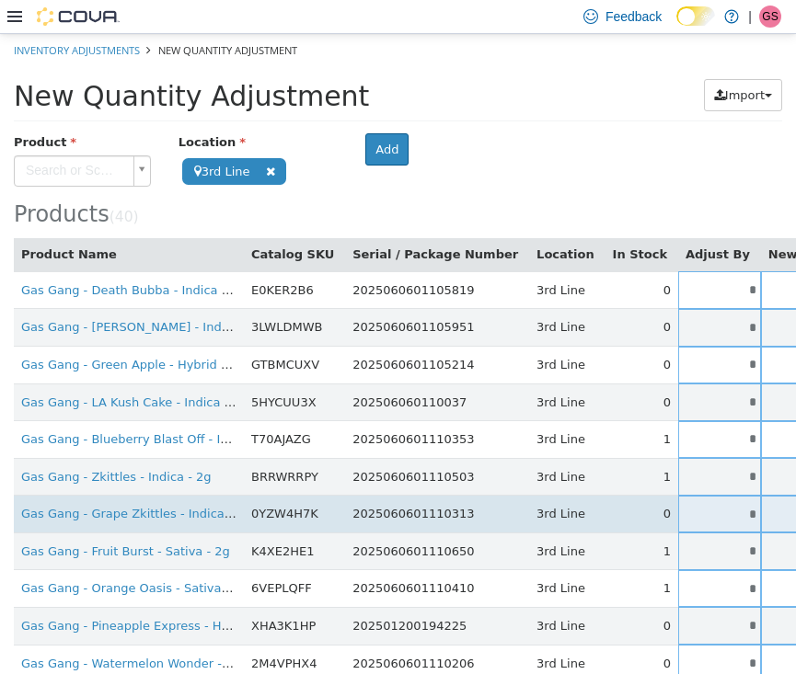
click at [680, 507] on input "*" at bounding box center [719, 514] width 83 height 14
drag, startPoint x: 680, startPoint y: 505, endPoint x: 718, endPoint y: 505, distance: 37.7
click at [718, 505] on tr "Gas Gang - Grape Zkittles - Indica - 2g 0YZW4H7K 2025060601110313 3rd Line 0 * …" at bounding box center [579, 514] width 1131 height 38
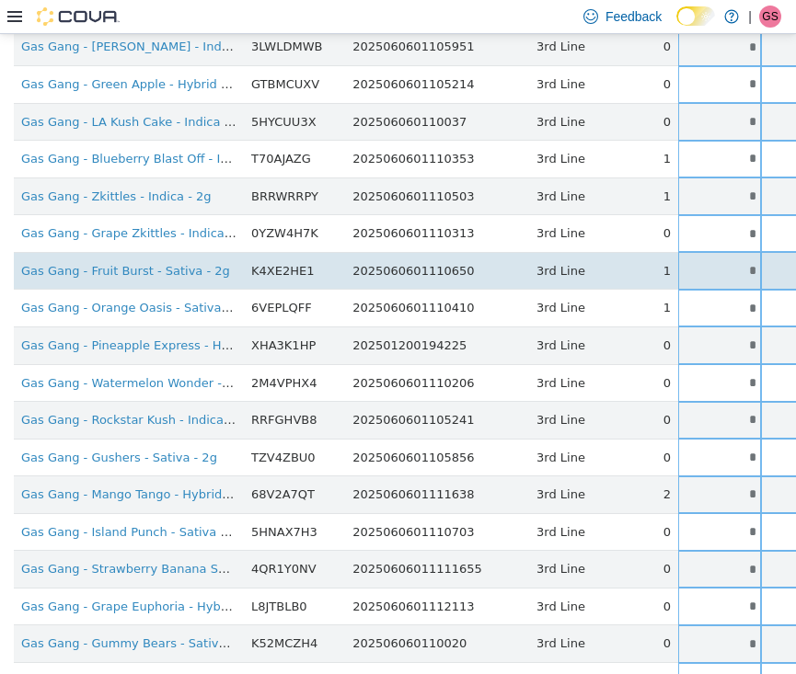
scroll to position [286, 0]
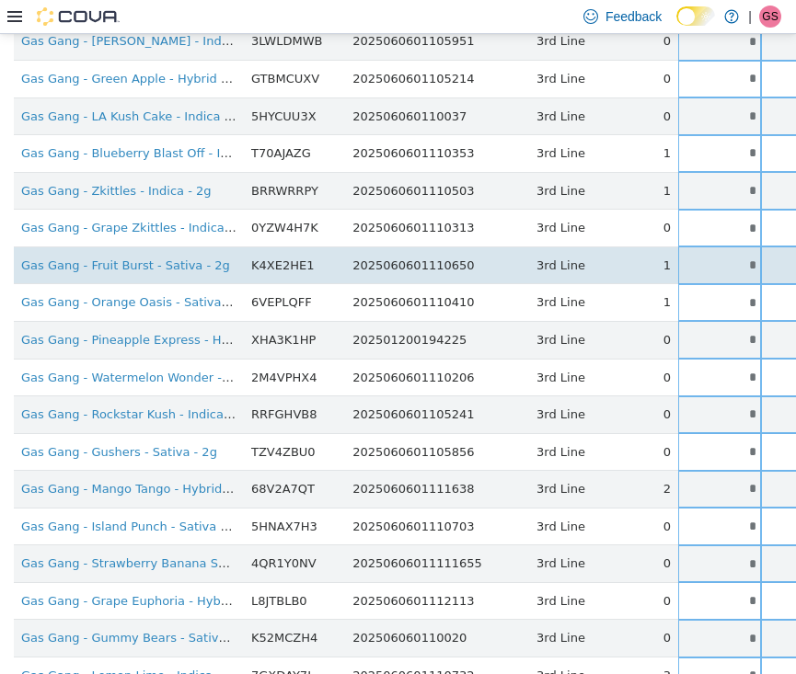
click at [678, 258] on input "*" at bounding box center [719, 265] width 83 height 14
drag, startPoint x: 678, startPoint y: 257, endPoint x: 698, endPoint y: 257, distance: 20.2
click at [698, 258] on input "*" at bounding box center [719, 265] width 83 height 14
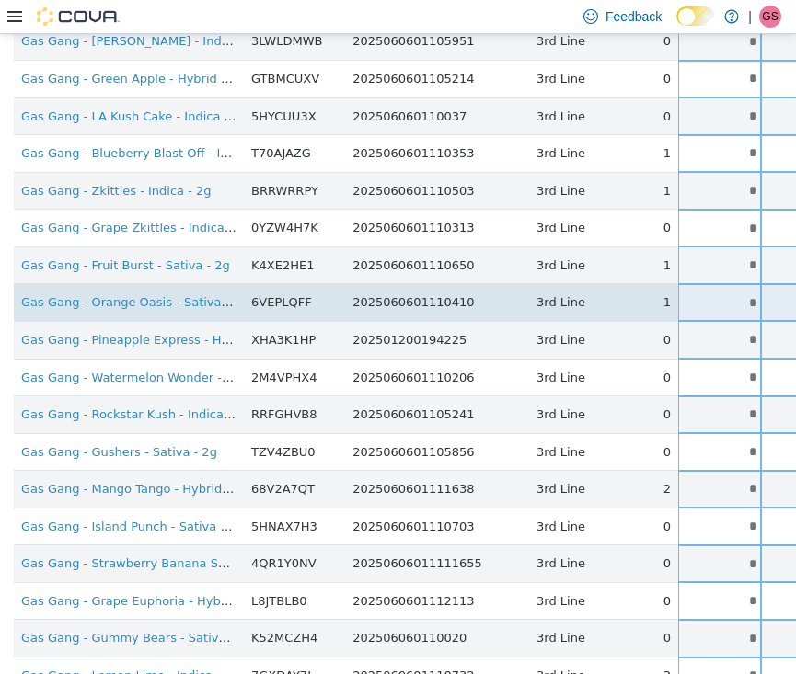
click at [684, 295] on input "*" at bounding box center [719, 302] width 83 height 14
drag, startPoint x: 684, startPoint y: 293, endPoint x: 712, endPoint y: 293, distance: 28.5
click at [712, 293] on tr "Gas Gang - Orange Oasis - Sativa - 2g 6VEPLQFF 2025060601110410 3rd Line 1 * * …" at bounding box center [579, 302] width 1131 height 38
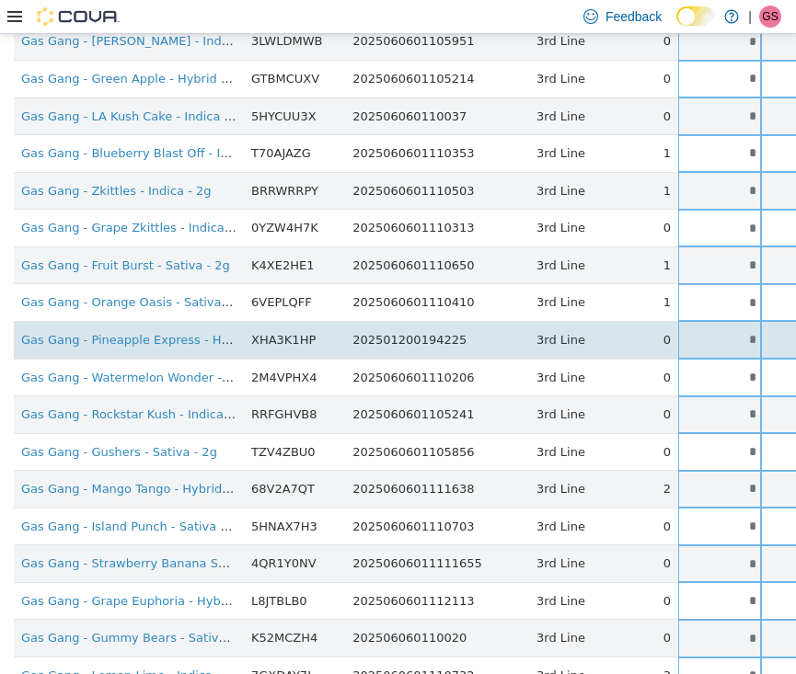
click at [685, 333] on input "*" at bounding box center [719, 339] width 83 height 14
drag, startPoint x: 685, startPoint y: 333, endPoint x: 704, endPoint y: 333, distance: 18.4
click at [704, 333] on tr "Gas Gang - Pineapple Express - Hybrid - 2g XHA3K1HP 202501200194225 3rd Line 0 …" at bounding box center [579, 339] width 1131 height 38
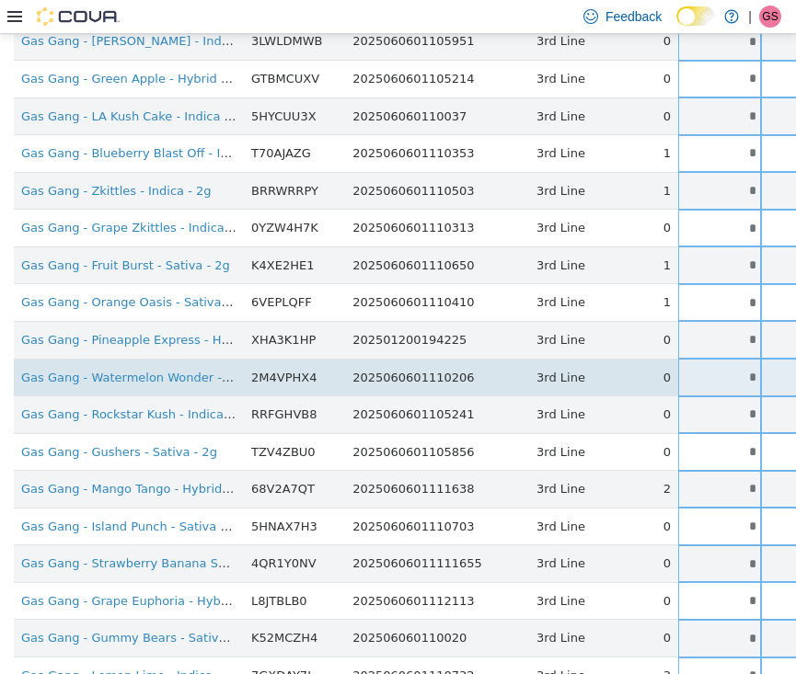
click at [687, 370] on input "*" at bounding box center [719, 377] width 83 height 14
drag, startPoint x: 687, startPoint y: 366, endPoint x: 699, endPoint y: 366, distance: 12.0
click at [699, 370] on input "*" at bounding box center [719, 377] width 83 height 14
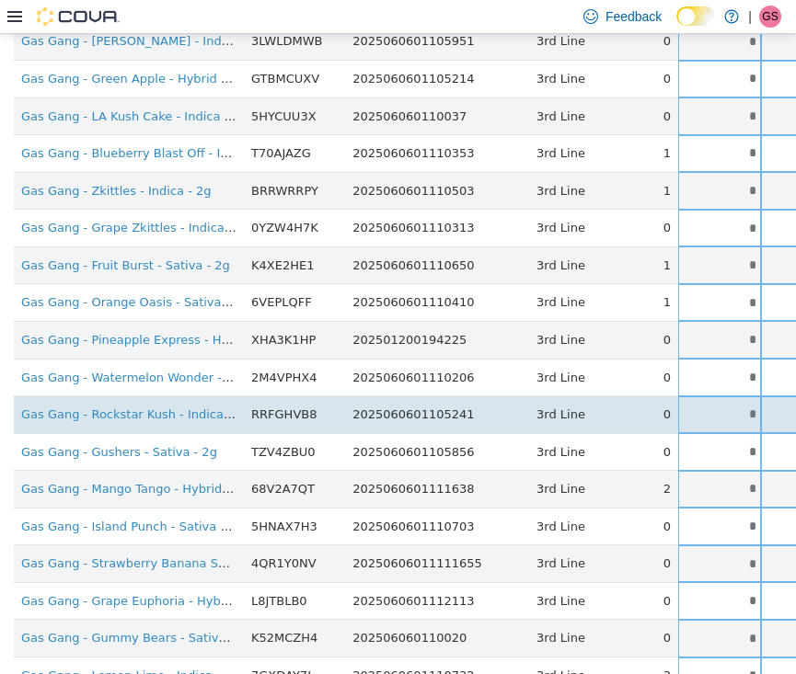
click at [685, 416] on td "*" at bounding box center [719, 415] width 83 height 38
click at [685, 407] on input "*" at bounding box center [719, 414] width 83 height 14
drag, startPoint x: 685, startPoint y: 399, endPoint x: 703, endPoint y: 399, distance: 18.4
click at [703, 407] on input "*" at bounding box center [719, 414] width 83 height 14
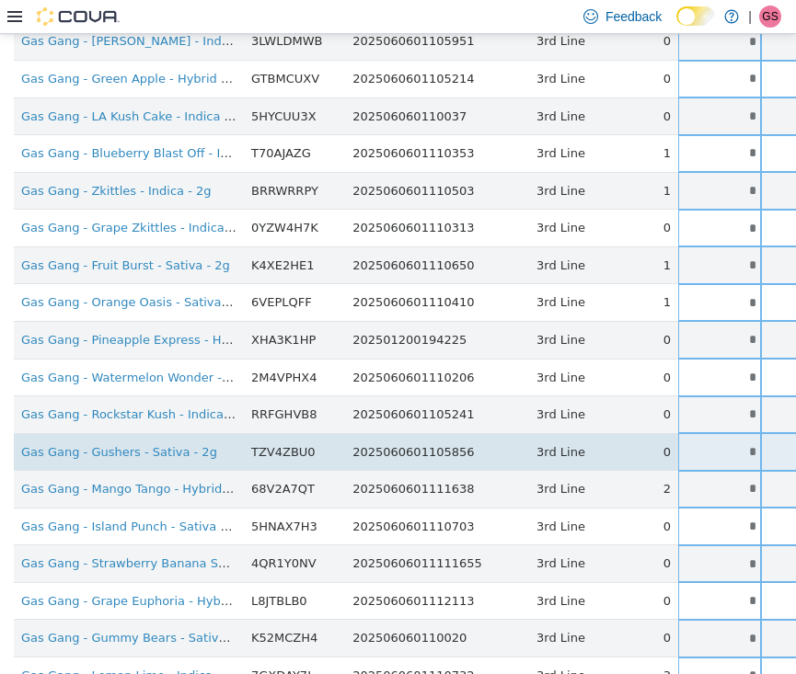
click at [682, 444] on input "*" at bounding box center [719, 451] width 83 height 14
drag, startPoint x: 682, startPoint y: 441, endPoint x: 700, endPoint y: 441, distance: 18.4
click at [700, 444] on input "*" at bounding box center [719, 451] width 83 height 14
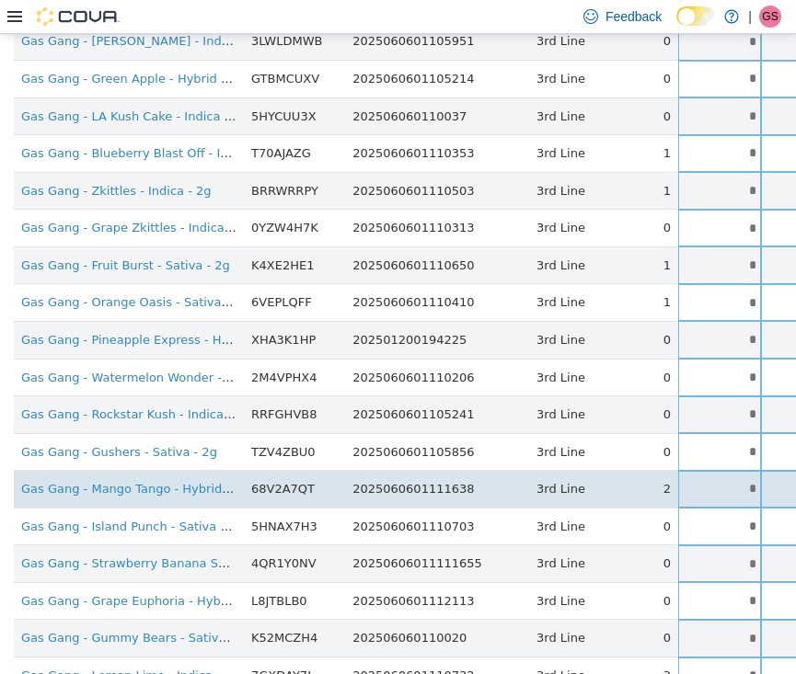
click at [685, 481] on input "*" at bounding box center [719, 488] width 83 height 14
drag, startPoint x: 685, startPoint y: 479, endPoint x: 705, endPoint y: 479, distance: 19.3
click at [705, 479] on tr "Gas Gang - Mango Tango - Hybrid - 2g 68V2A7QT 2025060601111638 3rd Line 2 * * S…" at bounding box center [579, 489] width 1131 height 38
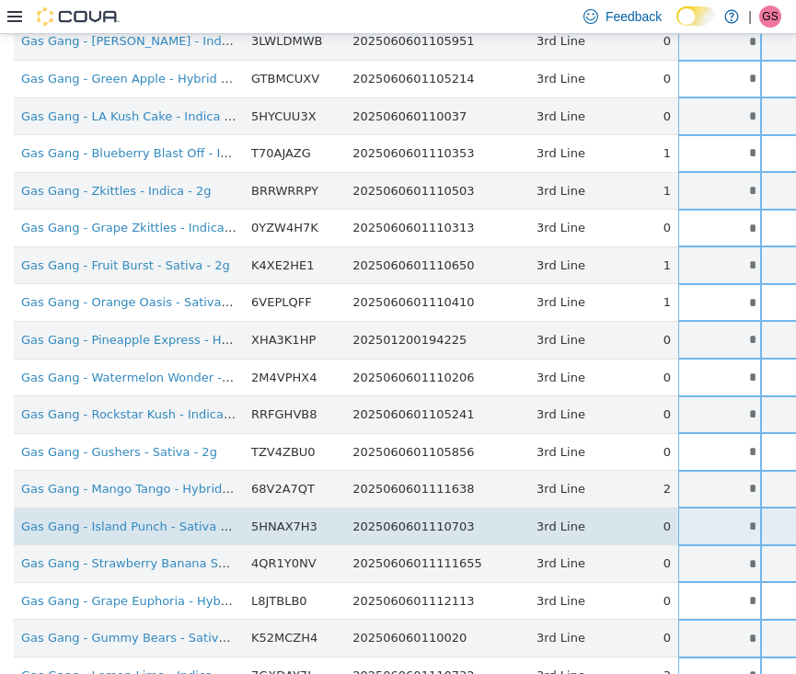
click at [686, 519] on input "*" at bounding box center [719, 526] width 83 height 14
click at [698, 519] on input "*" at bounding box center [719, 526] width 83 height 14
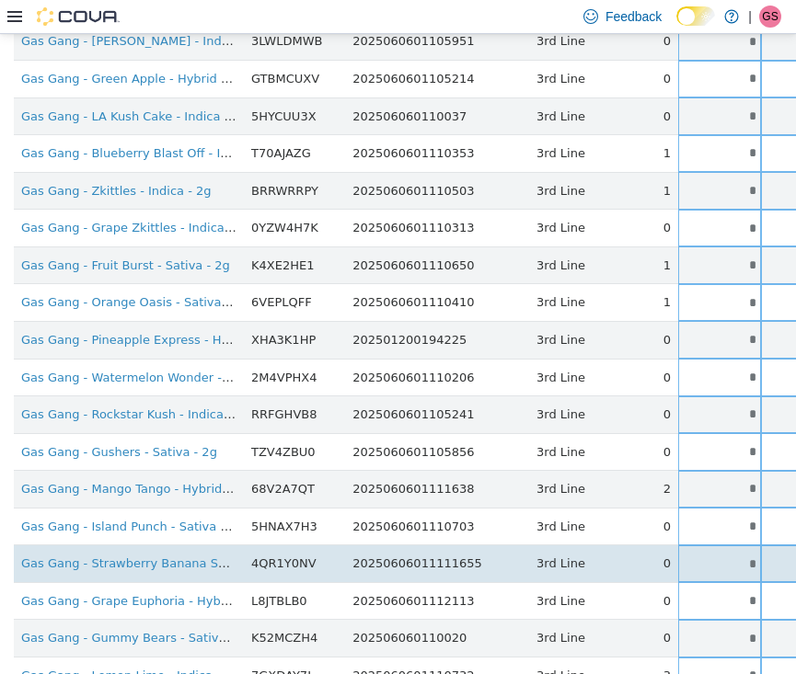
click at [691, 557] on input "*" at bounding box center [719, 564] width 83 height 14
drag, startPoint x: 691, startPoint y: 549, endPoint x: 708, endPoint y: 549, distance: 16.6
click at [708, 549] on tr "Gas Gang - Strawberry Banana Sundae - Indica - 2g 4QR1Y0NV 20250606011111655 3r…" at bounding box center [579, 564] width 1131 height 38
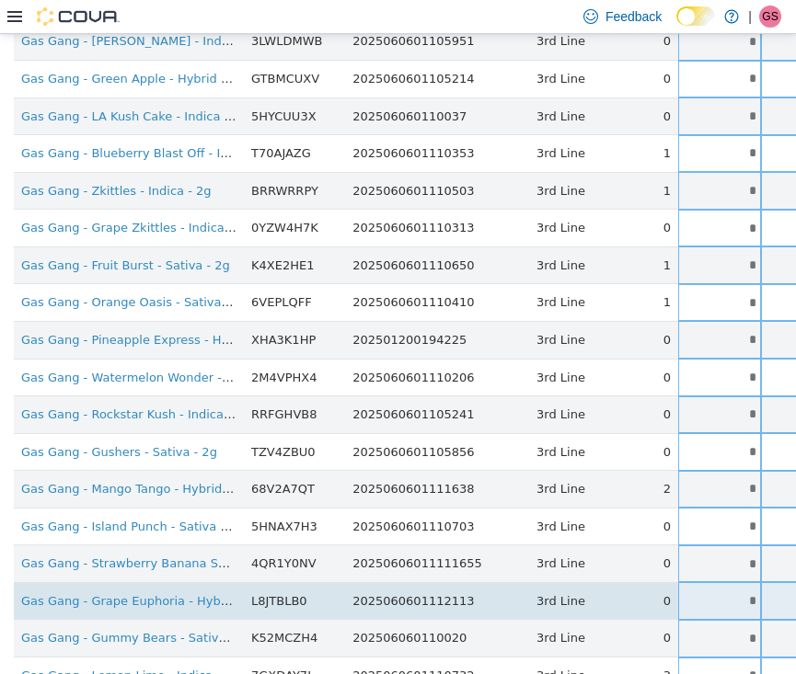
click at [682, 593] on input "*" at bounding box center [719, 600] width 83 height 14
drag, startPoint x: 682, startPoint y: 583, endPoint x: 705, endPoint y: 583, distance: 23.0
click at [705, 583] on tr "Gas Gang - Grape Euphoria - Hybrid - 2g L8JTBLB0 2025060601112113 3rd Line 0 * …" at bounding box center [579, 601] width 1131 height 38
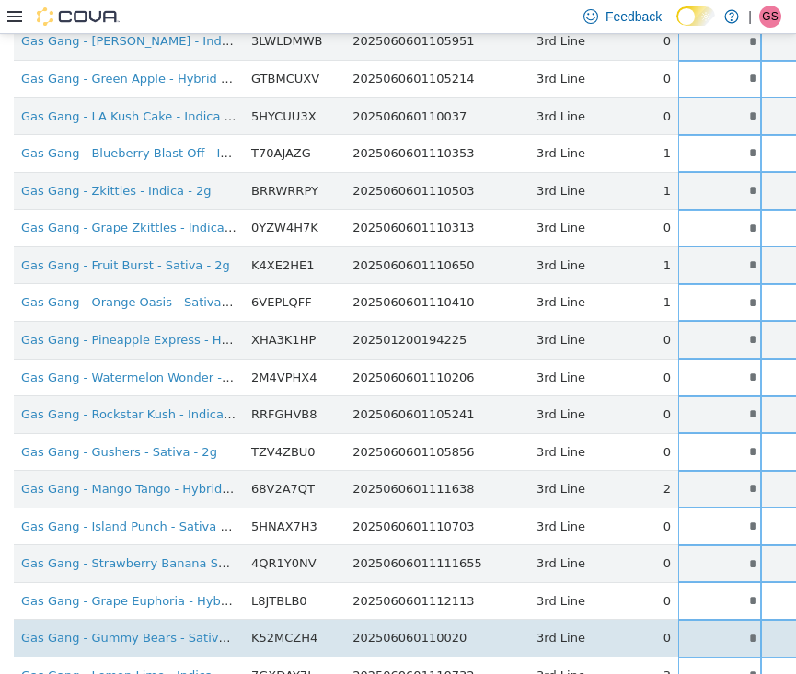
click at [681, 631] on input "*" at bounding box center [719, 638] width 83 height 14
drag, startPoint x: 681, startPoint y: 624, endPoint x: 701, endPoint y: 624, distance: 20.2
click at [701, 631] on input "*" at bounding box center [719, 638] width 83 height 14
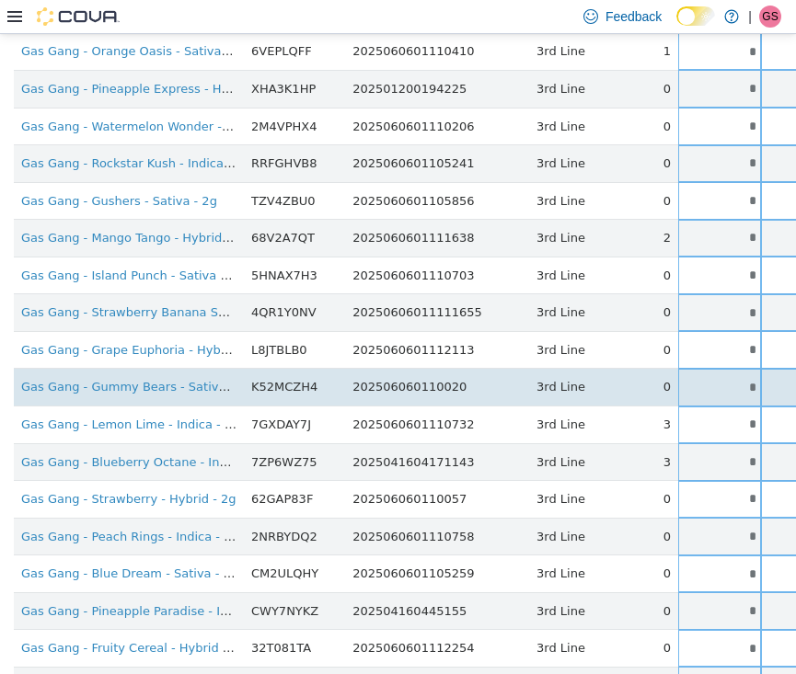
scroll to position [554, 0]
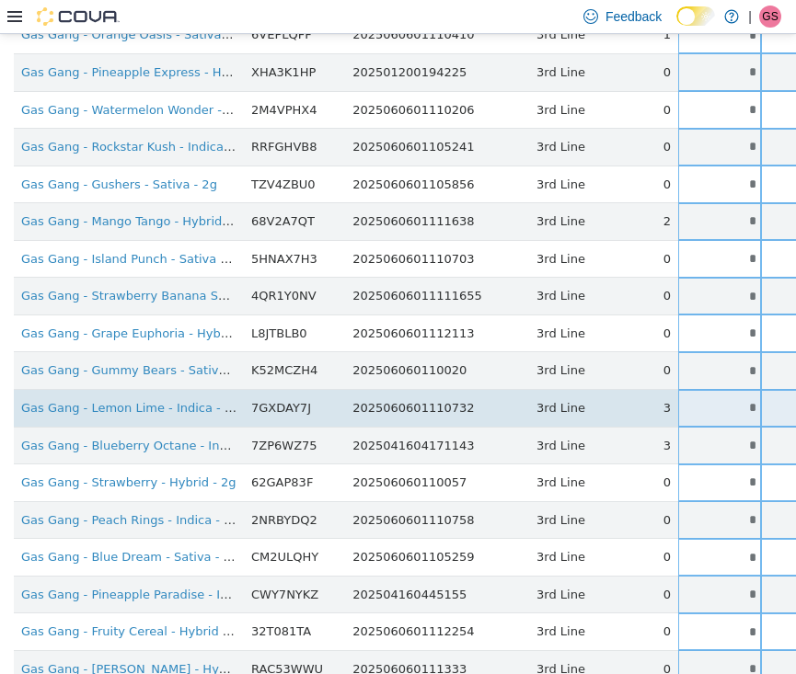
click at [685, 400] on input "*" at bounding box center [719, 407] width 83 height 14
drag, startPoint x: 685, startPoint y: 395, endPoint x: 708, endPoint y: 395, distance: 23.0
click at [708, 395] on tr "Gas Gang - Lemon Lime - Indica - 2g 7GXDAY7J 2025060601110732 3rd Line 3 * * Si…" at bounding box center [579, 408] width 1131 height 38
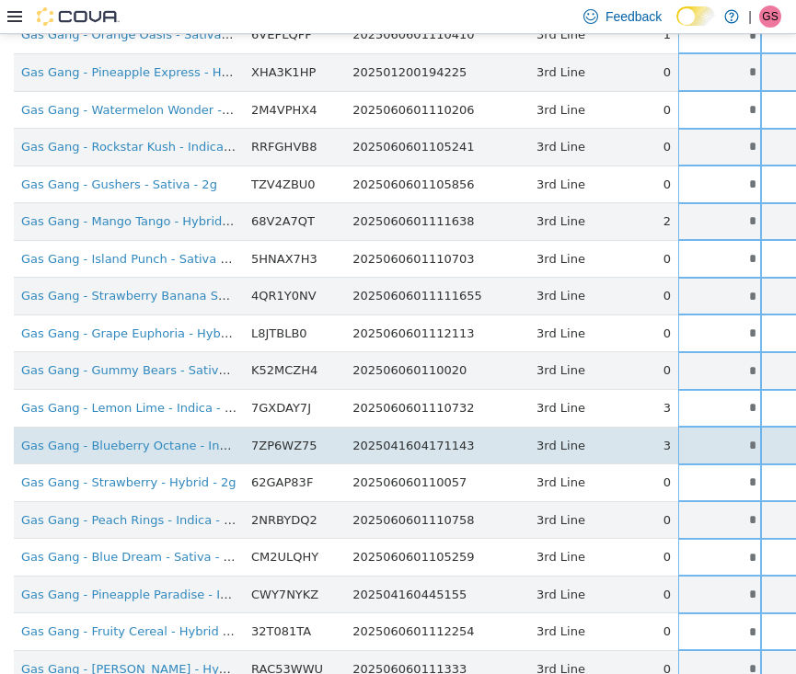
click at [689, 438] on input "*" at bounding box center [719, 445] width 83 height 14
drag, startPoint x: 689, startPoint y: 431, endPoint x: 708, endPoint y: 431, distance: 18.4
click at [708, 431] on tr "Gas Gang - Blueberry Octane - Indica - 2g 7ZP6WZ75 2025041604171143 3rd Line 3 …" at bounding box center [579, 445] width 1131 height 38
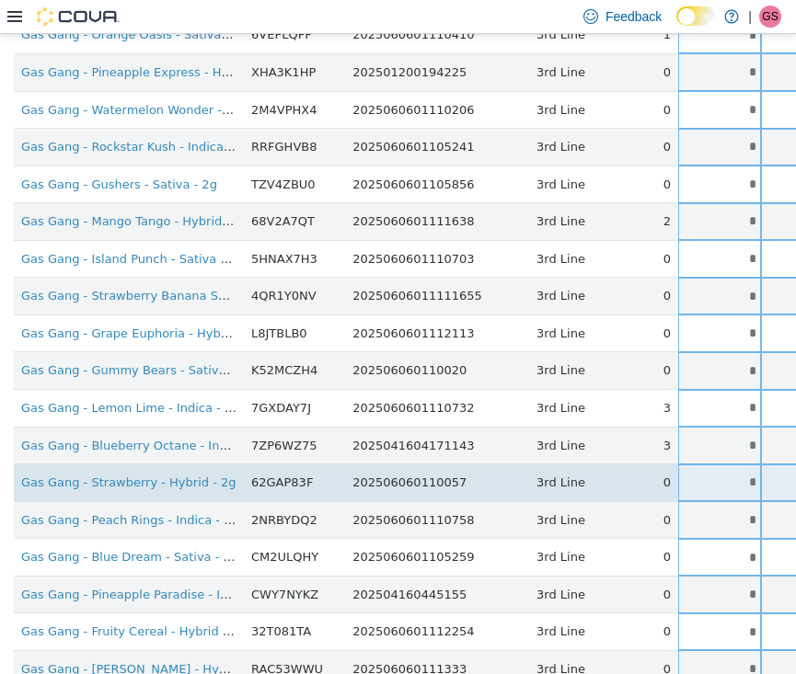
click at [685, 475] on input "*" at bounding box center [719, 482] width 83 height 14
drag, startPoint x: 686, startPoint y: 467, endPoint x: 707, endPoint y: 467, distance: 20.2
click at [707, 467] on tr "Gas Gang - Strawberry - Hybrid - 2g 62GAP83F 202506060110057 3rd Line 0 * * Sin…" at bounding box center [579, 483] width 1131 height 38
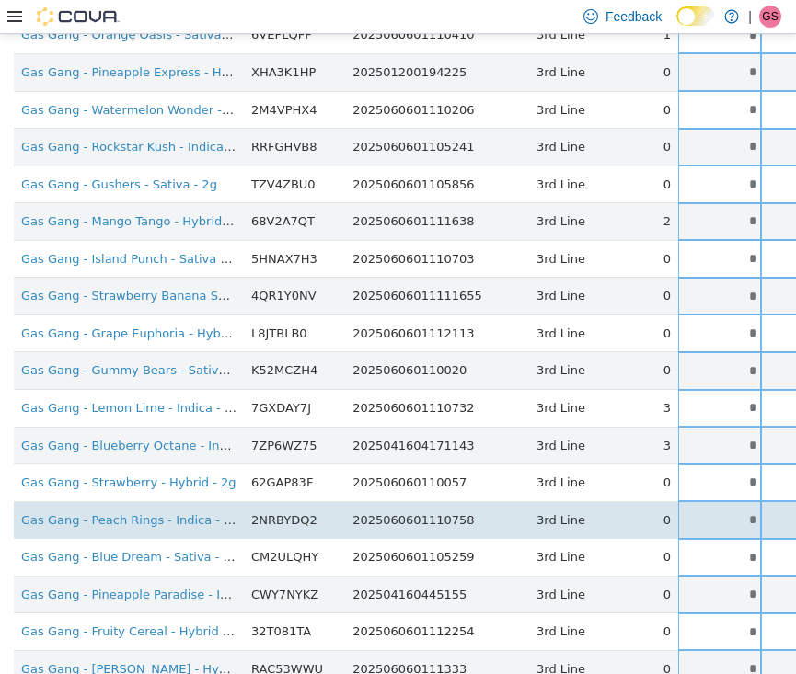
click at [678, 512] on input "*" at bounding box center [719, 519] width 83 height 14
drag, startPoint x: 678, startPoint y: 502, endPoint x: 712, endPoint y: 502, distance: 34.0
click at [712, 502] on tr "Gas Gang - Peach Rings - Indica - 2g 2NRBYDQ2 2025060601110758 3rd Line 0 * * S…" at bounding box center [579, 520] width 1131 height 38
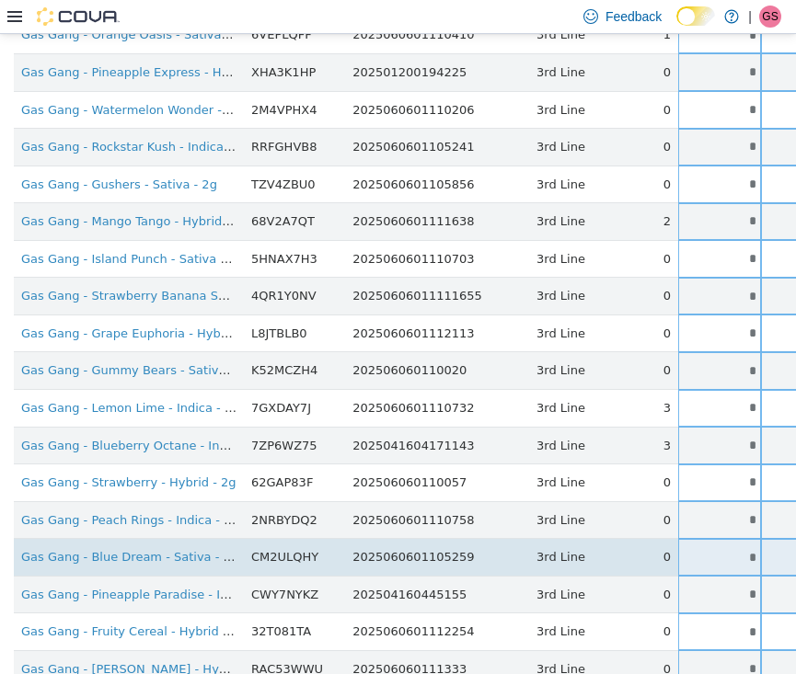
click at [685, 550] on input "*" at bounding box center [719, 557] width 83 height 14
drag, startPoint x: 686, startPoint y: 536, endPoint x: 718, endPoint y: 536, distance: 31.3
click at [718, 538] on tr "Gas Gang - Blue Dream - Sativa - 2g CM2ULQHY 2025060601105259 3rd Line 0 * * Si…" at bounding box center [579, 557] width 1131 height 38
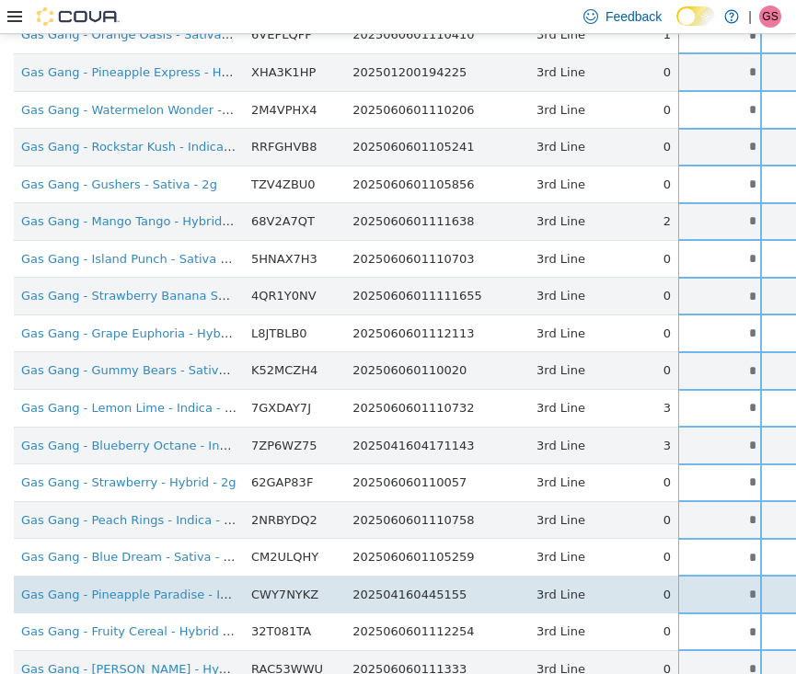
click at [682, 587] on input "*" at bounding box center [719, 594] width 83 height 14
drag, startPoint x: 682, startPoint y: 579, endPoint x: 721, endPoint y: 578, distance: 39.6
click at [721, 578] on tr "Gas Gang - Pineapple Paradise - Indica - 2g CWY7NYKZ 202504160445155 3rd Line 0…" at bounding box center [579, 594] width 1131 height 38
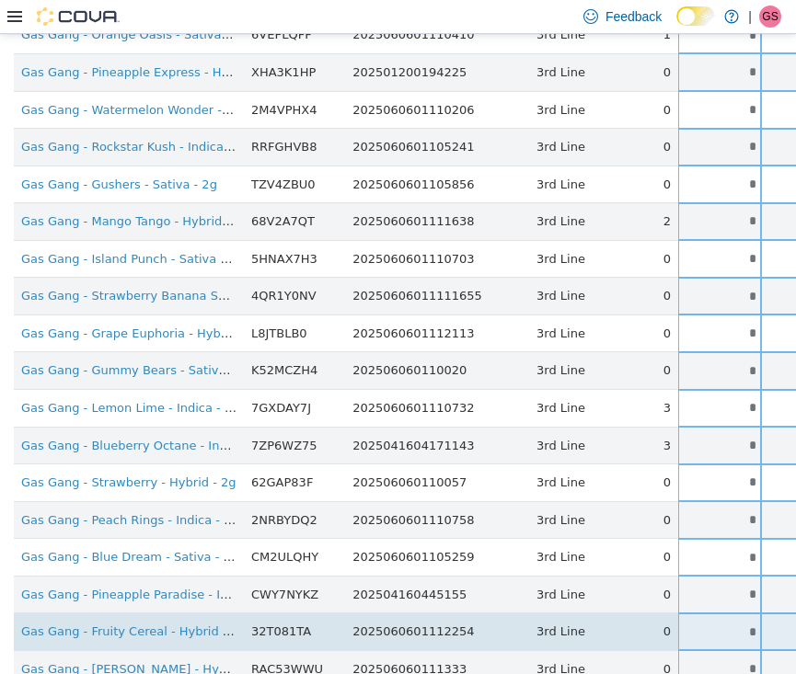
click at [682, 613] on td "*" at bounding box center [719, 632] width 83 height 38
click at [680, 625] on input "*" at bounding box center [719, 632] width 83 height 14
drag, startPoint x: 680, startPoint y: 620, endPoint x: 710, endPoint y: 620, distance: 30.4
click at [710, 620] on tr "Gas Gang - Fruity Cereal - Hybrid - 2g 32T081TA 2025060601112254 3rd Line 0 * *…" at bounding box center [579, 632] width 1131 height 38
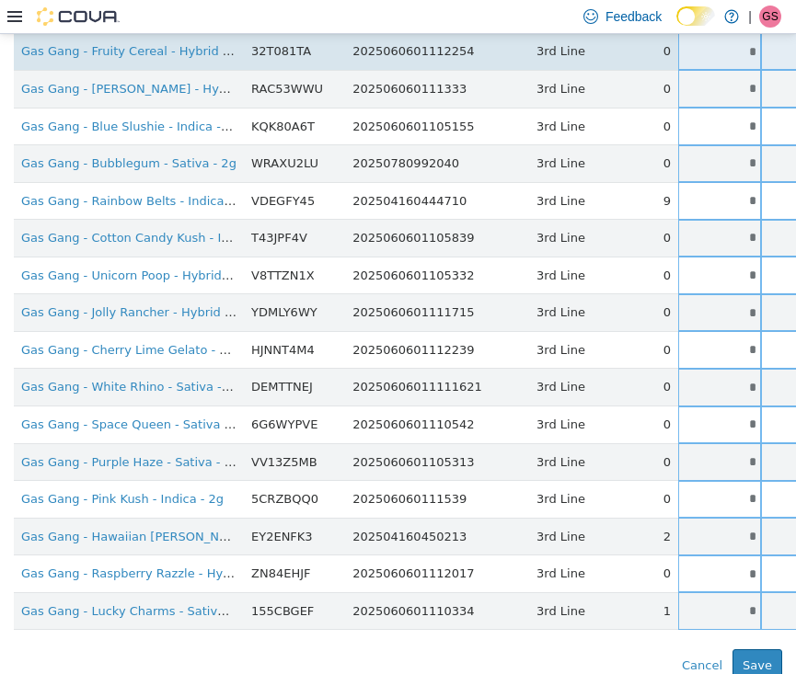
scroll to position [1134, 0]
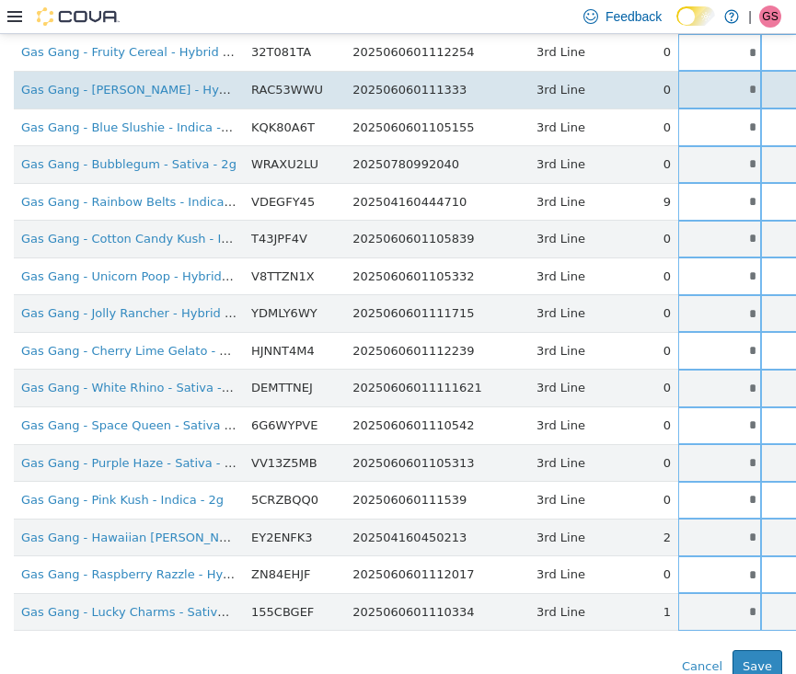
click at [678, 82] on input "*" at bounding box center [719, 89] width 83 height 14
drag, startPoint x: 669, startPoint y: 71, endPoint x: 720, endPoint y: 71, distance: 50.6
click at [720, 71] on tr "Gas Gang - [PERSON_NAME] - Hybrid - 2g RAC53WWU 202506060111333 3rd Line 0 * * …" at bounding box center [579, 89] width 1131 height 38
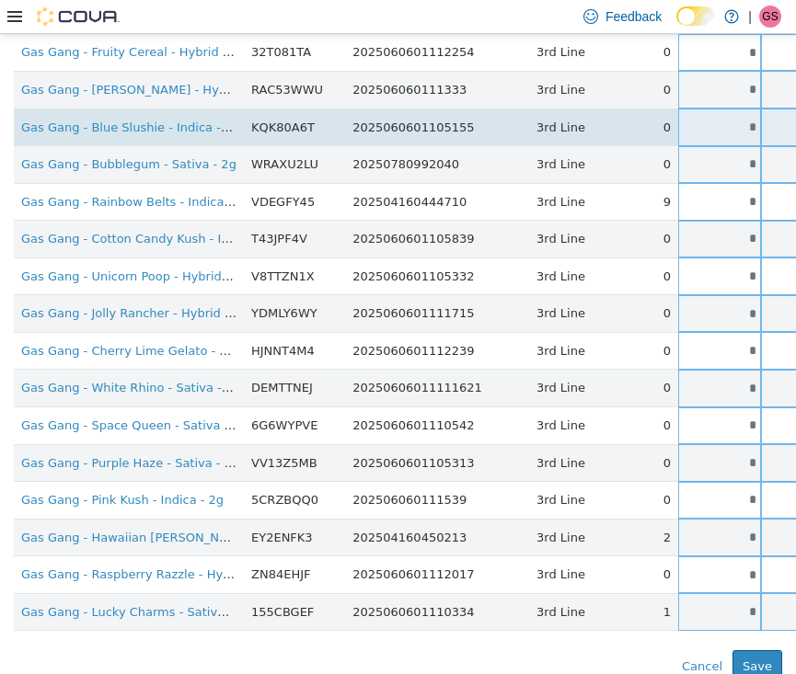
click at [681, 120] on input "*" at bounding box center [719, 127] width 83 height 14
drag, startPoint x: 681, startPoint y: 110, endPoint x: 728, endPoint y: 110, distance: 46.9
click at [728, 110] on tr "Gas Gang - Blue Slushie - Indica - 2g KQK80A6T 2025060601105155 3rd Line 0 * * …" at bounding box center [579, 127] width 1131 height 38
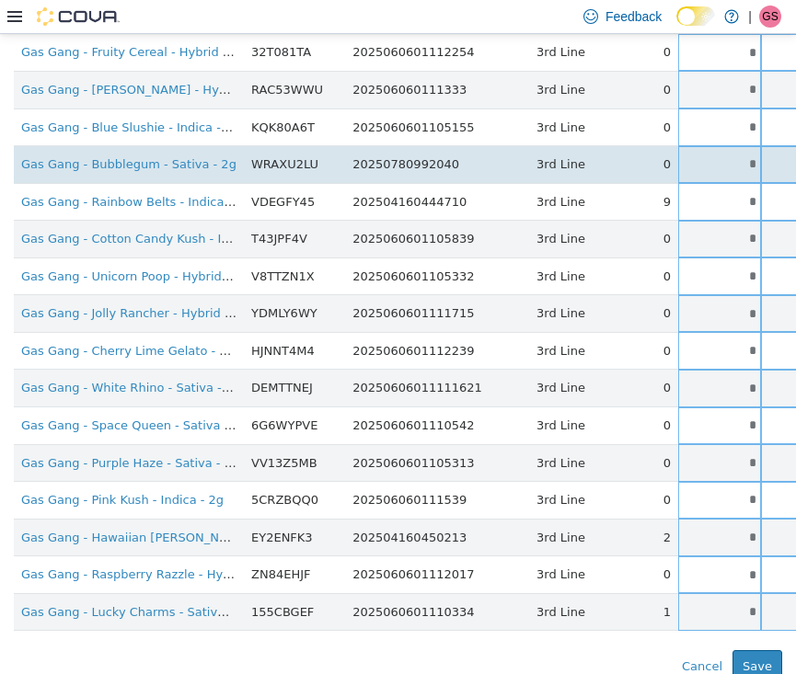
click at [682, 156] on input "*" at bounding box center [719, 163] width 83 height 14
drag, startPoint x: 682, startPoint y: 145, endPoint x: 702, endPoint y: 145, distance: 20.2
click at [702, 156] on input "*" at bounding box center [719, 163] width 83 height 14
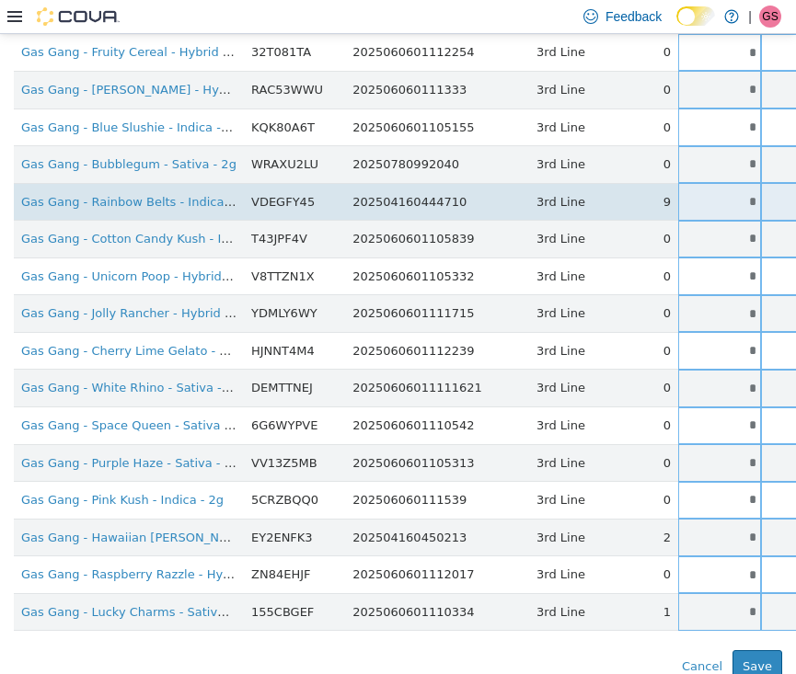
click at [685, 194] on input "*" at bounding box center [719, 201] width 83 height 14
drag, startPoint x: 685, startPoint y: 184, endPoint x: 729, endPoint y: 187, distance: 43.3
click at [729, 187] on tr "Gas Gang - Rainbow Belts - Indica - 2g VDEGFY45 202504160444710 3rd Line 9 * **…" at bounding box center [579, 201] width 1131 height 38
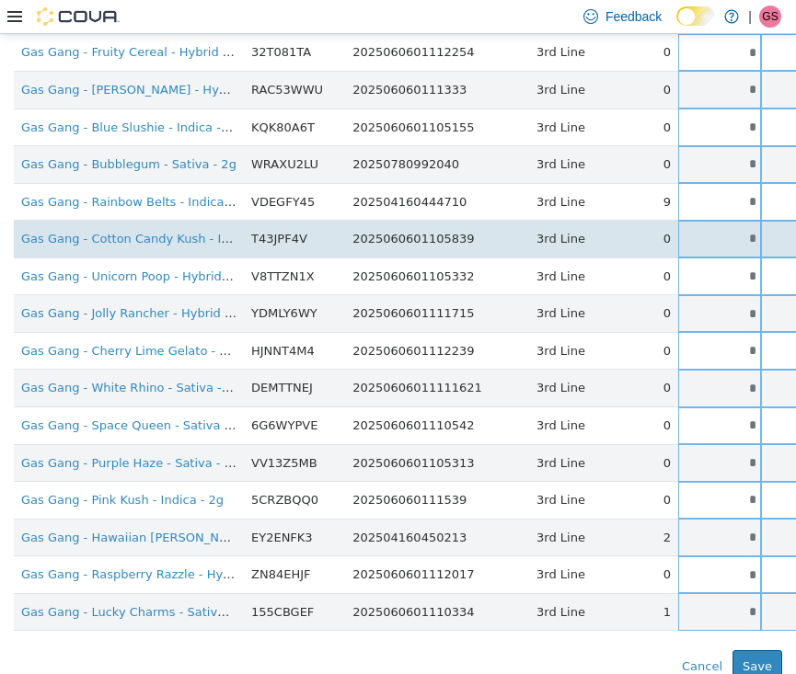
click at [685, 231] on input "*" at bounding box center [719, 238] width 83 height 14
drag, startPoint x: 685, startPoint y: 223, endPoint x: 720, endPoint y: 223, distance: 35.0
click at [720, 223] on tr "Gas Gang - Cotton Candy Kush - Indica - 2g T43JPF4V 2025060601105839 3rd Line 0…" at bounding box center [579, 239] width 1131 height 38
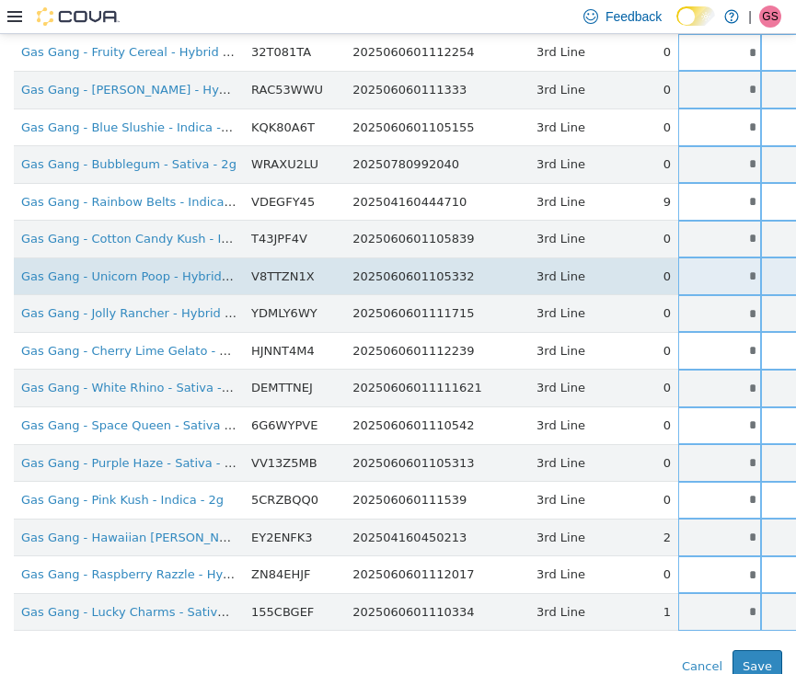
click at [685, 269] on input "*" at bounding box center [719, 276] width 83 height 14
drag, startPoint x: 685, startPoint y: 255, endPoint x: 720, endPoint y: 255, distance: 35.9
click at [720, 257] on tr "Gas Gang - Unicorn Poop - Hybrid - 2g V8TTZN1X 2025060601105332 3rd Line 0 * * …" at bounding box center [579, 276] width 1131 height 38
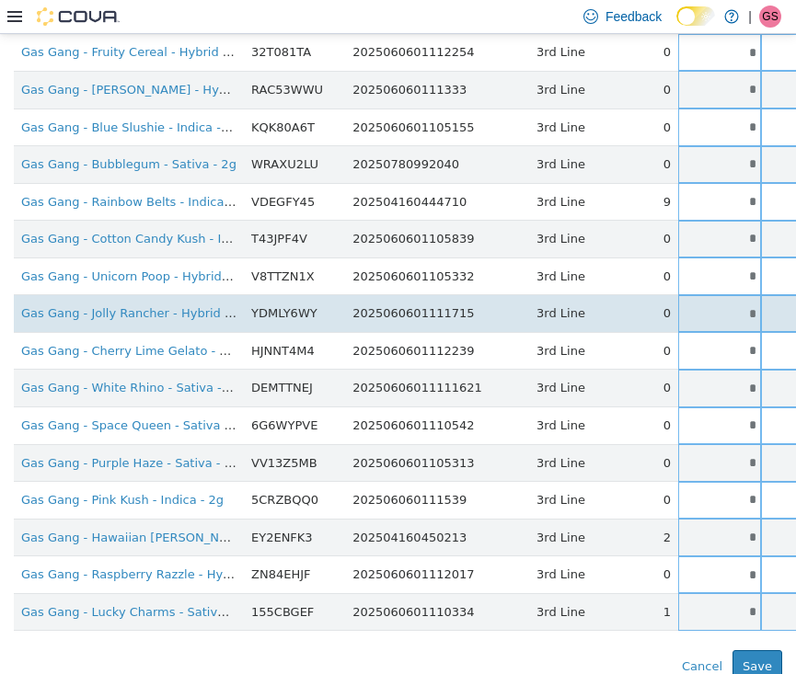
click at [682, 306] on input "*" at bounding box center [719, 313] width 83 height 14
drag
click at [708, 294] on tr "Gas Gang - Jolly Rancher - Hybrid - 2g YDMLY6WY 2025060601111715 3rd Line 0 * *…" at bounding box center [579, 313] width 1131 height 38
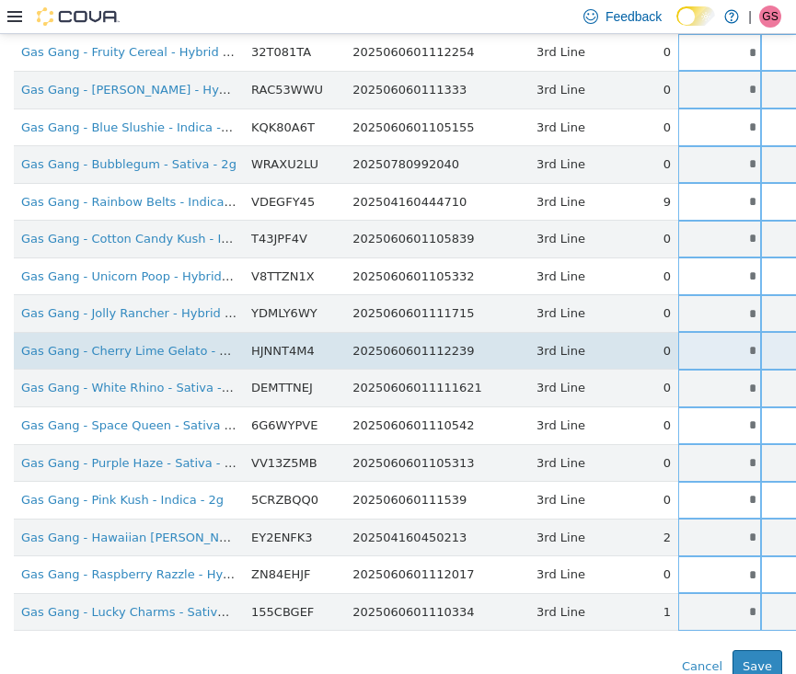
click at [684, 343] on input "*" at bounding box center [719, 350] width 83 height 14
click at [720, 331] on tr "Gas Gang - Cherry Lime Gelato - Sativa - 2g HJNNT4M4 2025060601112239 3rd Line …" at bounding box center [579, 350] width 1131 height 38
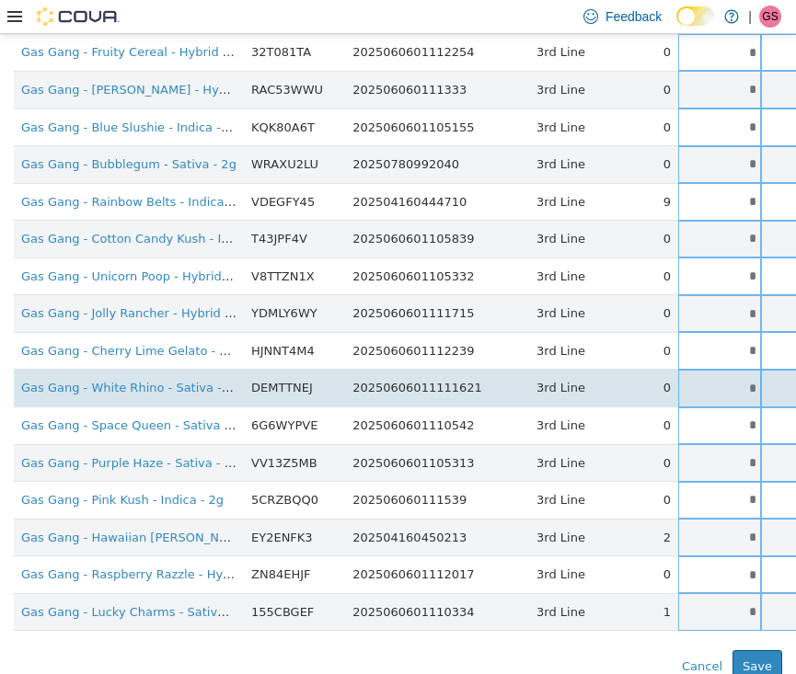
click at [687, 381] on input "*" at bounding box center [719, 388] width 83 height 14
click at [710, 369] on tr "Gas Gang - White Rhino - Sativa - 2g DEMTTNEJ 20250606011111621 3rd Line 0 * * …" at bounding box center [579, 388] width 1131 height 38
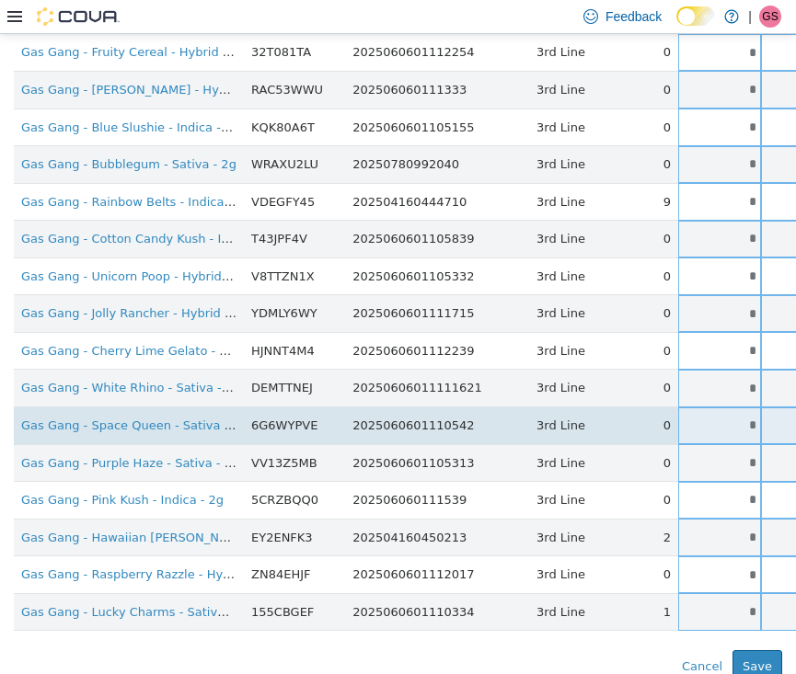
click at [681, 418] on input "*" at bounding box center [719, 425] width 83 height 14
click at [723, 407] on tr "Gas Gang - Space Queen - Sativa - 2g 6G6WYPVE 2025060601110542 3rd Line 0 * * S…" at bounding box center [579, 426] width 1131 height 38
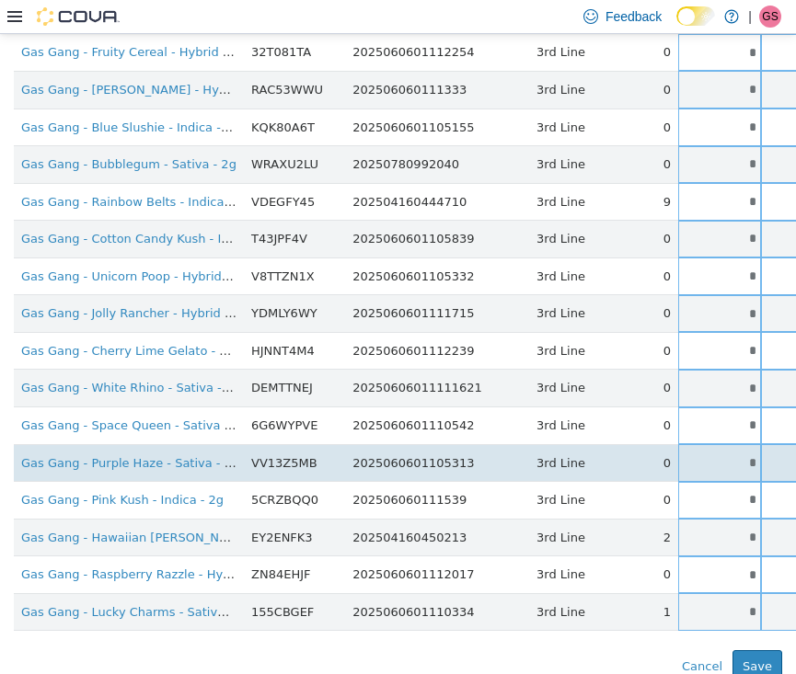
click at [683, 455] on input "*" at bounding box center [719, 462] width 83 height 14
click at [706, 443] on tr "Gas Gang - Purple Haze - Sativa - 2g VV13Z5MB 2025060601105313 3rd Line 0 * * S…" at bounding box center [579, 462] width 1131 height 38
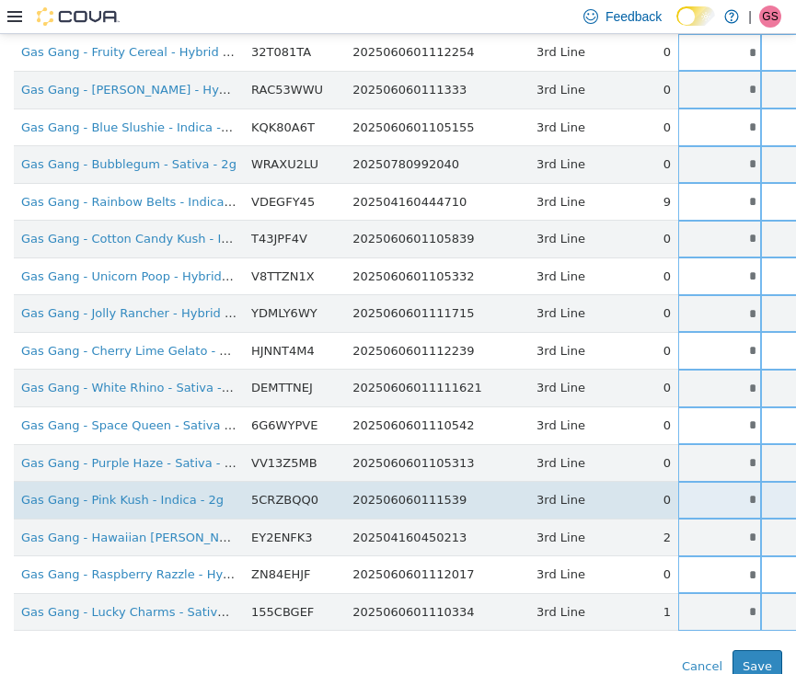
click at [684, 492] on input "*" at bounding box center [719, 499] width 83 height 14
click at [722, 481] on tr "Gas Gang - Pink Kush - Indica - 2g 5CRZBQQ0 202506060111539 3rd Line 0 * * Sing…" at bounding box center [579, 500] width 1131 height 38
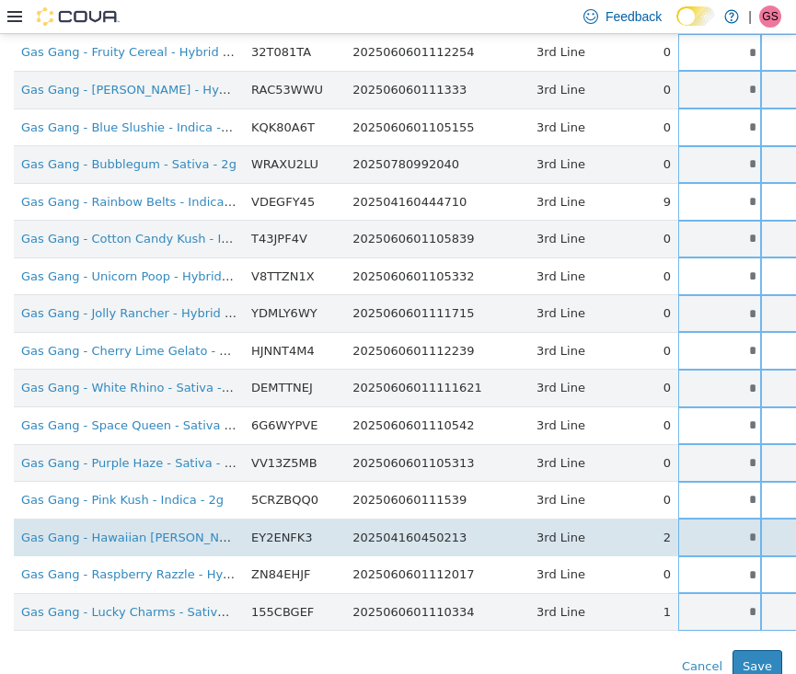
click at [680, 530] on input "*" at bounding box center [719, 537] width 83 height 14
click at [713, 518] on tr "Gas Gang - Hawaiian [PERSON_NAME] - Sativa - 2g EY2ENFK3 202504160450213 3rd Li…" at bounding box center [579, 537] width 1131 height 38
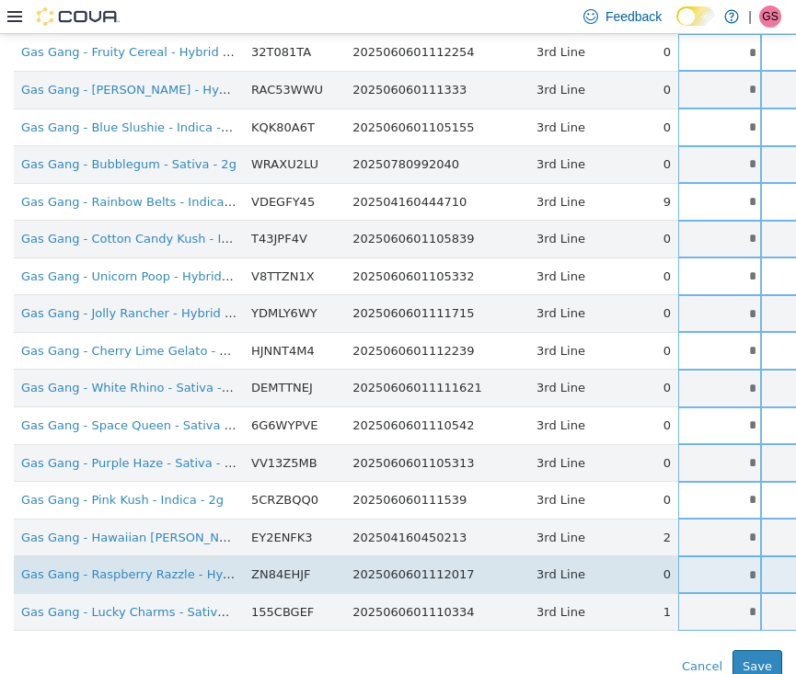
click at [678, 568] on input "*" at bounding box center [719, 575] width 83 height 14
click at [716, 556] on tr "Gas Gang - Raspberry Razzle - Hybrid - 2g ZN84EHJF 2025060601112017 3rd Line 0 …" at bounding box center [579, 575] width 1131 height 38
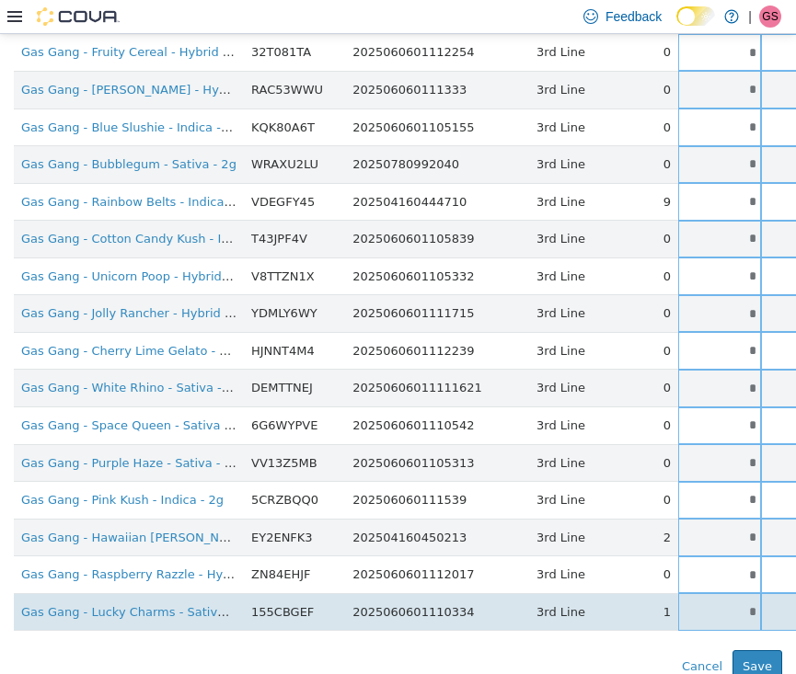
click at [682, 605] on input "*" at bounding box center [719, 612] width 83 height 14
click at [728, 593] on tr "Gas Gang - Lucky Charms - Sativa-Hybrid - 2g 155CBGEF 2025060601110334 3rd Line…" at bounding box center [579, 612] width 1131 height 38
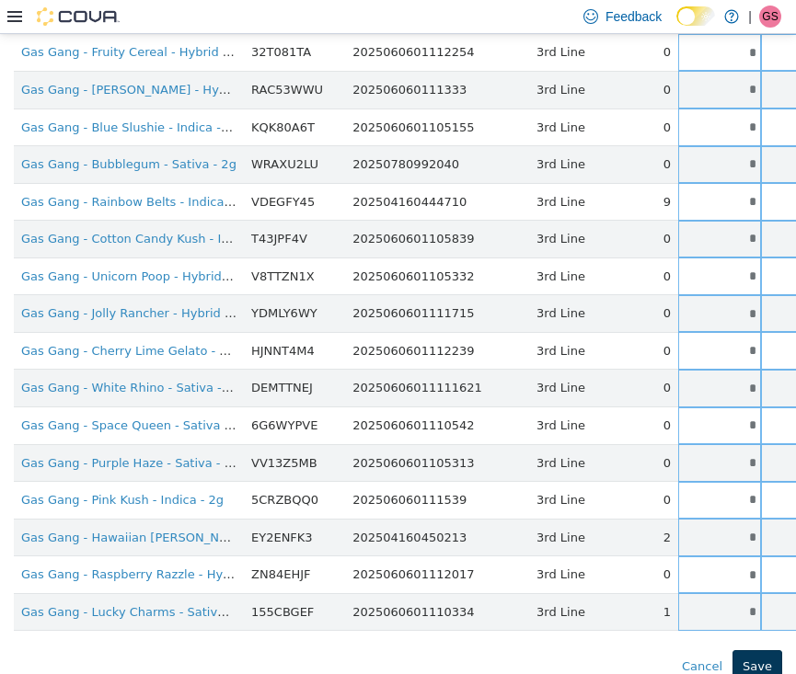
click at [746, 650] on button "Save" at bounding box center [757, 666] width 50 height 33
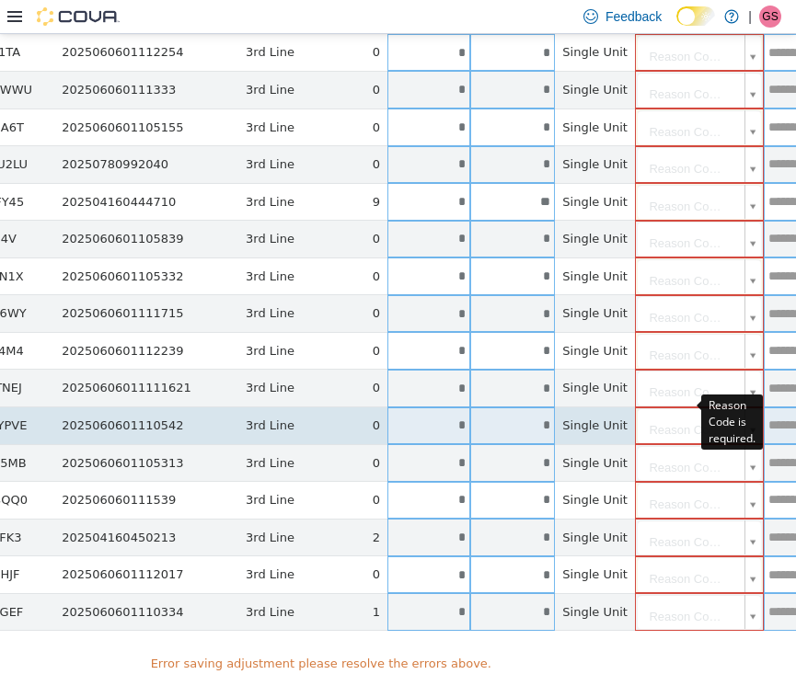
scroll to position [1134, 287]
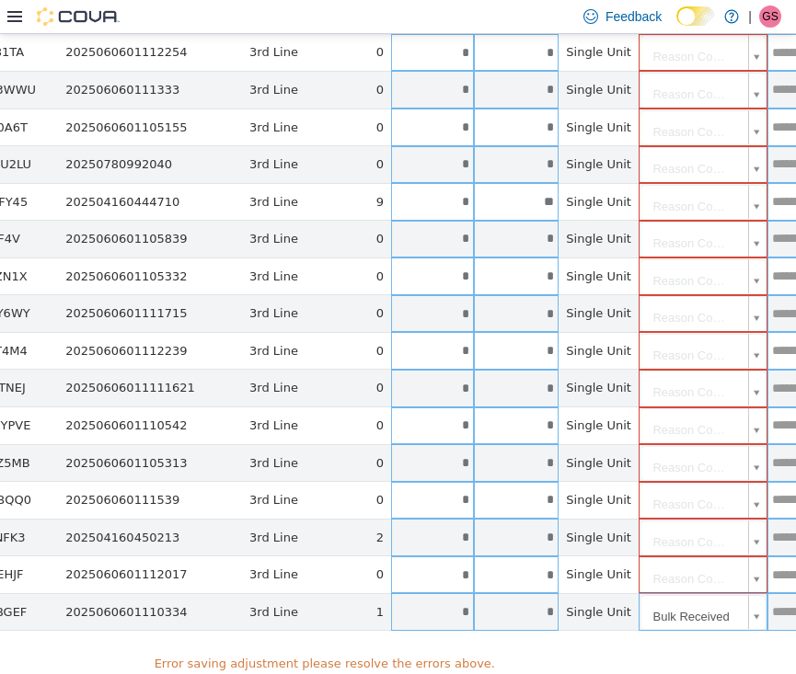
scroll to position [3, 0]
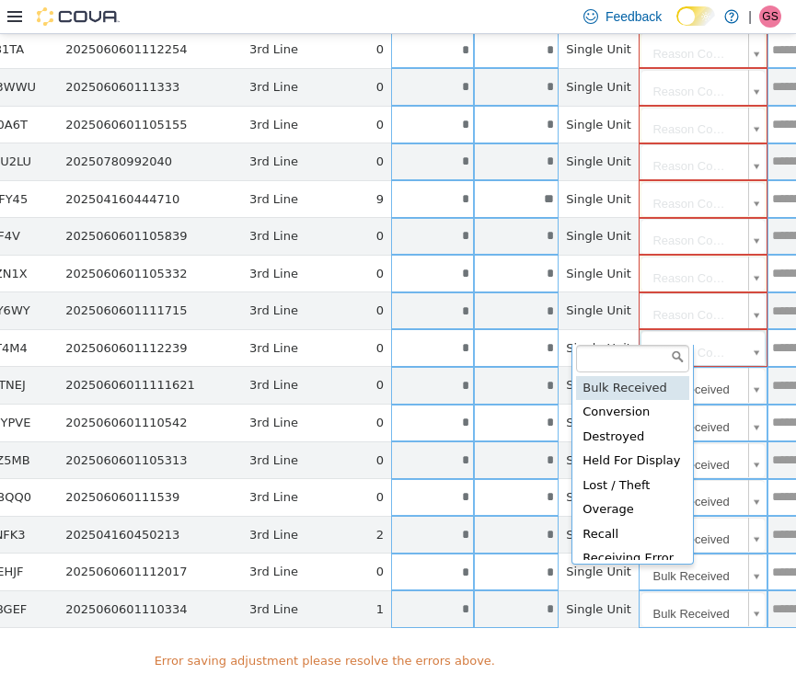
scroll to position [0, 0]
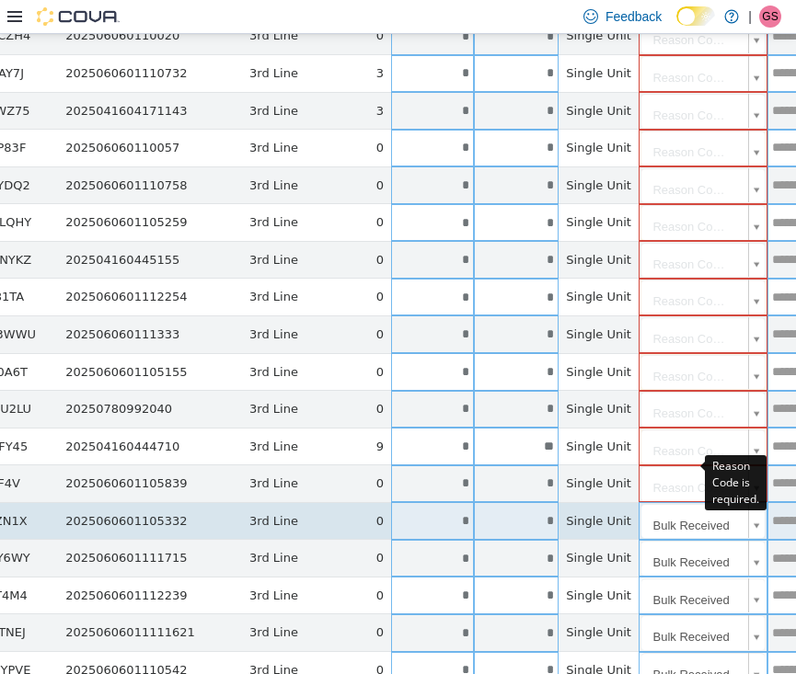
scroll to position [885, 287]
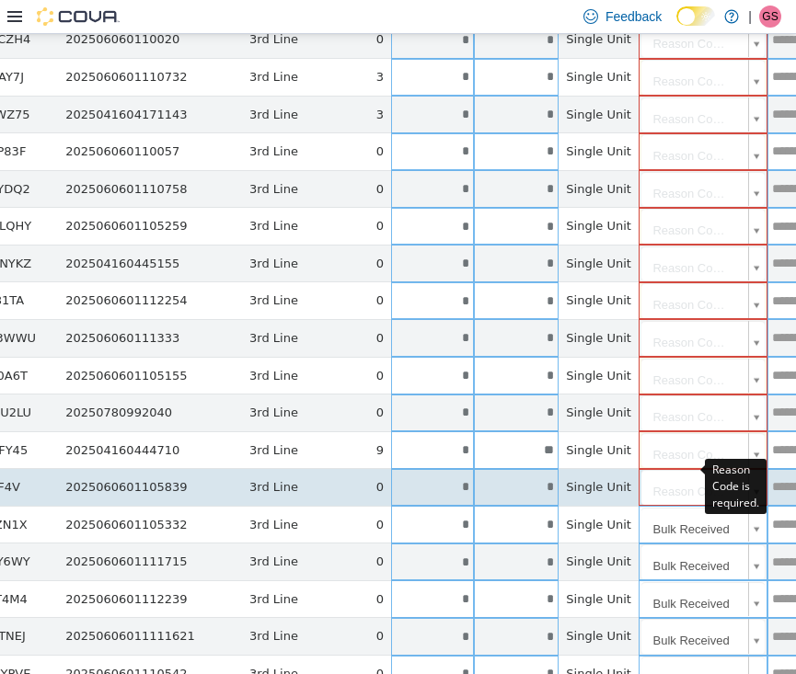
click at [509, 465] on body "**********" at bounding box center [111, 55] width 796 height 1814
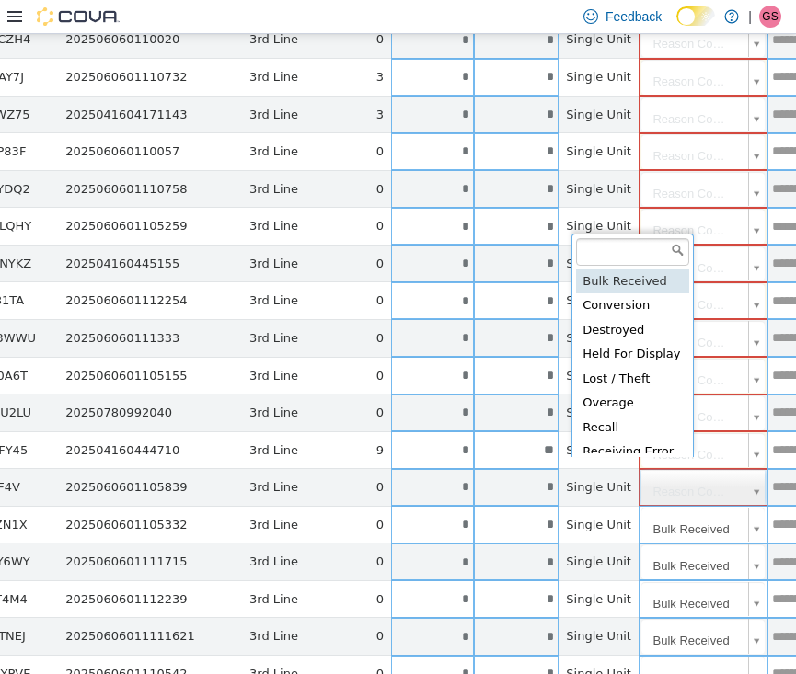
scroll to position [3, 0]
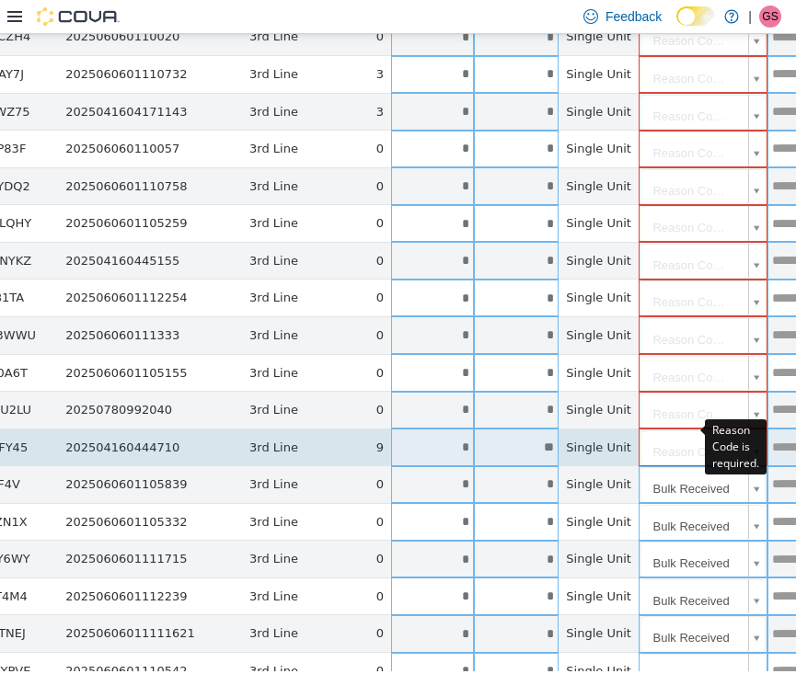
click at [509, 424] on body "**********" at bounding box center [111, 52] width 796 height 1814
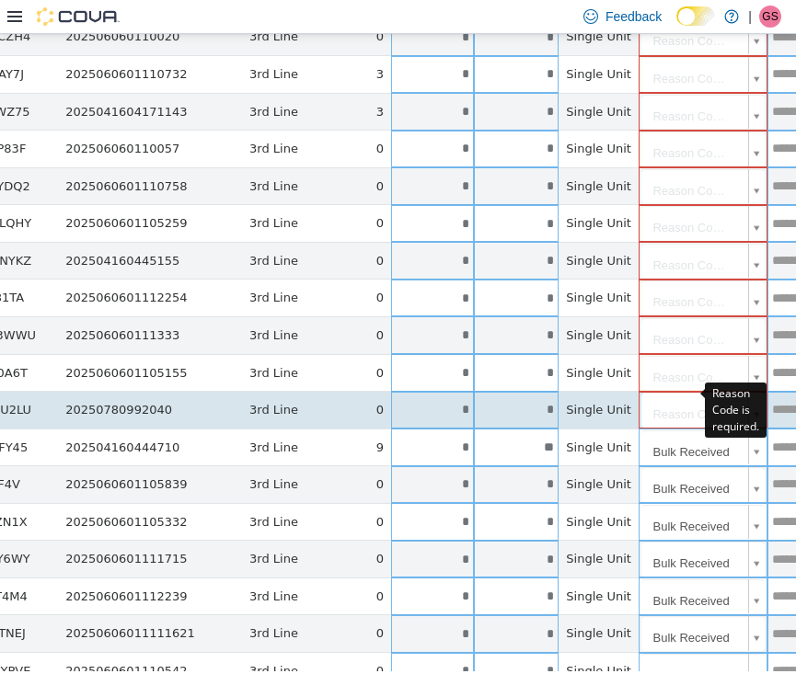
click at [509, 397] on body "**********" at bounding box center [111, 52] width 796 height 1814
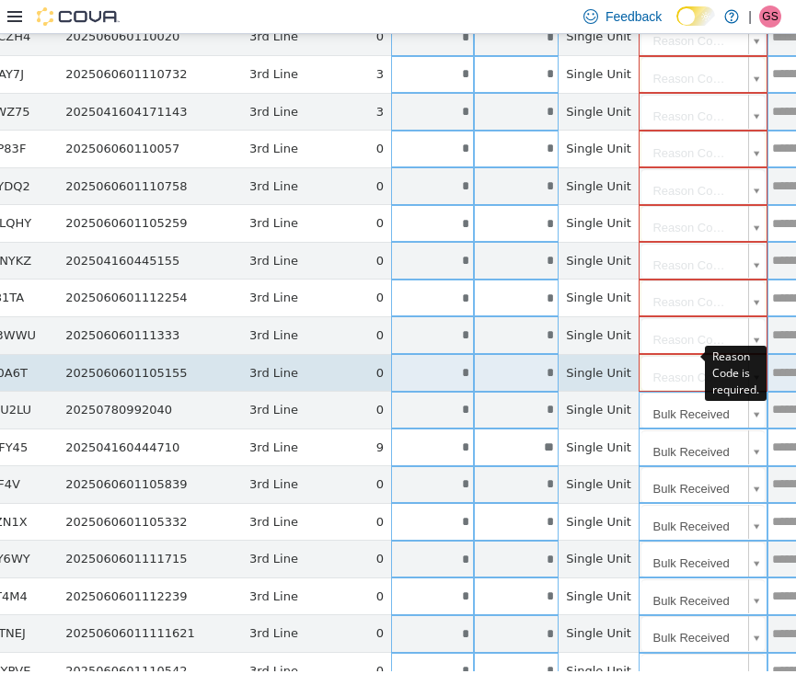
click at [509, 353] on body "**********" at bounding box center [111, 52] width 796 height 1814
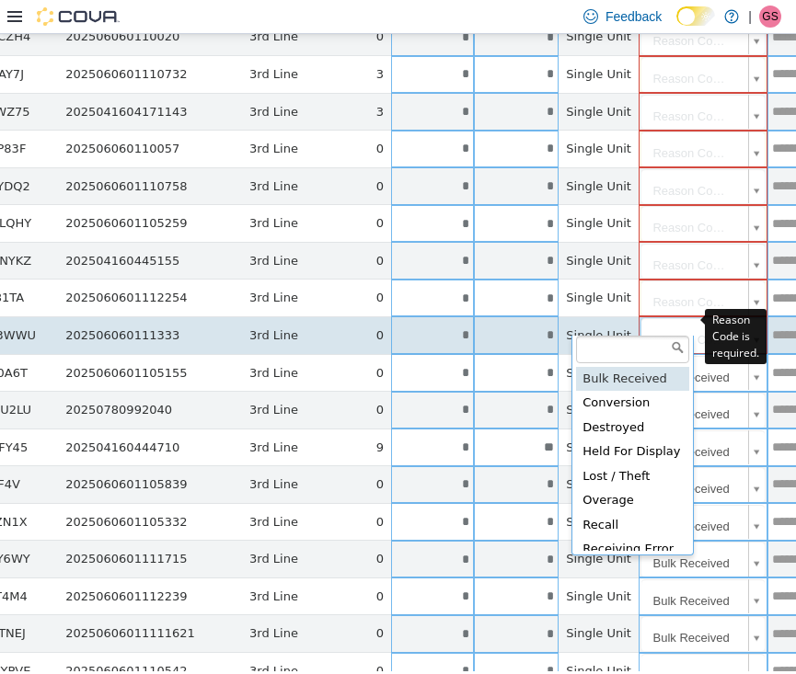
click at [509, 318] on body "**********" at bounding box center [111, 52] width 796 height 1814
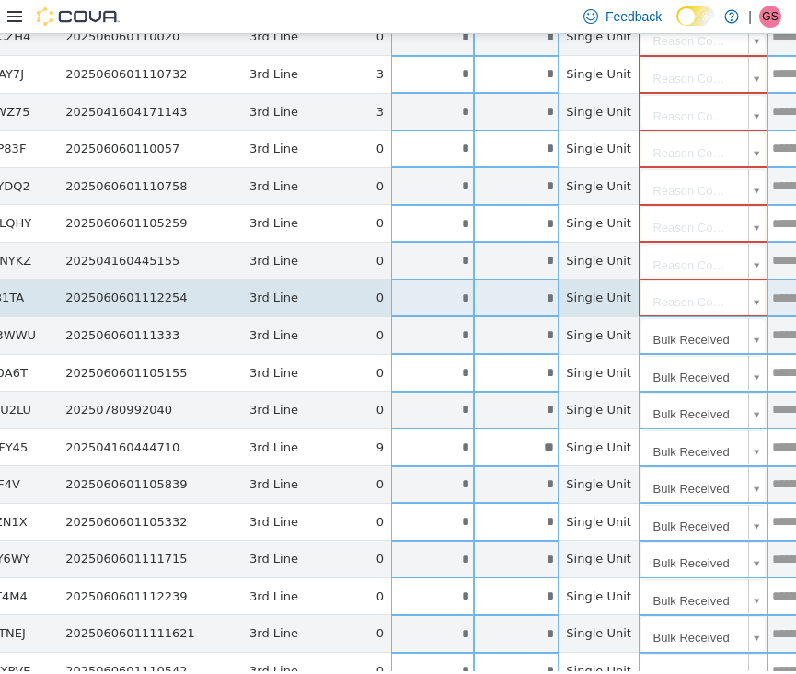
scroll to position [0, 0]
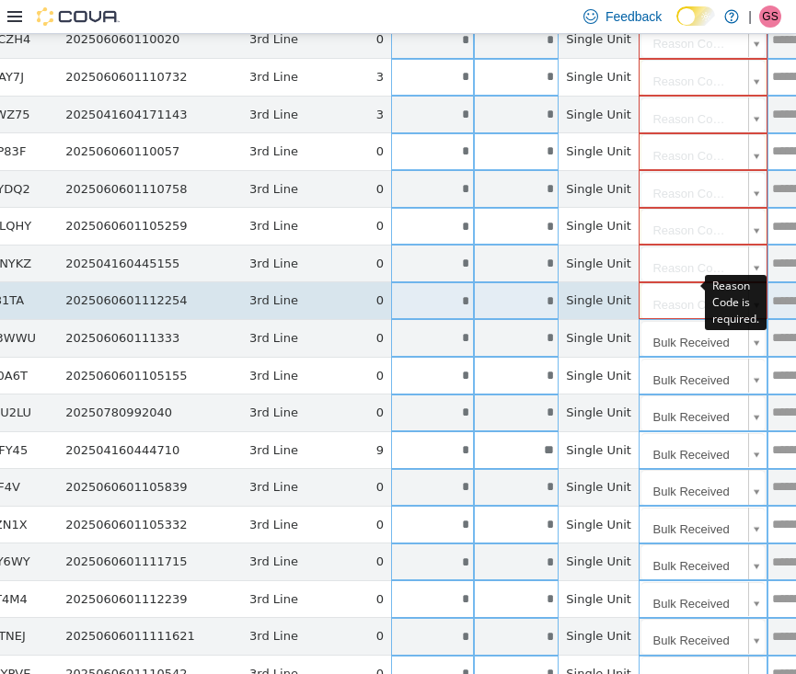
click at [509, 279] on body "**********" at bounding box center [111, 55] width 796 height 1814
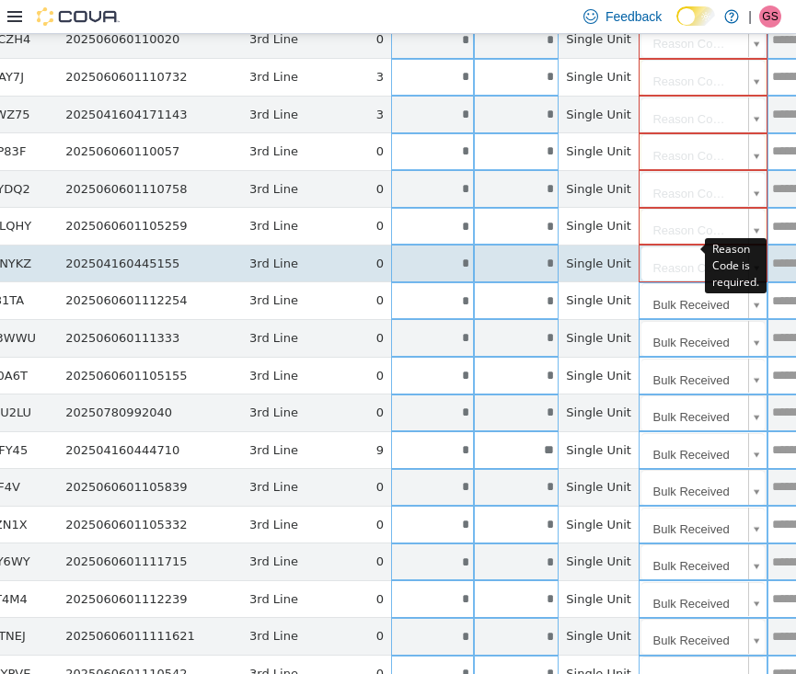
click at [509, 252] on body "**********" at bounding box center [111, 55] width 796 height 1814
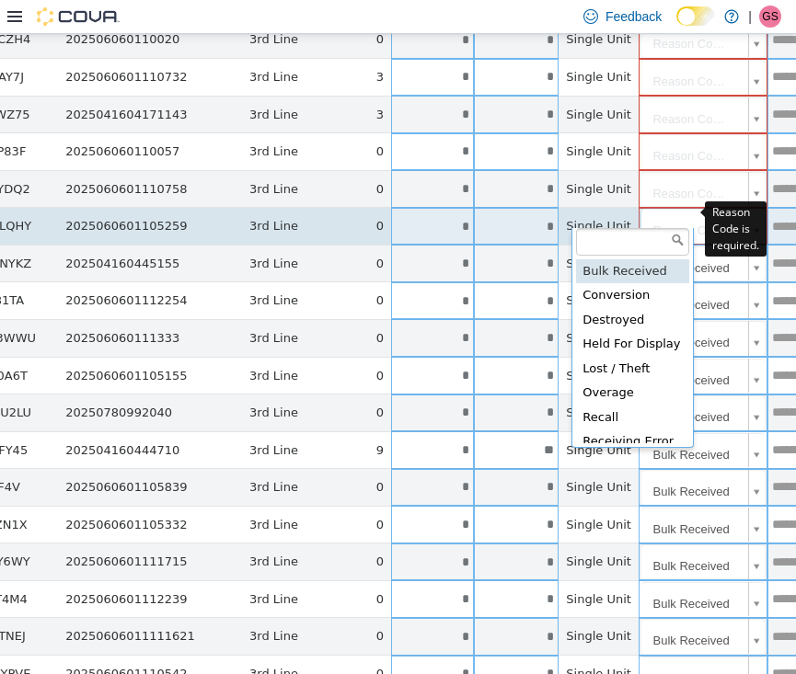
click at [509, 209] on body "**********" at bounding box center [111, 55] width 796 height 1814
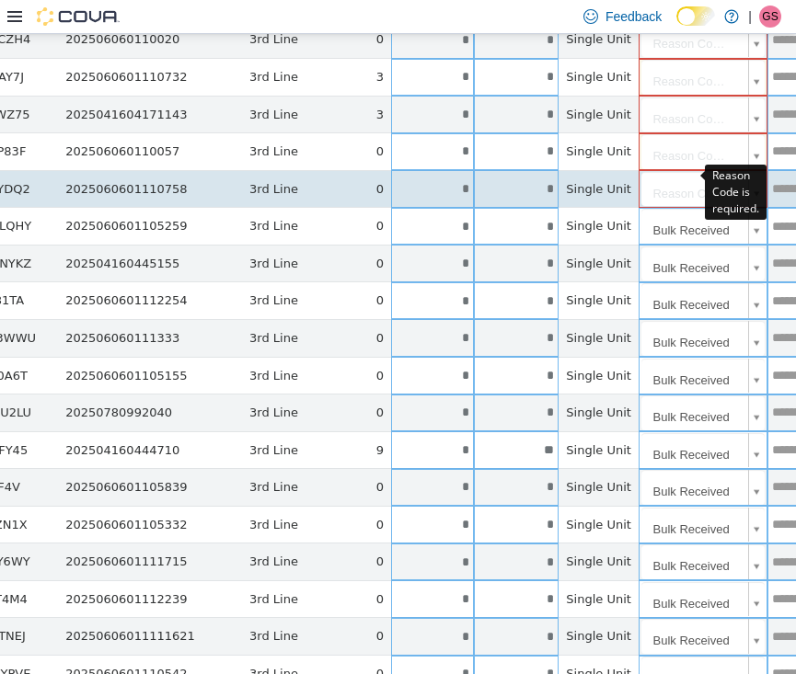
click at [509, 173] on body "**********" at bounding box center [111, 55] width 796 height 1814
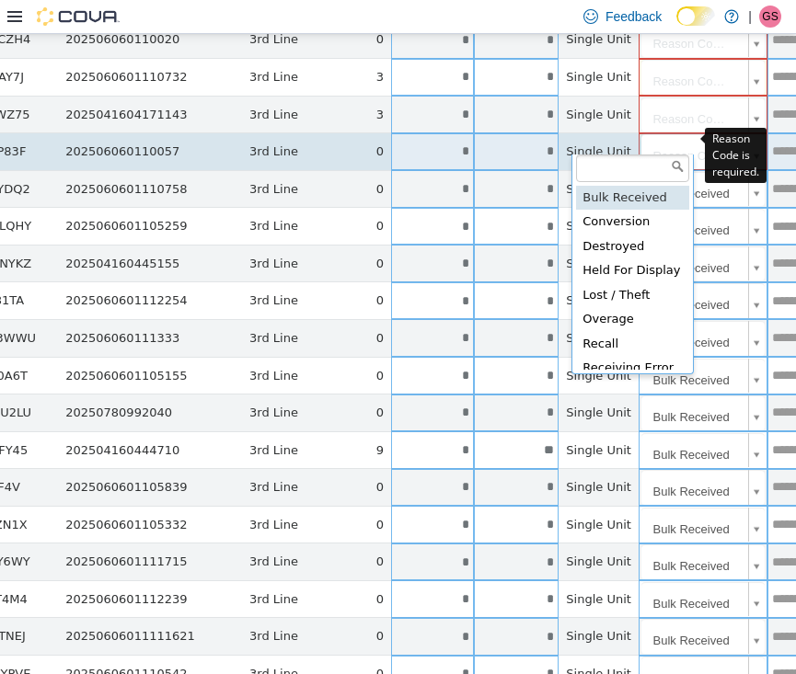
click at [509, 132] on body "**********" at bounding box center [111, 55] width 796 height 1814
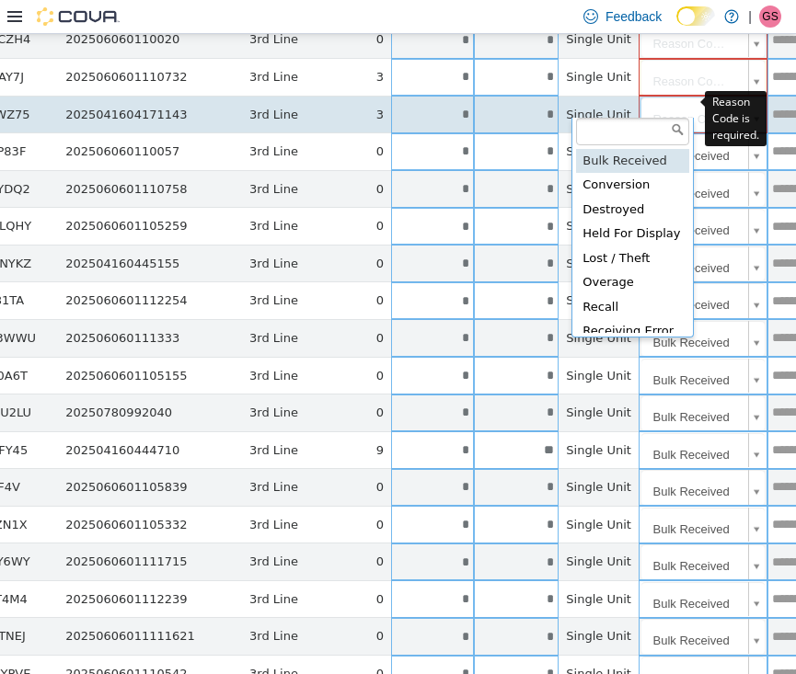
click at [509, 105] on body "**********" at bounding box center [111, 55] width 796 height 1814
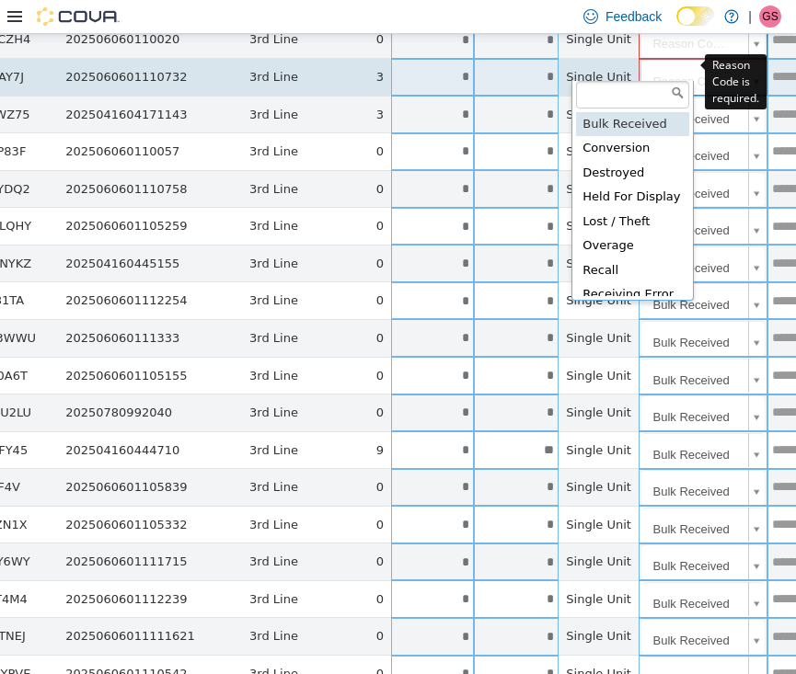
click at [509, 73] on body "**********" at bounding box center [111, 55] width 796 height 1814
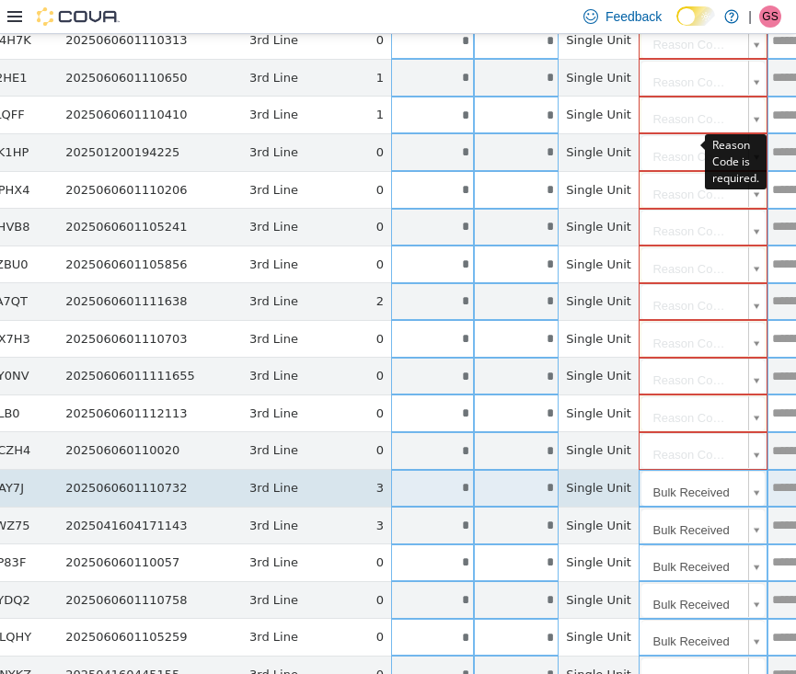
scroll to position [466, 287]
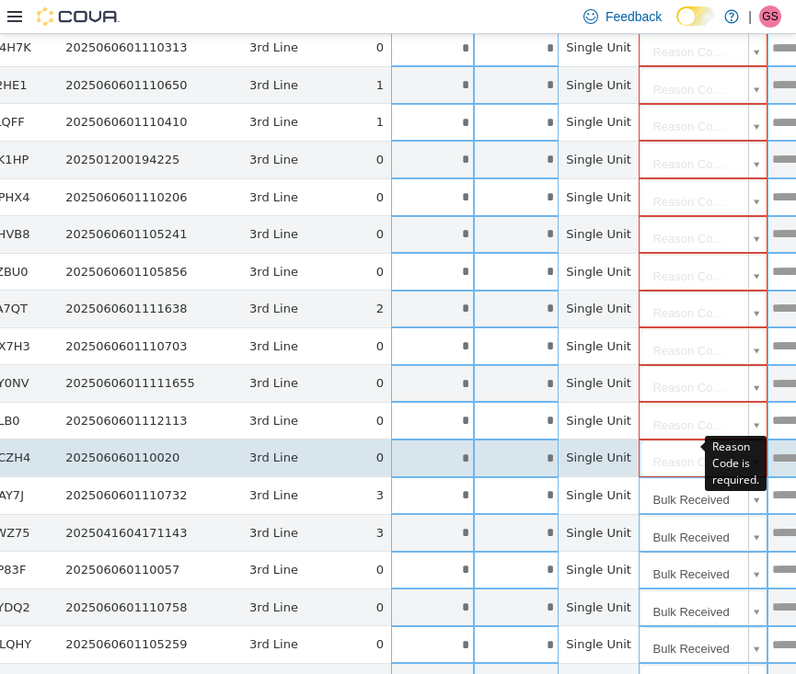
click at [509, 448] on body "**********" at bounding box center [111, 474] width 796 height 1814
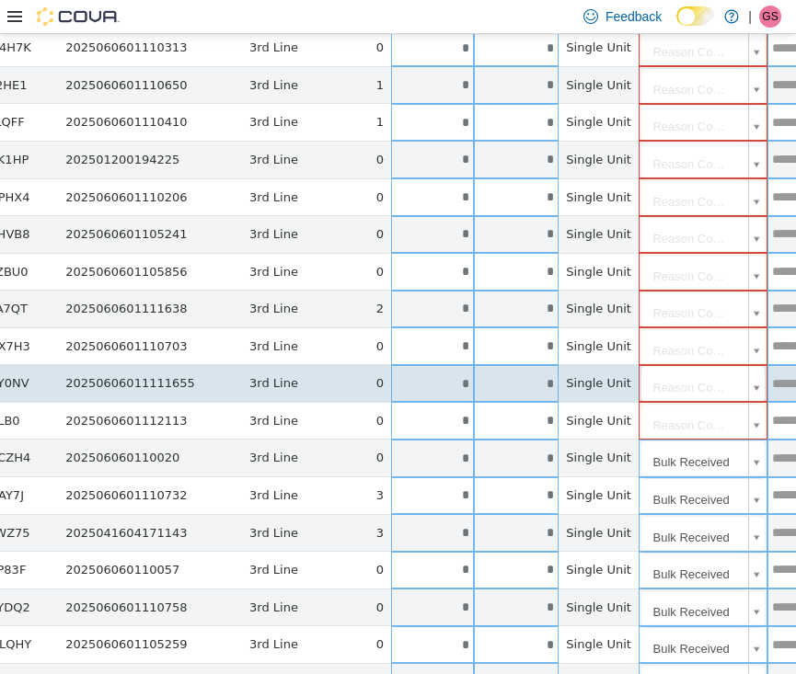
scroll to position [3, 0]
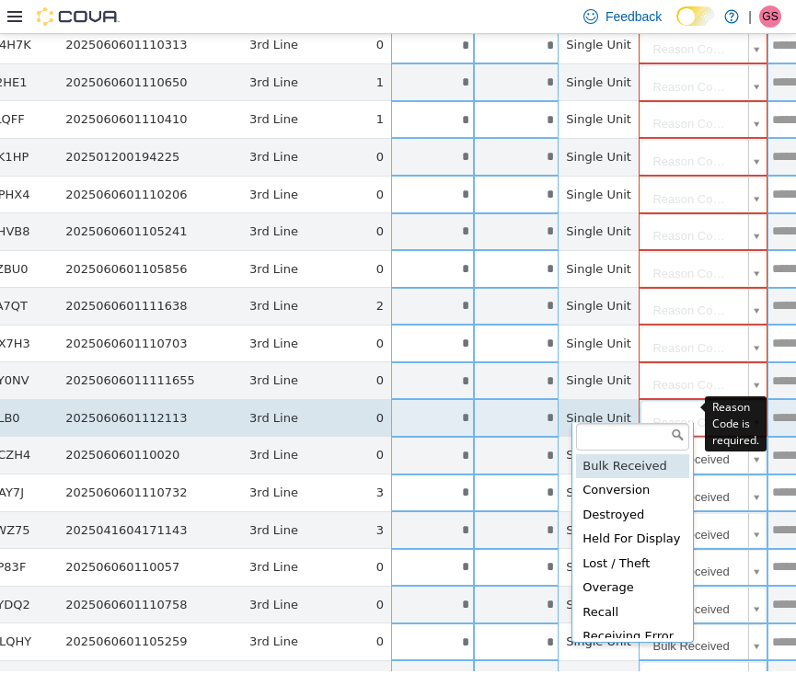
click at [509, 410] on body "**********" at bounding box center [111, 471] width 796 height 1814
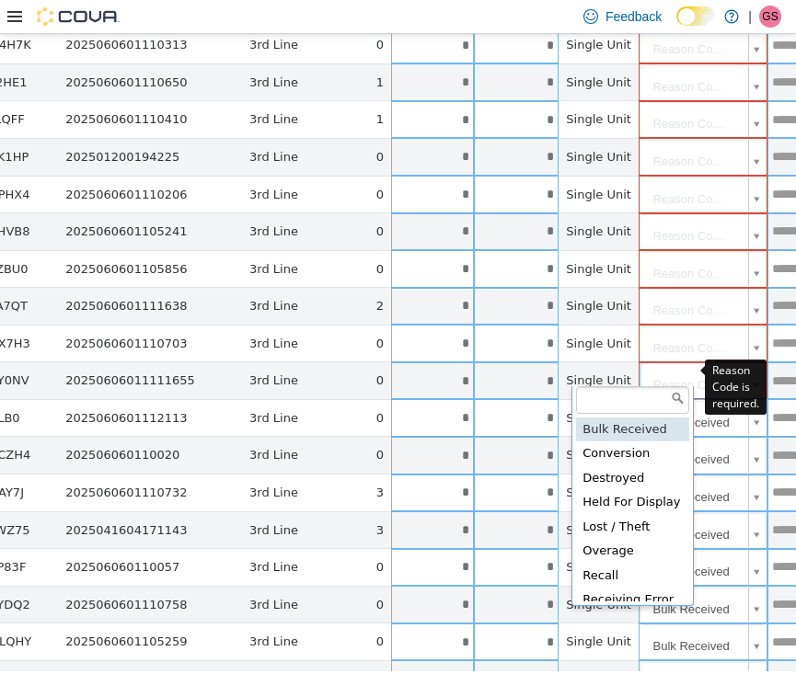
click at [509, 376] on body "**********" at bounding box center [111, 471] width 796 height 1814
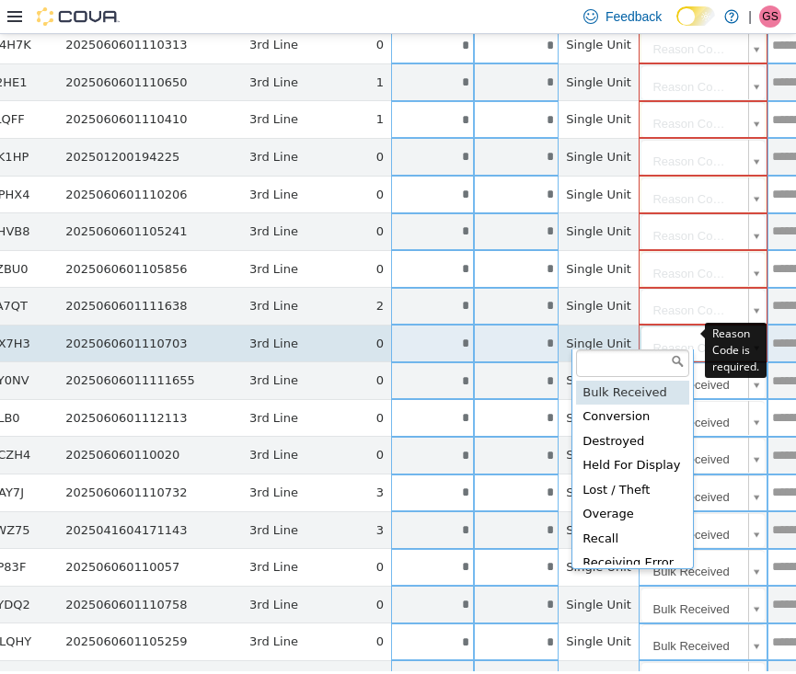
click at [509, 329] on body "**********" at bounding box center [111, 471] width 796 height 1814
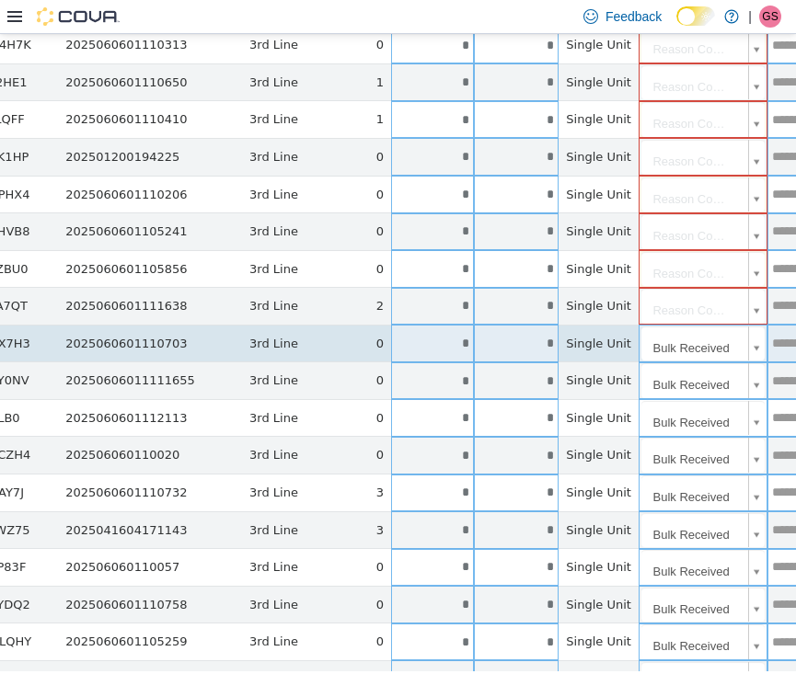
scroll to position [0, 0]
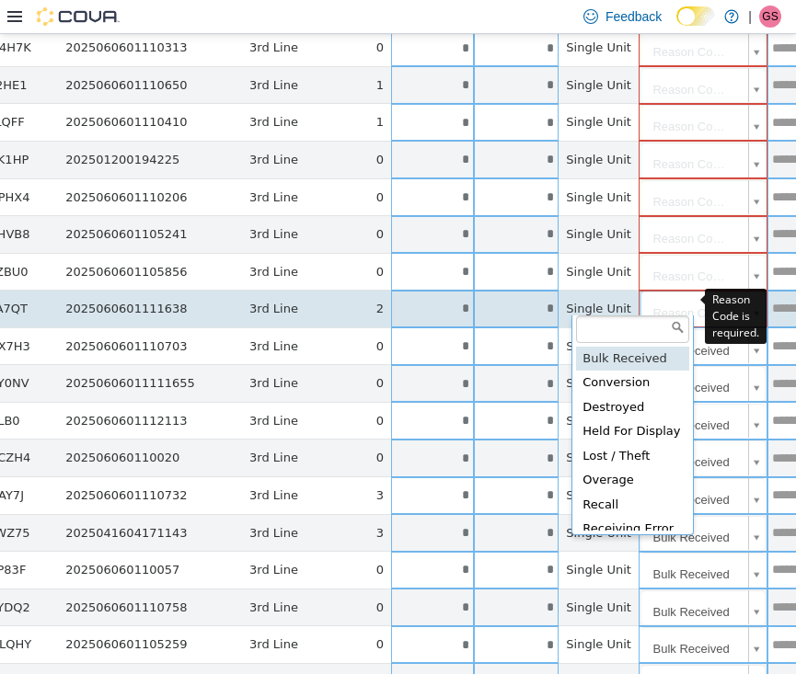
click at [509, 305] on body "**********" at bounding box center [111, 474] width 796 height 1814
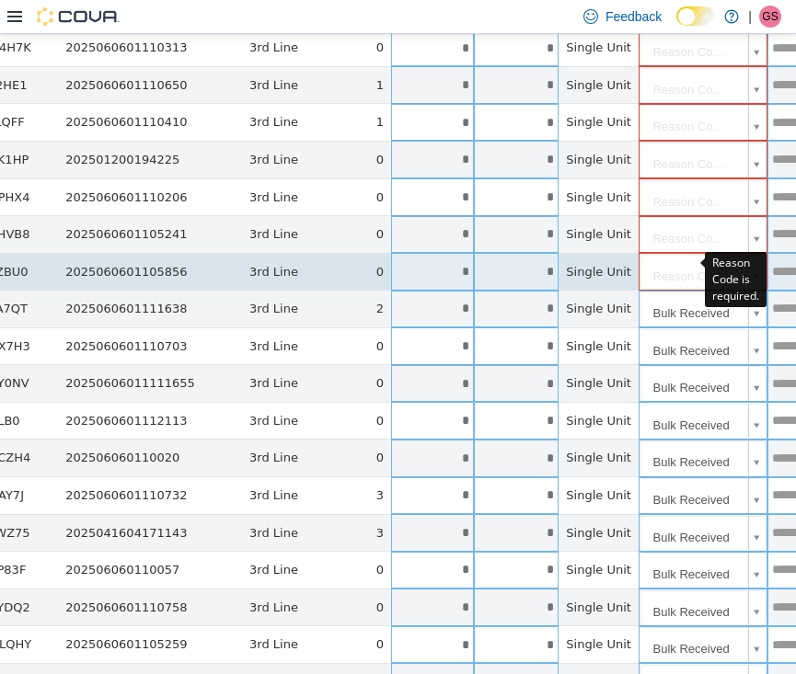
click at [509, 263] on body "**********" at bounding box center [111, 474] width 796 height 1814
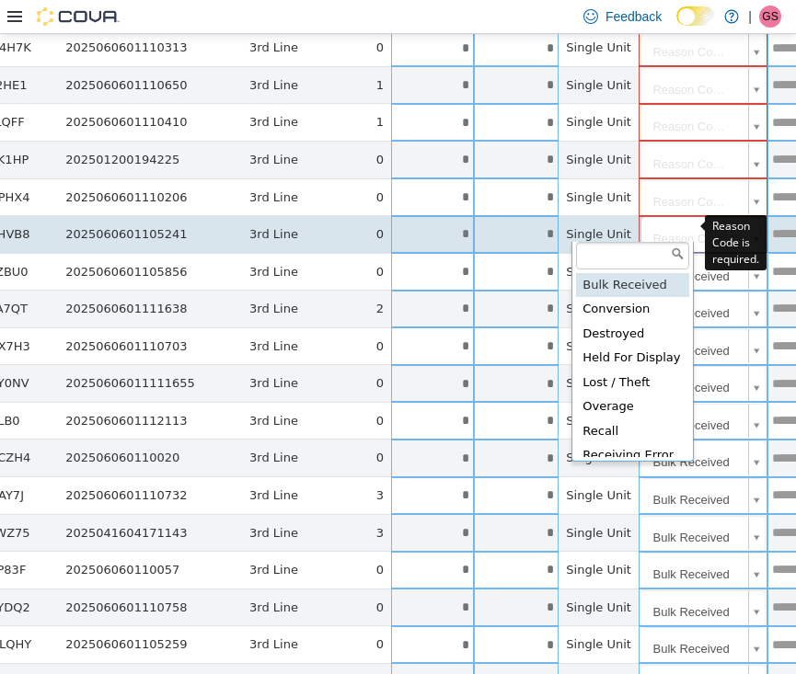
click at [509, 229] on body "**********" at bounding box center [111, 474] width 796 height 1814
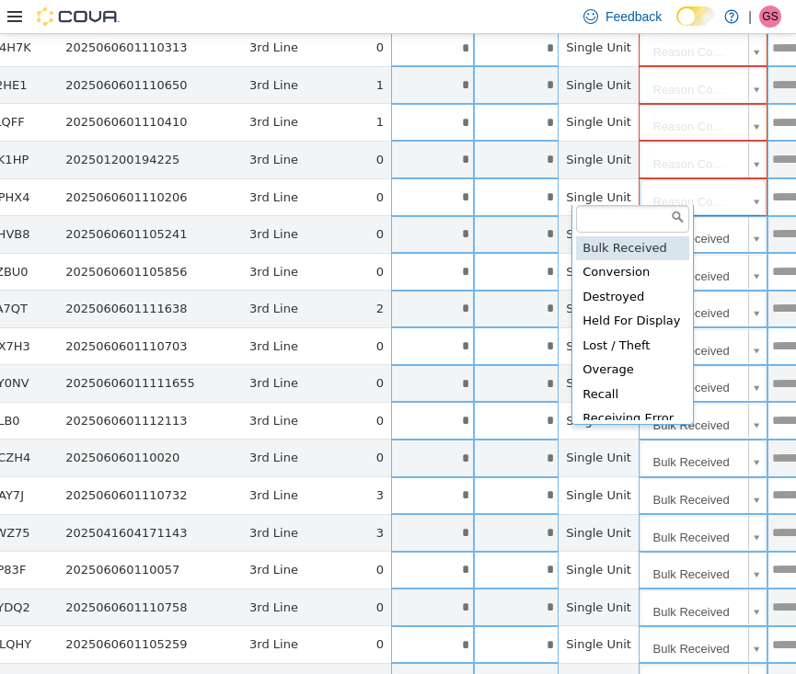
click at [509, 199] on body "**********" at bounding box center [111, 474] width 796 height 1814
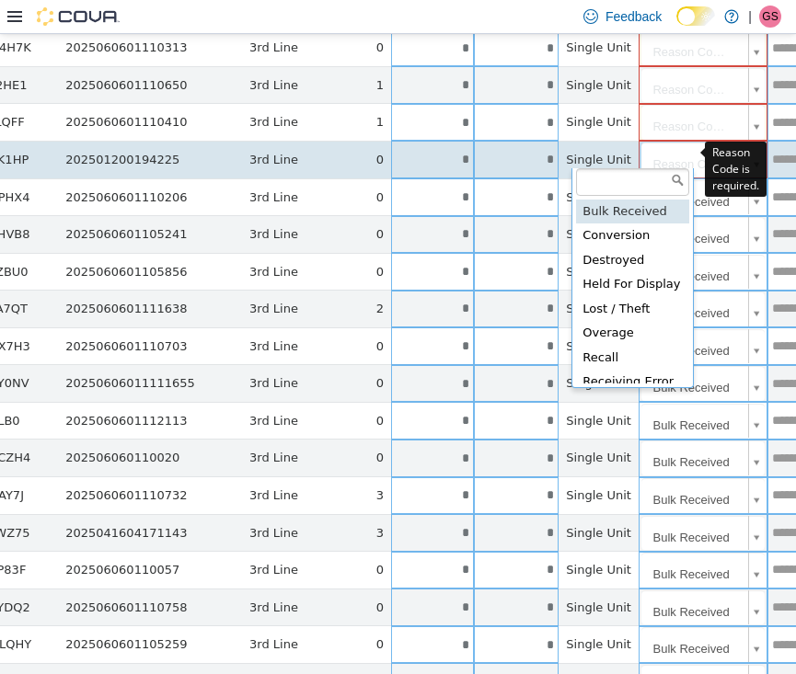
click at [509, 161] on body "**********" at bounding box center [111, 474] width 796 height 1814
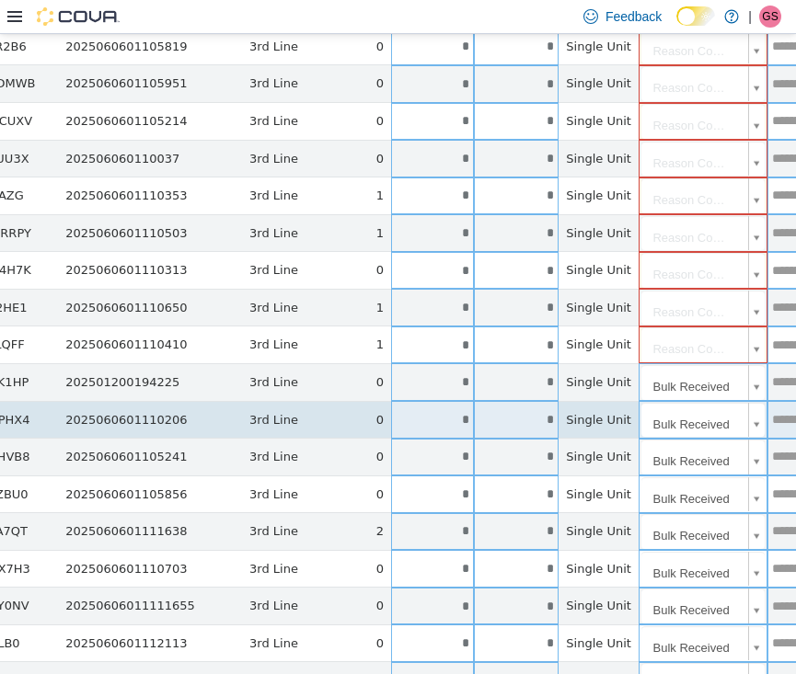
scroll to position [237, 287]
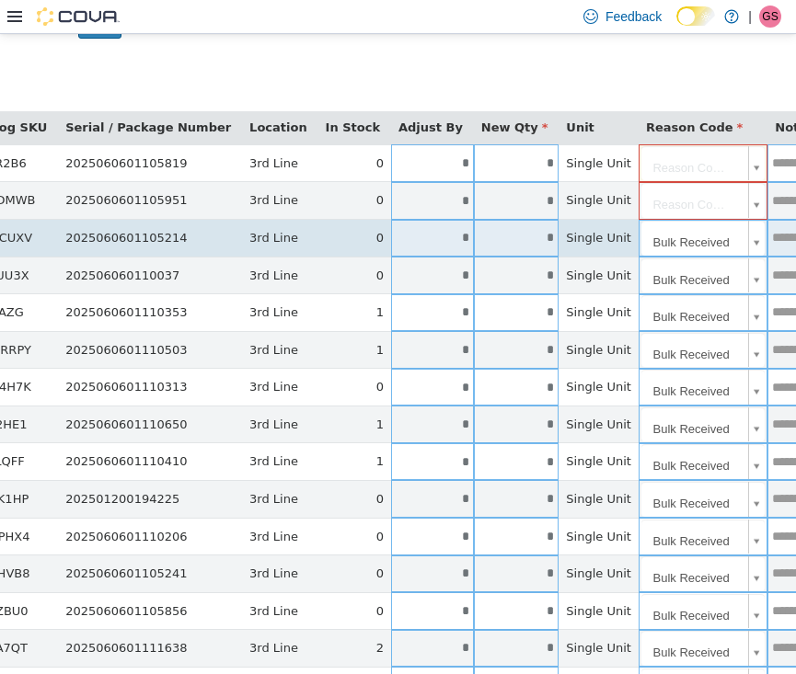
scroll to position [3, 287]
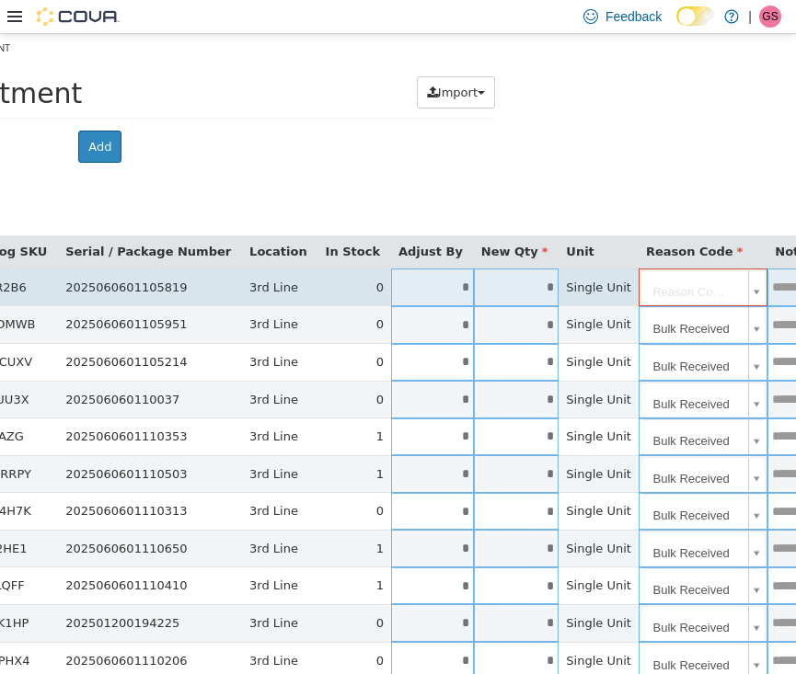
click at [767, 280] on input "text" at bounding box center [795, 287] width 57 height 14
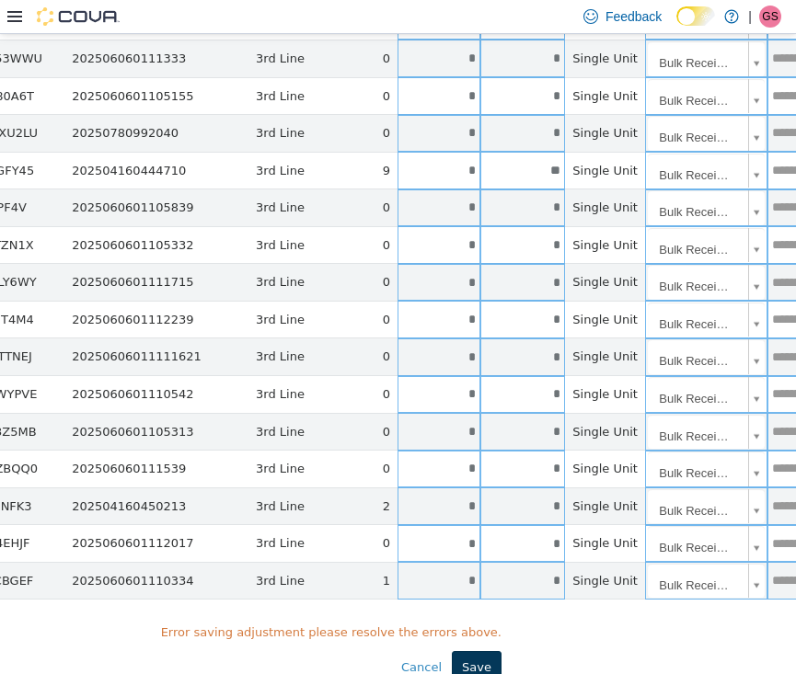
click at [462, 651] on button "Save" at bounding box center [477, 667] width 50 height 33
